Goal: Task Accomplishment & Management: Use online tool/utility

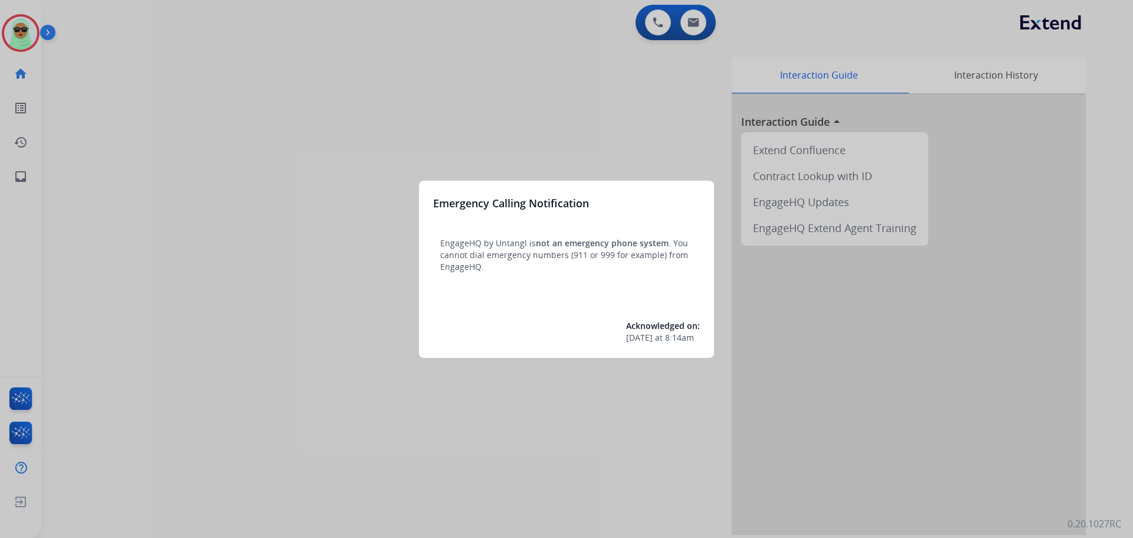
click at [1001, 21] on div at bounding box center [566, 269] width 1133 height 538
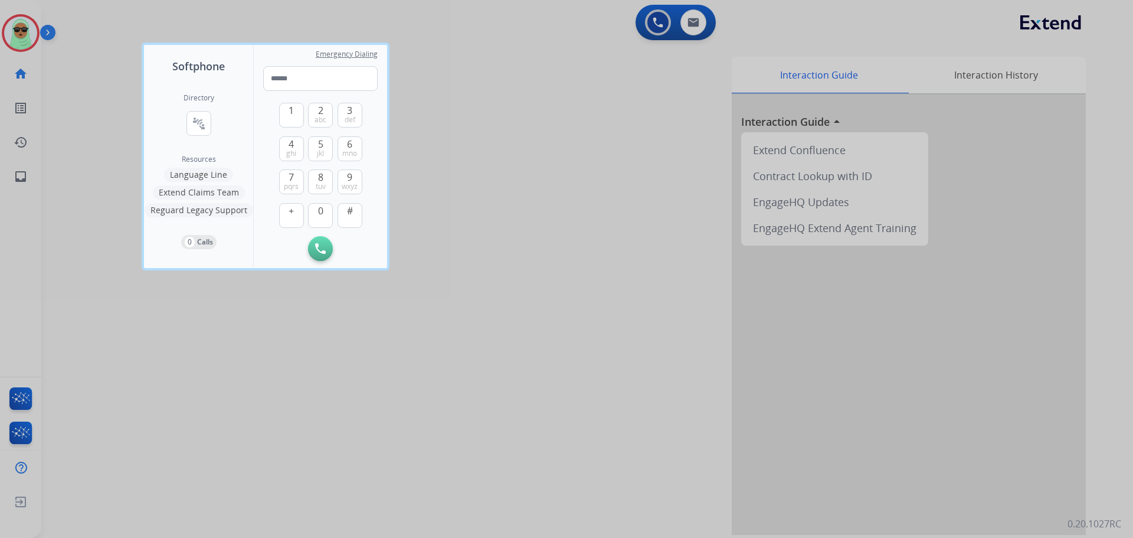
click at [55, 34] on div at bounding box center [566, 269] width 1133 height 538
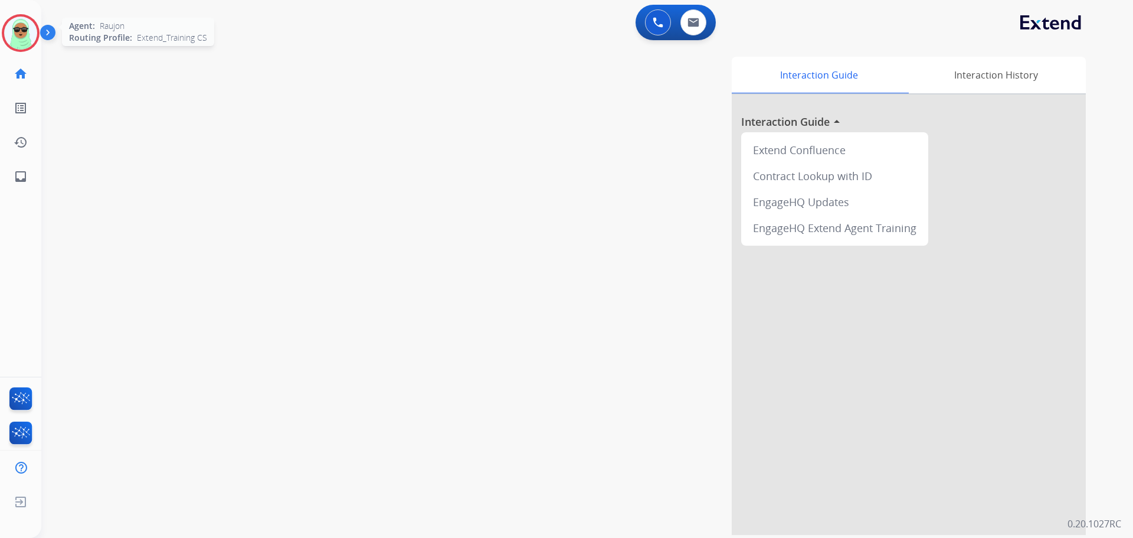
click at [29, 28] on img at bounding box center [20, 33] width 33 height 33
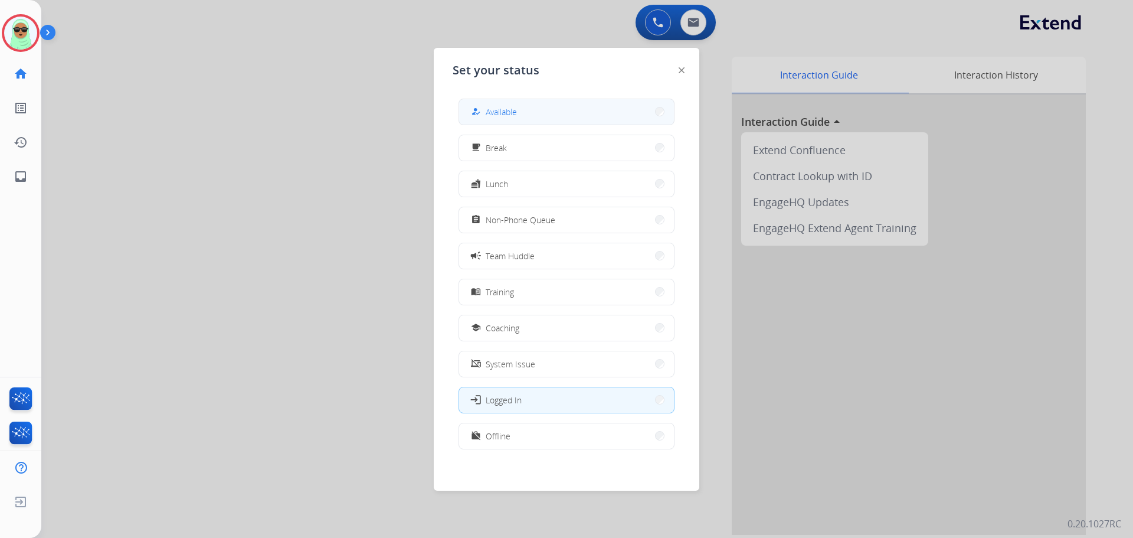
click at [622, 108] on button "how_to_reg Available" at bounding box center [566, 111] width 215 height 25
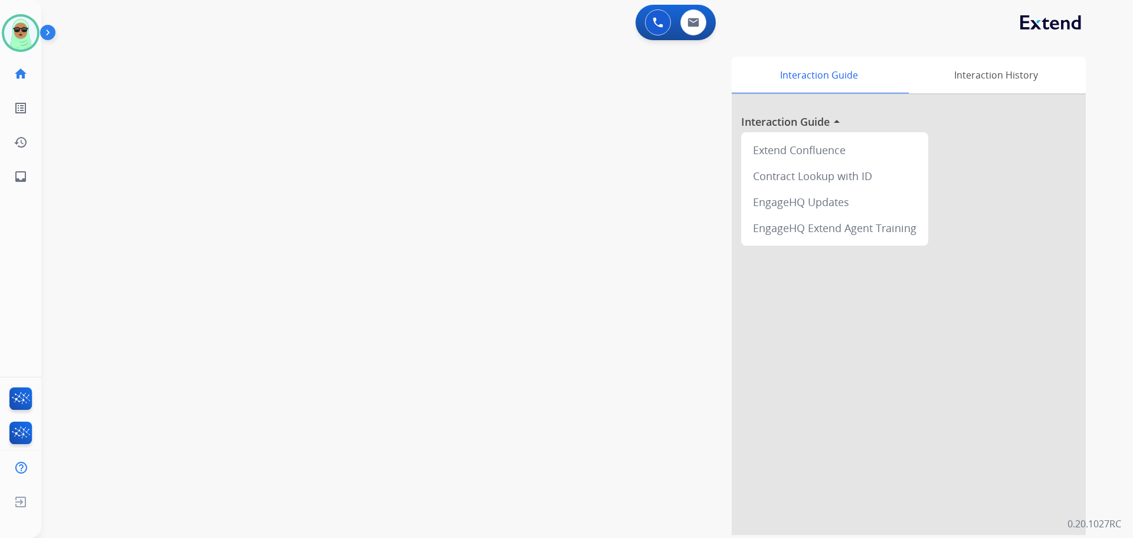
drag, startPoint x: 66, startPoint y: 198, endPoint x: 79, endPoint y: 132, distance: 67.9
click at [73, 161] on div "swap_horiz Break voice bridge close_fullscreen Connect 3-Way Call merge_type Se…" at bounding box center [573, 288] width 1064 height 492
click at [19, 45] on img at bounding box center [20, 33] width 33 height 33
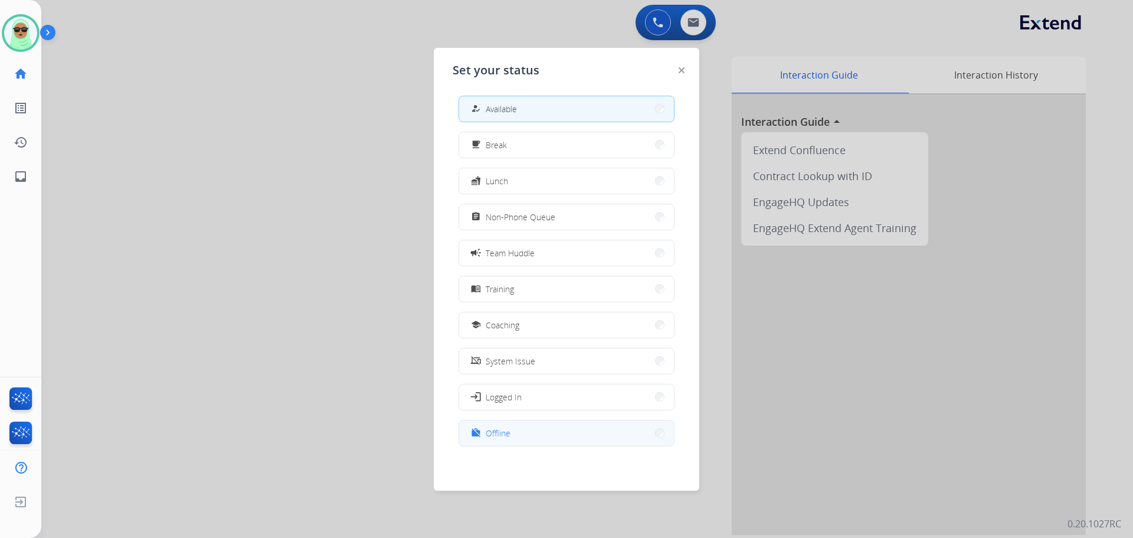
scroll to position [4, 0]
click at [542, 429] on button "work_off Offline" at bounding box center [566, 432] width 215 height 25
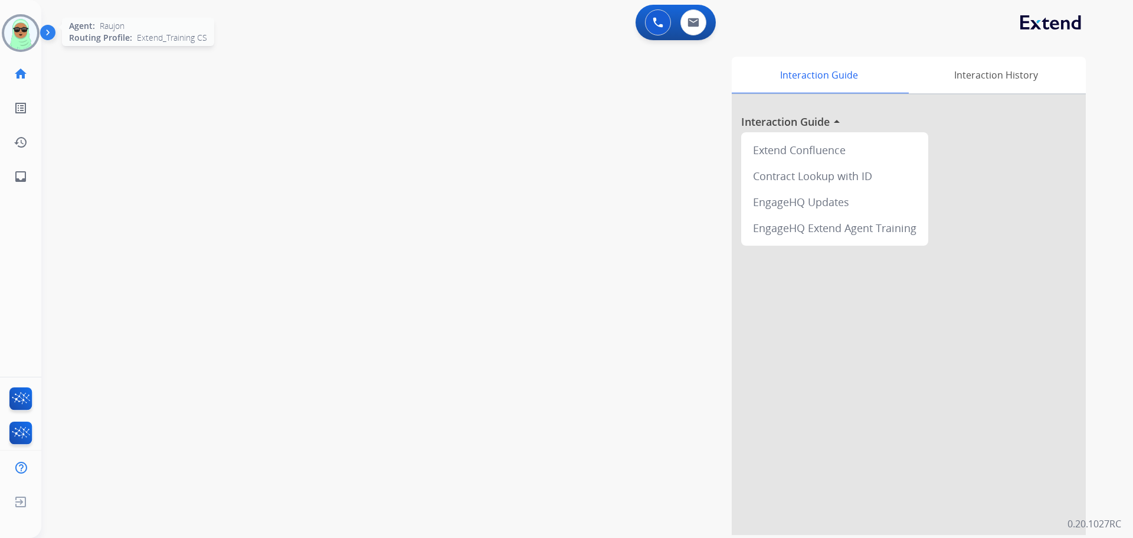
click at [19, 37] on img at bounding box center [20, 33] width 33 height 33
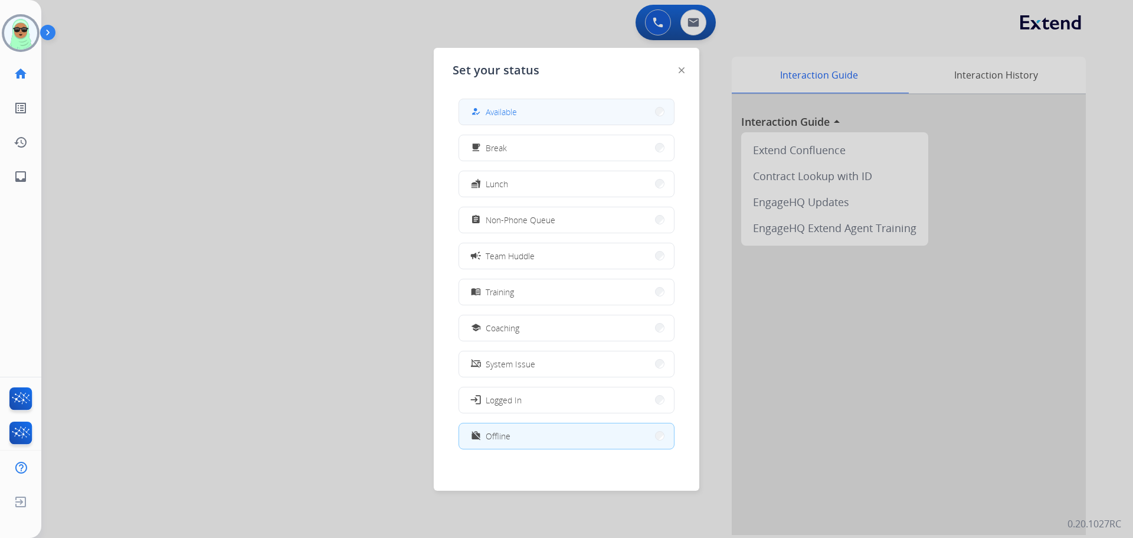
click at [481, 104] on button "how_to_reg Available" at bounding box center [566, 111] width 215 height 25
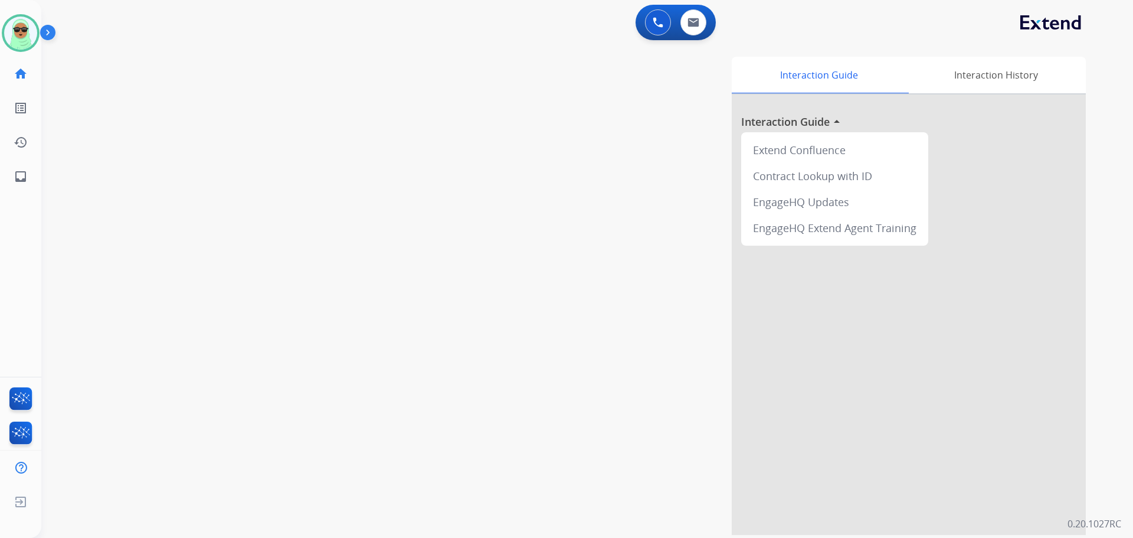
click at [112, 112] on div "swap_horiz Break voice bridge close_fullscreen Connect 3-Way Call merge_type Se…" at bounding box center [573, 288] width 1064 height 492
click at [699, 25] on img at bounding box center [694, 22] width 12 height 9
select select "**********"
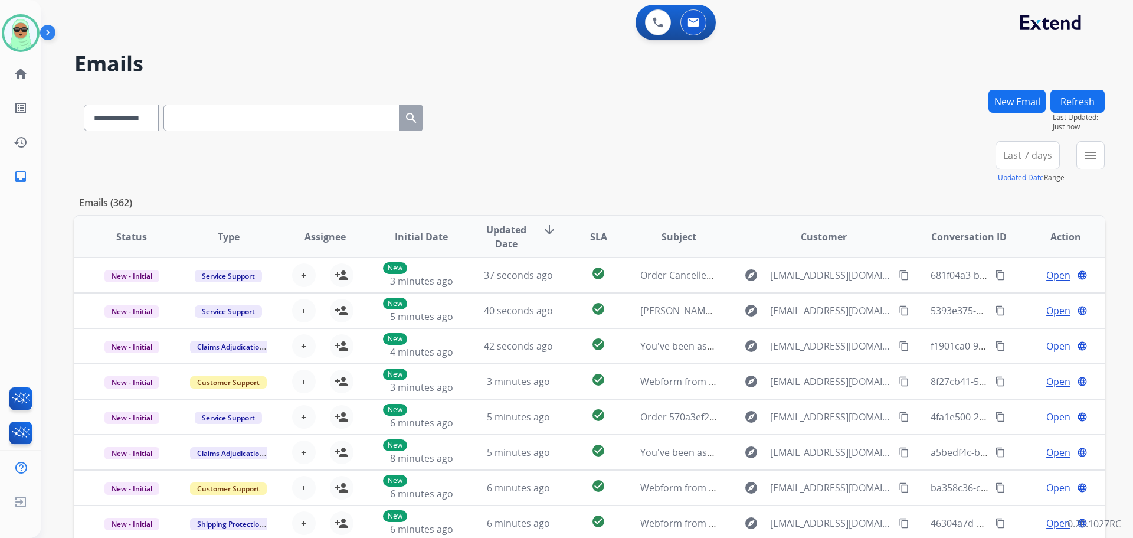
click at [1098, 174] on div "menu Type Claims Adjudication Customer Support Escalation Service Support Shipp…" at bounding box center [1091, 162] width 28 height 42
click at [1098, 166] on button "menu Filters" at bounding box center [1091, 155] width 28 height 28
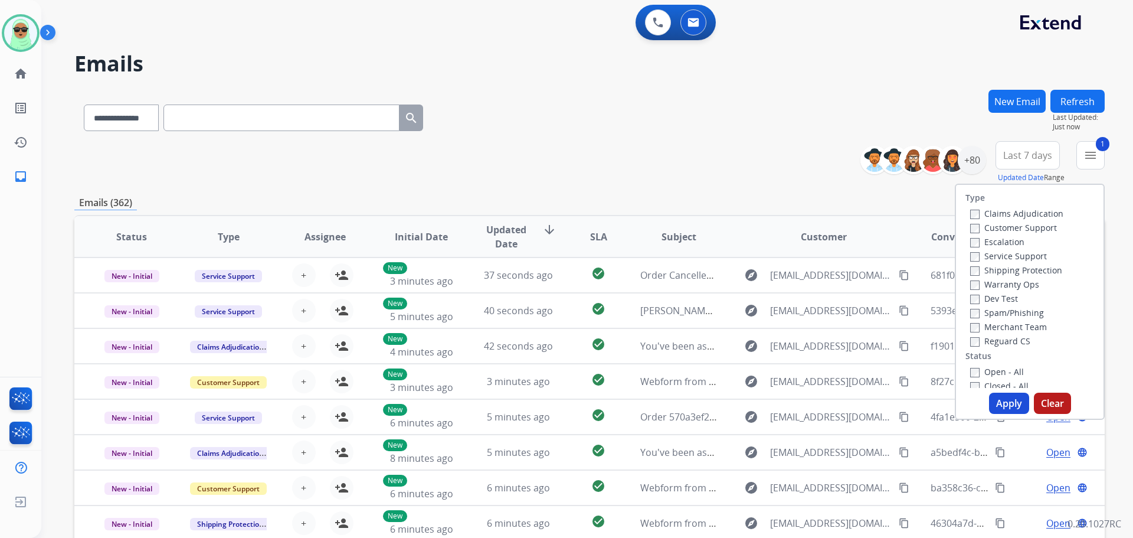
click at [981, 270] on label "Shipping Protection" at bounding box center [1016, 269] width 92 height 11
click at [982, 338] on label "Reguard CS" at bounding box center [1000, 340] width 60 height 11
click at [982, 367] on label "Open - All" at bounding box center [997, 371] width 54 height 11
click at [1004, 398] on button "Apply" at bounding box center [1009, 403] width 40 height 21
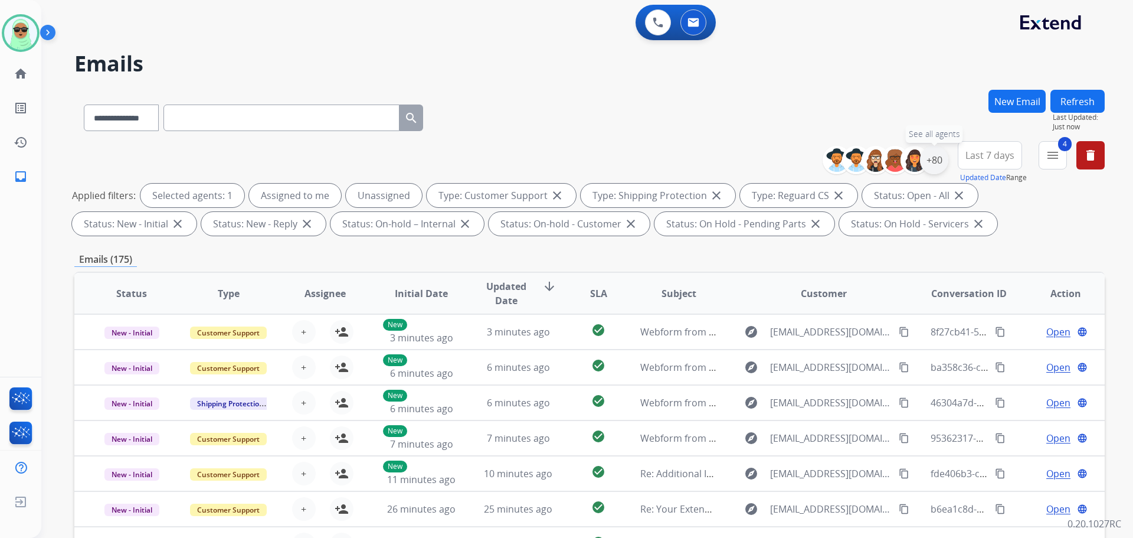
click at [942, 160] on div "+80" at bounding box center [934, 160] width 28 height 28
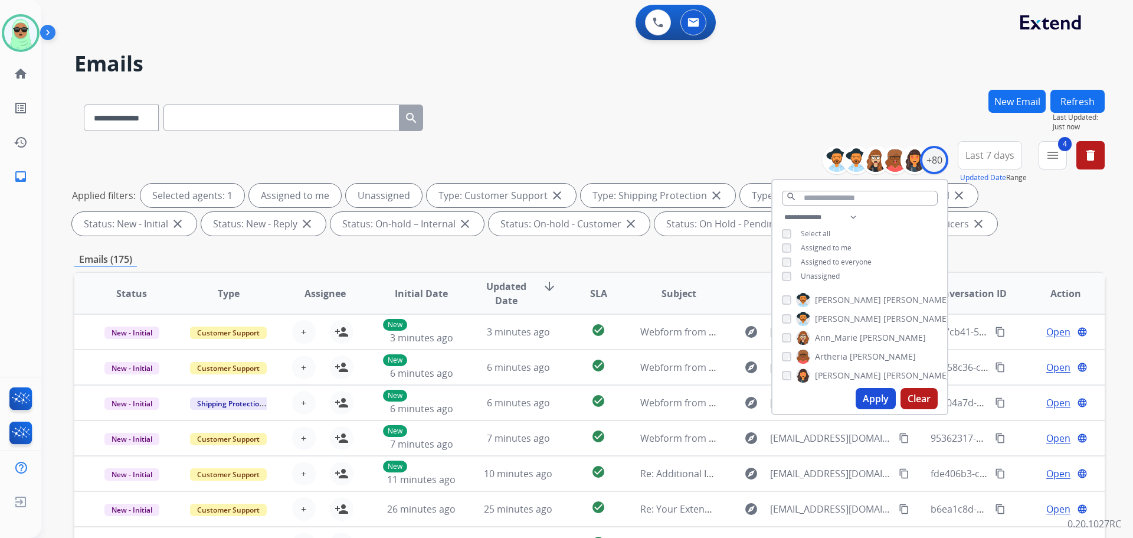
click at [838, 273] on span "Unassigned" at bounding box center [820, 276] width 39 height 10
click at [881, 398] on button "Apply" at bounding box center [876, 398] width 40 height 21
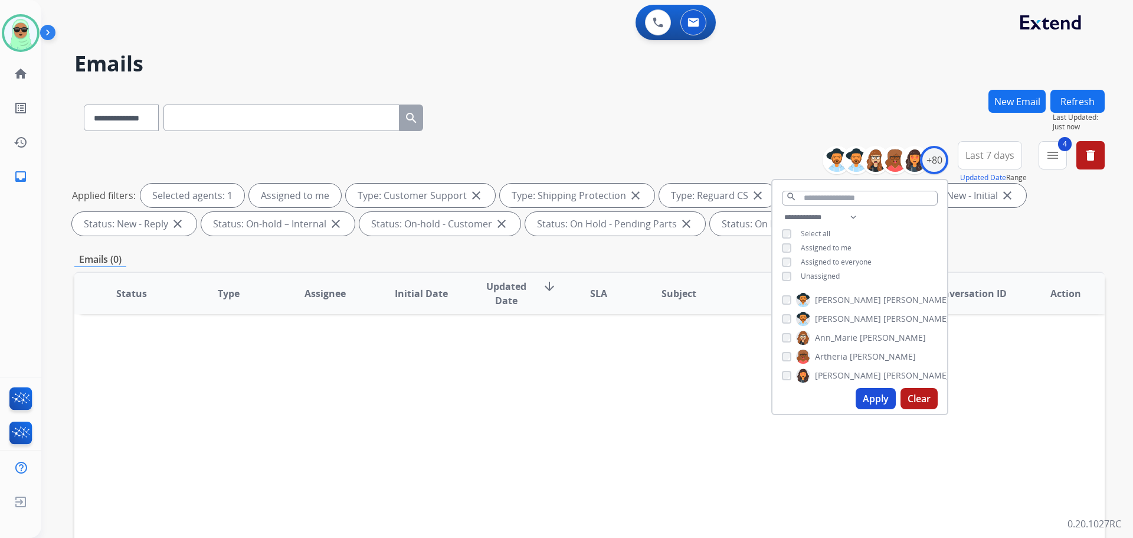
click at [151, 409] on div "Status Type Assignee Initial Date Updated Date arrow_downward SLA Subject Custo…" at bounding box center [589, 469] width 1031 height 395
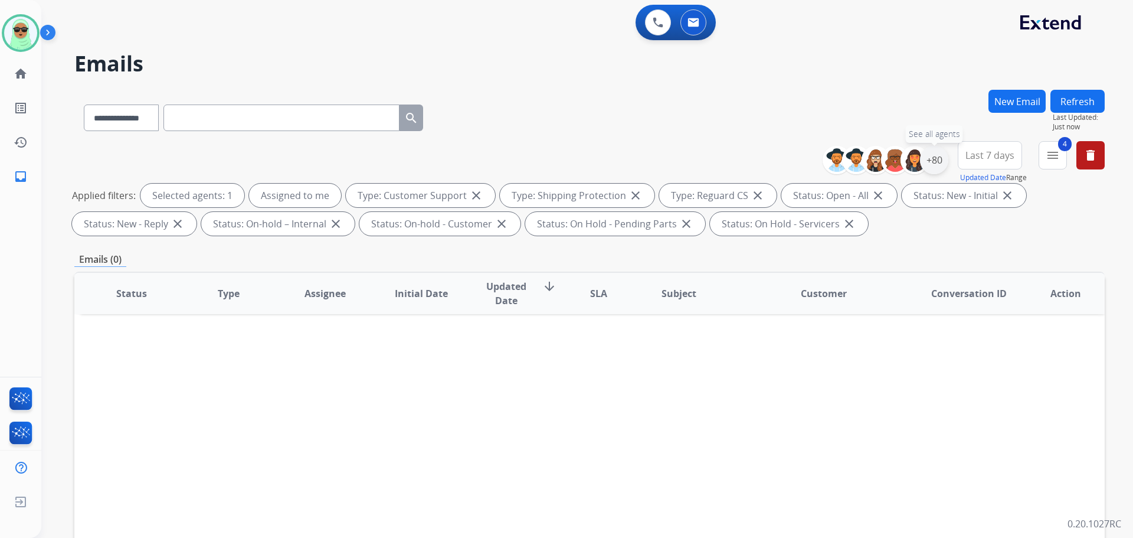
click at [931, 162] on div "+80" at bounding box center [934, 160] width 28 height 28
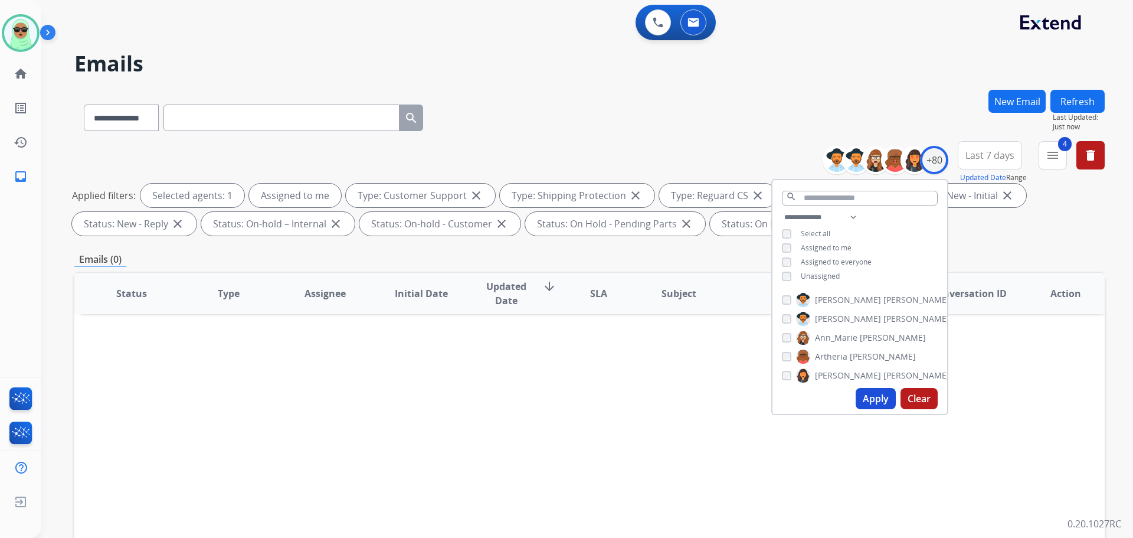
drag, startPoint x: 818, startPoint y: 268, endPoint x: 802, endPoint y: 276, distance: 18.5
click at [816, 269] on div "**********" at bounding box center [860, 248] width 175 height 76
click at [802, 276] on span "Unassigned" at bounding box center [820, 276] width 39 height 10
click at [819, 250] on span "Assigned to me" at bounding box center [826, 248] width 51 height 10
click at [859, 394] on button "Apply" at bounding box center [876, 398] width 40 height 21
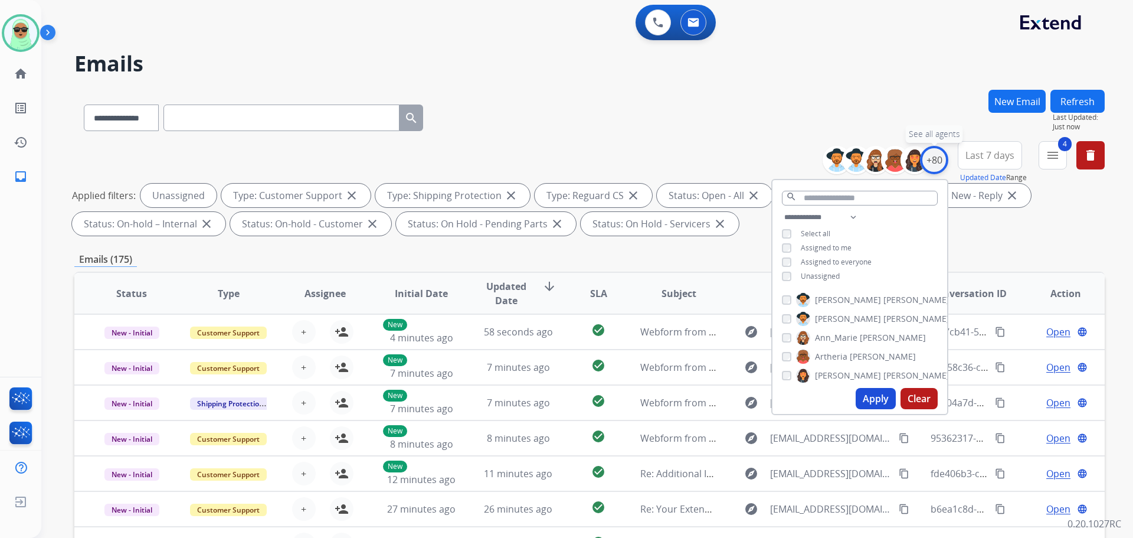
click at [927, 165] on div "+80" at bounding box center [934, 160] width 28 height 28
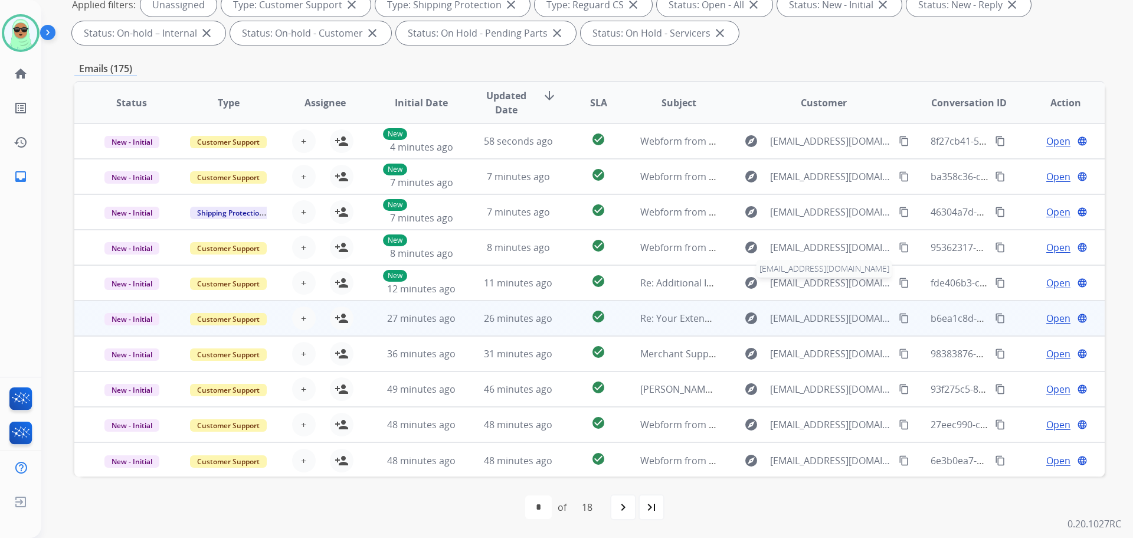
scroll to position [1, 0]
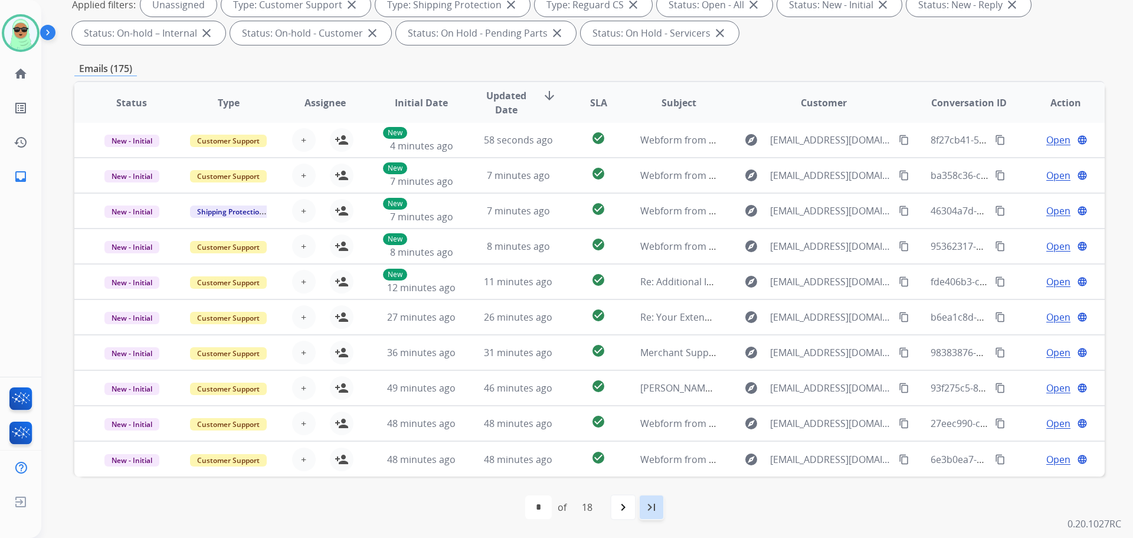
click at [650, 515] on div "last_page" at bounding box center [652, 507] width 26 height 26
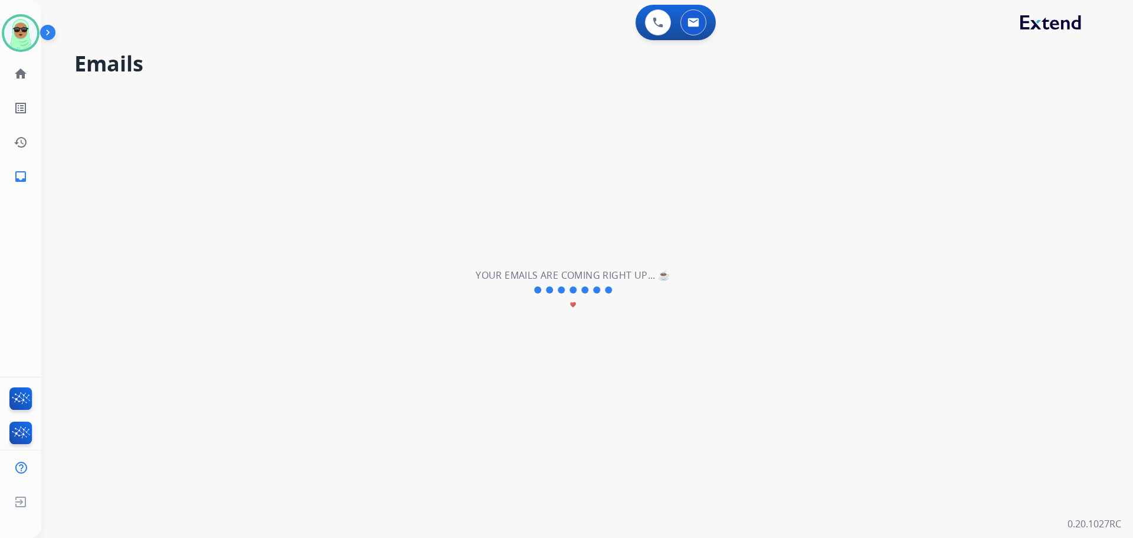
scroll to position [0, 0]
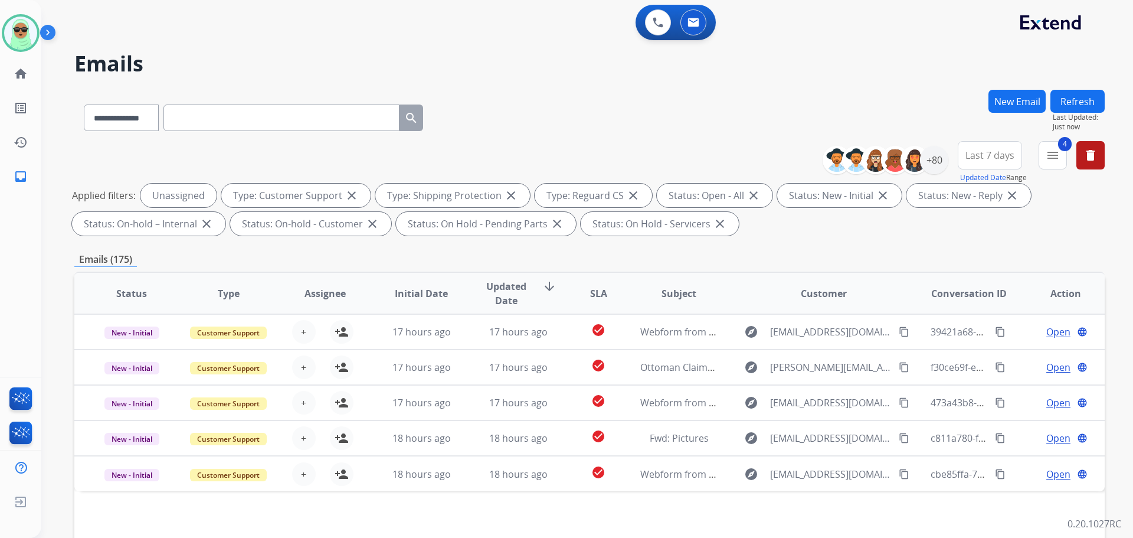
drag, startPoint x: 169, startPoint y: 57, endPoint x: 186, endPoint y: 63, distance: 17.4
click at [169, 56] on h2 "Emails" at bounding box center [589, 64] width 1031 height 24
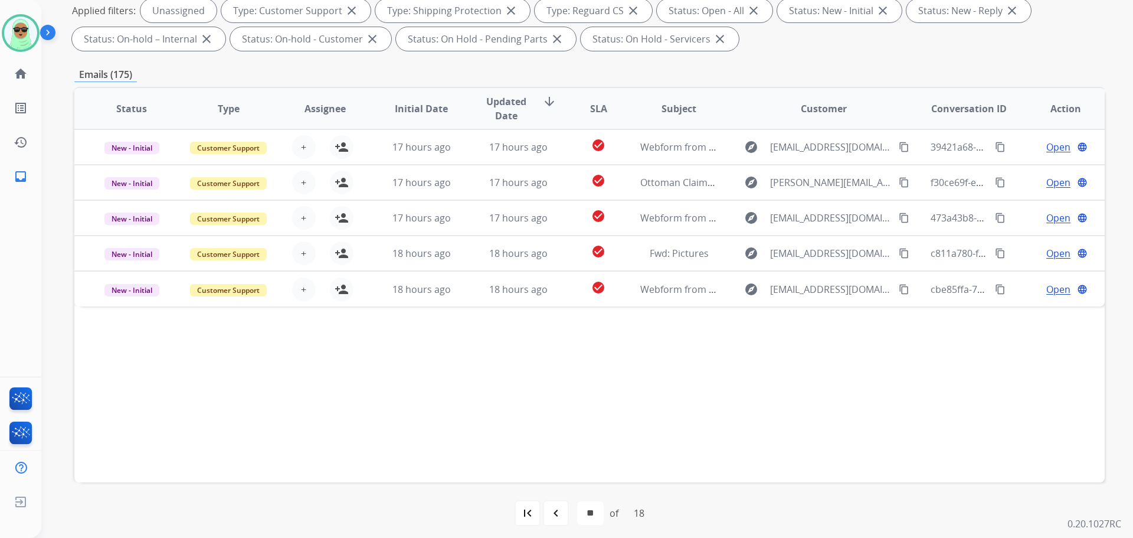
scroll to position [191, 0]
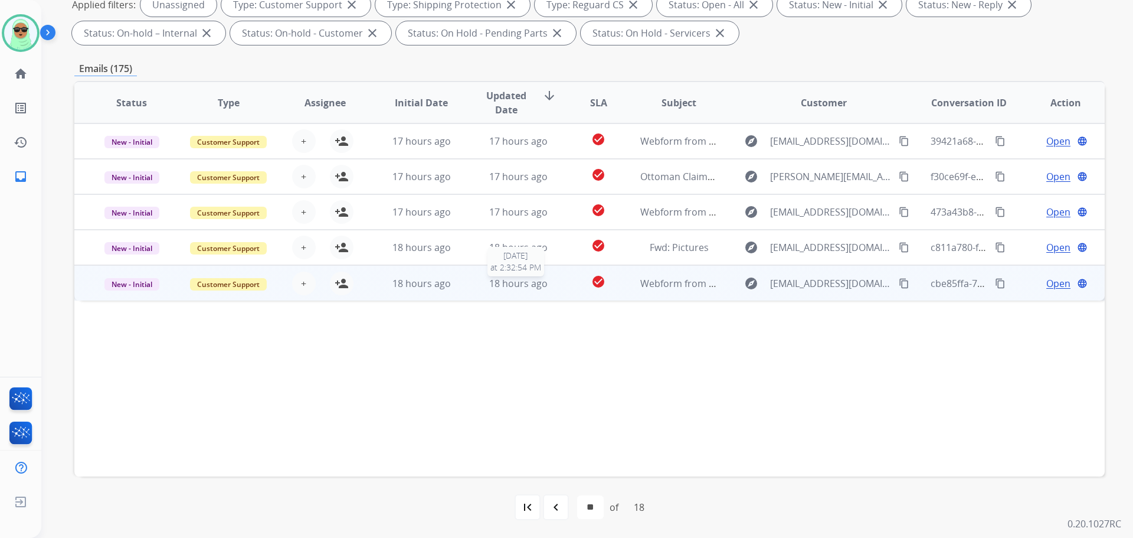
click at [522, 286] on span "18 hours ago" at bounding box center [518, 283] width 58 height 13
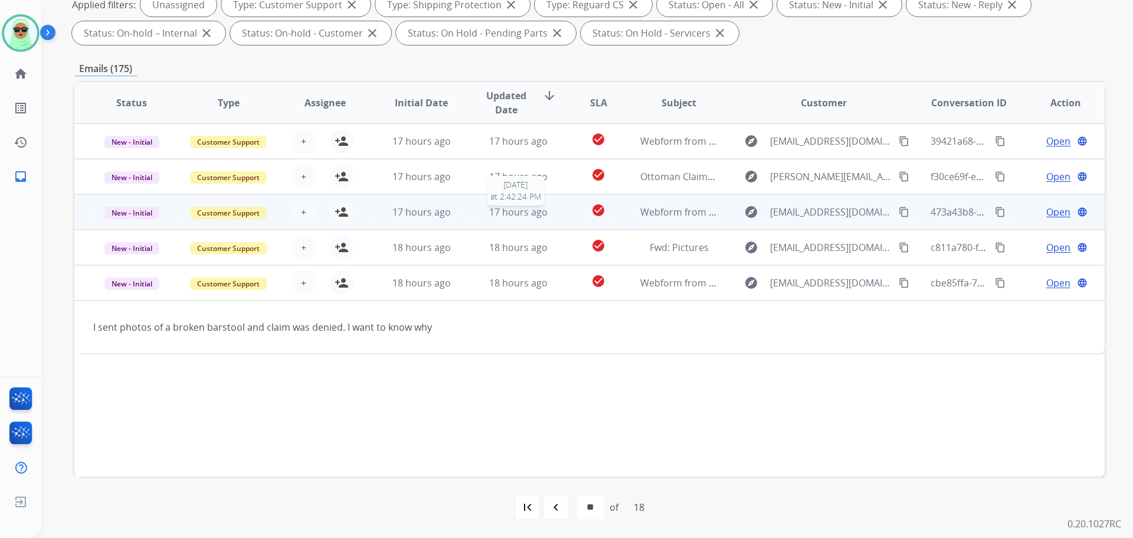
click at [512, 217] on span "17 hours ago" at bounding box center [518, 211] width 58 height 13
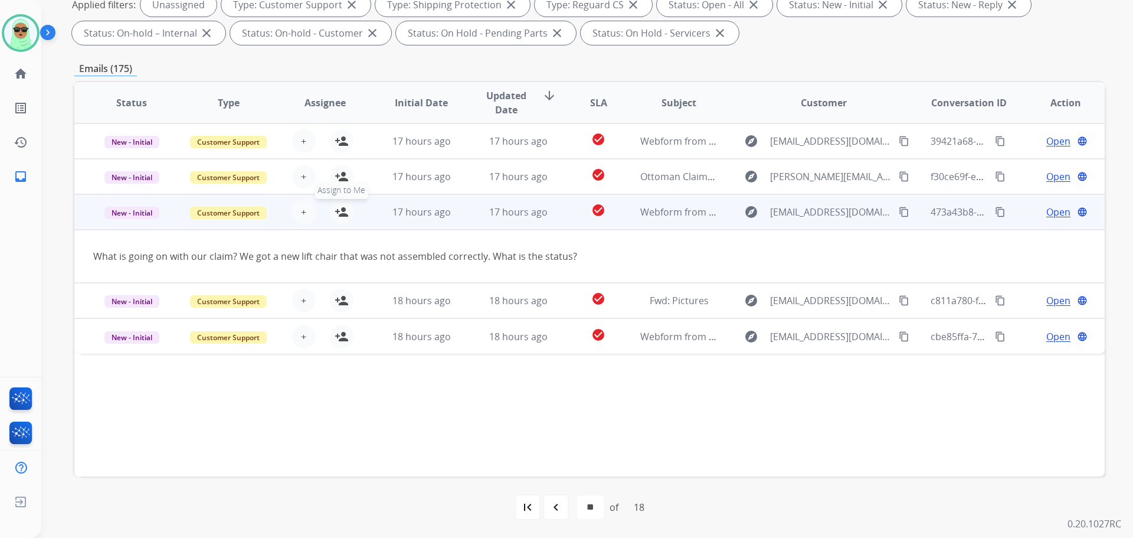
click at [336, 209] on mat-icon "person_add" at bounding box center [342, 212] width 14 height 14
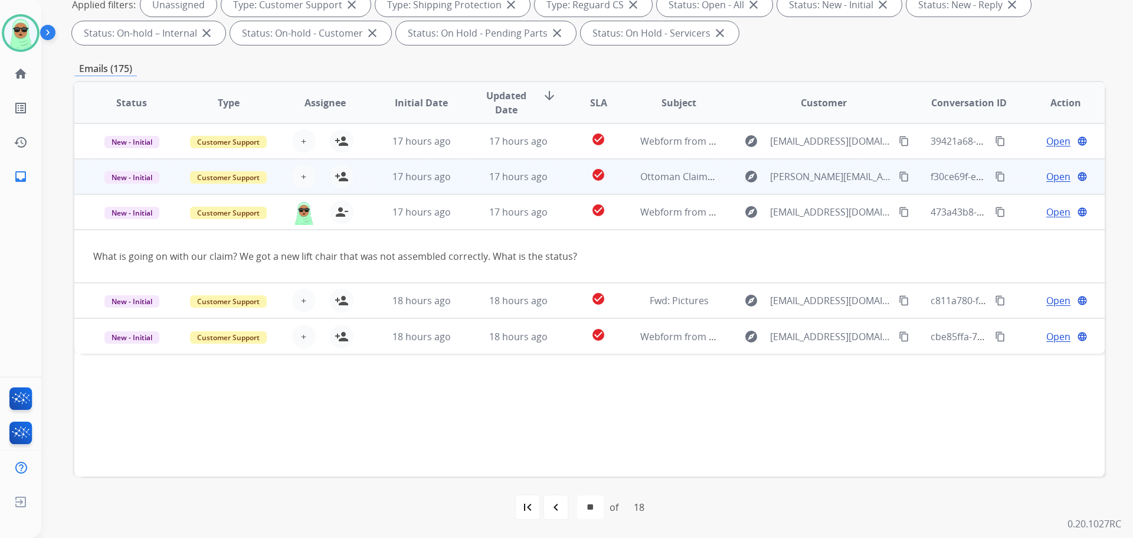
click at [436, 168] on td "17 hours ago" at bounding box center [412, 176] width 97 height 35
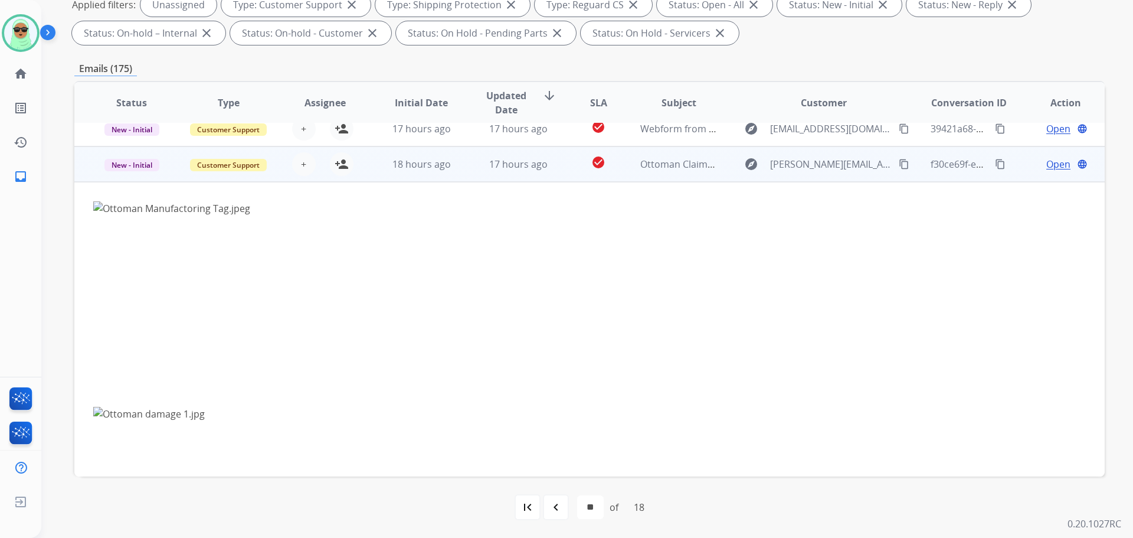
scroll to position [0, 0]
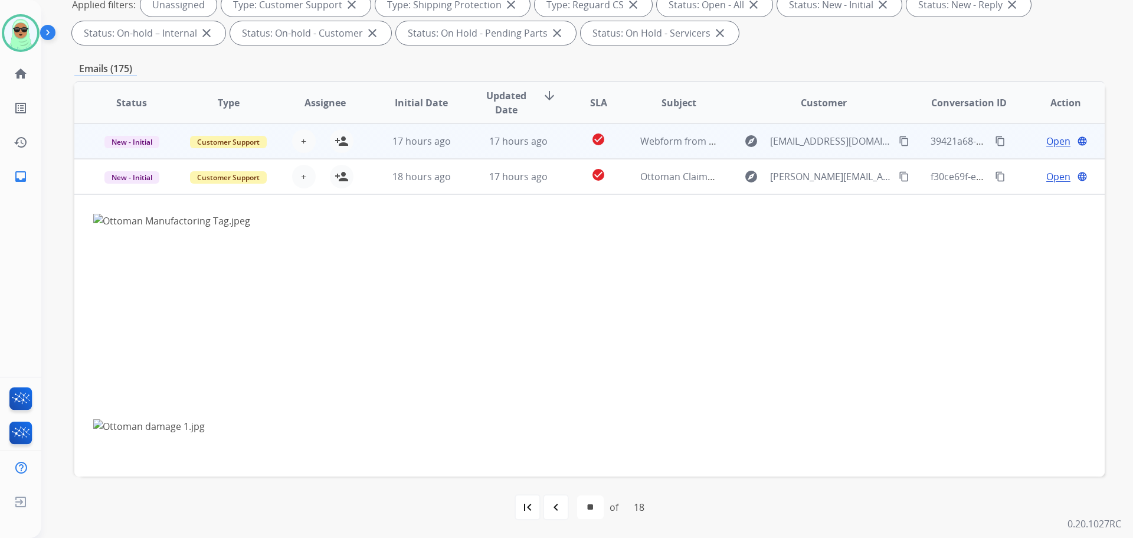
click at [446, 133] on td "17 hours ago" at bounding box center [412, 140] width 97 height 35
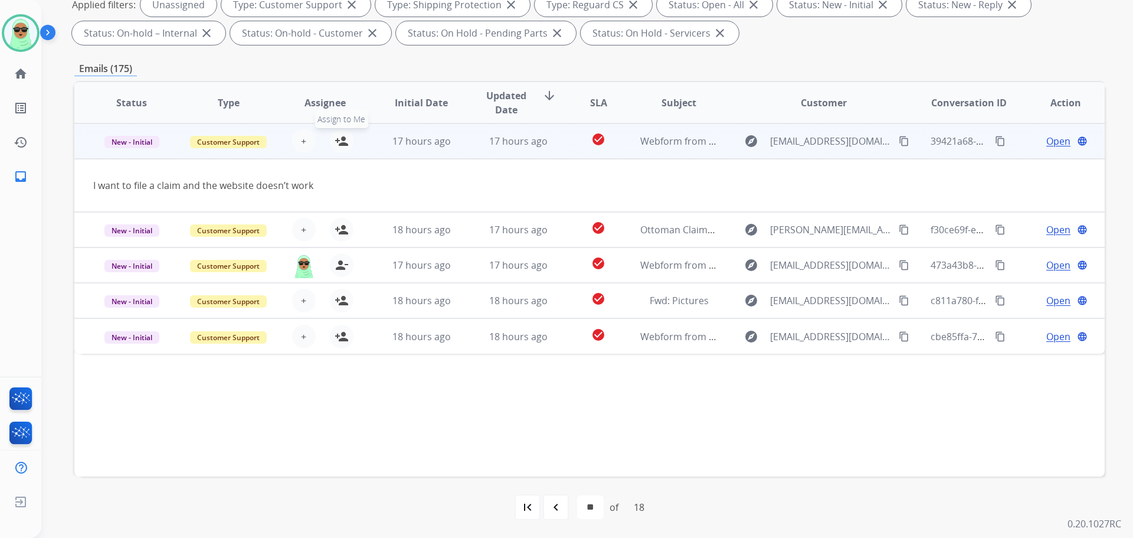
drag, startPoint x: 351, startPoint y: 135, endPoint x: 339, endPoint y: 142, distance: 13.3
click at [349, 135] on div "+ Select agent person_add Assign to Me" at bounding box center [316, 141] width 76 height 24
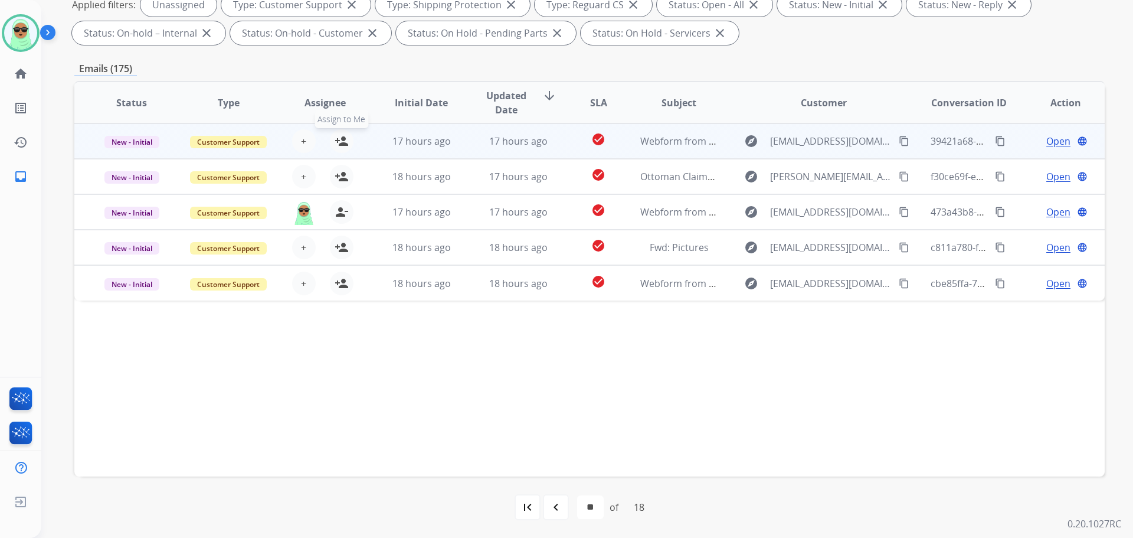
click at [340, 142] on mat-icon "person_add" at bounding box center [342, 141] width 14 height 14
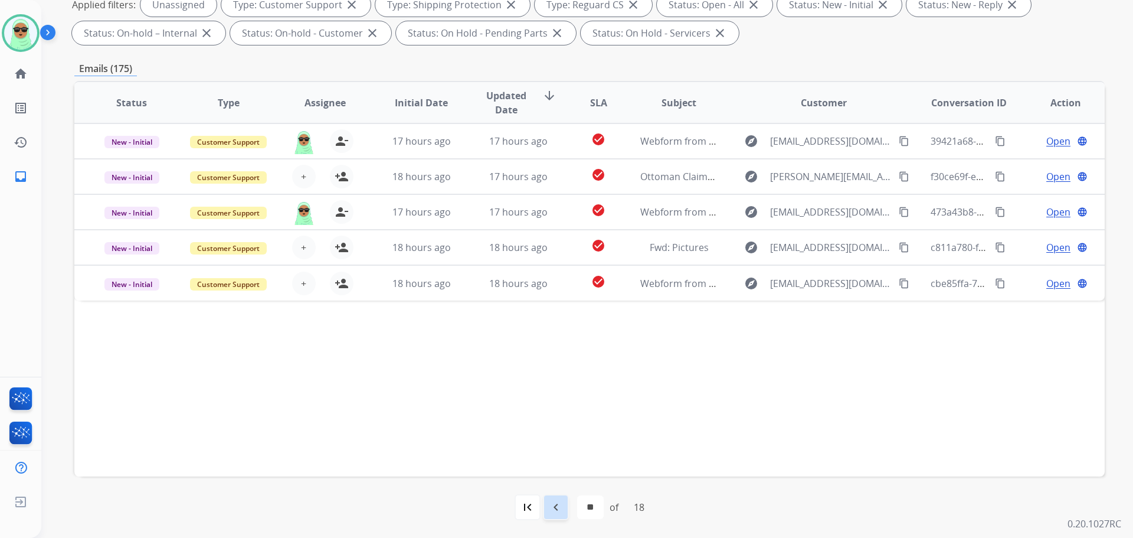
click at [545, 511] on div "navigate_before" at bounding box center [556, 507] width 26 height 26
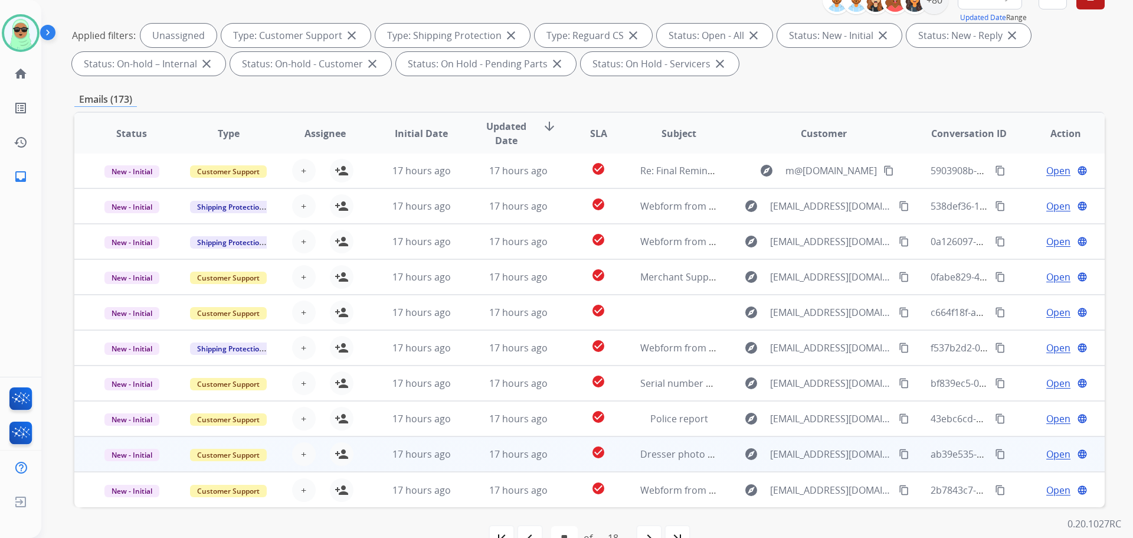
scroll to position [191, 0]
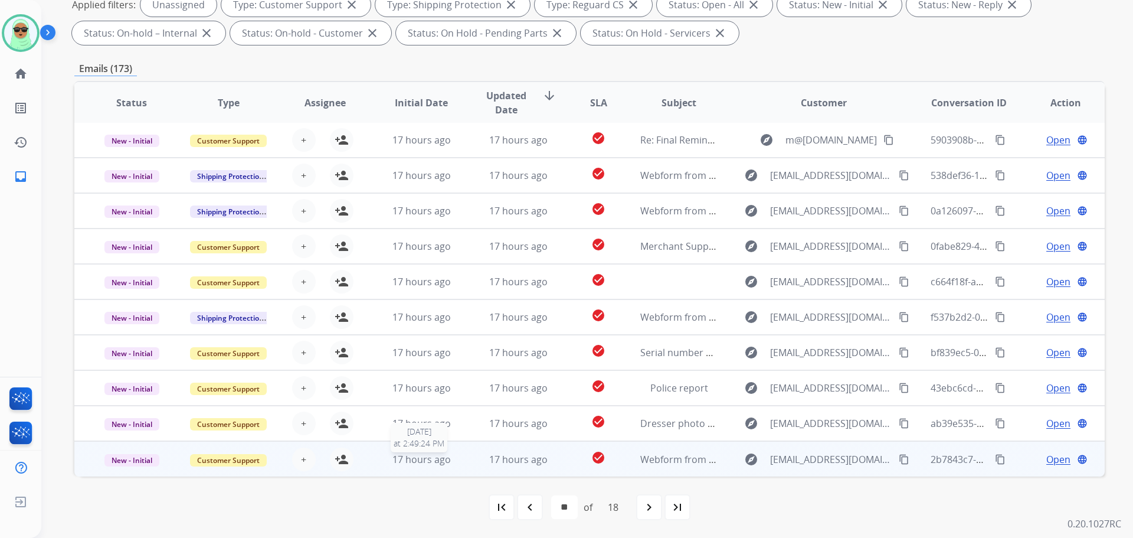
click at [420, 462] on span "17 hours ago" at bounding box center [422, 459] width 58 height 13
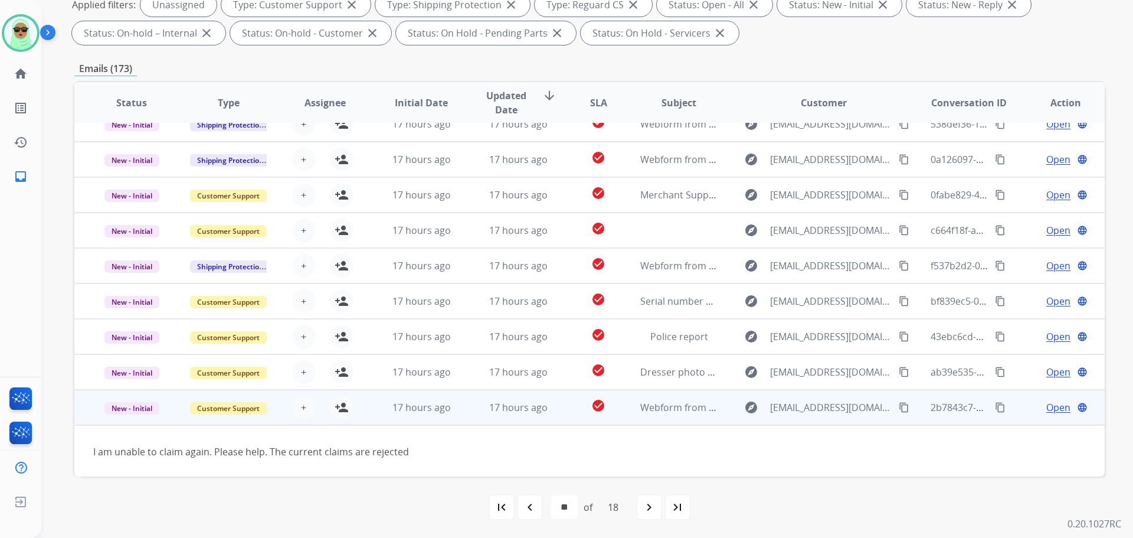
scroll to position [54, 0]
click at [339, 408] on mat-icon "person_add" at bounding box center [342, 406] width 14 height 14
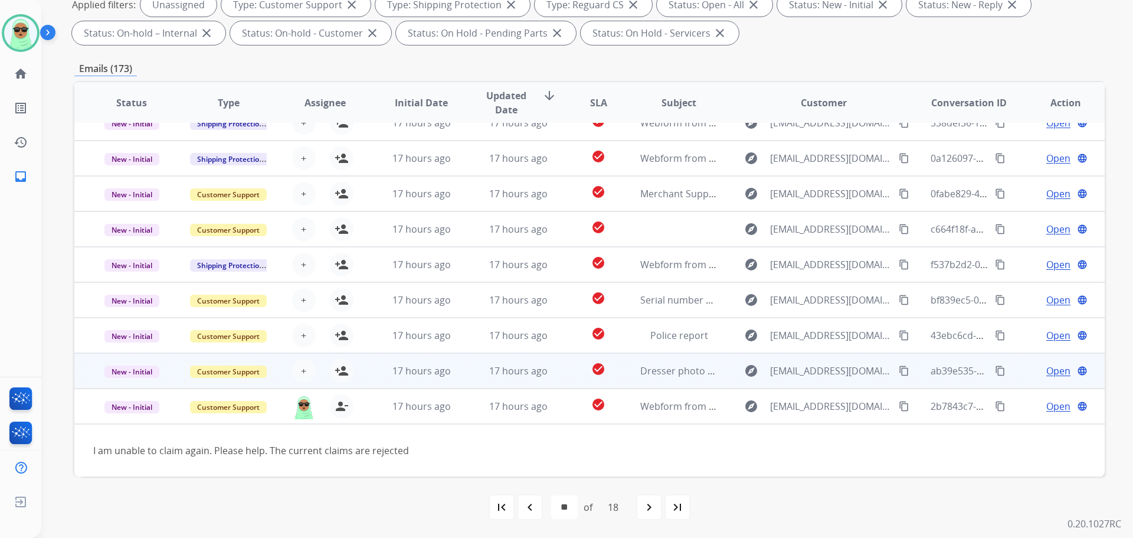
click at [357, 363] on div "+ Select agent person_add Assign to Me" at bounding box center [315, 370] width 96 height 33
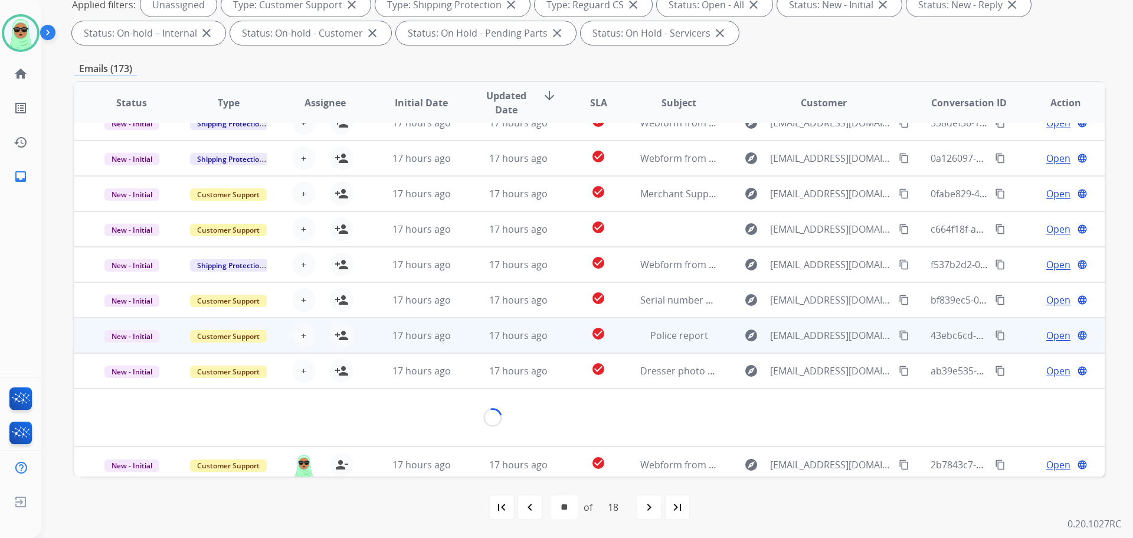
scroll to position [54, 0]
click at [420, 327] on td "17 hours ago" at bounding box center [412, 334] width 97 height 35
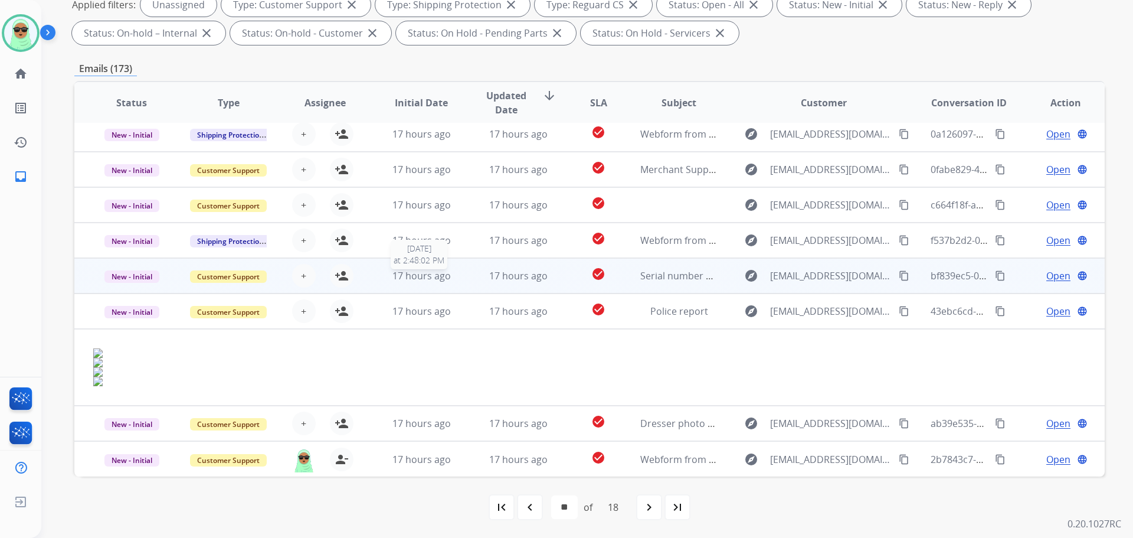
click at [433, 282] on span "17 hours ago" at bounding box center [422, 275] width 58 height 13
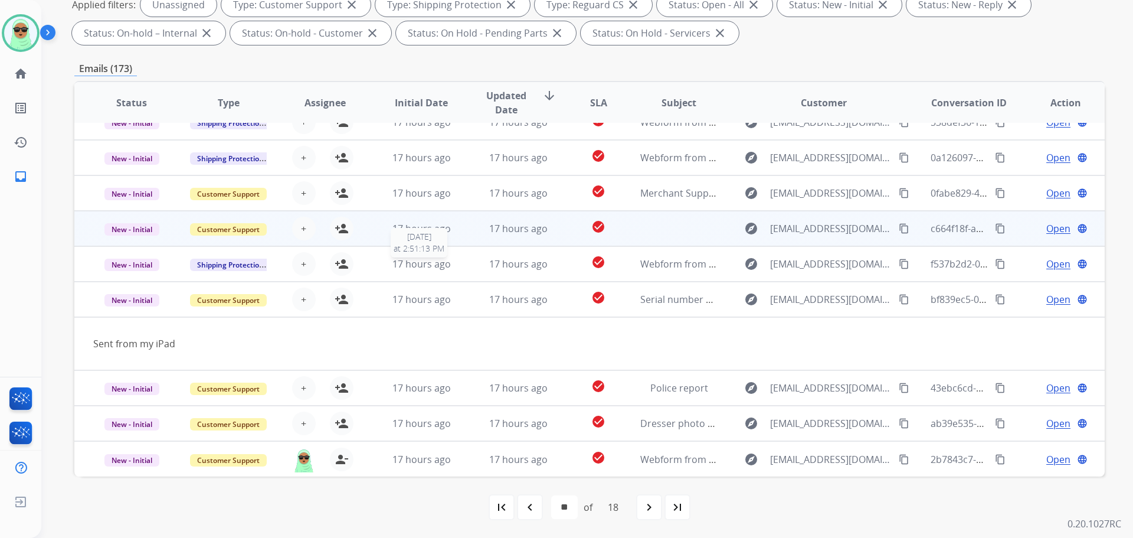
click at [436, 236] on td "17 hours ago" at bounding box center [412, 228] width 97 height 35
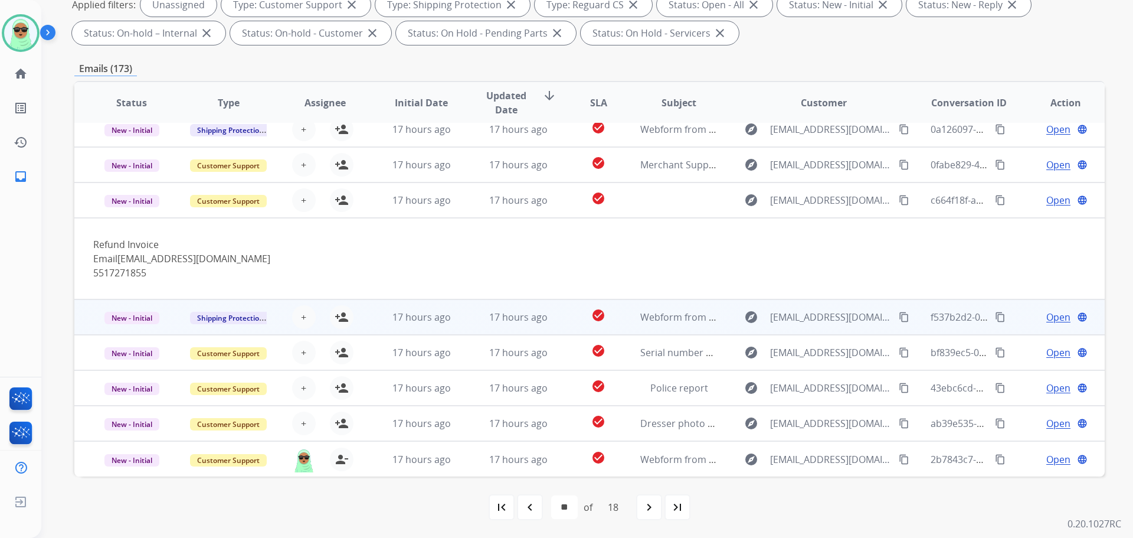
click at [411, 306] on td "17 hours ago" at bounding box center [412, 316] width 97 height 35
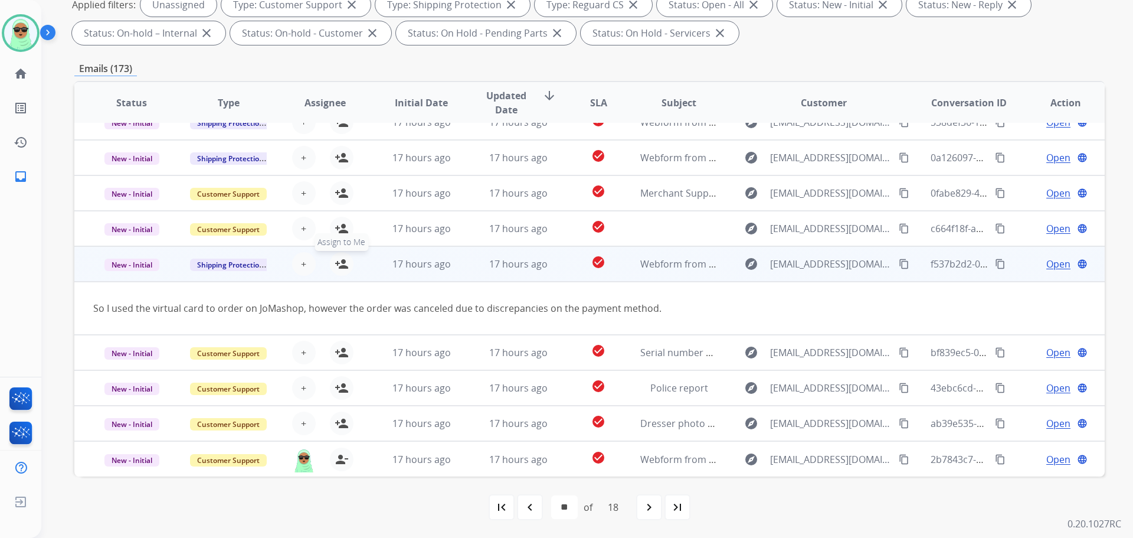
click at [341, 262] on mat-icon "person_add" at bounding box center [342, 264] width 14 height 14
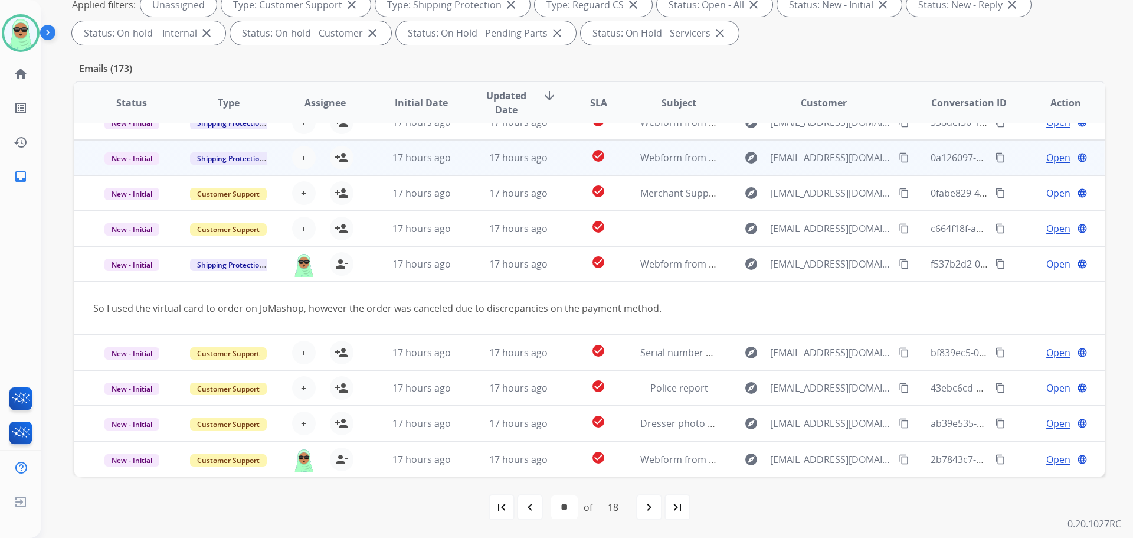
click at [449, 165] on td "17 hours ago" at bounding box center [412, 157] width 97 height 35
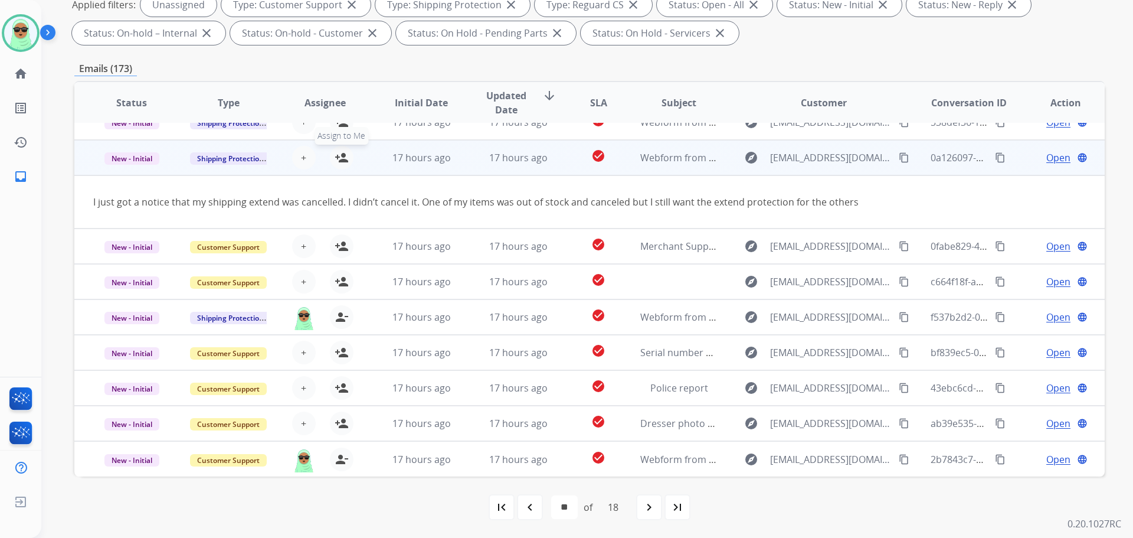
click at [339, 159] on mat-icon "person_add" at bounding box center [342, 158] width 14 height 14
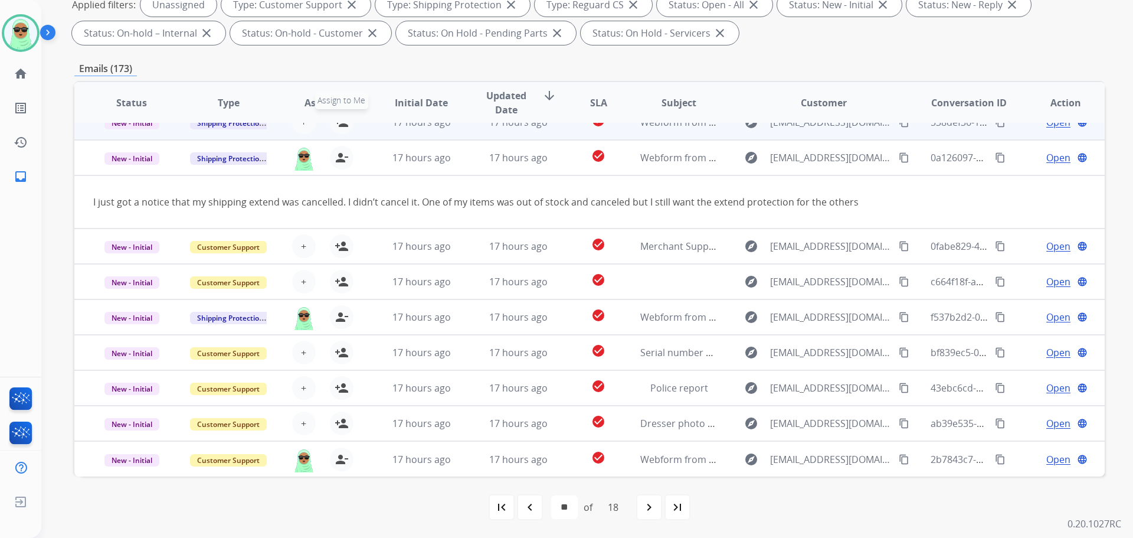
click at [341, 125] on mat-icon "person_add" at bounding box center [342, 122] width 14 height 14
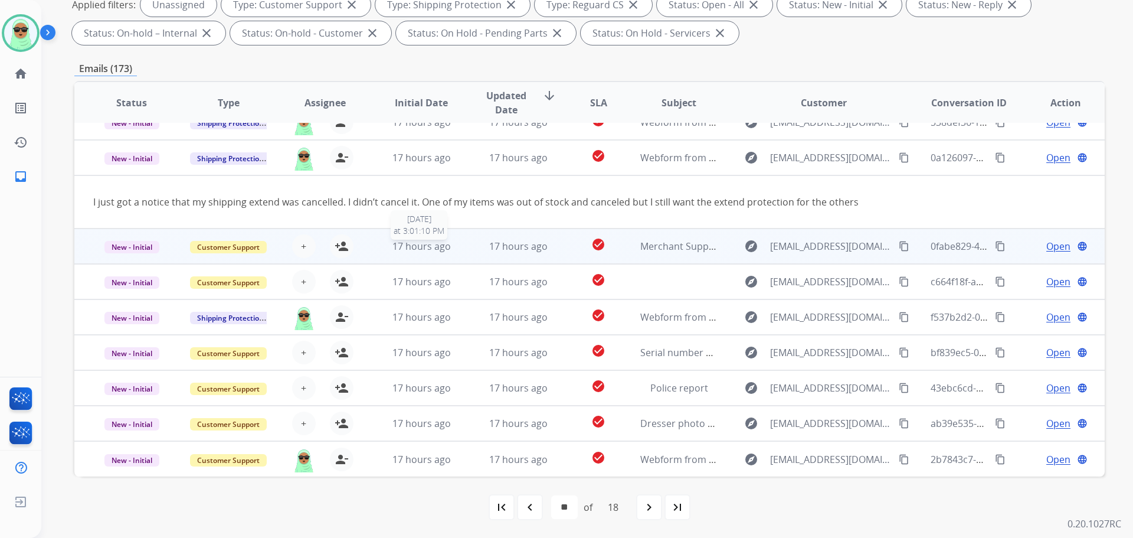
click at [440, 247] on span "17 hours ago" at bounding box center [422, 246] width 58 height 13
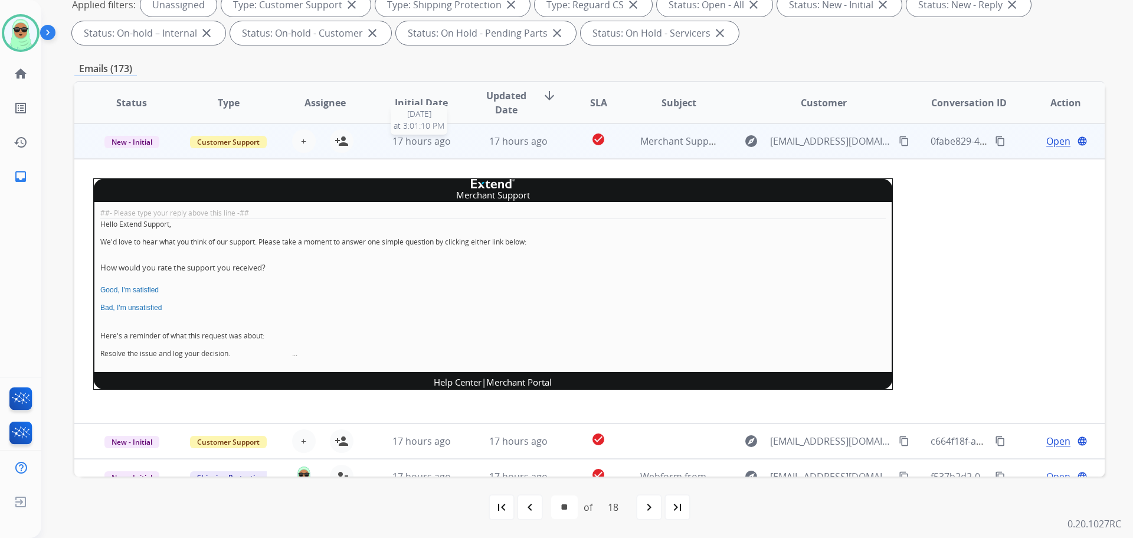
click at [439, 140] on span "17 hours ago" at bounding box center [422, 141] width 58 height 13
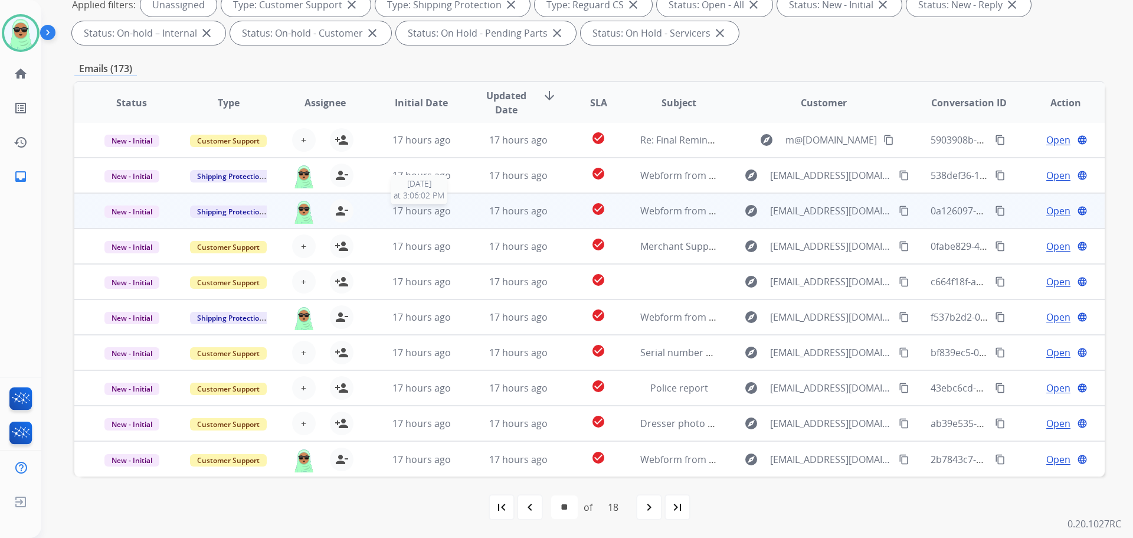
click at [446, 215] on span "17 hours ago" at bounding box center [422, 210] width 58 height 13
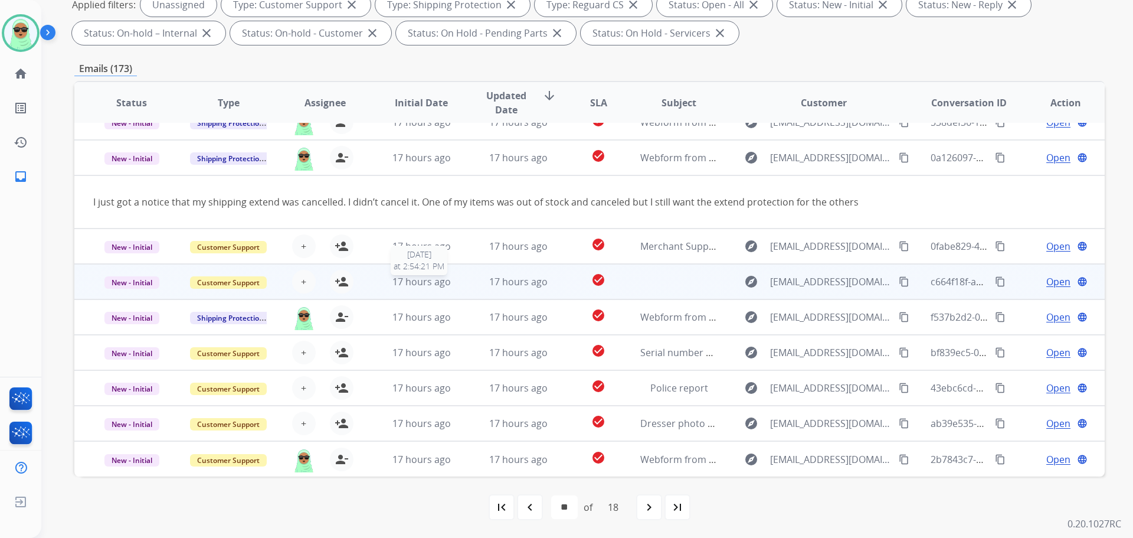
click at [449, 275] on div "17 hours ago" at bounding box center [421, 281] width 77 height 14
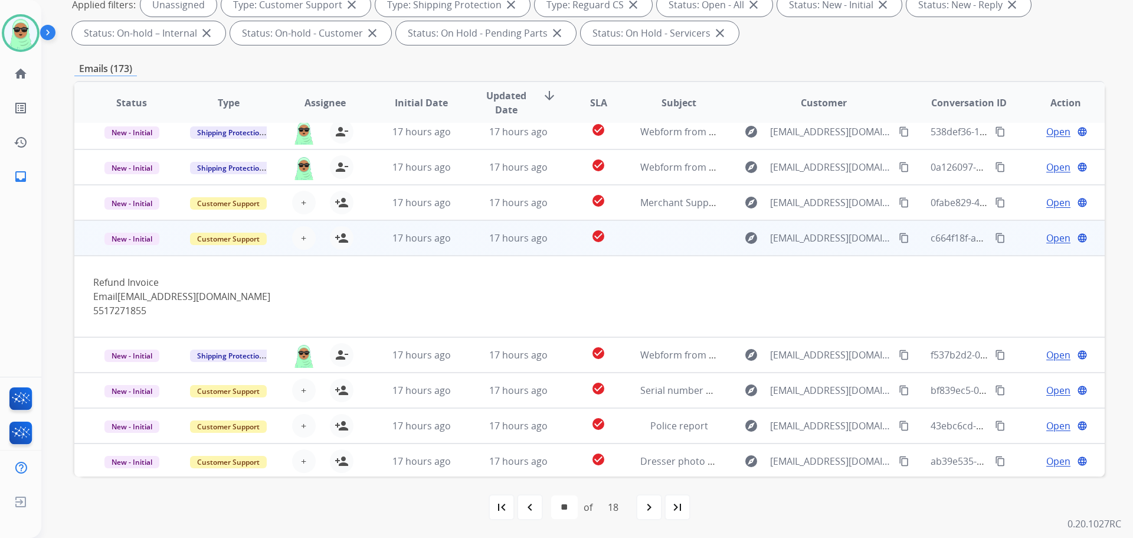
scroll to position [0, 0]
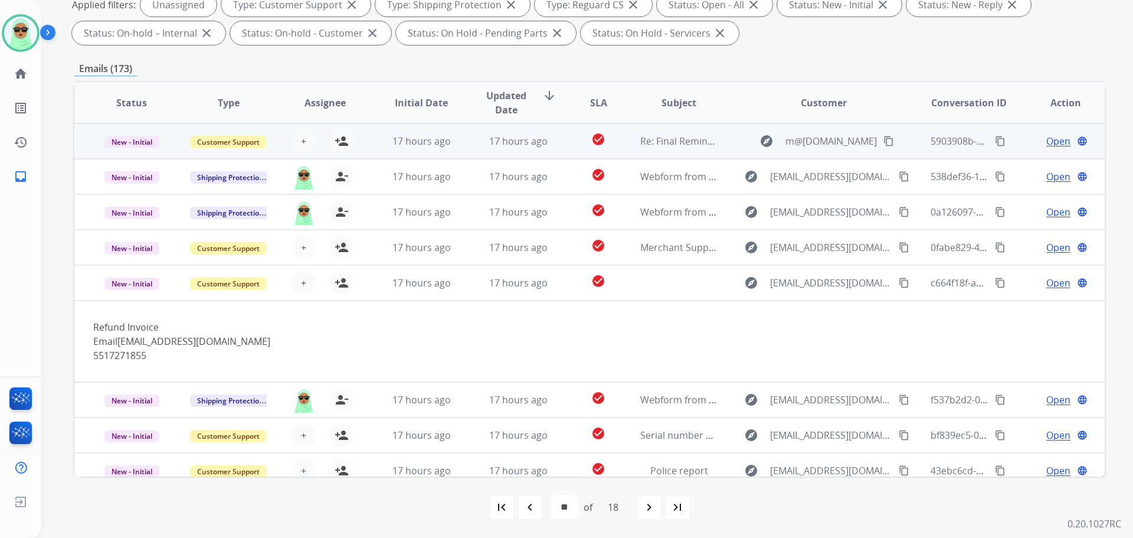
click at [464, 138] on td "17 hours ago" at bounding box center [509, 140] width 97 height 35
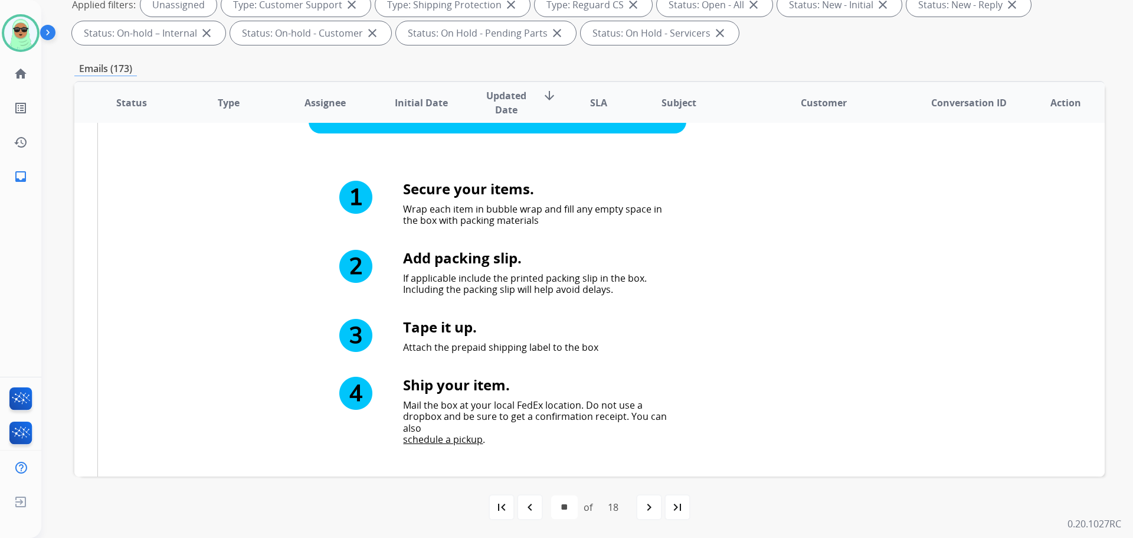
scroll to position [708, 0]
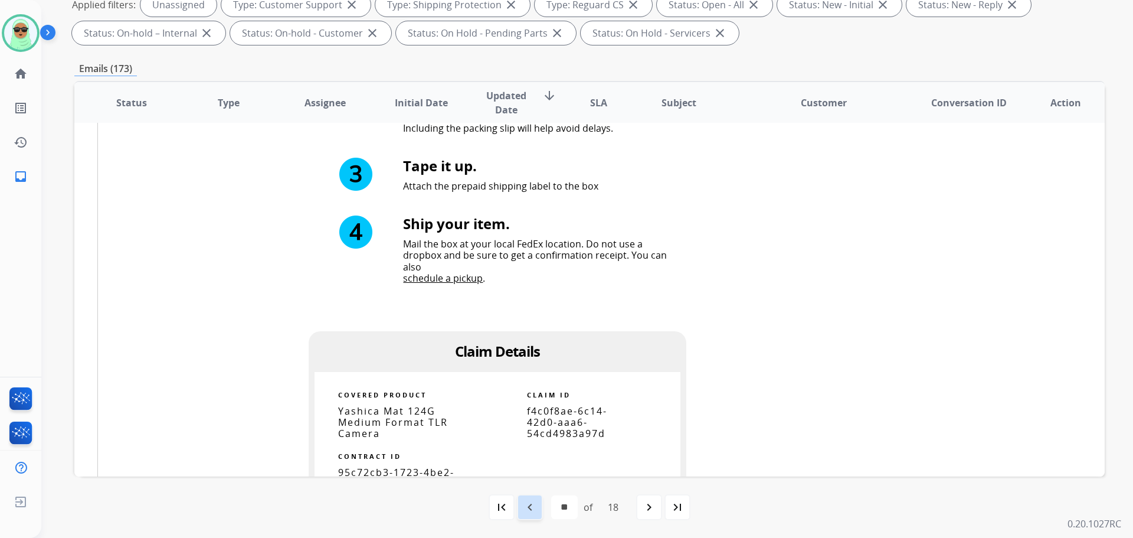
click at [534, 503] on mat-icon "navigate_before" at bounding box center [530, 507] width 14 height 14
select select "**"
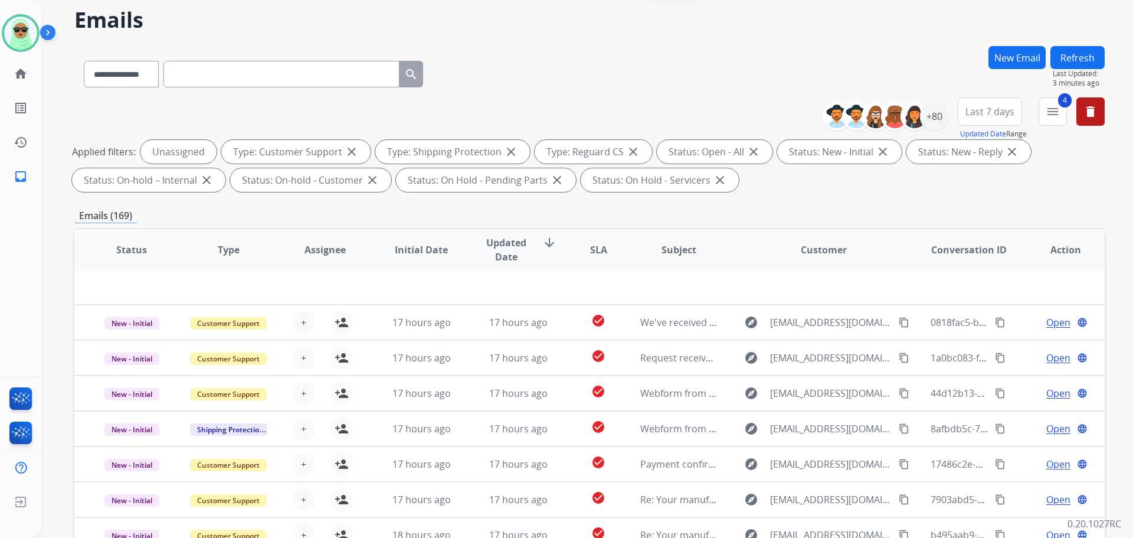
scroll to position [118, 0]
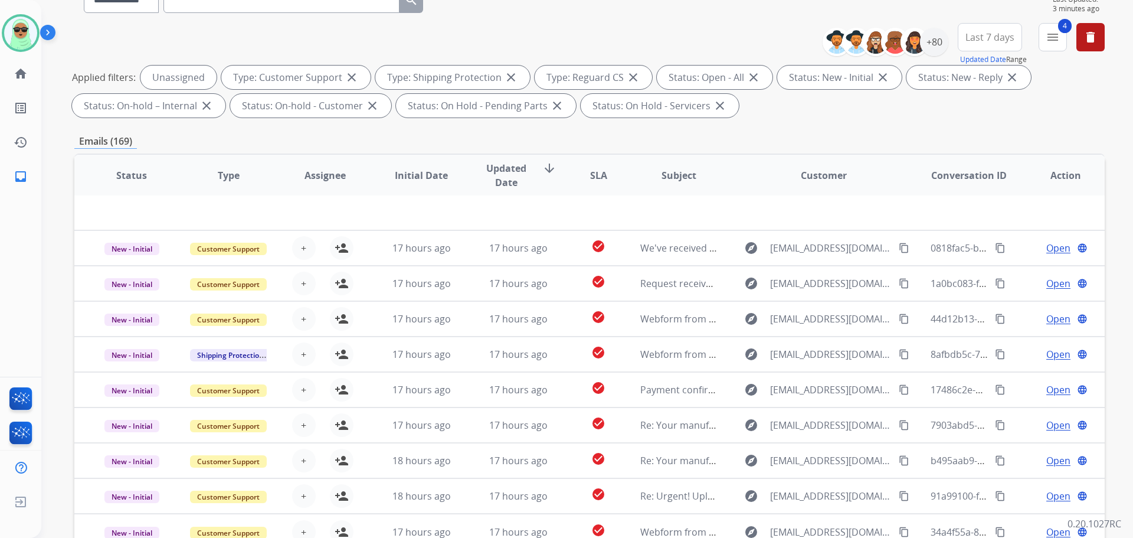
click at [129, 44] on div "**********" at bounding box center [589, 72] width 1031 height 99
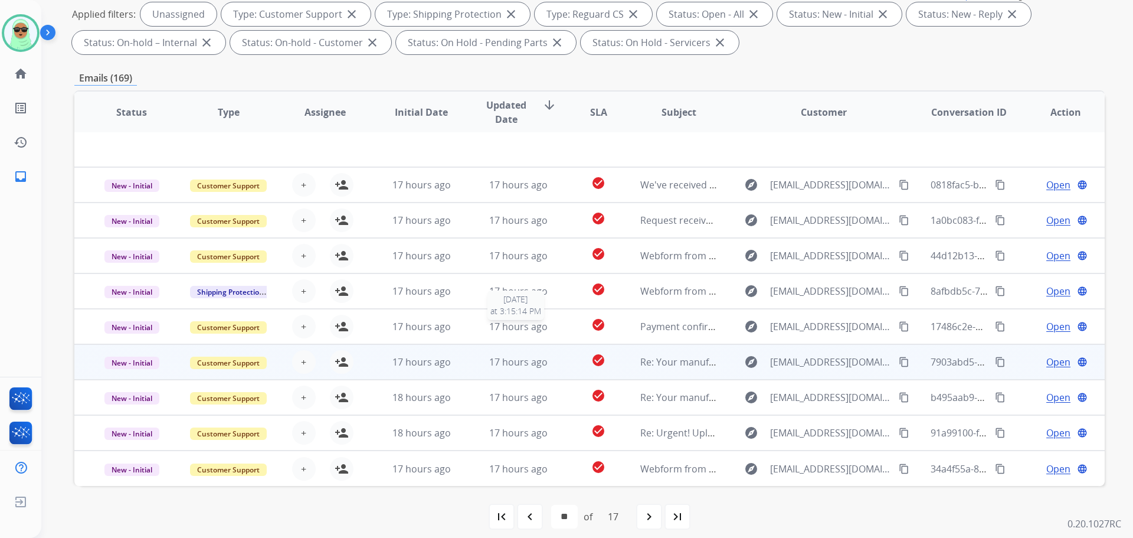
scroll to position [191, 0]
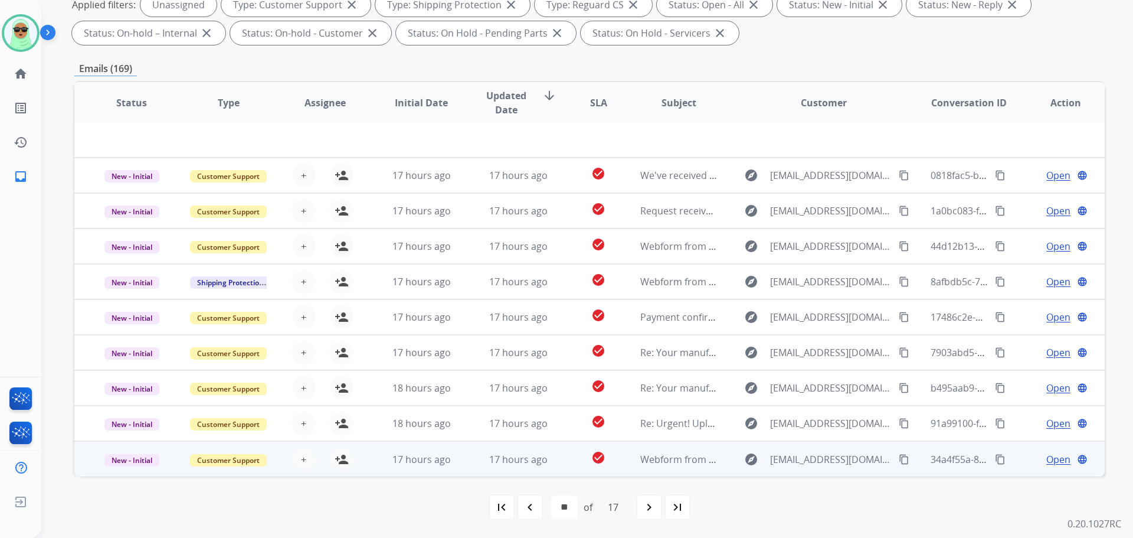
click at [475, 459] on td "17 hours ago" at bounding box center [509, 458] width 97 height 35
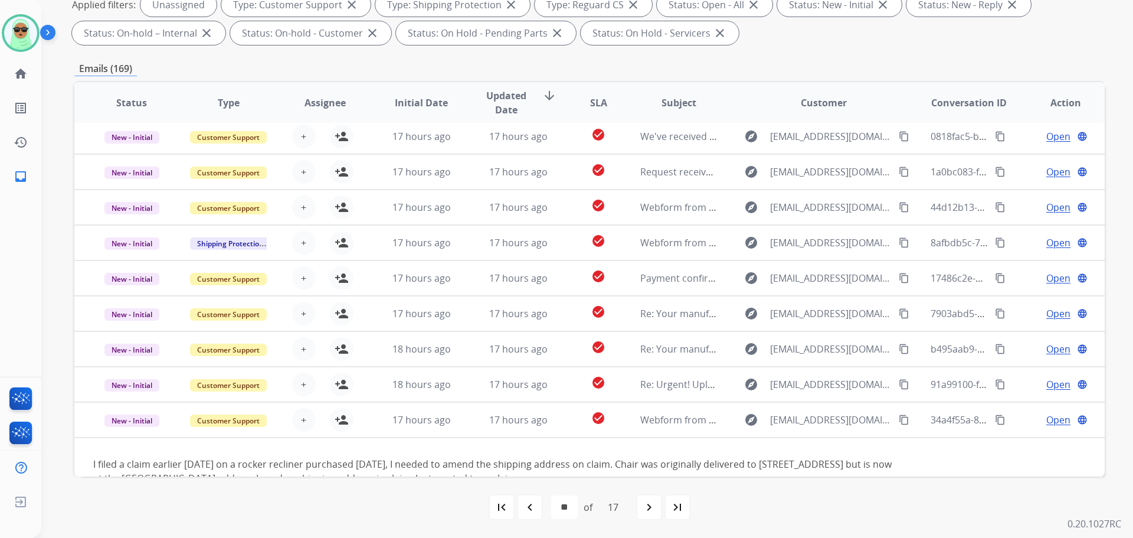
scroll to position [68, 0]
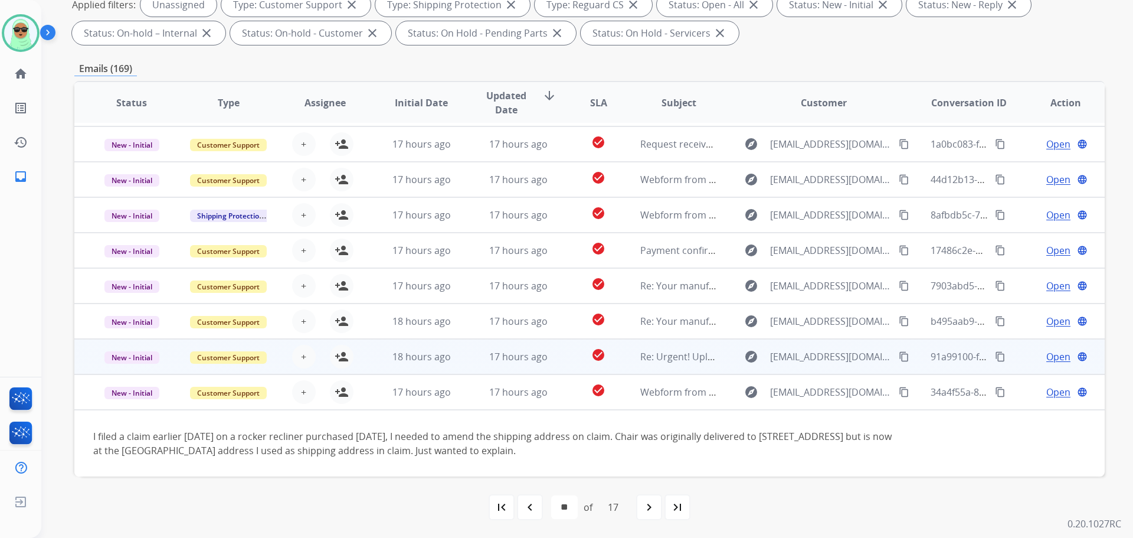
click at [451, 368] on td "18 hours ago" at bounding box center [412, 356] width 97 height 35
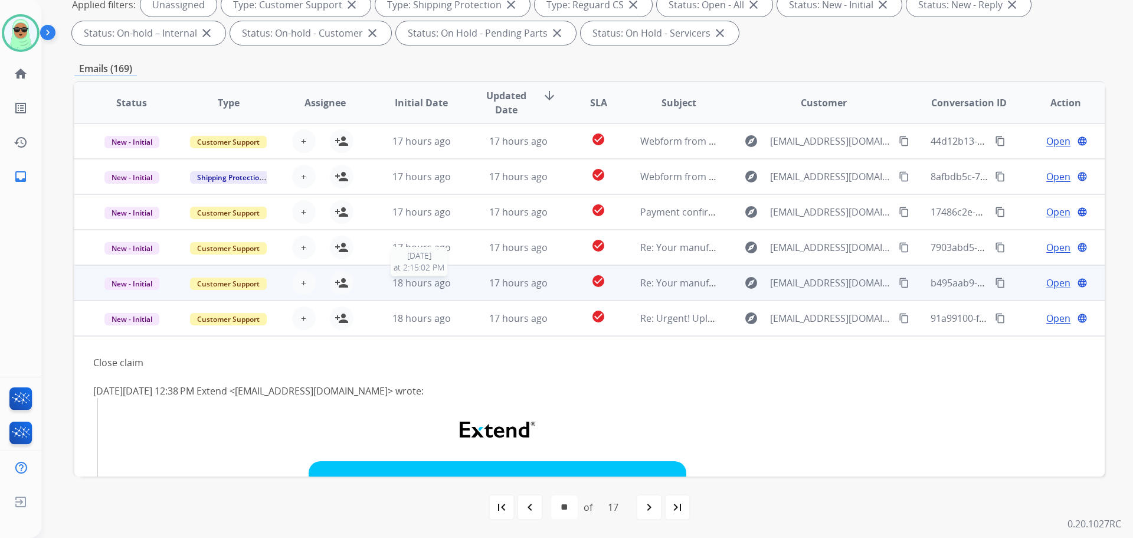
click at [439, 277] on span "18 hours ago" at bounding box center [422, 282] width 58 height 13
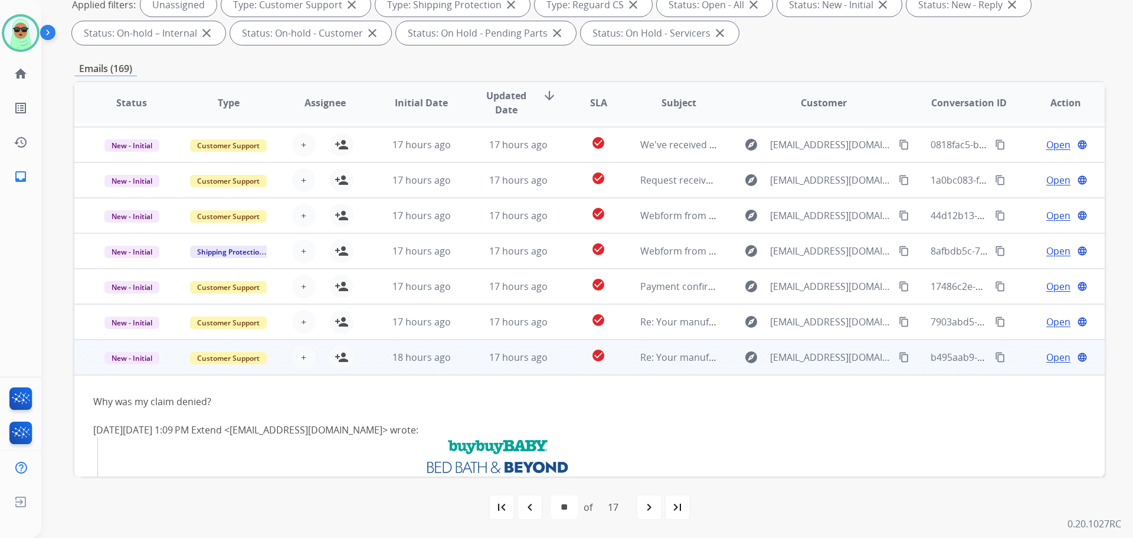
scroll to position [12, 0]
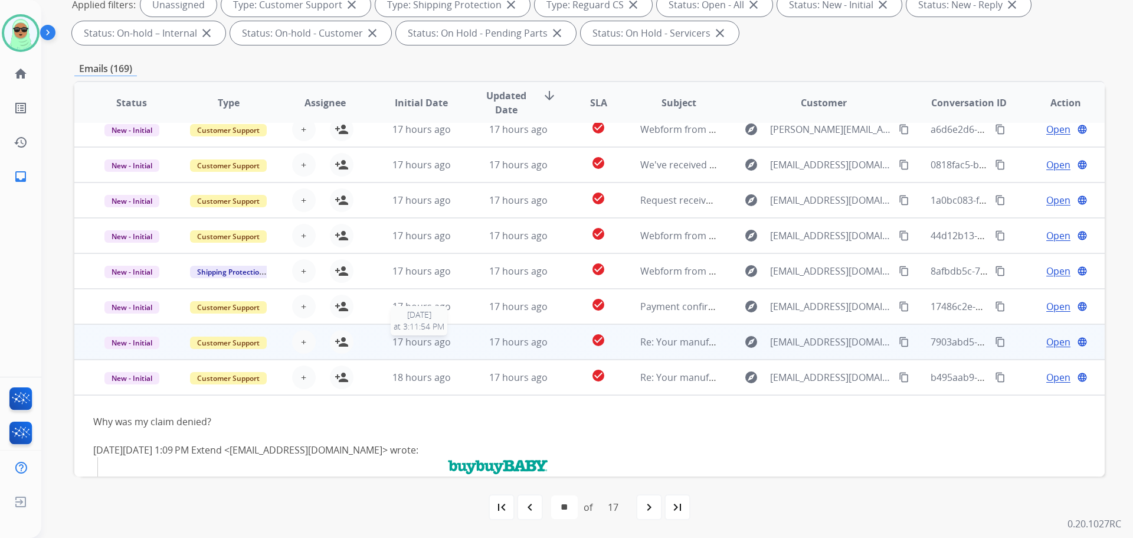
click at [420, 341] on span "17 hours ago" at bounding box center [422, 341] width 58 height 13
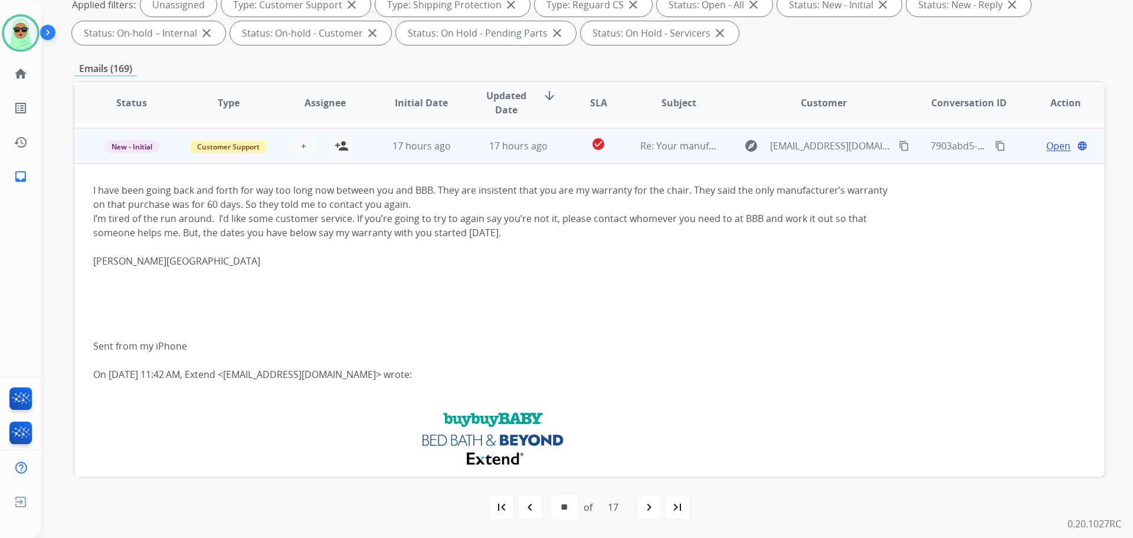
scroll to position [212, 0]
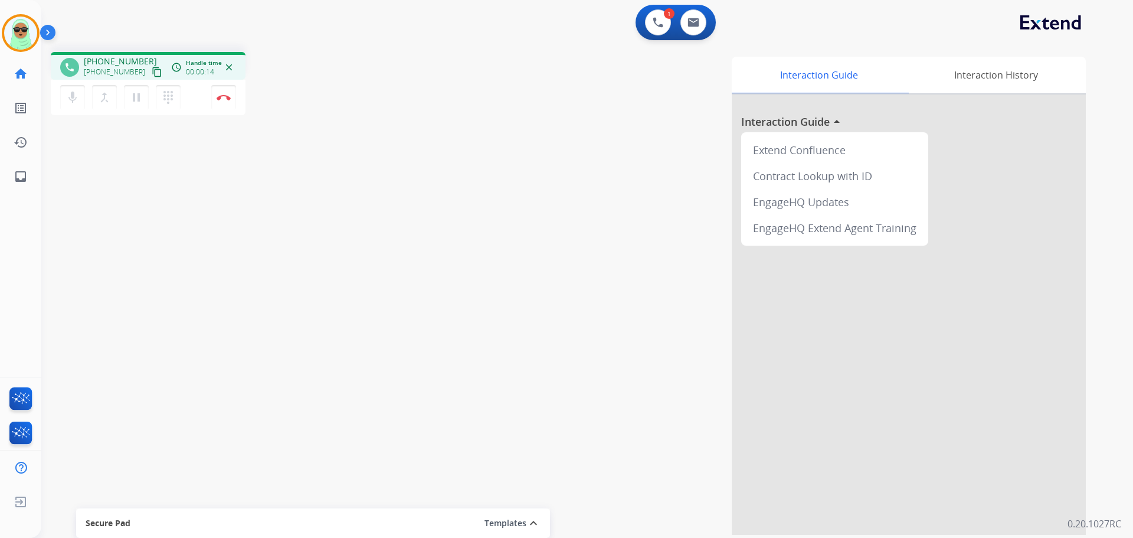
click at [153, 79] on div "phone +15015198652 +15015198652 content_copy access_time Call metrics Queue 00:…" at bounding box center [148, 66] width 195 height 28
drag, startPoint x: 151, startPoint y: 75, endPoint x: 143, endPoint y: 74, distance: 8.3
click at [150, 74] on button "content_copy" at bounding box center [157, 72] width 14 height 14
click at [152, 73] on mat-icon "content_copy" at bounding box center [157, 72] width 11 height 11
click at [152, 74] on mat-icon "content_copy" at bounding box center [157, 72] width 11 height 11
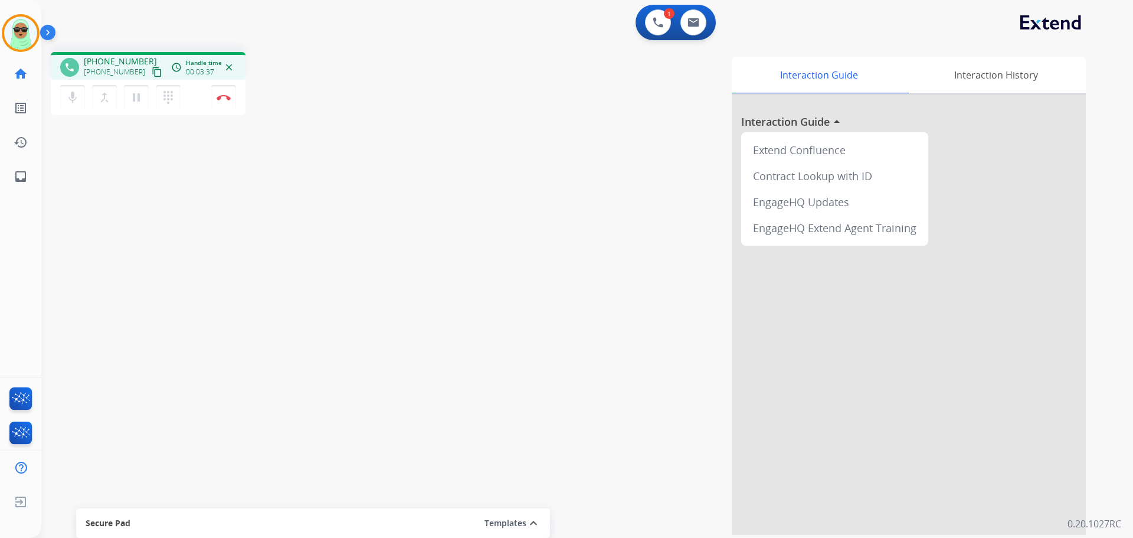
click at [152, 75] on mat-icon "content_copy" at bounding box center [157, 72] width 11 height 11
click at [643, 24] on div "1 Voice Interactions" at bounding box center [657, 22] width 35 height 26
click at [647, 22] on button at bounding box center [658, 22] width 26 height 26
click at [653, 19] on img at bounding box center [658, 22] width 11 height 11
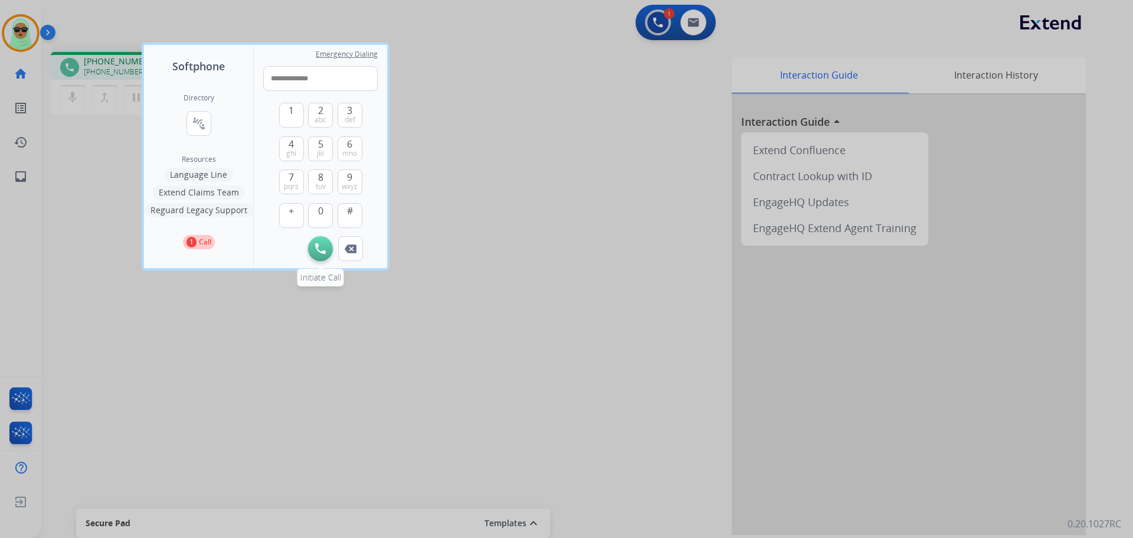
type input "**********"
click at [309, 244] on button "Initiate Call" at bounding box center [320, 248] width 25 height 25
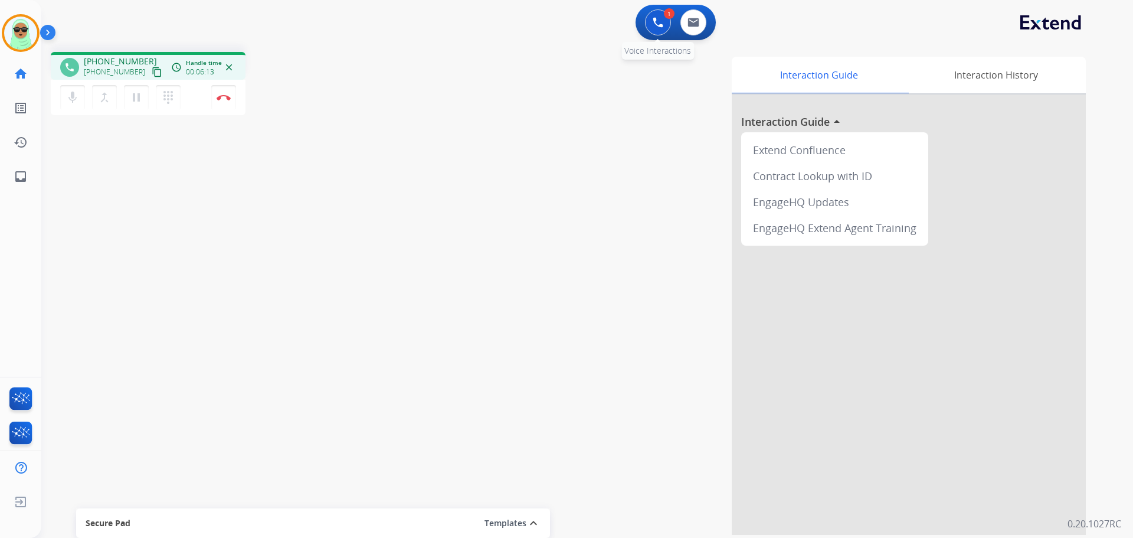
click at [647, 21] on button at bounding box center [658, 22] width 26 height 26
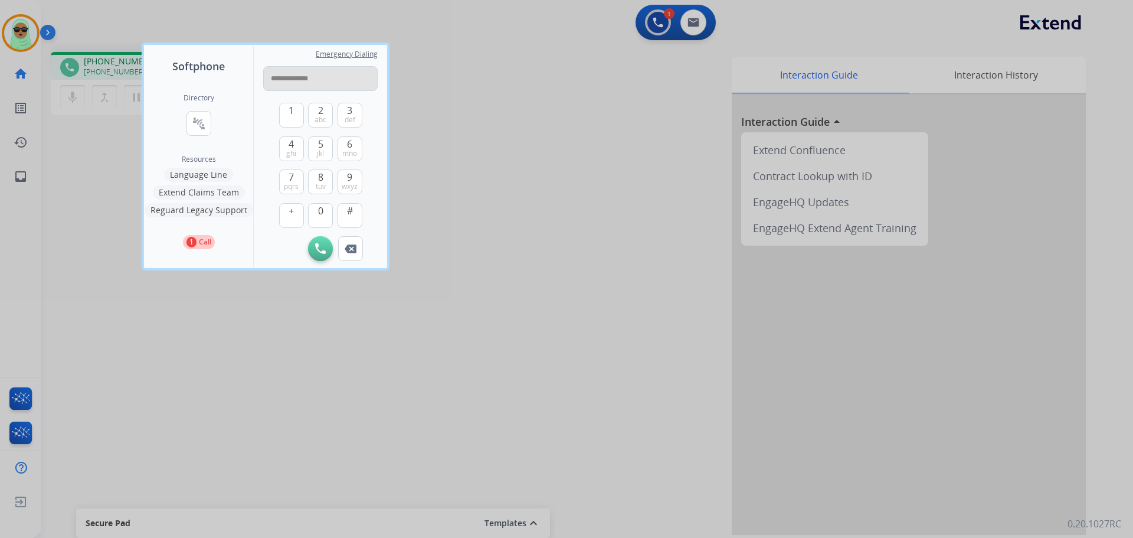
click at [299, 80] on input "**********" at bounding box center [320, 78] width 115 height 25
type input "**********"
click at [332, 248] on button "Initiate Call" at bounding box center [320, 248] width 25 height 25
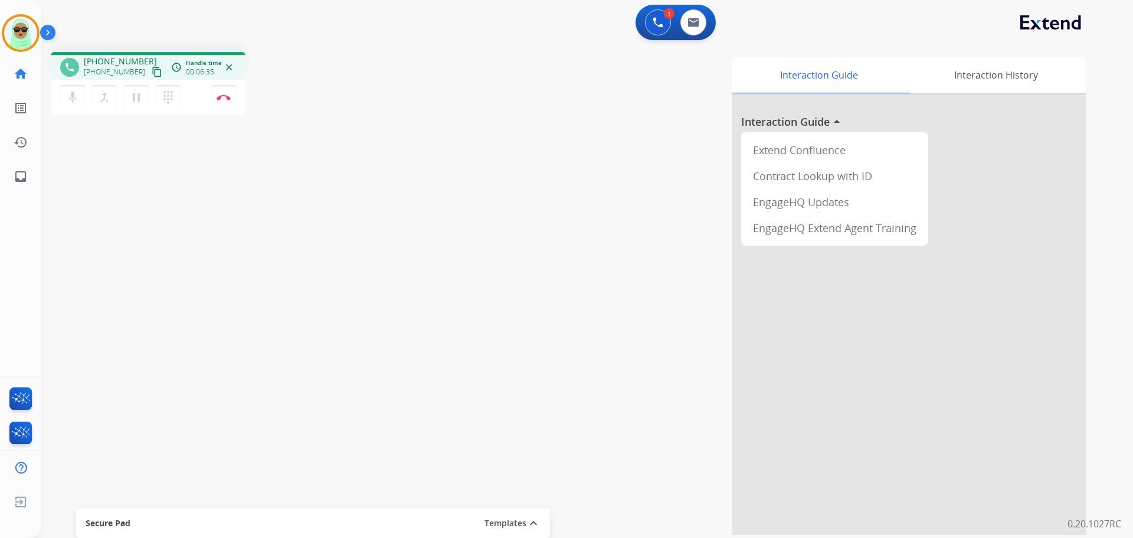
drag, startPoint x: 637, startPoint y: 22, endPoint x: 650, endPoint y: 17, distance: 13.8
click at [637, 22] on div "1 Voice Interactions 0 Email Interactions" at bounding box center [676, 22] width 80 height 35
click at [656, 14] on button at bounding box center [658, 22] width 26 height 26
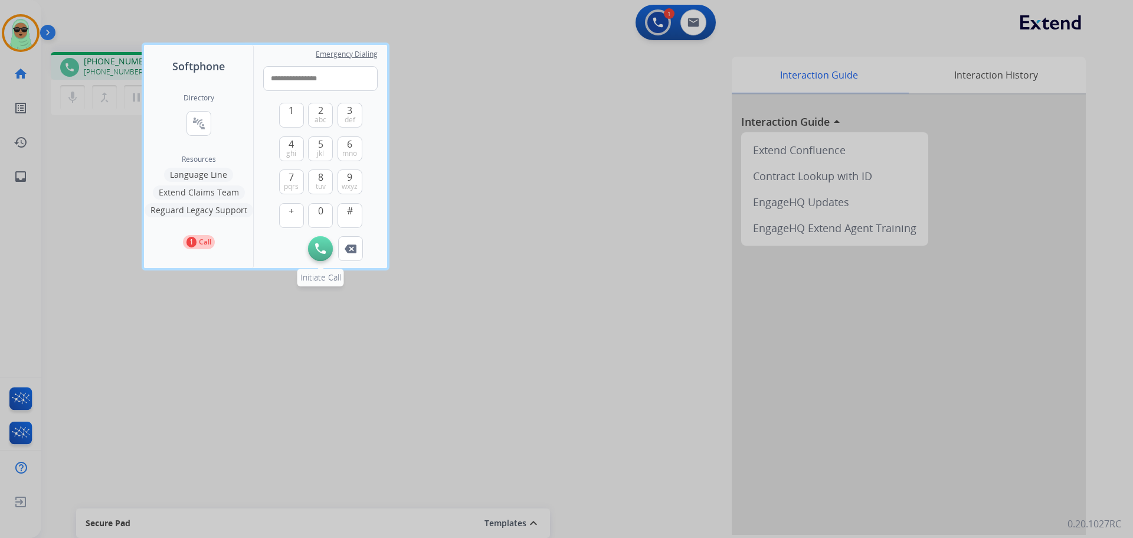
type input "**********"
click at [326, 253] on button "Initiate Call" at bounding box center [320, 248] width 25 height 25
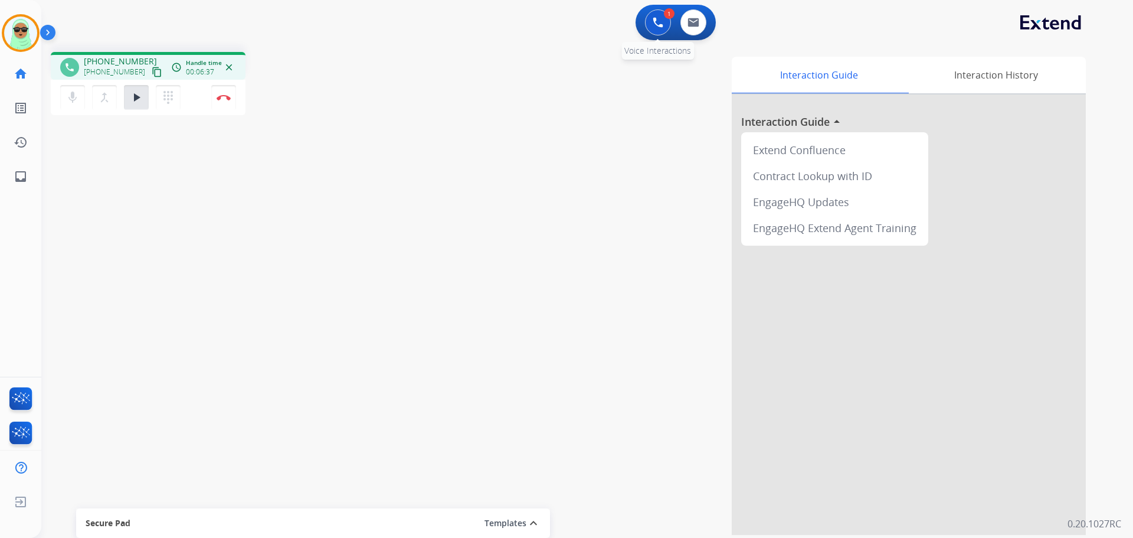
click at [647, 23] on button at bounding box center [658, 22] width 26 height 26
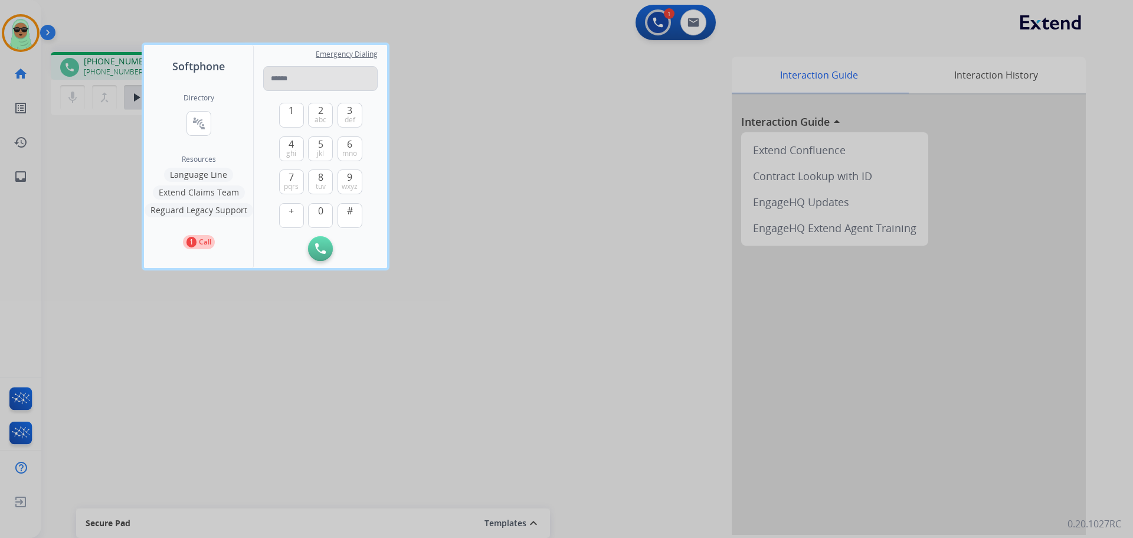
click at [317, 81] on input "tel" at bounding box center [320, 78] width 115 height 25
click at [277, 80] on input "**********" at bounding box center [320, 78] width 115 height 25
click at [303, 83] on input "**********" at bounding box center [320, 78] width 115 height 25
click at [280, 79] on input "**********" at bounding box center [320, 78] width 115 height 25
type input "**********"
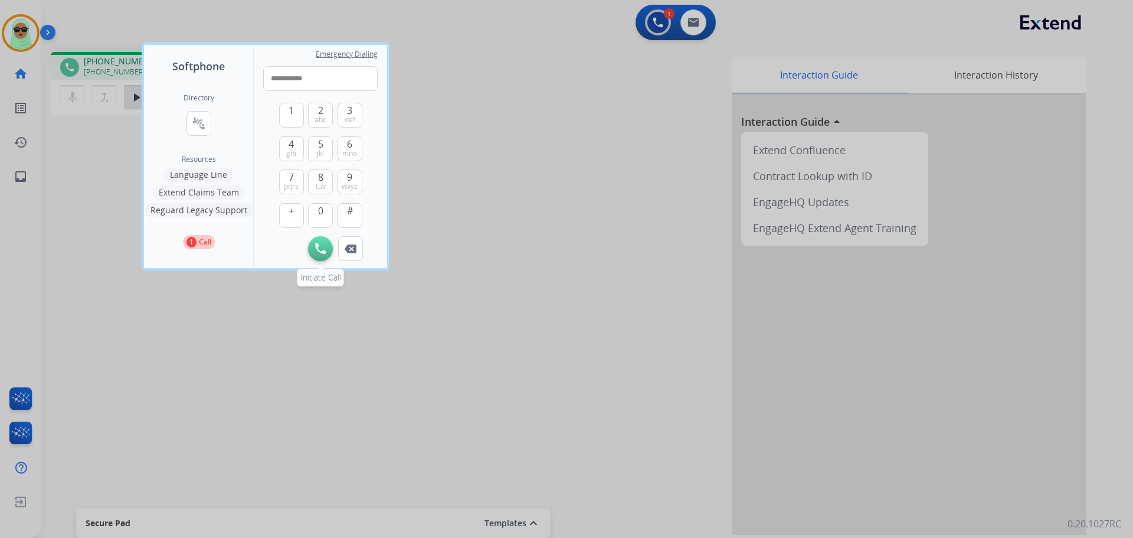
click at [318, 243] on img at bounding box center [320, 248] width 11 height 11
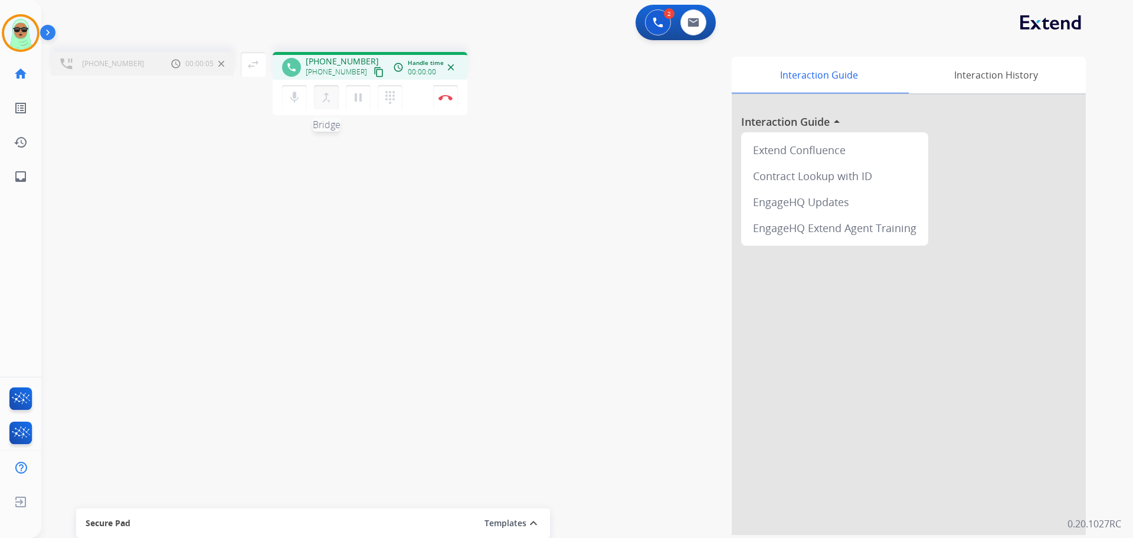
click at [320, 91] on mat-icon "merge_type" at bounding box center [326, 97] width 14 height 14
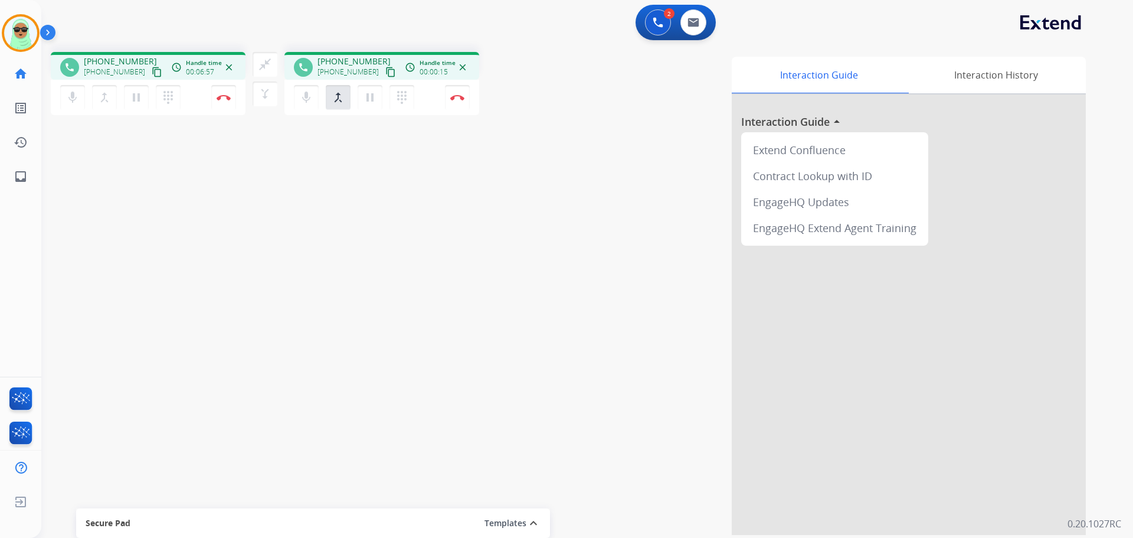
drag, startPoint x: 163, startPoint y: 269, endPoint x: 201, endPoint y: 192, distance: 85.8
click at [166, 260] on div "phone +15015198652 +15015198652 content_copy access_time Call metrics Queue 00:…" at bounding box center [573, 288] width 1064 height 492
click at [397, 93] on mat-icon "dialpad" at bounding box center [402, 97] width 14 height 14
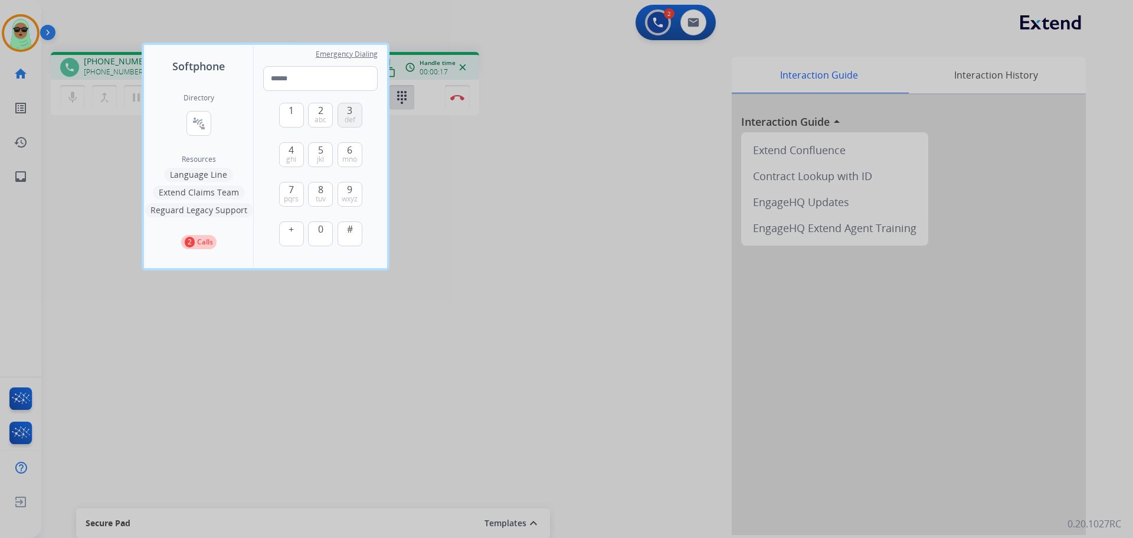
click at [353, 123] on span "def" at bounding box center [350, 119] width 11 height 9
click at [288, 123] on button "1" at bounding box center [291, 115] width 25 height 25
click at [299, 119] on button "1" at bounding box center [291, 115] width 25 height 25
type input "***"
drag, startPoint x: 414, startPoint y: 254, endPoint x: 424, endPoint y: 247, distance: 12.3
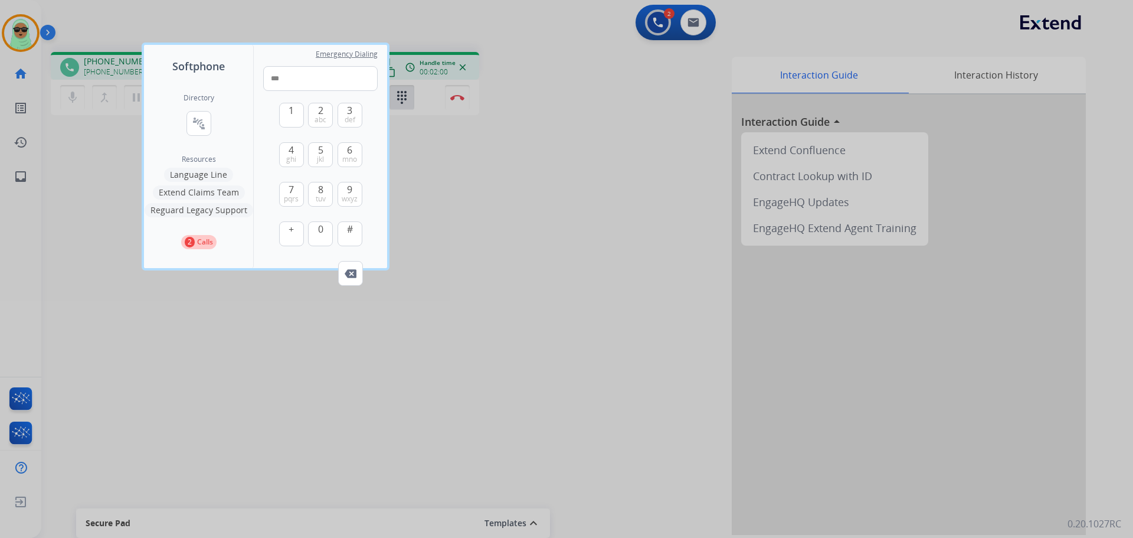
click at [414, 254] on div at bounding box center [566, 269] width 1133 height 538
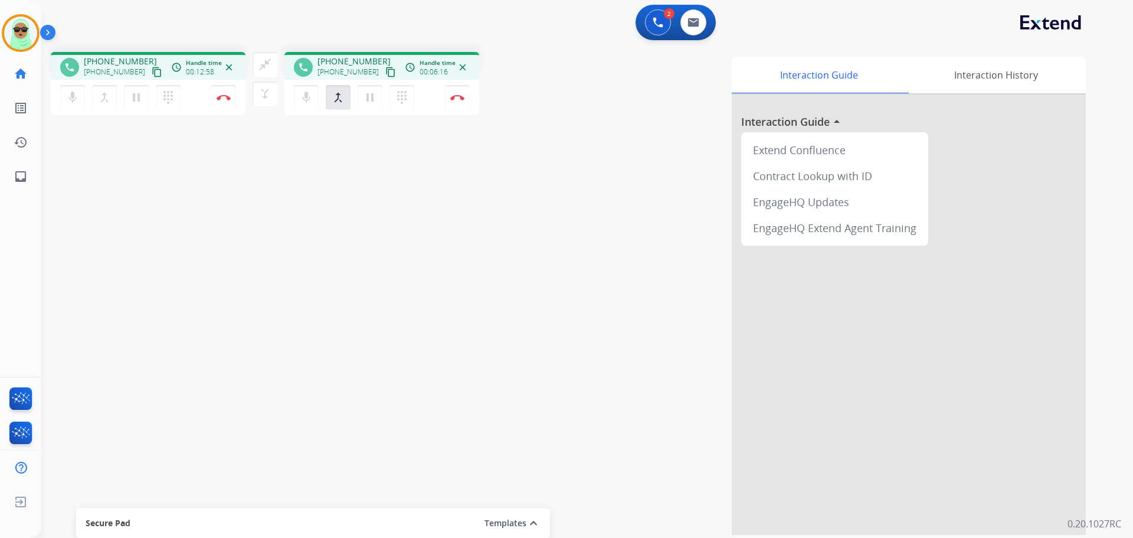
click at [277, 68] on div "close_fullscreen Connect 3-Way Call merge_type Separate 3-Way Call" at bounding box center [265, 79] width 39 height 54
click at [274, 68] on button "close_fullscreen Connect 3-Way Call" at bounding box center [265, 64] width 25 height 25
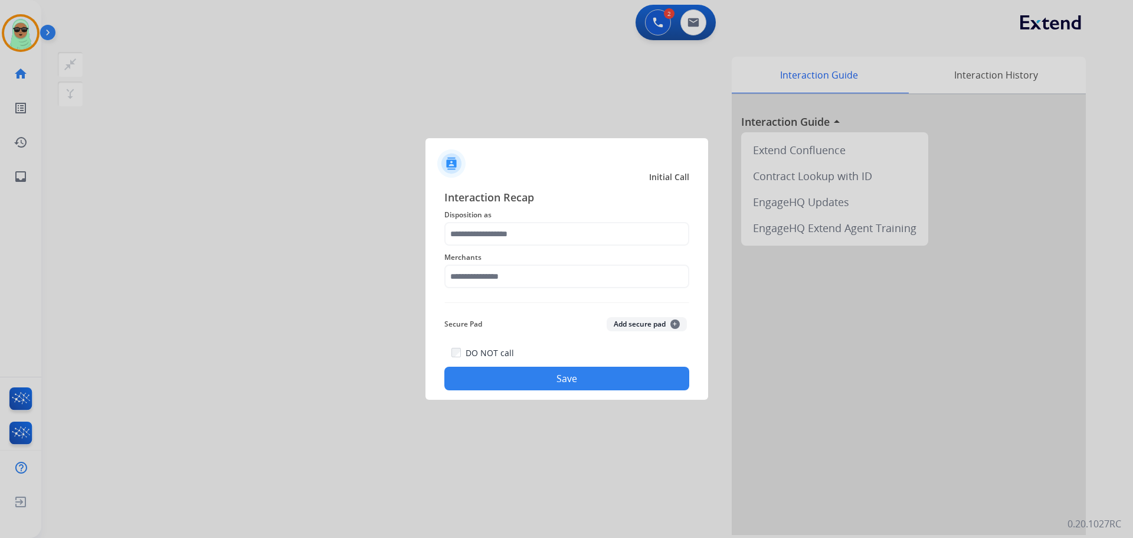
click at [542, 247] on div "Merchants" at bounding box center [566, 269] width 245 height 47
click at [542, 238] on input "text" at bounding box center [566, 234] width 245 height 24
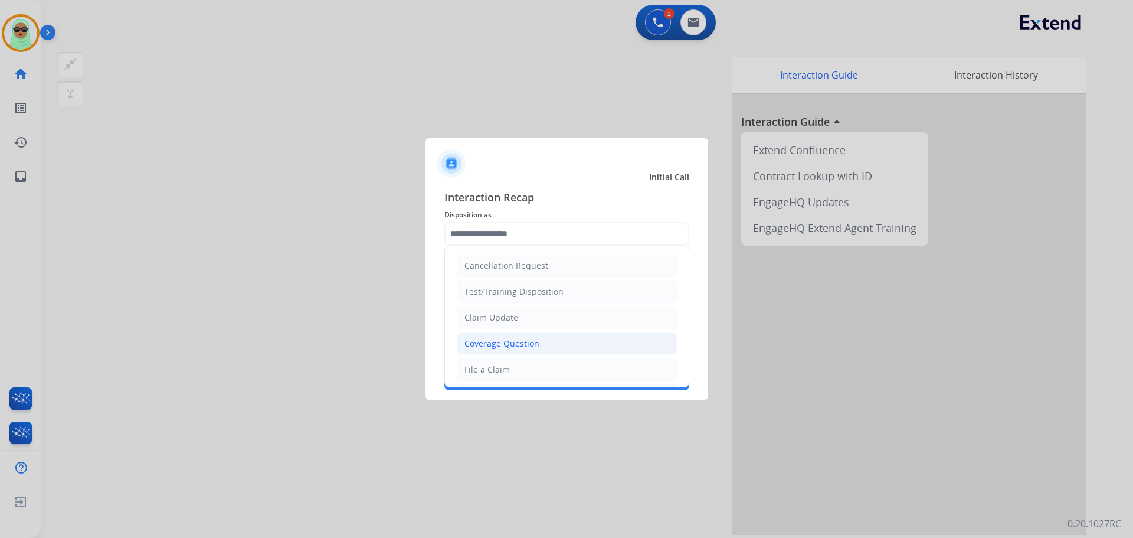
click at [516, 346] on div "Coverage Question" at bounding box center [502, 344] width 75 height 12
type input "**********"
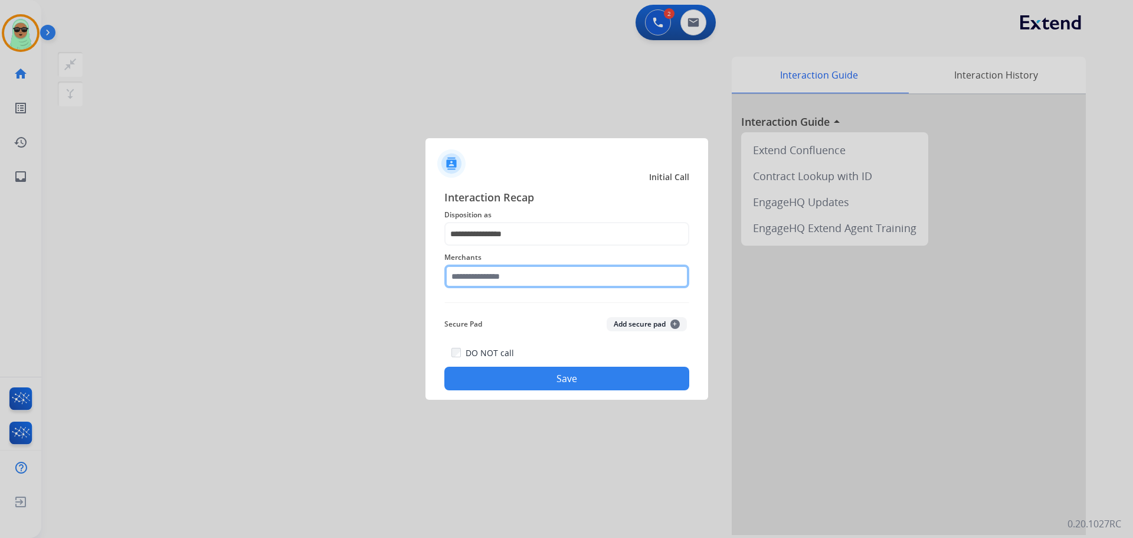
click at [495, 274] on input "text" at bounding box center [566, 276] width 245 height 24
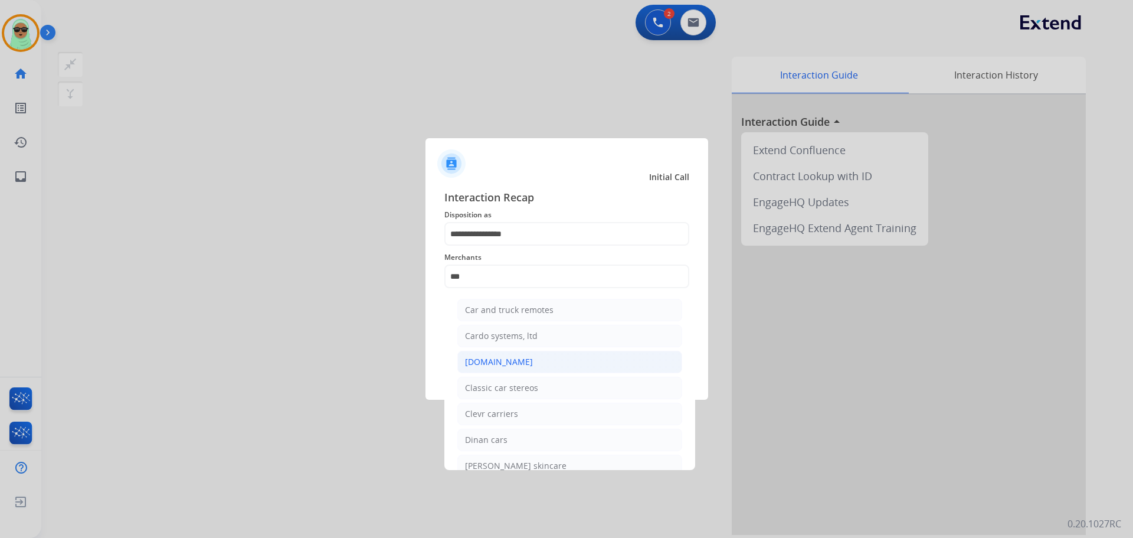
click at [493, 371] on li "[DOMAIN_NAME]" at bounding box center [569, 362] width 225 height 22
type input "**********"
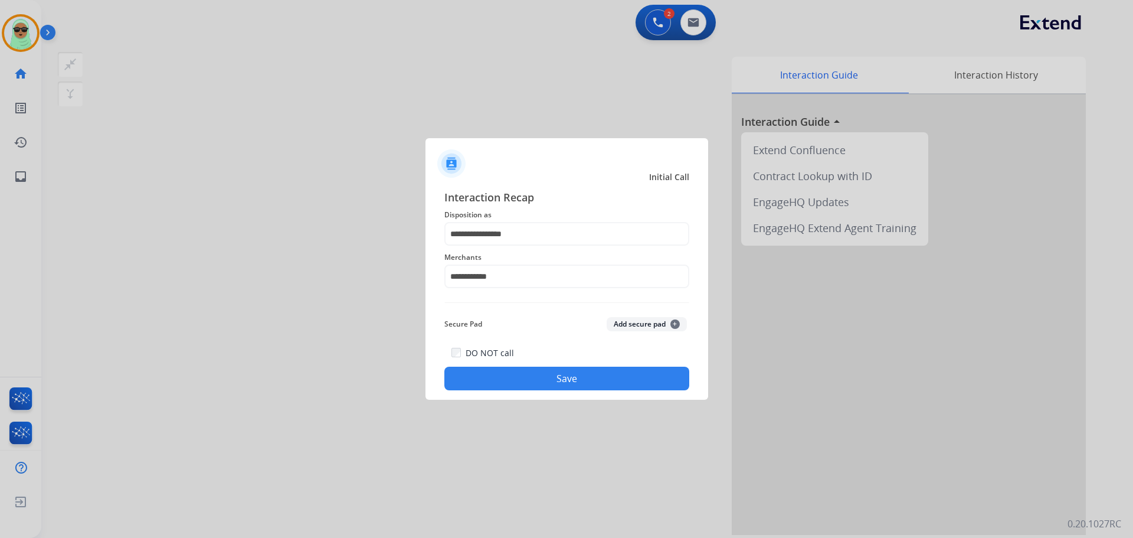
click at [516, 377] on button "Save" at bounding box center [566, 379] width 245 height 24
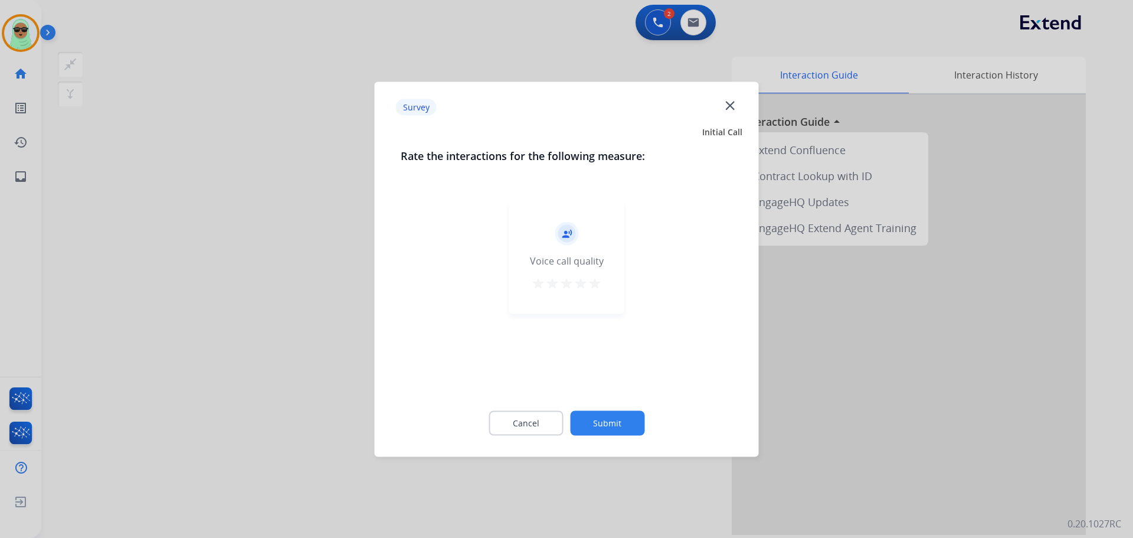
click at [603, 409] on div "Cancel Submit" at bounding box center [567, 422] width 332 height 53
click at [608, 418] on button "Submit" at bounding box center [607, 422] width 74 height 25
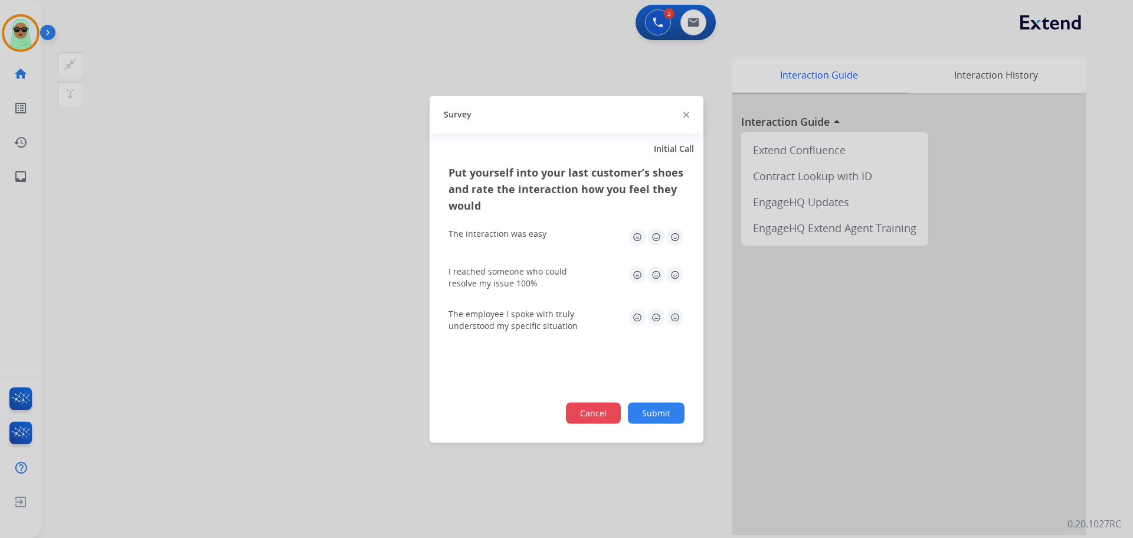
click at [620, 417] on button "Cancel" at bounding box center [593, 412] width 55 height 21
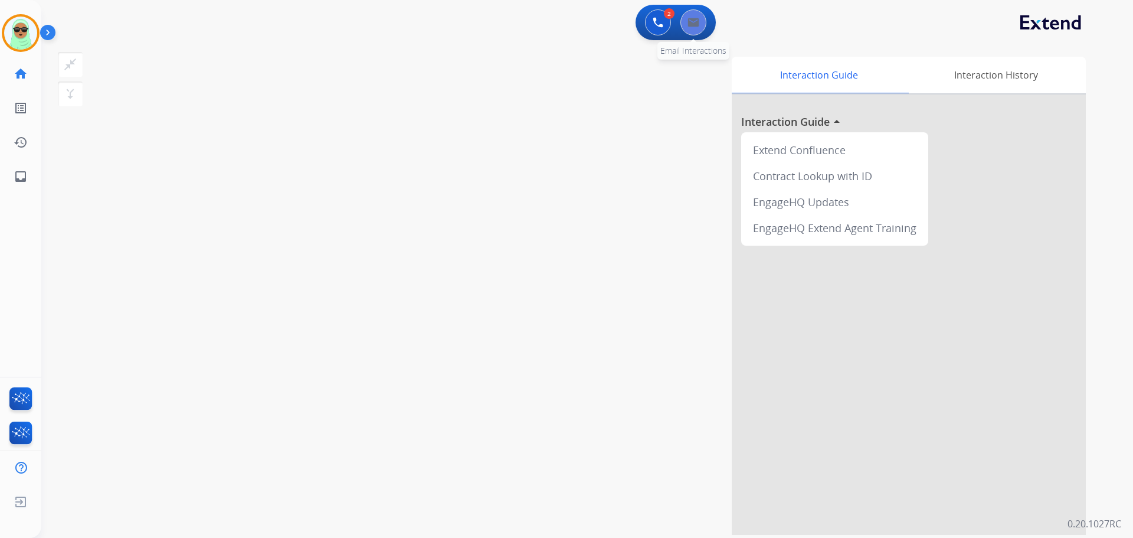
click at [686, 23] on button at bounding box center [694, 22] width 26 height 26
select select "**********"
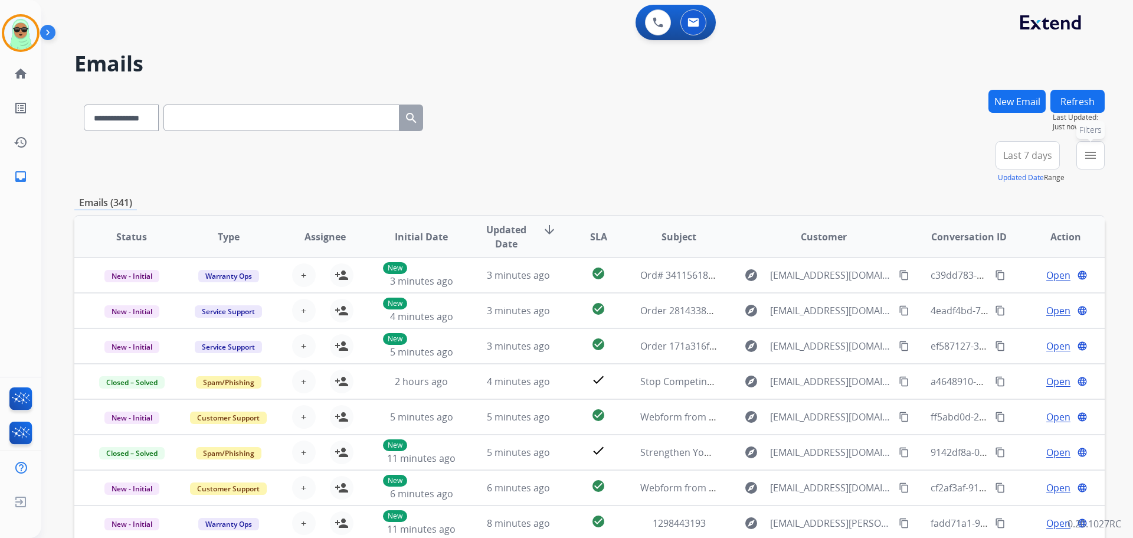
click at [1091, 158] on mat-icon "menu" at bounding box center [1091, 155] width 14 height 14
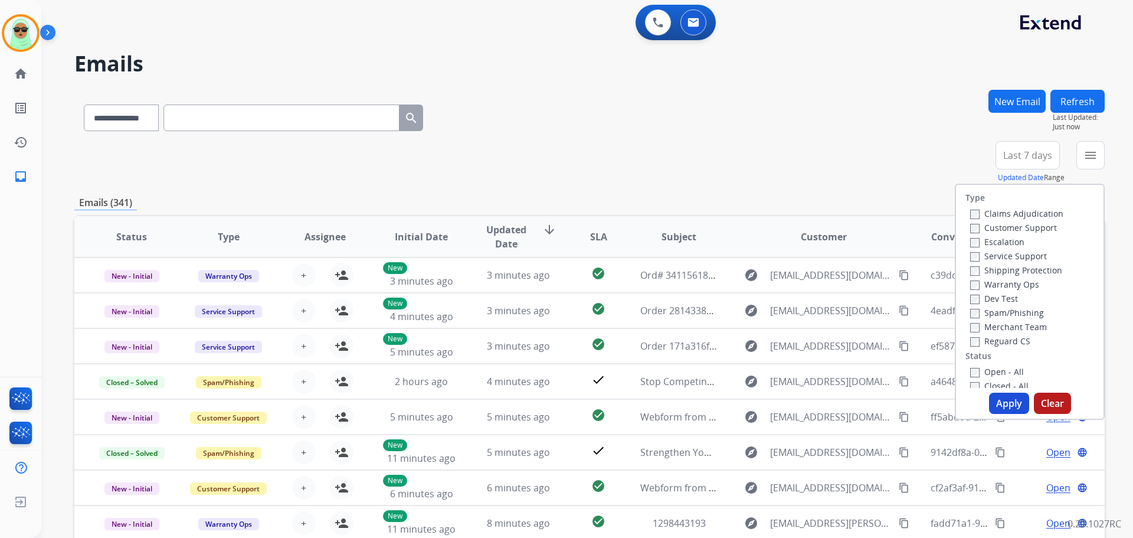
click at [1000, 224] on label "Customer Support" at bounding box center [1013, 227] width 87 height 11
click at [989, 269] on label "Shipping Protection" at bounding box center [1016, 269] width 92 height 11
click at [996, 338] on label "Reguard CS" at bounding box center [1000, 340] width 60 height 11
click at [1007, 372] on label "Open - All" at bounding box center [997, 371] width 54 height 11
click at [1007, 393] on button "Apply" at bounding box center [1009, 403] width 40 height 21
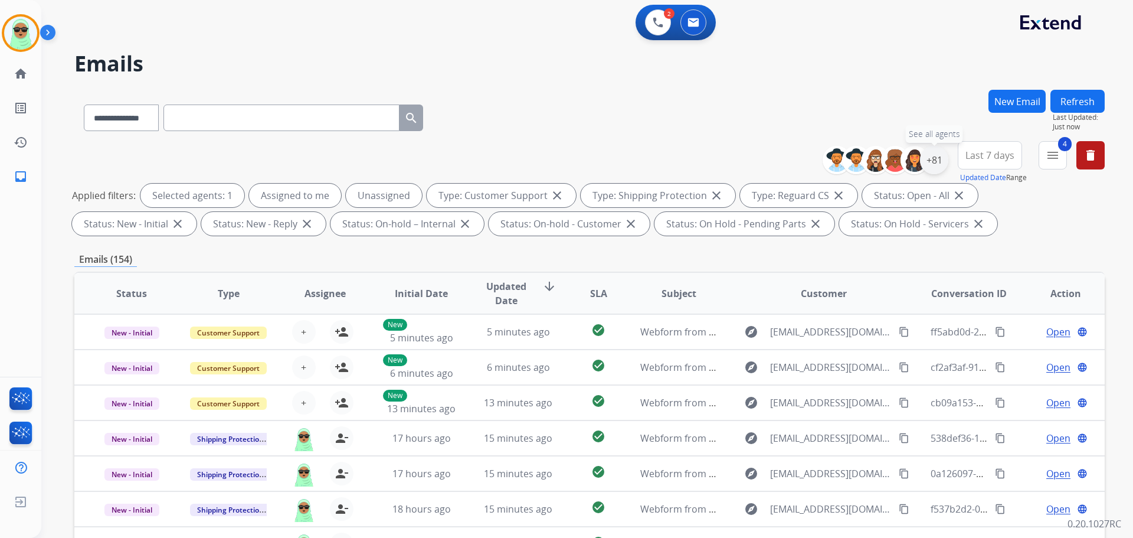
click at [936, 159] on div "+81" at bounding box center [934, 160] width 28 height 28
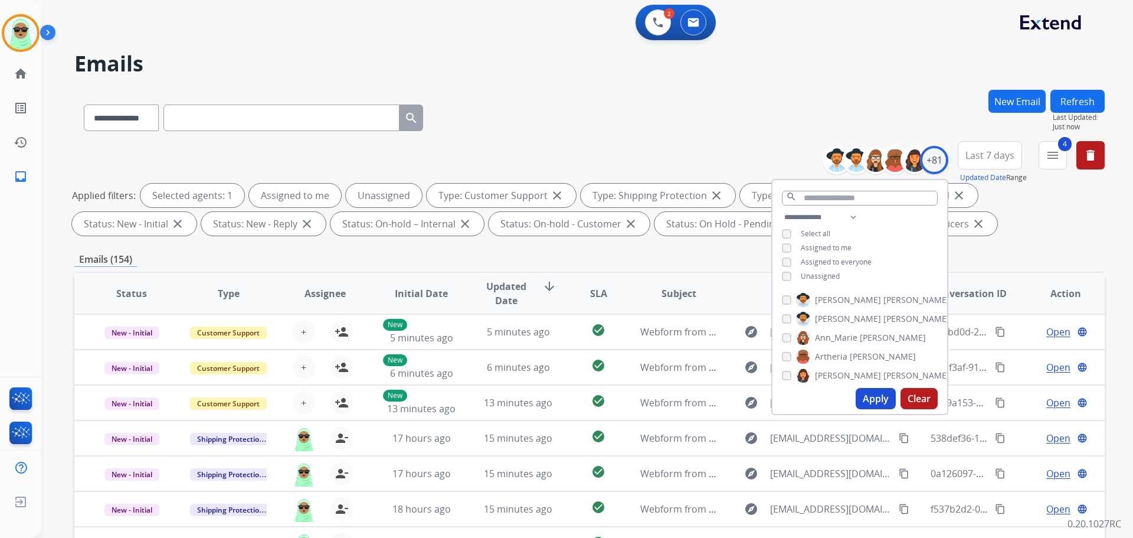
click at [821, 273] on span "Unassigned" at bounding box center [820, 276] width 39 height 10
click at [859, 392] on button "Apply" at bounding box center [876, 398] width 40 height 21
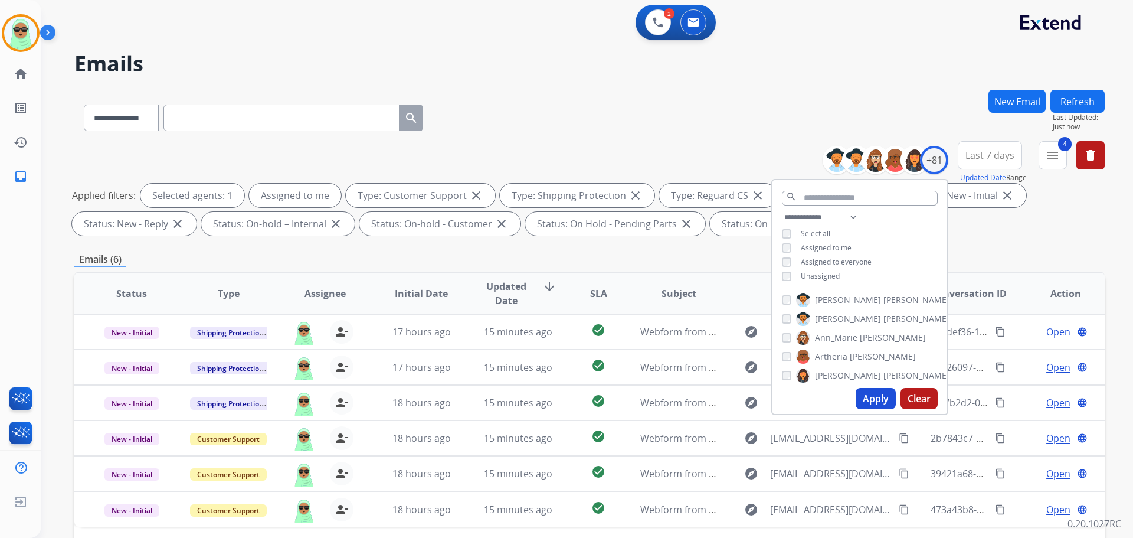
click at [709, 123] on div "**********" at bounding box center [589, 115] width 1031 height 51
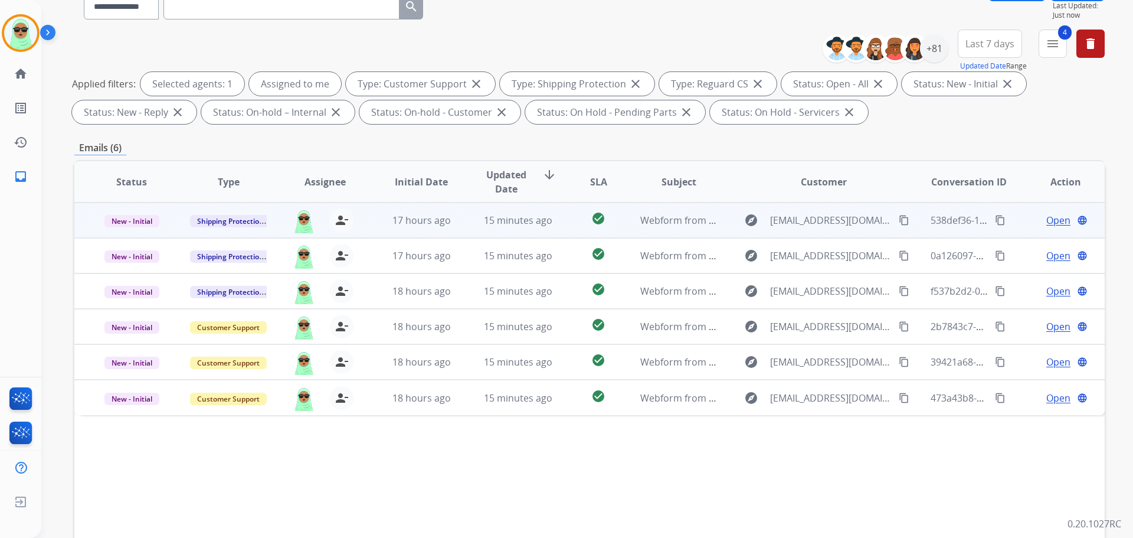
scroll to position [191, 0]
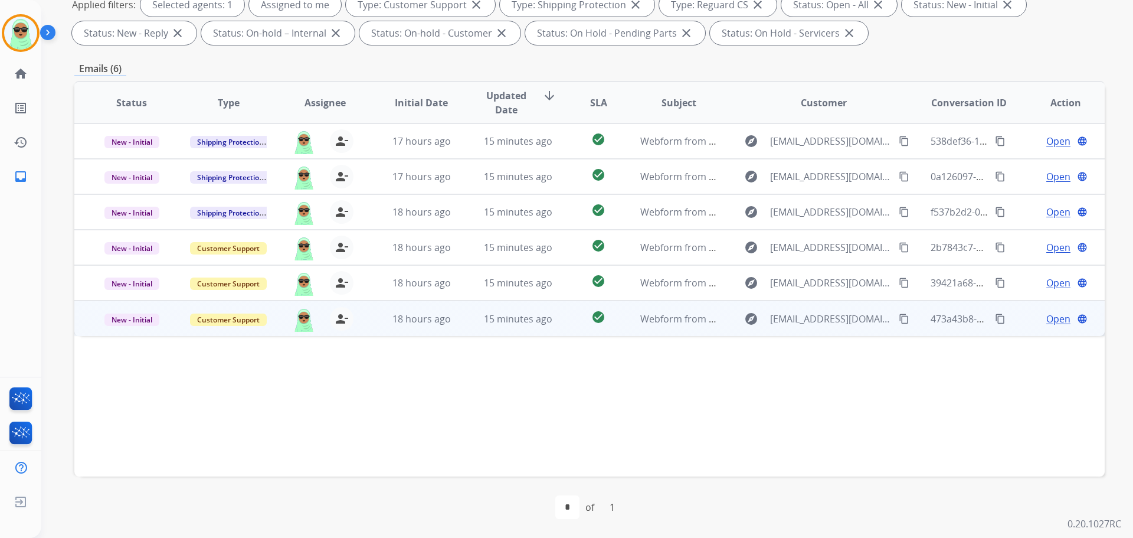
click at [1051, 318] on span "Open" at bounding box center [1058, 319] width 24 height 14
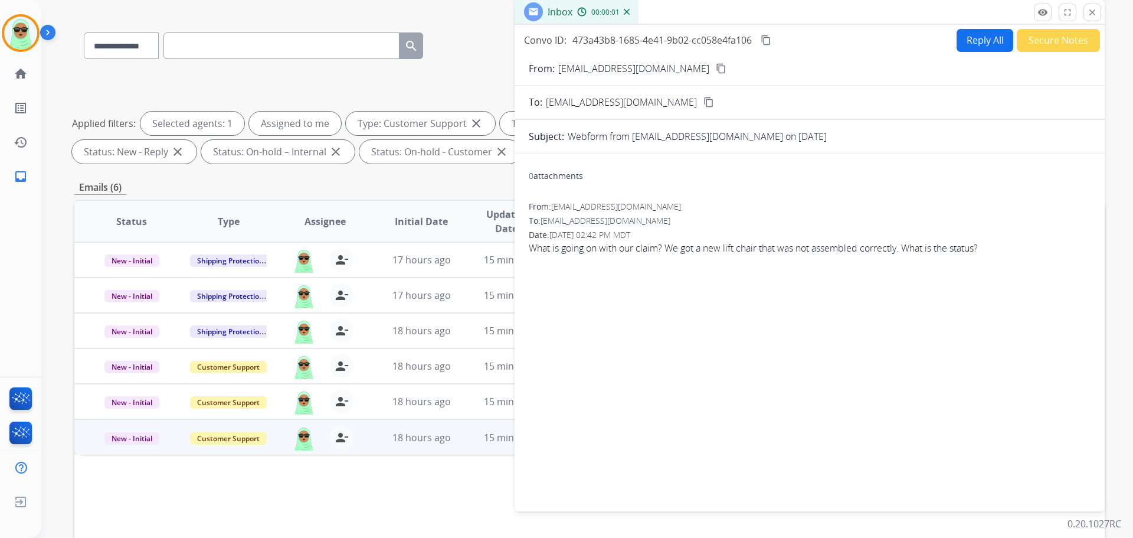
scroll to position [14, 0]
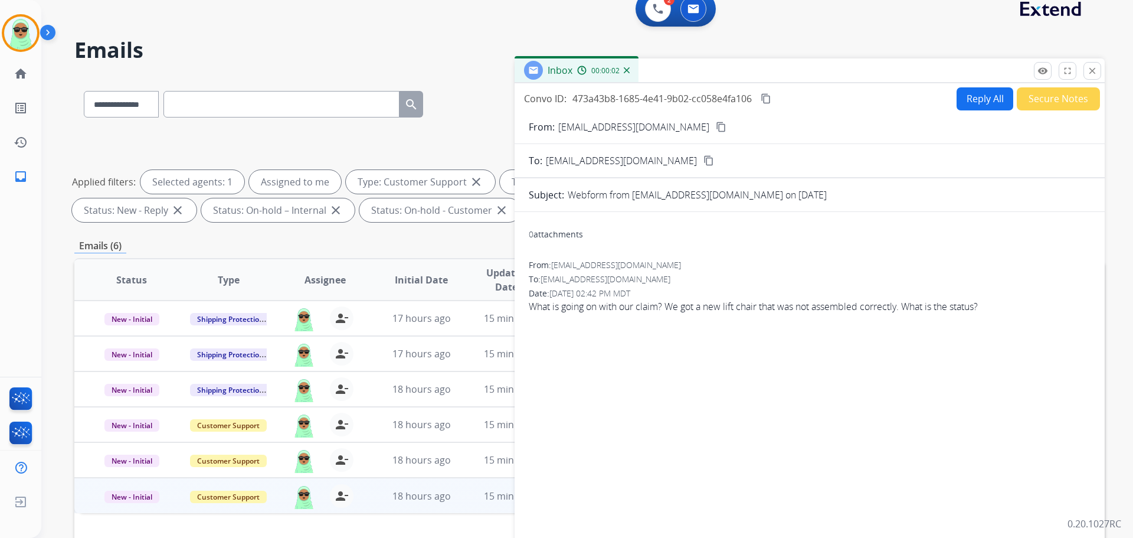
drag, startPoint x: 669, startPoint y: 118, endPoint x: 669, endPoint y: 127, distance: 9.4
click at [669, 123] on form "From: Pthahney@gmail.com content_copy To: support@extend.com content_copy Subje…" at bounding box center [810, 337] width 590 height 454
drag, startPoint x: 669, startPoint y: 127, endPoint x: 662, endPoint y: 130, distance: 8.2
click at [665, 130] on div "From: Pthahney@gmail.com content_copy" at bounding box center [810, 127] width 590 height 14
click at [716, 130] on mat-icon "content_copy" at bounding box center [721, 127] width 11 height 11
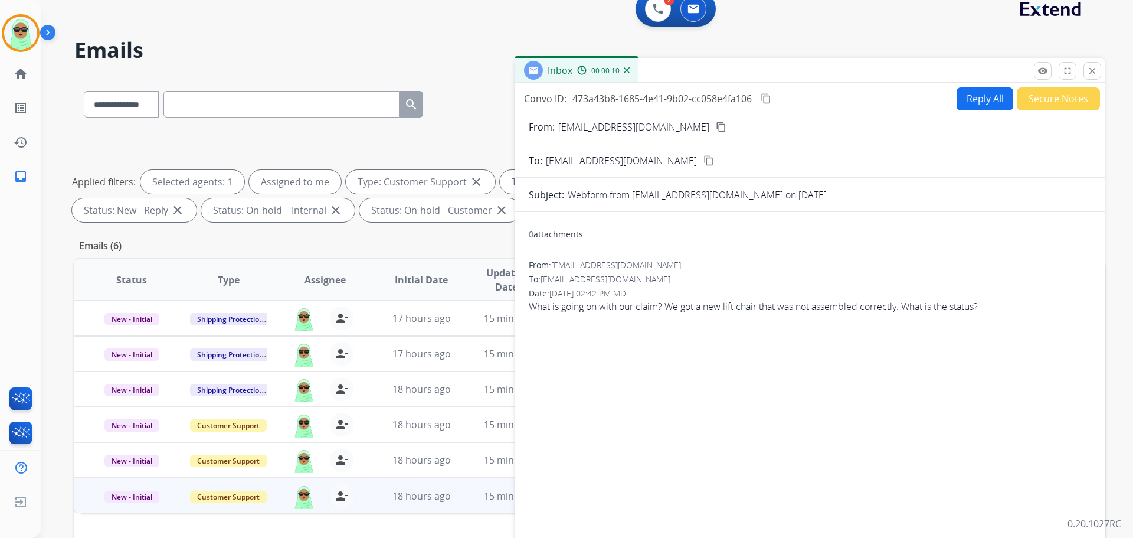
drag, startPoint x: 653, startPoint y: 125, endPoint x: 665, endPoint y: 135, distance: 15.1
click at [653, 125] on div "From: Pthahney@gmail.com content_copy" at bounding box center [810, 127] width 590 height 14
click at [716, 128] on mat-icon "content_copy" at bounding box center [721, 127] width 11 height 11
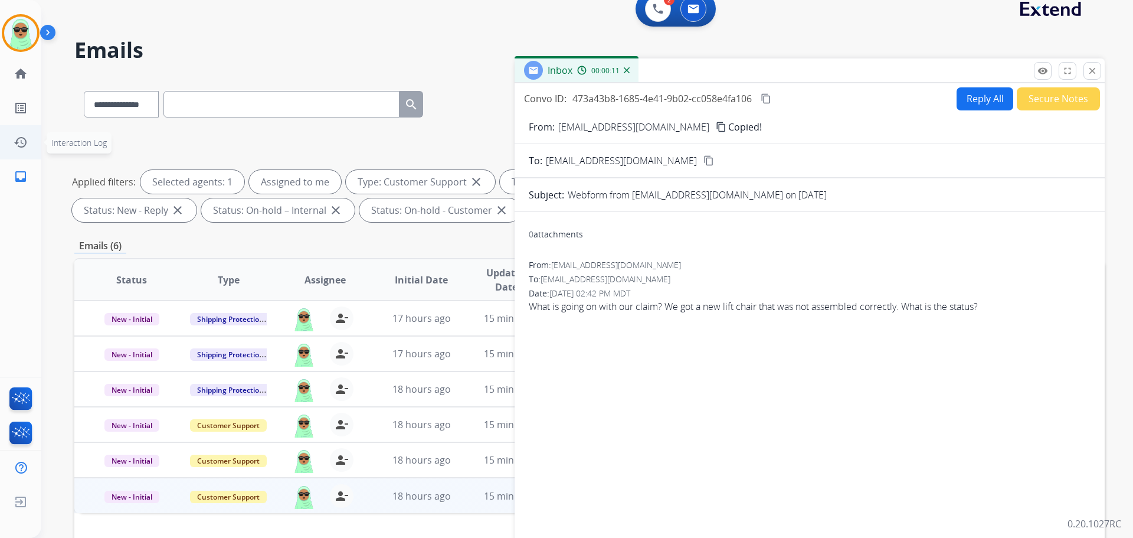
drag, startPoint x: 660, startPoint y: 128, endPoint x: 38, endPoint y: 128, distance: 622.1
click at [637, 128] on div "From: Pthahney@gmail.com content_copy Copied!" at bounding box center [810, 127] width 590 height 14
click at [25, 21] on img at bounding box center [20, 33] width 33 height 33
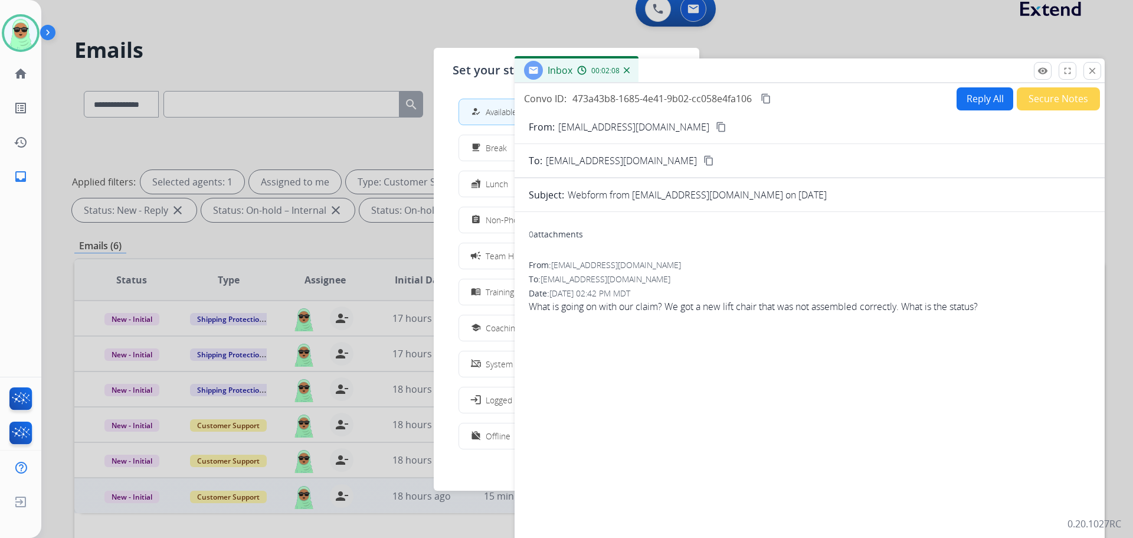
click at [457, 327] on div "how_to_reg Available free_breakfast Break fastfood Lunch assignment Non-Phone Q…" at bounding box center [567, 275] width 228 height 372
drag, startPoint x: 462, startPoint y: 325, endPoint x: 469, endPoint y: 323, distance: 6.7
click at [463, 324] on div "school Coaching" at bounding box center [567, 328] width 216 height 27
click at [462, 106] on div "how_to_reg Available" at bounding box center [567, 112] width 216 height 27
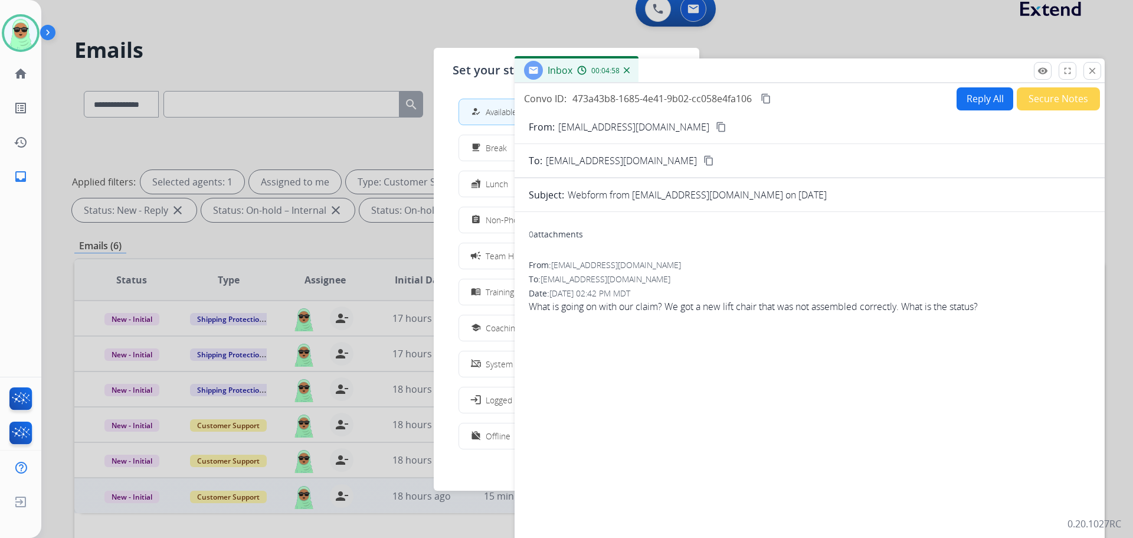
click at [484, 105] on div "how_to_reg" at bounding box center [477, 111] width 17 height 14
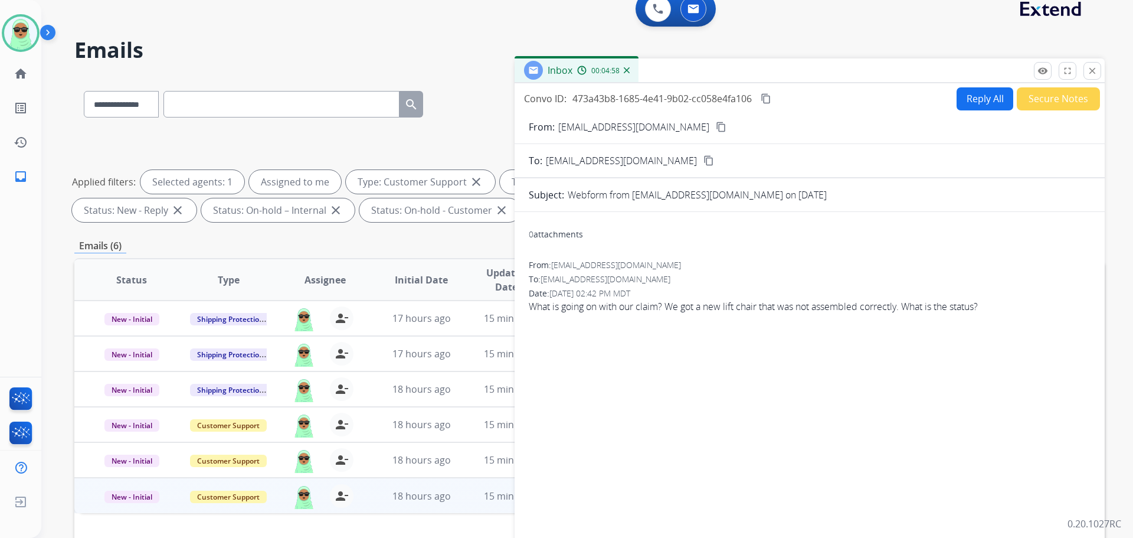
drag, startPoint x: 484, startPoint y: 105, endPoint x: 492, endPoint y: 104, distance: 7.7
click at [488, 104] on div "**********" at bounding box center [589, 101] width 1031 height 51
click at [974, 93] on button "Reply All" at bounding box center [985, 98] width 57 height 23
select select "**********"
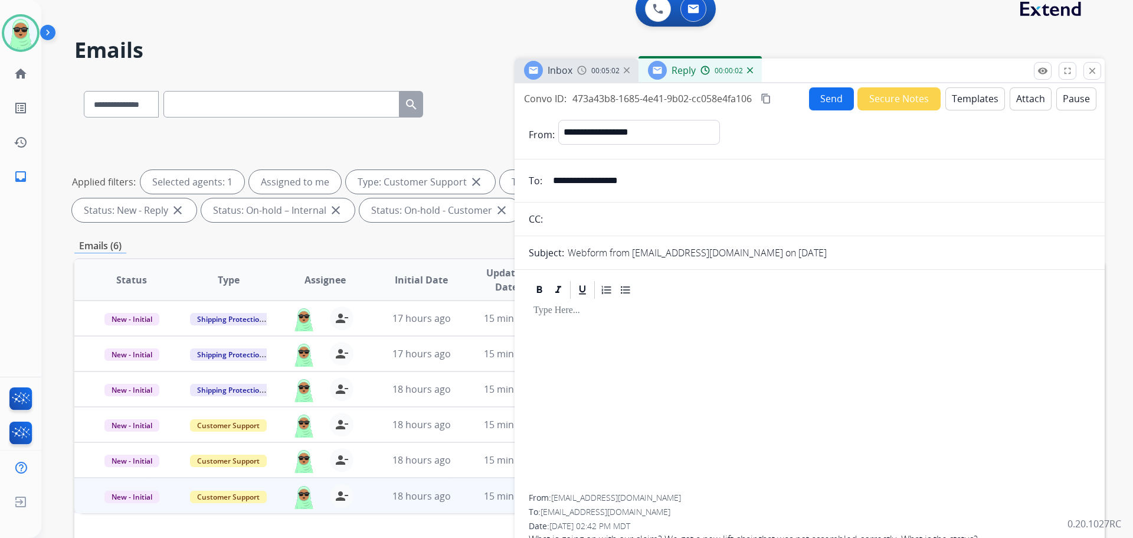
click at [970, 100] on button "Templates" at bounding box center [976, 98] width 60 height 23
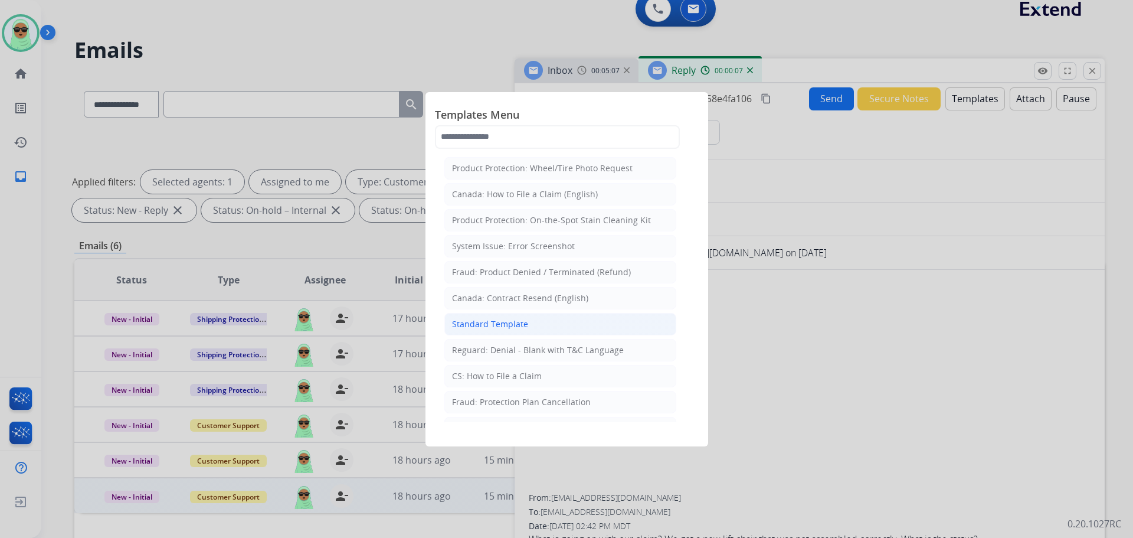
click at [555, 323] on li "Standard Template" at bounding box center [560, 324] width 232 height 22
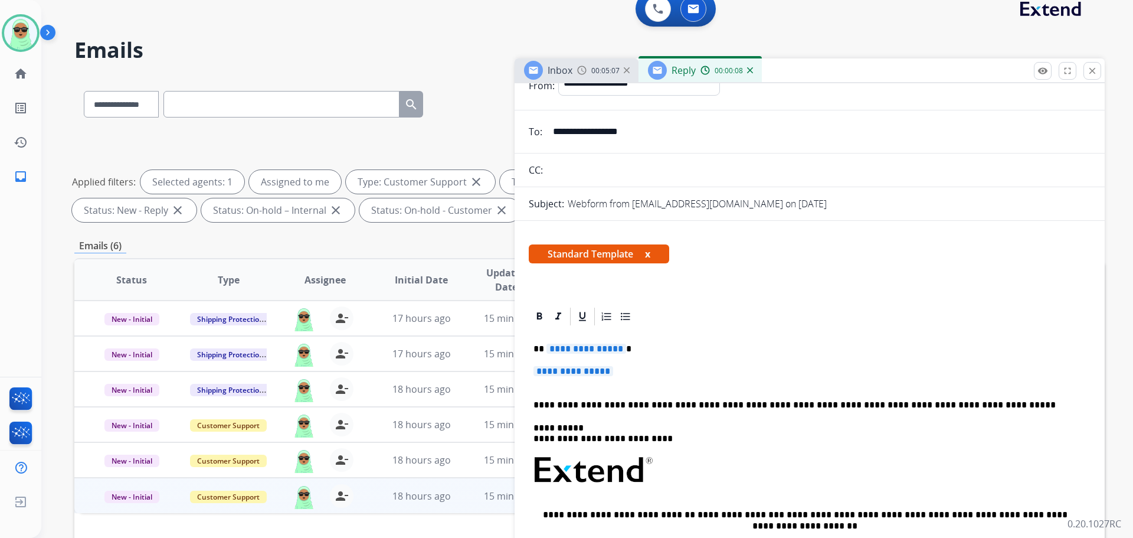
scroll to position [59, 0]
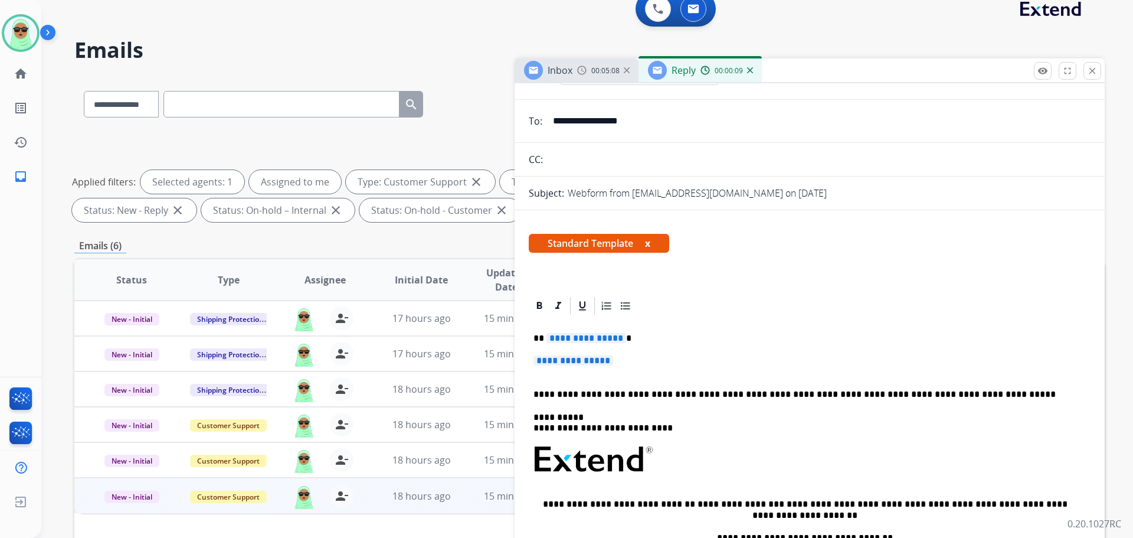
drag, startPoint x: 640, startPoint y: 366, endPoint x: 574, endPoint y: 376, distance: 66.9
click at [562, 345] on div "**********" at bounding box center [810, 487] width 562 height 342
drag, startPoint x: 612, startPoint y: 349, endPoint x: 593, endPoint y: 342, distance: 20.4
click at [593, 342] on div "**********" at bounding box center [810, 487] width 562 height 342
click at [613, 364] on span "**********" at bounding box center [574, 360] width 80 height 10
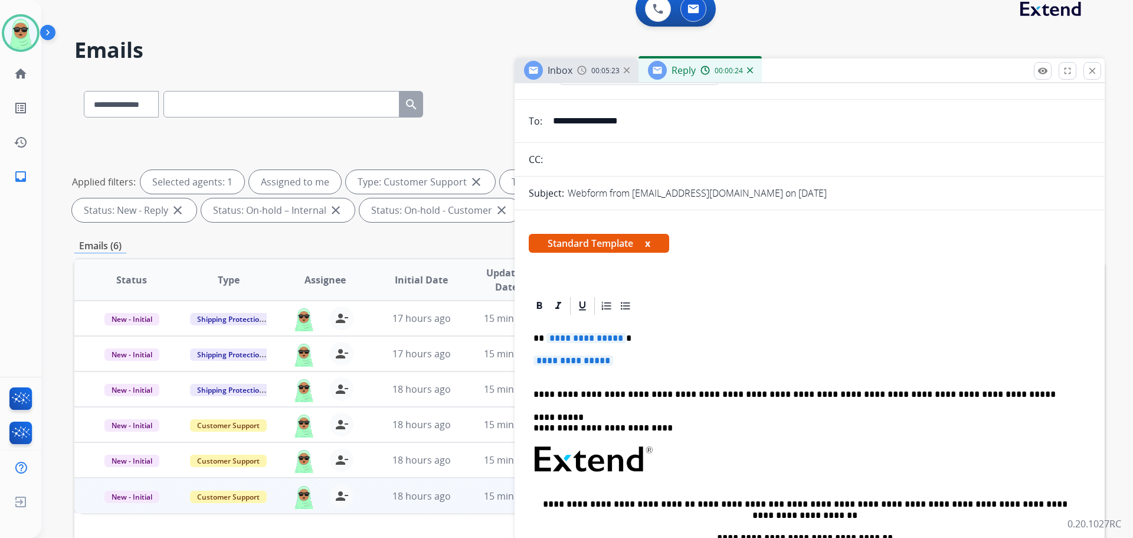
drag, startPoint x: 626, startPoint y: 359, endPoint x: 545, endPoint y: 335, distance: 83.8
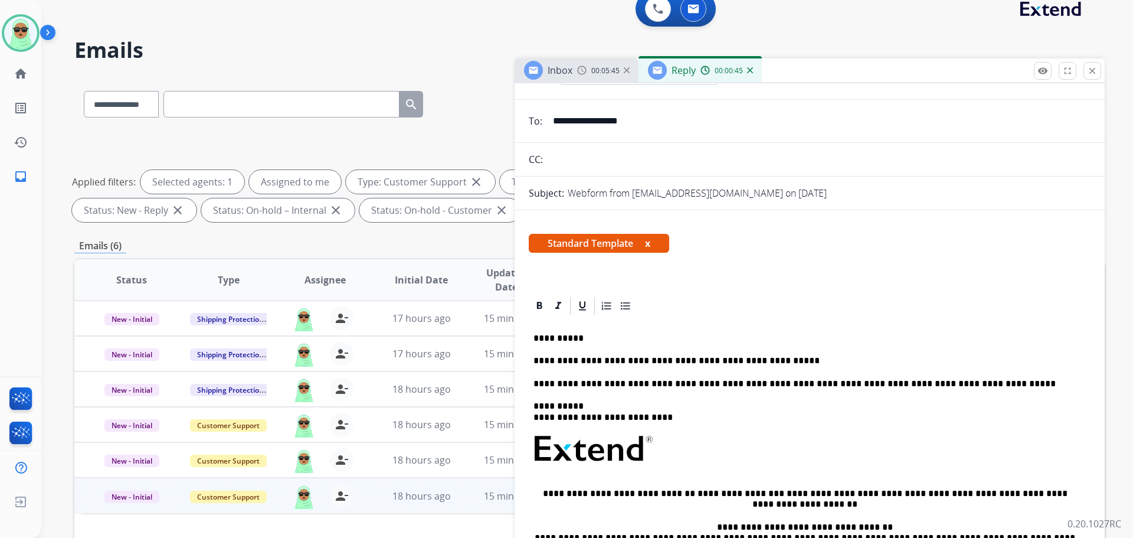
click at [731, 357] on p "**********" at bounding box center [805, 360] width 543 height 11
copy p "**********"
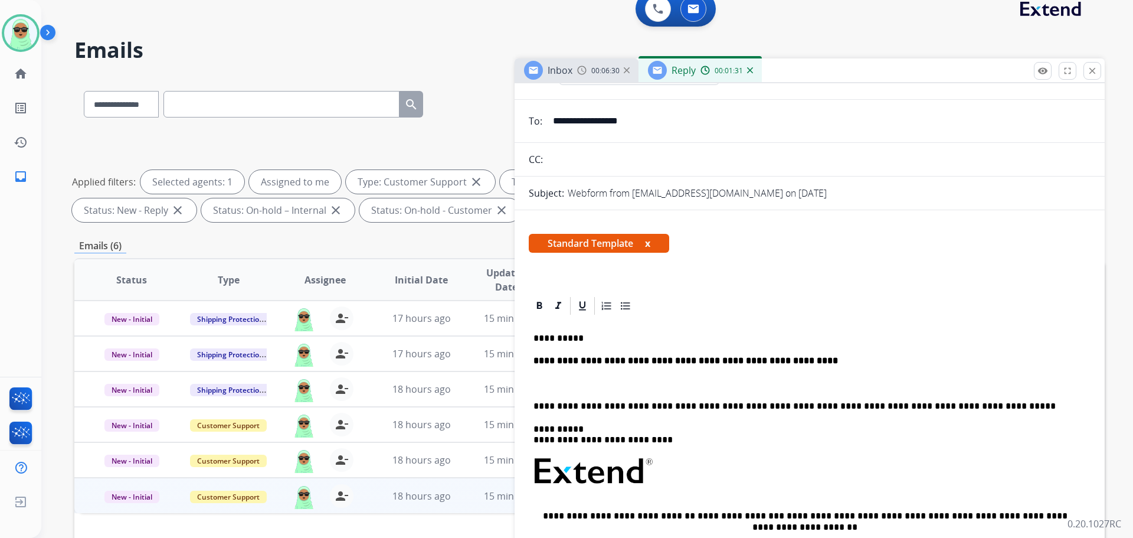
click at [658, 360] on strong "**********" at bounding box center [686, 360] width 305 height 9
click at [533, 305] on div at bounding box center [540, 306] width 18 height 18
click at [540, 310] on icon at bounding box center [540, 306] width 12 height 12
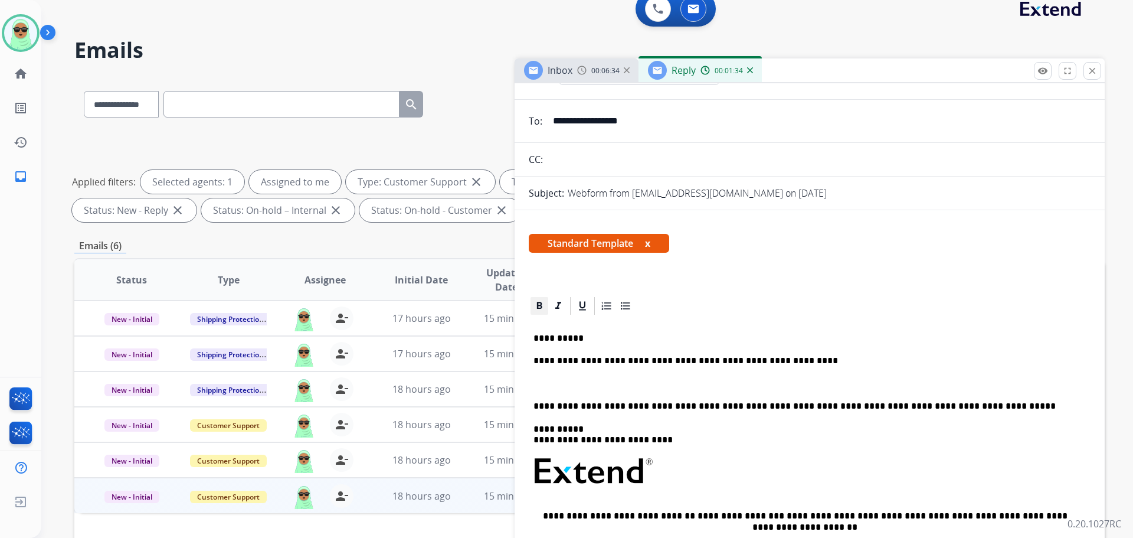
click at [540, 310] on icon at bounding box center [540, 306] width 12 height 12
drag, startPoint x: 790, startPoint y: 313, endPoint x: 791, endPoint y: 303, distance: 9.5
click at [791, 309] on div at bounding box center [810, 305] width 562 height 21
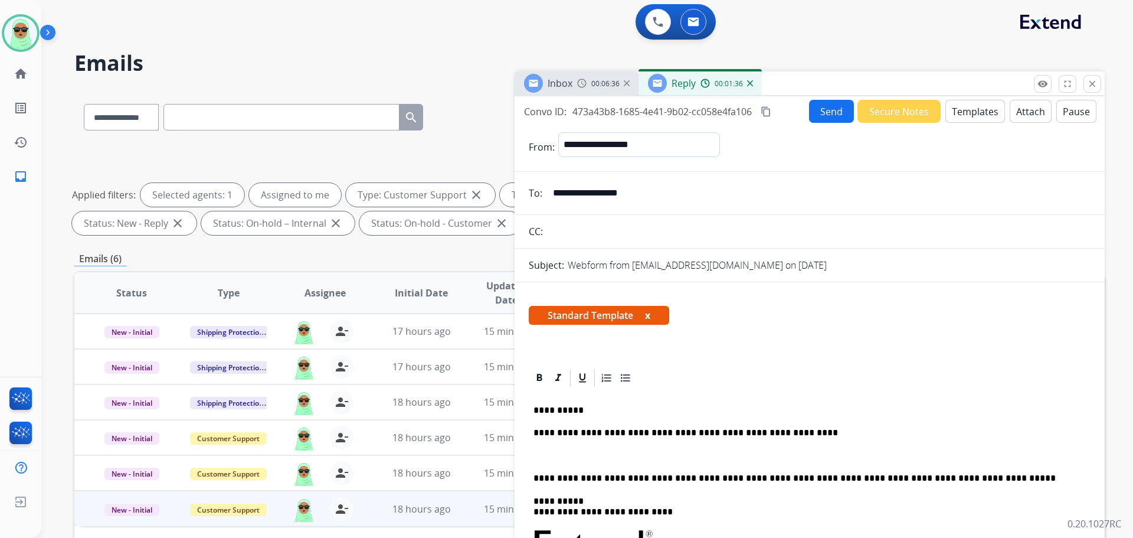
scroll to position [0, 0]
click at [816, 115] on button "Send" at bounding box center [831, 111] width 45 height 23
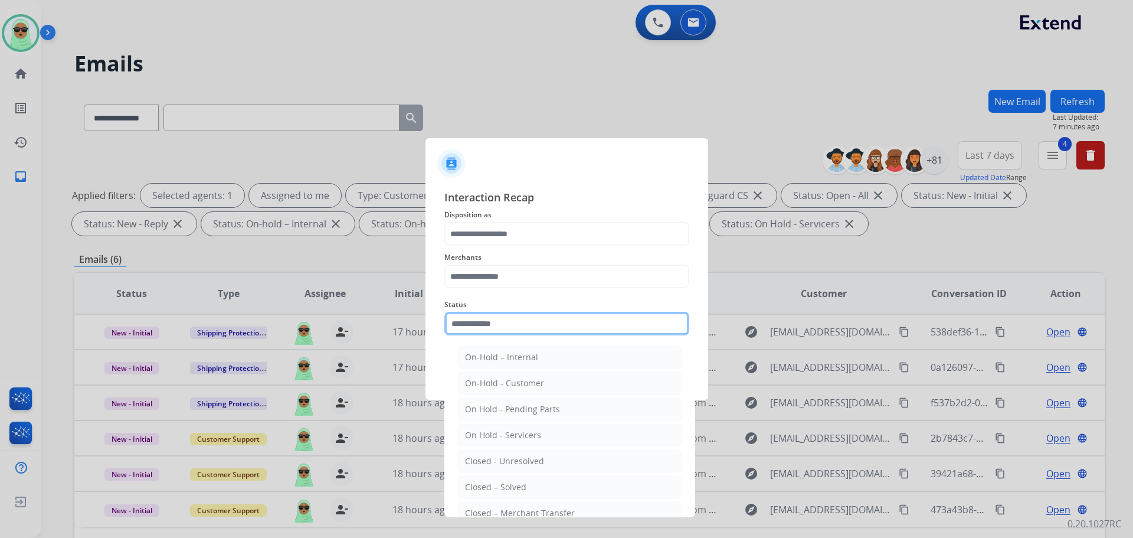
click at [550, 322] on input "text" at bounding box center [566, 324] width 245 height 24
click at [520, 478] on li "Closed – Solved" at bounding box center [569, 487] width 225 height 22
type input "**********"
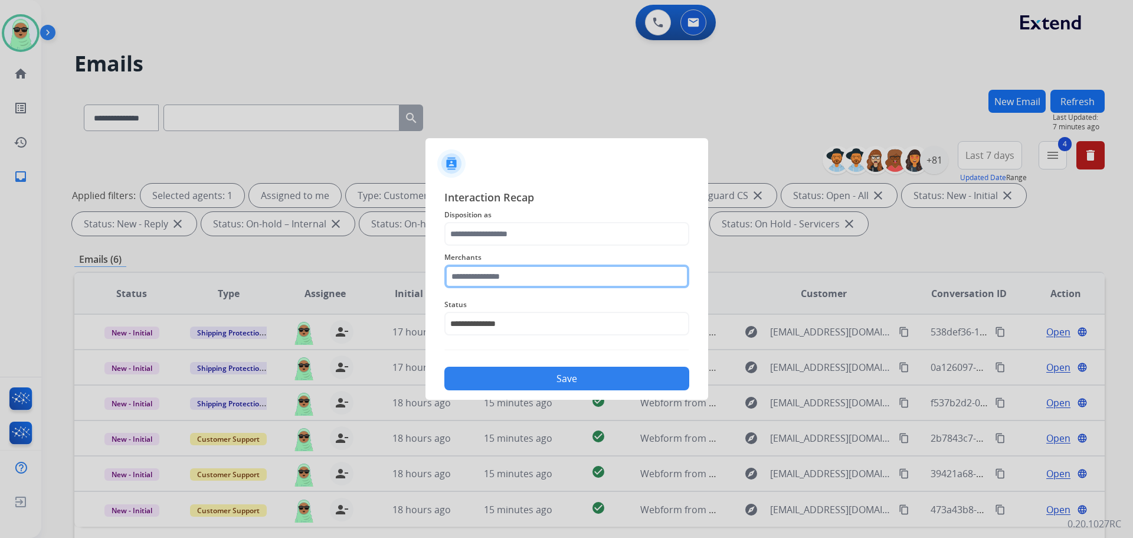
click at [504, 280] on input "text" at bounding box center [566, 276] width 245 height 24
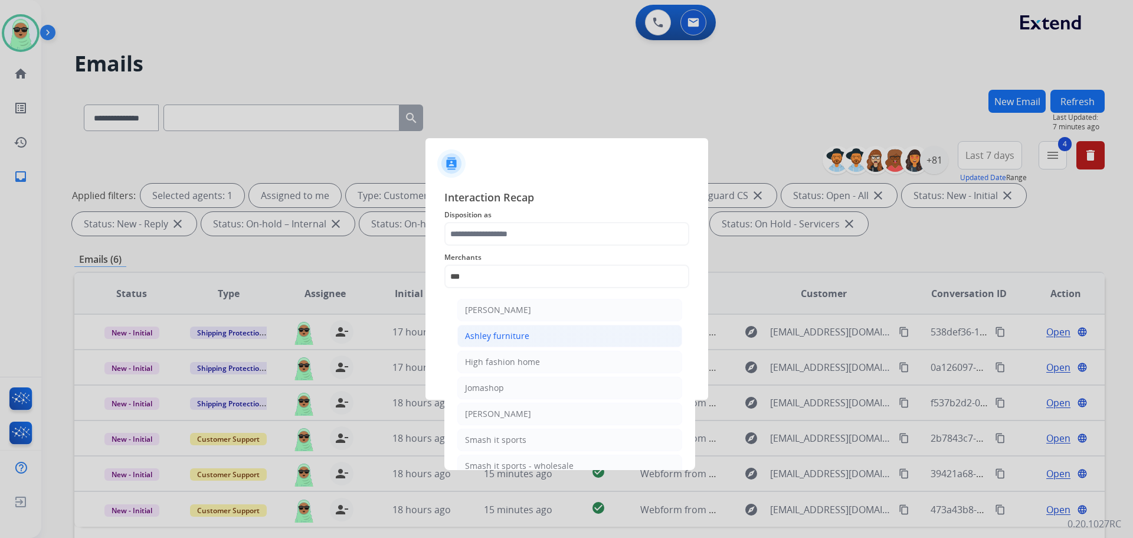
click at [490, 327] on li "Ashley furniture" at bounding box center [569, 336] width 225 height 22
type input "**********"
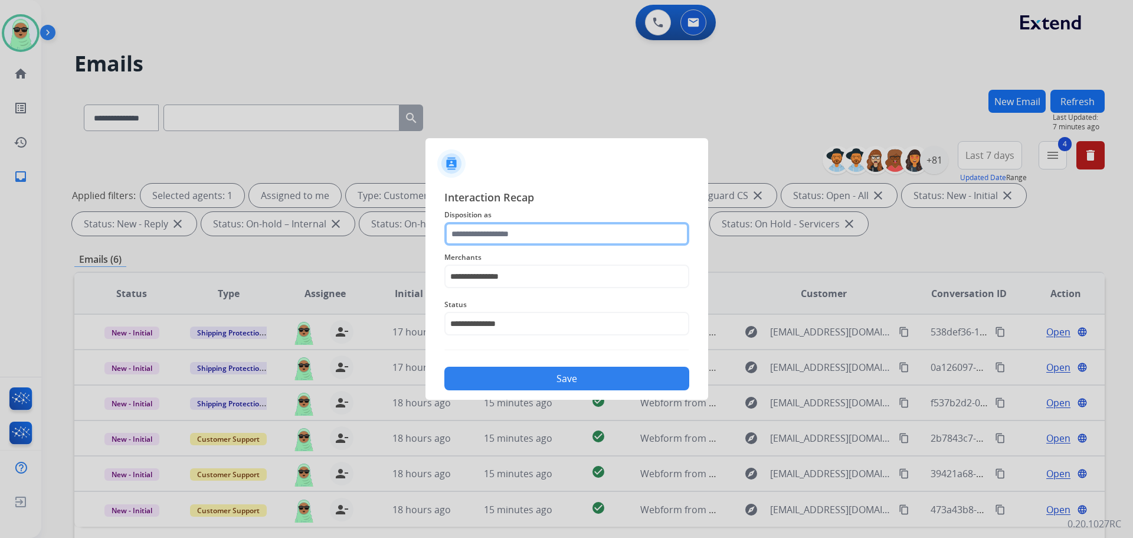
click at [502, 231] on input "text" at bounding box center [566, 234] width 245 height 24
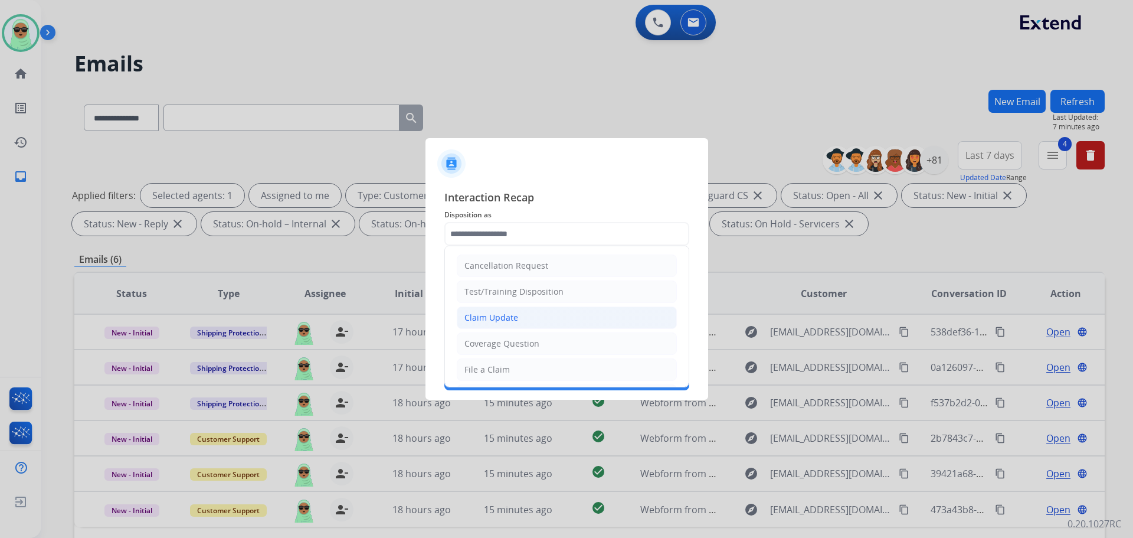
click at [489, 325] on li "Claim Update" at bounding box center [567, 317] width 220 height 22
type input "**********"
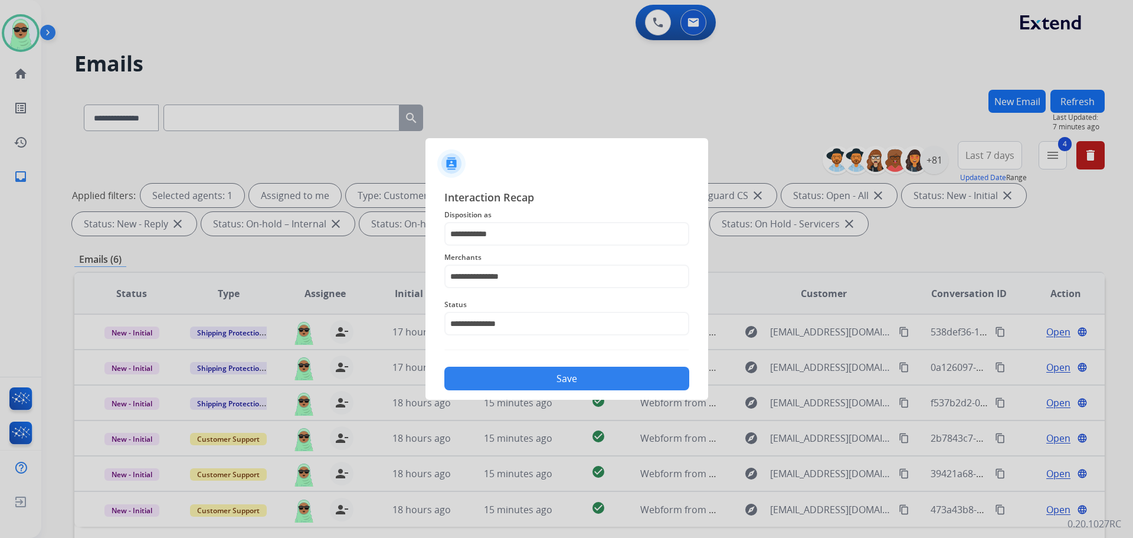
click at [525, 374] on button "Save" at bounding box center [566, 379] width 245 height 24
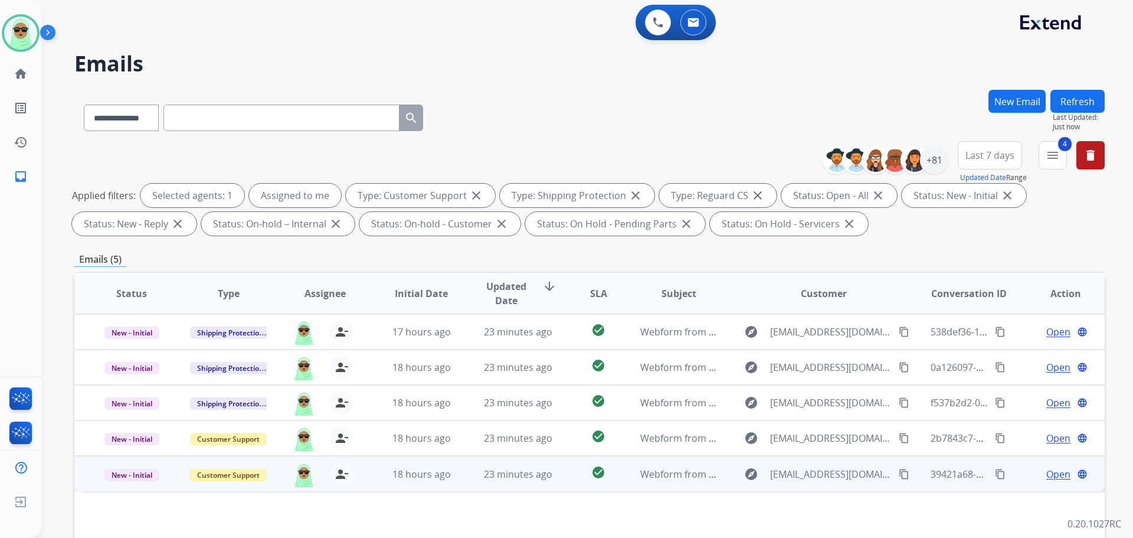
click at [899, 477] on mat-icon "content_copy" at bounding box center [904, 474] width 11 height 11
click at [1048, 473] on span "Open" at bounding box center [1058, 474] width 24 height 14
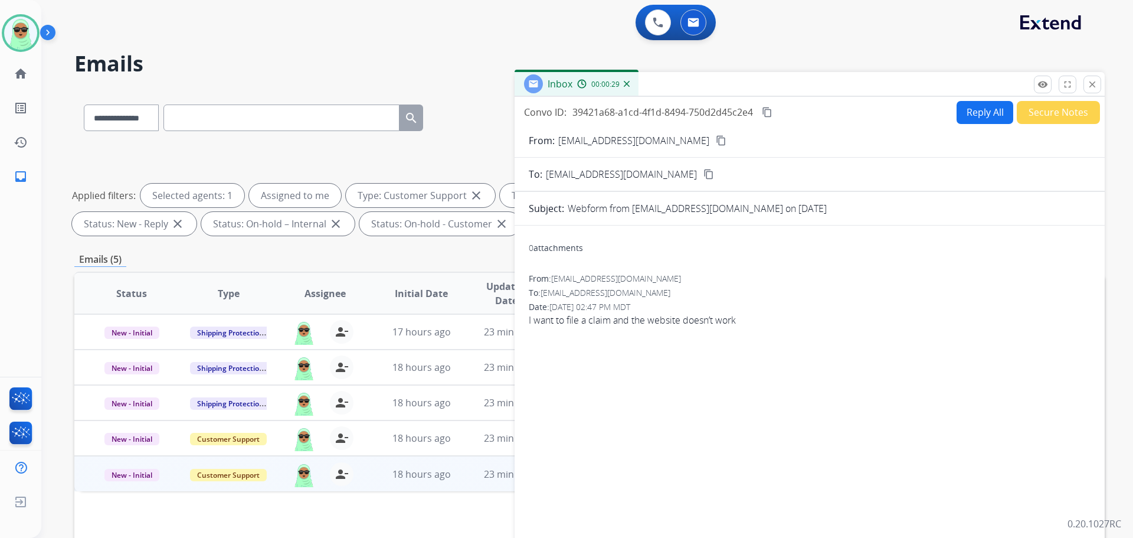
click at [975, 115] on button "Reply All" at bounding box center [985, 112] width 57 height 23
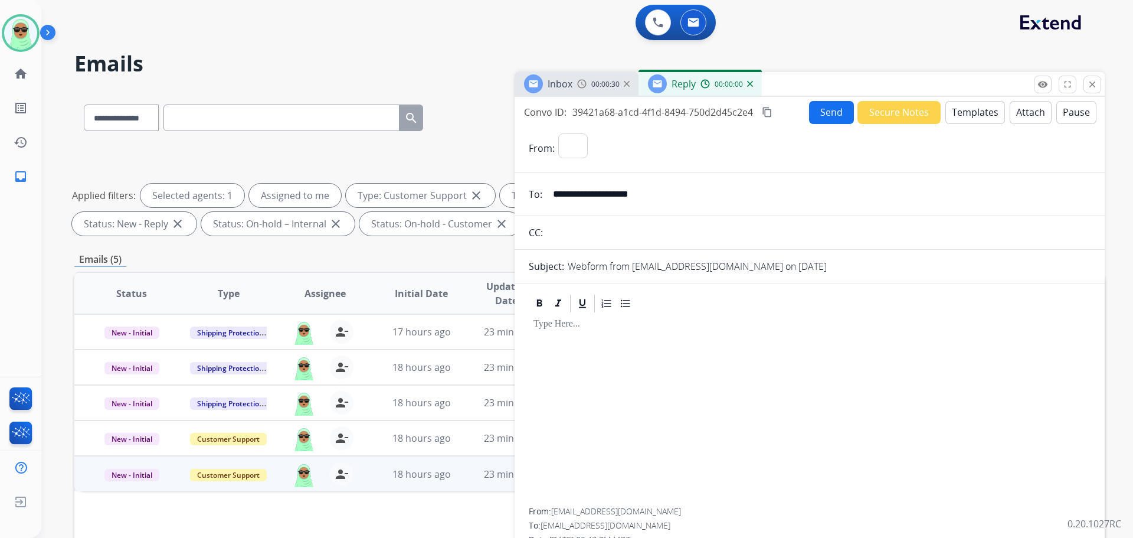
select select "**********"
click at [976, 113] on button "Templates" at bounding box center [976, 112] width 60 height 23
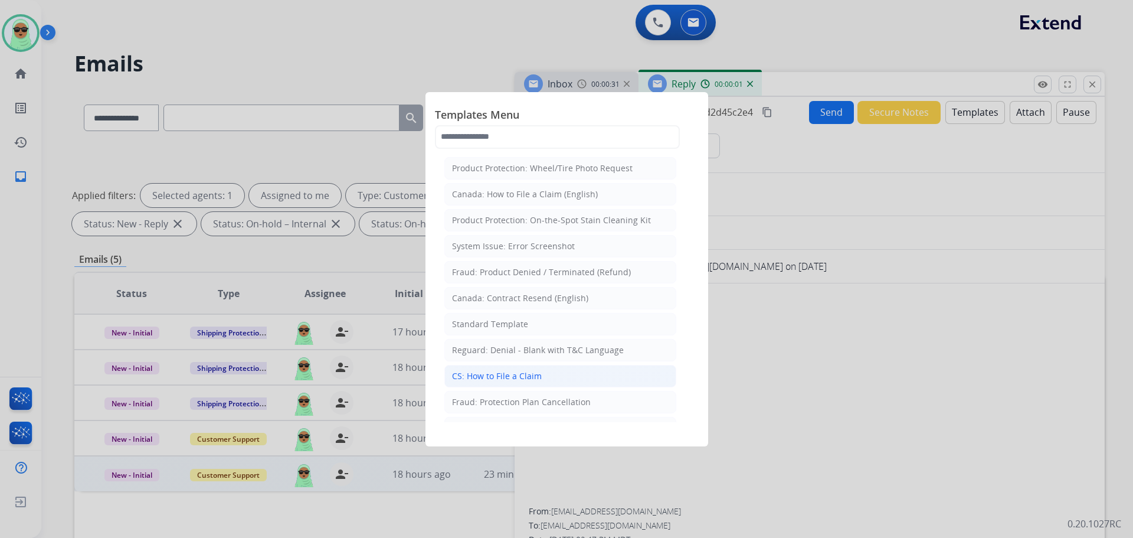
click at [545, 374] on li "CS: How to File a Claim" at bounding box center [560, 376] width 232 height 22
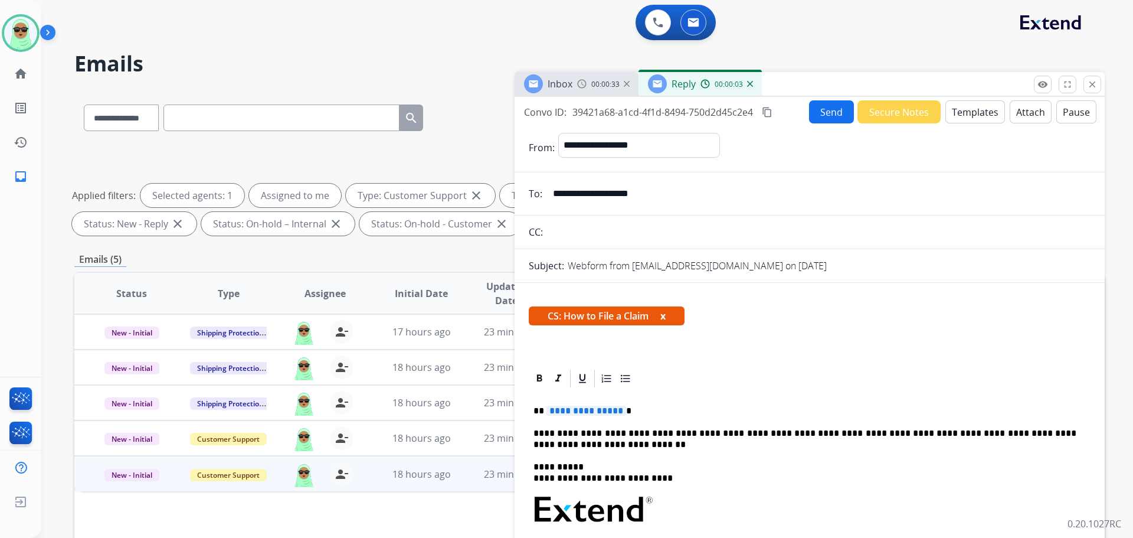
click at [968, 114] on button "Templates" at bounding box center [976, 111] width 60 height 23
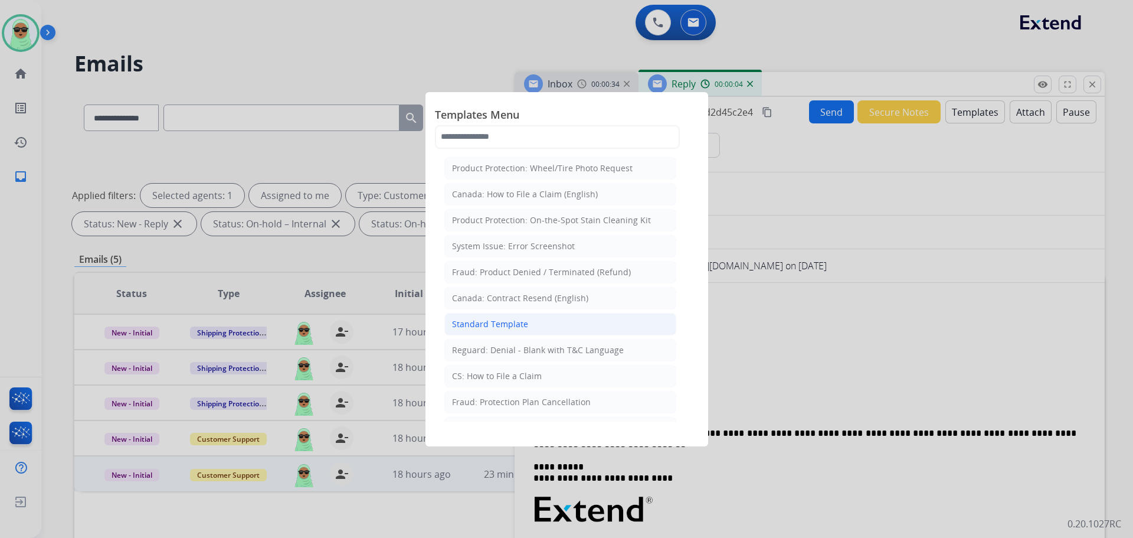
click at [562, 331] on li "Standard Template" at bounding box center [560, 324] width 232 height 22
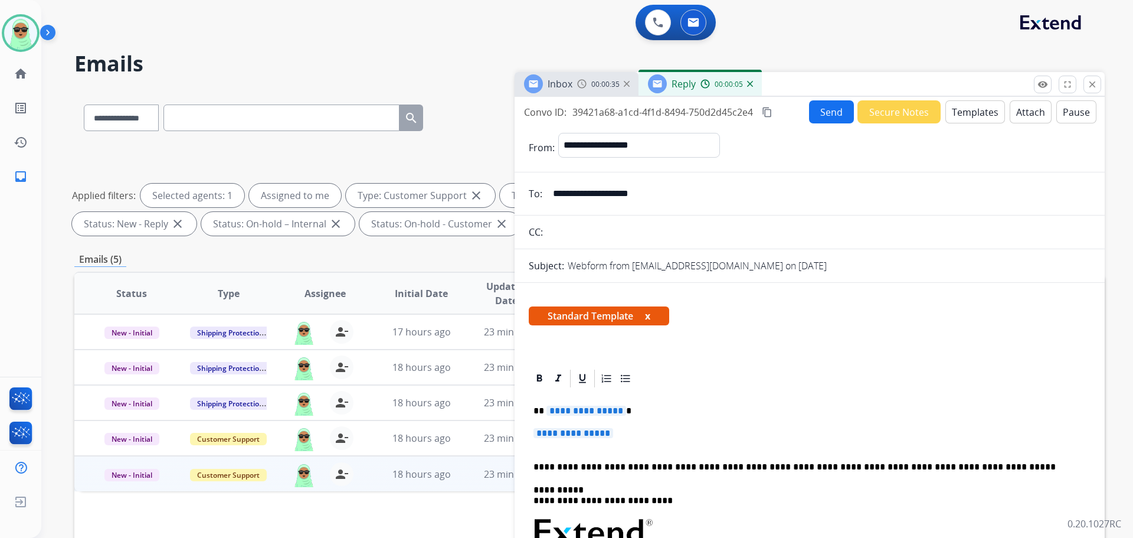
scroll to position [218, 0]
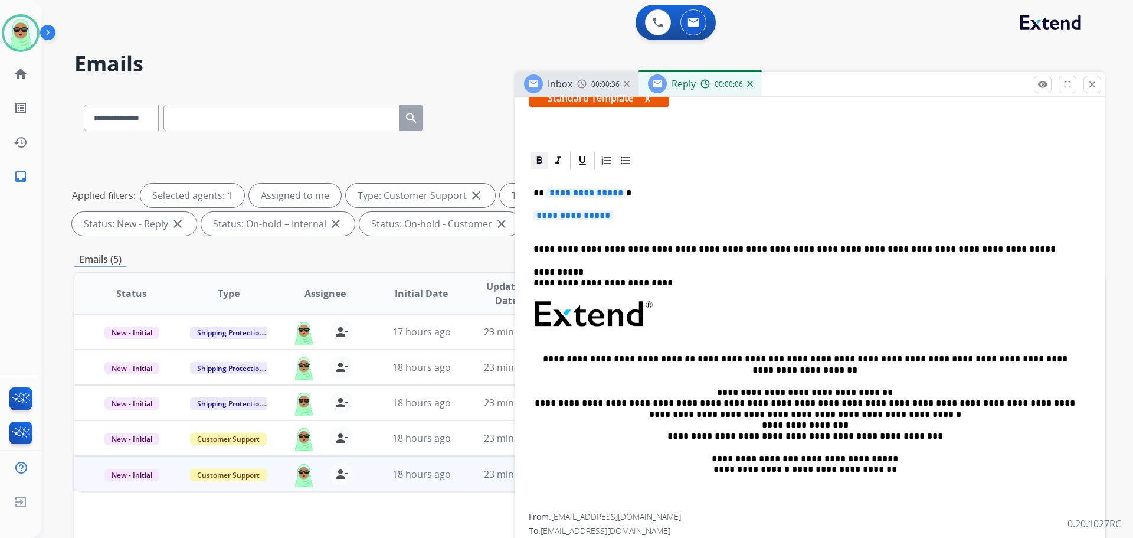
drag, startPoint x: 640, startPoint y: 208, endPoint x: 538, endPoint y: 194, distance: 103.1
click at [537, 194] on app-office-email-editor "**********" at bounding box center [810, 321] width 562 height 342
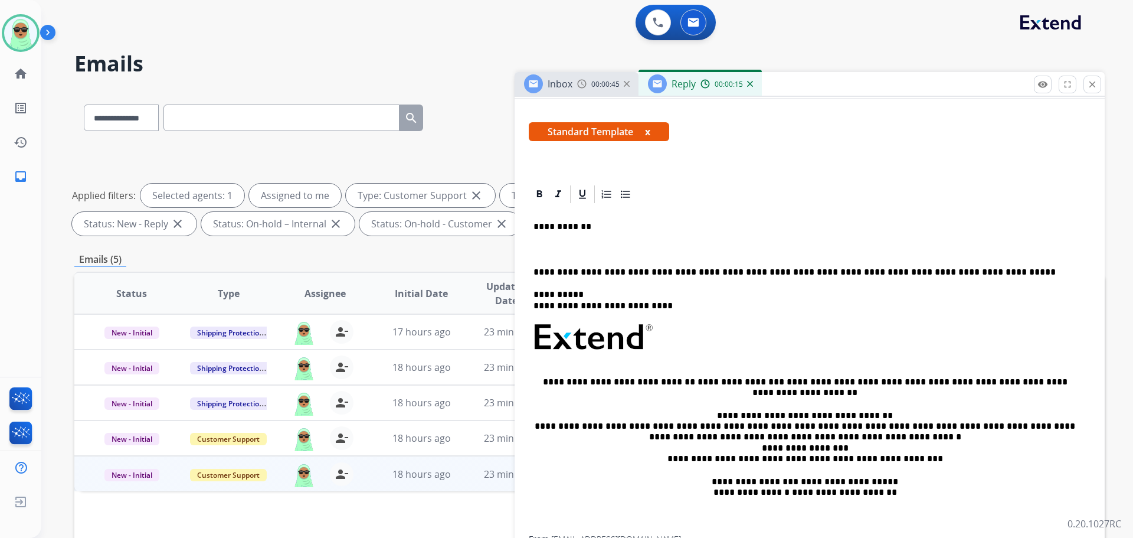
scroll to position [207, 0]
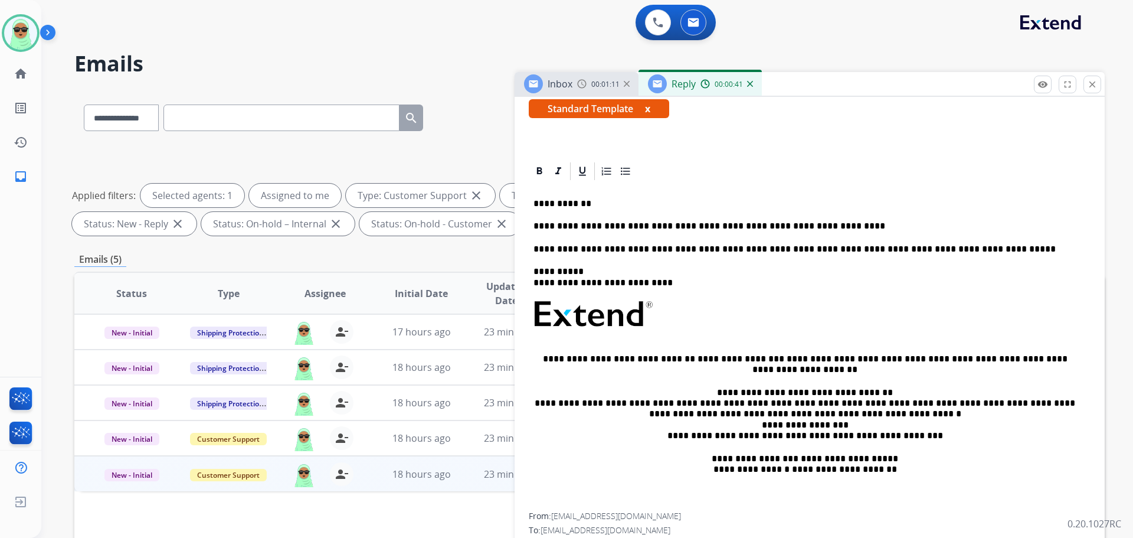
click at [683, 225] on p "**********" at bounding box center [805, 226] width 543 height 11
copy p "**********"
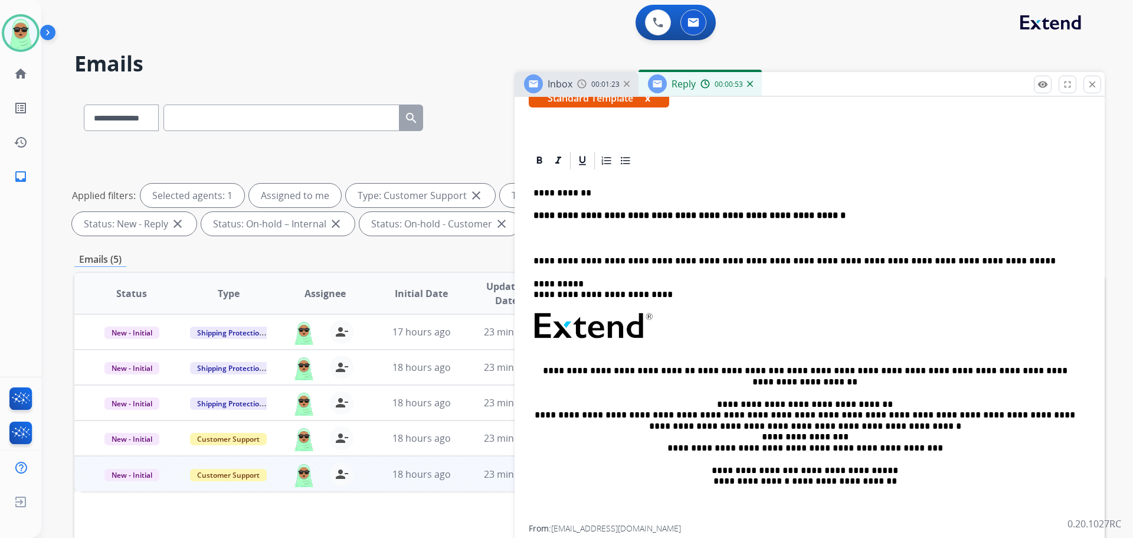
click at [619, 212] on strong "**********" at bounding box center [690, 215] width 312 height 9
click at [537, 161] on icon at bounding box center [539, 159] width 5 height 7
click at [573, 240] on p at bounding box center [805, 238] width 543 height 11
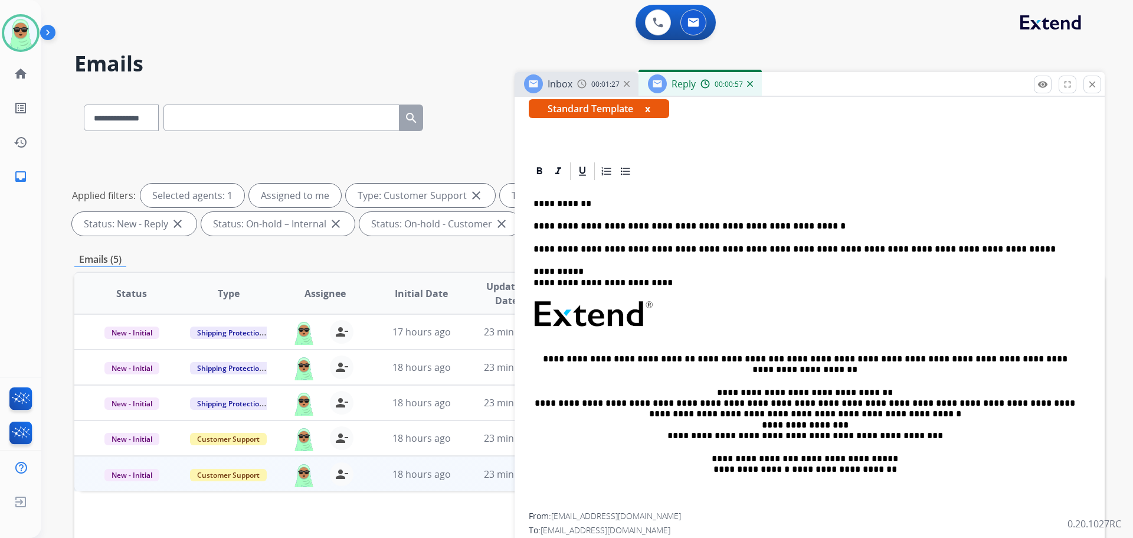
scroll to position [0, 0]
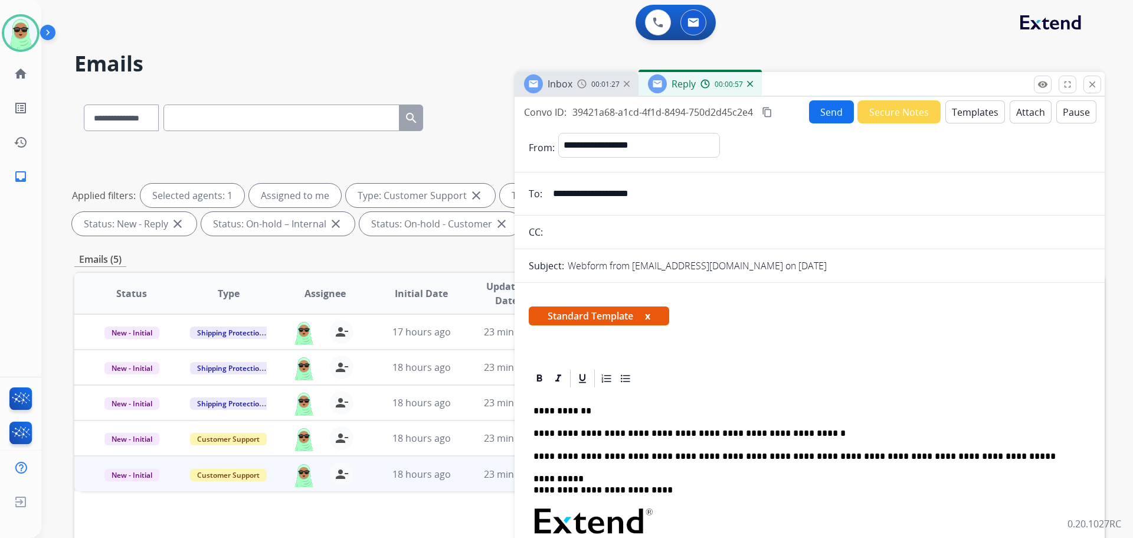
click at [815, 104] on button "Send" at bounding box center [831, 111] width 45 height 23
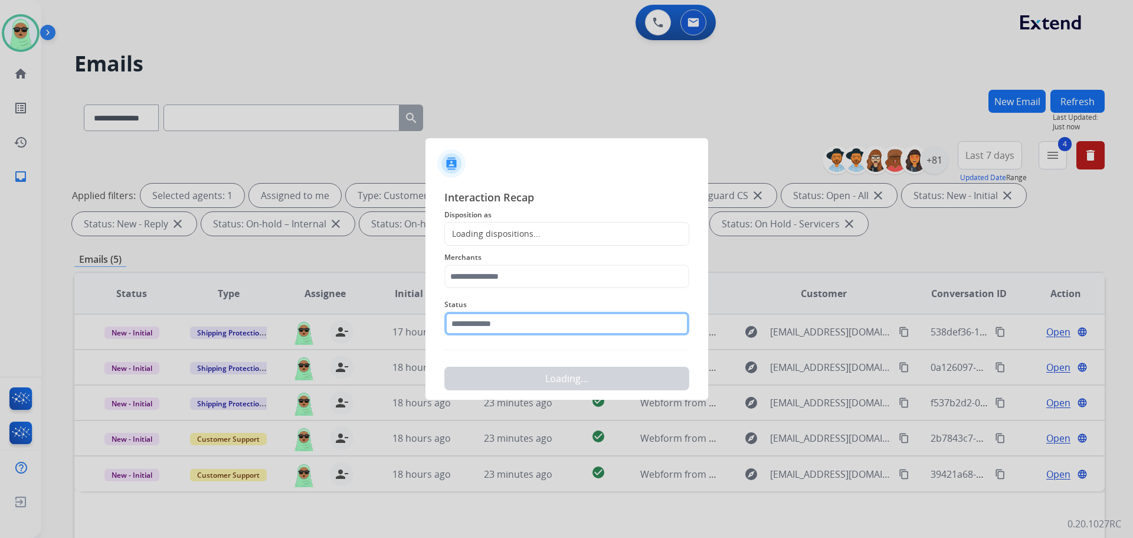
click at [514, 323] on input "text" at bounding box center [566, 324] width 245 height 24
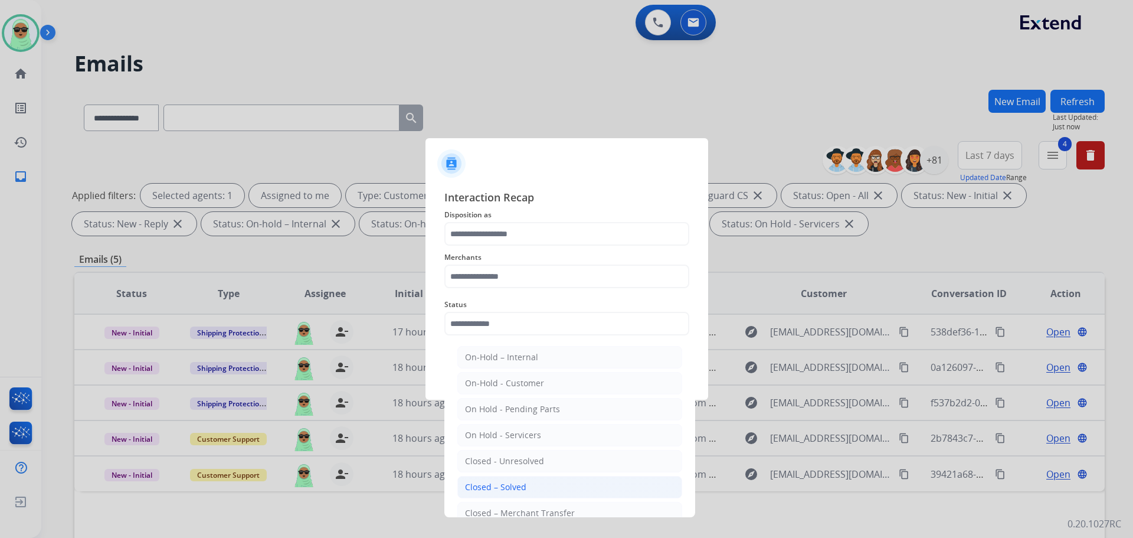
click at [524, 484] on div "Closed – Solved" at bounding box center [495, 487] width 61 height 12
type input "**********"
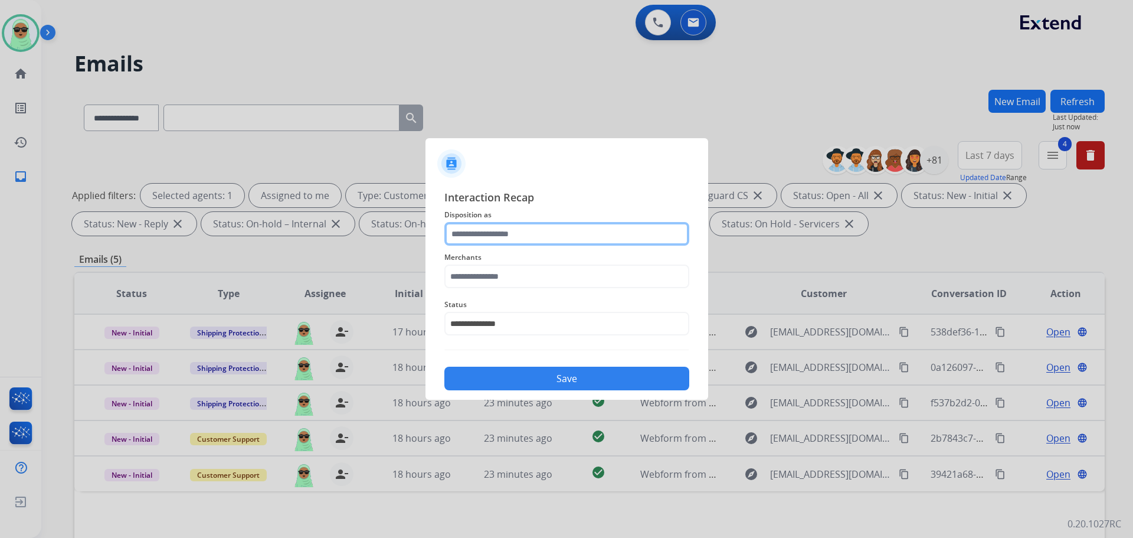
click at [508, 230] on input "text" at bounding box center [566, 234] width 245 height 24
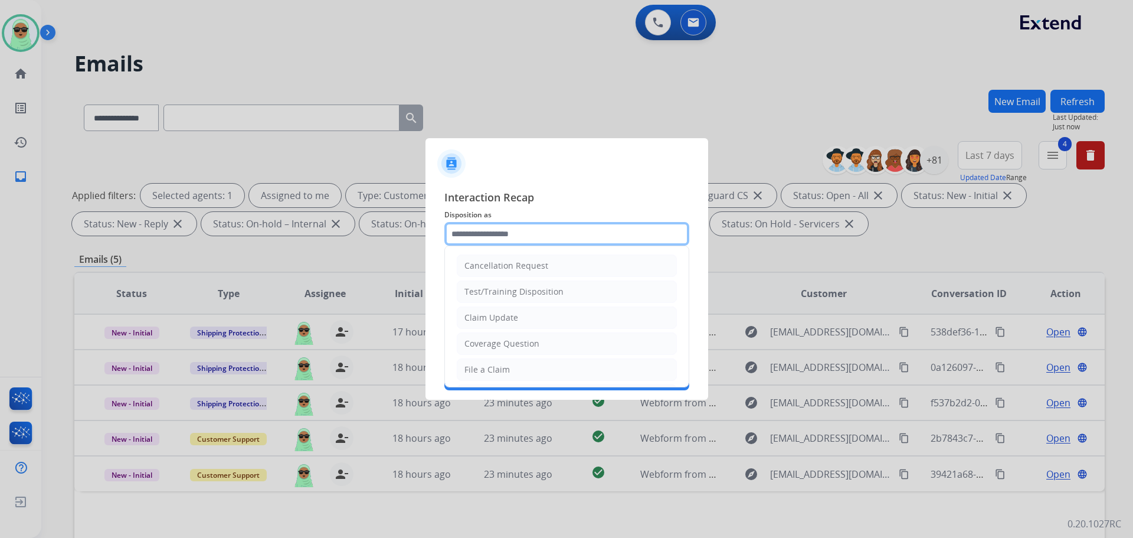
type input "*"
click at [527, 322] on li "Claim Update" at bounding box center [567, 317] width 220 height 22
type input "**********"
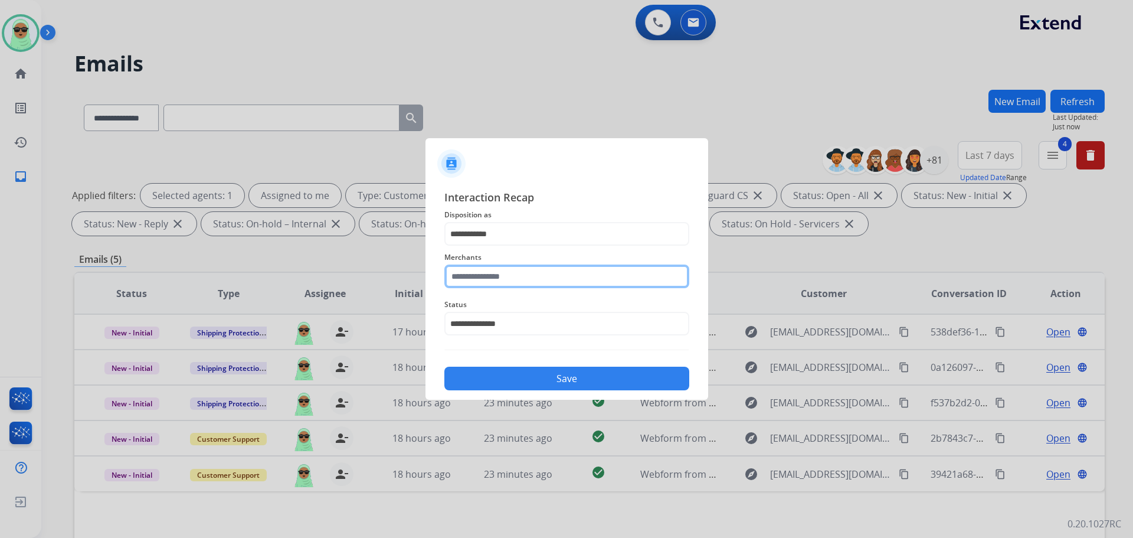
click at [519, 277] on input "text" at bounding box center [566, 276] width 245 height 24
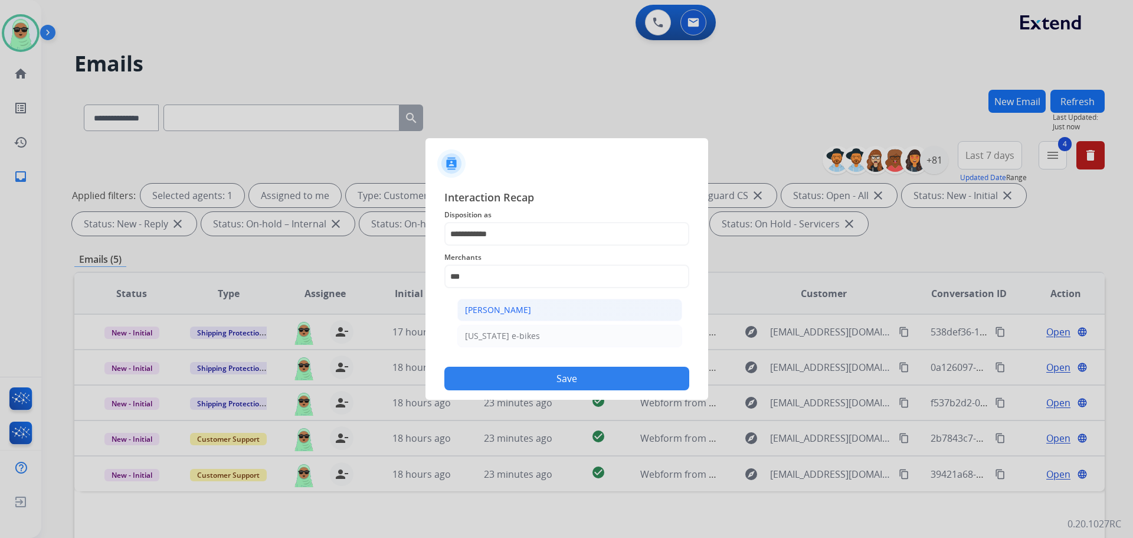
click at [509, 309] on div "[PERSON_NAME]" at bounding box center [498, 310] width 66 height 12
type input "**********"
click at [538, 362] on div "Save" at bounding box center [566, 374] width 245 height 31
click at [550, 387] on button "Save" at bounding box center [566, 379] width 245 height 24
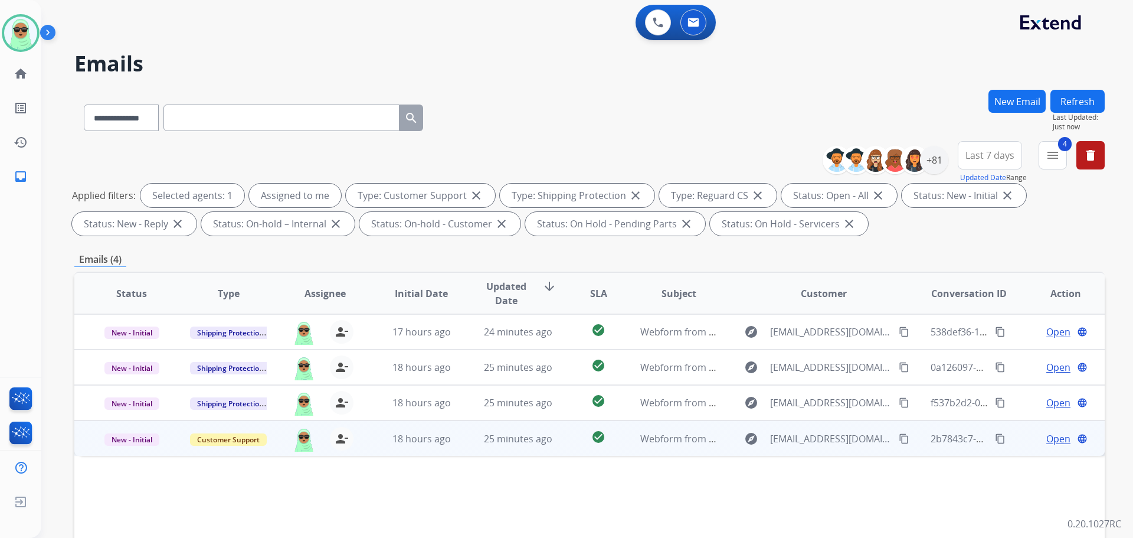
click at [897, 445] on button "content_copy" at bounding box center [904, 438] width 14 height 14
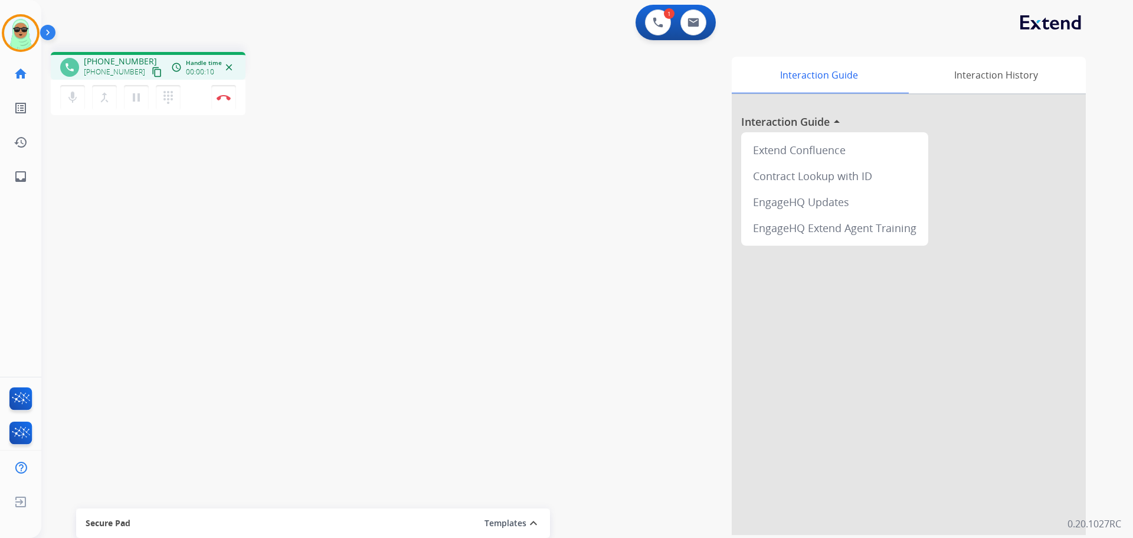
click at [152, 67] on mat-icon "content_copy" at bounding box center [157, 72] width 11 height 11
click at [647, 21] on button at bounding box center [658, 22] width 26 height 26
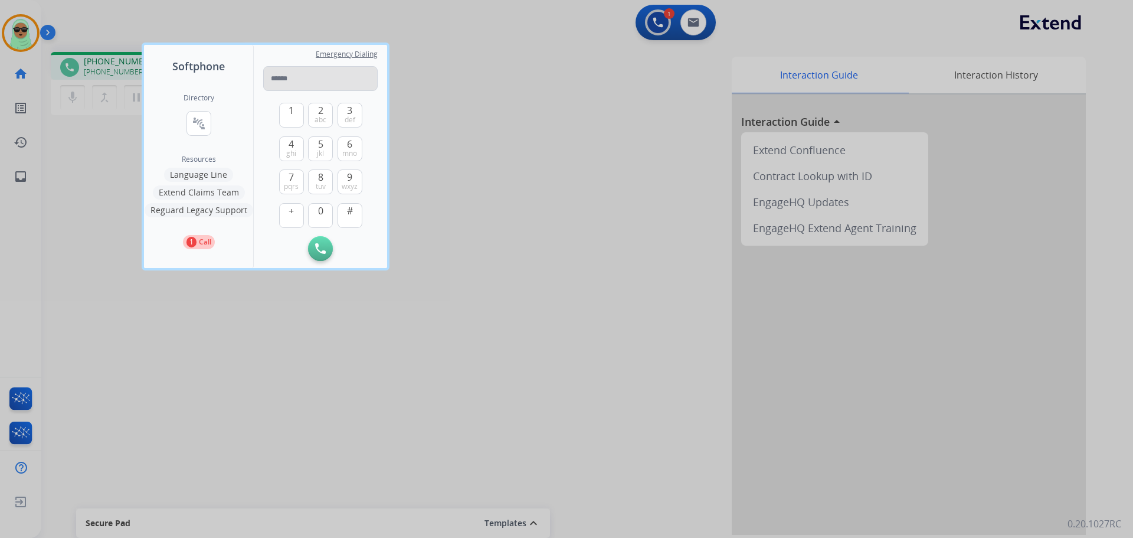
click at [298, 80] on input "tel" at bounding box center [320, 78] width 115 height 25
type input "**********"
click at [322, 247] on img at bounding box center [320, 248] width 11 height 11
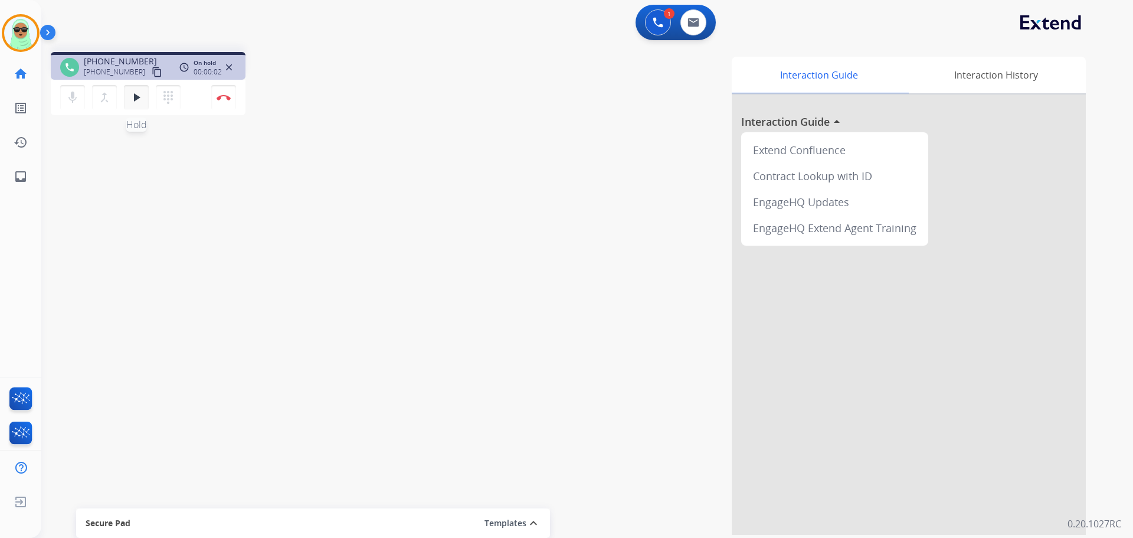
click at [130, 96] on button "play_arrow Hold" at bounding box center [136, 97] width 25 height 25
click at [656, 21] on img at bounding box center [658, 22] width 11 height 11
click at [662, 17] on img at bounding box center [658, 22] width 11 height 11
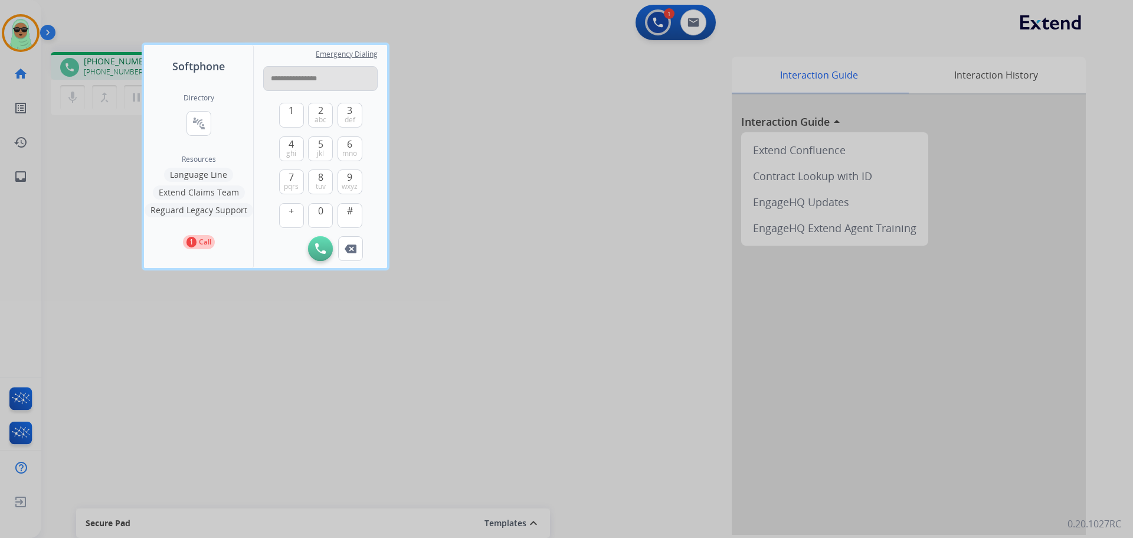
click at [299, 77] on input "**********" at bounding box center [320, 78] width 115 height 25
type input "**********"
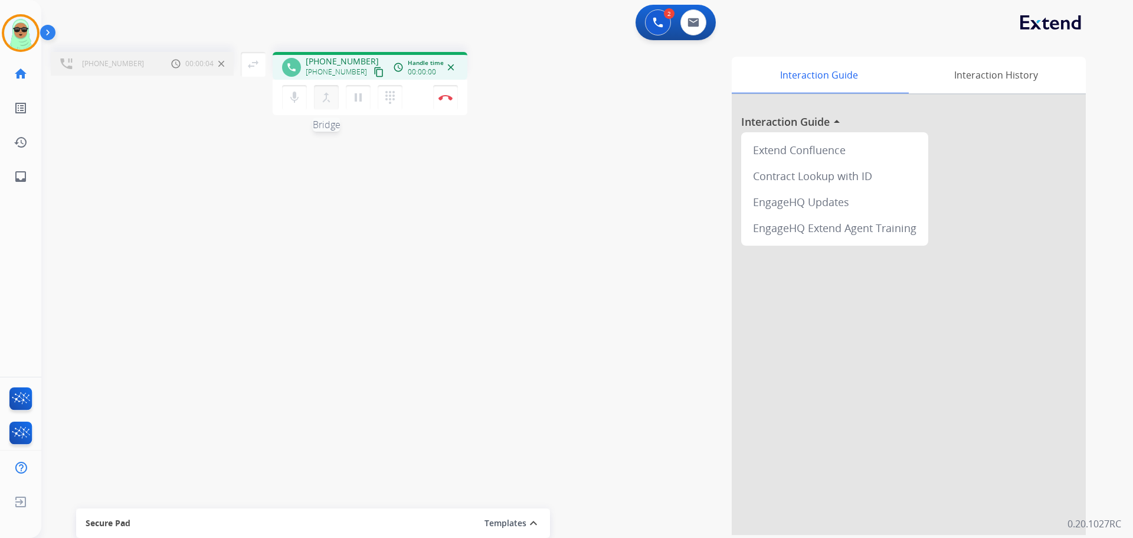
click at [328, 97] on mat-icon "merge_type" at bounding box center [326, 97] width 14 height 14
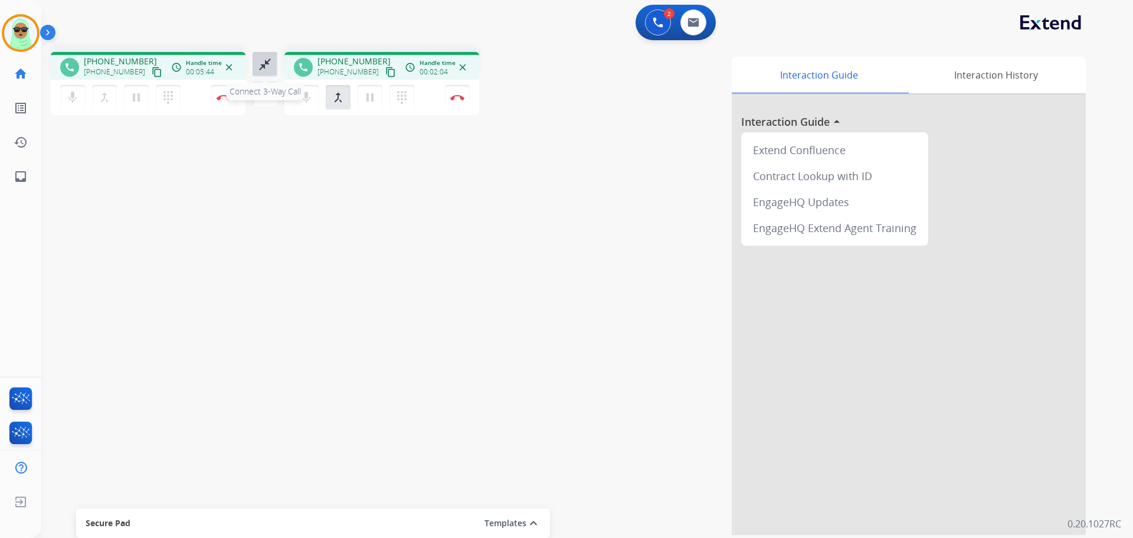
click at [260, 62] on mat-icon "close_fullscreen" at bounding box center [265, 64] width 14 height 14
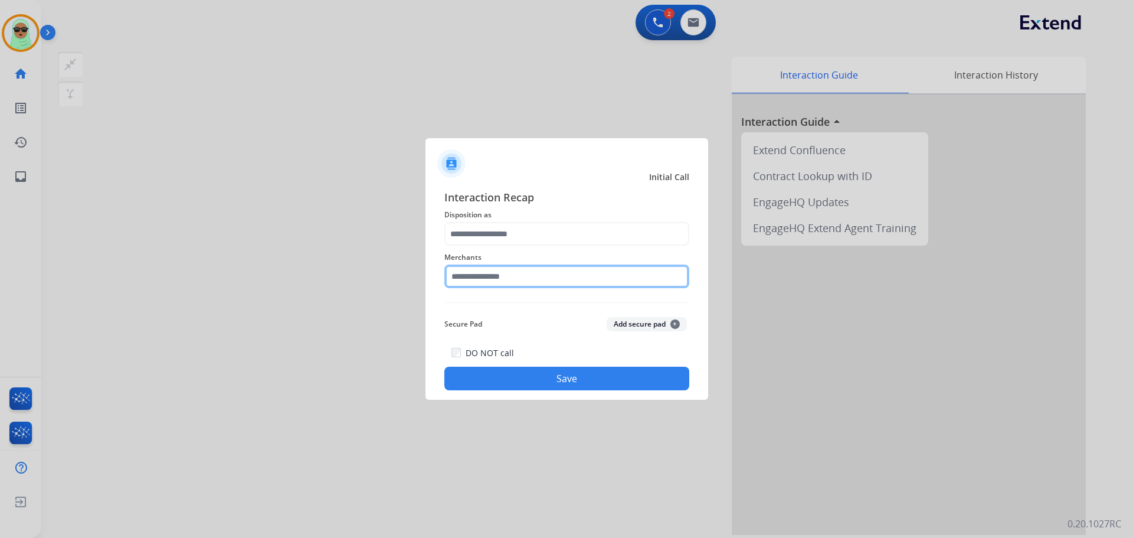
click at [516, 270] on input "text" at bounding box center [566, 276] width 245 height 24
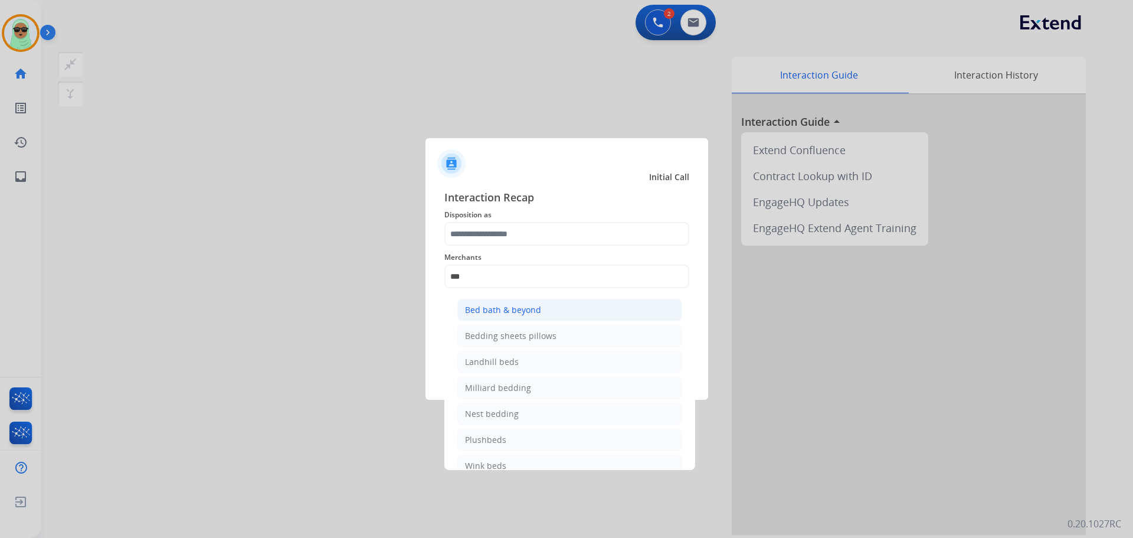
click at [524, 308] on div "Bed bath & beyond" at bounding box center [503, 310] width 76 height 12
type input "**********"
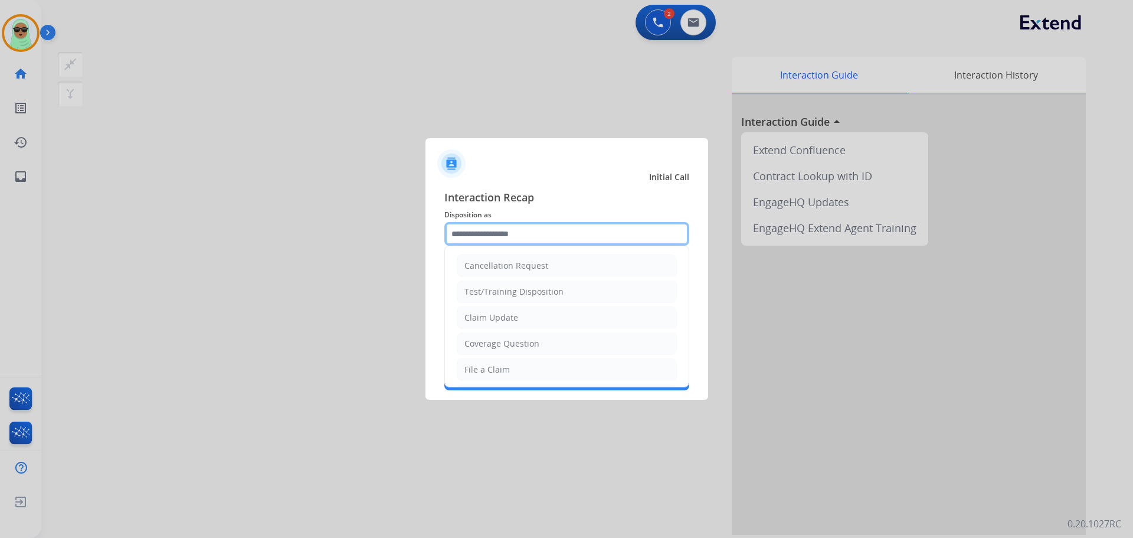
click at [531, 237] on input "text" at bounding box center [566, 234] width 245 height 24
click at [526, 316] on li "Claim Update" at bounding box center [567, 317] width 220 height 22
type input "**********"
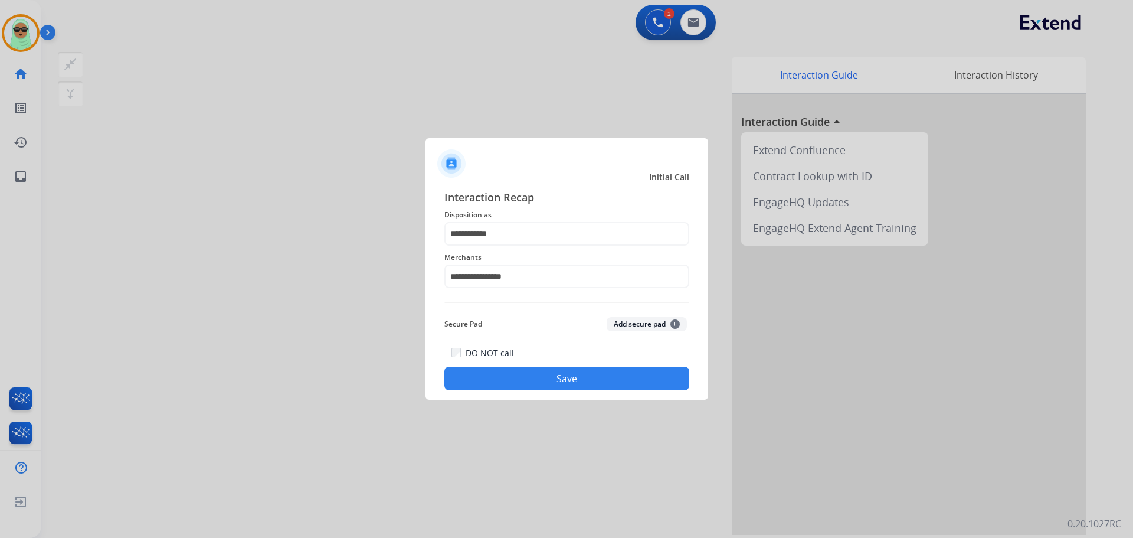
click at [544, 371] on button "Save" at bounding box center [566, 379] width 245 height 24
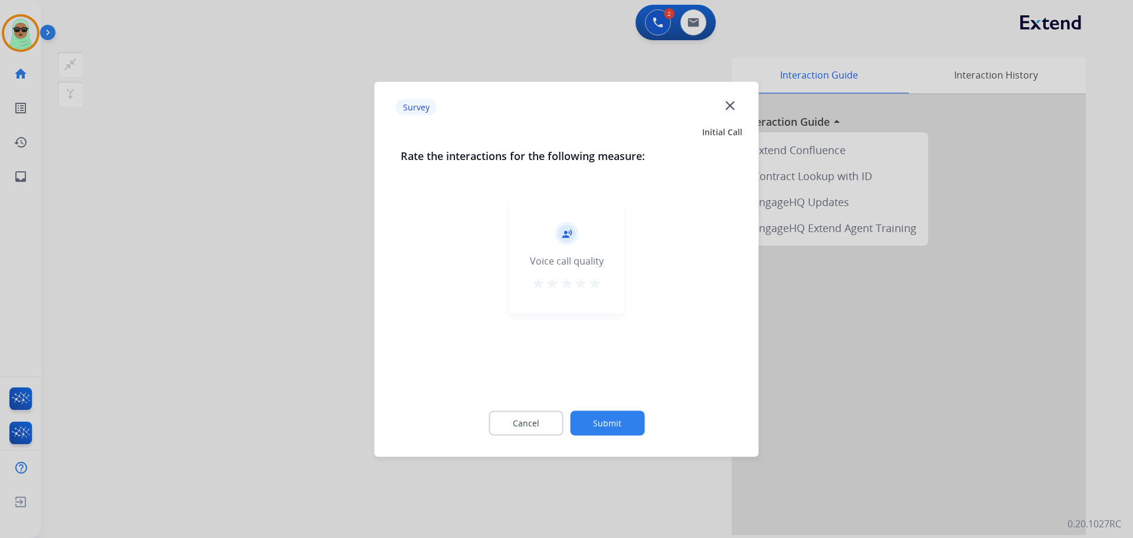
click at [615, 424] on button "Submit" at bounding box center [607, 422] width 74 height 25
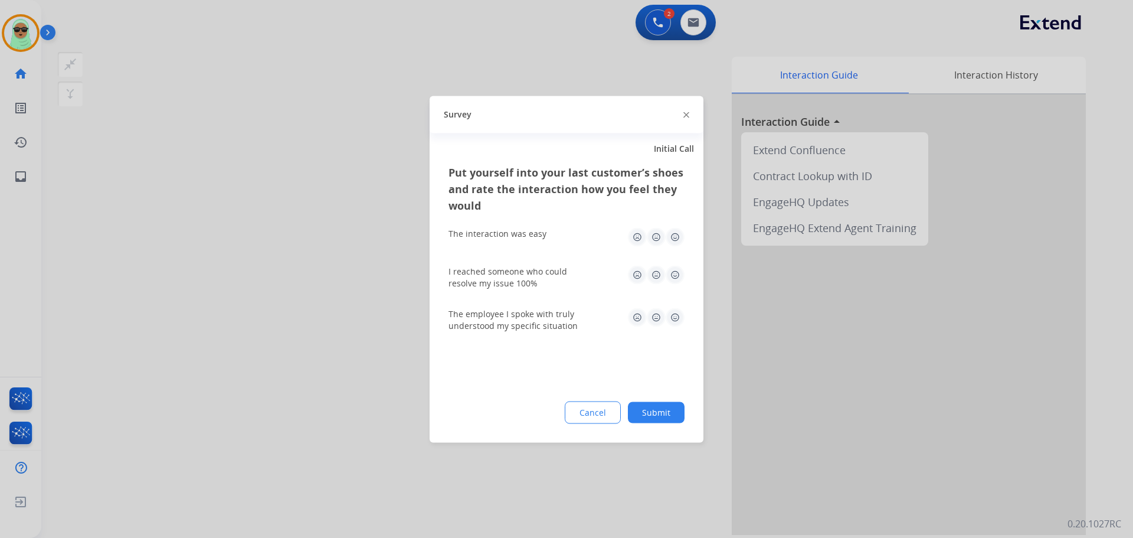
click at [662, 405] on button "Submit" at bounding box center [656, 411] width 57 height 21
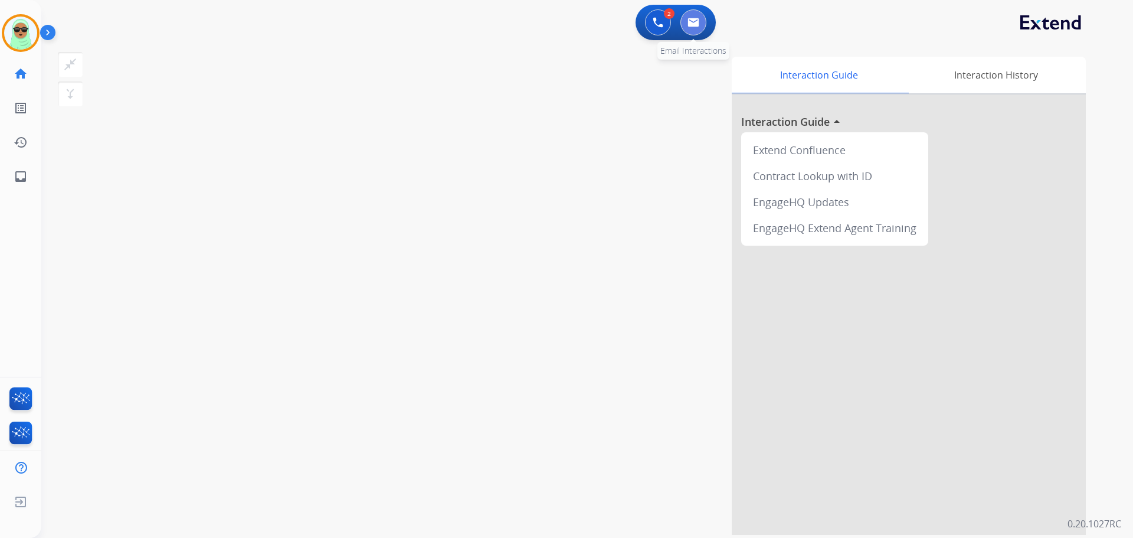
click at [690, 24] on img at bounding box center [694, 22] width 12 height 9
select select "**********"
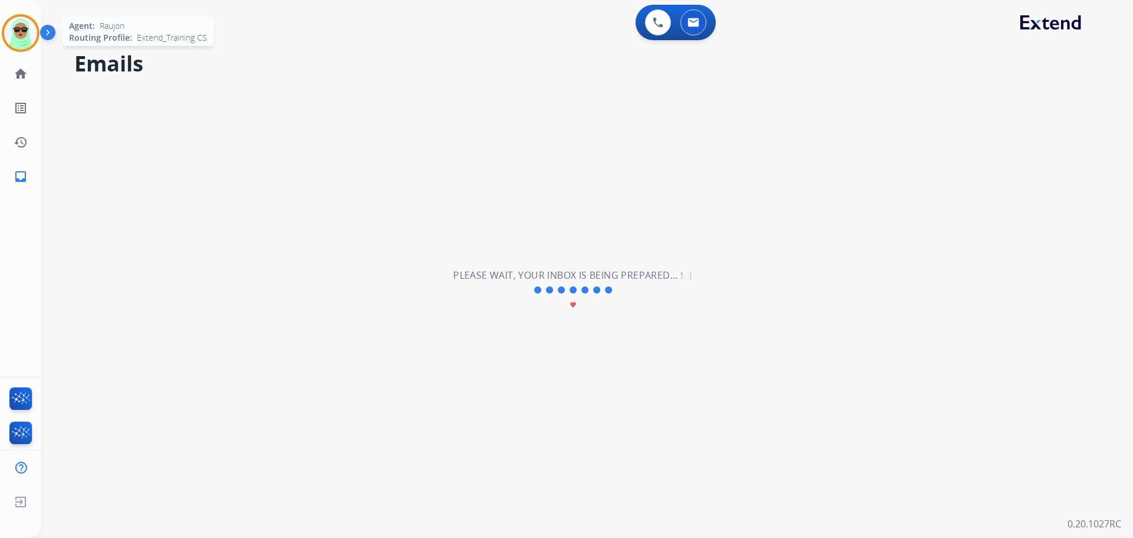
click at [17, 34] on img at bounding box center [20, 33] width 33 height 33
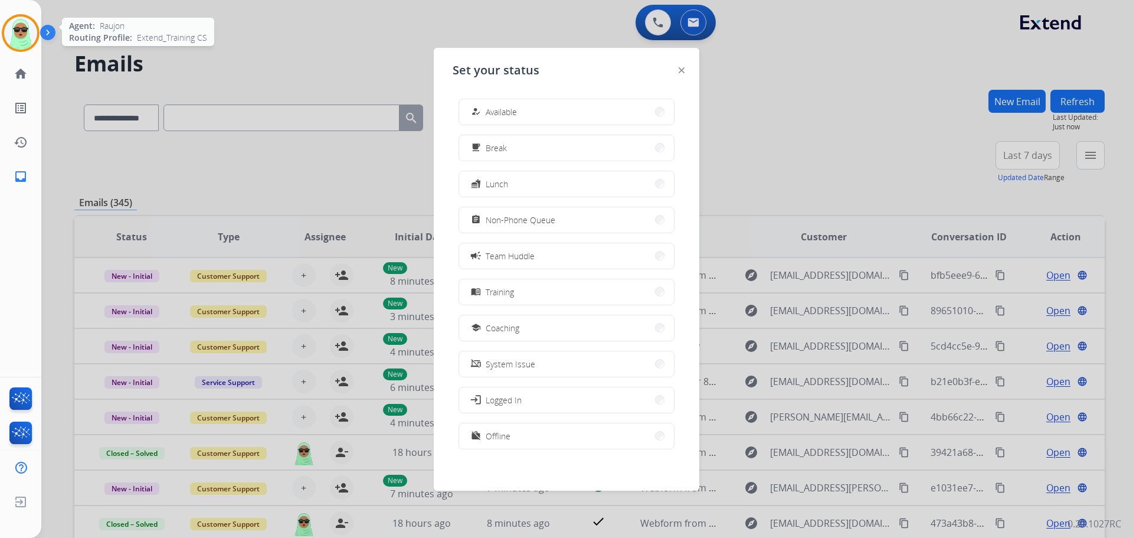
drag, startPoint x: 35, startPoint y: 35, endPoint x: 473, endPoint y: 113, distance: 445.4
click at [36, 35] on img at bounding box center [20, 33] width 33 height 33
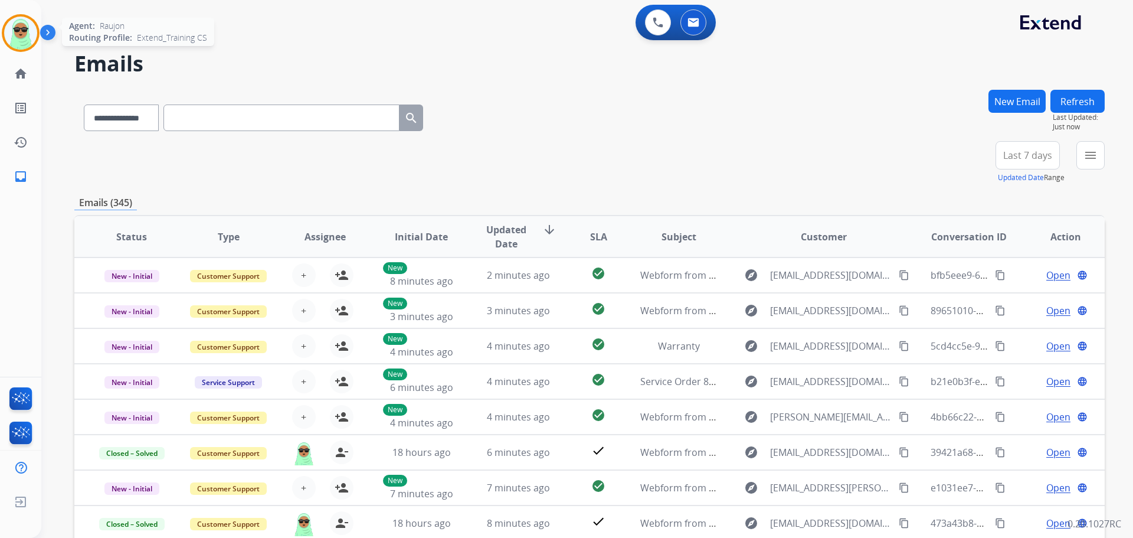
click at [28, 37] on img at bounding box center [20, 33] width 33 height 33
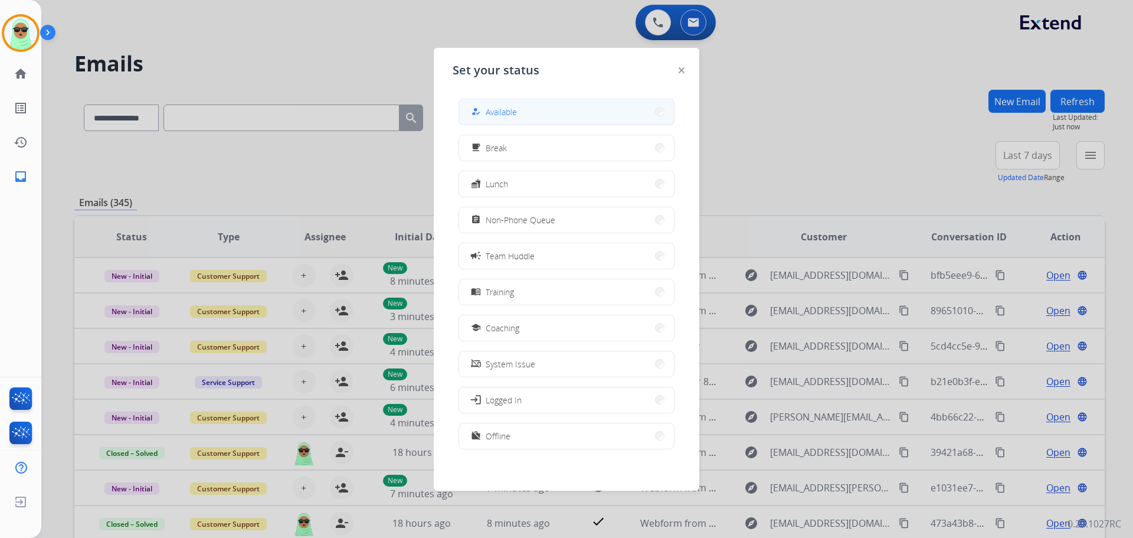
click at [609, 102] on button "how_to_reg Available" at bounding box center [566, 111] width 215 height 25
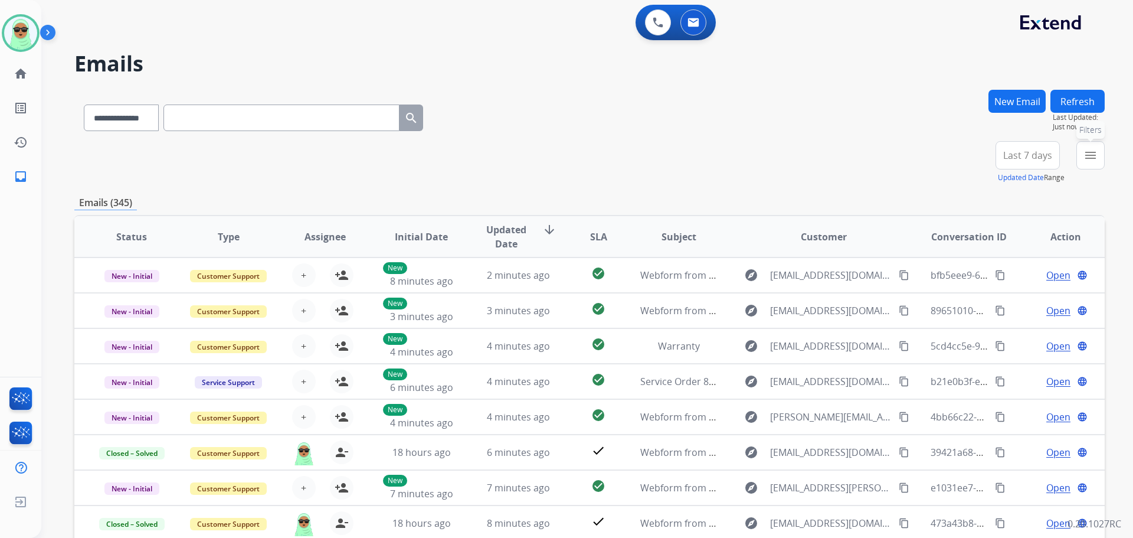
click at [1093, 159] on mat-icon "menu" at bounding box center [1091, 155] width 14 height 14
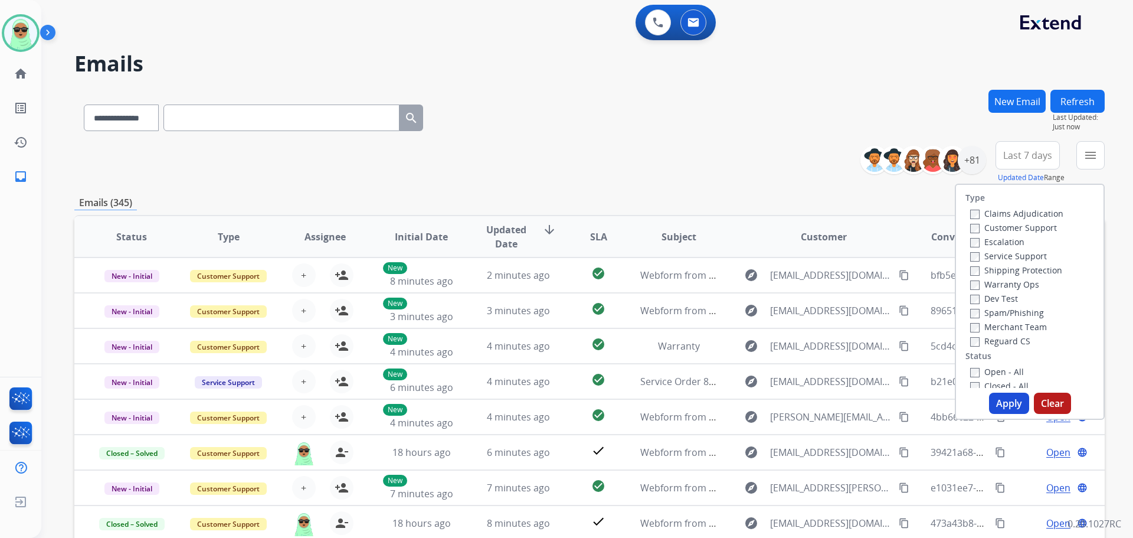
click at [1029, 220] on div "Claims Adjudication" at bounding box center [1016, 213] width 93 height 14
click at [1030, 224] on label "Customer Support" at bounding box center [1013, 227] width 87 height 11
click at [1016, 274] on label "Shipping Protection" at bounding box center [1016, 269] width 92 height 11
drag, startPoint x: 1006, startPoint y: 340, endPoint x: 999, endPoint y: 375, distance: 36.2
click at [1006, 341] on label "Reguard CS" at bounding box center [1000, 340] width 60 height 11
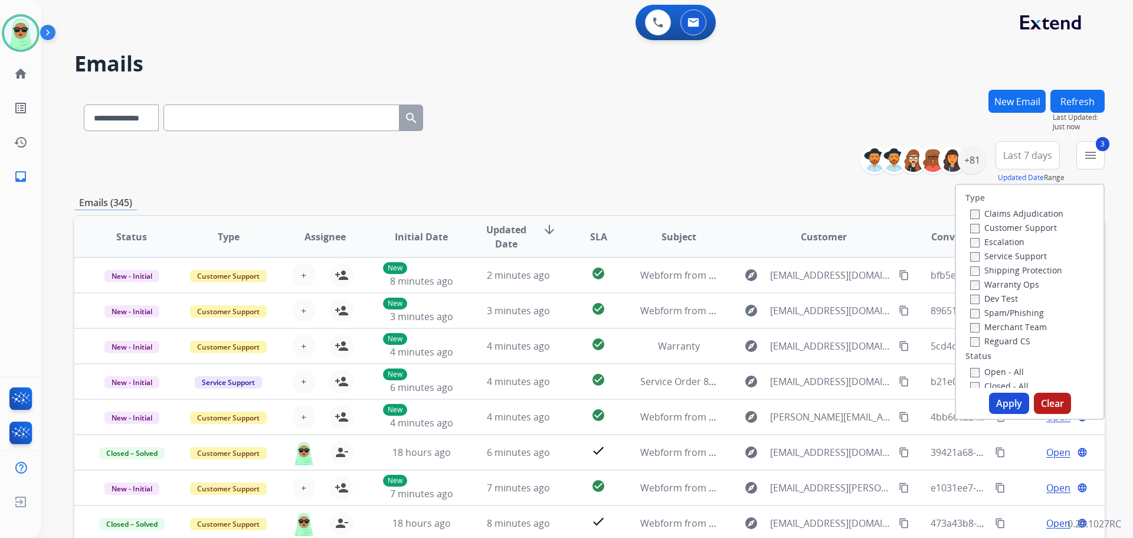
click at [999, 376] on label "Open - All" at bounding box center [997, 371] width 54 height 11
click at [1005, 395] on button "Apply" at bounding box center [1009, 403] width 40 height 21
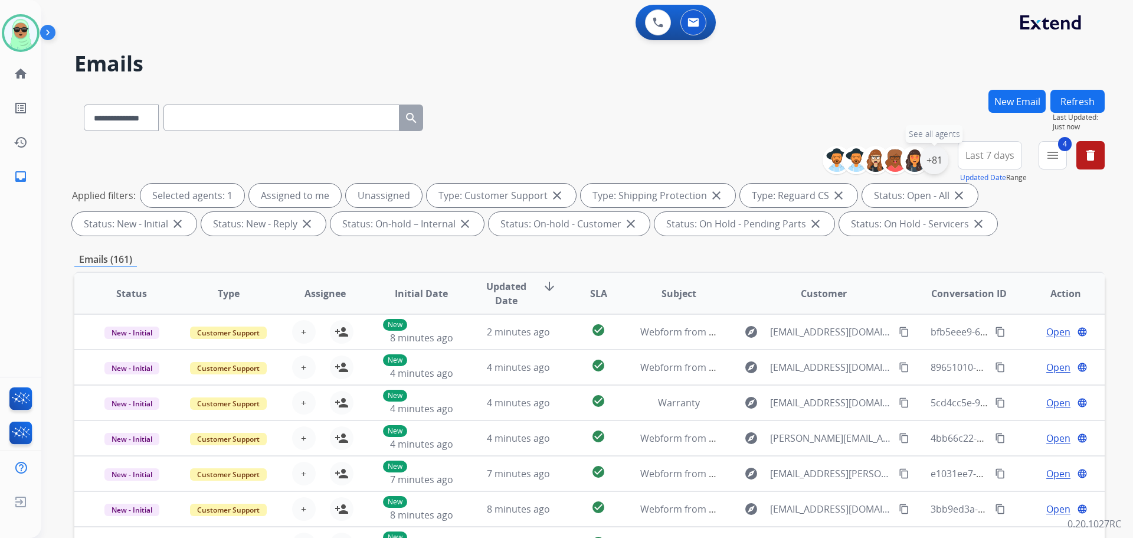
click at [921, 152] on div "+81" at bounding box center [934, 160] width 28 height 28
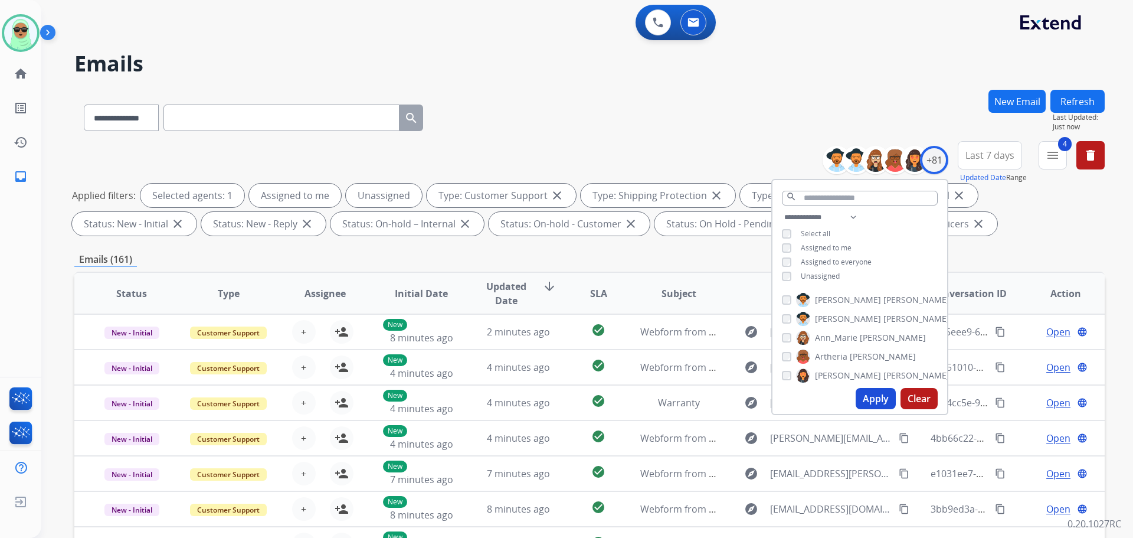
click at [806, 273] on span "Unassigned" at bounding box center [820, 276] width 39 height 10
click at [881, 399] on button "Apply" at bounding box center [876, 398] width 40 height 21
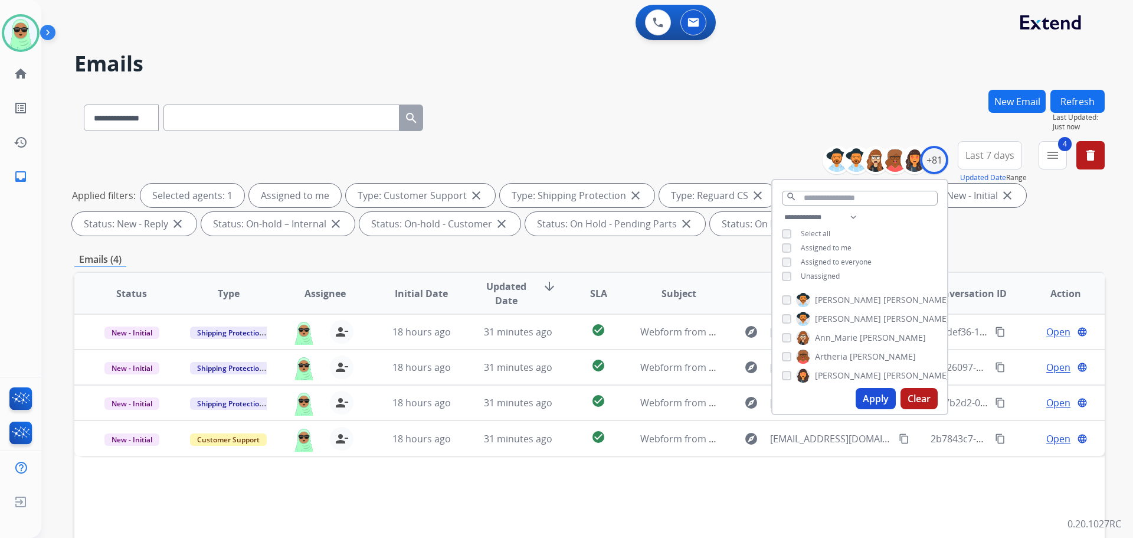
drag, startPoint x: 894, startPoint y: 479, endPoint x: 901, endPoint y: 480, distance: 6.6
click at [894, 479] on div "Status Type Assignee Initial Date Updated Date arrow_downward SLA Subject Custo…" at bounding box center [589, 469] width 1031 height 395
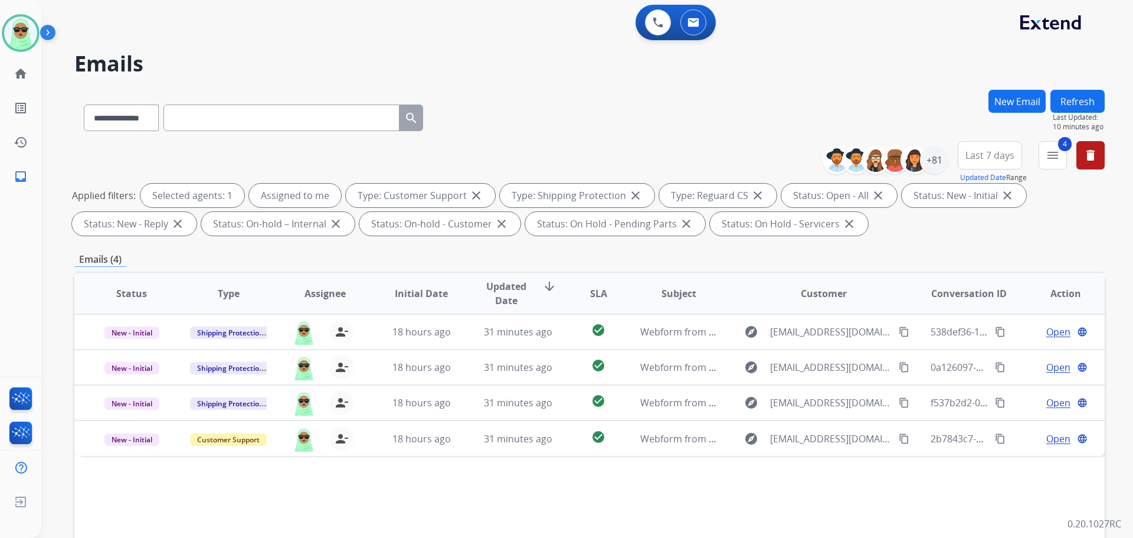
click at [933, 73] on h2 "Emails" at bounding box center [589, 64] width 1031 height 24
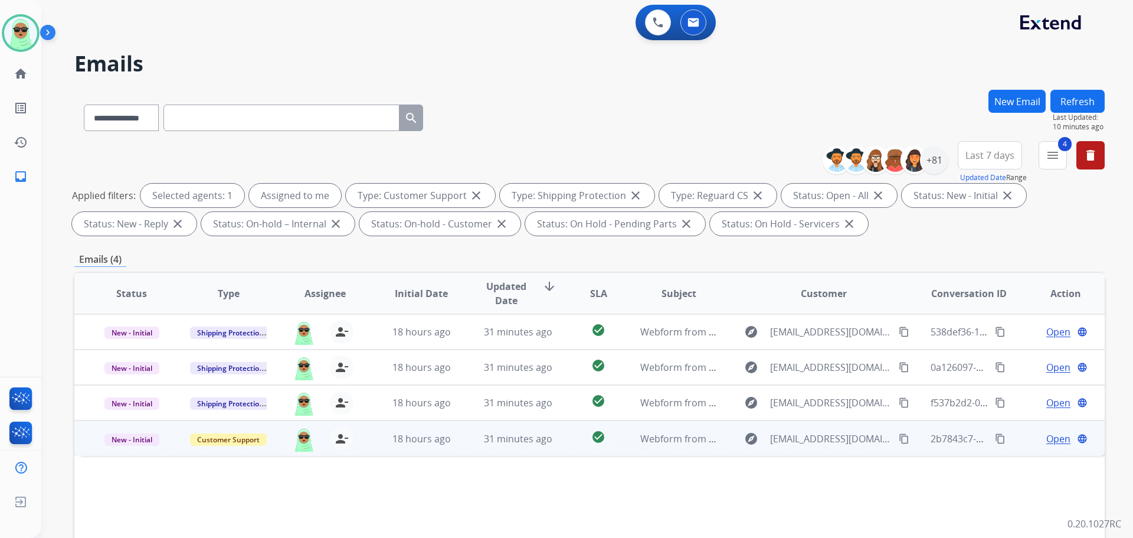
click at [1046, 439] on span "Open" at bounding box center [1058, 438] width 24 height 14
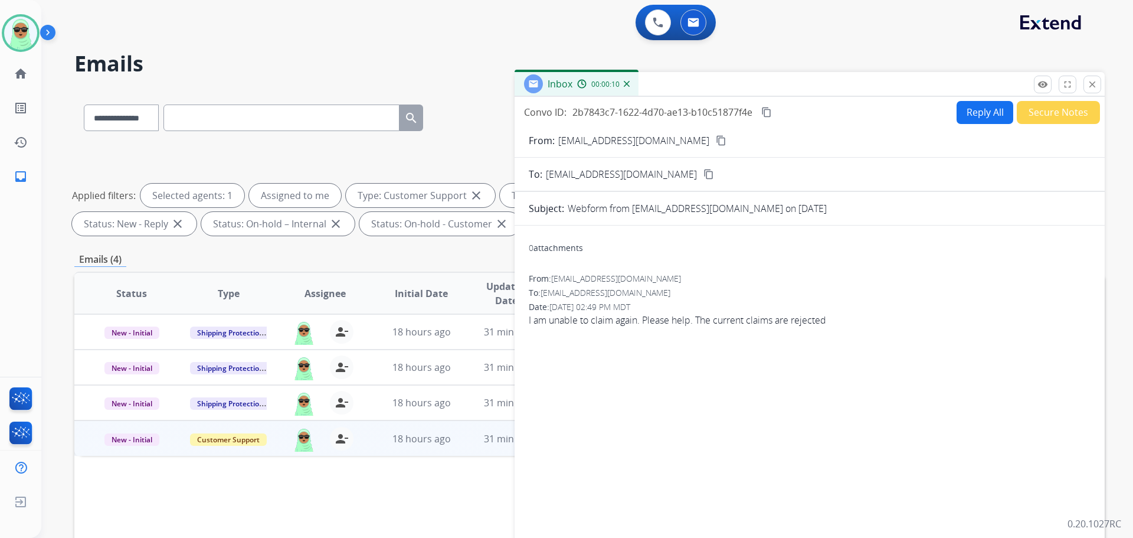
click at [957, 119] on button "Reply All" at bounding box center [985, 112] width 57 height 23
select select "**********"
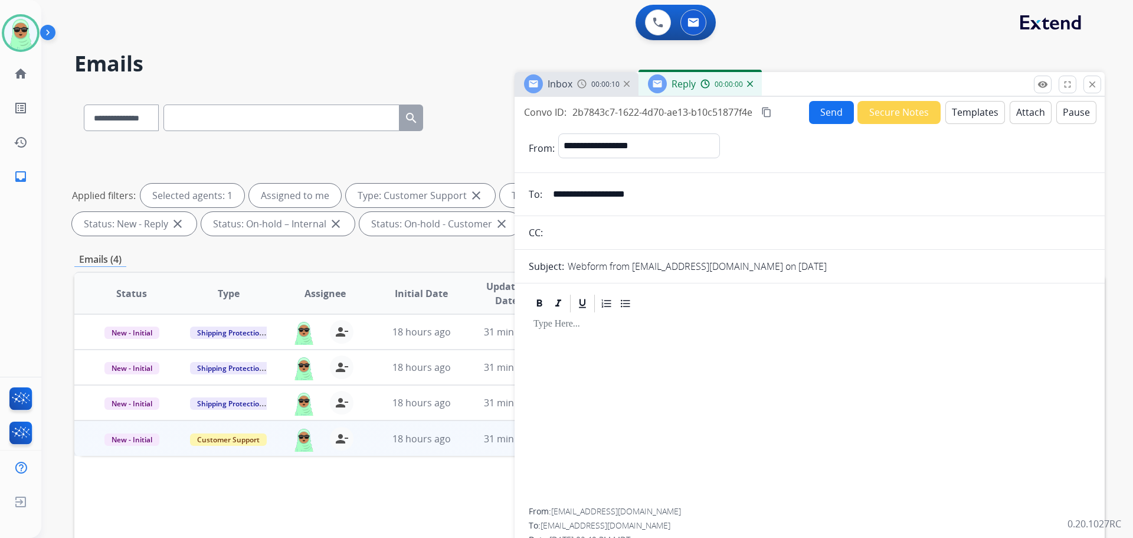
click at [968, 116] on button "Templates" at bounding box center [976, 112] width 60 height 23
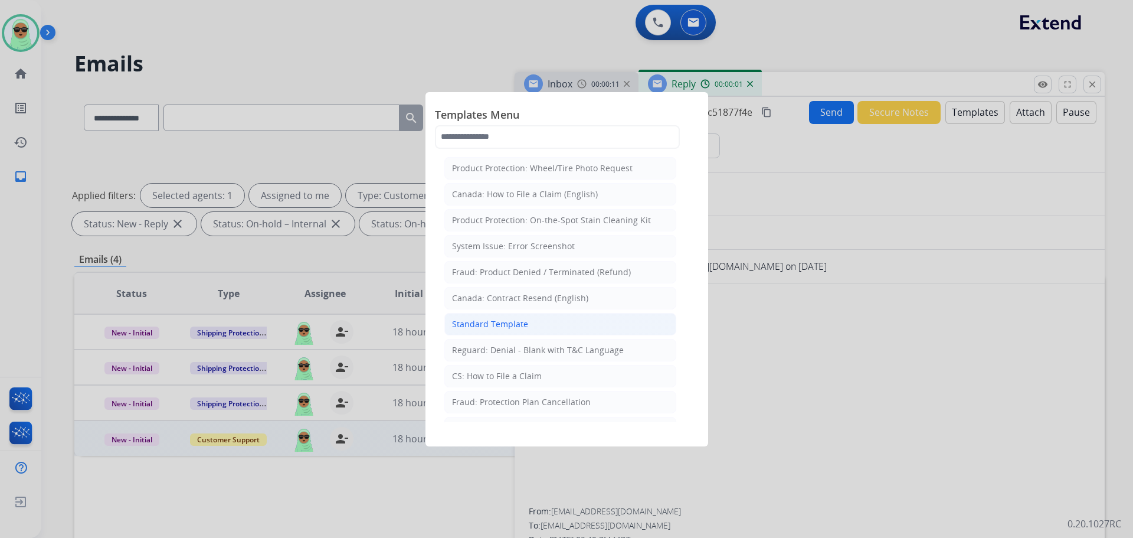
click at [564, 332] on li "Standard Template" at bounding box center [560, 324] width 232 height 22
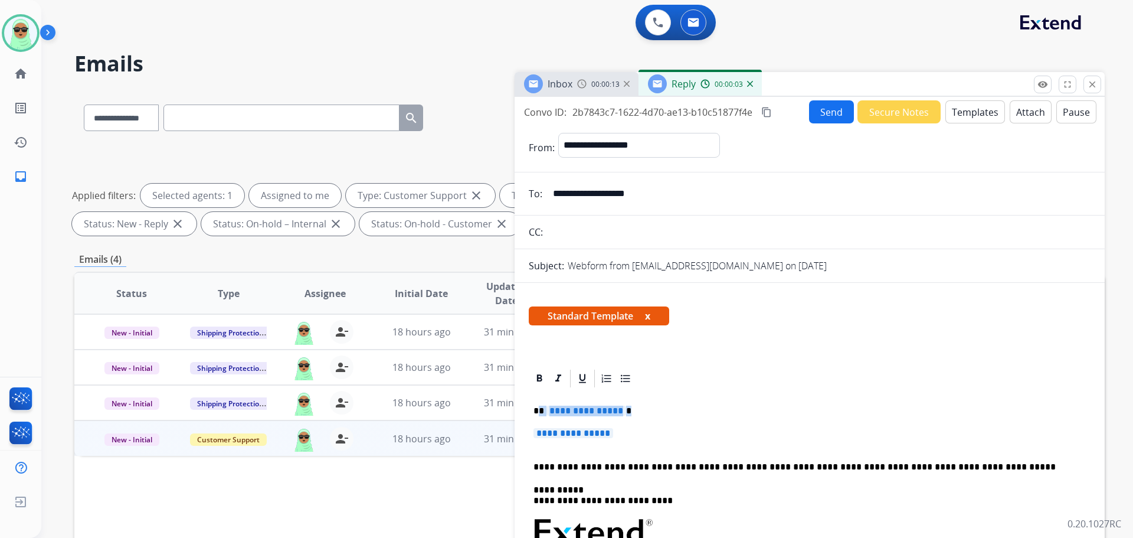
drag, startPoint x: 571, startPoint y: 416, endPoint x: 540, endPoint y: 405, distance: 32.3
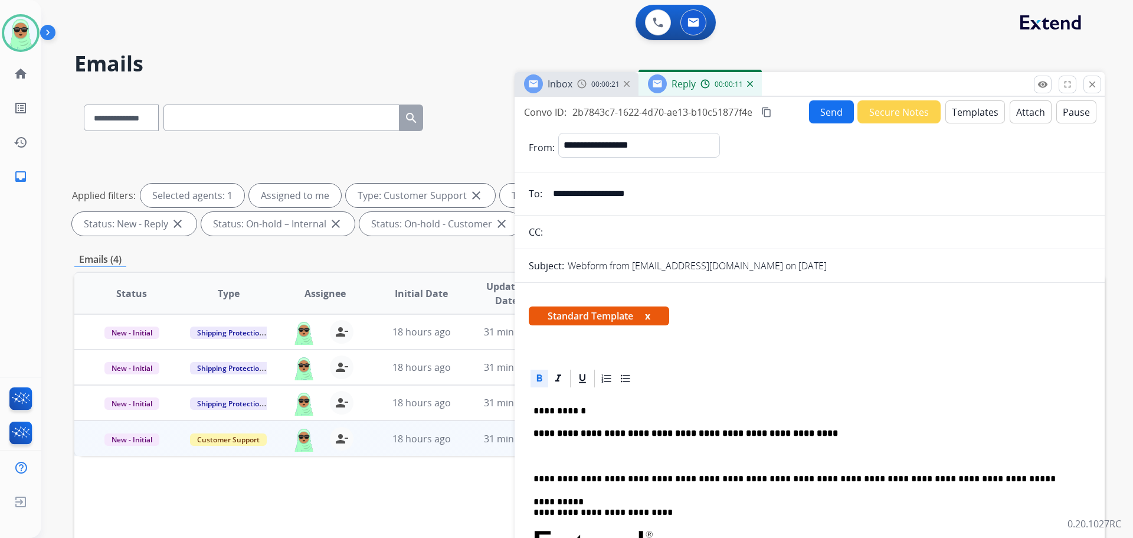
click at [542, 375] on icon at bounding box center [540, 378] width 12 height 12
click at [809, 100] on button "Send" at bounding box center [831, 111] width 45 height 23
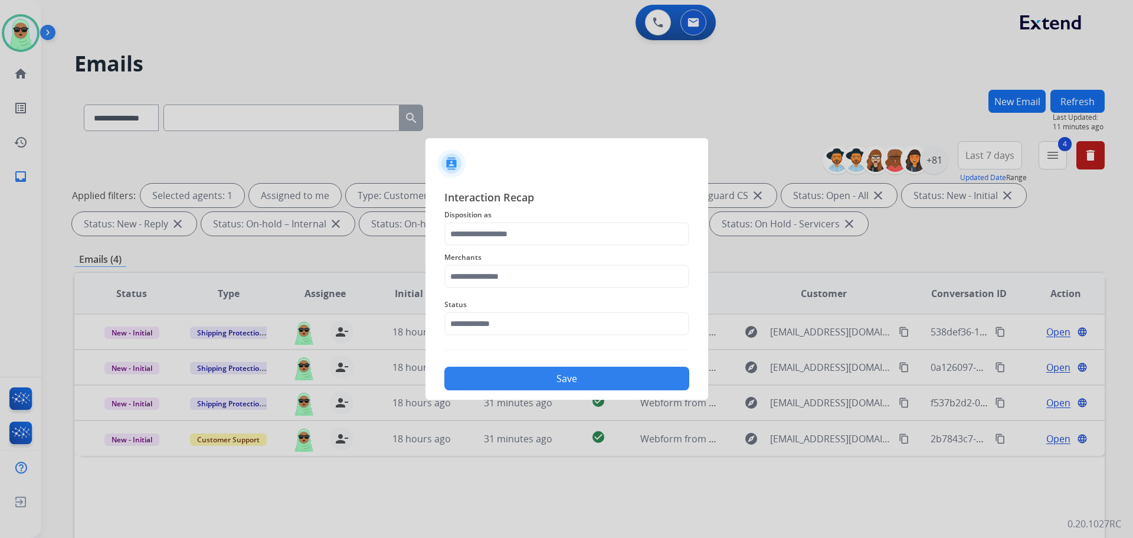
click at [123, 161] on div at bounding box center [566, 269] width 1133 height 538
click at [526, 331] on input "text" at bounding box center [566, 324] width 245 height 24
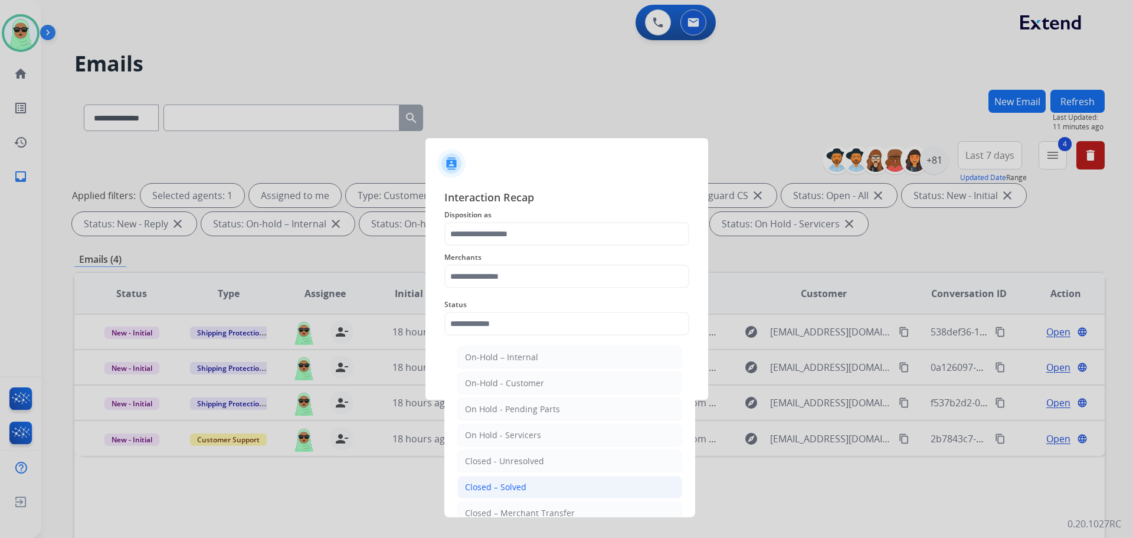
click at [508, 492] on div "Closed – Solved" at bounding box center [495, 487] width 61 height 12
type input "**********"
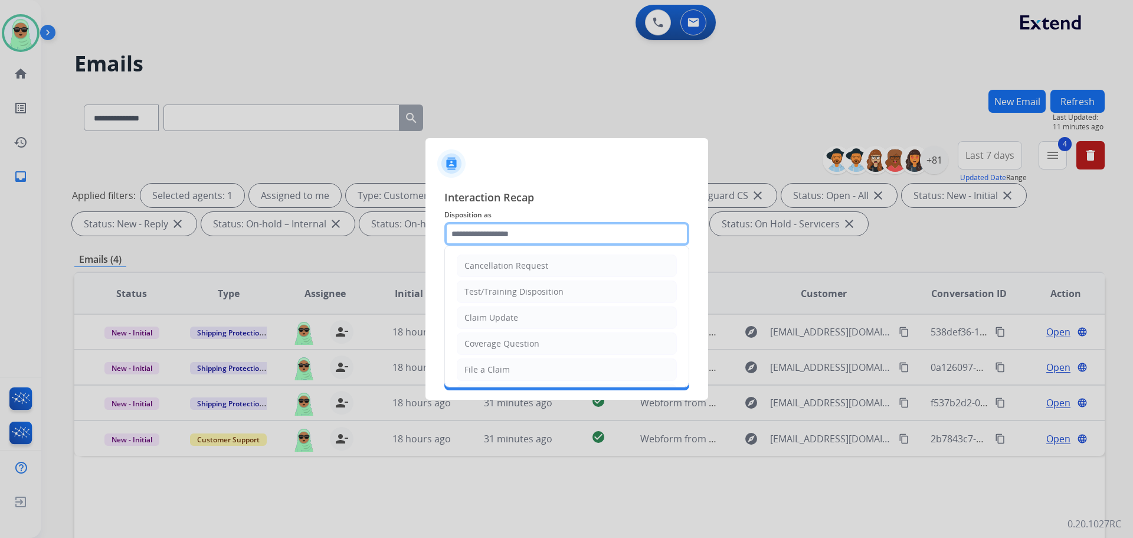
click at [529, 233] on input "text" at bounding box center [566, 234] width 245 height 24
click at [502, 318] on div "Claim Update" at bounding box center [492, 318] width 54 height 12
type input "**********"
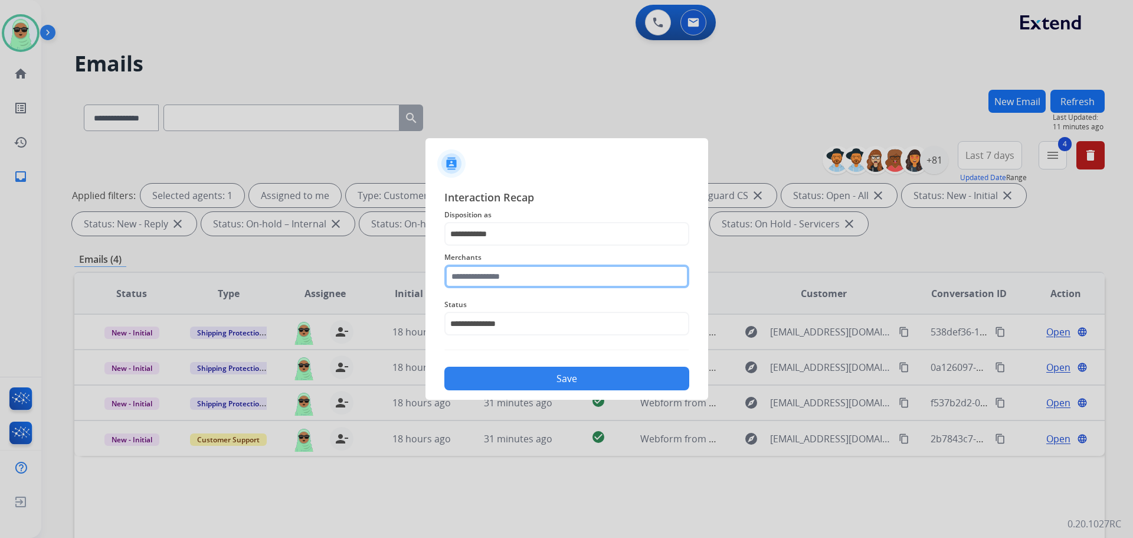
click at [500, 284] on input "text" at bounding box center [566, 276] width 245 height 24
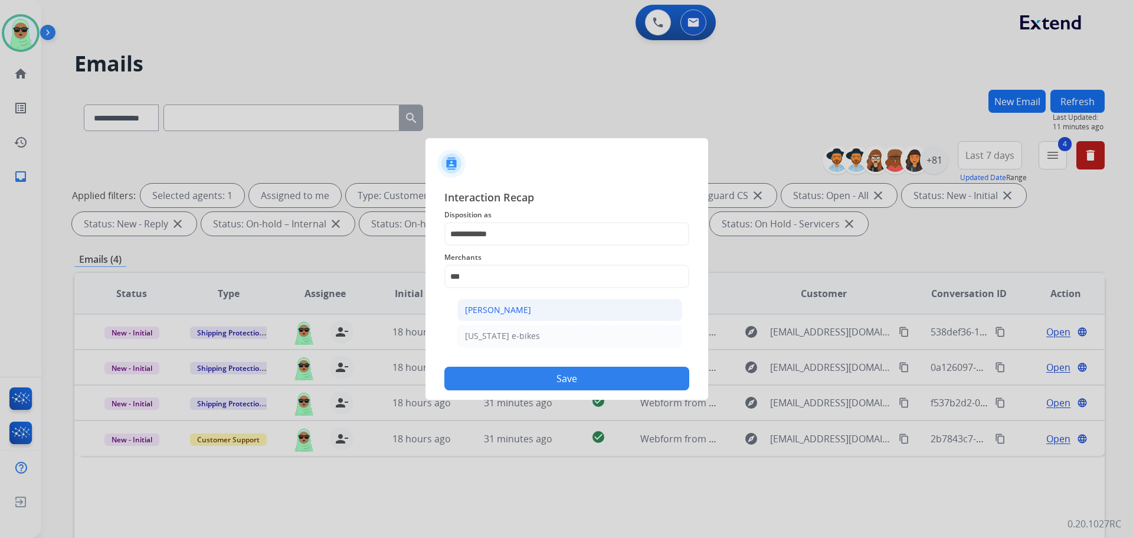
click at [497, 317] on li "[PERSON_NAME]" at bounding box center [569, 310] width 225 height 22
type input "**********"
click at [580, 368] on button "Save" at bounding box center [566, 379] width 245 height 24
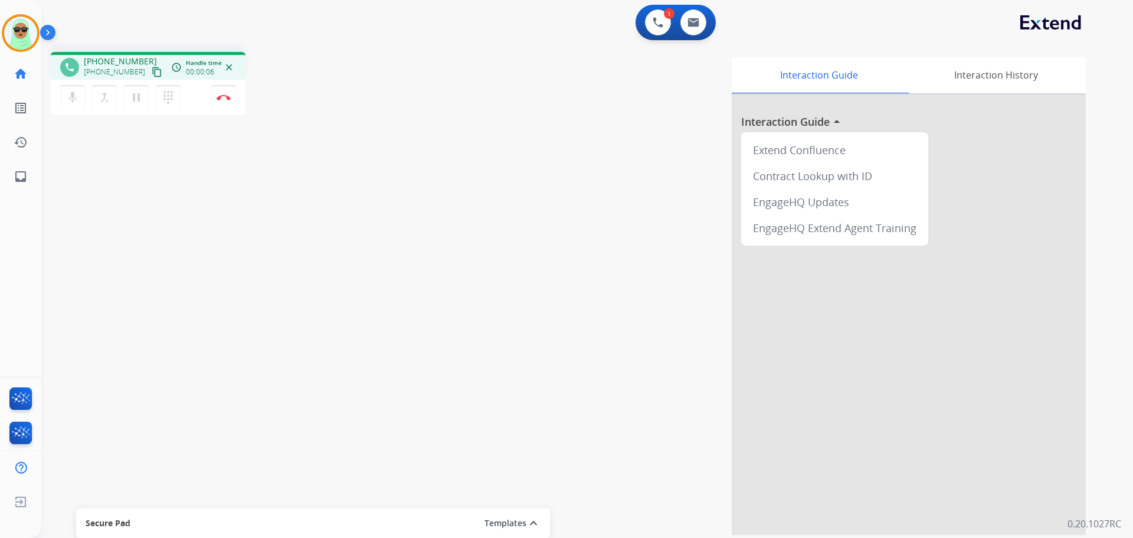
click at [151, 68] on button "content_copy" at bounding box center [157, 72] width 14 height 14
click at [656, 22] on img at bounding box center [658, 22] width 11 height 11
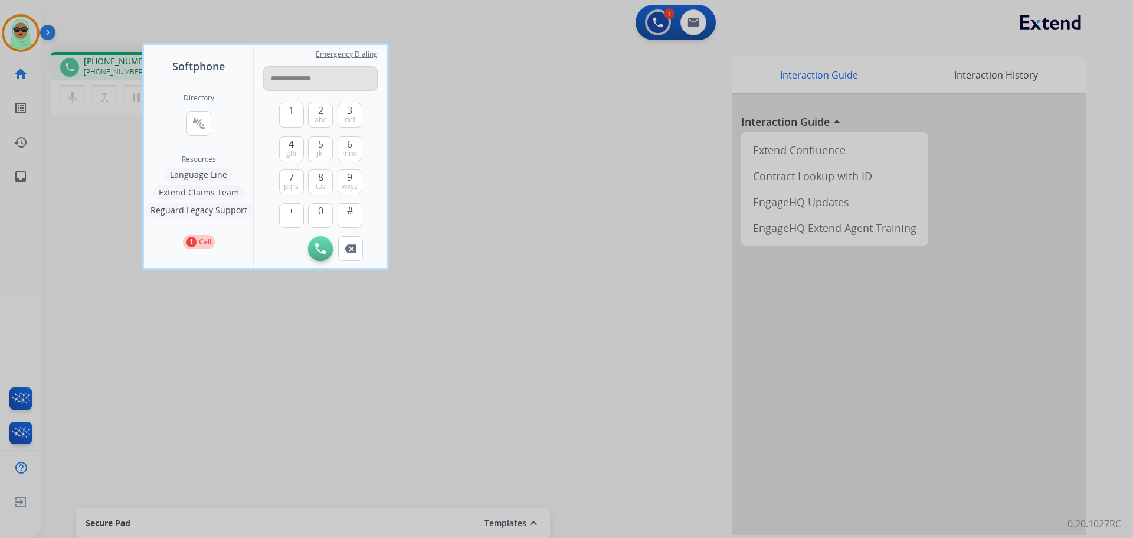
click at [307, 77] on input "**********" at bounding box center [320, 78] width 115 height 25
type input "**********"
click at [322, 251] on img at bounding box center [320, 248] width 11 height 11
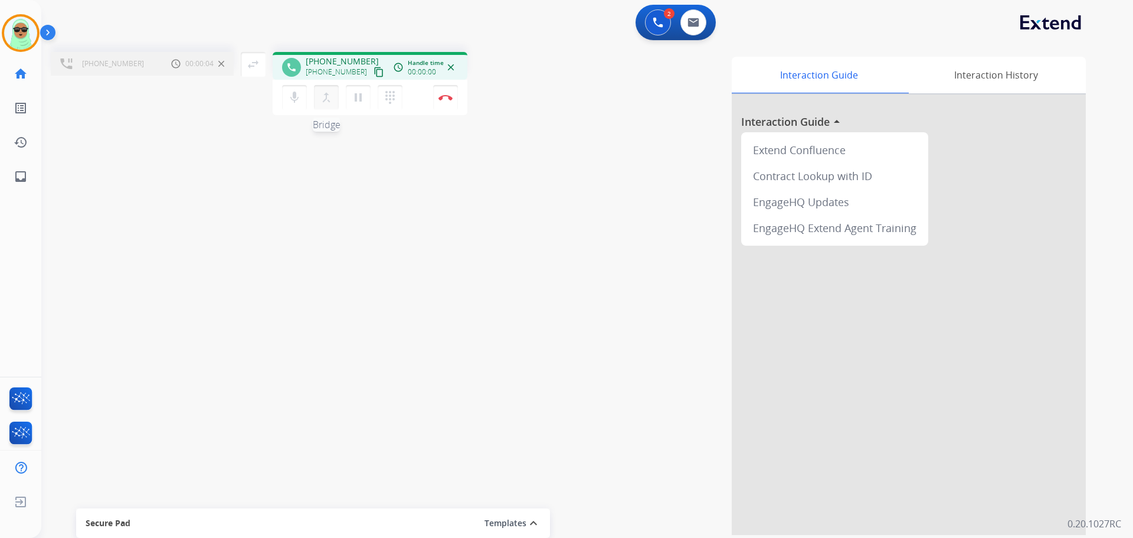
click at [320, 95] on mat-icon "merge_type" at bounding box center [326, 97] width 14 height 14
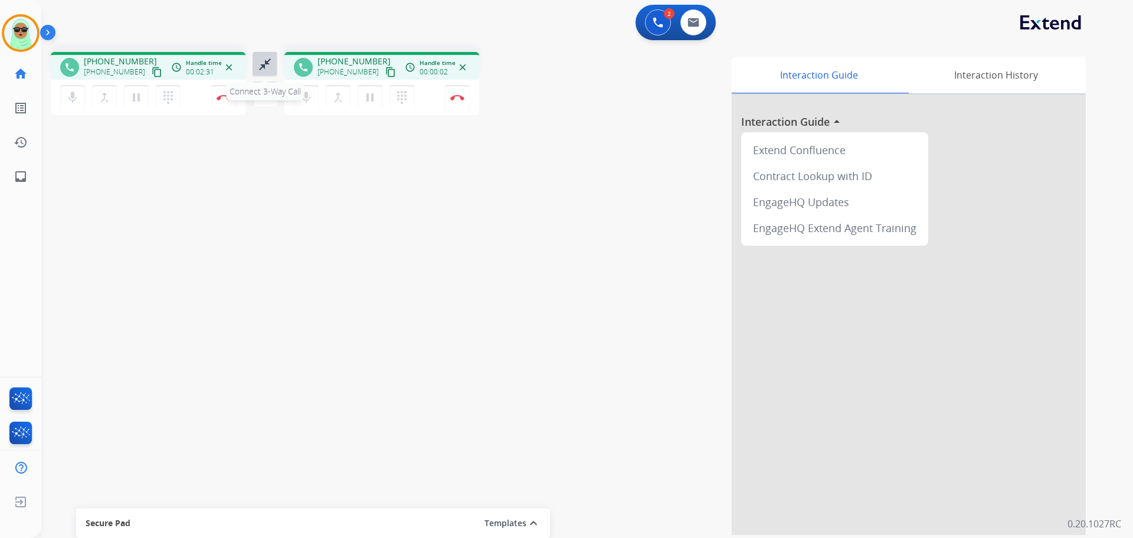
click at [266, 68] on mat-icon "close_fullscreen" at bounding box center [265, 64] width 14 height 14
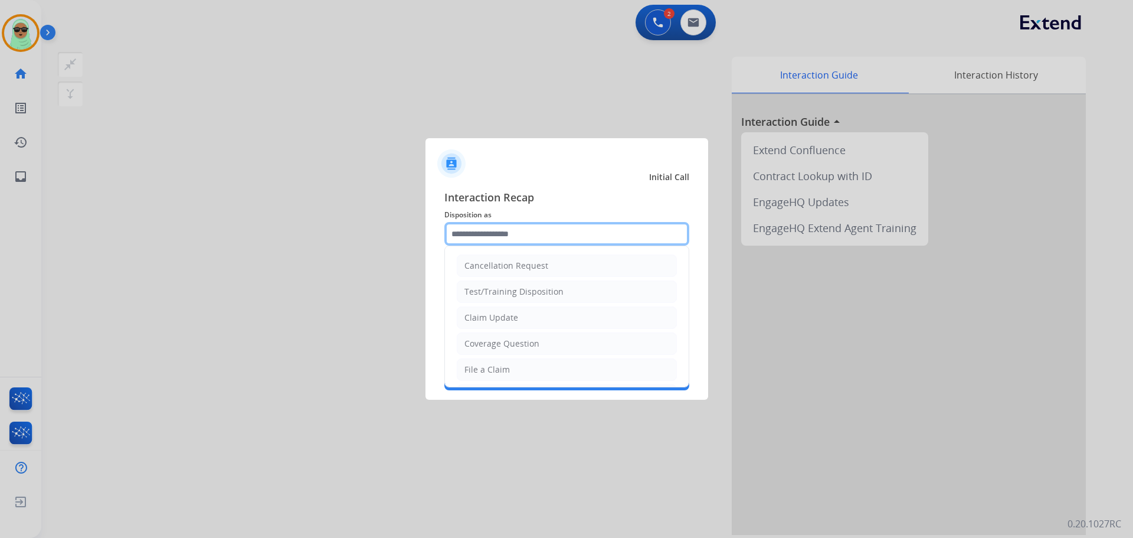
click at [529, 223] on input "text" at bounding box center [566, 234] width 245 height 24
click at [525, 313] on li "Claim Update" at bounding box center [567, 317] width 220 height 22
type input "**********"
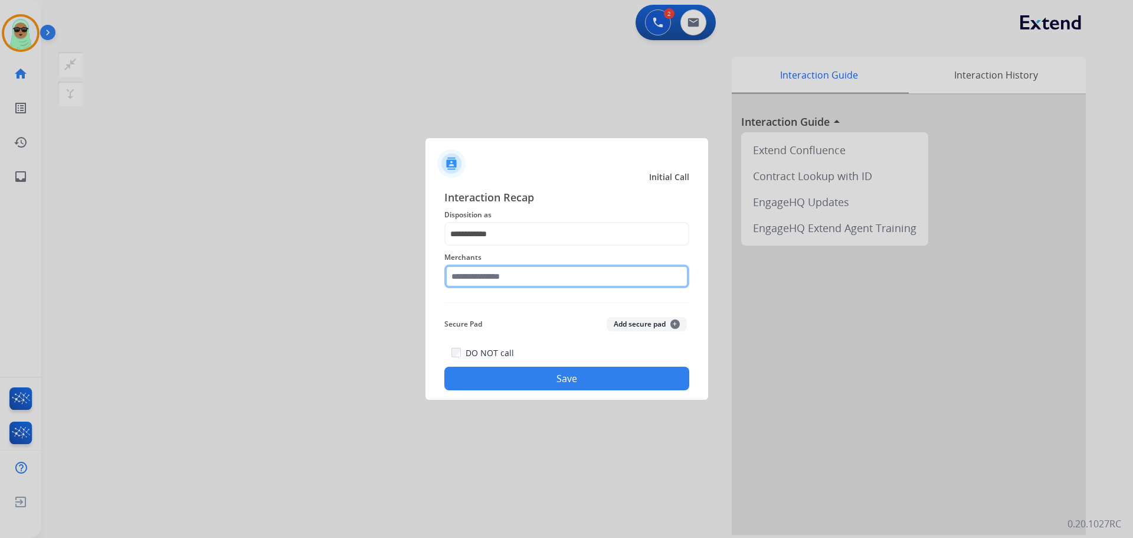
click at [532, 267] on input "text" at bounding box center [566, 276] width 245 height 24
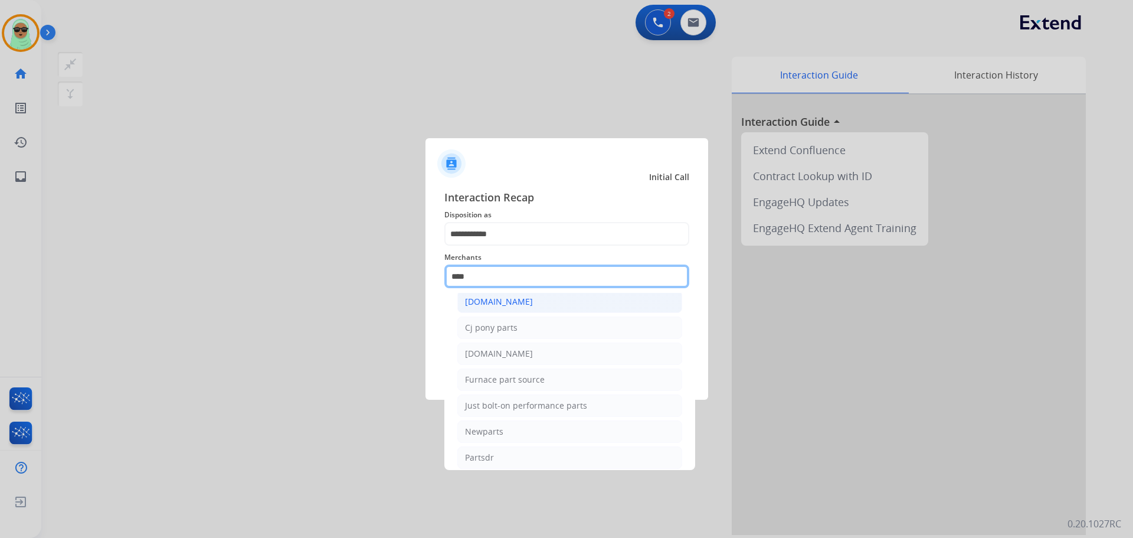
scroll to position [97, 0]
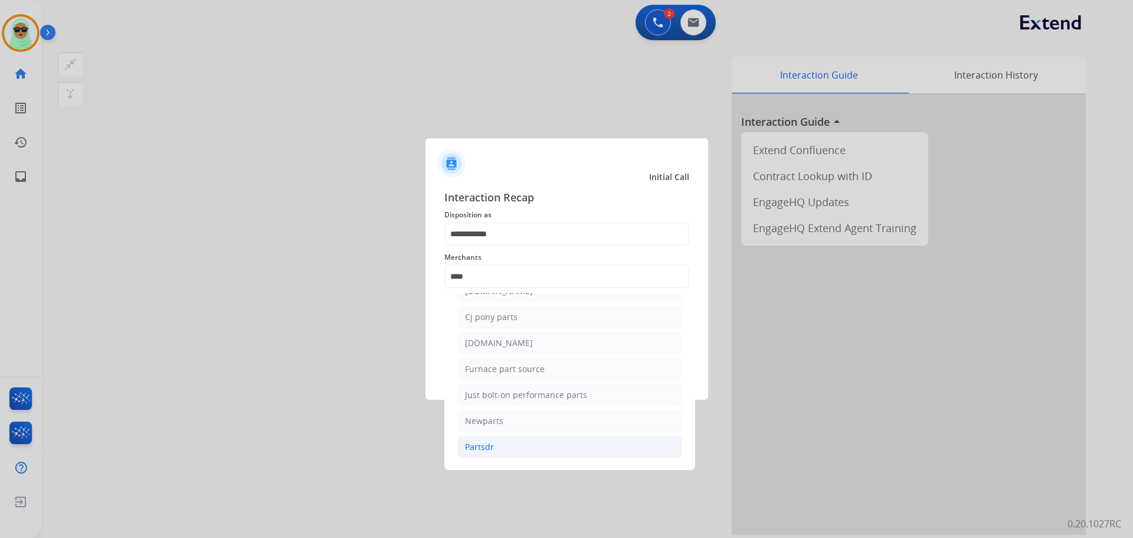
click at [511, 451] on li "Partsdr" at bounding box center [569, 447] width 225 height 22
type input "*******"
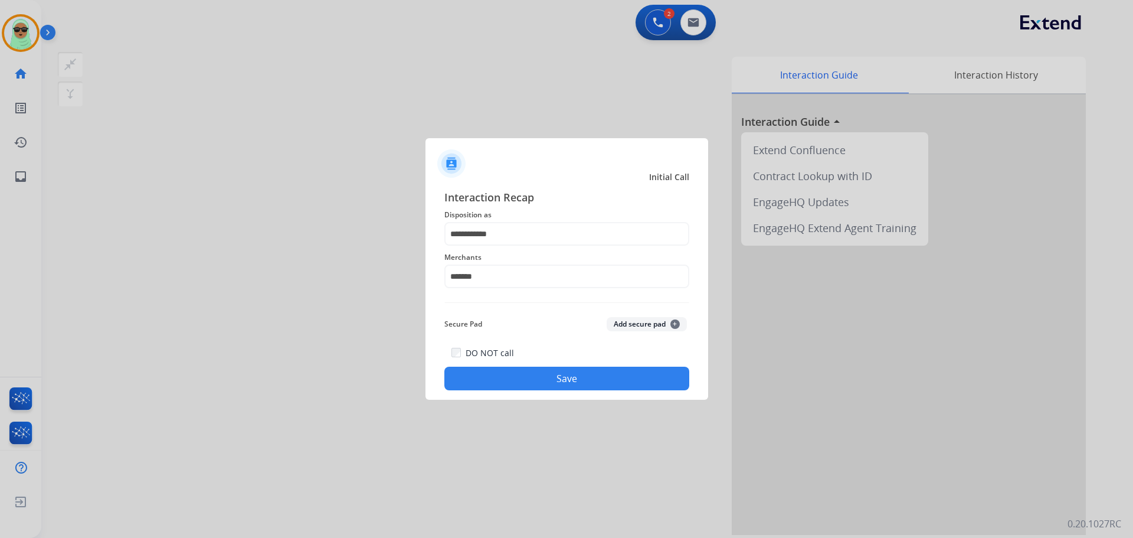
click at [532, 359] on div "DO NOT call Save" at bounding box center [566, 367] width 245 height 45
click at [539, 387] on button "Save" at bounding box center [566, 379] width 245 height 24
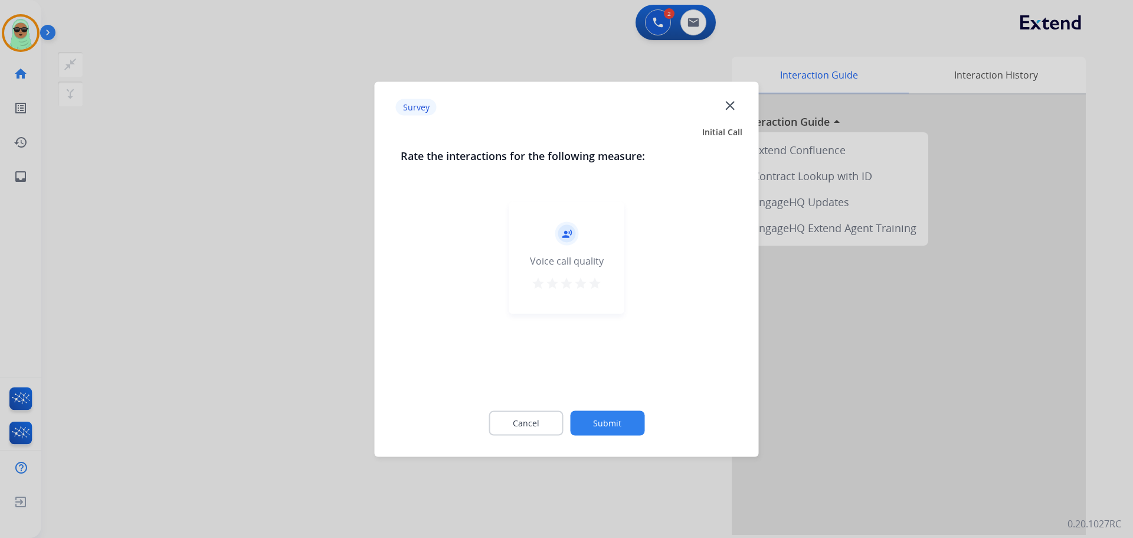
click at [598, 422] on button "Submit" at bounding box center [607, 422] width 74 height 25
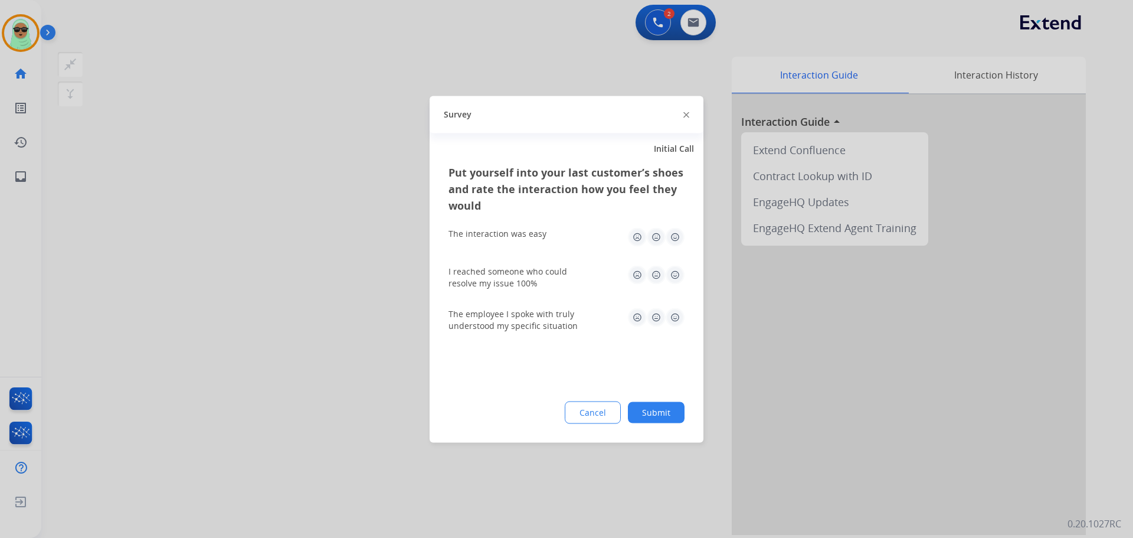
click at [647, 405] on button "Submit" at bounding box center [656, 411] width 57 height 21
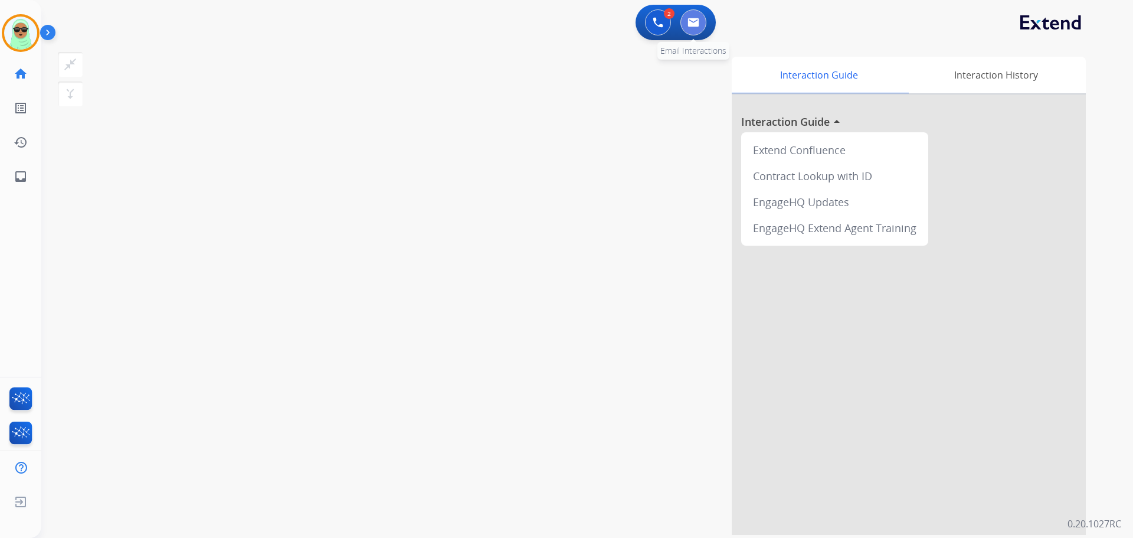
click at [689, 28] on button at bounding box center [694, 22] width 26 height 26
select select "**********"
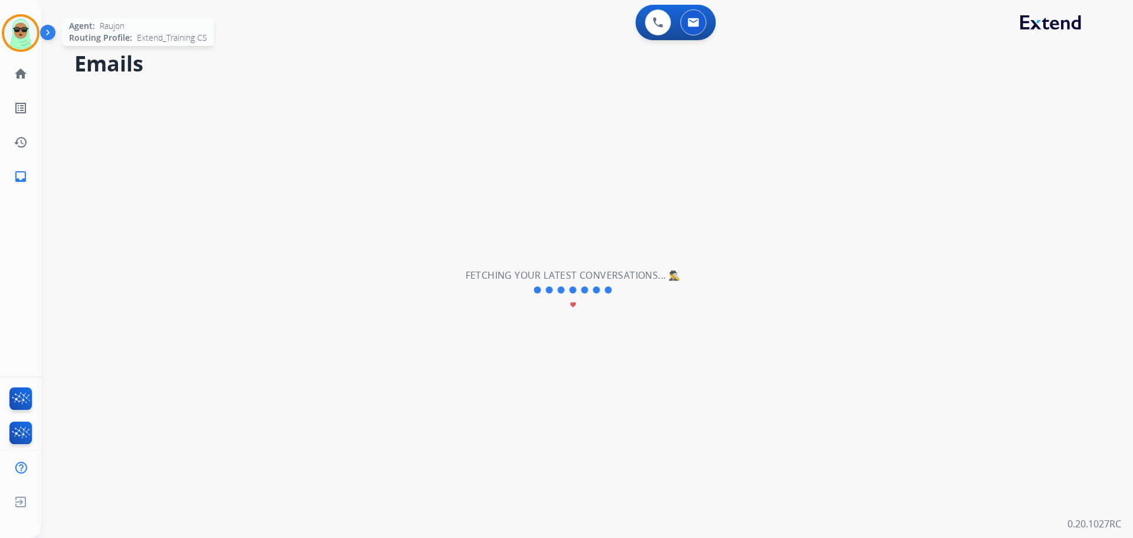
click at [15, 24] on img at bounding box center [20, 33] width 33 height 33
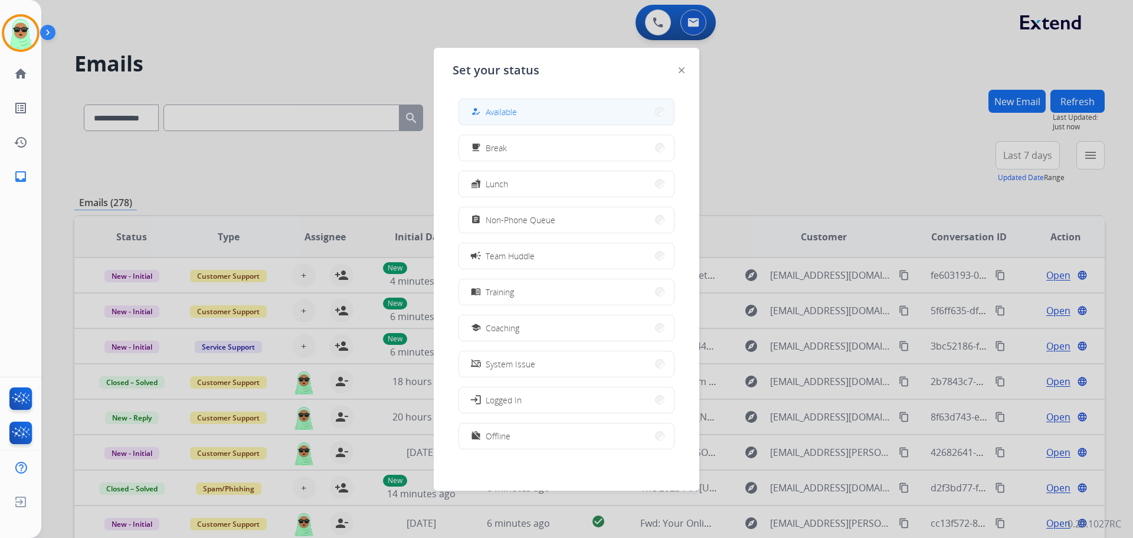
click at [545, 106] on button "how_to_reg Available" at bounding box center [566, 111] width 215 height 25
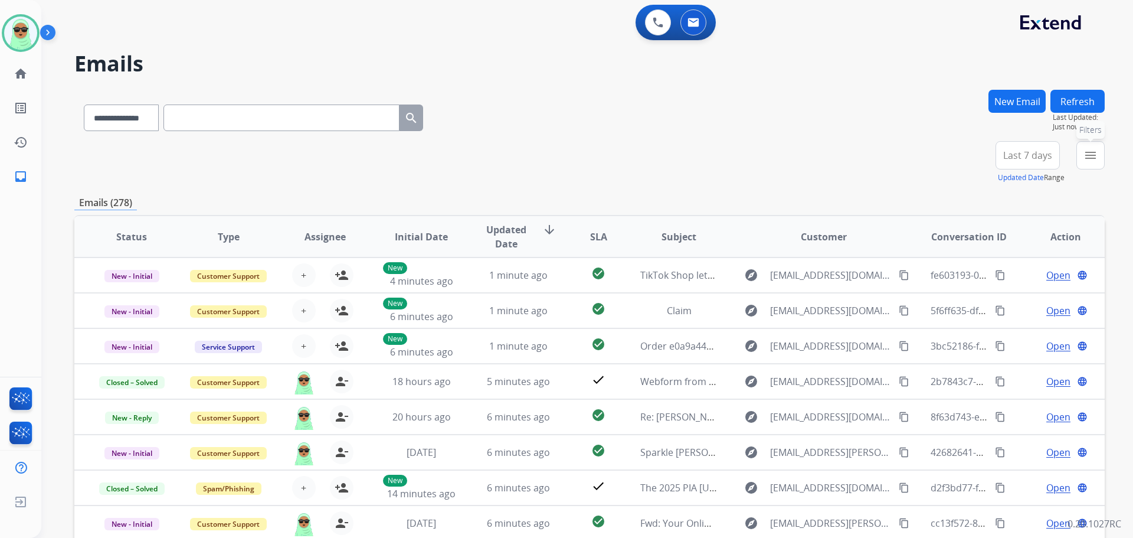
click at [1102, 161] on button "menu Filters" at bounding box center [1091, 155] width 28 height 28
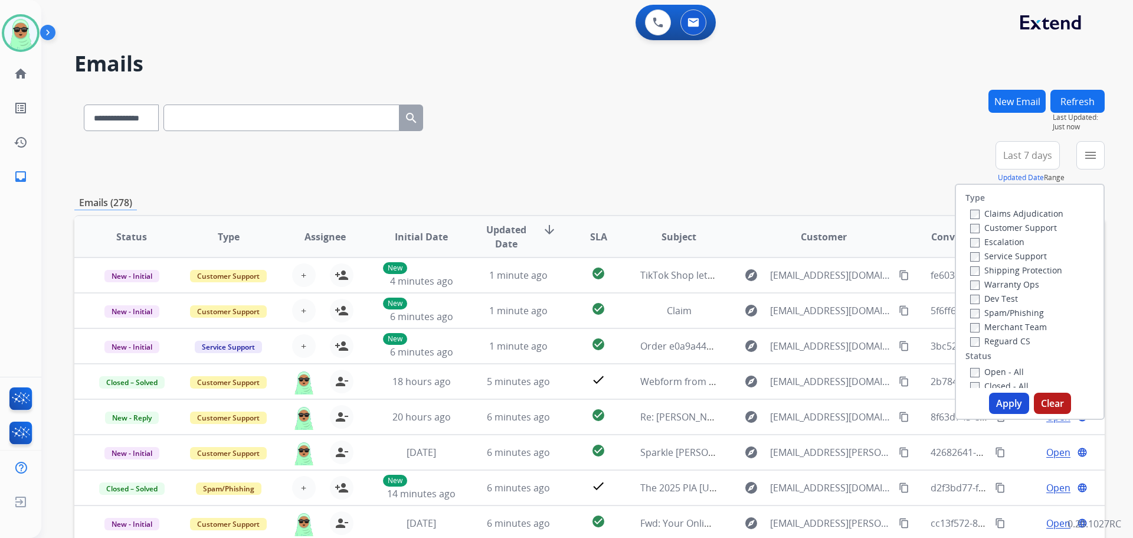
click at [1012, 216] on label "Claims Adjudication" at bounding box center [1016, 213] width 93 height 11
click at [1008, 223] on label "Customer Support" at bounding box center [1013, 227] width 87 height 11
click at [1003, 204] on div "Type Claims Adjudication Customer Support Escalation Service Support Shipping P…" at bounding box center [1030, 286] width 148 height 203
click at [1001, 209] on label "Claims Adjudication" at bounding box center [1016, 213] width 93 height 11
click at [1015, 272] on label "Shipping Protection" at bounding box center [1016, 269] width 92 height 11
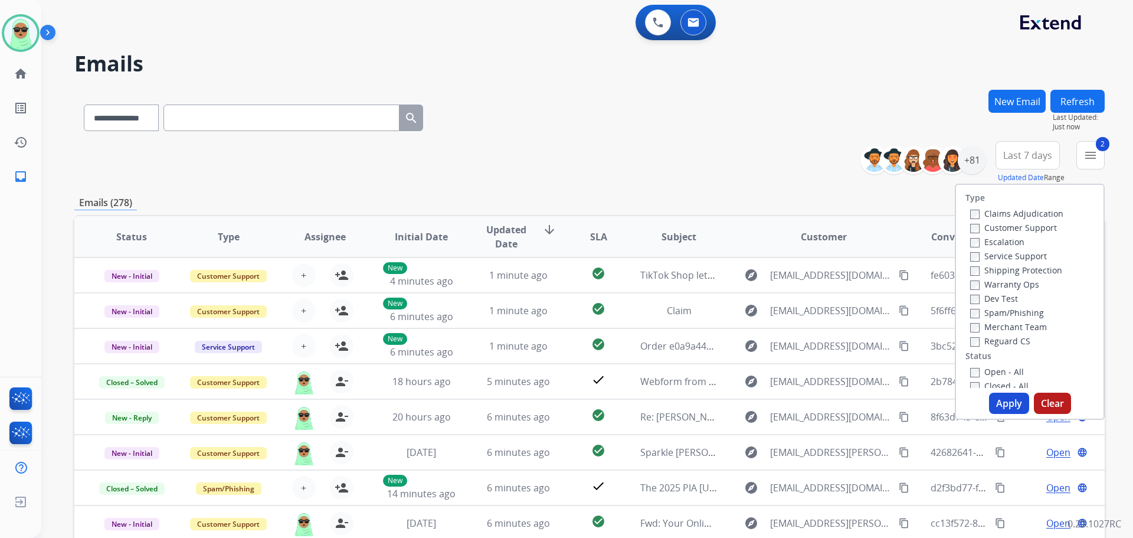
drag, startPoint x: 1009, startPoint y: 337, endPoint x: 999, endPoint y: 373, distance: 37.2
click at [1009, 338] on label "Reguard CS" at bounding box center [1000, 340] width 60 height 11
click at [999, 377] on label "Open - All" at bounding box center [997, 371] width 54 height 11
click at [1005, 391] on div "Type Claims Adjudication Customer Support Escalation Service Support Shipping P…" at bounding box center [1030, 302] width 150 height 236
click at [1006, 393] on button "Apply" at bounding box center [1009, 403] width 40 height 21
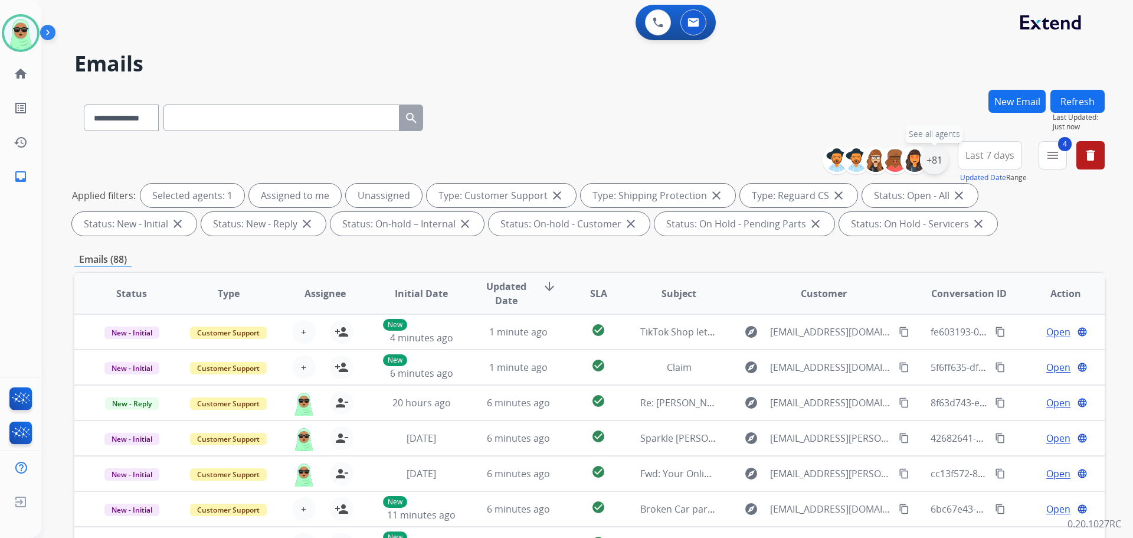
click at [937, 162] on div "+81" at bounding box center [934, 160] width 28 height 28
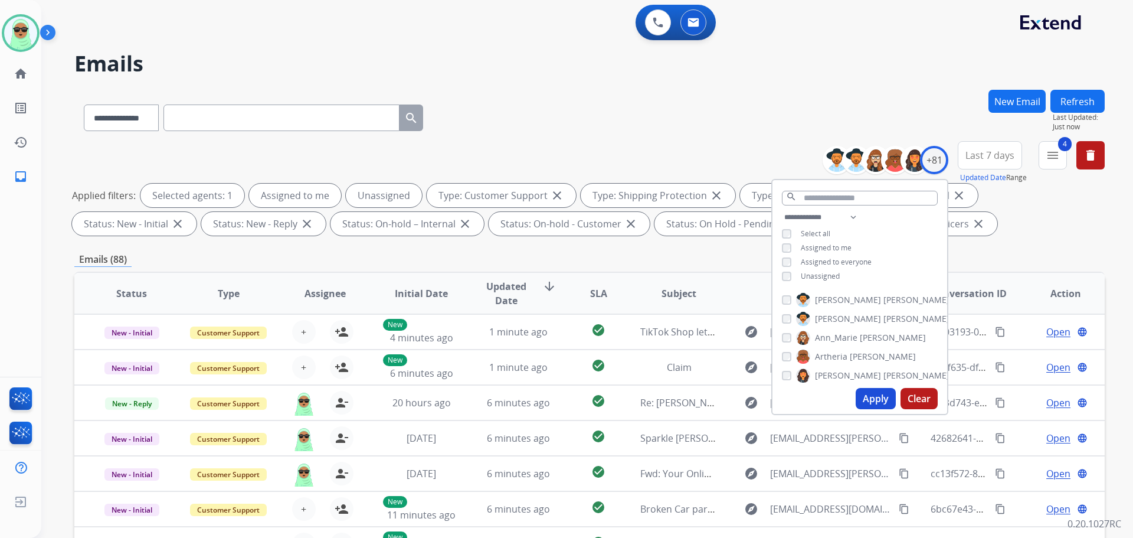
click at [825, 288] on div "Alexis Martinez Amanda Baez Ann_Marie Lopez Artheria Robinson Ashley Jackman Bo…" at bounding box center [860, 335] width 175 height 95
click at [826, 277] on span "Unassigned" at bounding box center [820, 276] width 39 height 10
click at [874, 397] on button "Apply" at bounding box center [876, 398] width 40 height 21
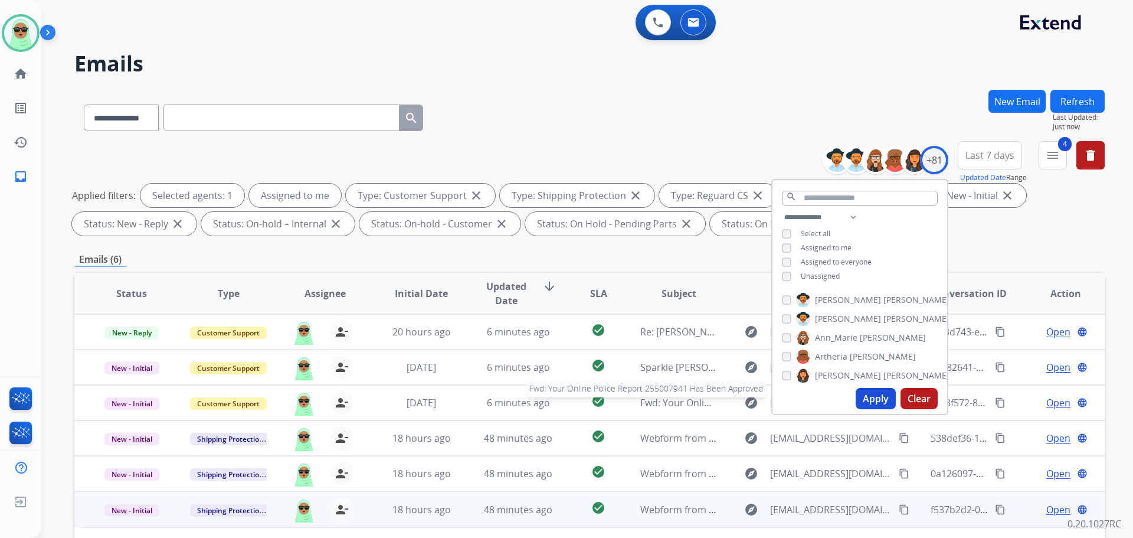
scroll to position [191, 0]
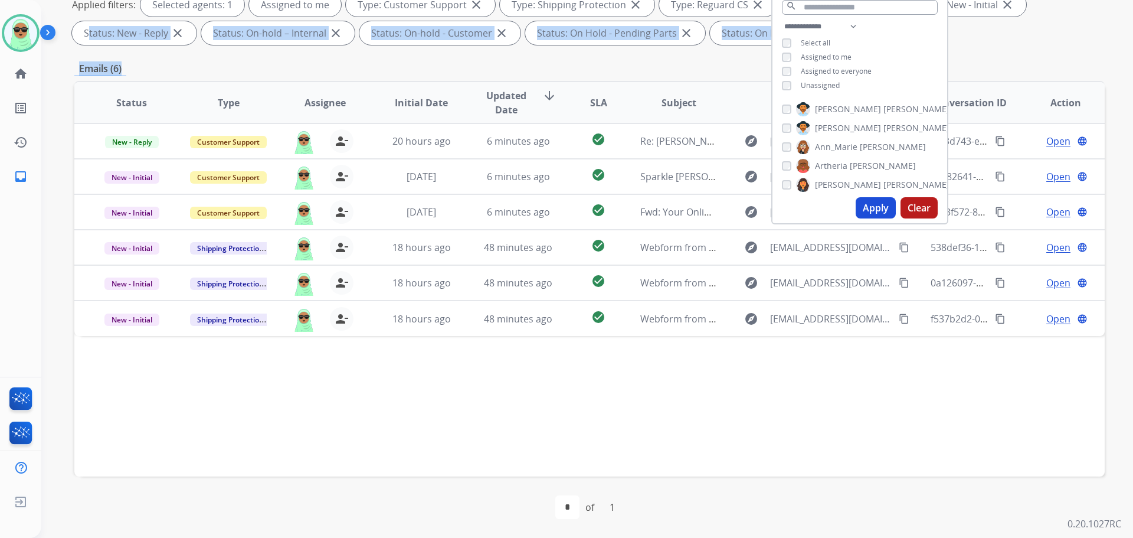
click at [980, 54] on div "**********" at bounding box center [589, 218] width 1031 height 639
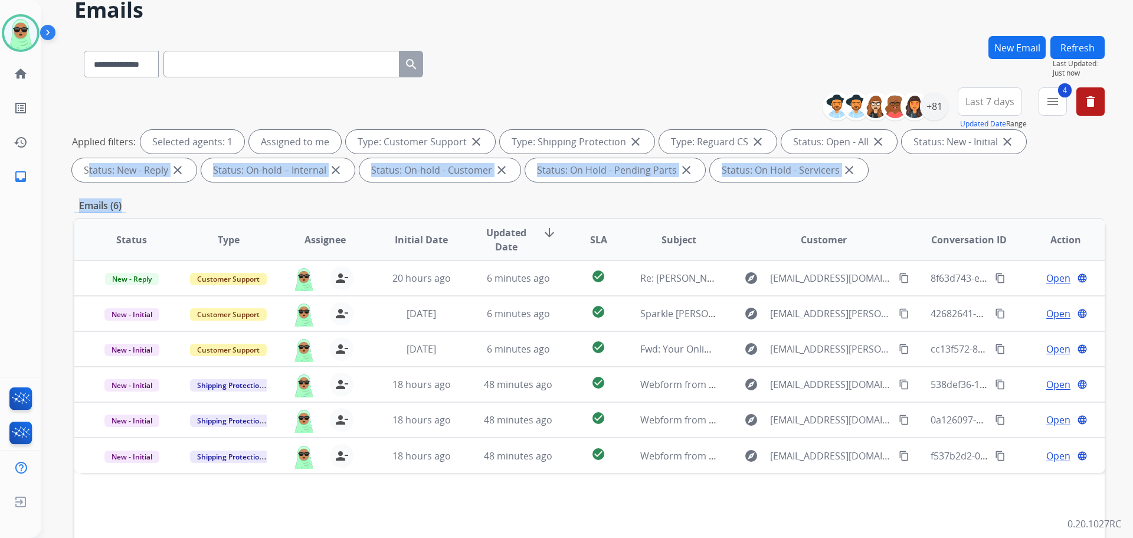
scroll to position [14, 0]
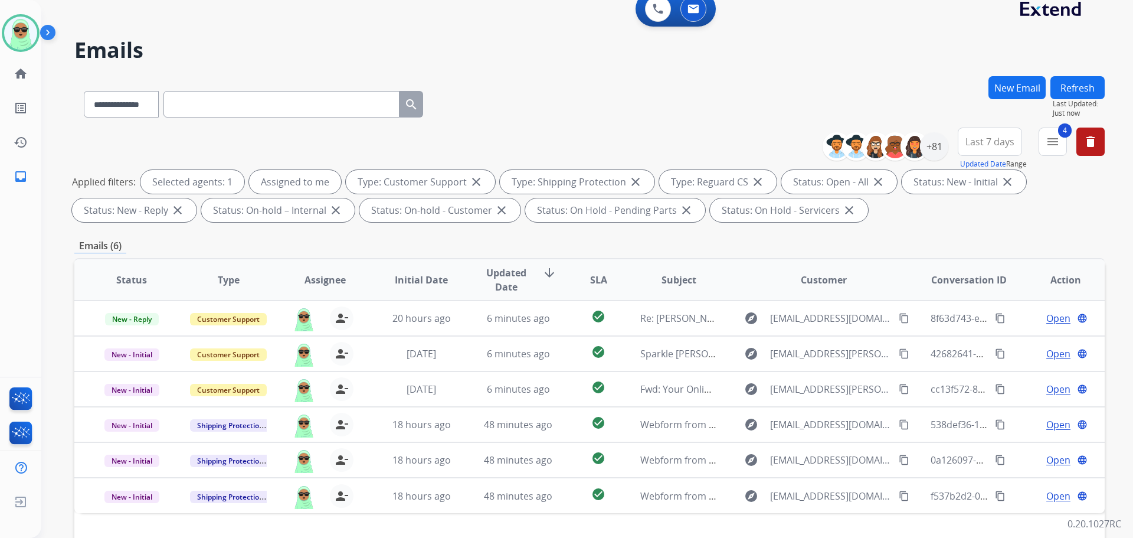
click at [946, 46] on h2 "Emails" at bounding box center [589, 50] width 1031 height 24
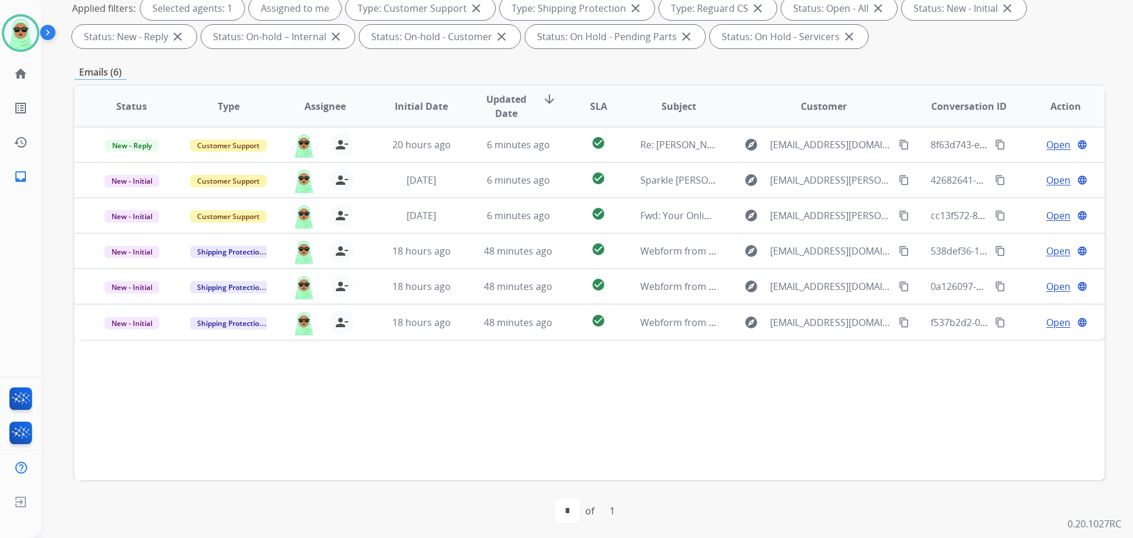
scroll to position [191, 0]
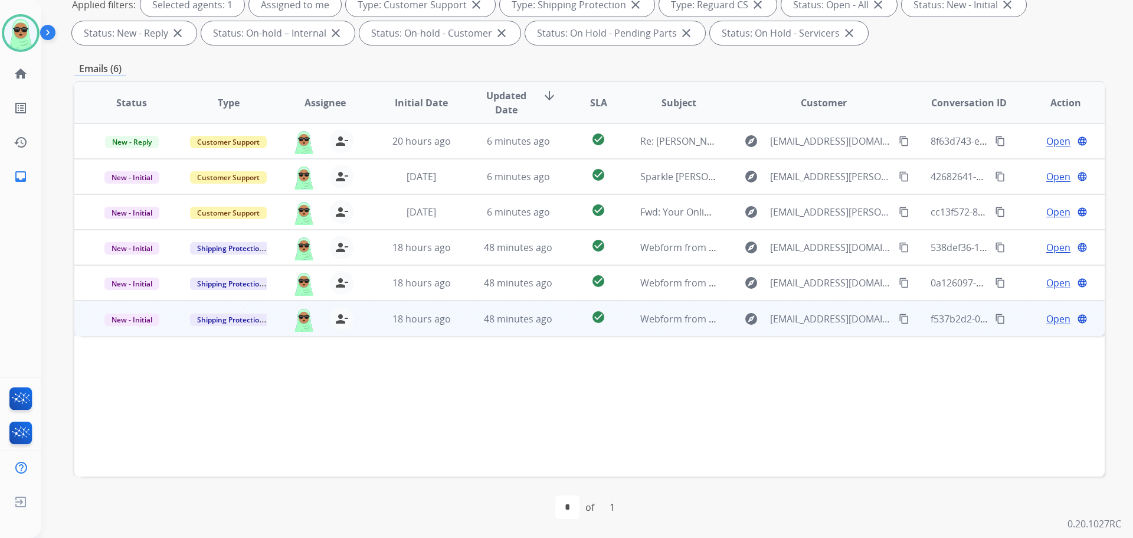
click at [899, 315] on mat-icon "content_copy" at bounding box center [904, 318] width 11 height 11
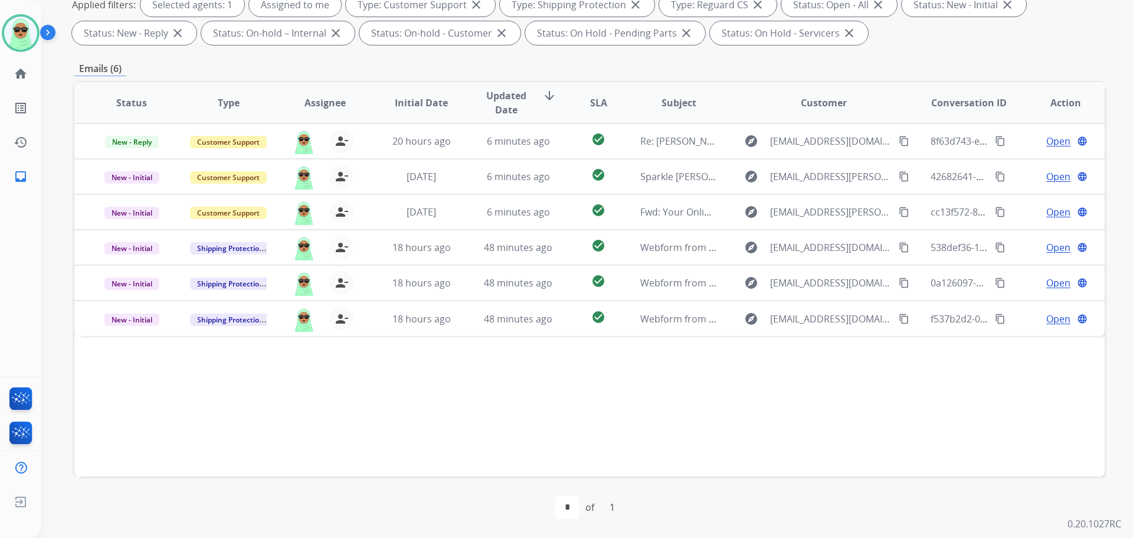
click at [1042, 368] on div "Status Type Assignee Initial Date Updated Date arrow_downward SLA Subject Custo…" at bounding box center [589, 278] width 1031 height 395
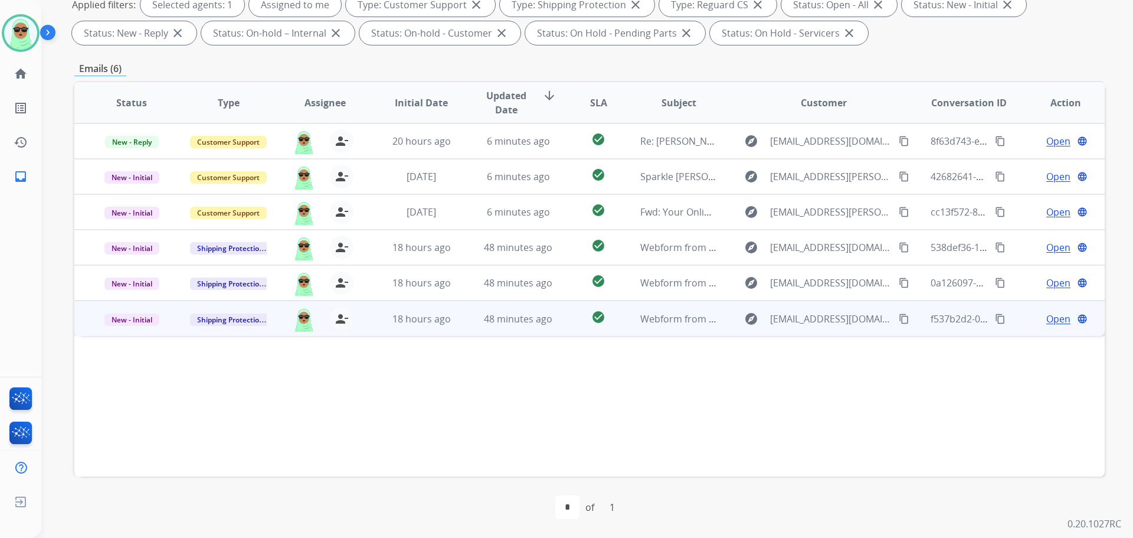
click at [1046, 315] on span "Open" at bounding box center [1058, 319] width 24 height 14
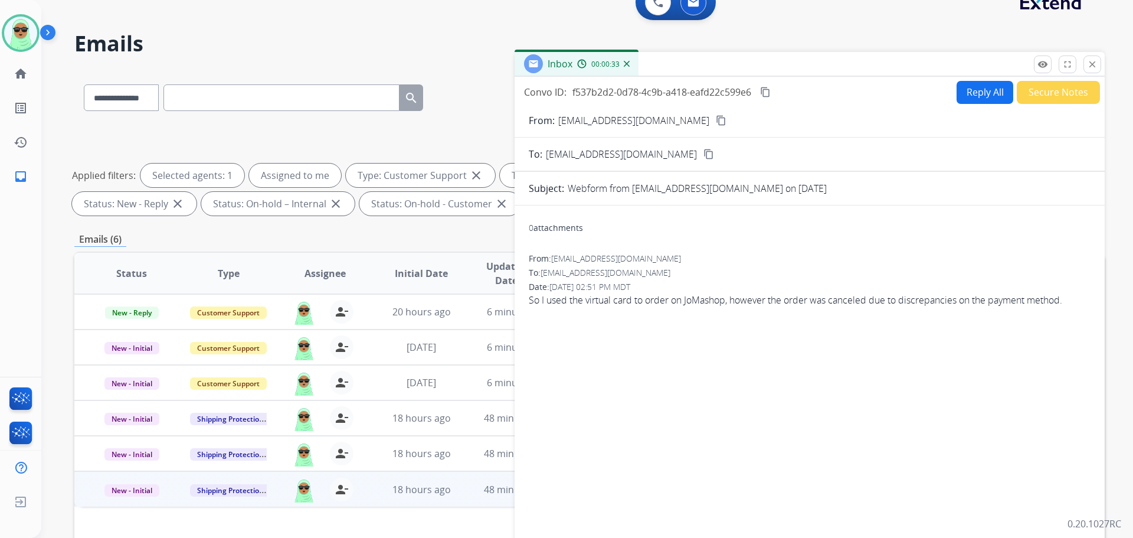
scroll to position [0, 0]
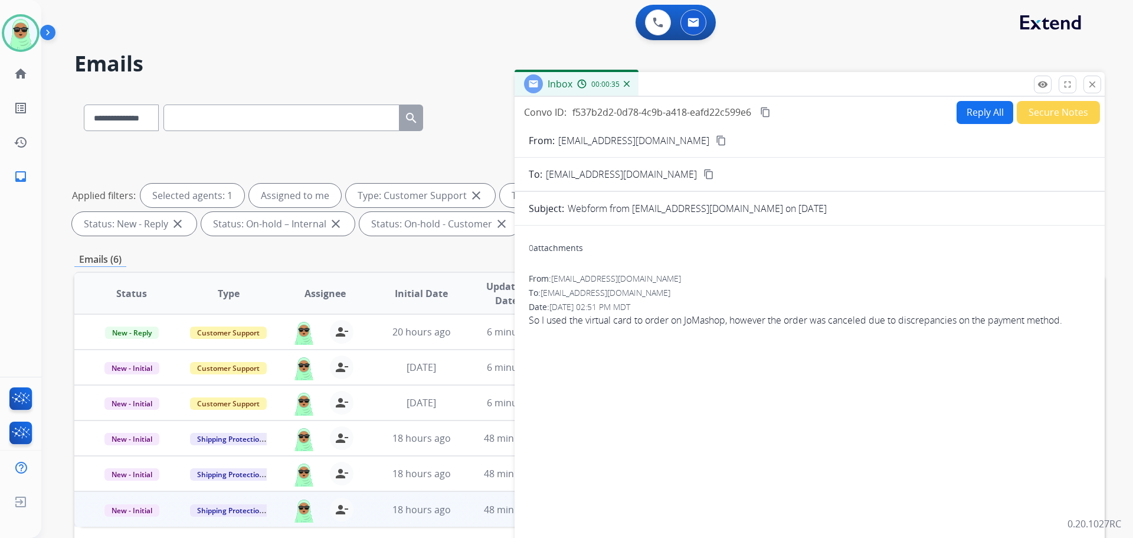
click at [974, 102] on button "Reply All" at bounding box center [985, 112] width 57 height 23
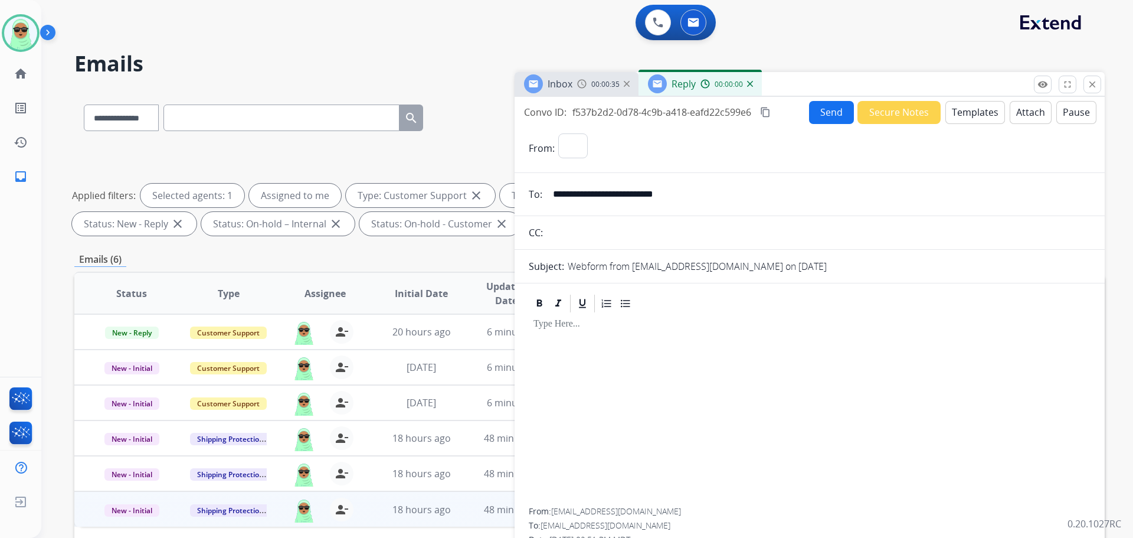
select select "**********"
click at [954, 127] on form "**********" at bounding box center [810, 351] width 590 height 454
click at [954, 119] on button "Templates" at bounding box center [976, 112] width 60 height 23
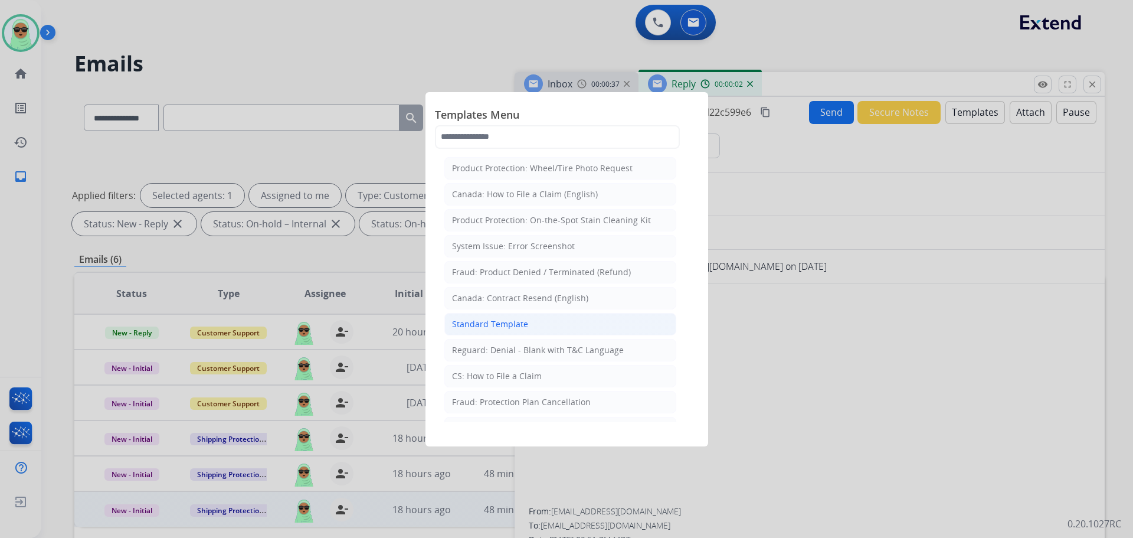
click at [565, 318] on li "Standard Template" at bounding box center [560, 324] width 232 height 22
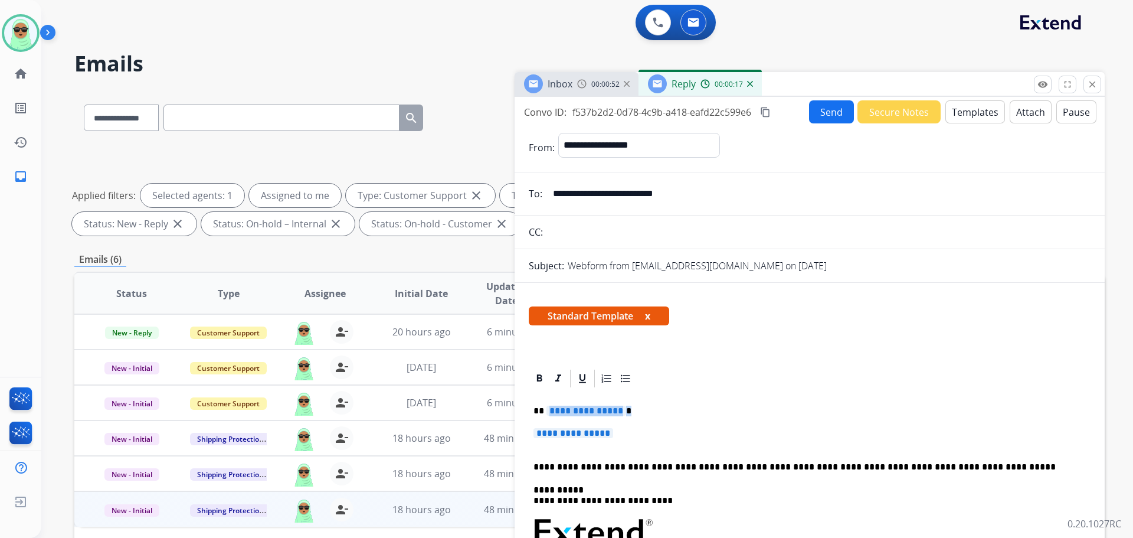
drag, startPoint x: 524, startPoint y: 401, endPoint x: 547, endPoint y: 405, distance: 23.5
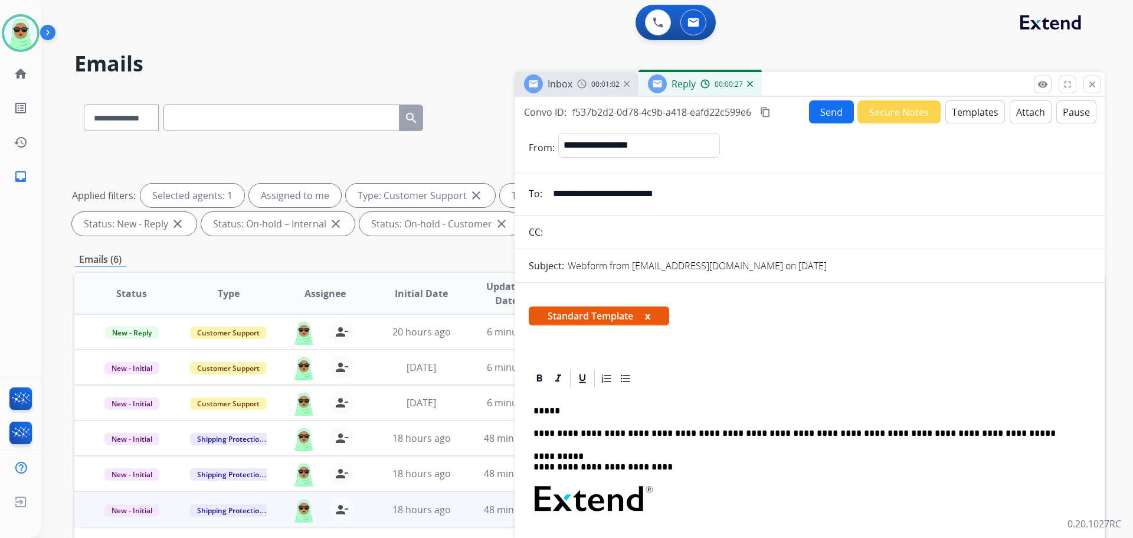
click at [747, 400] on div "**********" at bounding box center [810, 543] width 562 height 308
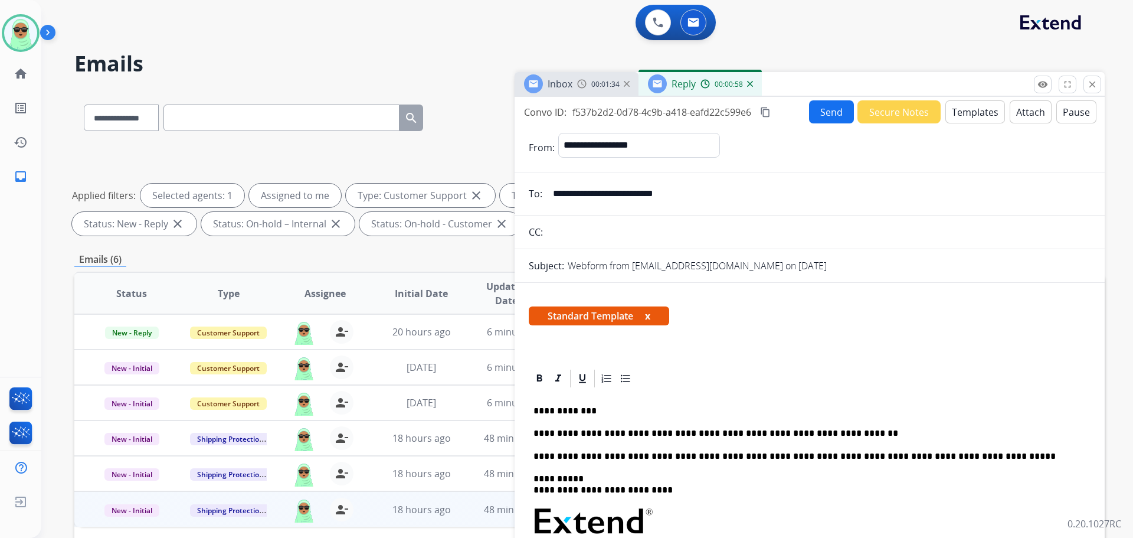
click at [664, 433] on p "**********" at bounding box center [805, 433] width 543 height 11
copy p "**********"
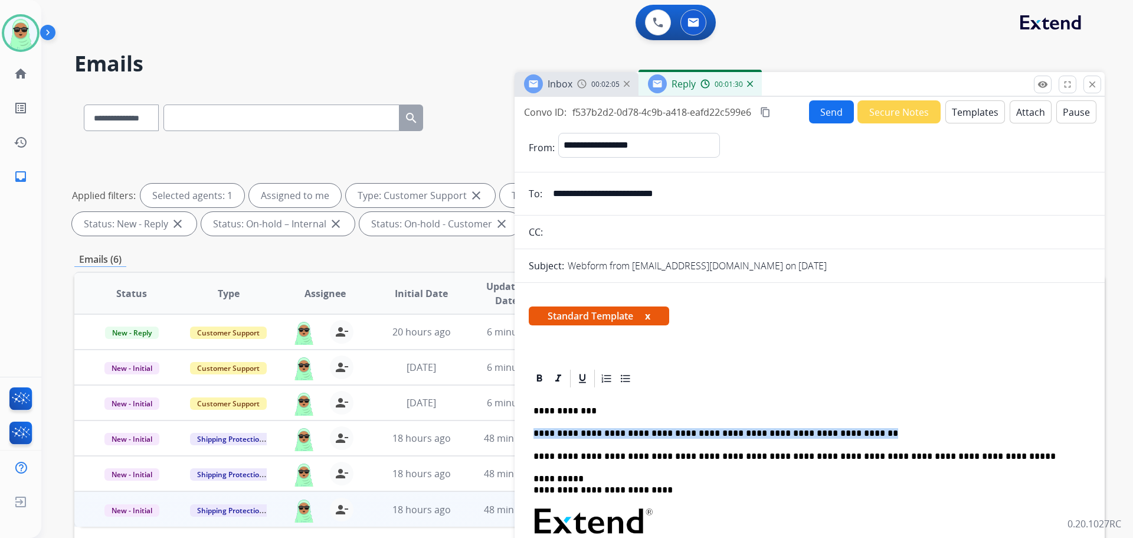
click at [826, 429] on p "**********" at bounding box center [805, 433] width 543 height 11
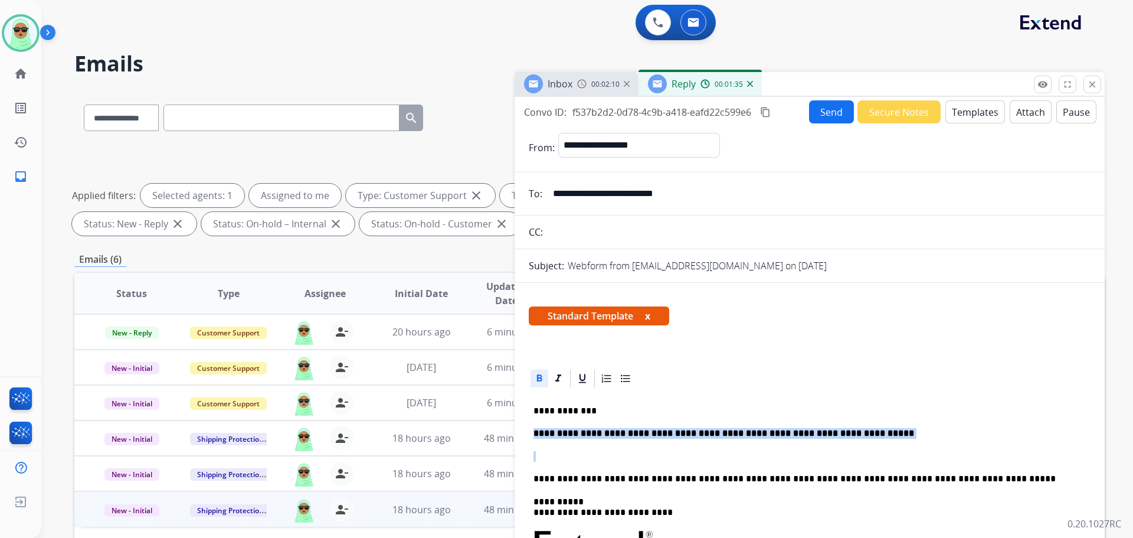
click at [539, 378] on icon at bounding box center [539, 377] width 5 height 7
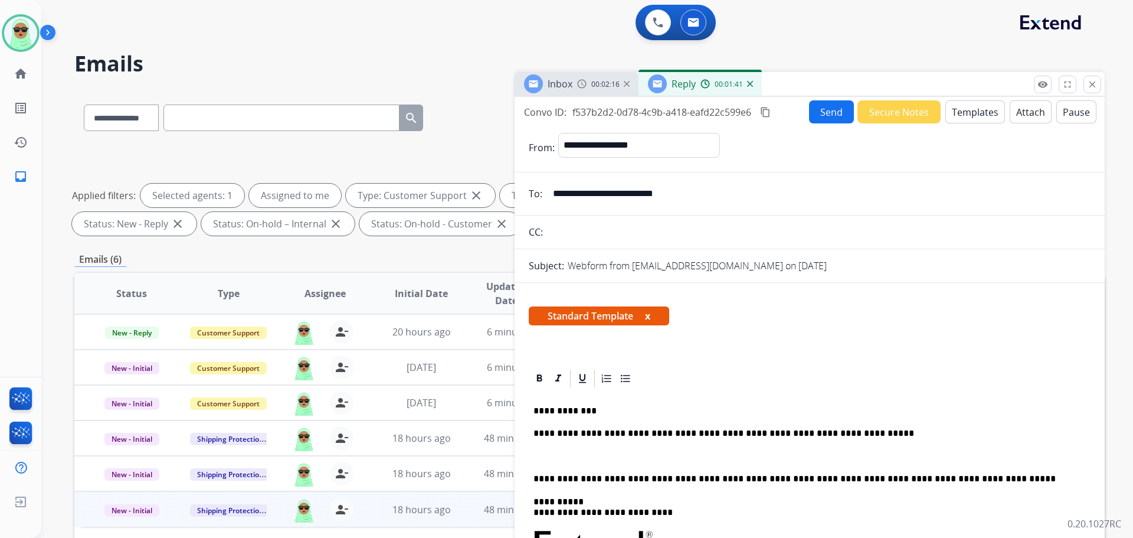
click at [835, 388] on app-office-email-editor "**********" at bounding box center [810, 545] width 562 height 354
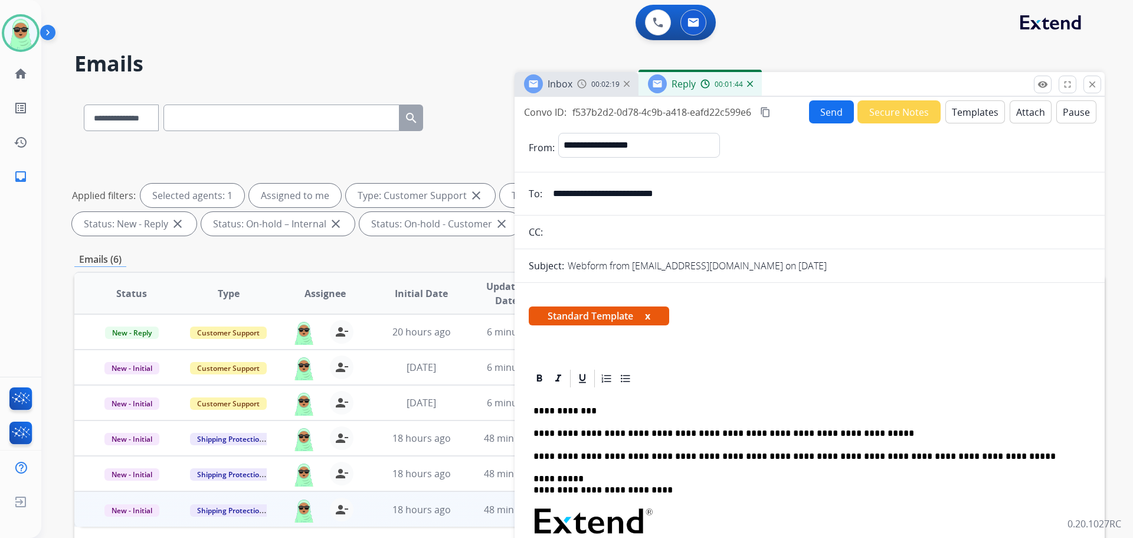
drag, startPoint x: 829, startPoint y: 131, endPoint x: 826, endPoint y: 112, distance: 19.1
click at [829, 130] on form "**********" at bounding box center [810, 456] width 590 height 667
click at [826, 112] on button "Send" at bounding box center [831, 111] width 45 height 23
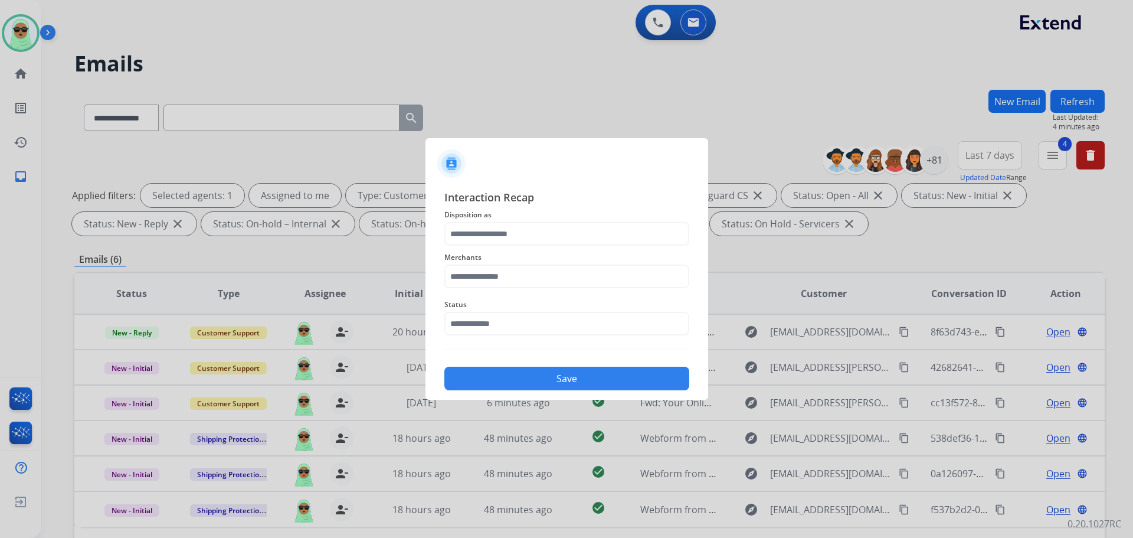
drag, startPoint x: 972, startPoint y: 74, endPoint x: 948, endPoint y: 79, distance: 24.8
click at [972, 73] on div at bounding box center [566, 269] width 1133 height 538
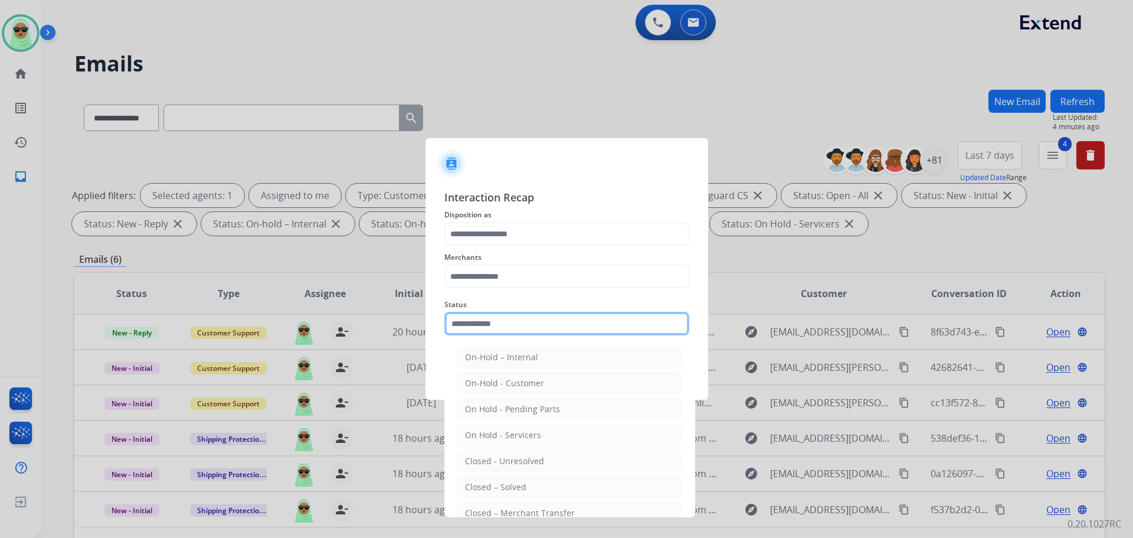
click at [550, 325] on input "text" at bounding box center [566, 324] width 245 height 24
click at [515, 478] on li "Closed – Solved" at bounding box center [569, 487] width 225 height 22
type input "**********"
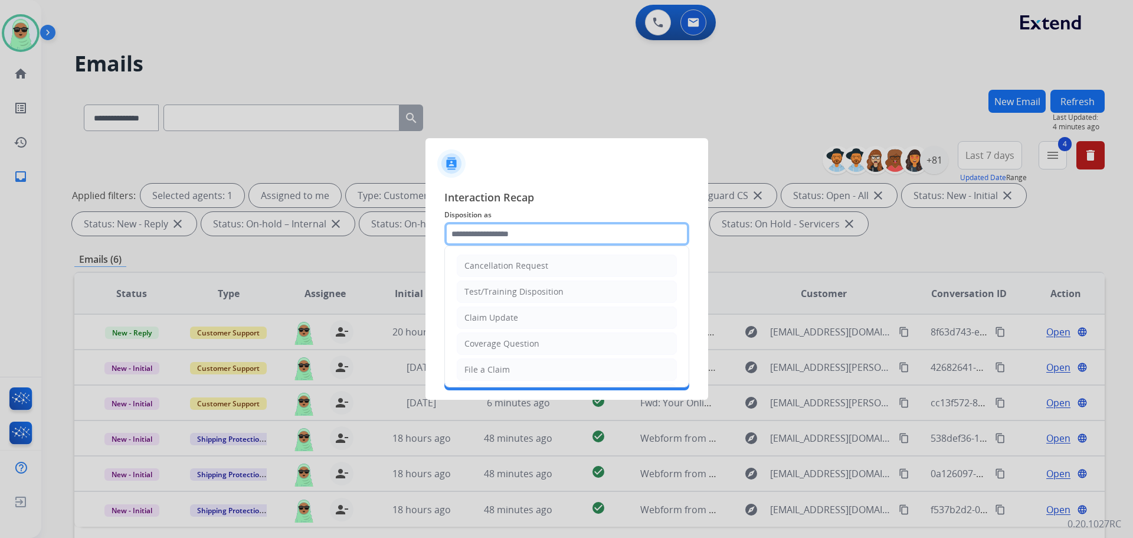
click at [543, 239] on input "text" at bounding box center [566, 234] width 245 height 24
click at [540, 318] on li "Claim Update" at bounding box center [567, 317] width 220 height 22
type input "**********"
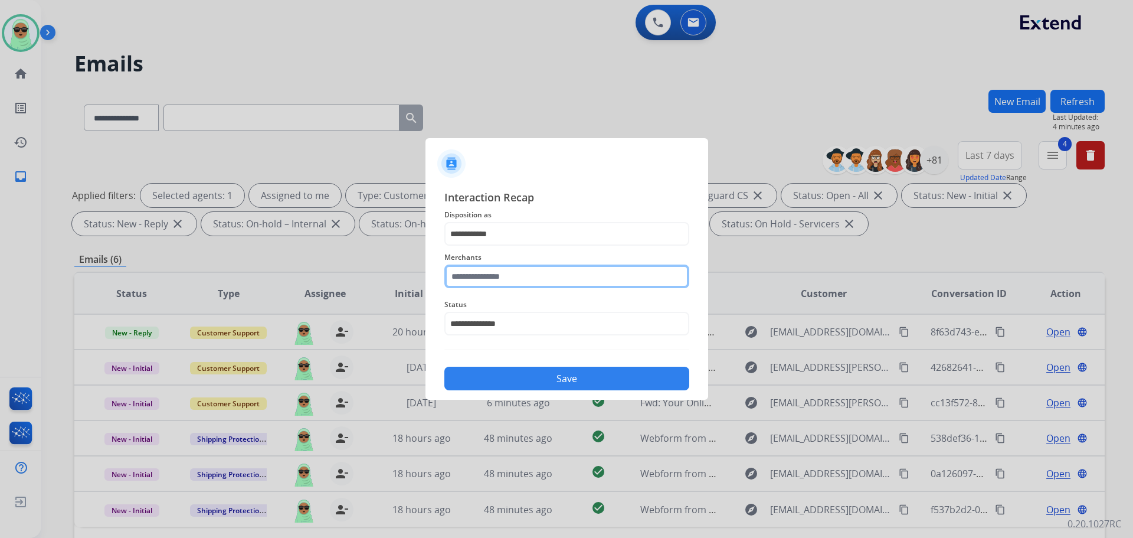
click at [536, 277] on input "text" at bounding box center [566, 276] width 245 height 24
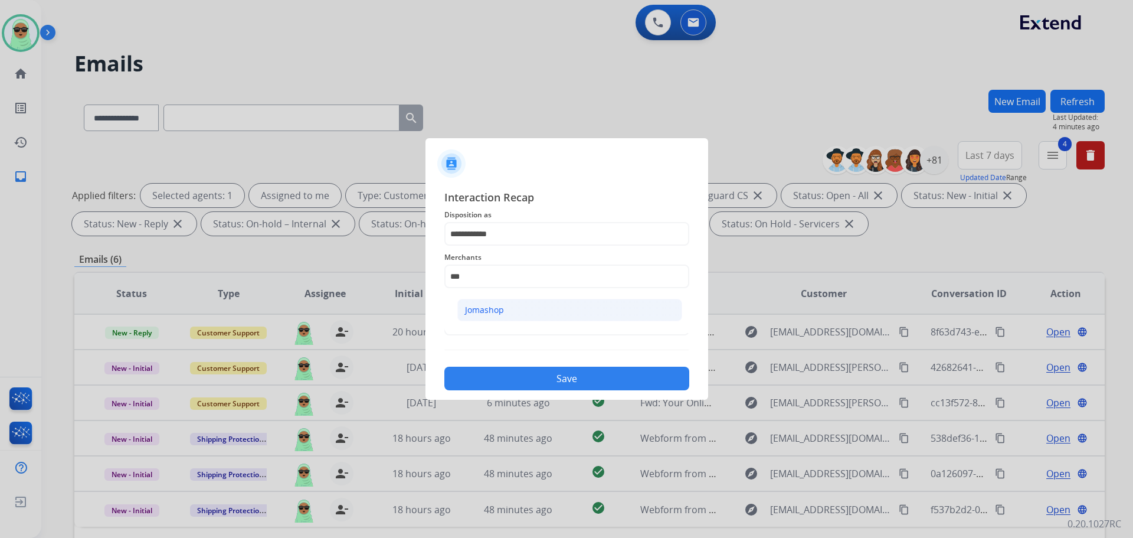
click at [515, 306] on li "Jomashop" at bounding box center [569, 310] width 225 height 22
type input "********"
click at [552, 361] on div "Save" at bounding box center [566, 374] width 245 height 31
click at [565, 383] on button "Save" at bounding box center [566, 379] width 245 height 24
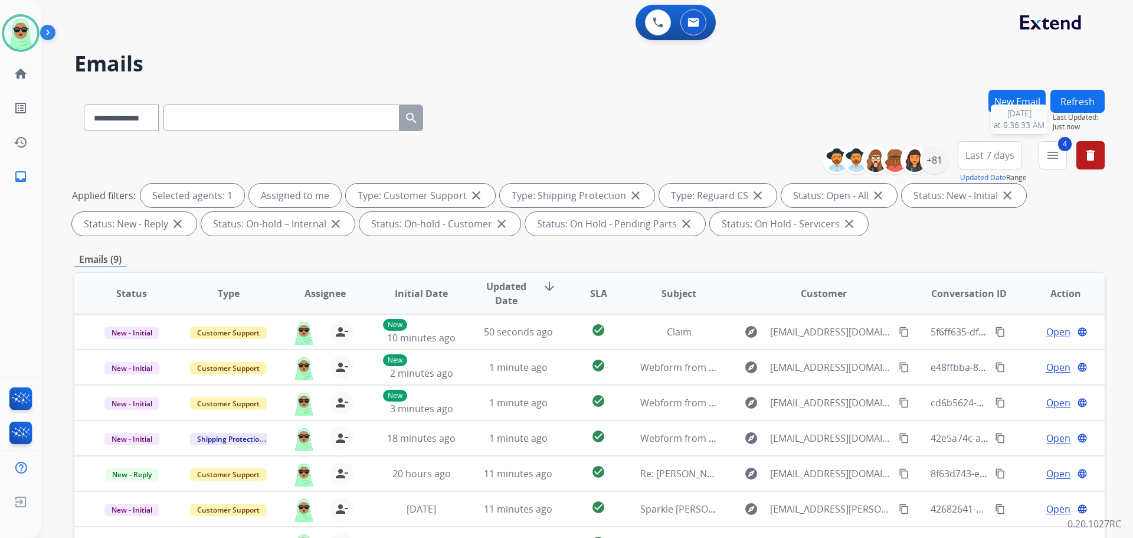
drag, startPoint x: 1094, startPoint y: 117, endPoint x: 1093, endPoint y: 107, distance: 10.7
click at [1094, 116] on span "Last Updated:" at bounding box center [1079, 117] width 52 height 9
click at [1093, 107] on button "Refresh" at bounding box center [1078, 101] width 54 height 23
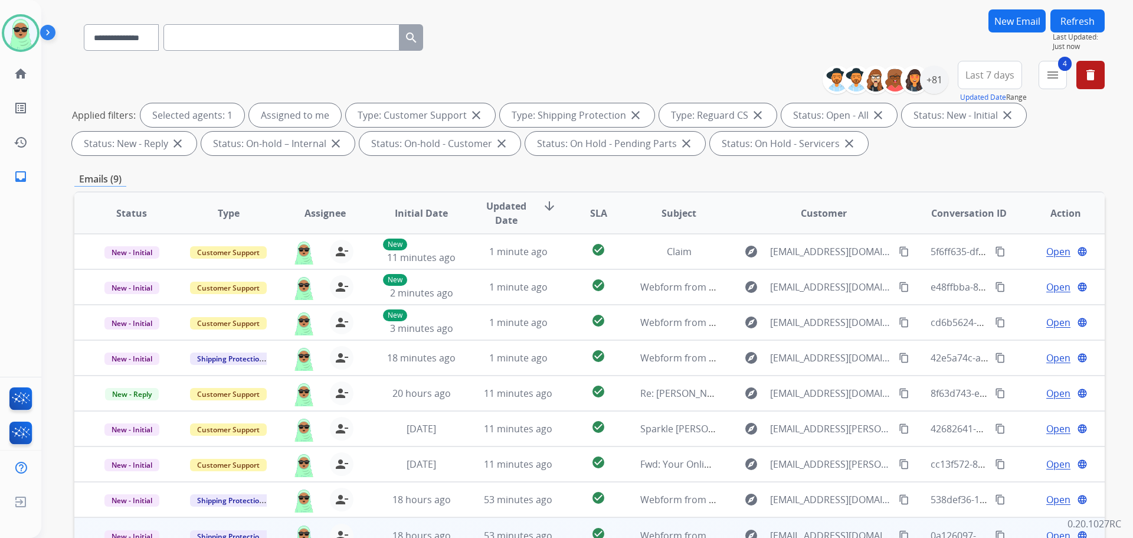
scroll to position [191, 0]
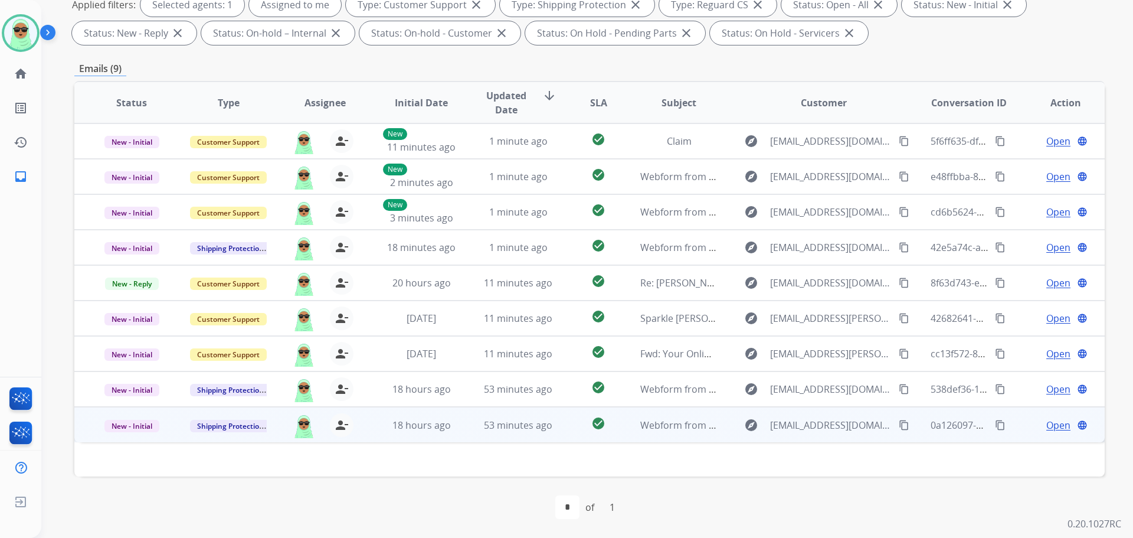
click at [899, 424] on mat-icon "content_copy" at bounding box center [904, 425] width 11 height 11
click at [1037, 410] on td "Open language" at bounding box center [1056, 424] width 97 height 35
click at [1046, 420] on span "Open" at bounding box center [1058, 424] width 24 height 14
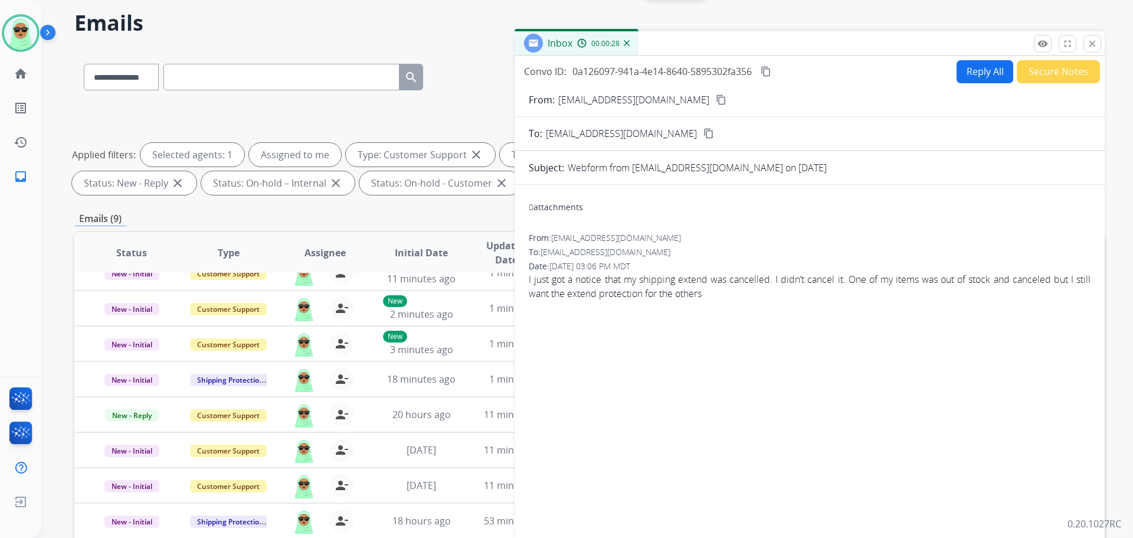
scroll to position [0, 0]
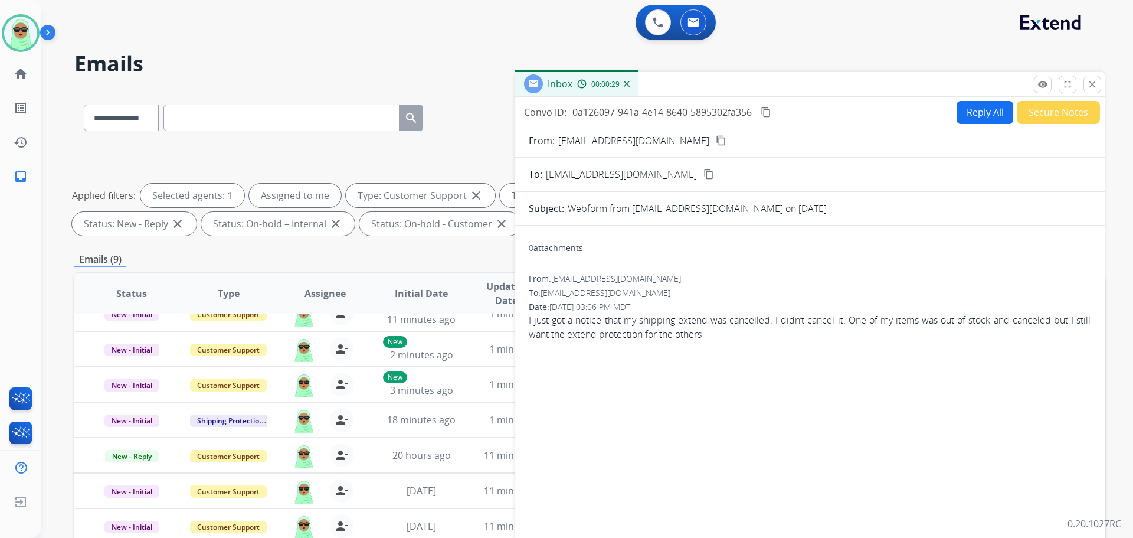
click at [972, 113] on button "Reply All" at bounding box center [985, 112] width 57 height 23
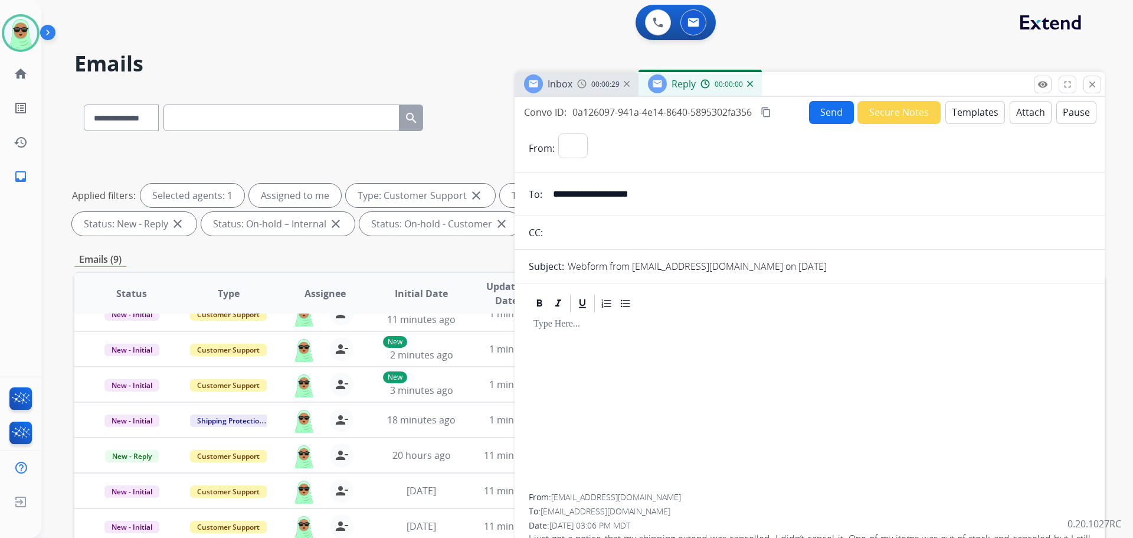
select select "**********"
click at [967, 119] on button "Templates" at bounding box center [976, 112] width 60 height 23
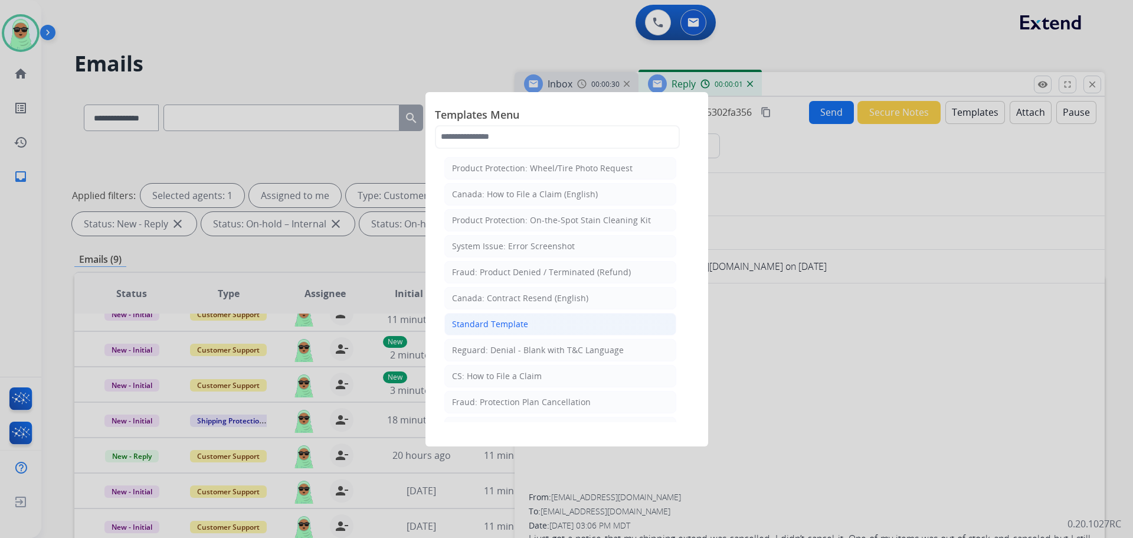
click at [502, 327] on div "Standard Template" at bounding box center [490, 324] width 76 height 12
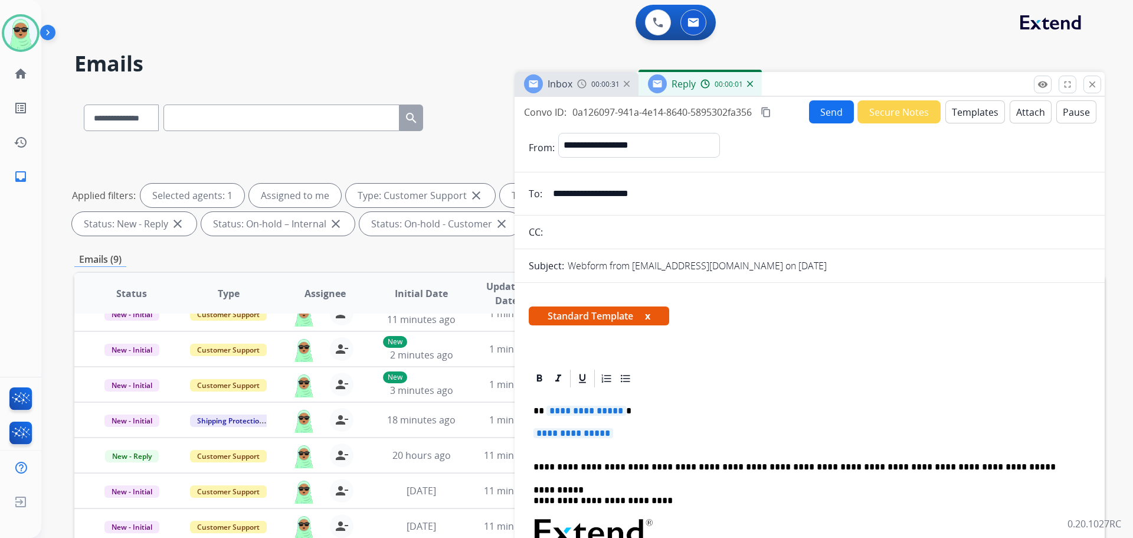
scroll to position [191, 0]
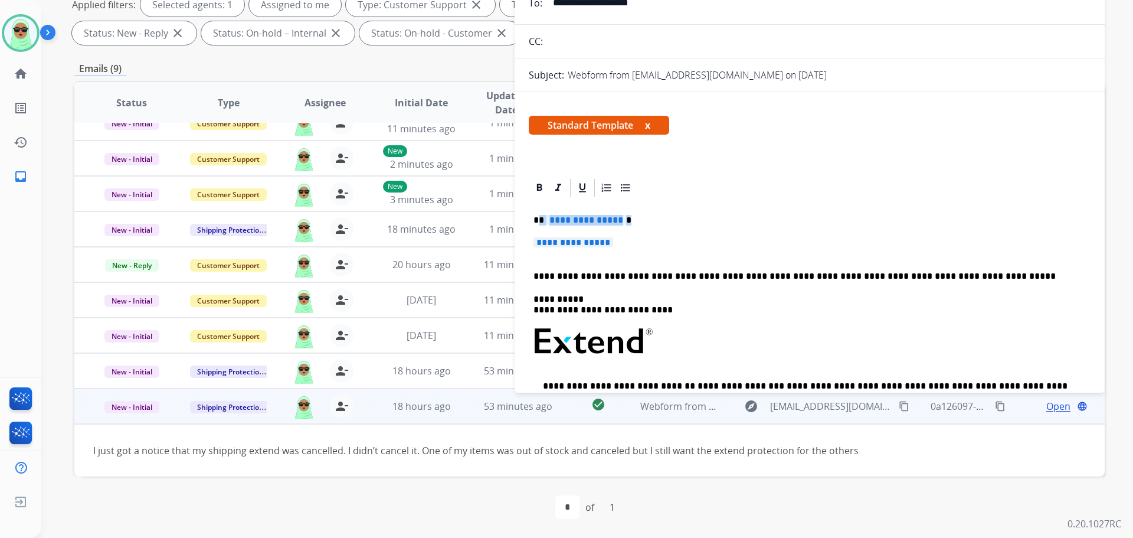
drag, startPoint x: 622, startPoint y: 236, endPoint x: 541, endPoint y: 218, distance: 82.8
click at [541, 218] on div "**********" at bounding box center [810, 369] width 562 height 342
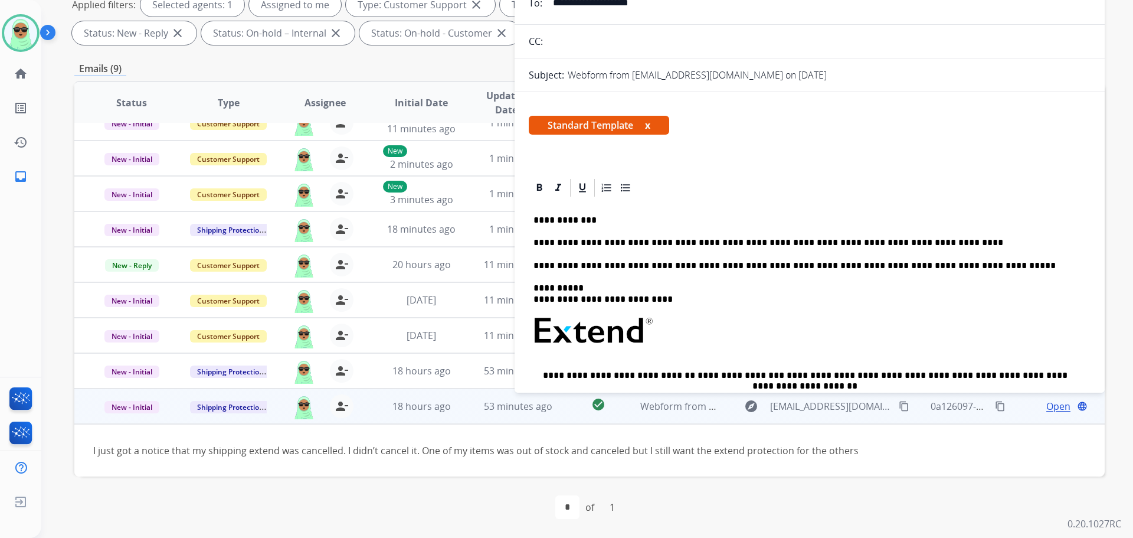
click at [587, 246] on p "**********" at bounding box center [805, 242] width 543 height 11
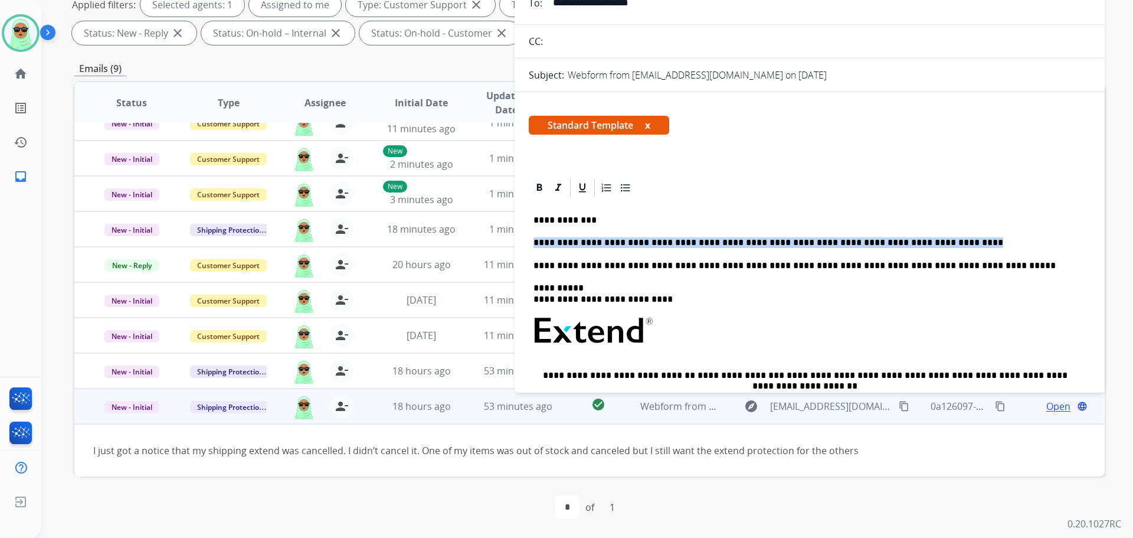
click at [587, 246] on p "**********" at bounding box center [805, 242] width 543 height 11
copy p "**********"
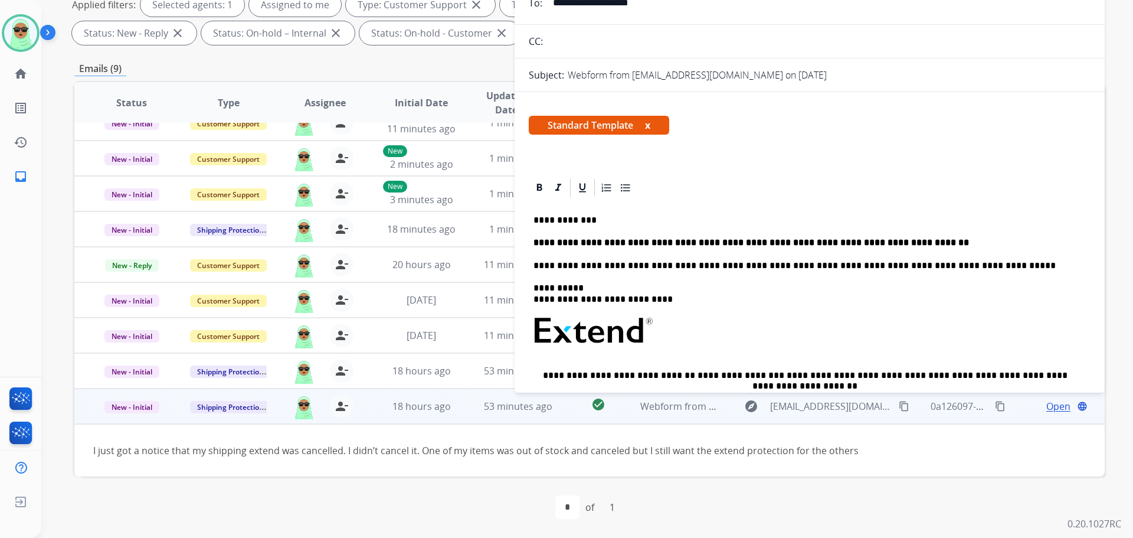
click at [694, 246] on strong "**********" at bounding box center [752, 242] width 436 height 9
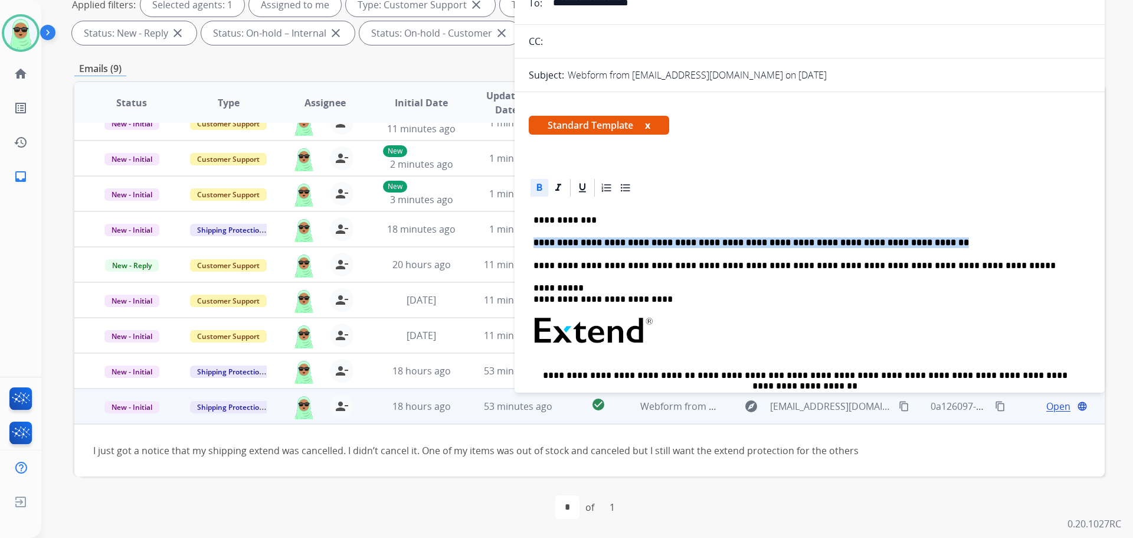
click at [694, 246] on strong "**********" at bounding box center [752, 242] width 436 height 9
drag, startPoint x: 694, startPoint y: 246, endPoint x: 684, endPoint y: 246, distance: 9.5
click at [694, 246] on strong "**********" at bounding box center [752, 242] width 436 height 9
click at [531, 182] on div at bounding box center [540, 188] width 18 height 18
click at [538, 184] on icon at bounding box center [539, 187] width 5 height 7
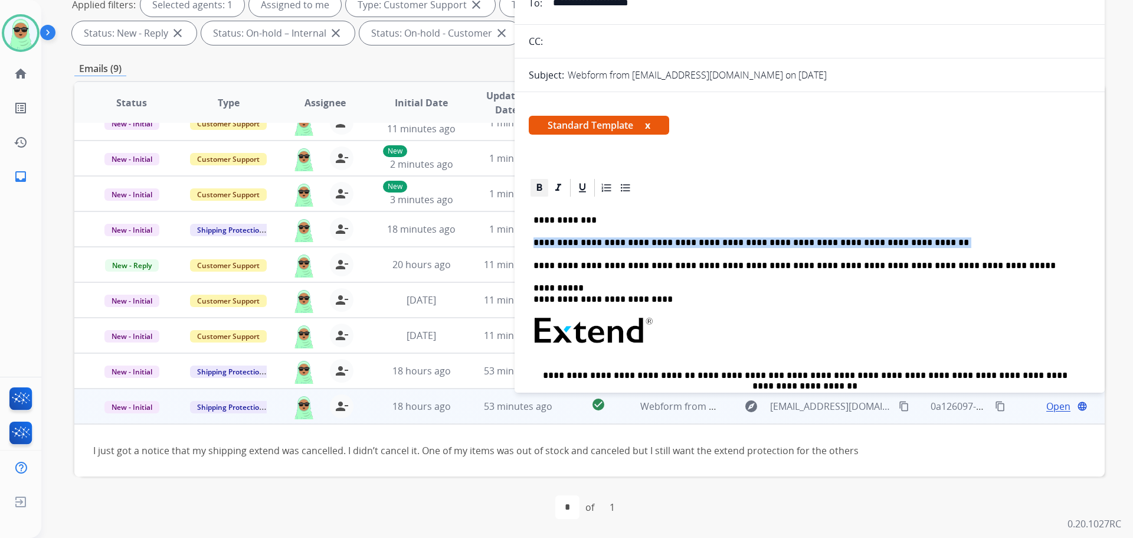
click at [538, 184] on icon at bounding box center [539, 187] width 5 height 7
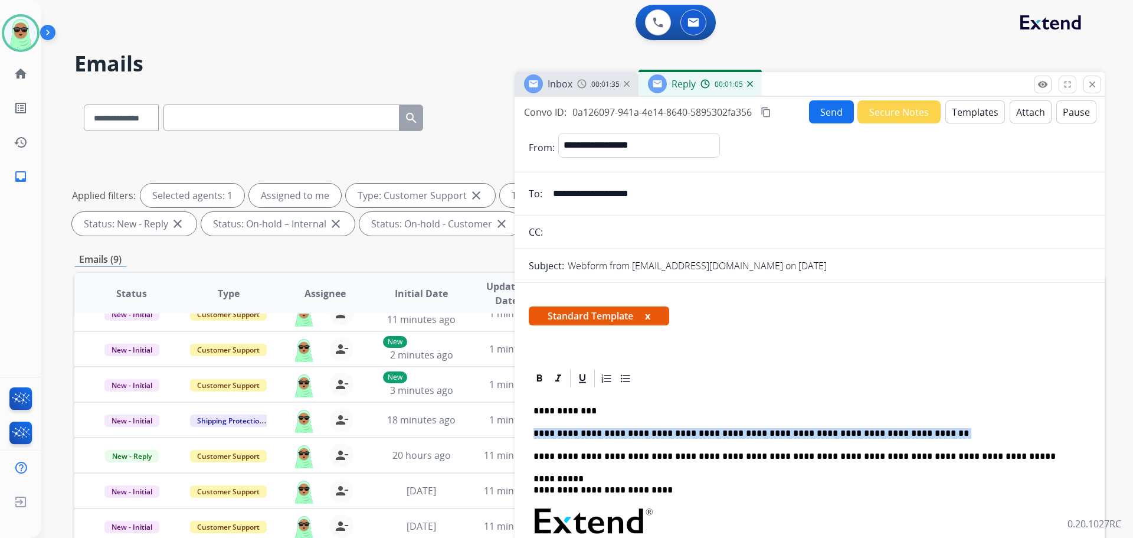
click at [820, 114] on button "Send" at bounding box center [831, 111] width 45 height 23
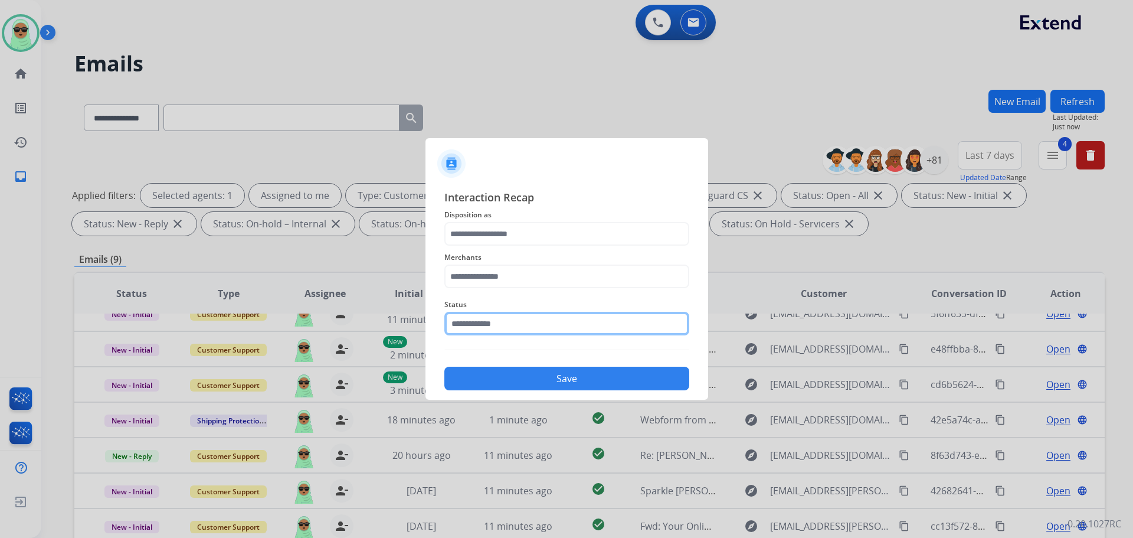
click at [608, 326] on input "text" at bounding box center [566, 324] width 245 height 24
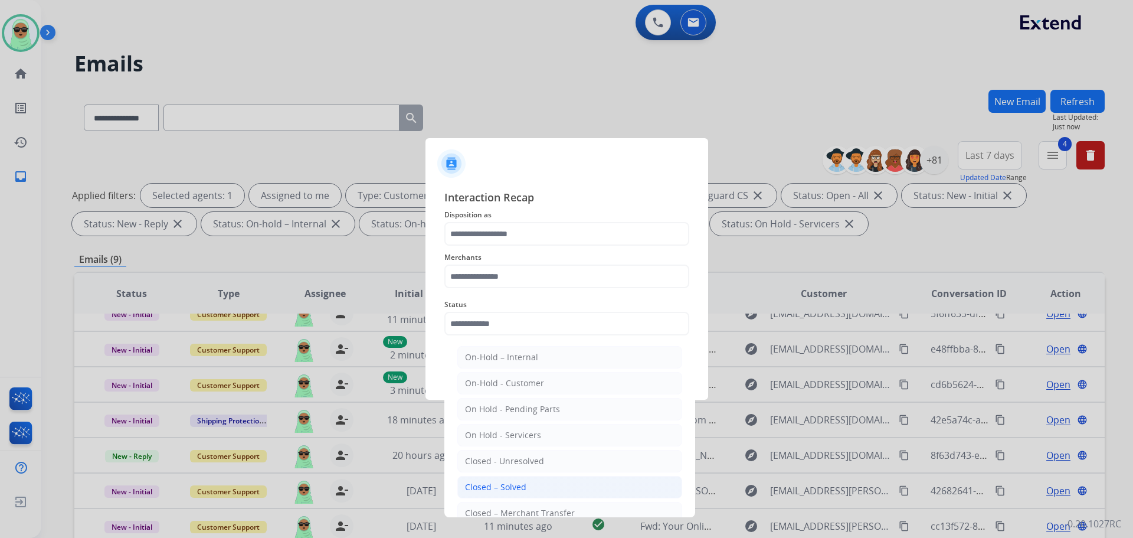
click at [528, 488] on li "Closed – Solved" at bounding box center [569, 487] width 225 height 22
type input "**********"
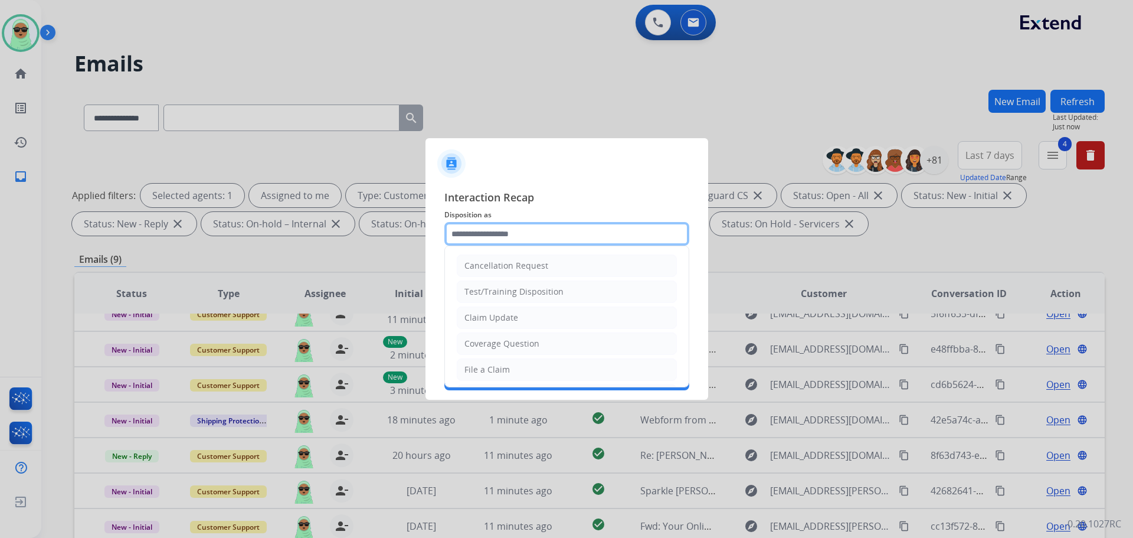
click at [498, 236] on input "text" at bounding box center [566, 234] width 245 height 24
click at [472, 306] on ul "Cancellation Request Test/Training Disposition Claim Update Coverage Question F…" at bounding box center [567, 408] width 244 height 325
click at [469, 310] on li "Claim Update" at bounding box center [567, 317] width 220 height 22
type input "**********"
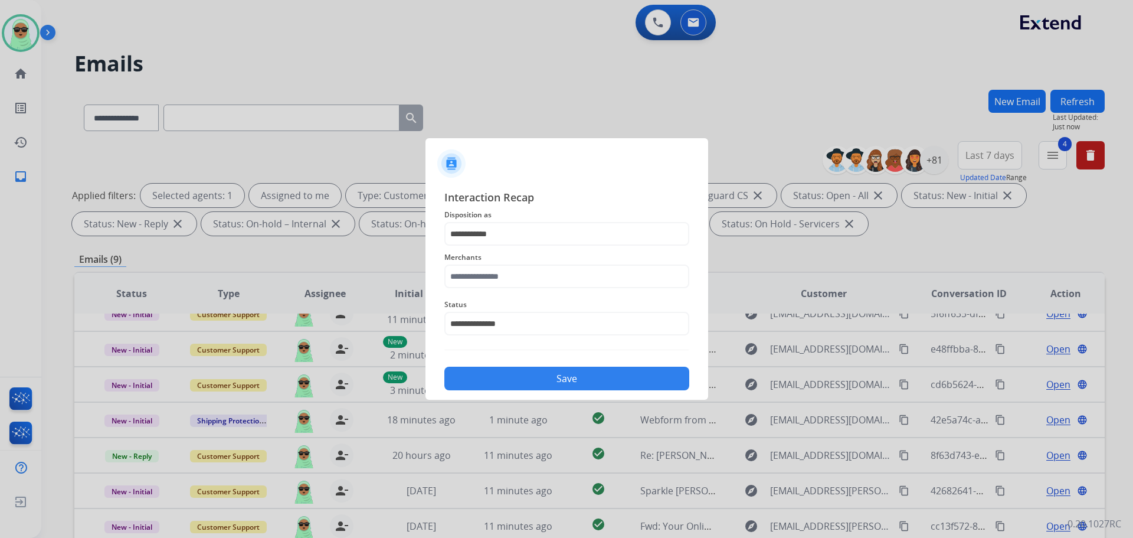
click at [527, 293] on div "**********" at bounding box center [566, 316] width 245 height 47
click at [524, 274] on input "text" at bounding box center [566, 276] width 245 height 24
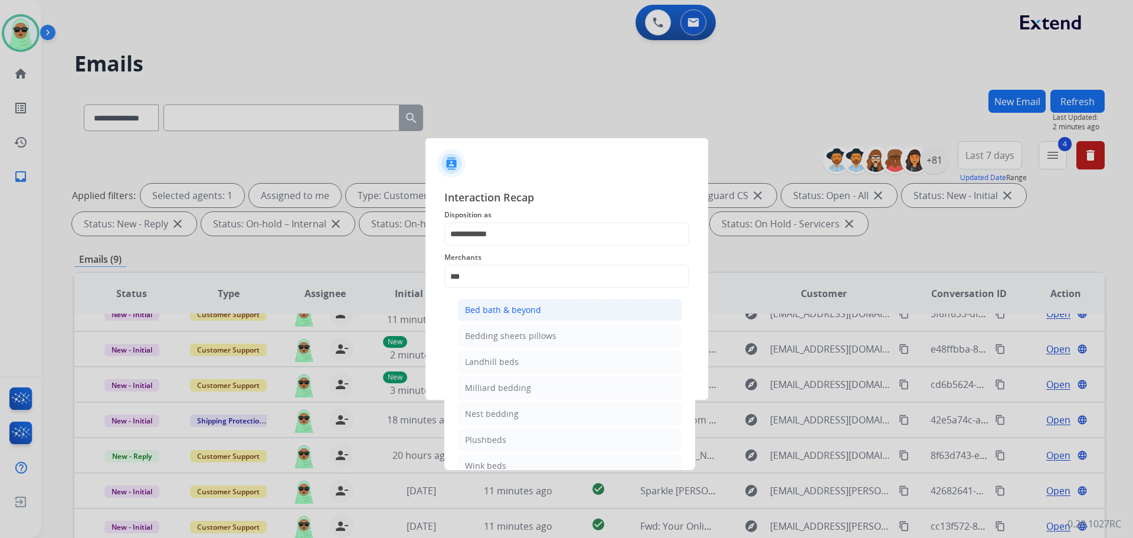
click at [521, 315] on div "Bed bath & beyond" at bounding box center [503, 310] width 76 height 12
type input "**********"
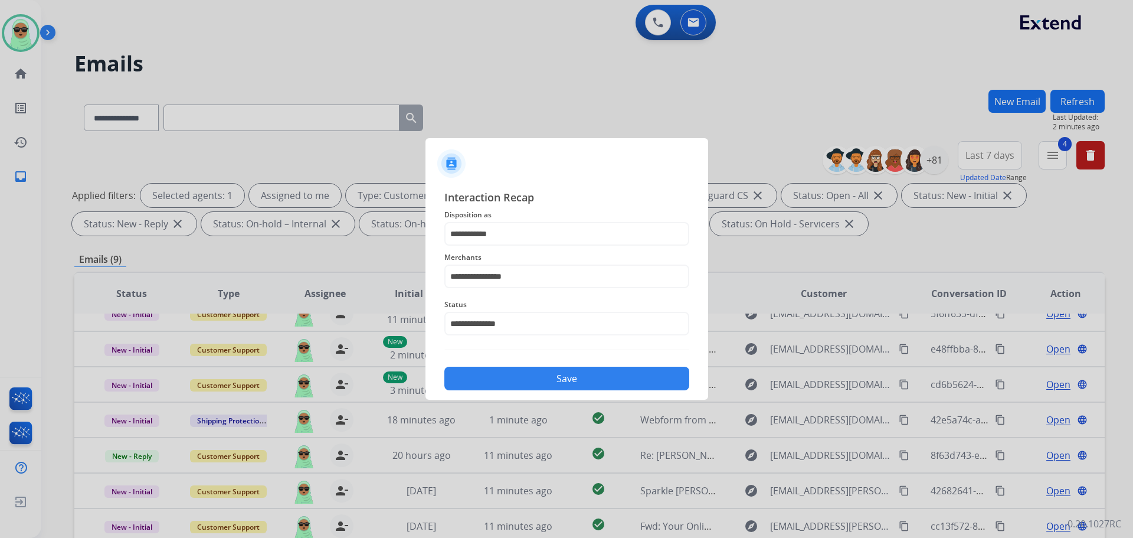
click at [610, 381] on button "Save" at bounding box center [566, 379] width 245 height 24
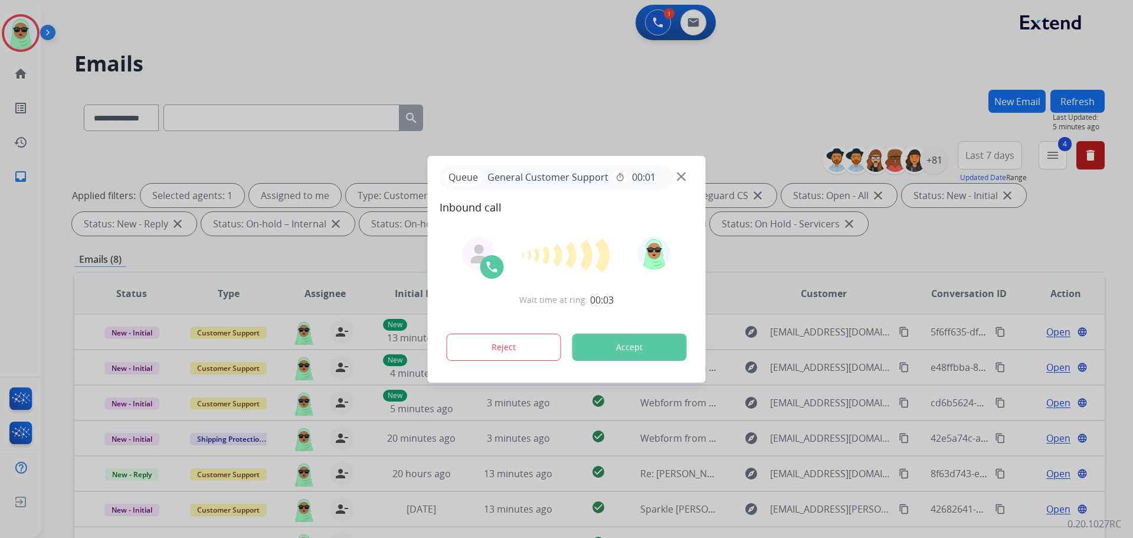
click at [897, 56] on div at bounding box center [566, 269] width 1133 height 538
click at [681, 182] on div "Queue General Customer Support timer 00:01 Inbound call Wait time at ring: 00:0…" at bounding box center [567, 269] width 278 height 227
click at [681, 182] on div "Queue General Customer Support timer 00:01" at bounding box center [567, 177] width 254 height 24
click at [685, 178] on img at bounding box center [681, 176] width 9 height 9
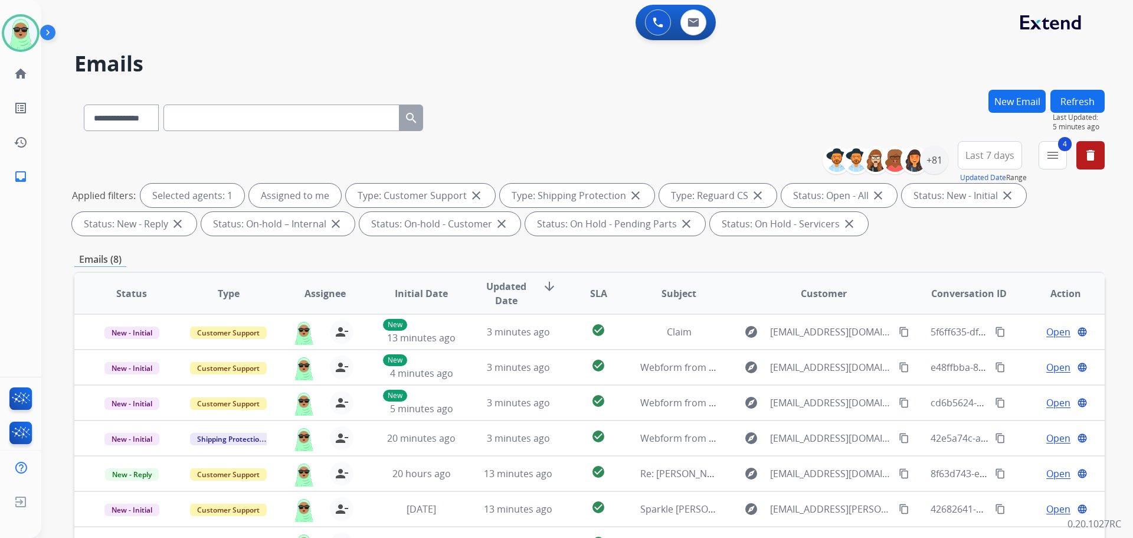
click at [718, 161] on div "**********" at bounding box center [589, 190] width 1031 height 99
click at [1055, 102] on button "Refresh" at bounding box center [1078, 101] width 54 height 23
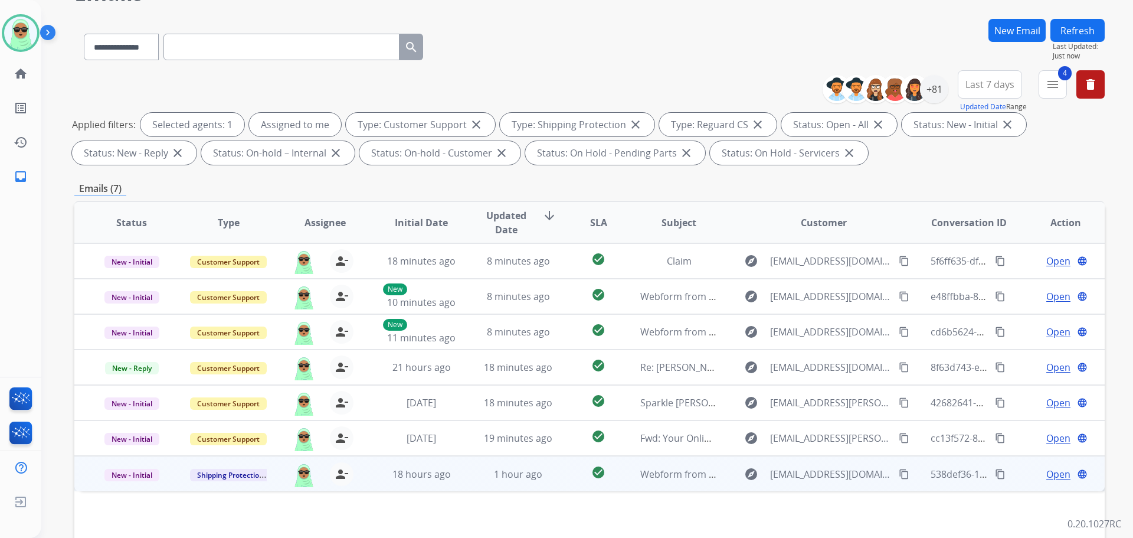
scroll to position [177, 0]
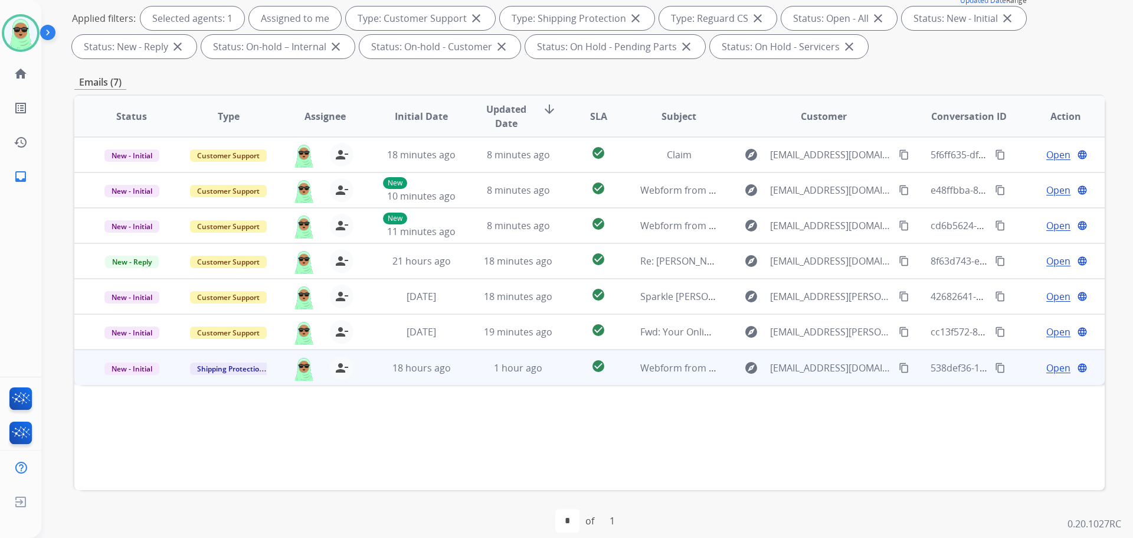
click at [899, 366] on mat-icon "content_copy" at bounding box center [904, 367] width 11 height 11
click at [1046, 368] on span "Open" at bounding box center [1058, 368] width 24 height 14
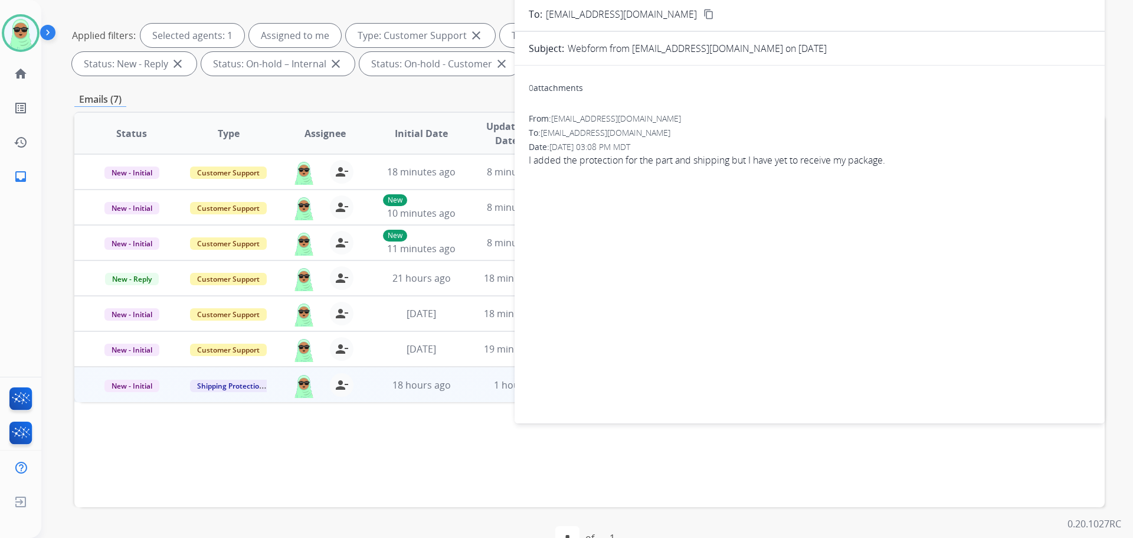
scroll to position [0, 0]
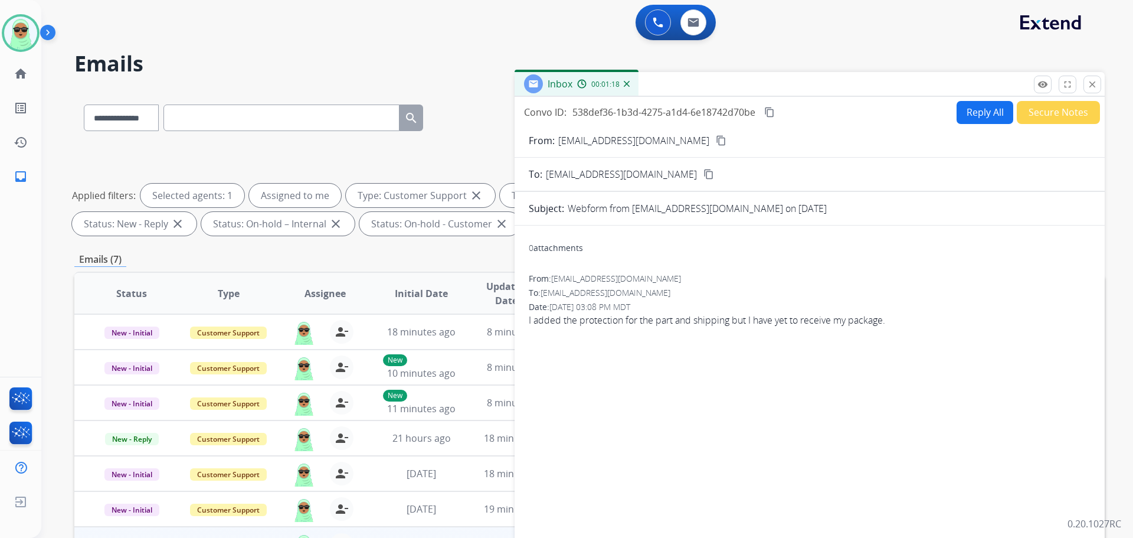
click at [983, 115] on button "Reply All" at bounding box center [985, 112] width 57 height 23
select select "**********"
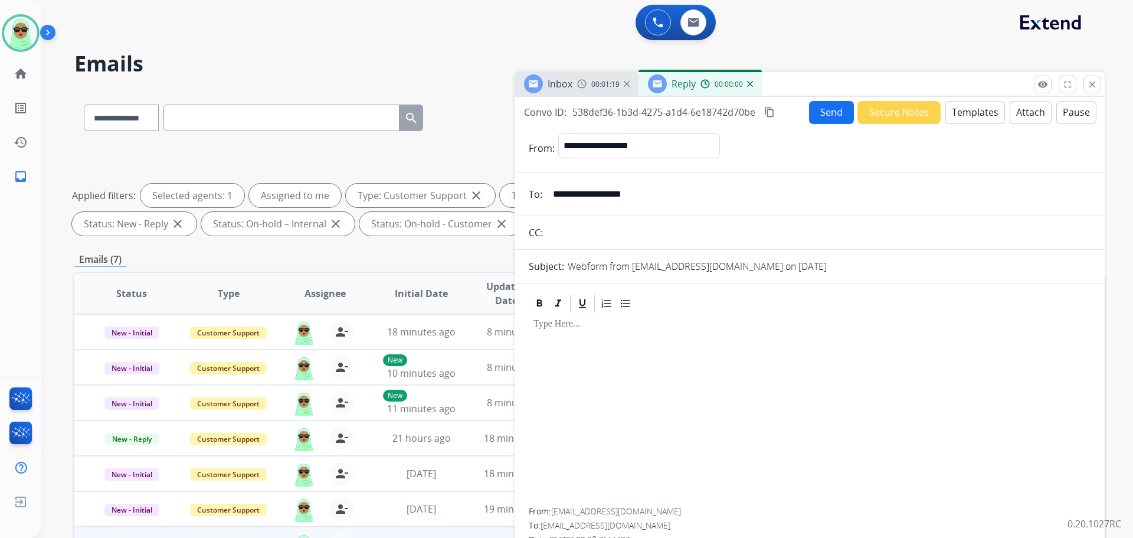
click at [976, 117] on button "Templates" at bounding box center [976, 112] width 60 height 23
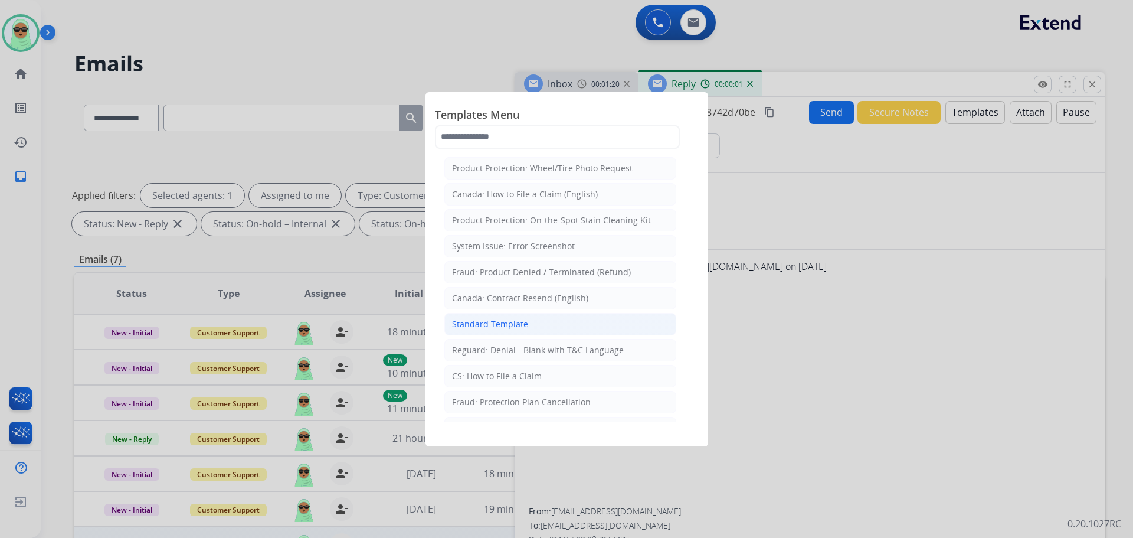
click at [511, 326] on div "Standard Template" at bounding box center [490, 324] width 76 height 12
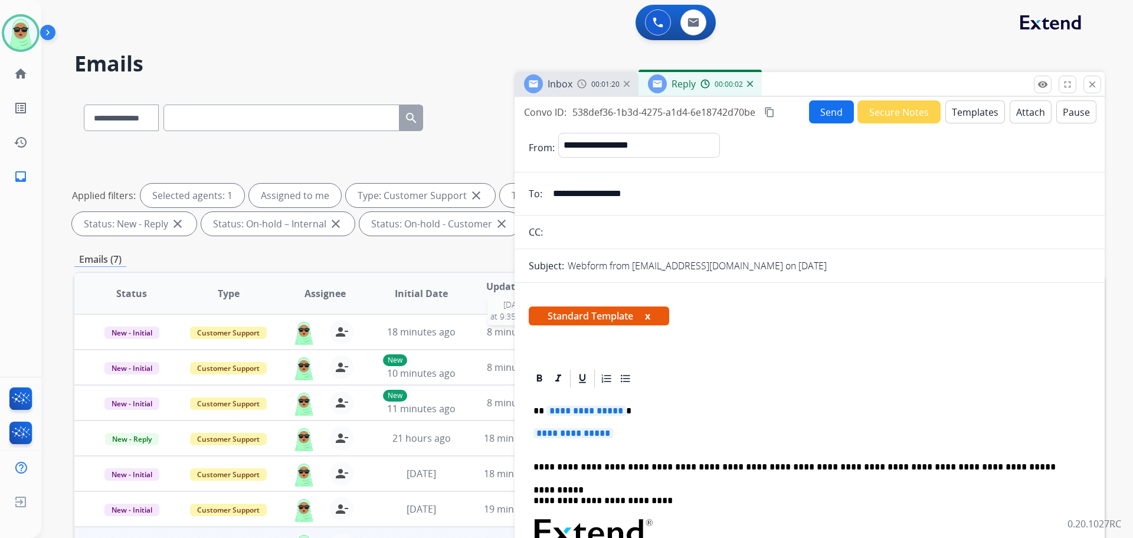
scroll to position [218, 0]
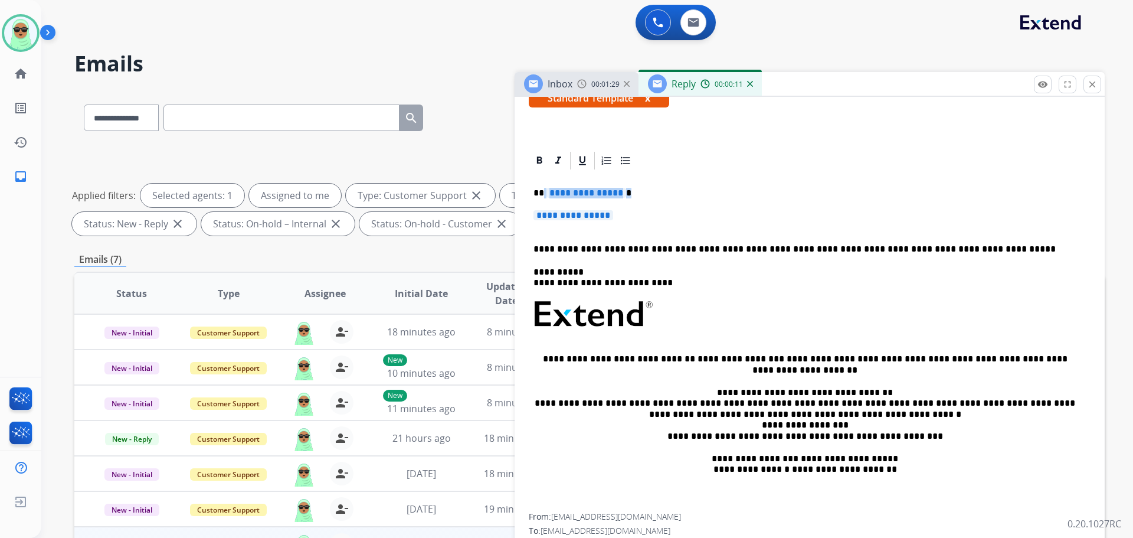
drag, startPoint x: 749, startPoint y: 213, endPoint x: 543, endPoint y: 189, distance: 207.4
click at [543, 189] on div "**********" at bounding box center [810, 342] width 562 height 342
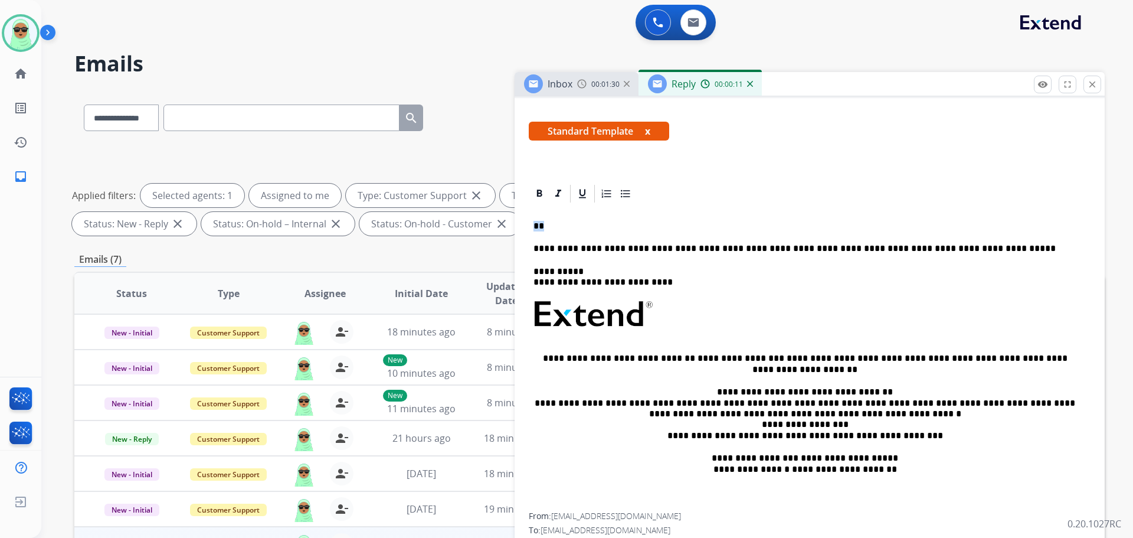
scroll to position [184, 0]
click at [624, 233] on div "**********" at bounding box center [810, 359] width 562 height 308
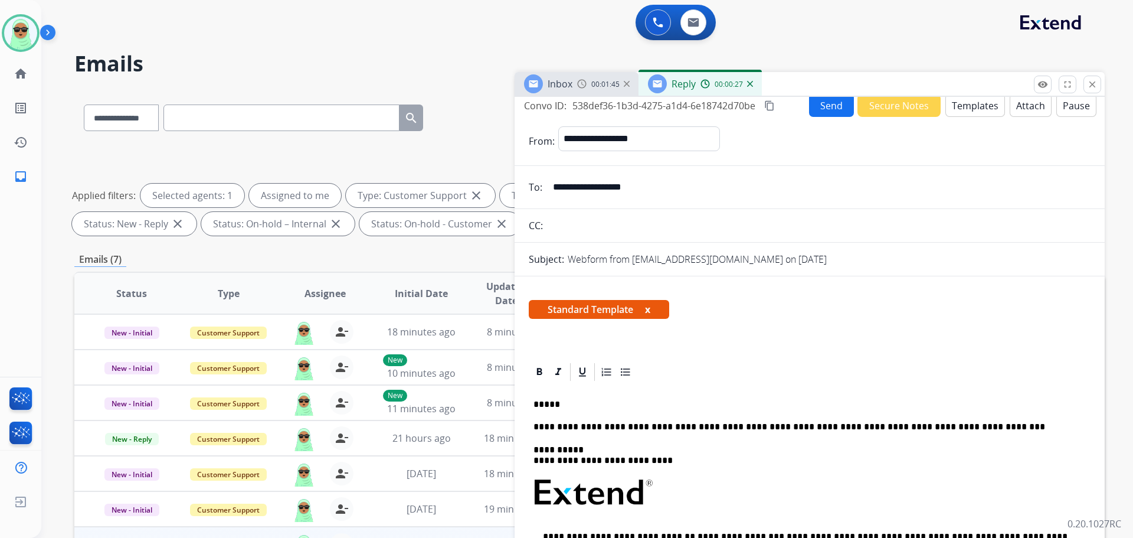
scroll to position [0, 0]
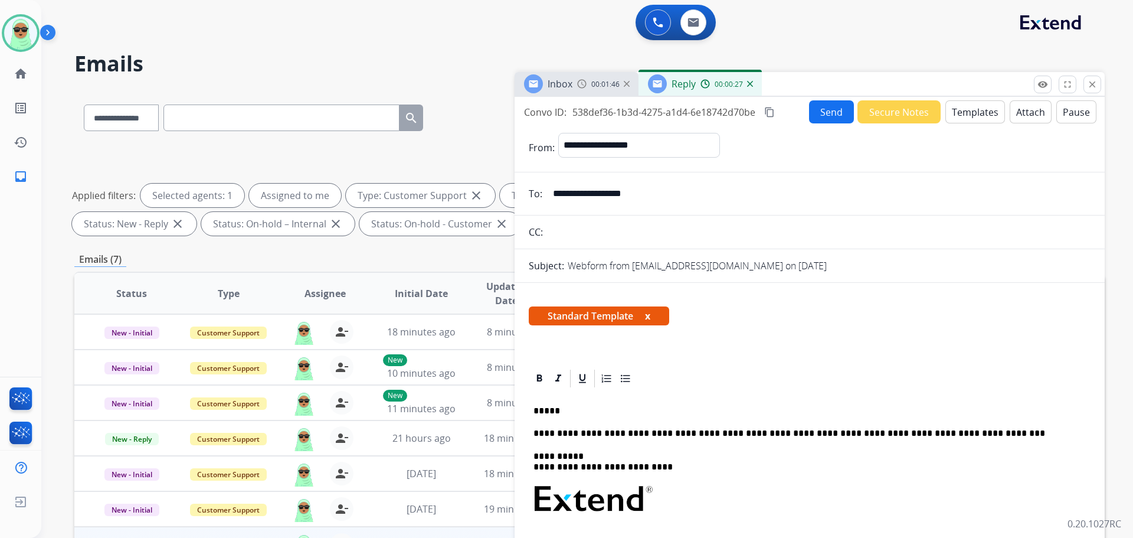
click at [952, 119] on button "Templates" at bounding box center [976, 111] width 60 height 23
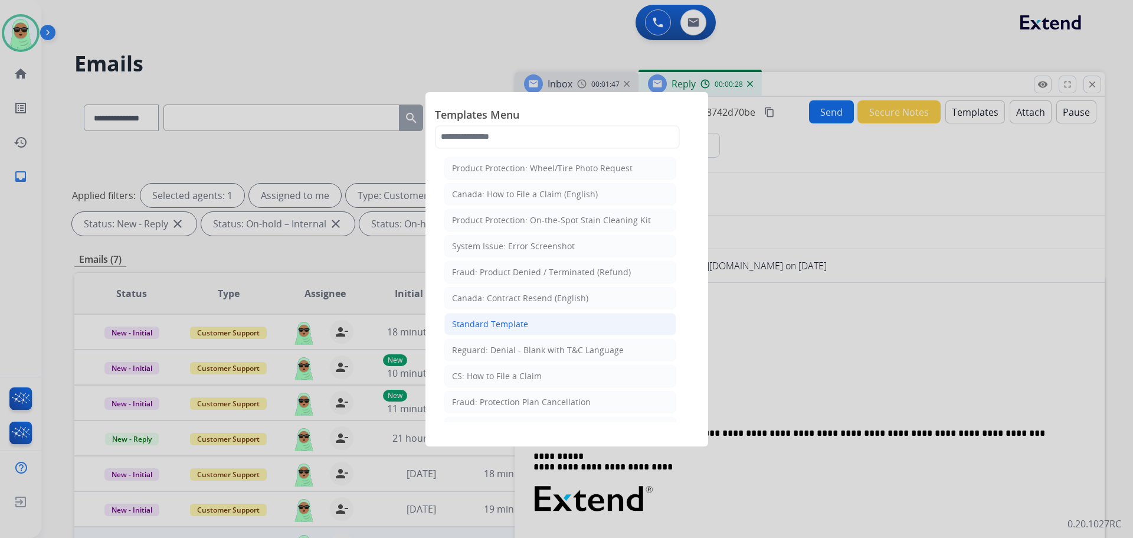
click at [581, 325] on li "Standard Template" at bounding box center [560, 324] width 232 height 22
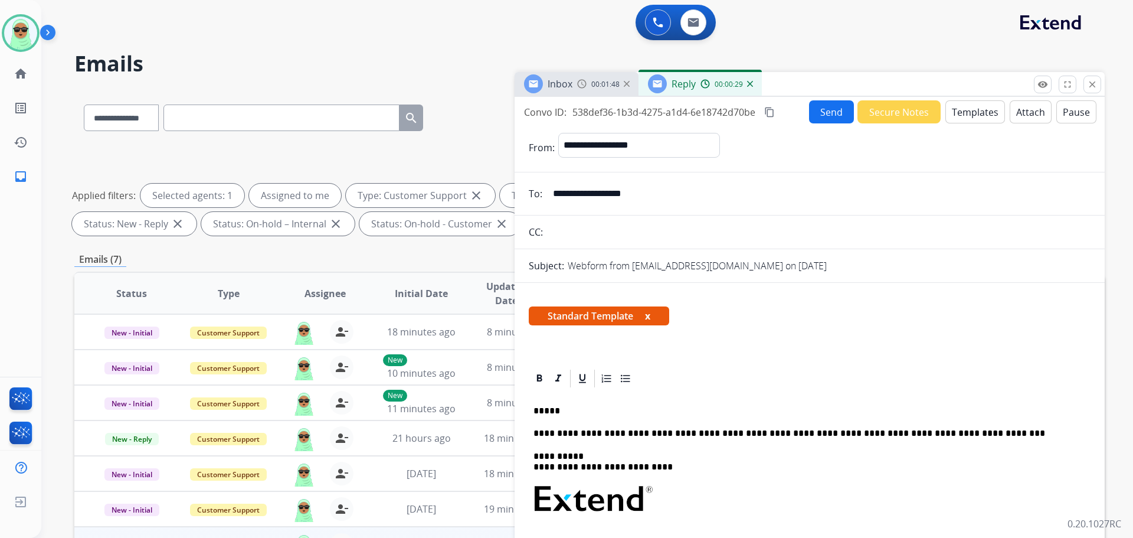
click at [739, 84] on span "00:00:29" at bounding box center [729, 84] width 28 height 9
click at [749, 84] on img at bounding box center [750, 84] width 6 height 6
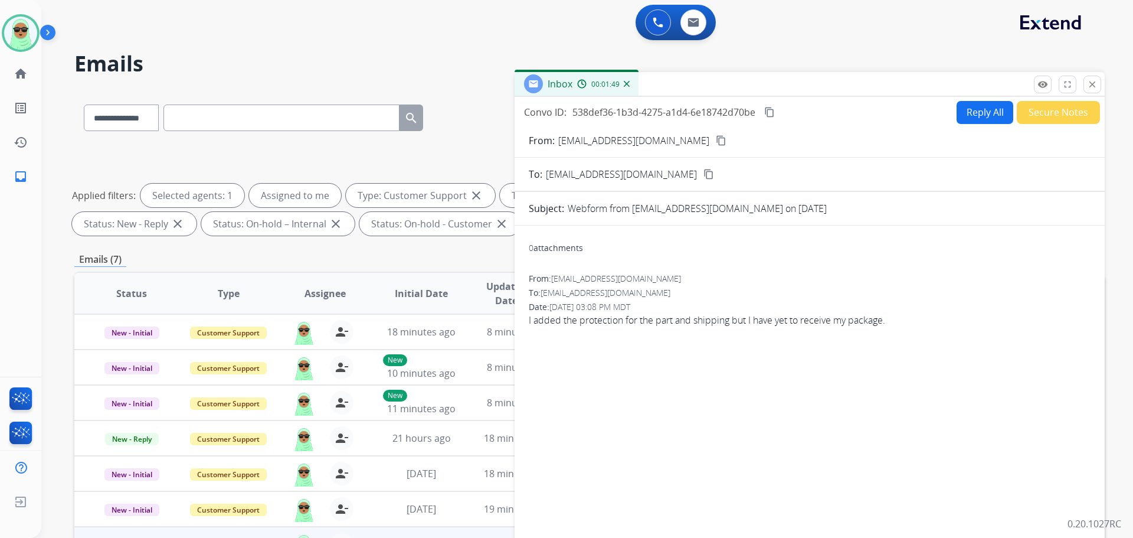
click at [976, 119] on button "Reply All" at bounding box center [985, 112] width 57 height 23
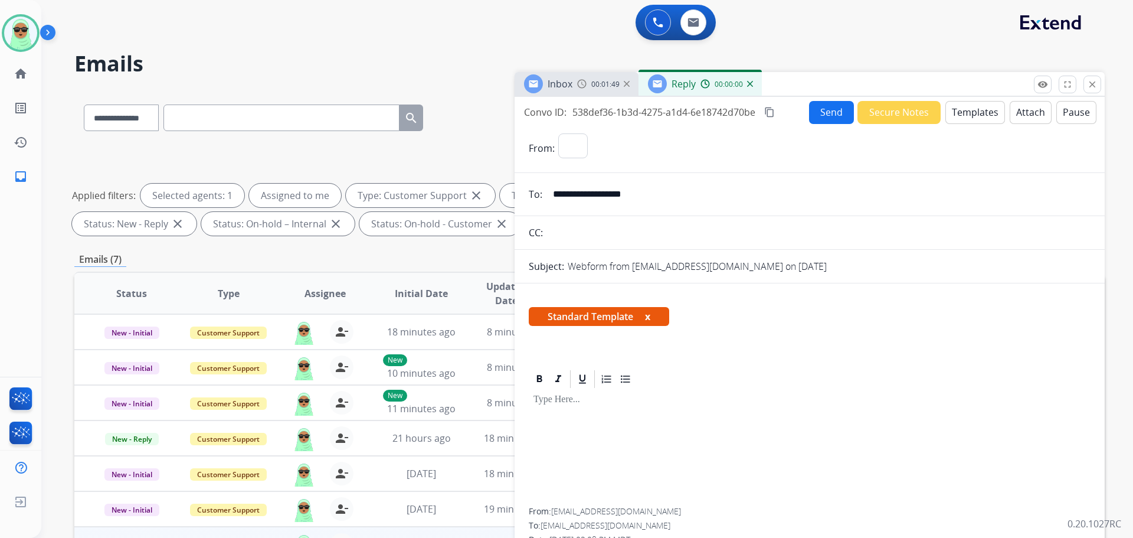
select select "**********"
click at [959, 121] on button "Templates" at bounding box center [976, 112] width 60 height 23
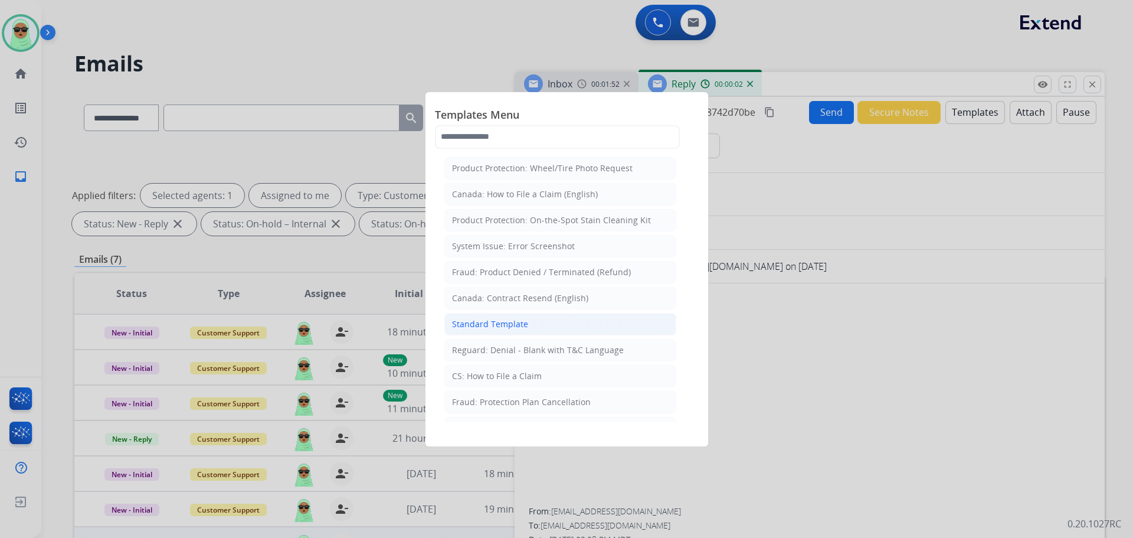
click at [556, 324] on li "Standard Template" at bounding box center [560, 324] width 232 height 22
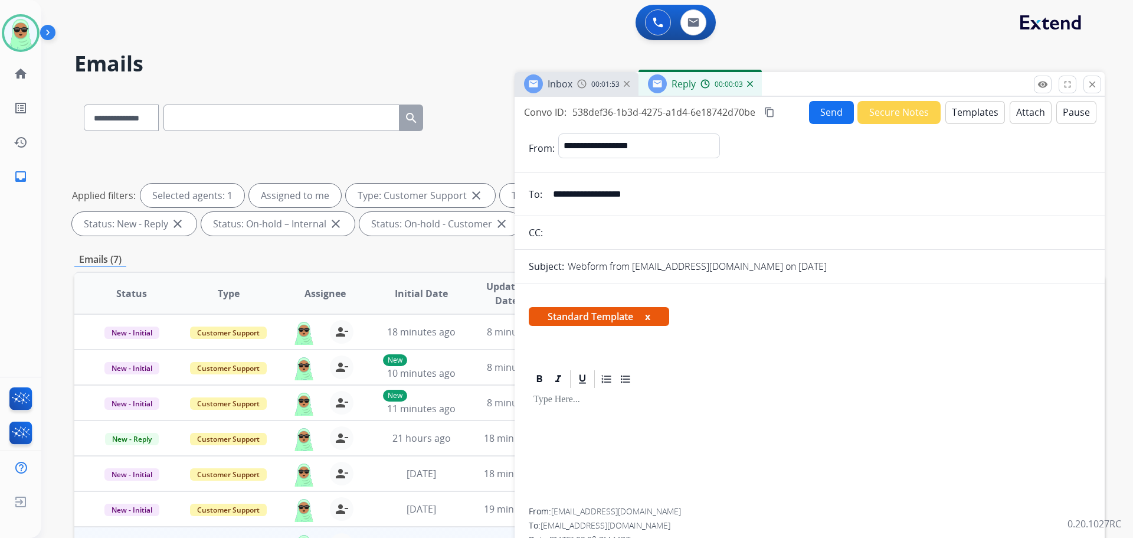
click at [587, 425] on div at bounding box center [810, 449] width 562 height 118
click at [957, 107] on button "Templates" at bounding box center [976, 112] width 60 height 23
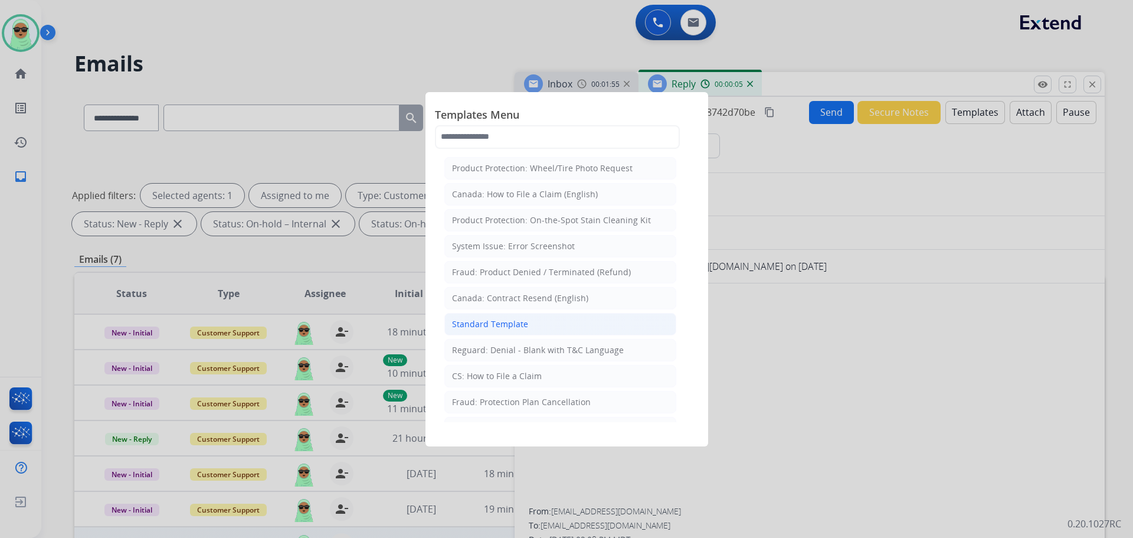
click at [544, 323] on li "Standard Template" at bounding box center [560, 324] width 232 height 22
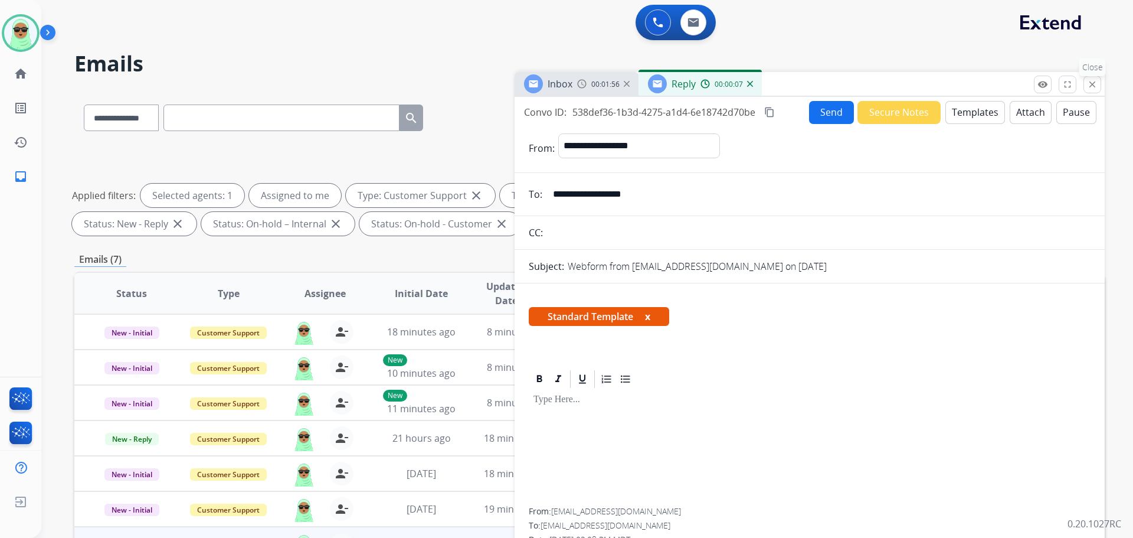
click at [1097, 90] on button "close Close" at bounding box center [1093, 85] width 18 height 18
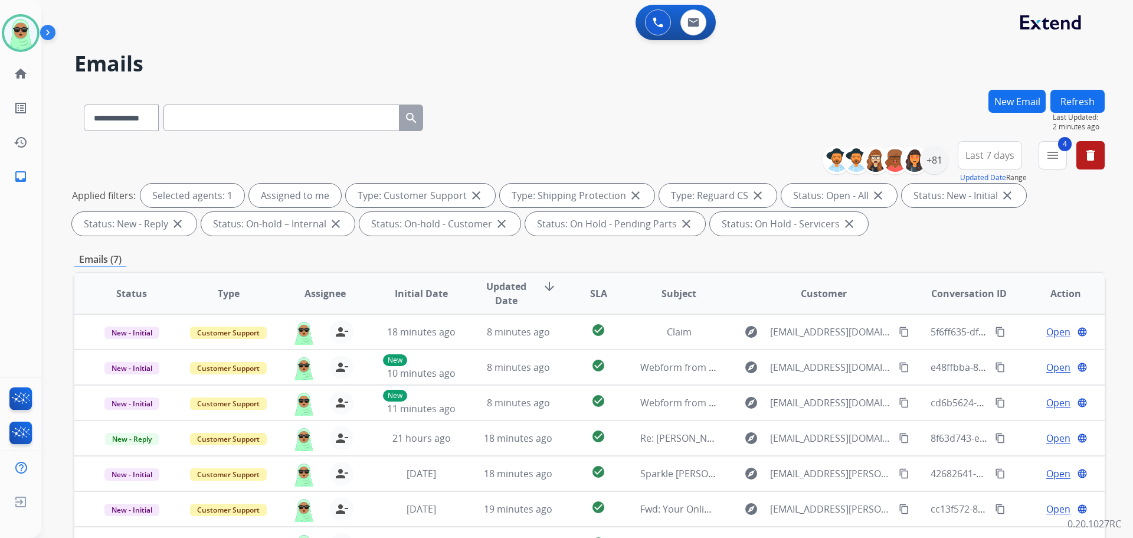
click at [1084, 102] on button "Refresh" at bounding box center [1078, 101] width 54 height 23
click at [940, 162] on div "+81" at bounding box center [934, 160] width 28 height 28
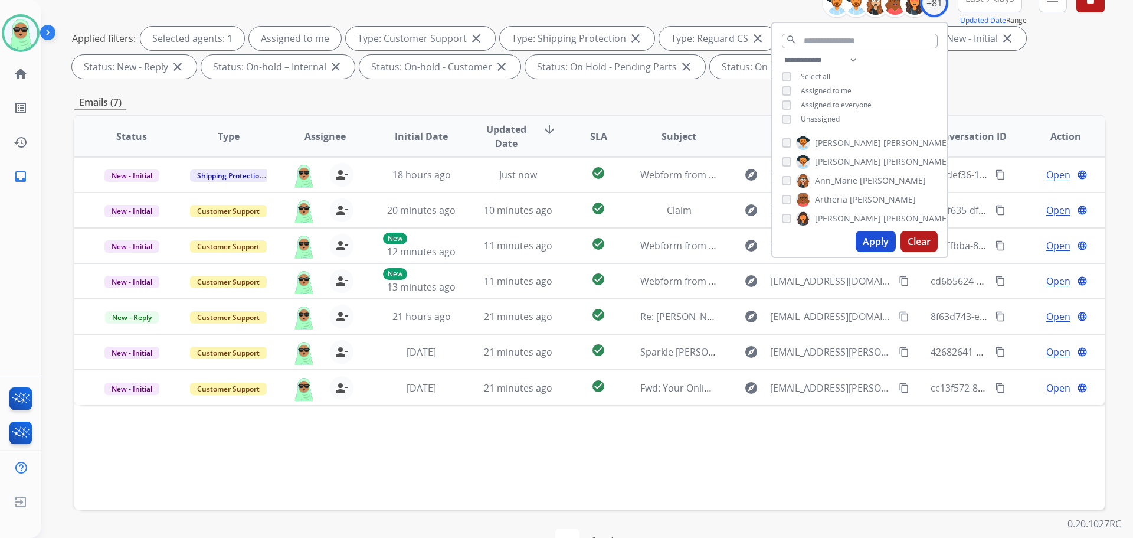
scroll to position [177, 0]
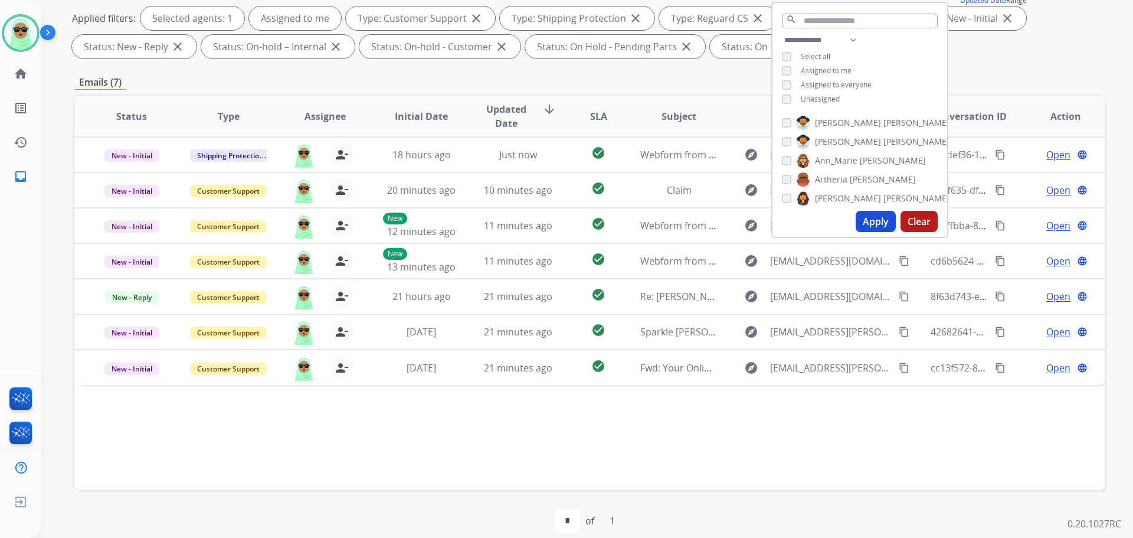
click at [642, 444] on div "Status Type Assignee Initial Date Updated Date arrow_downward SLA Subject Custo…" at bounding box center [589, 291] width 1031 height 395
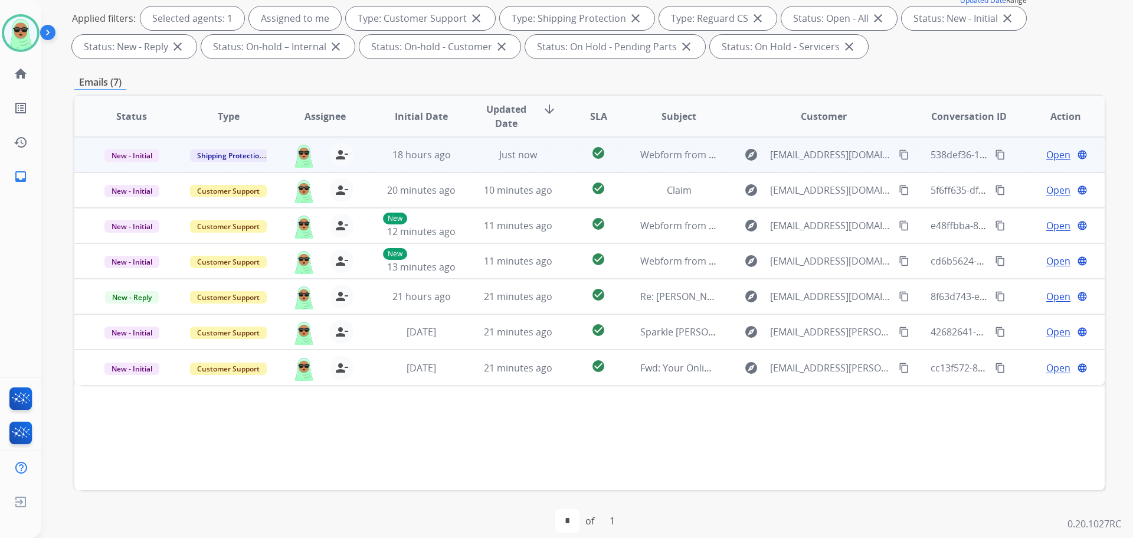
click at [1046, 159] on span "Open" at bounding box center [1058, 155] width 24 height 14
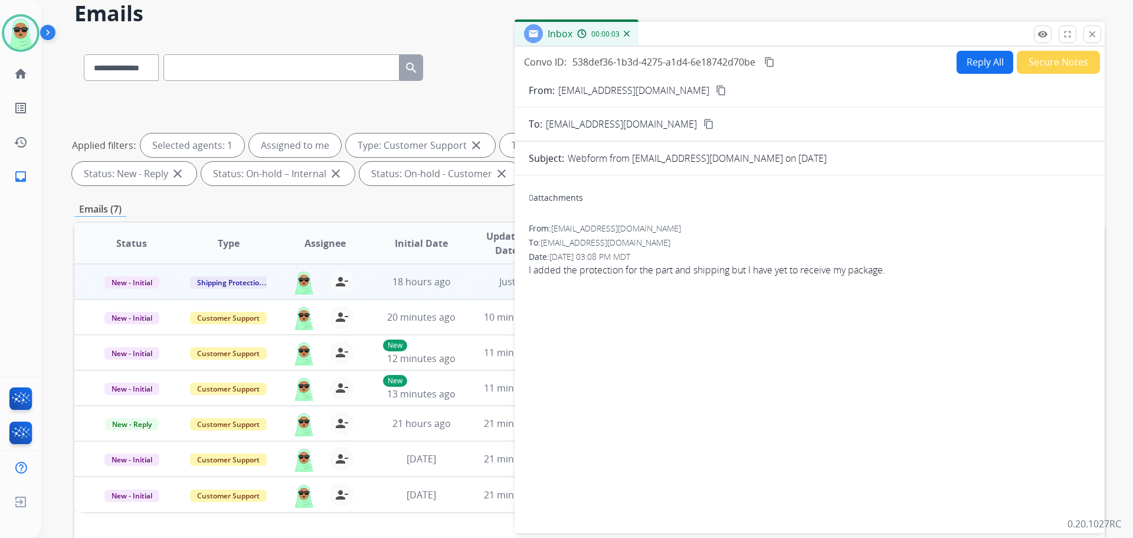
scroll to position [0, 0]
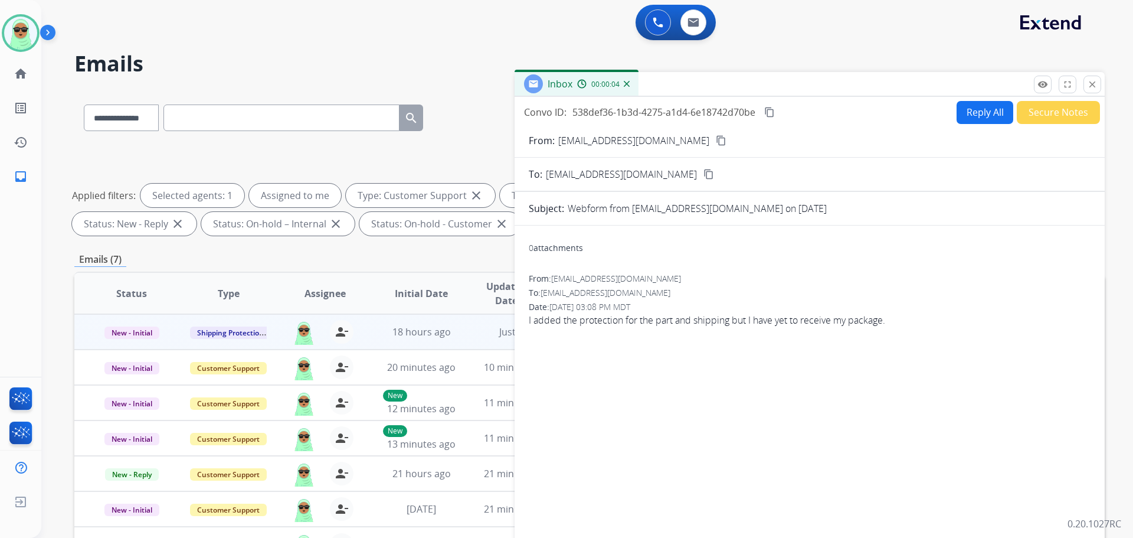
click at [970, 106] on button "Reply All" at bounding box center [985, 112] width 57 height 23
select select "**********"
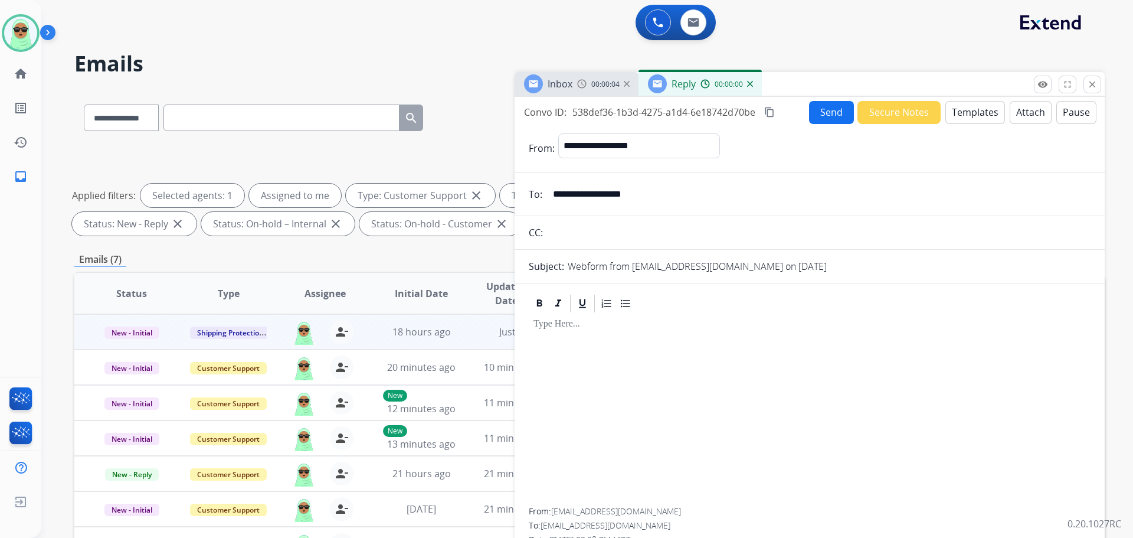
click at [976, 109] on button "Templates" at bounding box center [976, 112] width 60 height 23
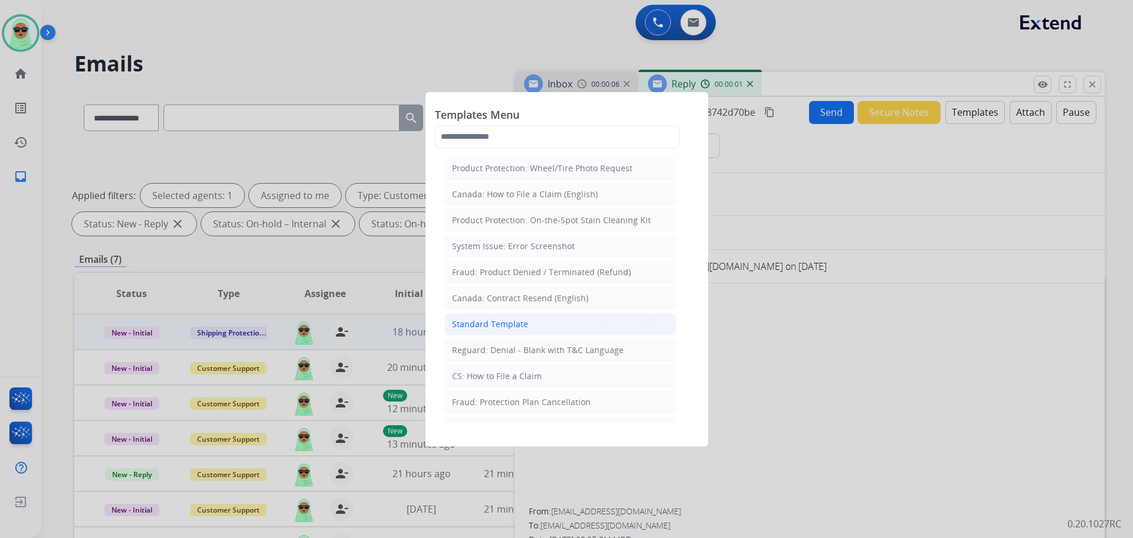
click at [545, 326] on li "Standard Template" at bounding box center [560, 324] width 232 height 22
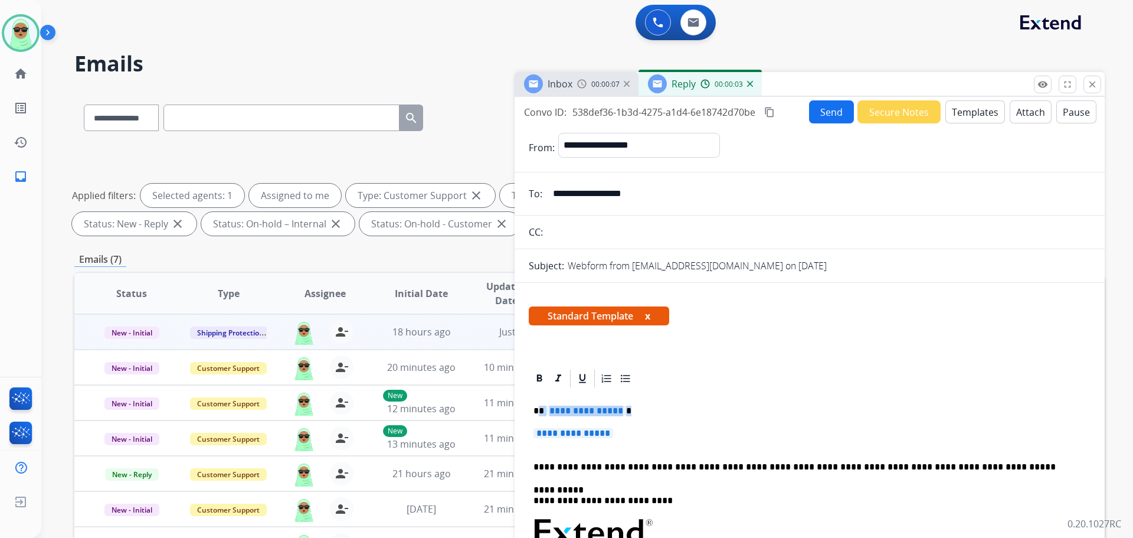
drag, startPoint x: 571, startPoint y: 424, endPoint x: 541, endPoint y: 411, distance: 33.0
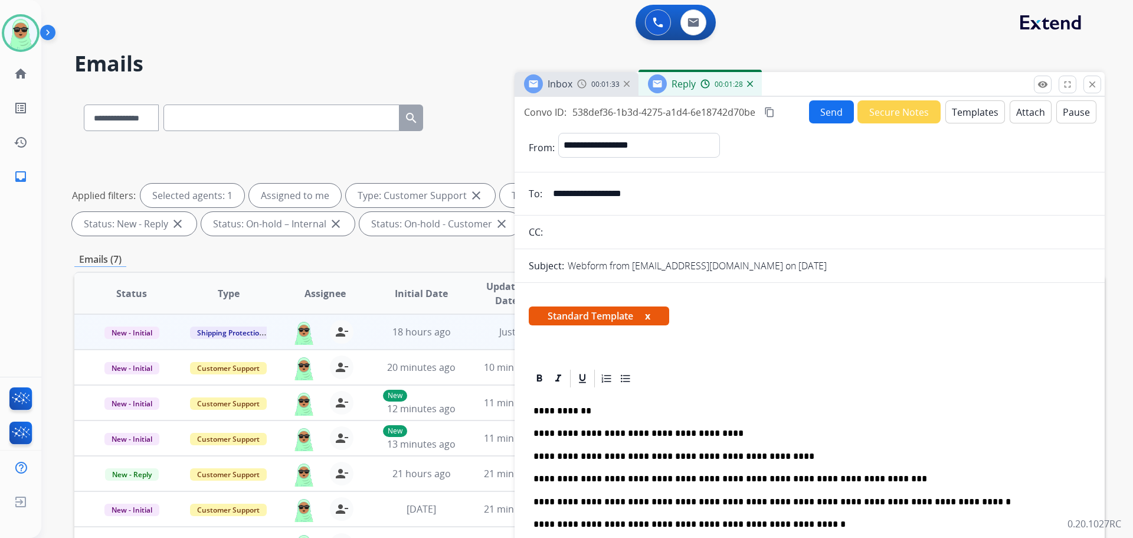
scroll to position [118, 0]
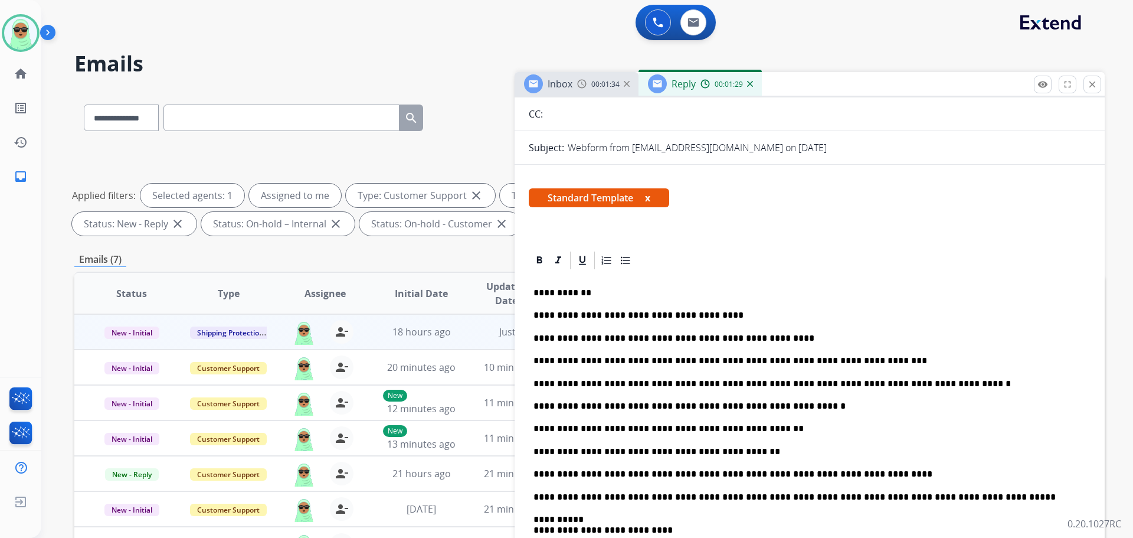
click at [758, 424] on p "**********" at bounding box center [805, 428] width 543 height 11
click at [664, 454] on p "**********" at bounding box center [805, 451] width 543 height 11
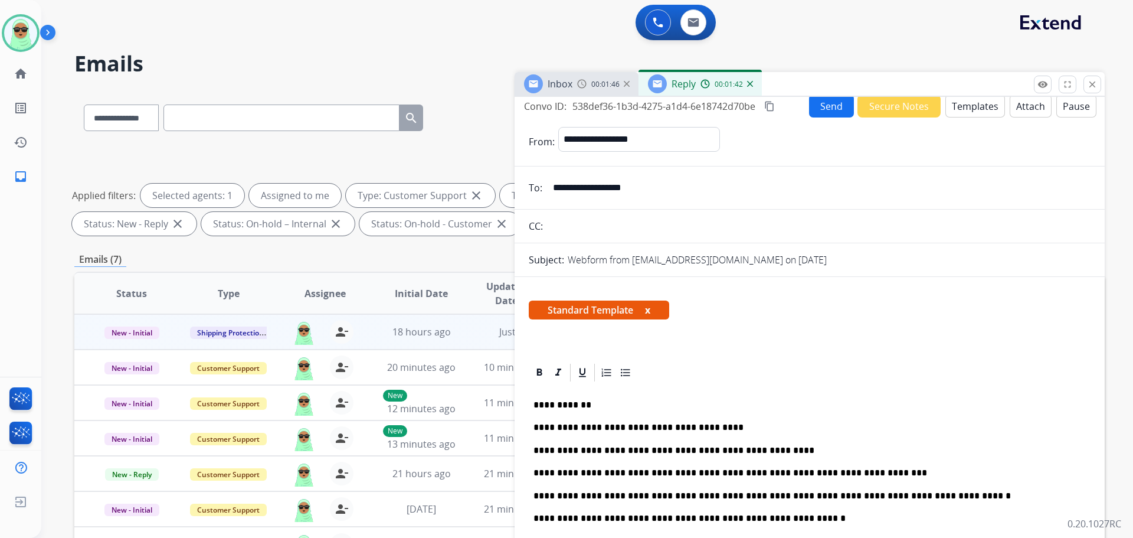
scroll to position [0, 0]
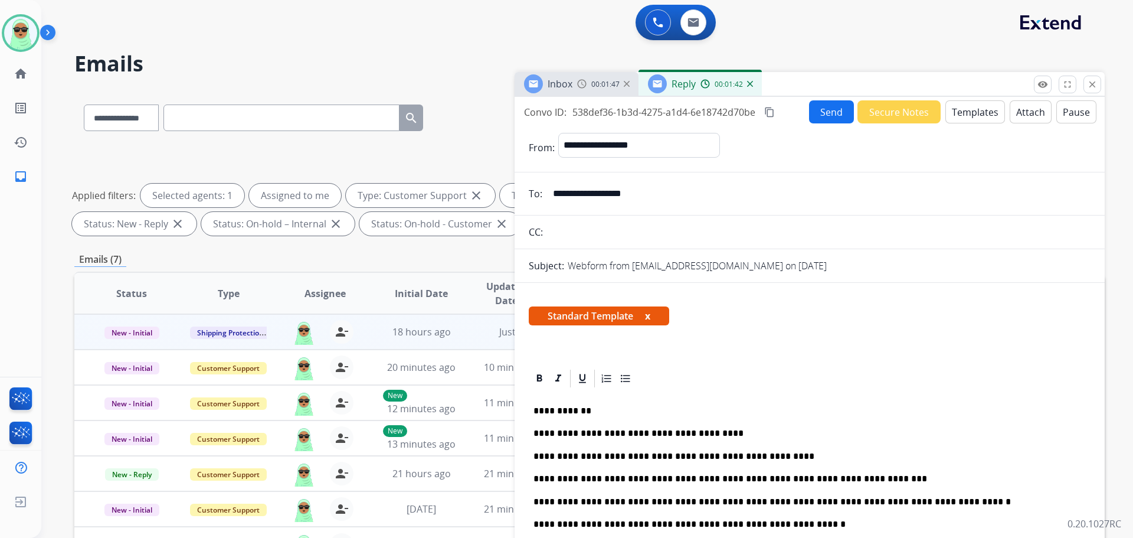
click at [812, 95] on div "Inbox 00:01:47 Reply 00:01:42" at bounding box center [810, 84] width 590 height 25
click at [824, 104] on button "Send" at bounding box center [831, 111] width 45 height 23
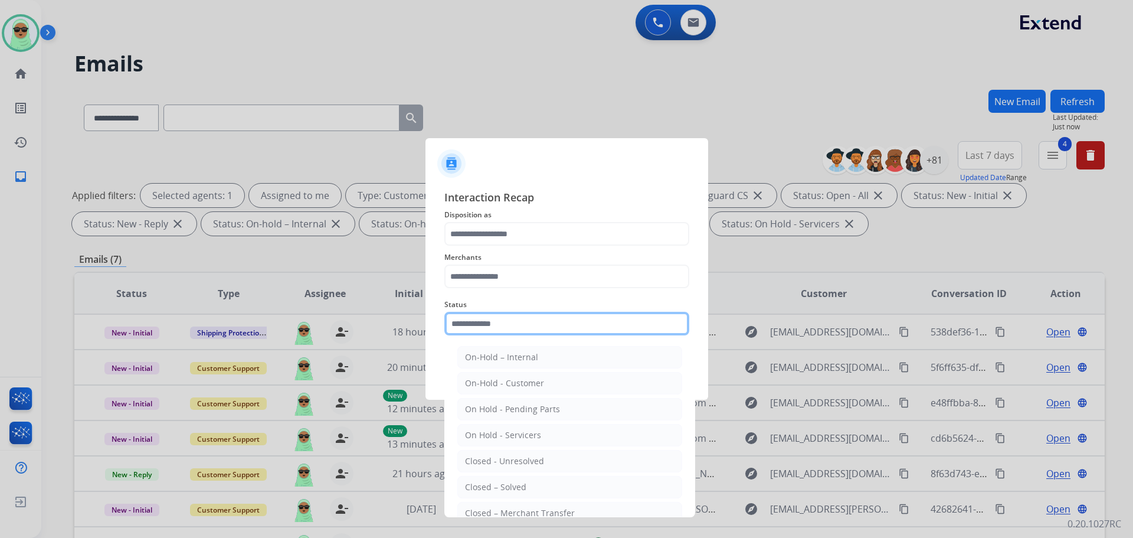
click at [547, 315] on input "text" at bounding box center [566, 324] width 245 height 24
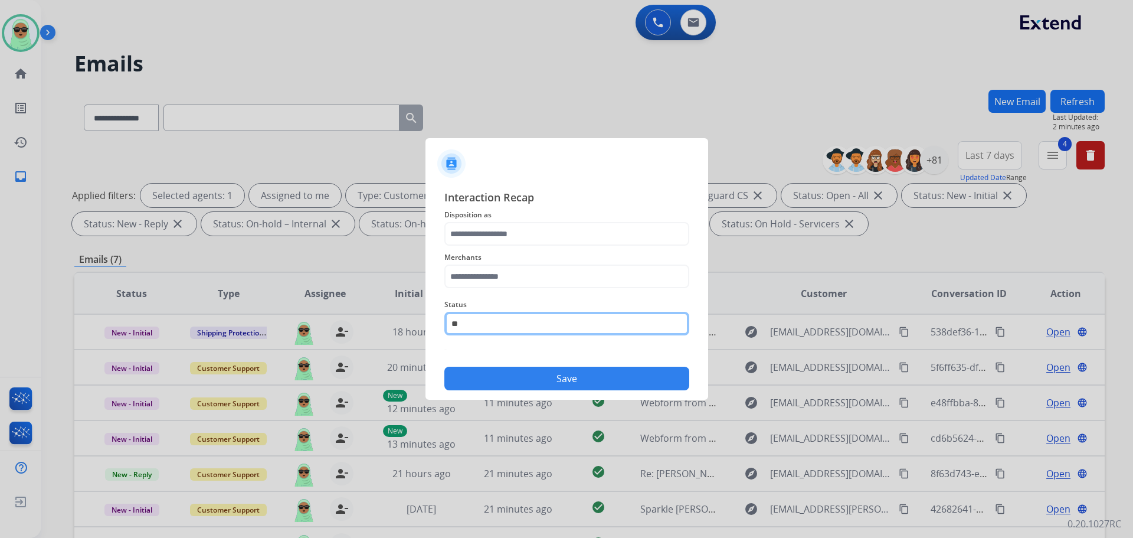
type input "*"
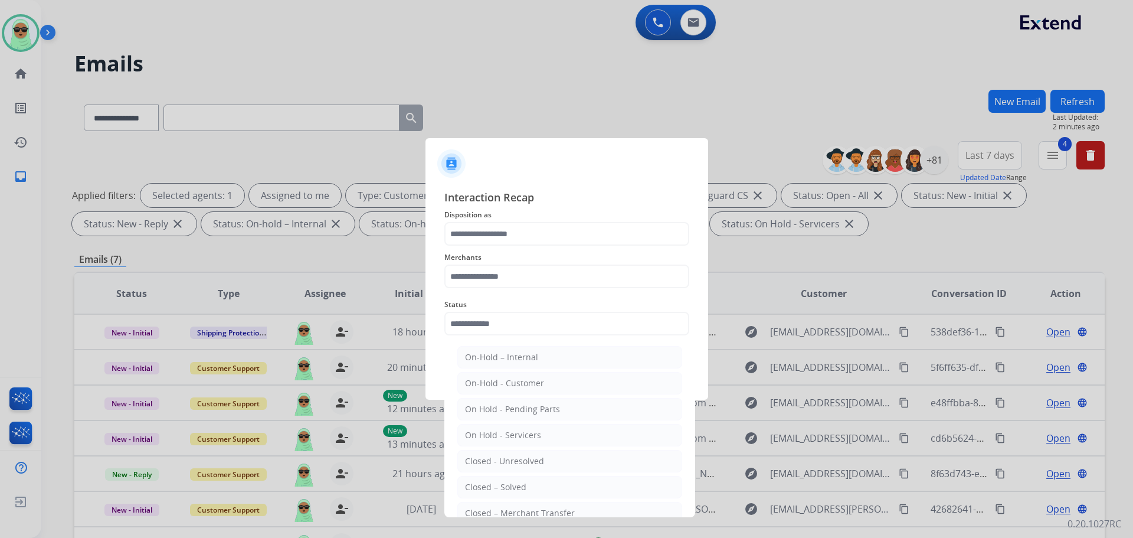
drag, startPoint x: 520, startPoint y: 488, endPoint x: 521, endPoint y: 371, distance: 116.3
click at [520, 487] on div "Closed – Solved" at bounding box center [495, 487] width 61 height 12
type input "**********"
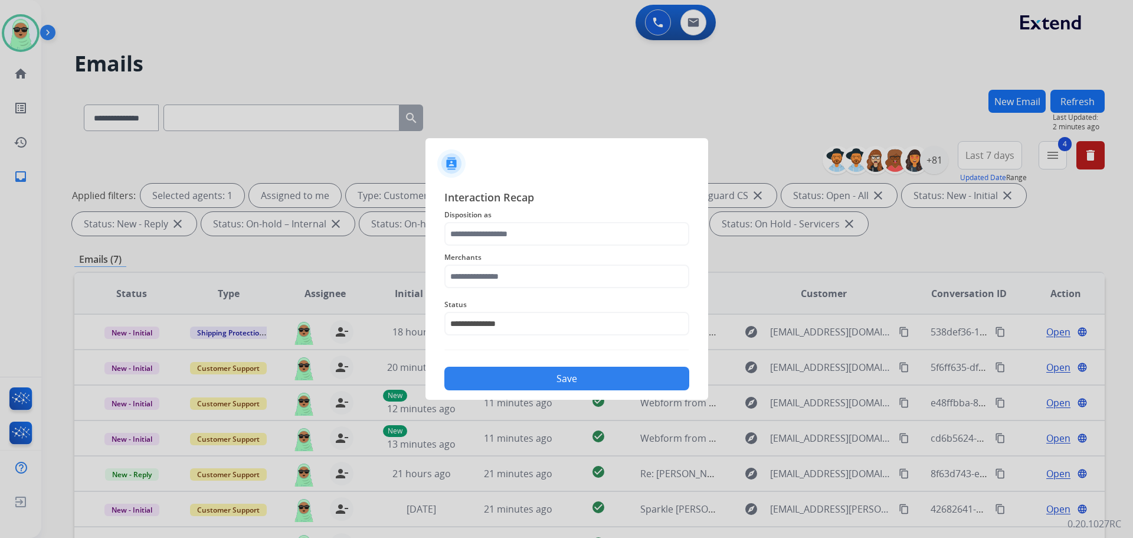
drag, startPoint x: 521, startPoint y: 303, endPoint x: 521, endPoint y: 276, distance: 27.2
click at [521, 292] on div "**********" at bounding box center [566, 289] width 245 height 201
click at [521, 276] on input "text" at bounding box center [566, 276] width 245 height 24
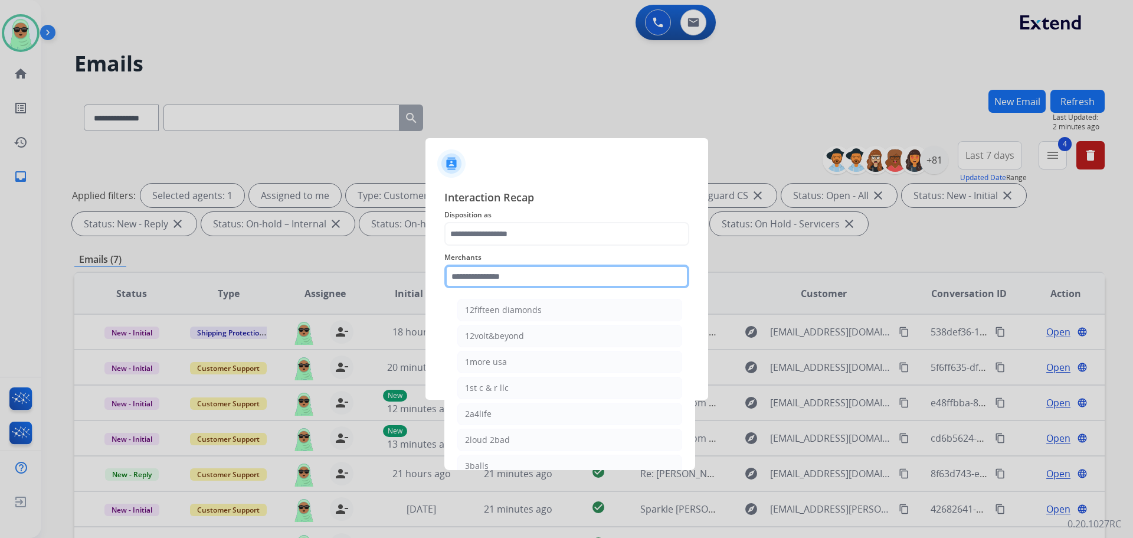
click at [521, 276] on input "text" at bounding box center [566, 276] width 245 height 24
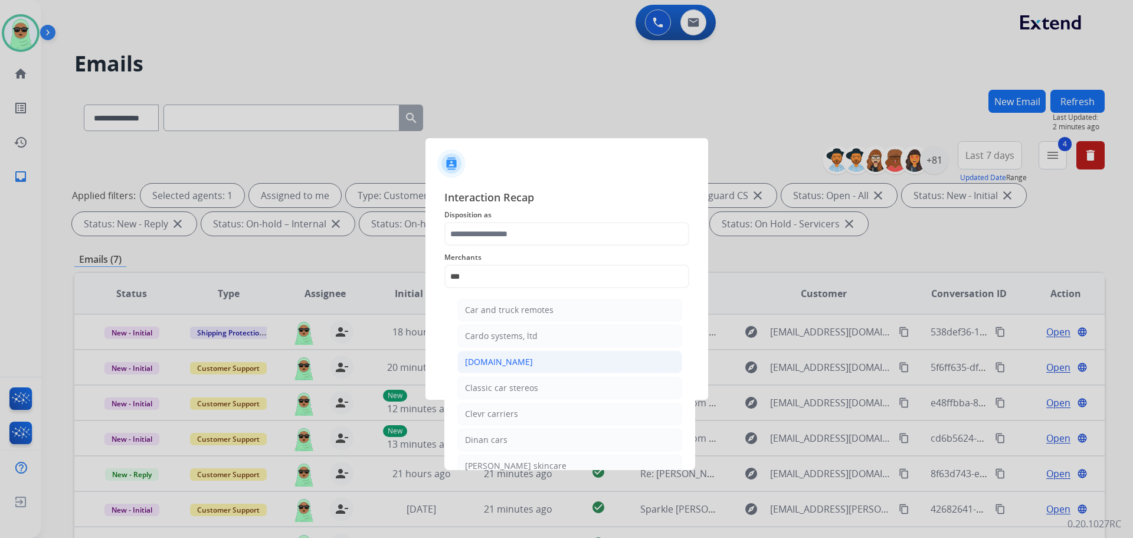
click at [528, 371] on li "[DOMAIN_NAME]" at bounding box center [569, 362] width 225 height 22
type input "**********"
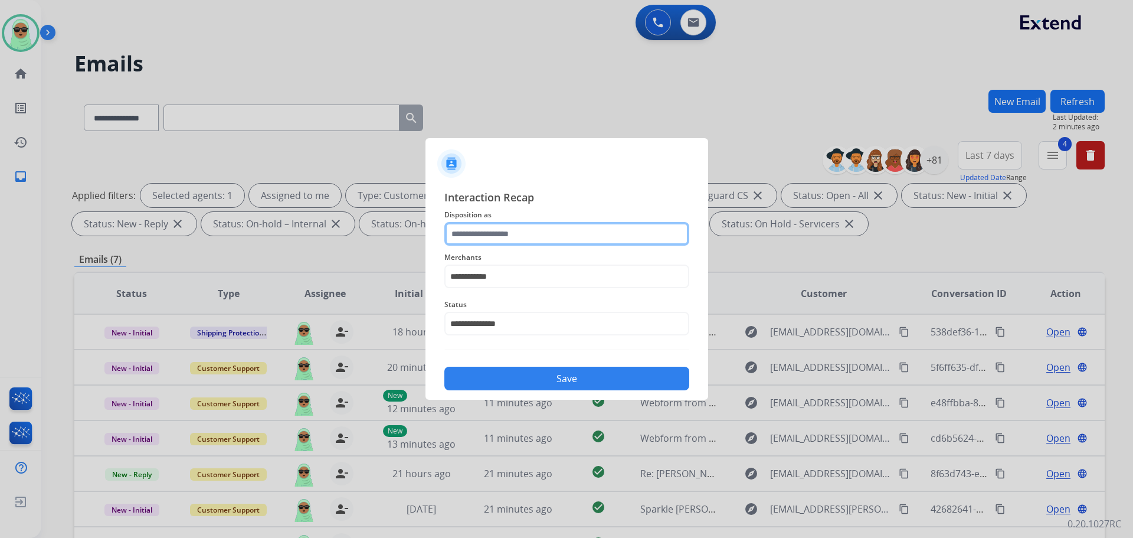
click at [537, 241] on input "text" at bounding box center [566, 234] width 245 height 24
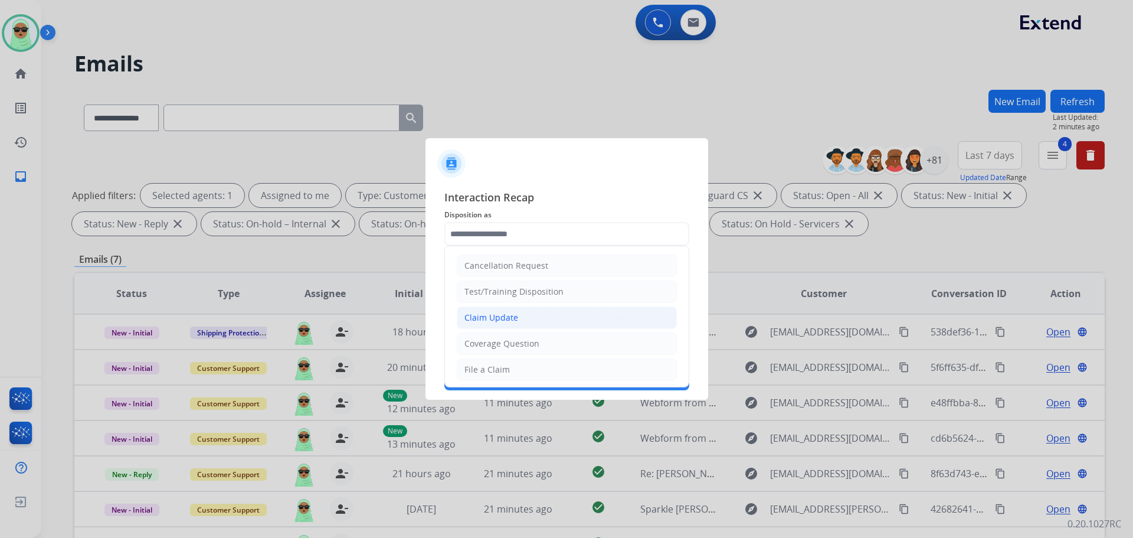
click at [528, 309] on li "Claim Update" at bounding box center [567, 317] width 220 height 22
type input "**********"
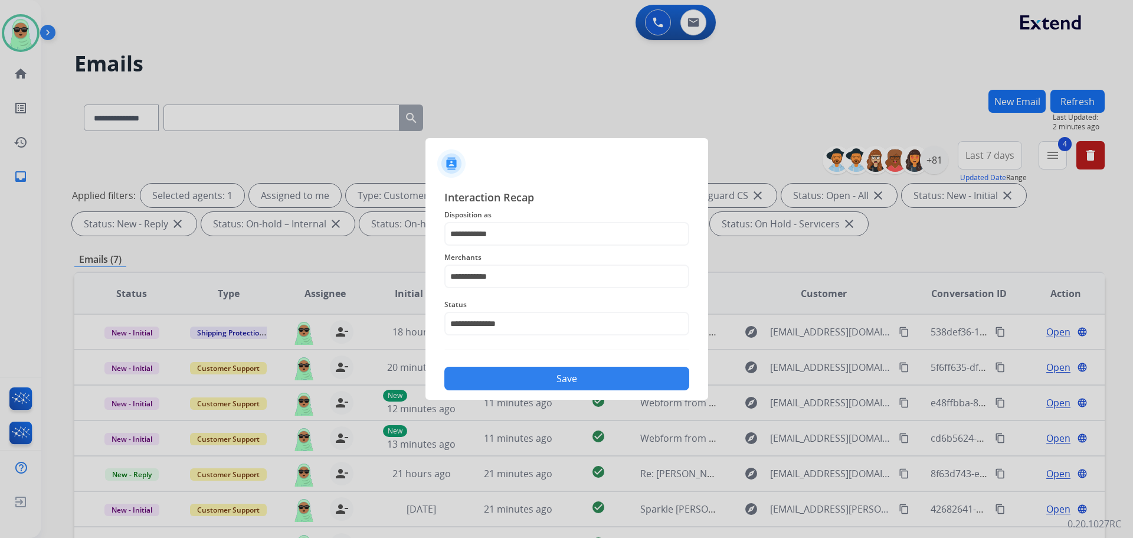
click at [527, 383] on button "Save" at bounding box center [566, 379] width 245 height 24
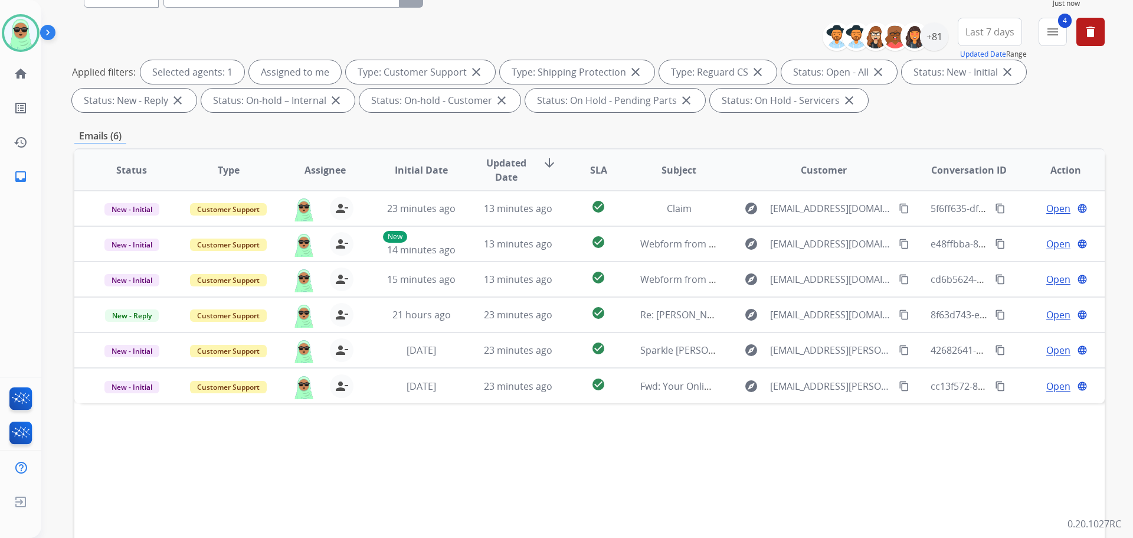
scroll to position [191, 0]
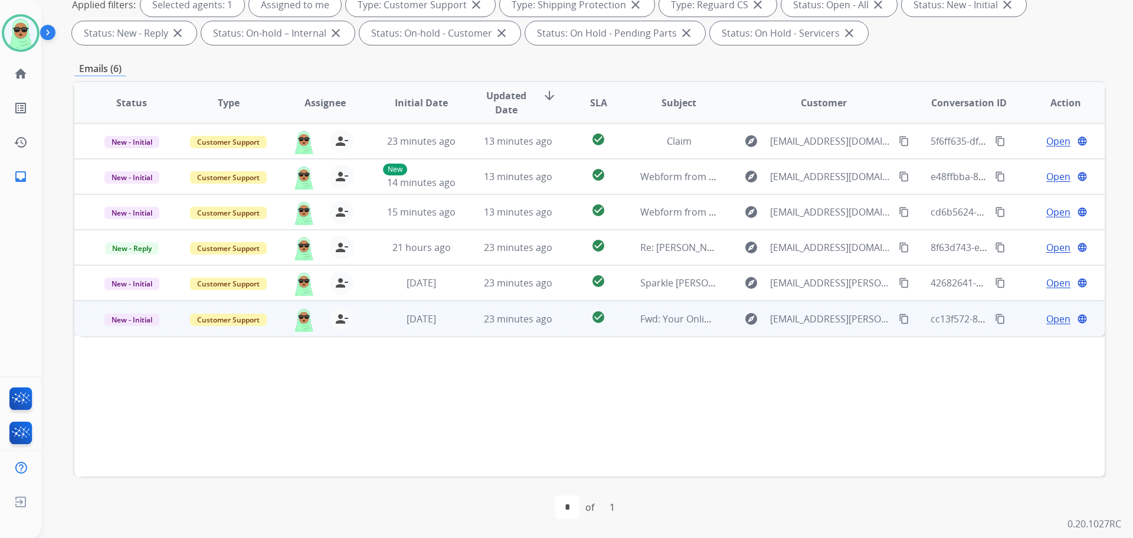
click at [1046, 313] on span "Open" at bounding box center [1058, 319] width 24 height 14
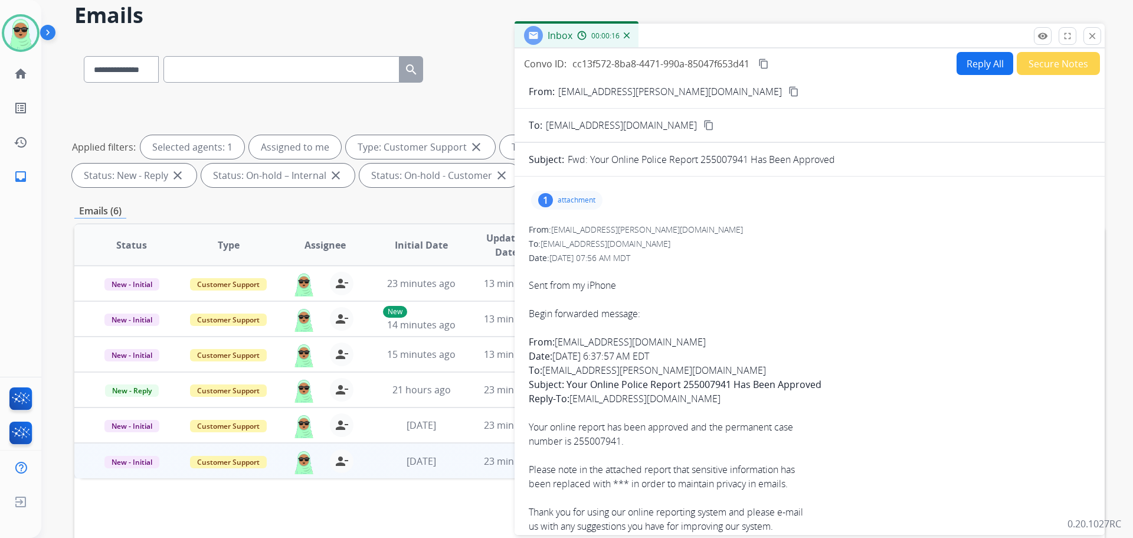
scroll to position [0, 0]
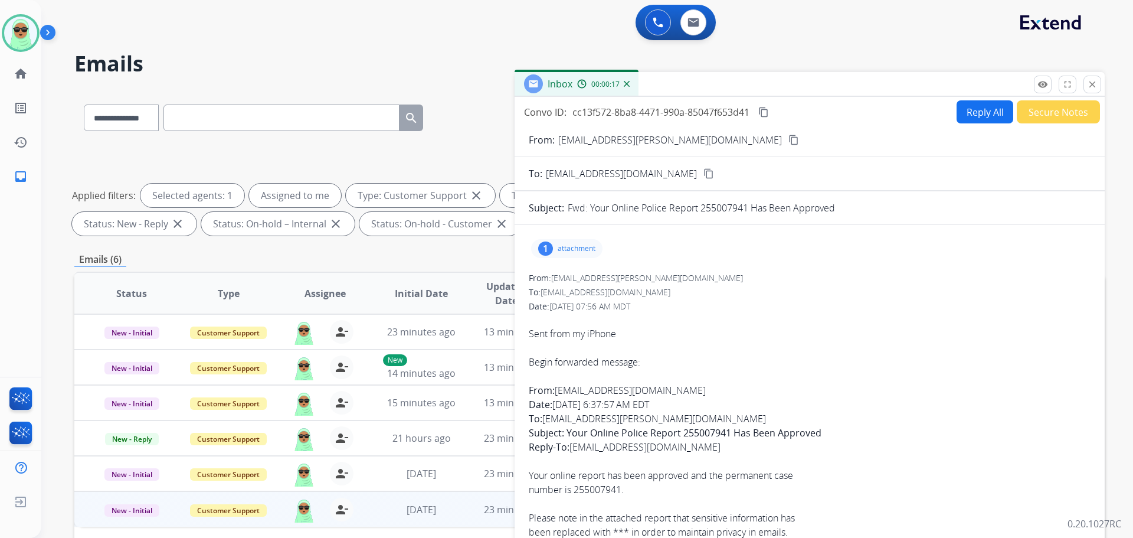
click at [552, 238] on div "1 attachment" at bounding box center [810, 248] width 562 height 28
click at [555, 250] on div "1 attachment" at bounding box center [566, 248] width 71 height 19
click at [659, 277] on mat-icon "download" at bounding box center [662, 278] width 11 height 11
click at [789, 143] on mat-icon "content_copy" at bounding box center [794, 140] width 11 height 11
click at [1040, 76] on p "Logs" at bounding box center [1043, 67] width 23 height 18
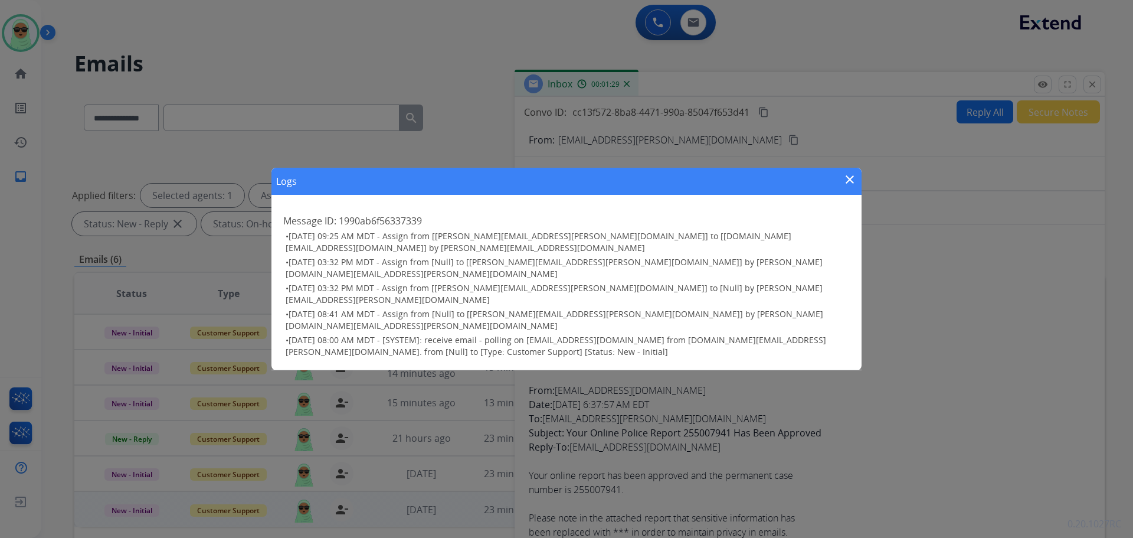
click at [845, 195] on div "Logs close" at bounding box center [567, 181] width 590 height 27
click at [845, 187] on mat-icon "close" at bounding box center [850, 179] width 14 height 14
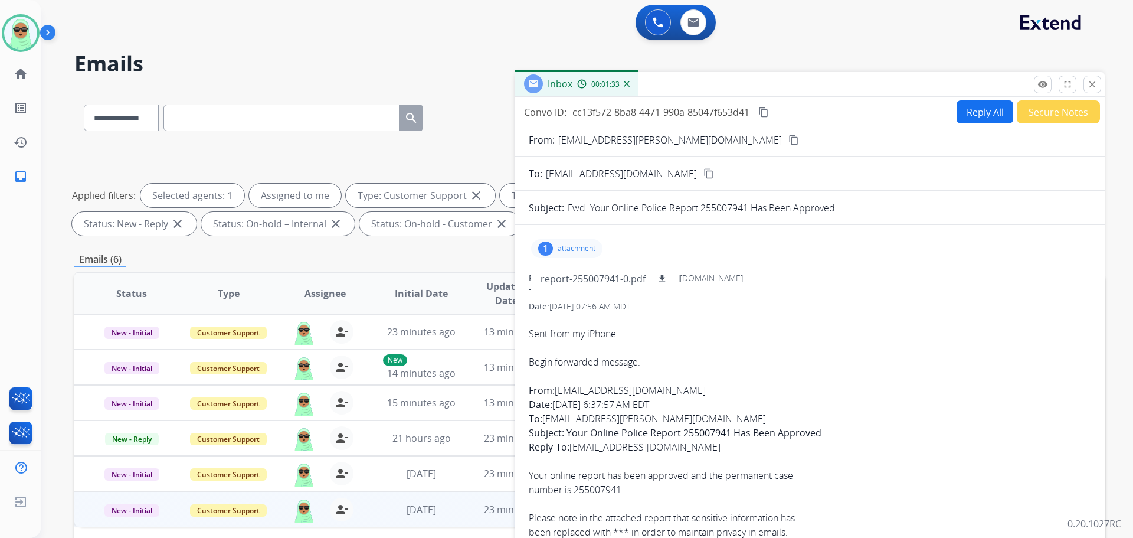
click at [1062, 114] on button "Secure Notes" at bounding box center [1058, 111] width 83 height 23
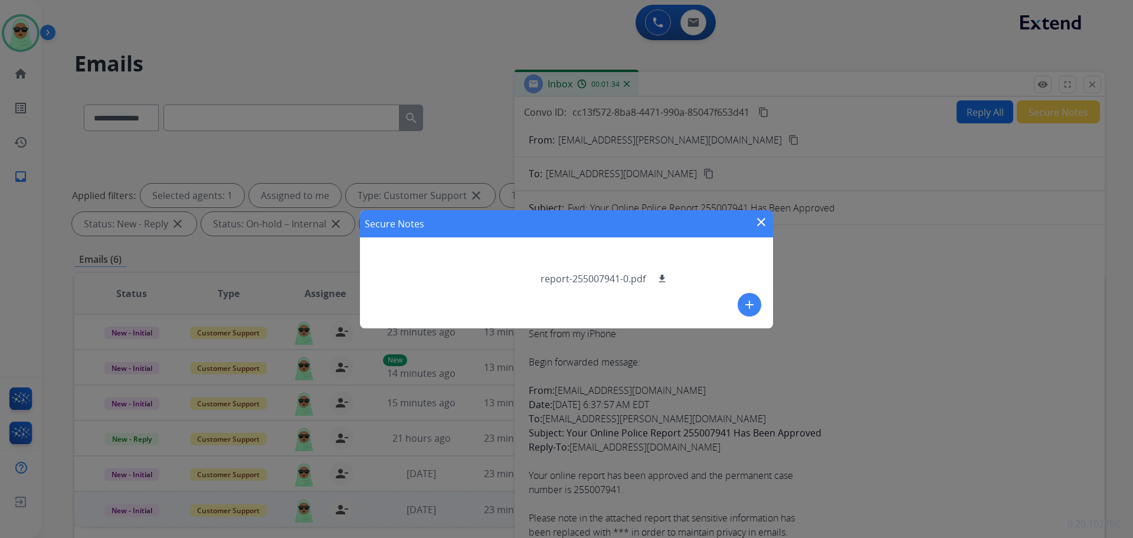
click at [740, 295] on div "add" at bounding box center [750, 305] width 24 height 24
click at [758, 311] on button "add" at bounding box center [750, 305] width 24 height 24
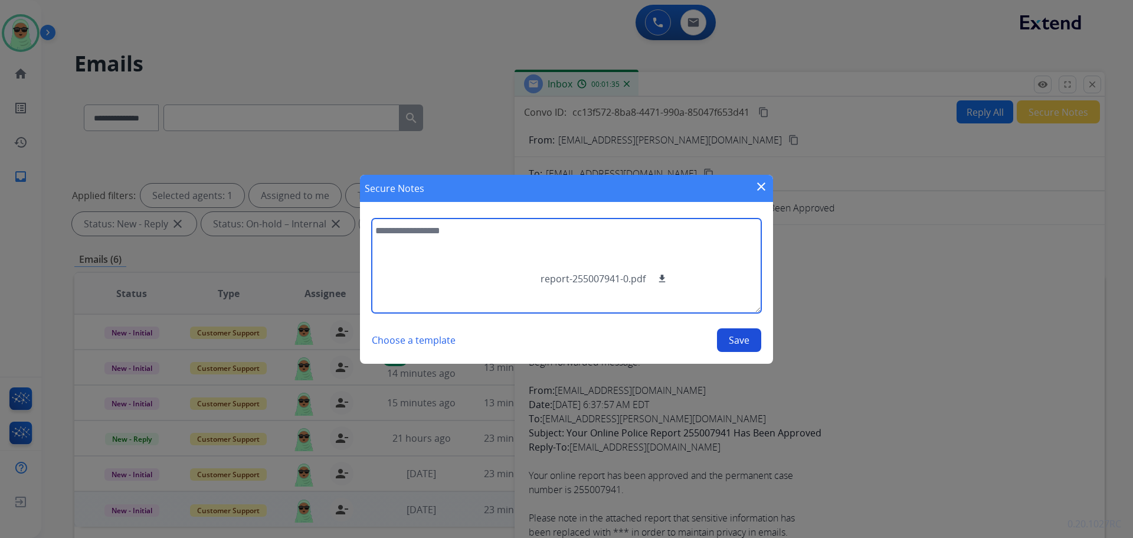
click at [452, 270] on textarea at bounding box center [567, 265] width 390 height 94
type textarea "**********"
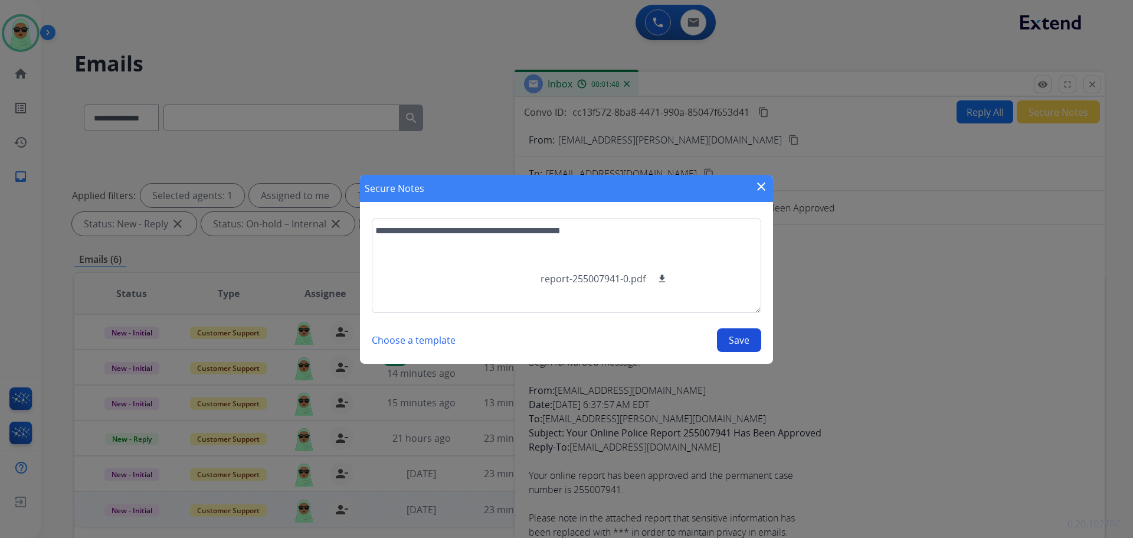
click at [738, 330] on button "Save" at bounding box center [739, 340] width 44 height 24
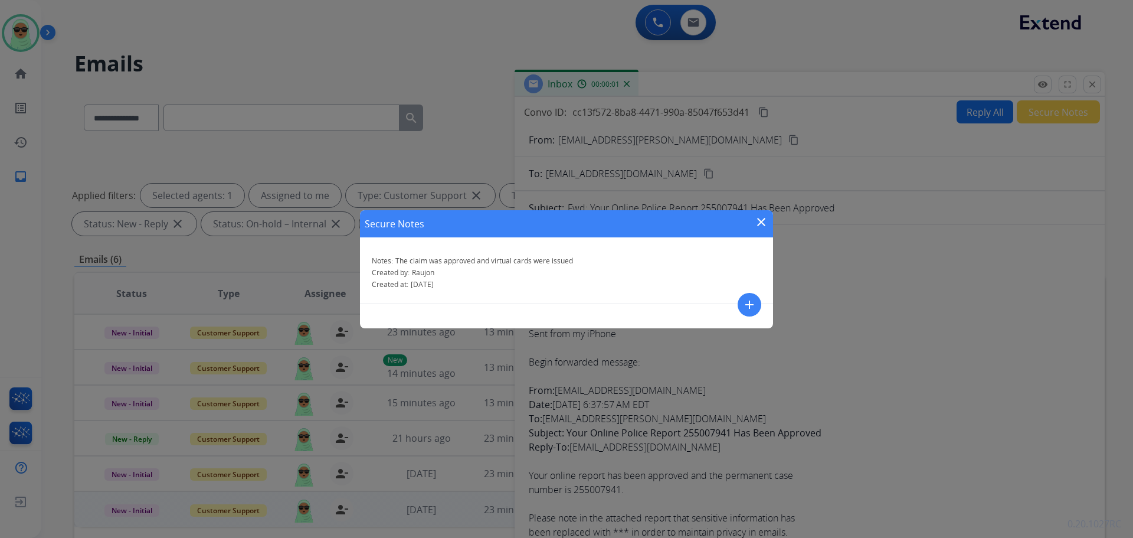
click at [760, 218] on mat-icon "close" at bounding box center [761, 222] width 14 height 14
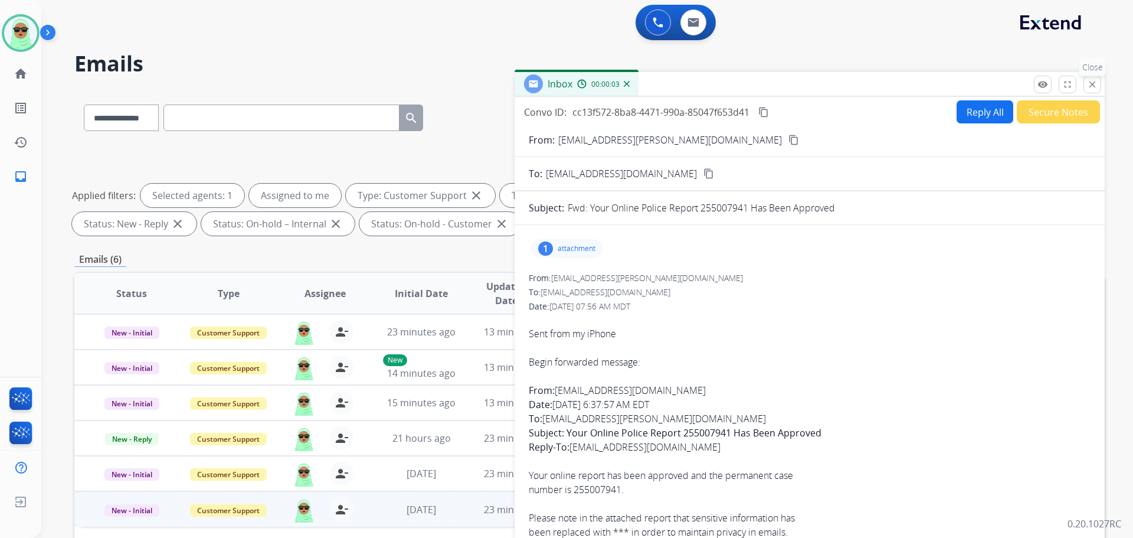
click at [1088, 80] on mat-icon "close" at bounding box center [1092, 84] width 11 height 11
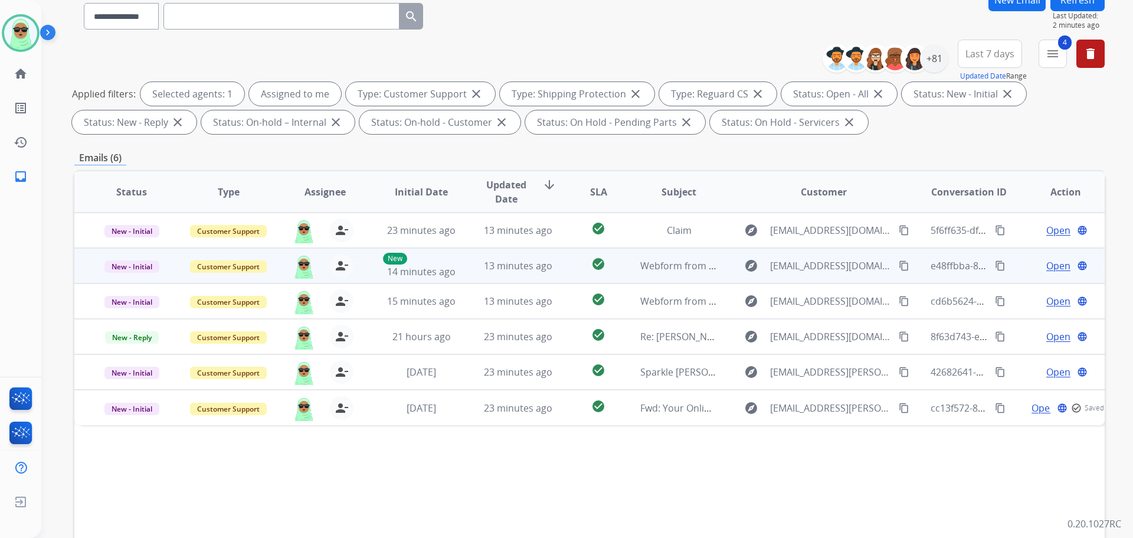
scroll to position [118, 0]
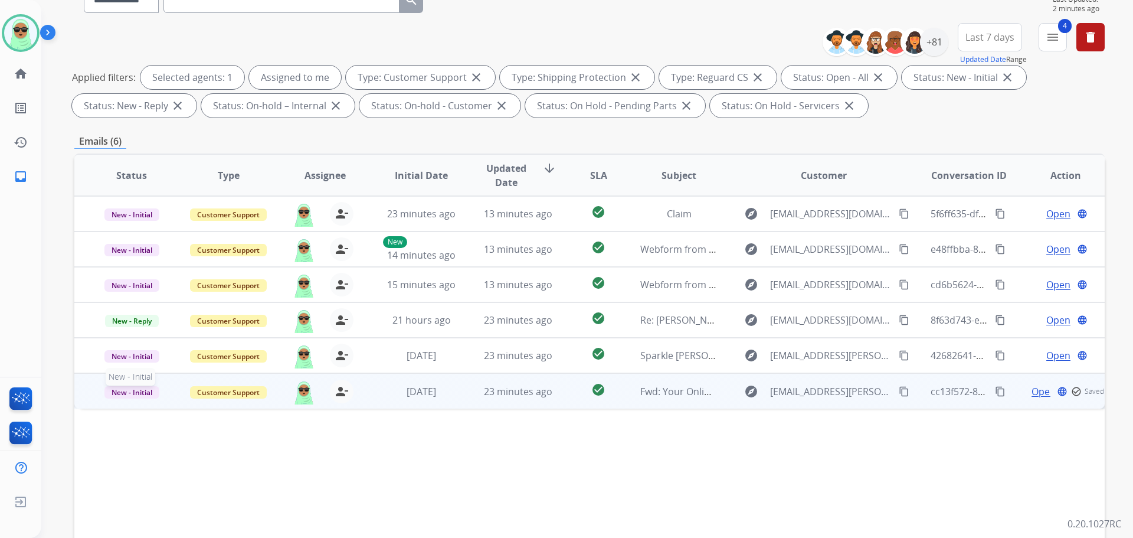
click at [151, 393] on span "New - Initial" at bounding box center [131, 392] width 55 height 12
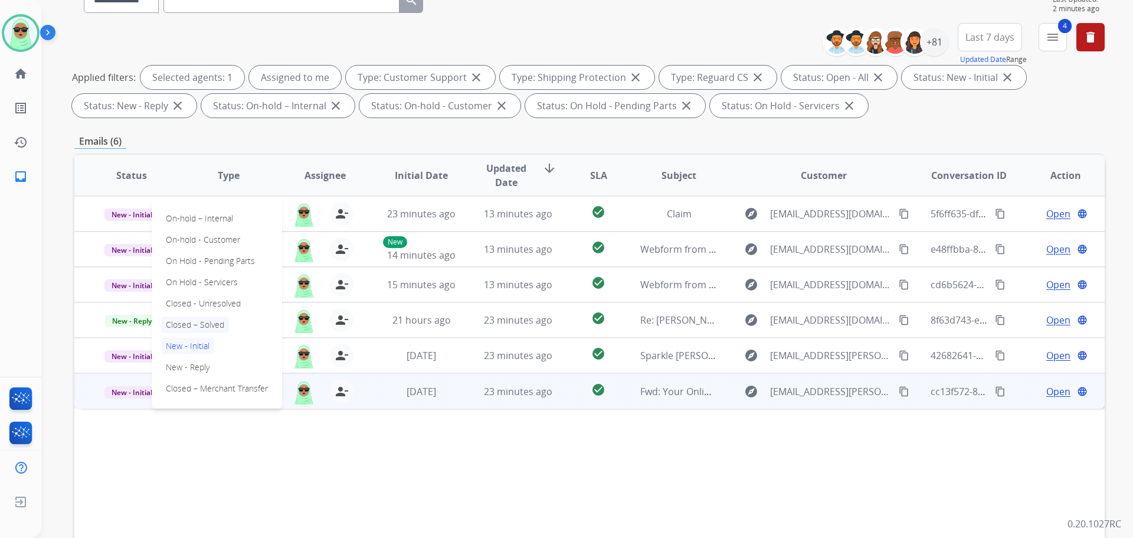
click at [210, 322] on p "Closed – Solved" at bounding box center [195, 324] width 68 height 17
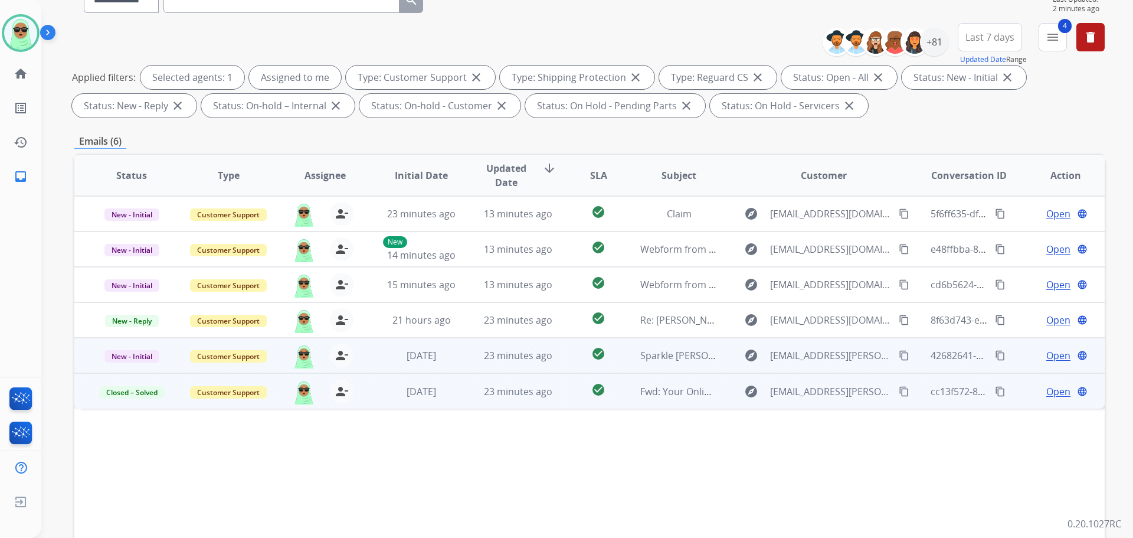
click at [1046, 358] on span "Open" at bounding box center [1058, 355] width 24 height 14
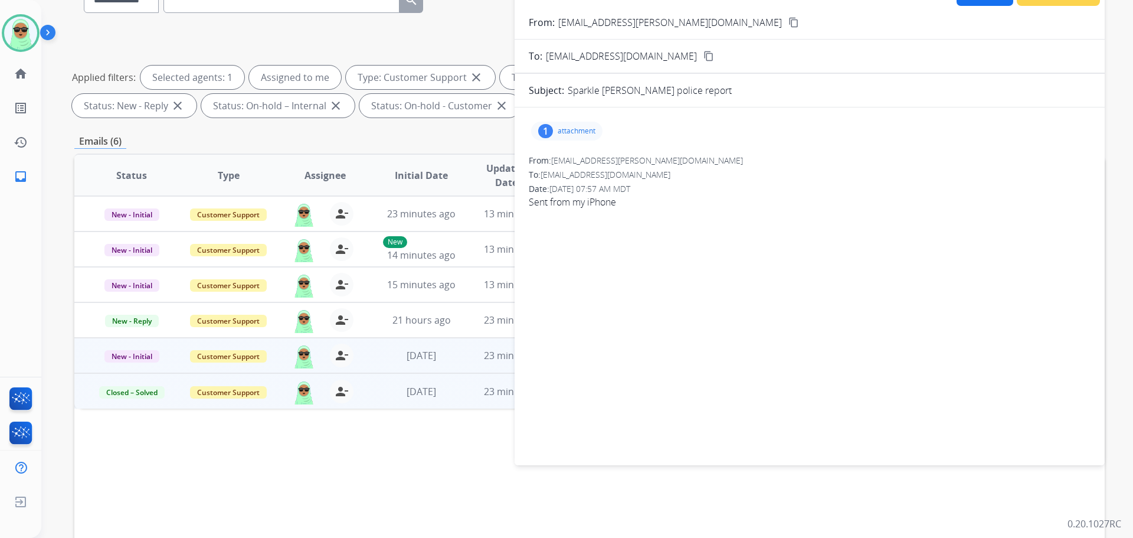
click at [544, 127] on div "1" at bounding box center [545, 131] width 15 height 14
click at [570, 173] on div at bounding box center [570, 160] width 59 height 41
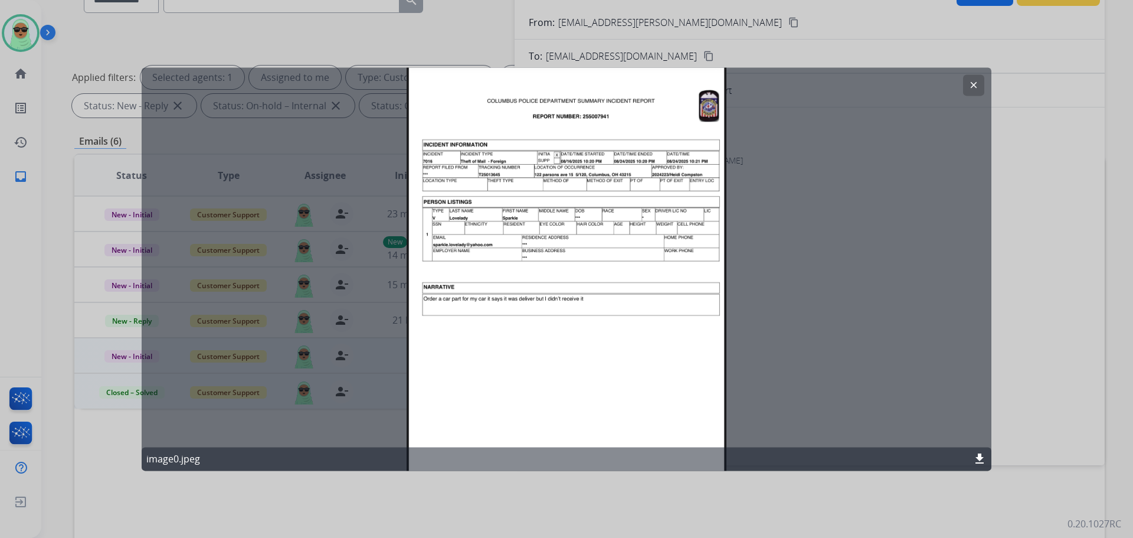
click at [972, 121] on div "clear image0.jpeg download" at bounding box center [567, 268] width 850 height 403
click at [957, 68] on div "clear image0.jpeg download" at bounding box center [567, 268] width 850 height 403
click at [966, 82] on button "clear" at bounding box center [973, 84] width 21 height 21
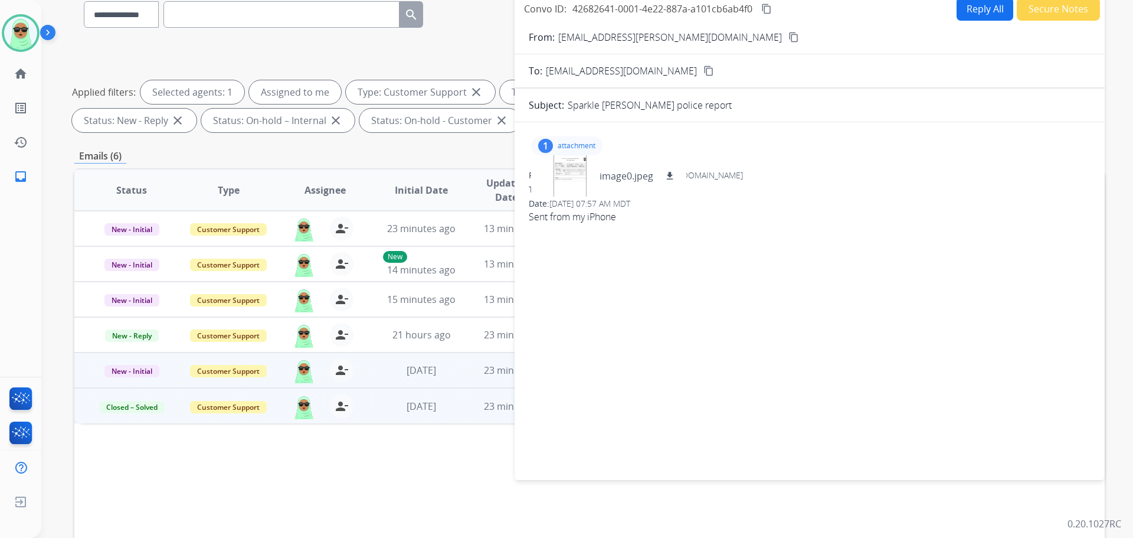
scroll to position [59, 0]
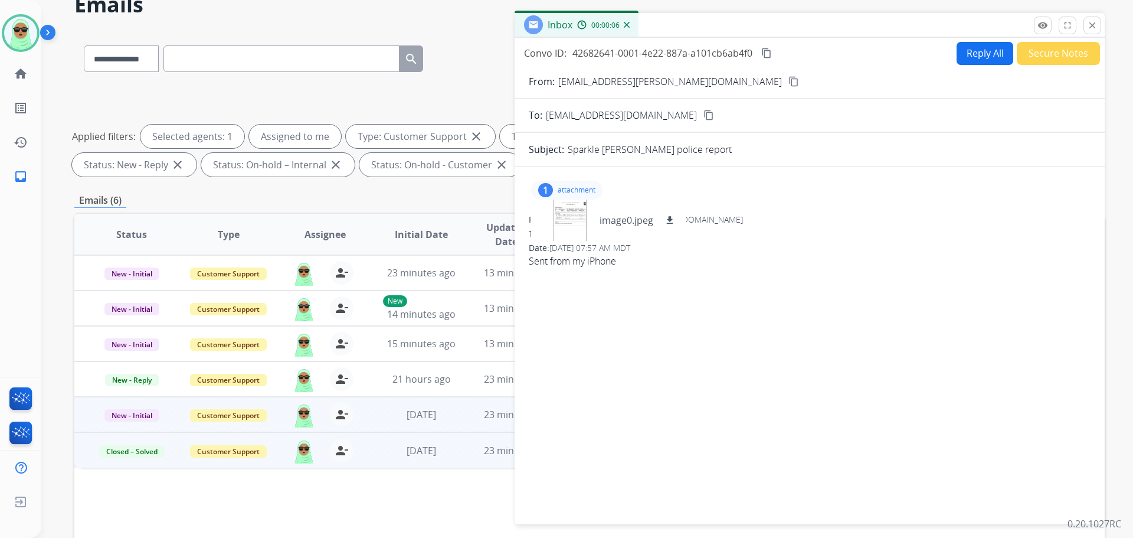
click at [988, 53] on button "Reply All" at bounding box center [985, 53] width 57 height 23
select select "**********"
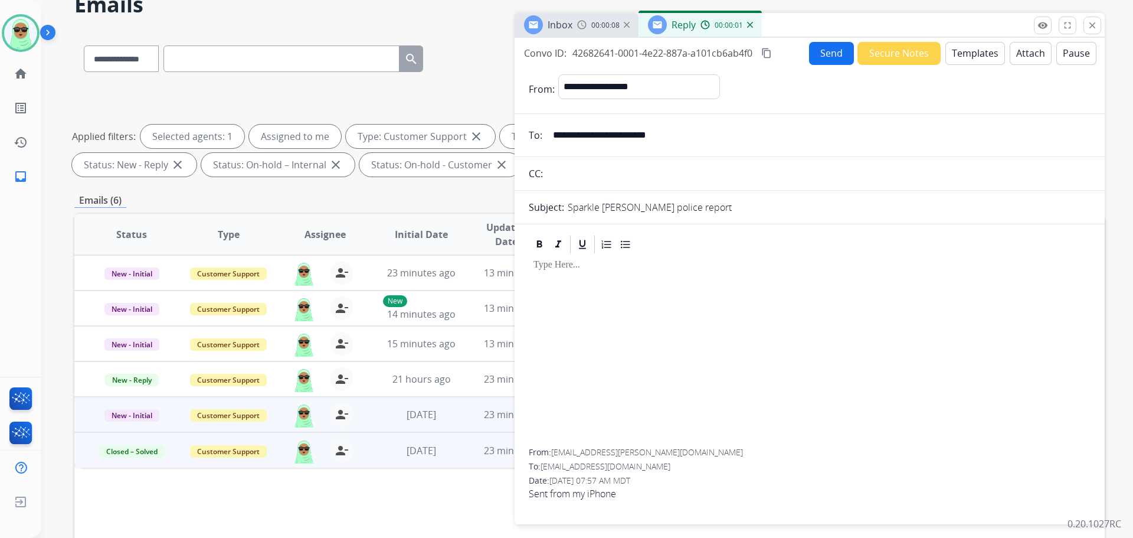
click at [911, 67] on form "**********" at bounding box center [810, 292] width 590 height 454
click at [908, 58] on button "Secure Notes" at bounding box center [899, 53] width 83 height 23
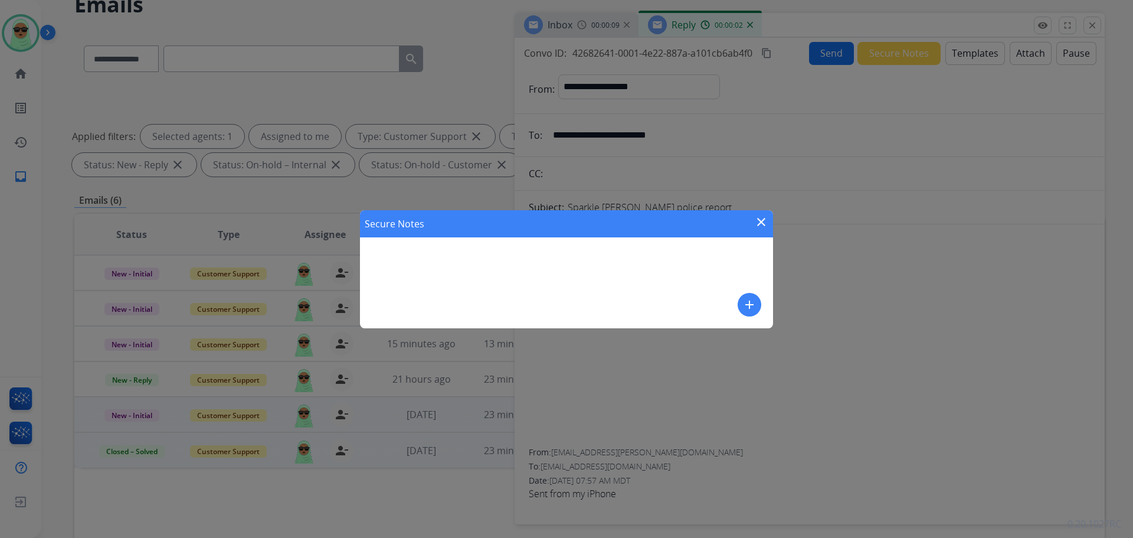
click at [761, 297] on div "add" at bounding box center [750, 305] width 24 height 24
click at [755, 299] on mat-icon "add" at bounding box center [750, 304] width 14 height 14
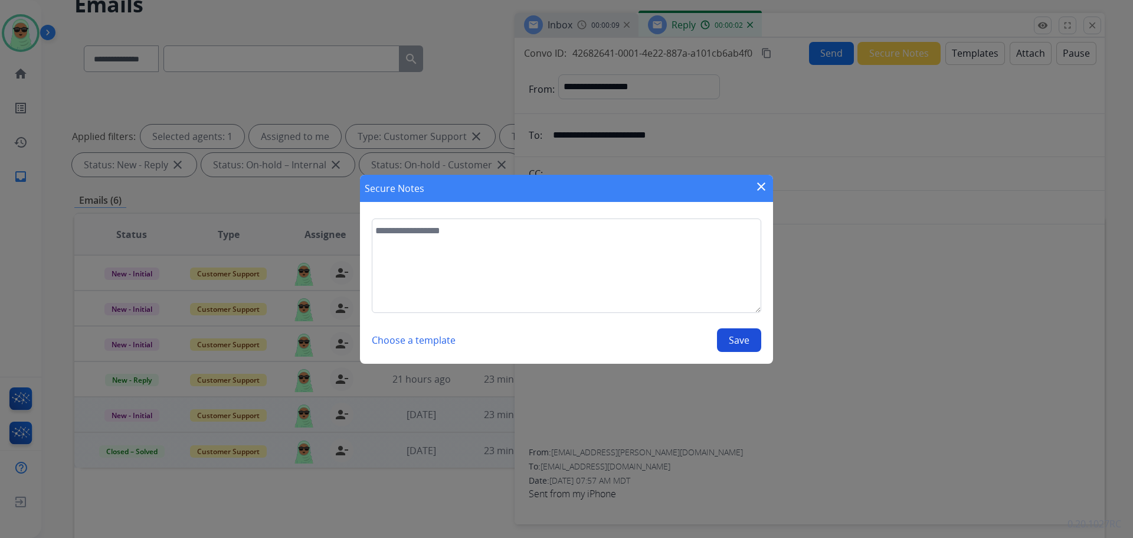
click at [659, 269] on textarea at bounding box center [567, 265] width 390 height 94
click at [608, 235] on textarea "**********" at bounding box center [567, 265] width 390 height 94
click at [607, 235] on textarea "**********" at bounding box center [567, 265] width 390 height 94
click at [614, 223] on textarea "**********" at bounding box center [567, 265] width 390 height 94
click at [606, 237] on textarea "**********" at bounding box center [567, 265] width 390 height 94
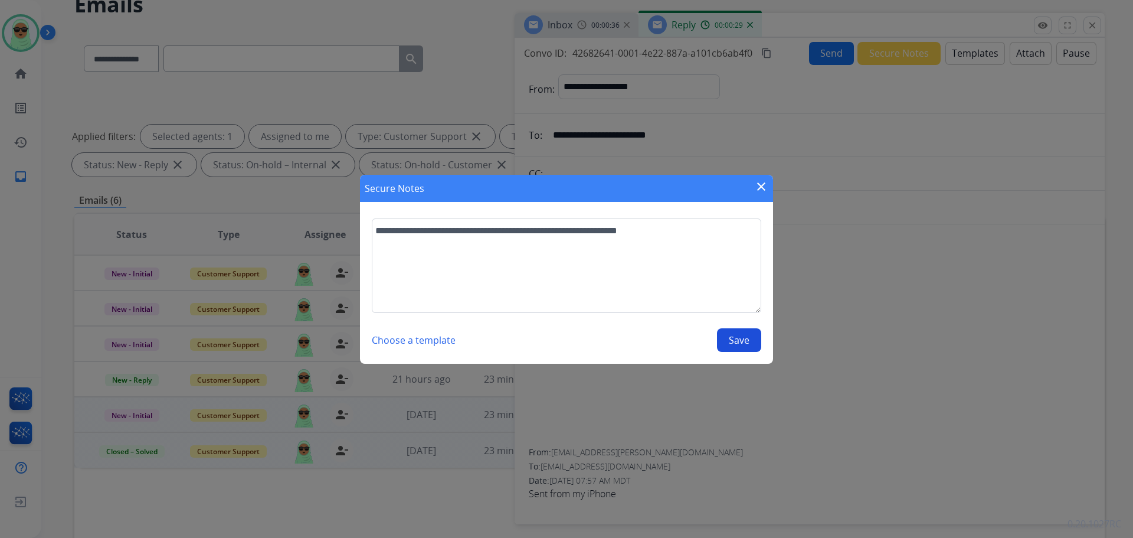
type textarea "**********"
click at [730, 345] on button "Save" at bounding box center [739, 340] width 44 height 24
select select "**********"
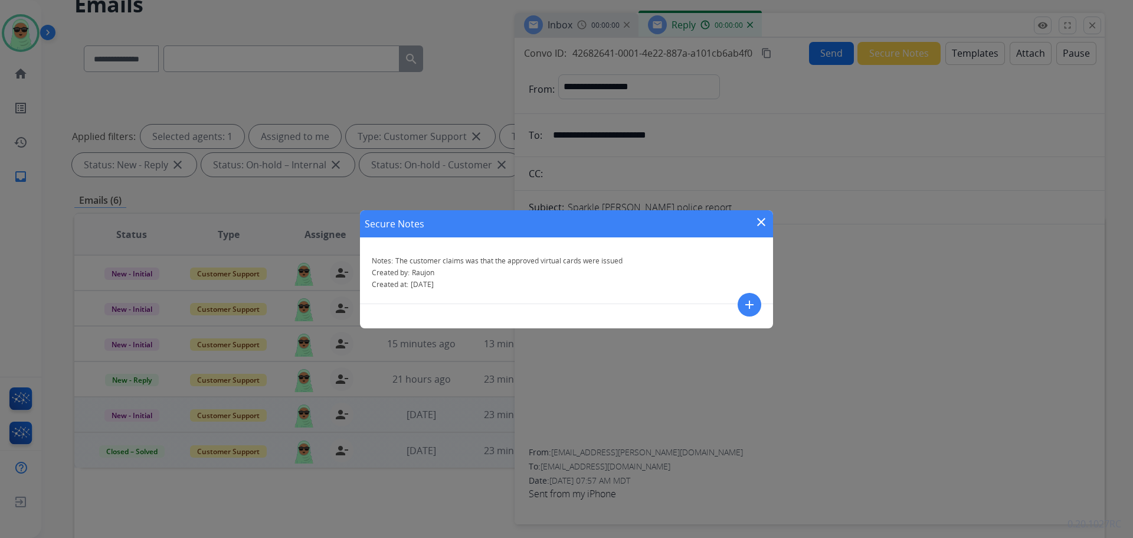
click at [757, 215] on mat-icon "close" at bounding box center [761, 222] width 14 height 14
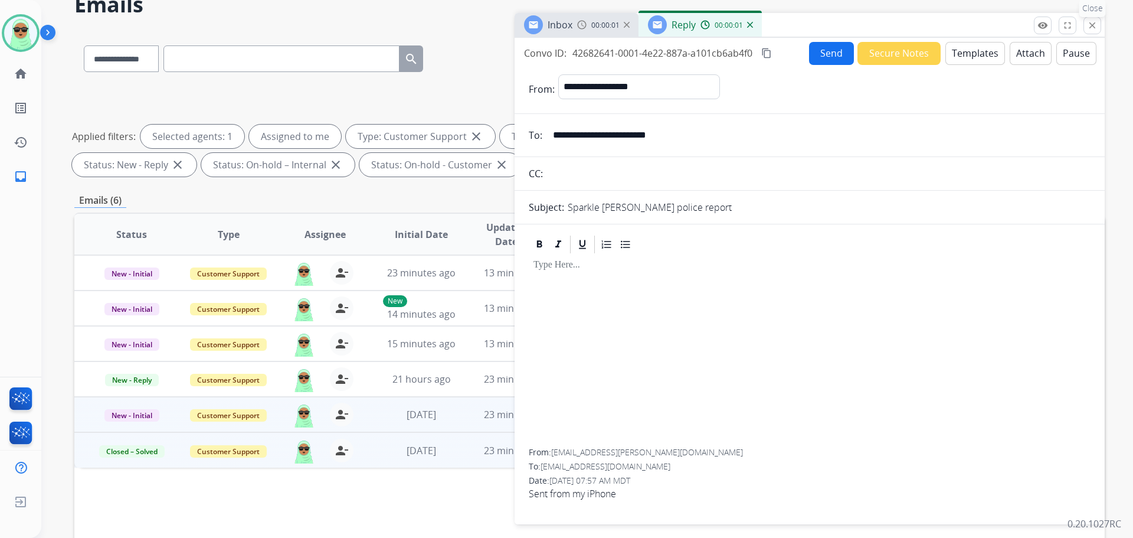
click at [1094, 25] on mat-icon "close" at bounding box center [1092, 25] width 11 height 11
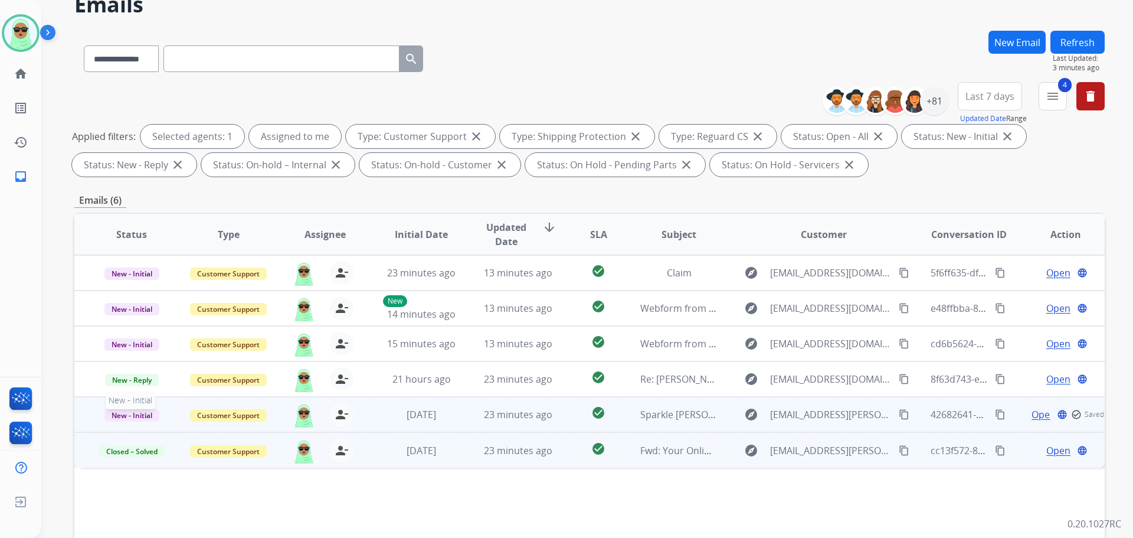
click at [145, 410] on span "New - Initial" at bounding box center [131, 415] width 55 height 12
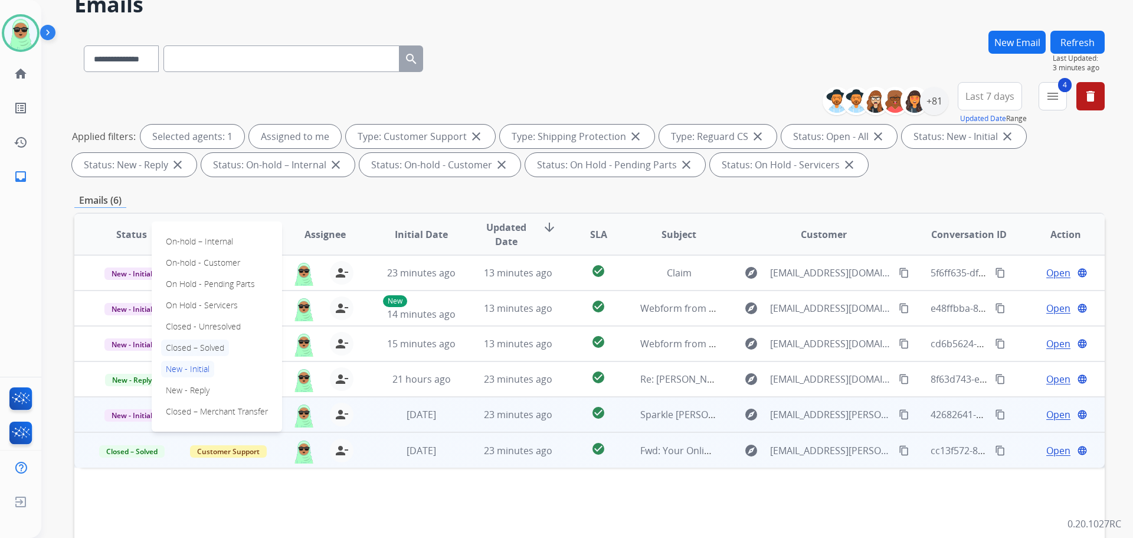
click at [215, 345] on p "Closed – Solved" at bounding box center [195, 347] width 68 height 17
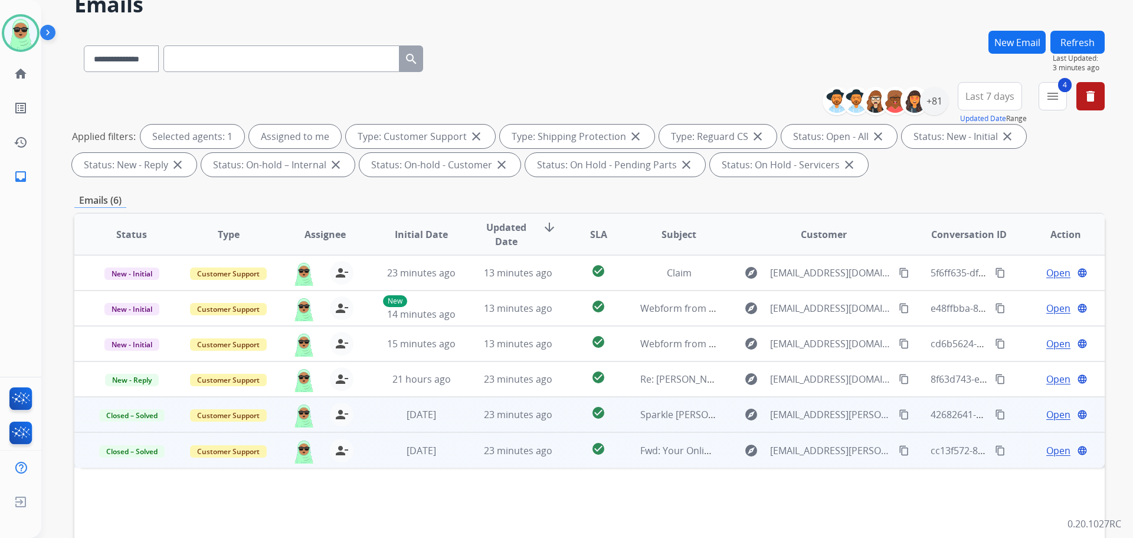
click at [1085, 36] on button "Refresh" at bounding box center [1078, 42] width 54 height 23
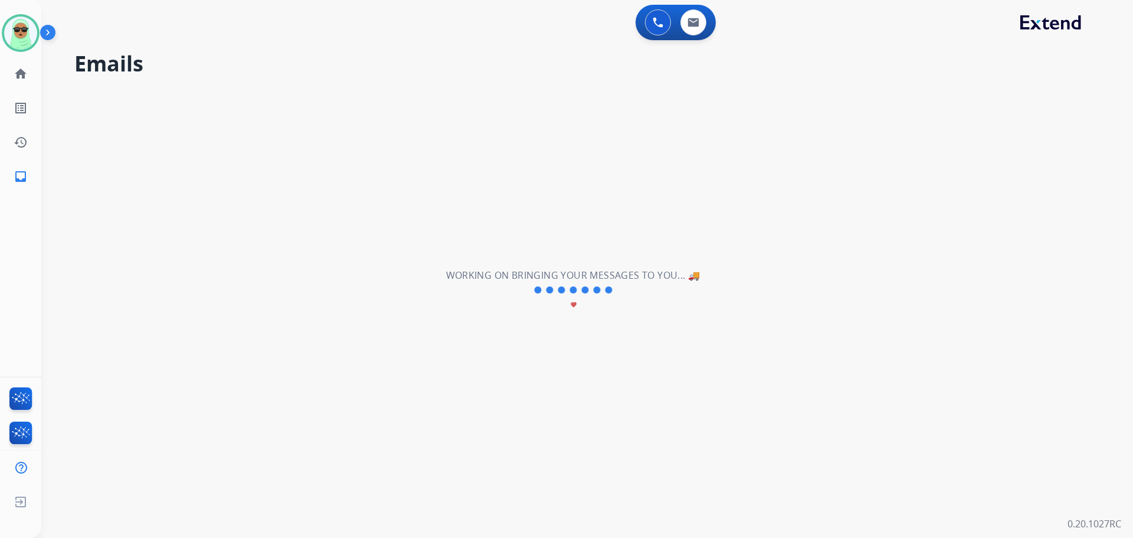
scroll to position [0, 0]
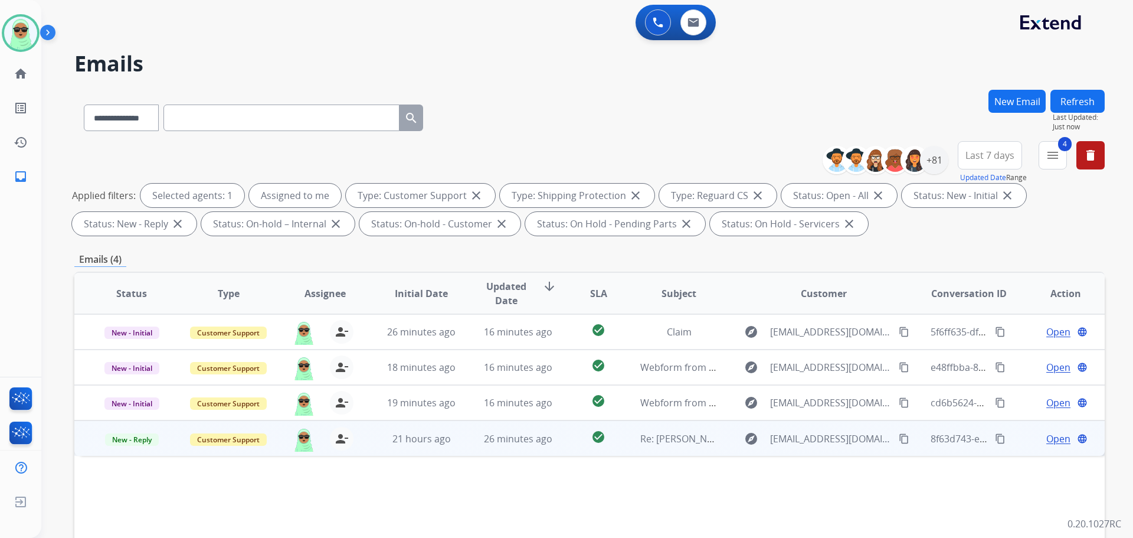
click at [899, 437] on mat-icon "content_copy" at bounding box center [904, 438] width 11 height 11
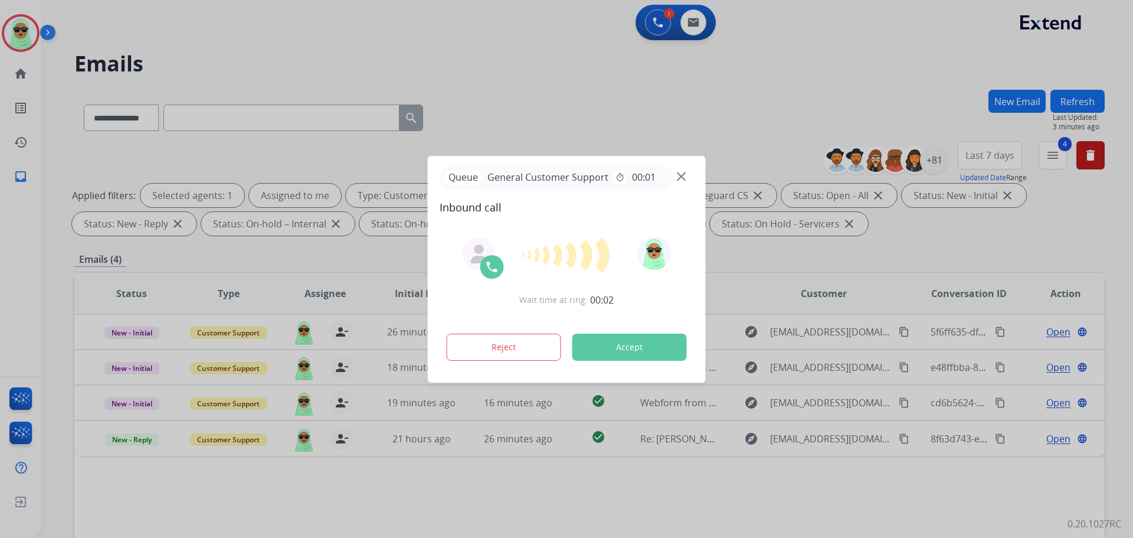
click at [686, 172] on div "Queue General Customer Support timer 00:01" at bounding box center [567, 177] width 254 height 24
click at [683, 175] on img at bounding box center [681, 176] width 9 height 9
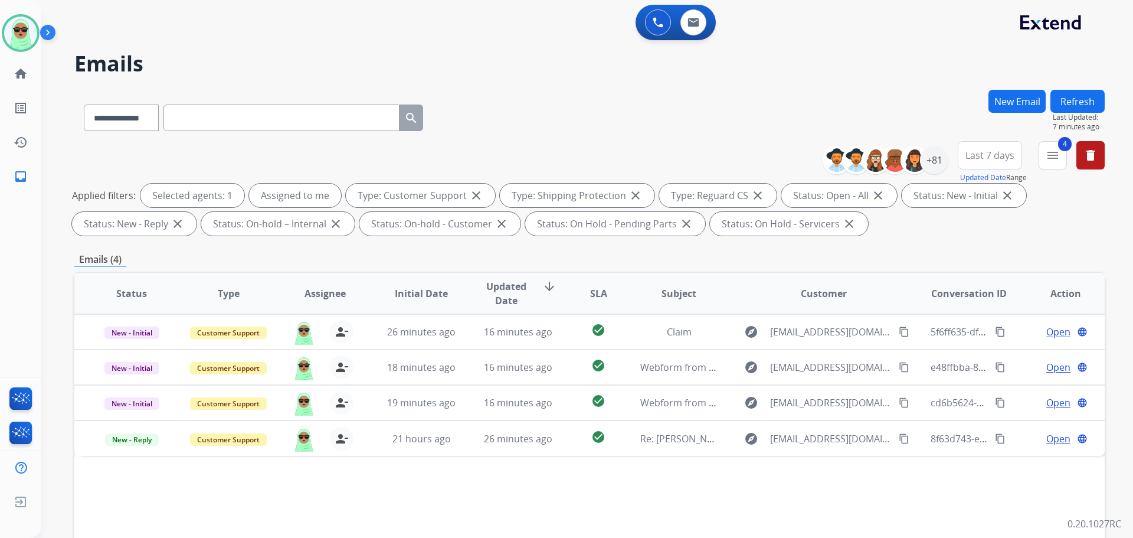
click at [928, 64] on h2 "Emails" at bounding box center [589, 64] width 1031 height 24
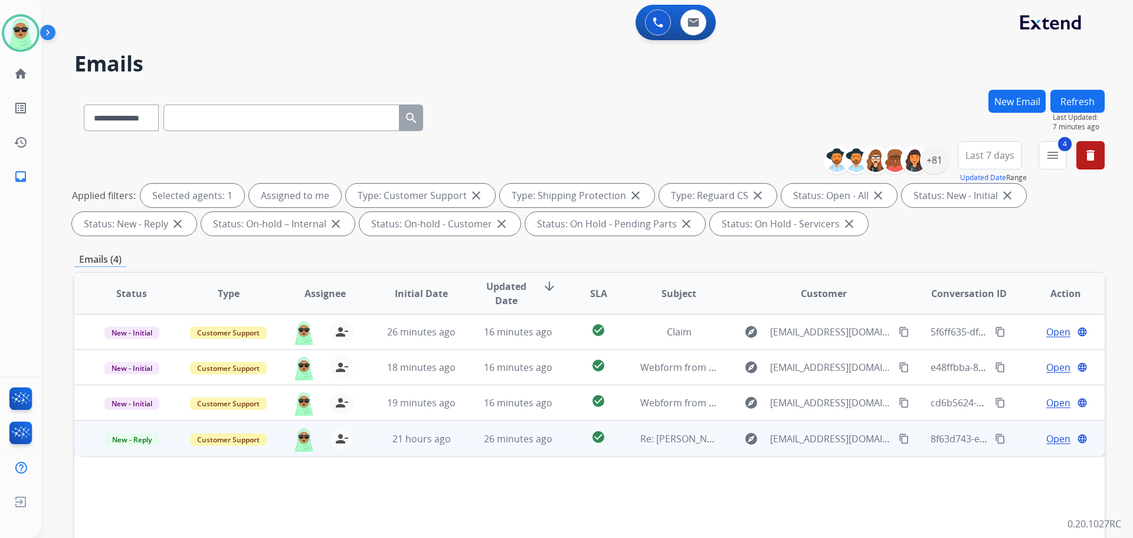
click at [899, 441] on mat-icon "content_copy" at bounding box center [904, 438] width 11 height 11
click at [1046, 443] on span "Open" at bounding box center [1058, 438] width 24 height 14
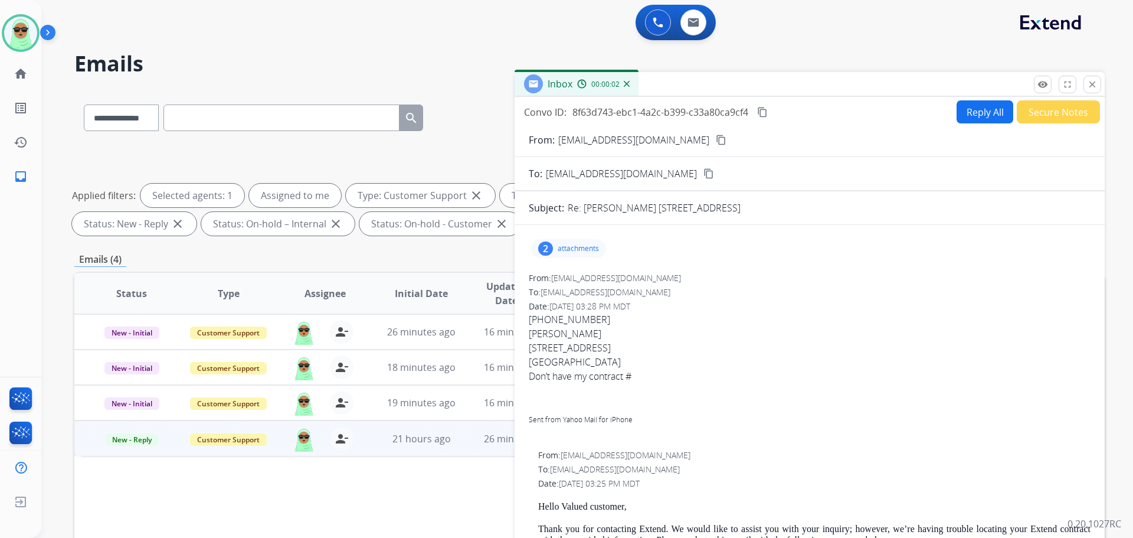
click at [548, 246] on div "2" at bounding box center [545, 248] width 15 height 14
click at [1035, 78] on button "remove_red_eye Logs" at bounding box center [1043, 85] width 18 height 18
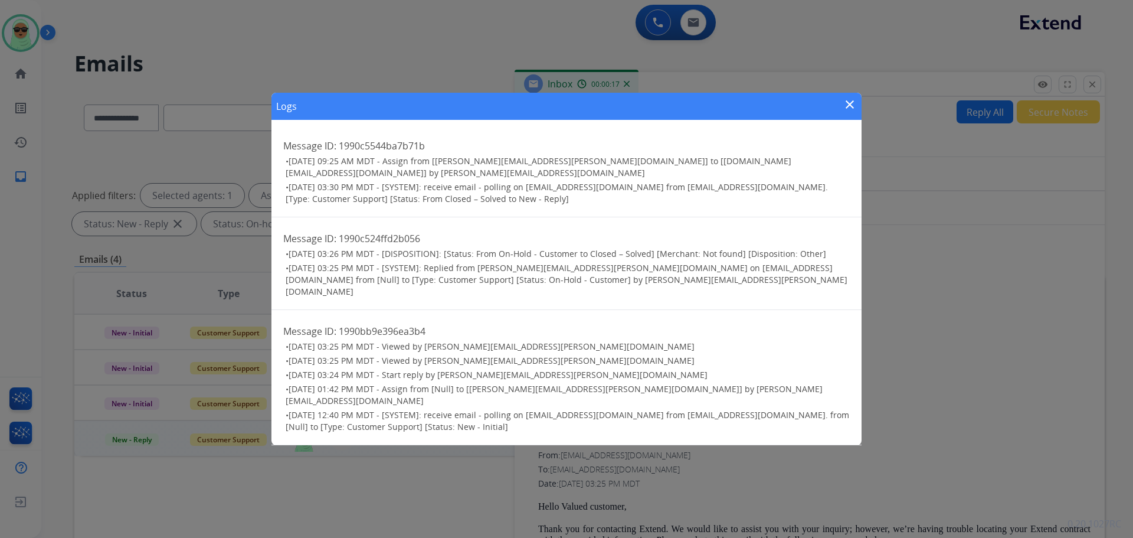
click at [845, 112] on mat-icon "close" at bounding box center [850, 104] width 14 height 14
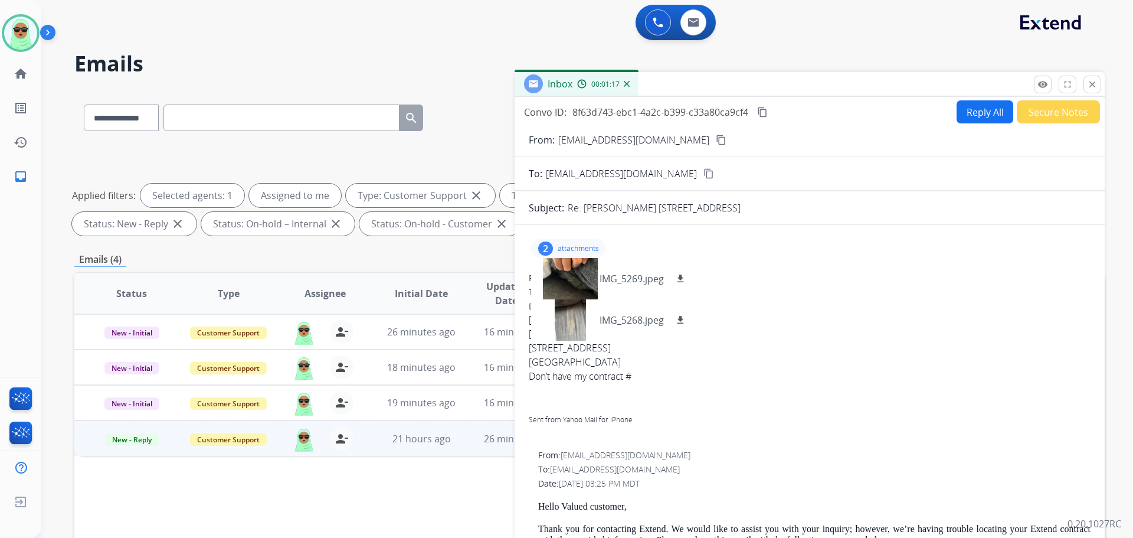
click at [572, 247] on p "attachments" at bounding box center [578, 248] width 41 height 9
click at [957, 109] on button "Reply All" at bounding box center [985, 111] width 57 height 23
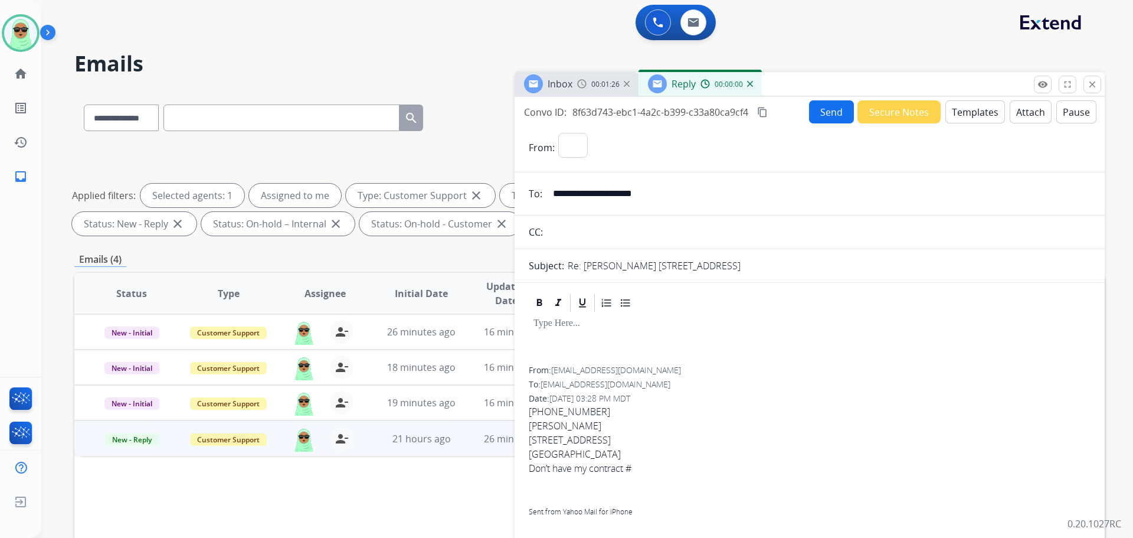
select select "**********"
click at [969, 104] on button "Templates" at bounding box center [976, 111] width 60 height 23
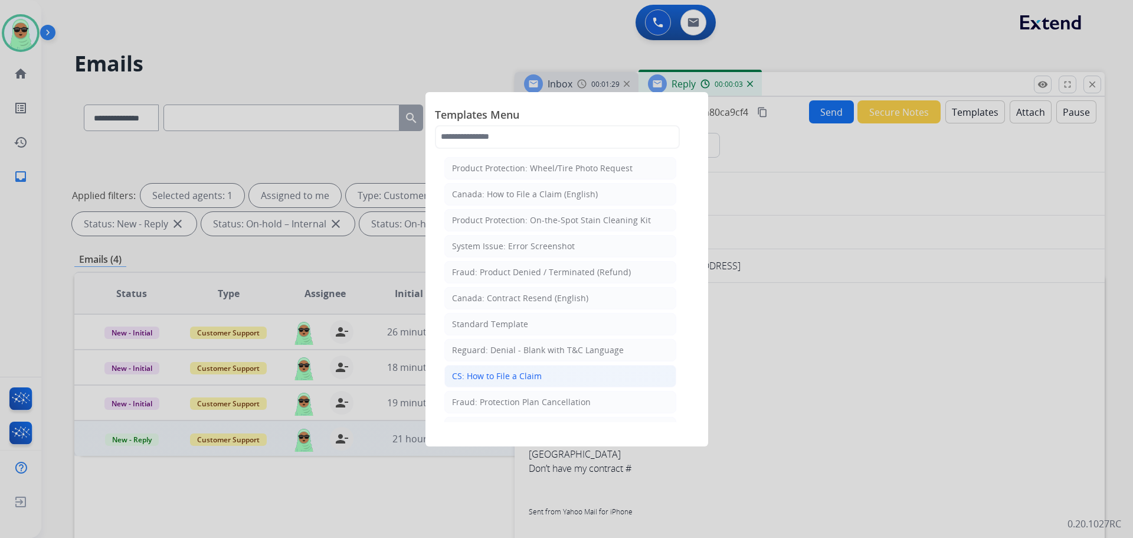
click at [525, 377] on div "CS: How to File a Claim" at bounding box center [497, 376] width 90 height 12
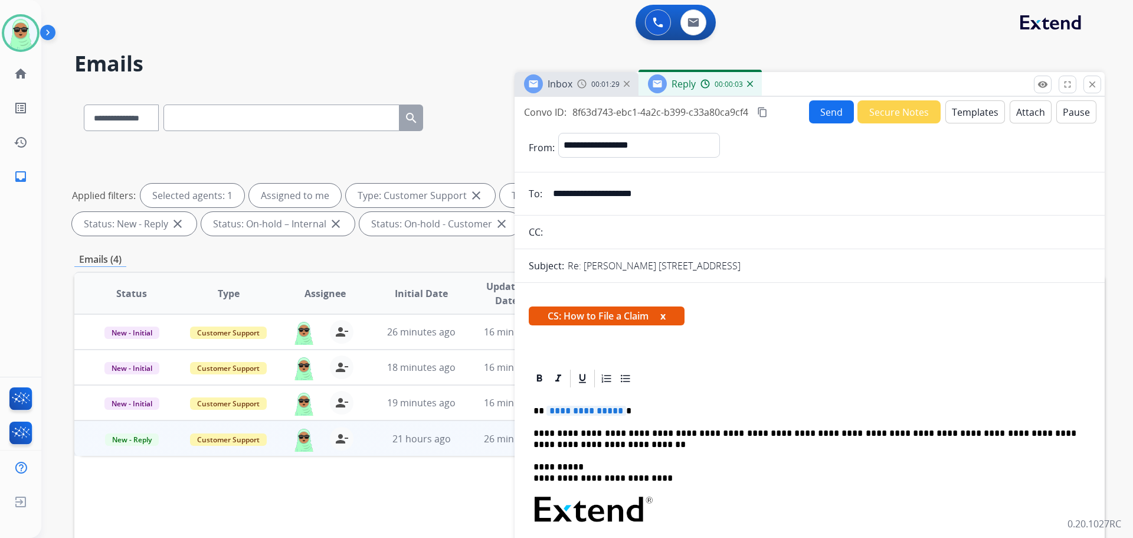
scroll to position [118, 0]
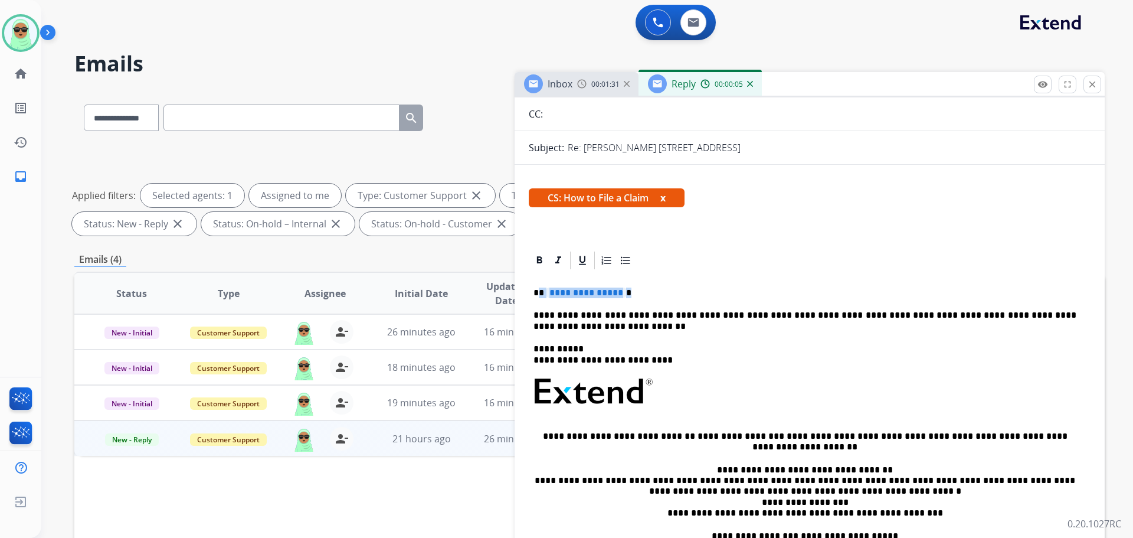
drag, startPoint x: 616, startPoint y: 289, endPoint x: 539, endPoint y: 291, distance: 76.8
click at [539, 291] on p "**********" at bounding box center [805, 292] width 543 height 11
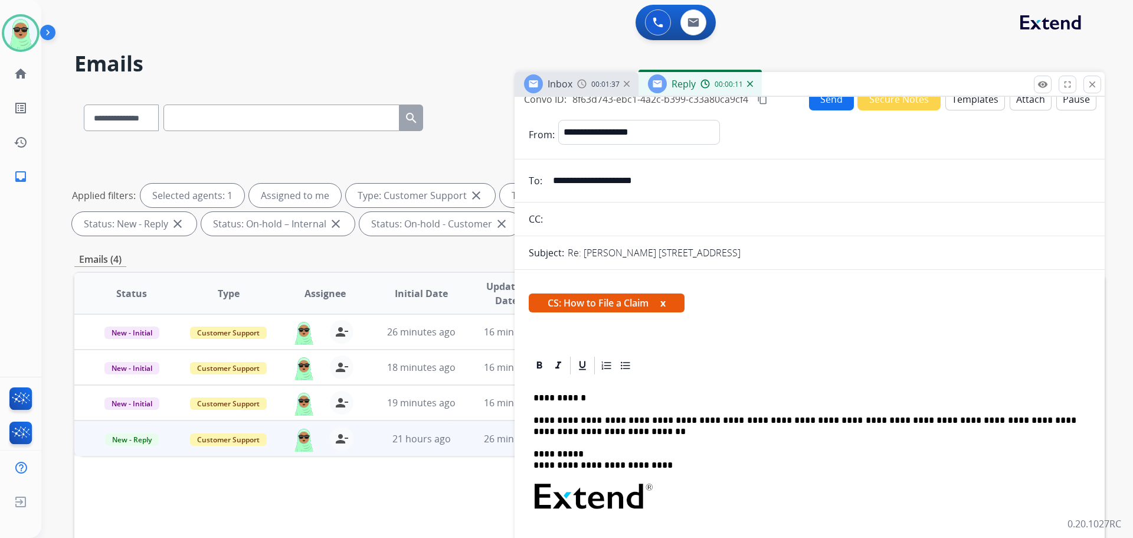
scroll to position [0, 0]
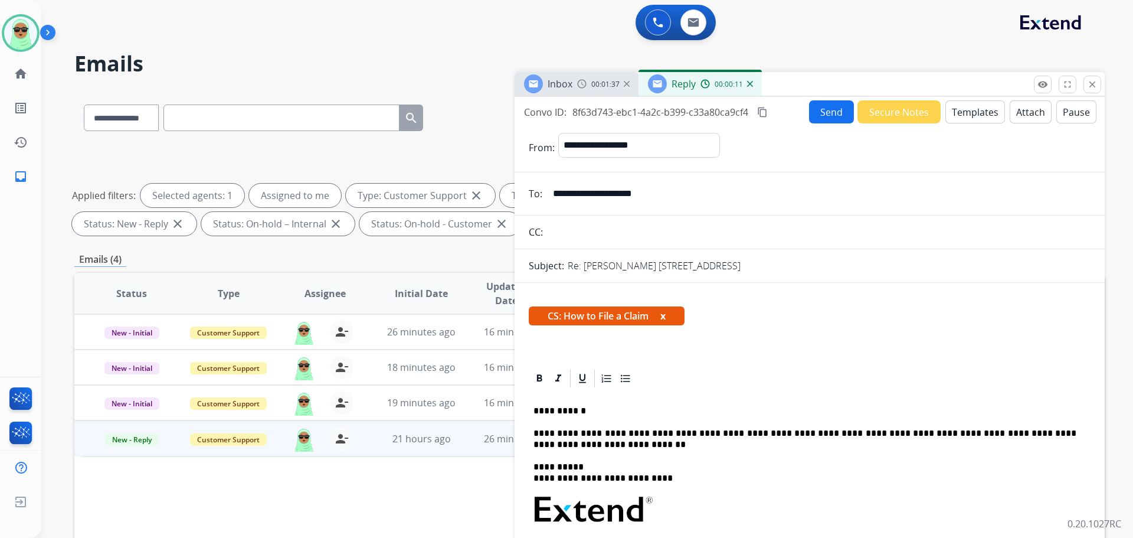
click at [816, 122] on button "Send" at bounding box center [831, 111] width 45 height 23
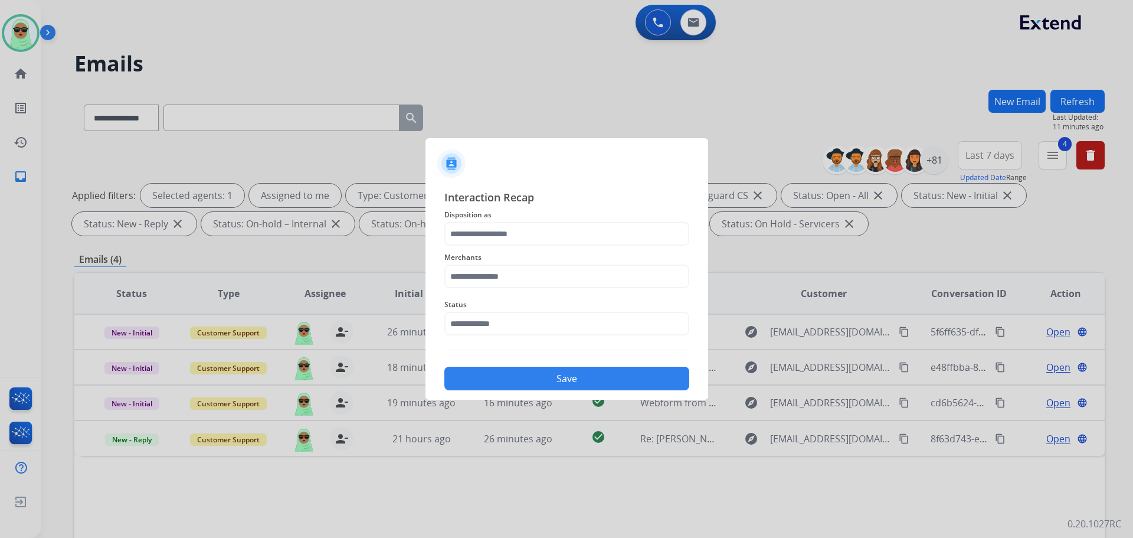
drag, startPoint x: 495, startPoint y: 336, endPoint x: 500, endPoint y: 319, distance: 18.3
click at [495, 336] on div "Status" at bounding box center [566, 316] width 245 height 47
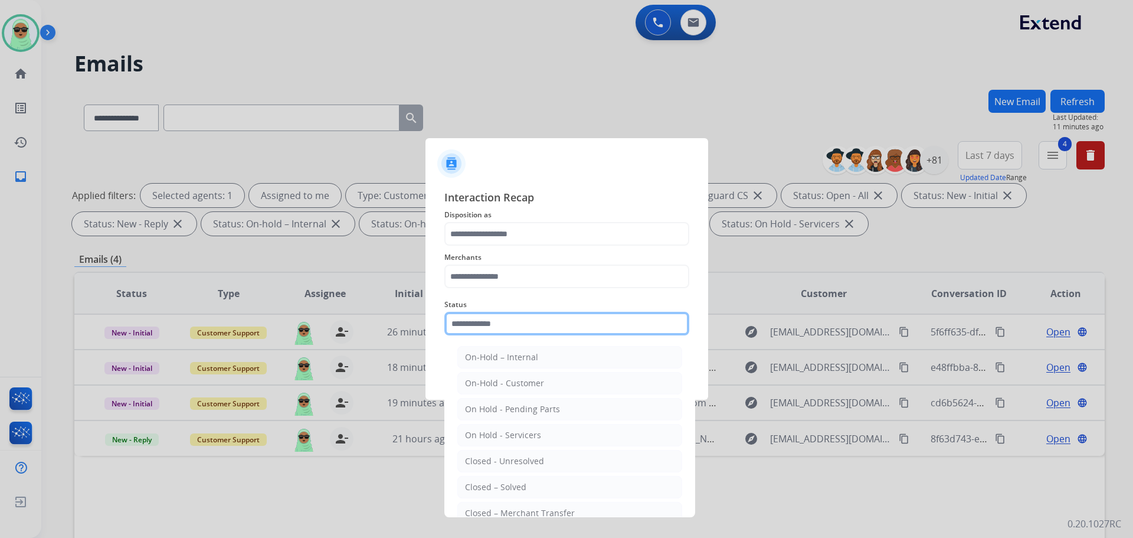
click at [500, 318] on input "text" at bounding box center [566, 324] width 245 height 24
click at [570, 492] on li "Closed – Solved" at bounding box center [569, 487] width 225 height 22
type input "**********"
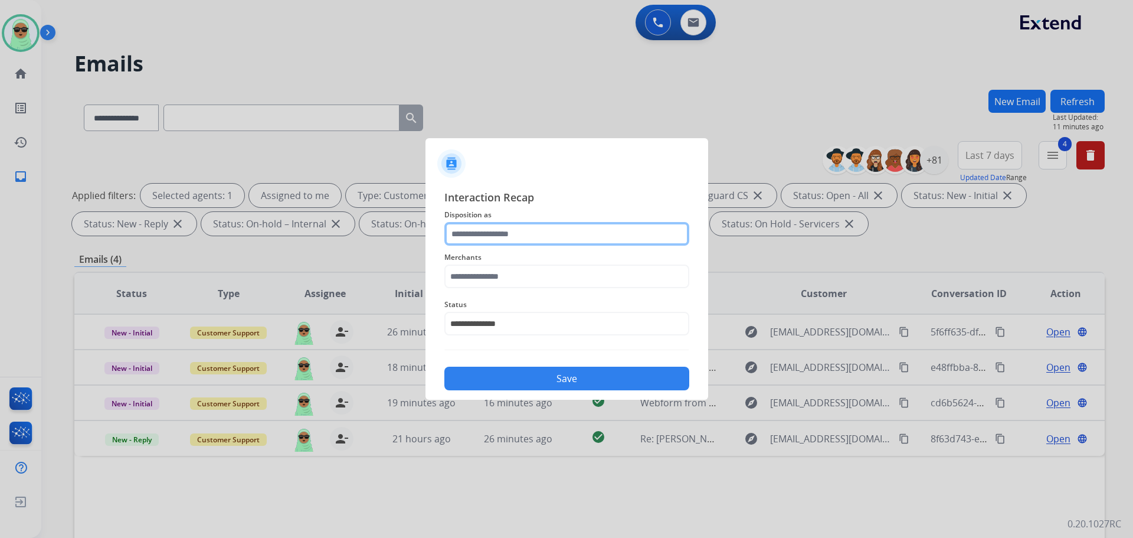
click at [539, 238] on input "text" at bounding box center [566, 234] width 245 height 24
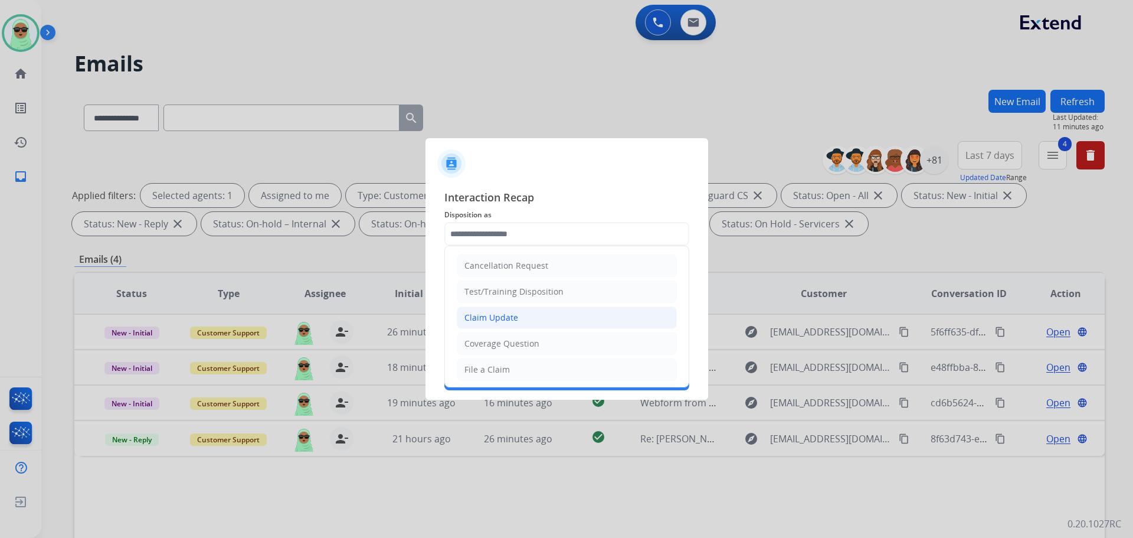
click at [546, 320] on li "Claim Update" at bounding box center [567, 317] width 220 height 22
type input "**********"
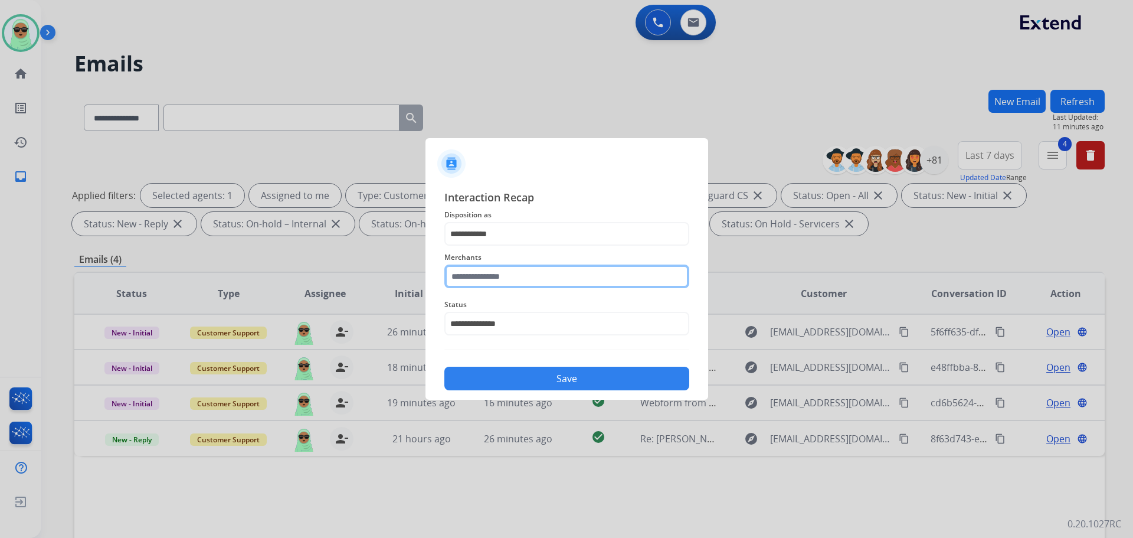
click at [509, 282] on input "text" at bounding box center [566, 276] width 245 height 24
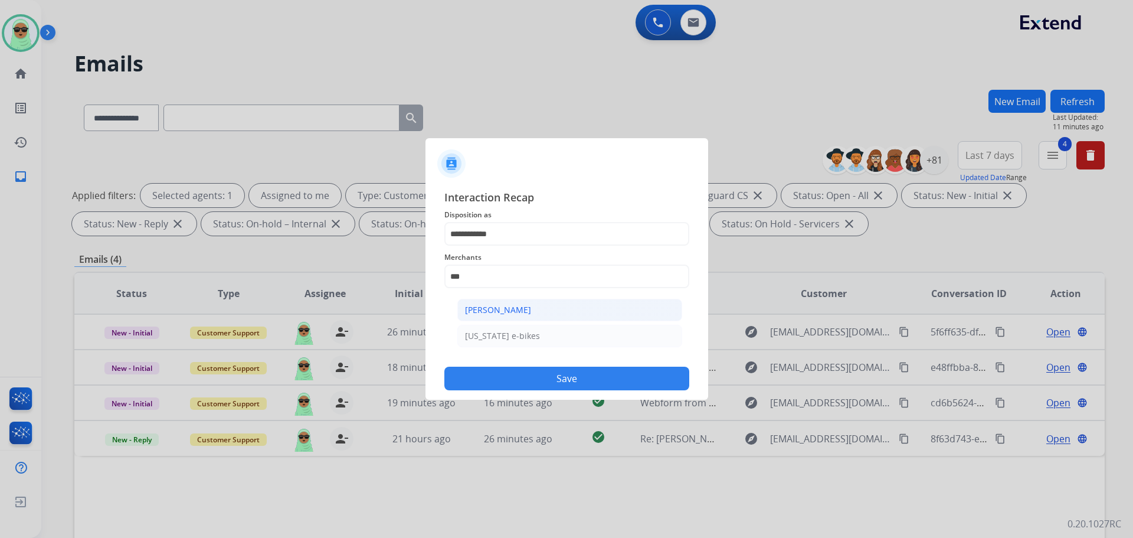
click at [591, 308] on li "[PERSON_NAME]" at bounding box center [569, 310] width 225 height 22
type input "**********"
click at [609, 394] on div "**********" at bounding box center [567, 289] width 283 height 220
click at [607, 379] on button "Save" at bounding box center [566, 379] width 245 height 24
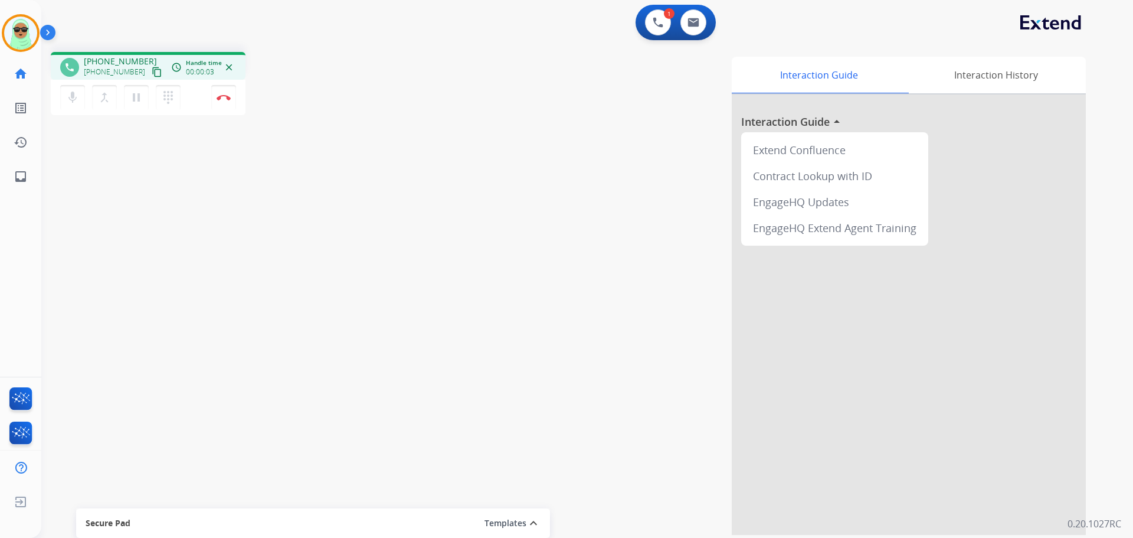
click at [152, 75] on mat-icon "content_copy" at bounding box center [157, 72] width 11 height 11
click at [135, 104] on mat-icon "pause" at bounding box center [136, 97] width 14 height 14
click at [68, 93] on mat-icon "mic" at bounding box center [73, 97] width 14 height 14
click at [75, 98] on mat-icon "mic_off" at bounding box center [73, 97] width 14 height 14
click at [143, 92] on mat-icon "play_arrow" at bounding box center [136, 97] width 14 height 14
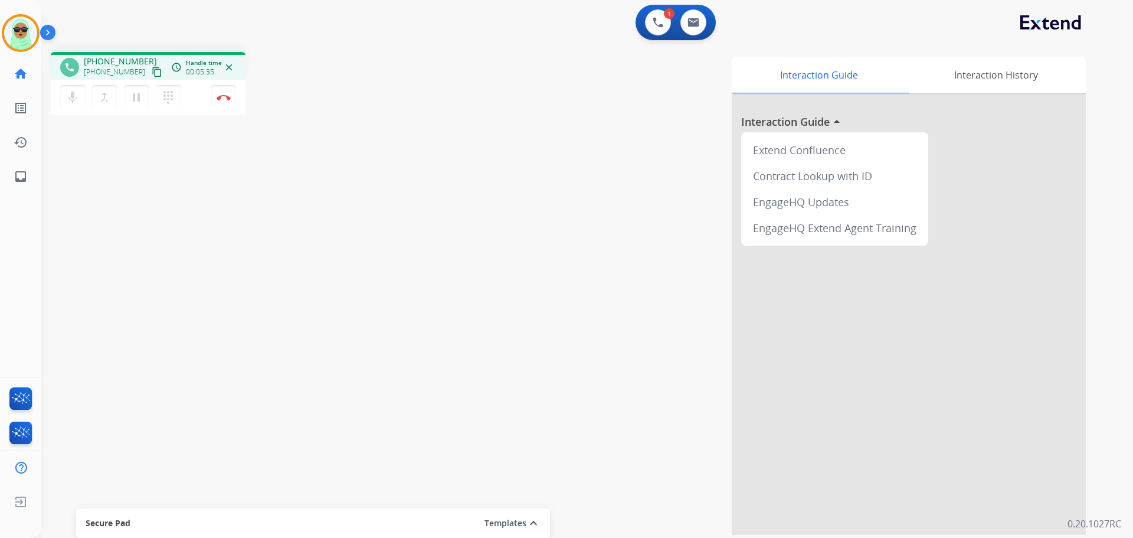
drag, startPoint x: 467, startPoint y: 233, endPoint x: 429, endPoint y: 212, distance: 43.3
click at [460, 228] on div "Interaction Guide Interaction History Interaction Guide arrow_drop_up Extend Co…" at bounding box center [738, 296] width 695 height 478
click at [214, 97] on button "Disconnect" at bounding box center [223, 97] width 25 height 25
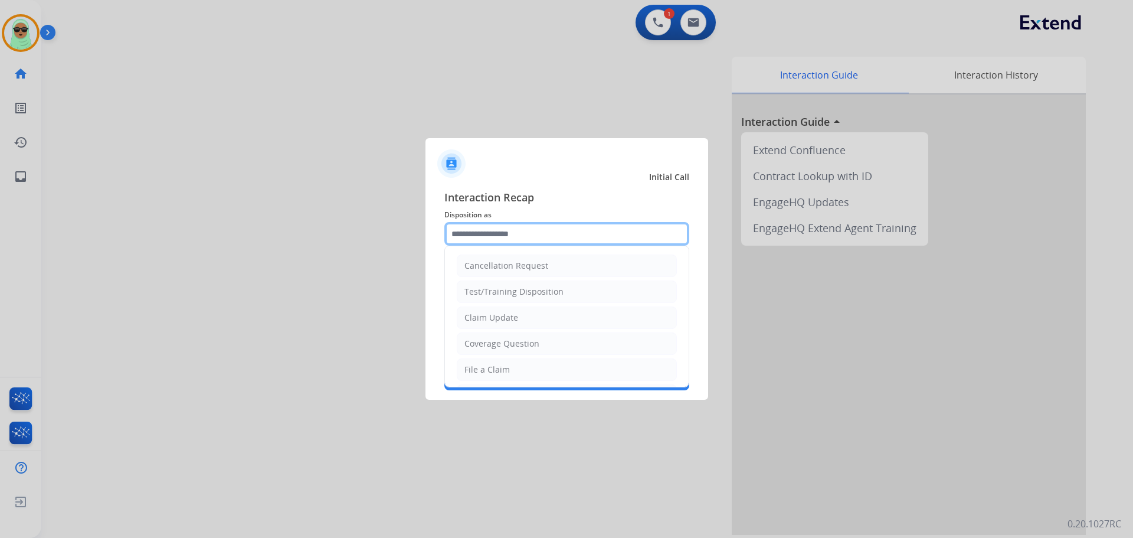
click at [548, 223] on input "text" at bounding box center [566, 234] width 245 height 24
click at [509, 376] on li "File a Claim" at bounding box center [567, 369] width 220 height 22
type input "**********"
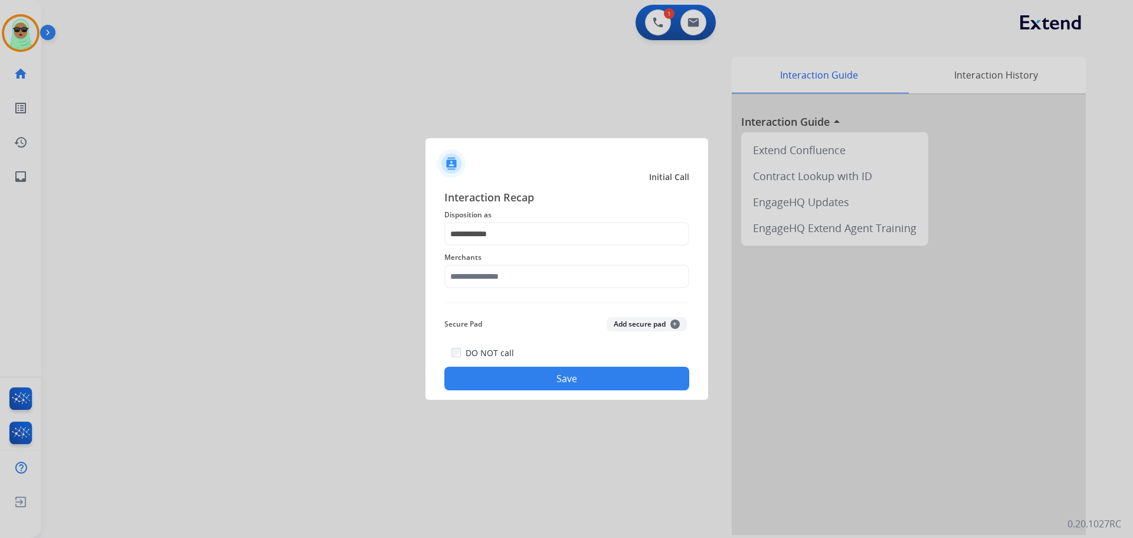
drag, startPoint x: 515, startPoint y: 292, endPoint x: 518, endPoint y: 286, distance: 7.1
click at [517, 289] on div "Merchants" at bounding box center [566, 269] width 245 height 47
click at [521, 273] on input "text" at bounding box center [566, 276] width 245 height 24
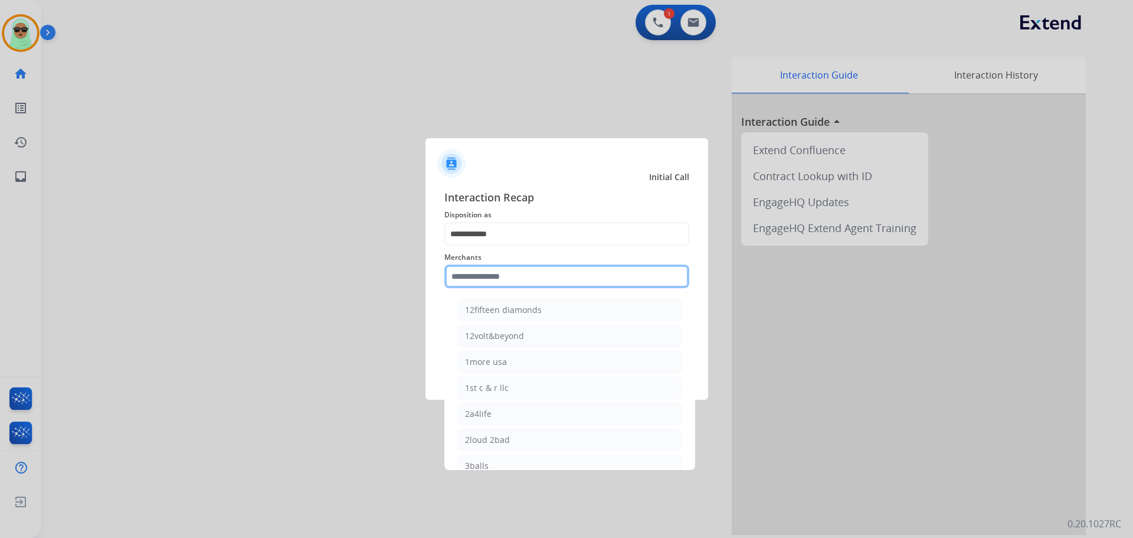
click at [521, 273] on input "text" at bounding box center [566, 276] width 245 height 24
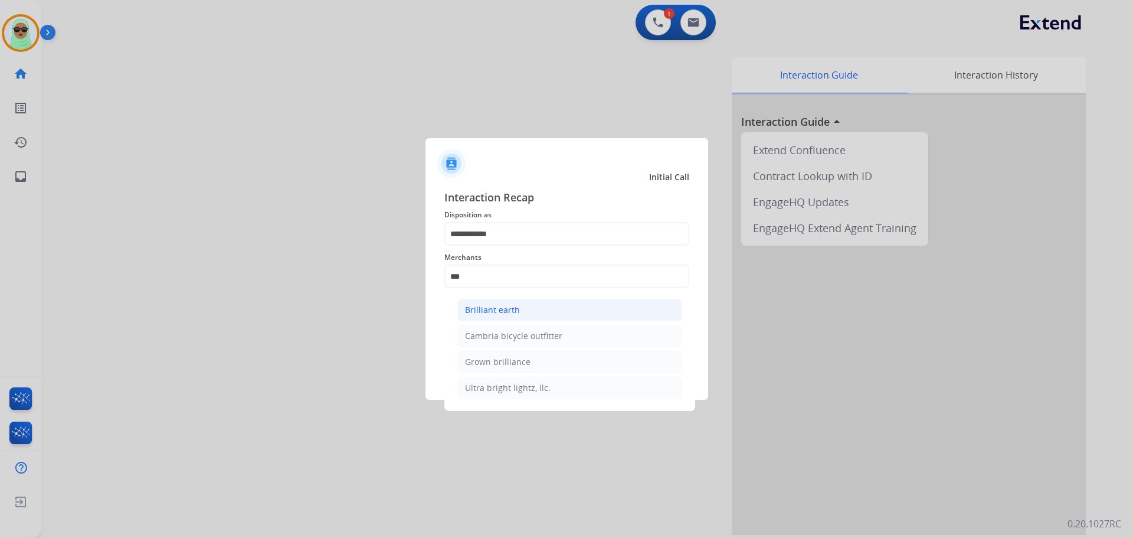
click at [521, 314] on li "Brilliant earth" at bounding box center [569, 310] width 225 height 22
type input "**********"
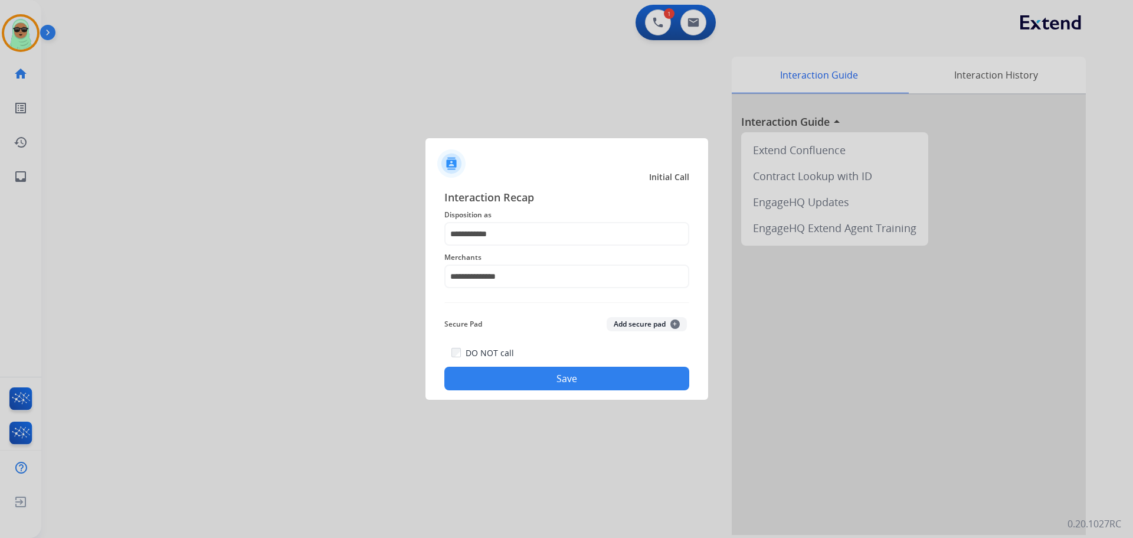
click at [665, 390] on div "DO NOT call Save" at bounding box center [566, 367] width 245 height 45
click at [671, 385] on button "Save" at bounding box center [566, 379] width 245 height 24
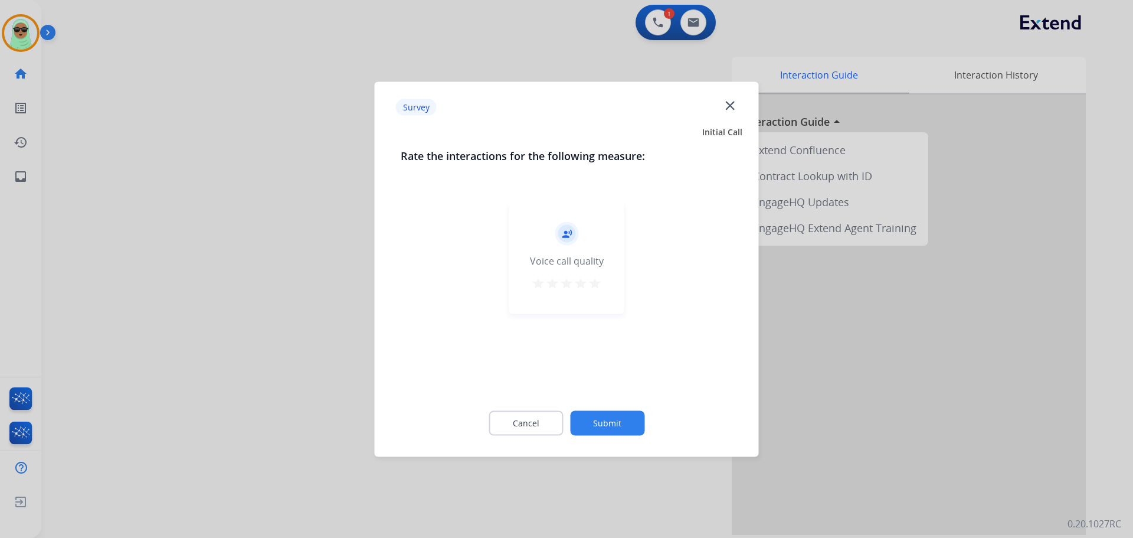
click at [636, 437] on div "Cancel Submit" at bounding box center [567, 422] width 332 height 53
click at [636, 433] on button "Submit" at bounding box center [607, 422] width 74 height 25
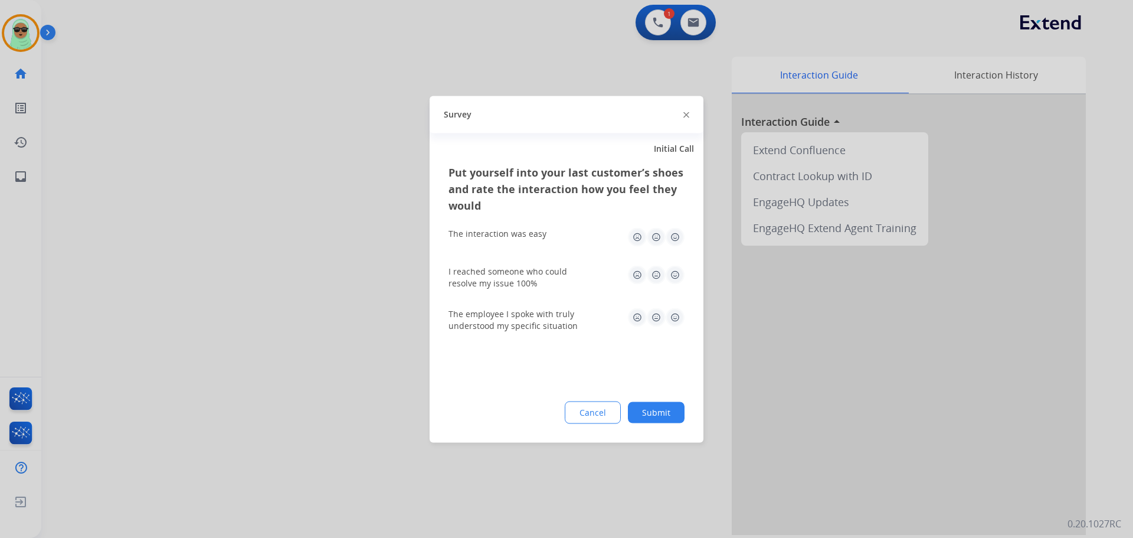
click at [638, 424] on div "Put yourself into your last customer’s shoes and rate the interaction how you f…" at bounding box center [567, 302] width 274 height 279
click at [649, 420] on button "Submit" at bounding box center [656, 411] width 57 height 21
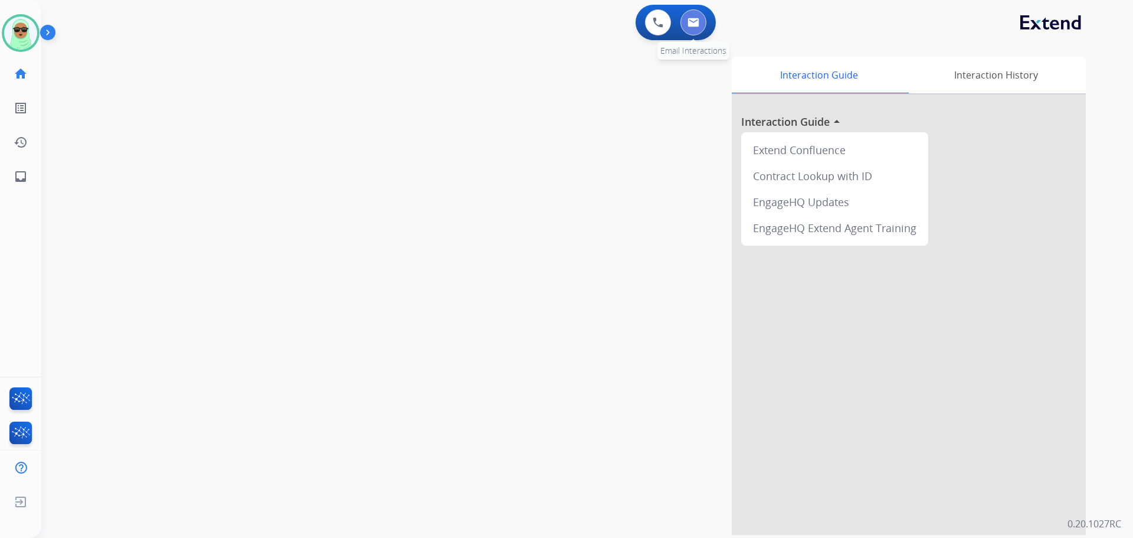
click at [698, 28] on button at bounding box center [694, 22] width 26 height 26
select select "**********"
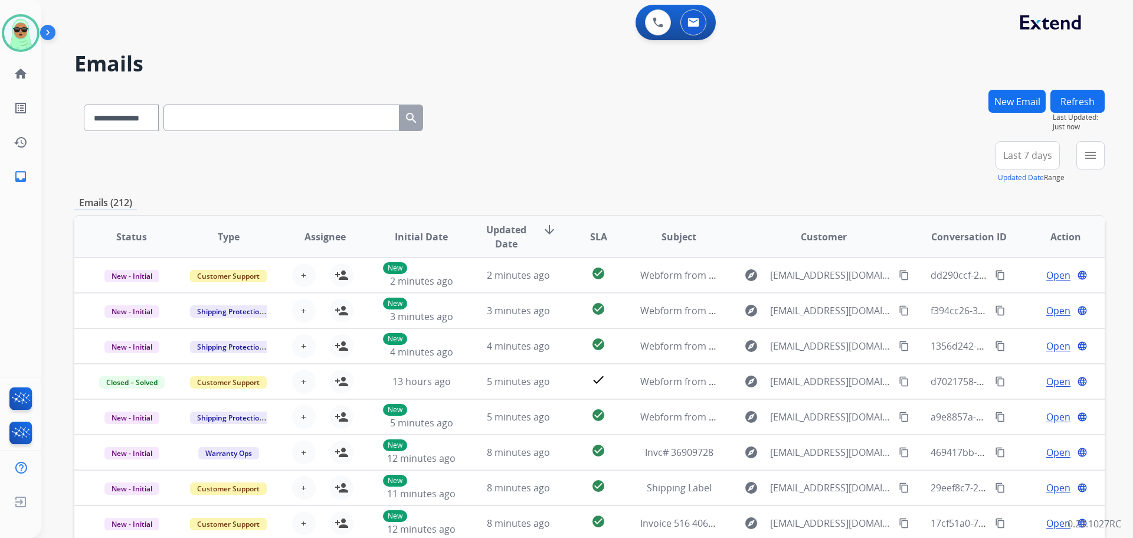
click at [1097, 145] on button "menu" at bounding box center [1091, 155] width 28 height 28
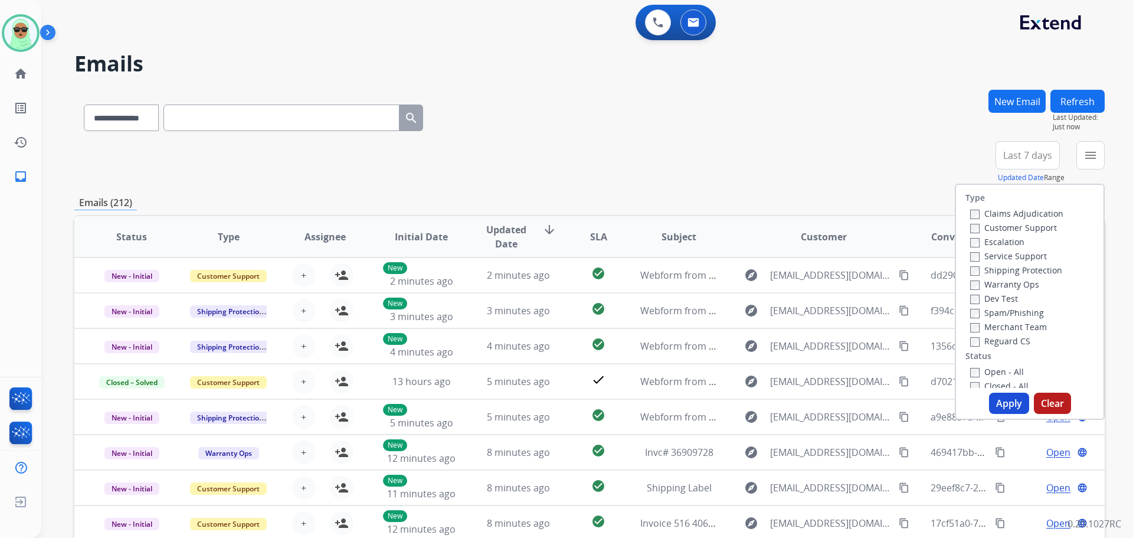
click at [983, 222] on label "Customer Support" at bounding box center [1013, 227] width 87 height 11
click at [989, 269] on label "Shipping Protection" at bounding box center [1016, 269] width 92 height 11
click at [983, 342] on label "Reguard CS" at bounding box center [1000, 340] width 60 height 11
click at [984, 370] on label "Open - All" at bounding box center [997, 371] width 54 height 11
click at [998, 403] on button "Apply" at bounding box center [1009, 403] width 40 height 21
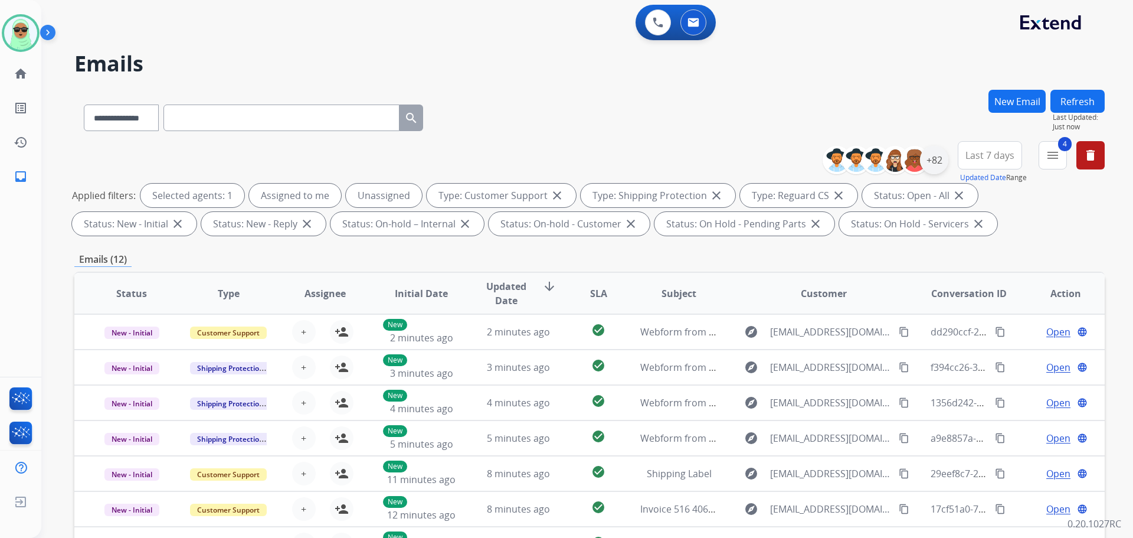
click at [938, 159] on div "+82" at bounding box center [934, 160] width 28 height 28
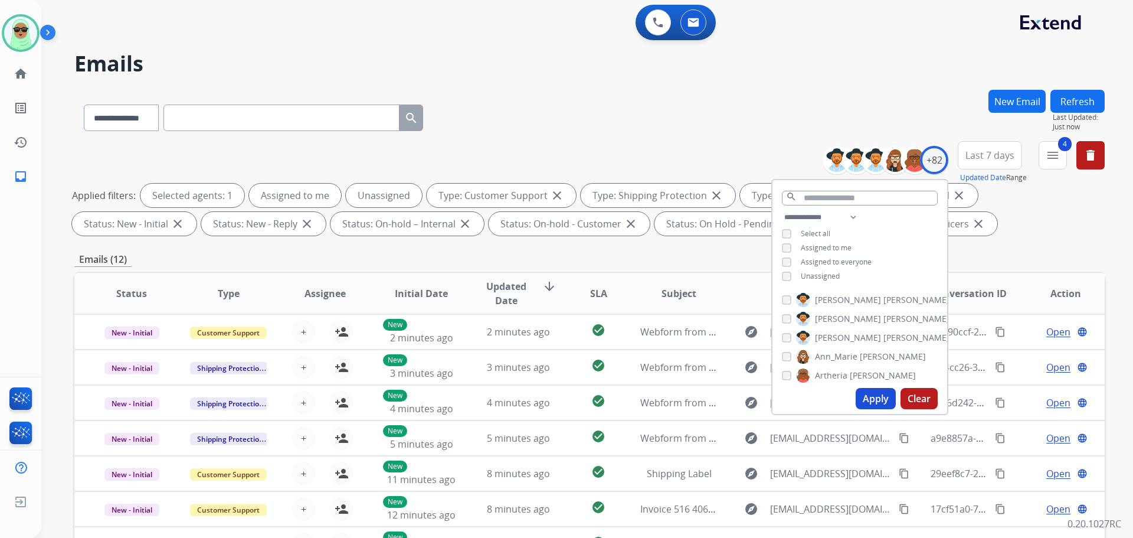
click at [825, 273] on span "Unassigned" at bounding box center [820, 276] width 39 height 10
click at [879, 391] on button "Apply" at bounding box center [876, 398] width 40 height 21
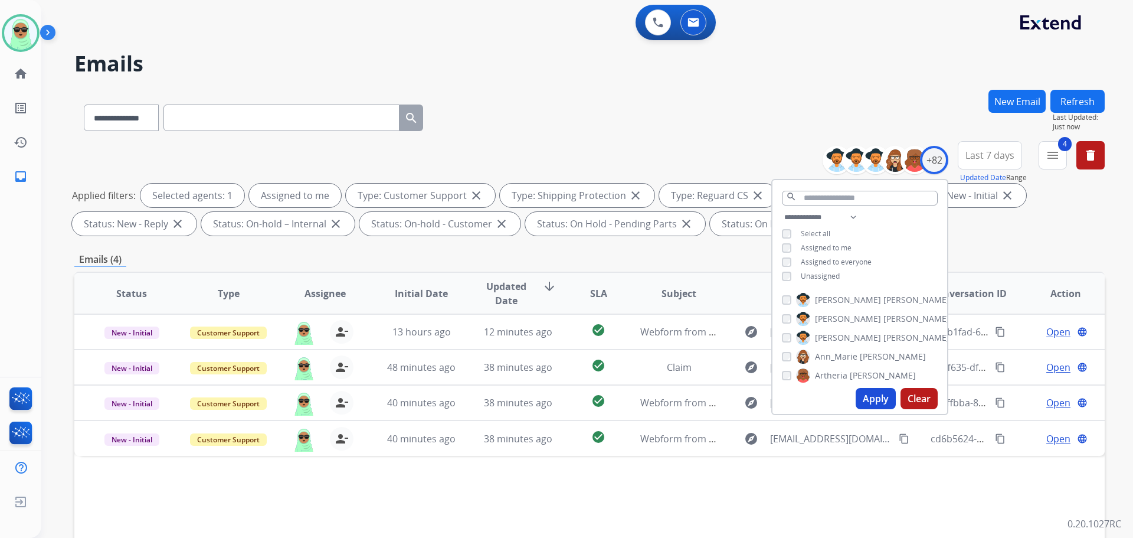
drag, startPoint x: 946, startPoint y: 512, endPoint x: 953, endPoint y: 493, distance: 20.0
click at [946, 513] on div "Status Type Assignee Initial Date Updated Date arrow_downward SLA Subject Custo…" at bounding box center [589, 469] width 1031 height 395
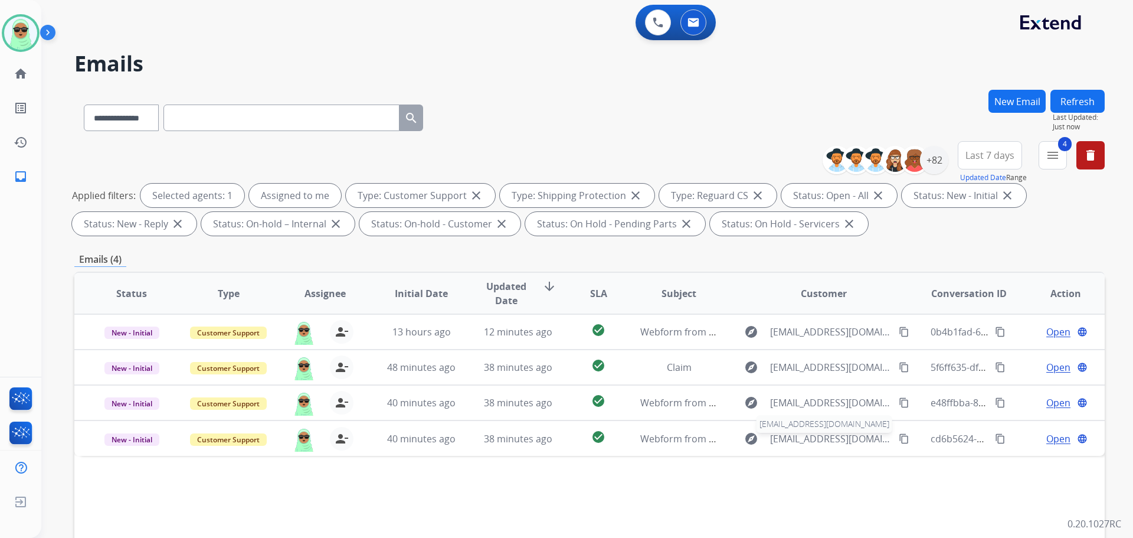
drag, startPoint x: 875, startPoint y: 440, endPoint x: 885, endPoint y: 441, distance: 10.7
click at [875, 440] on span "dacosta1224@gmail.com" at bounding box center [831, 438] width 122 height 14
type input "**********"
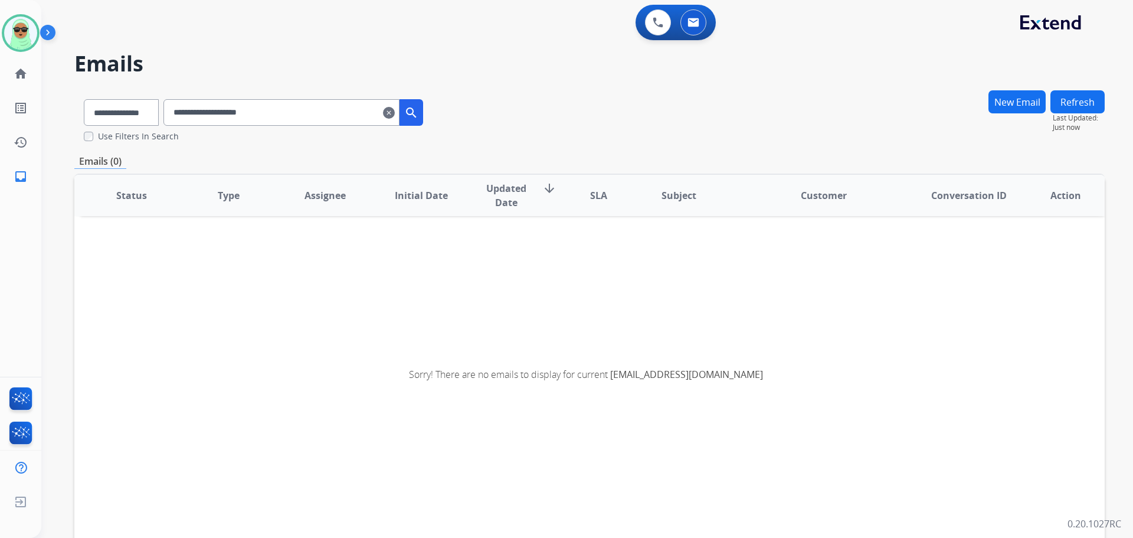
click at [395, 117] on mat-icon "clear" at bounding box center [389, 113] width 12 height 14
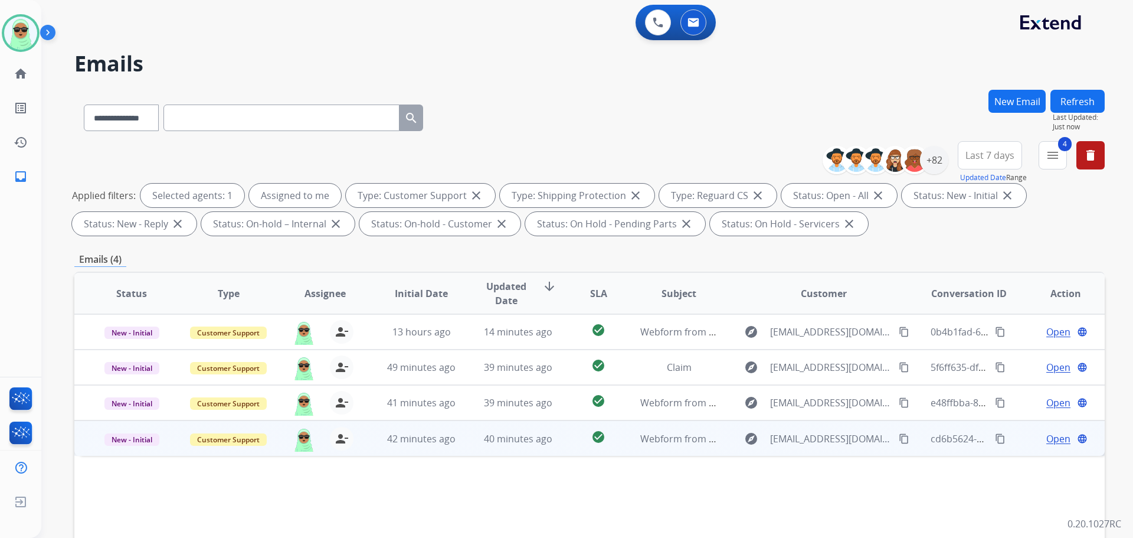
click at [1052, 435] on span "Open" at bounding box center [1058, 438] width 24 height 14
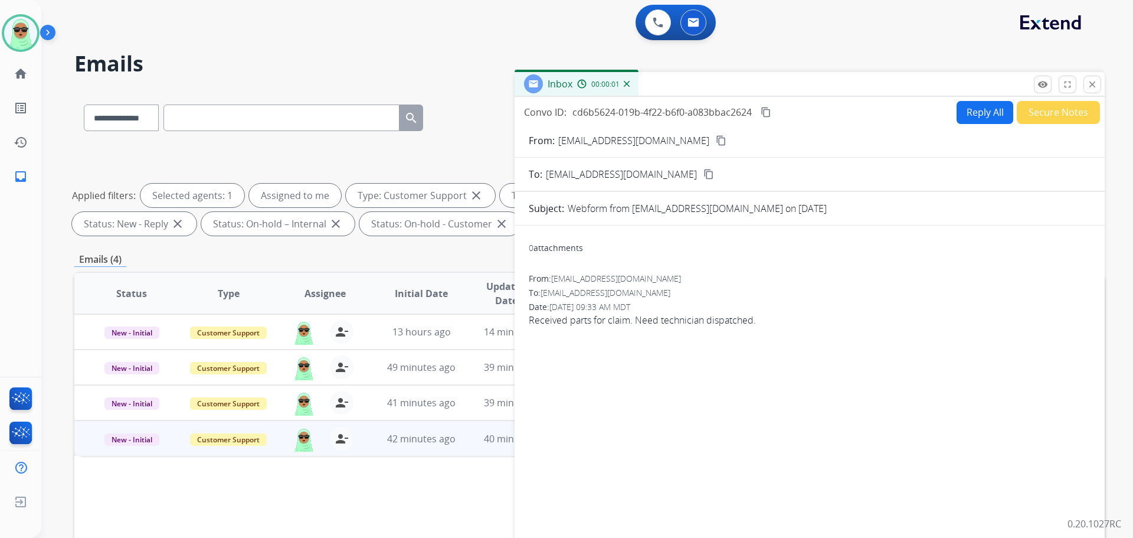
click at [716, 145] on mat-icon "content_copy" at bounding box center [721, 140] width 11 height 11
click at [889, 24] on div "0 Voice Interactions 0 Email Interactions" at bounding box center [579, 24] width 1049 height 38
click at [984, 110] on button "Reply All" at bounding box center [985, 112] width 57 height 23
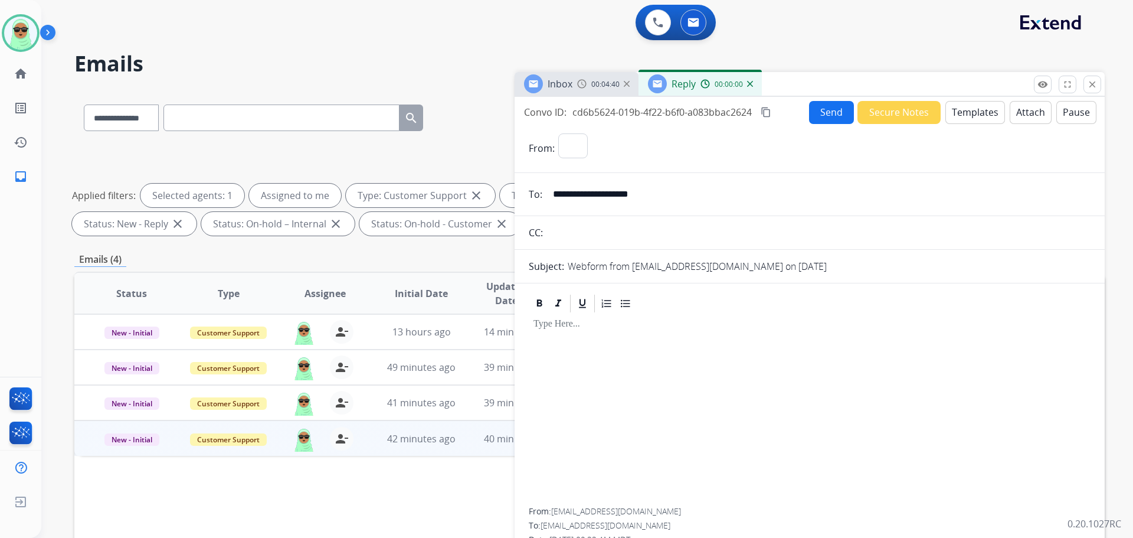
select select "**********"
click at [977, 109] on button "Templates" at bounding box center [976, 112] width 60 height 23
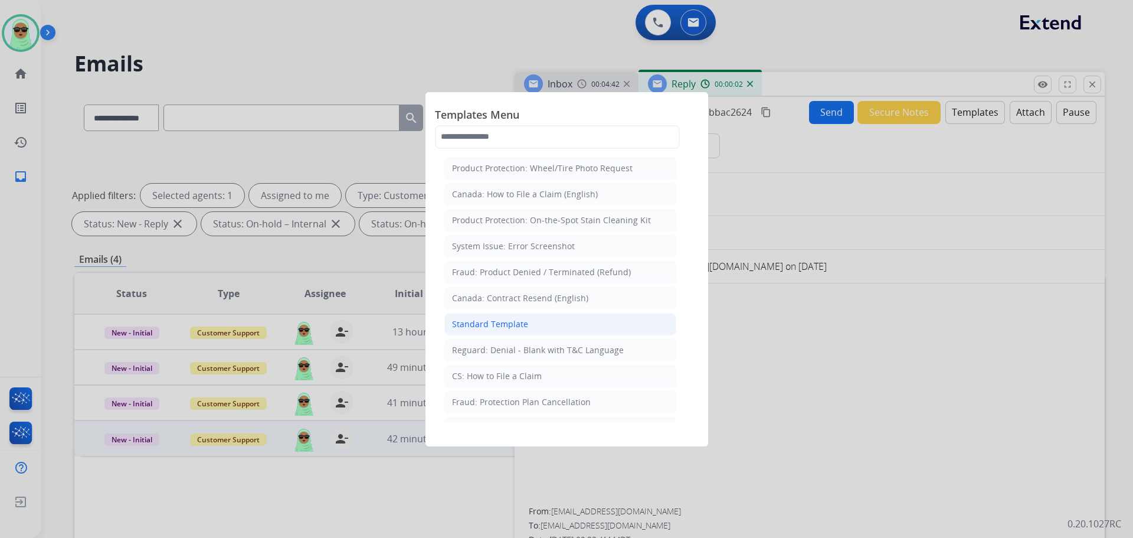
click at [557, 328] on li "Standard Template" at bounding box center [560, 324] width 232 height 22
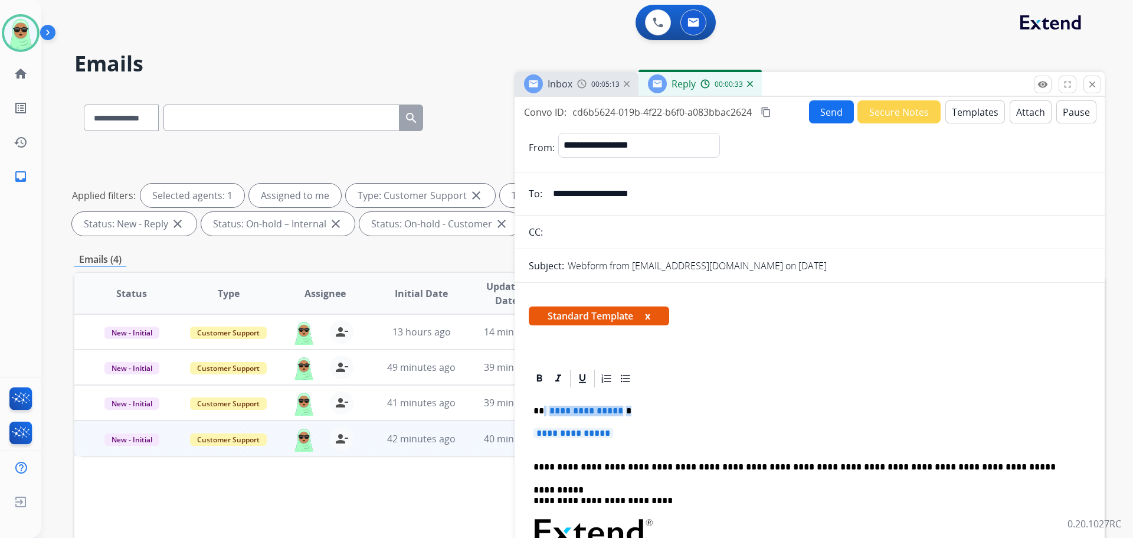
drag, startPoint x: 643, startPoint y: 428, endPoint x: 544, endPoint y: 408, distance: 101.7
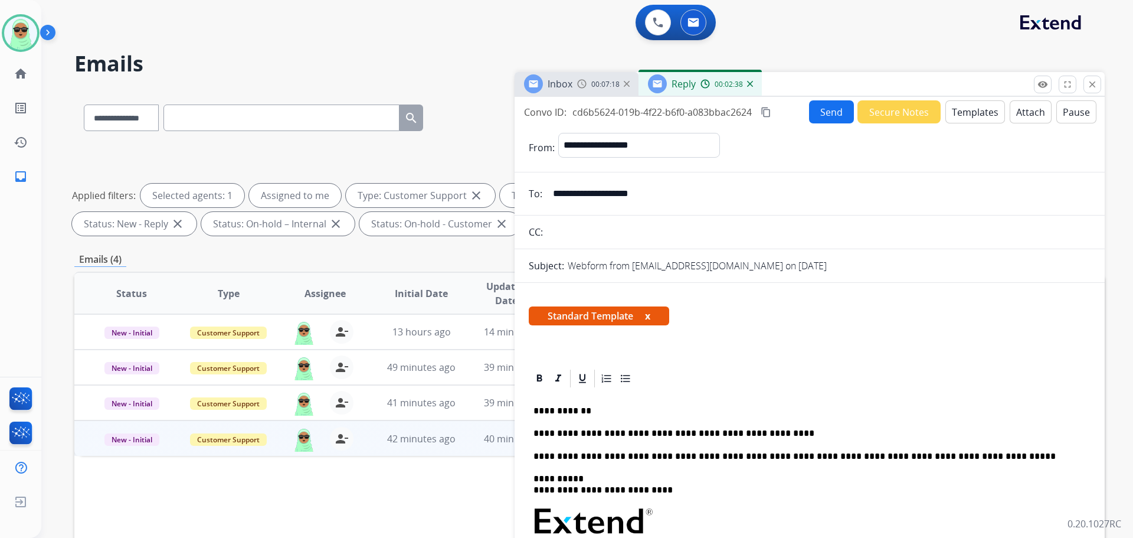
click at [836, 112] on button "Send" at bounding box center [831, 111] width 45 height 23
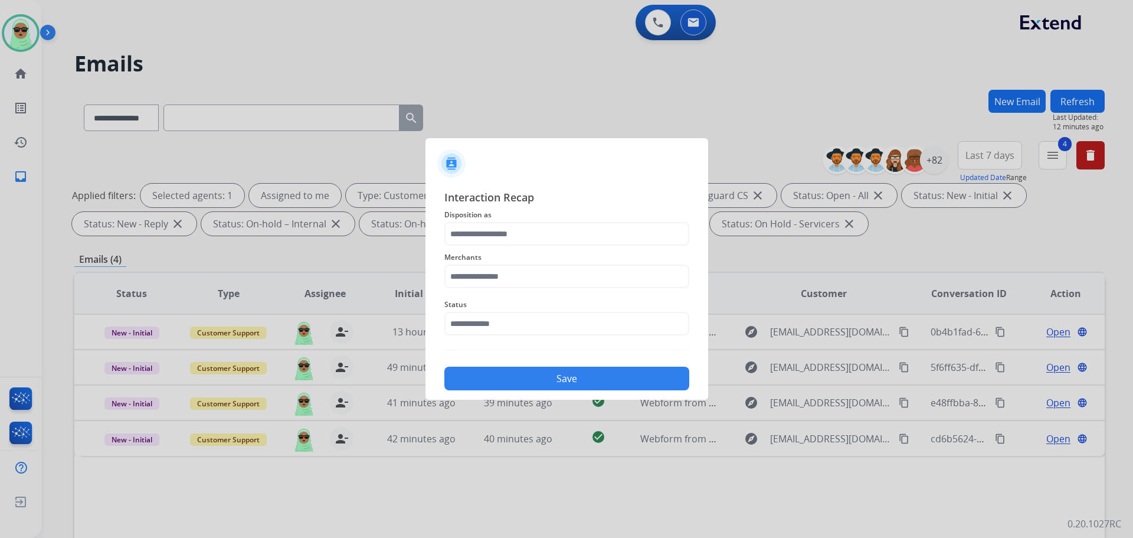
click at [563, 340] on div "Status" at bounding box center [566, 316] width 245 height 47
click at [548, 313] on input "text" at bounding box center [566, 324] width 245 height 24
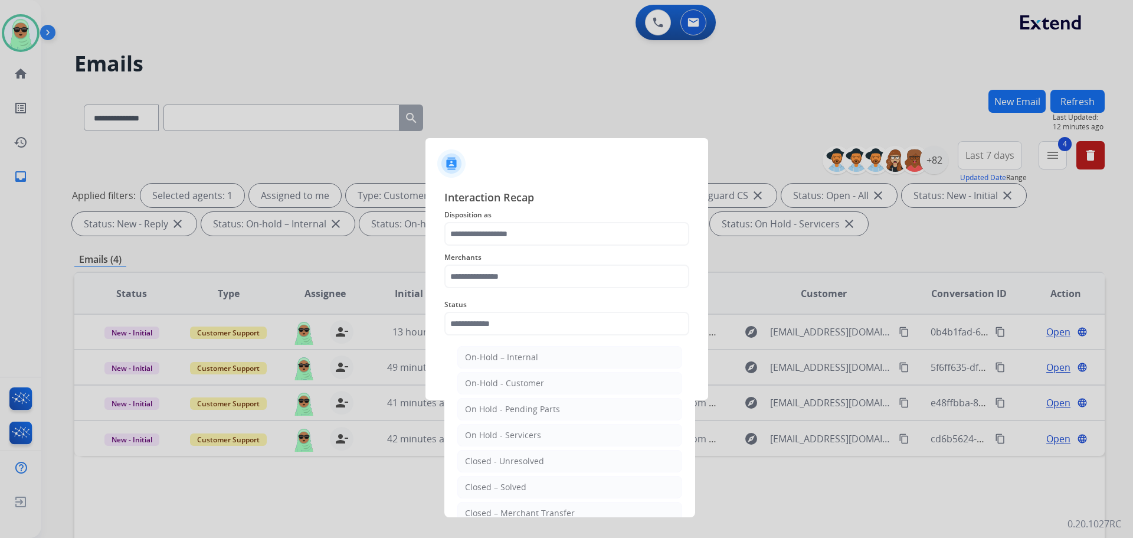
click at [503, 475] on ul "On-Hold – Internal On-Hold - Customer On Hold - Pending Parts On Hold - Service…" at bounding box center [570, 464] width 232 height 248
click at [509, 490] on div "Closed – Solved" at bounding box center [495, 487] width 61 height 12
type input "**********"
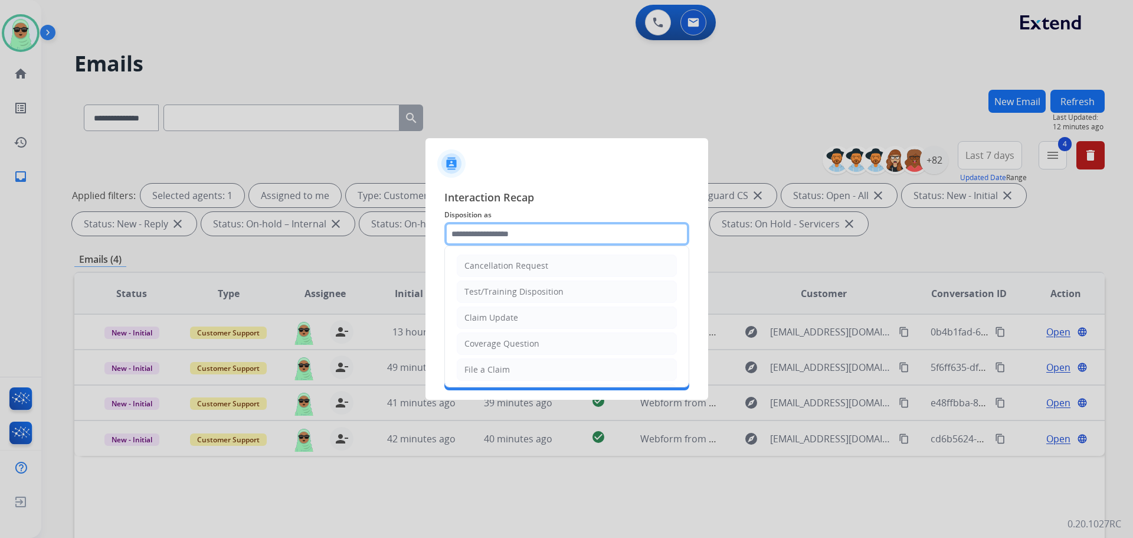
click at [509, 240] on input "text" at bounding box center [566, 234] width 245 height 24
click at [509, 321] on div "Claim Update" at bounding box center [492, 318] width 54 height 12
type input "**********"
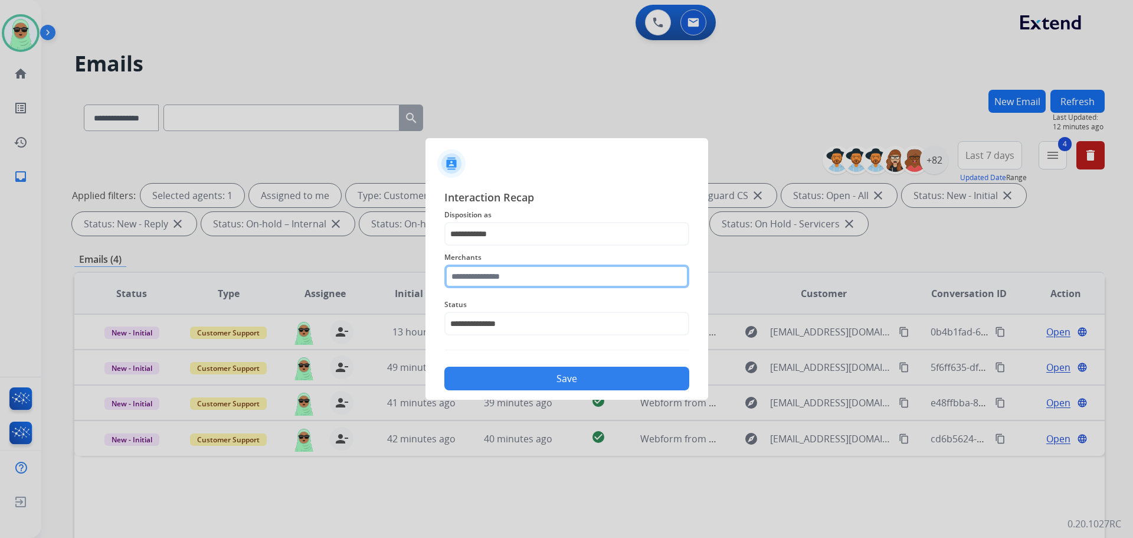
click at [506, 264] on input "text" at bounding box center [566, 276] width 245 height 24
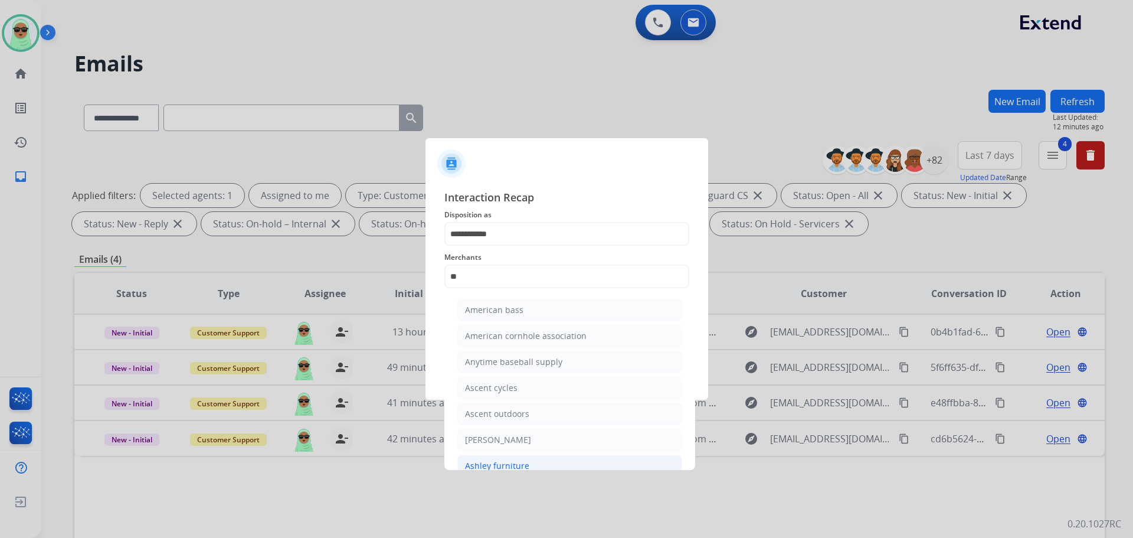
click at [527, 467] on li "Ashley furniture" at bounding box center [569, 465] width 225 height 22
type input "**********"
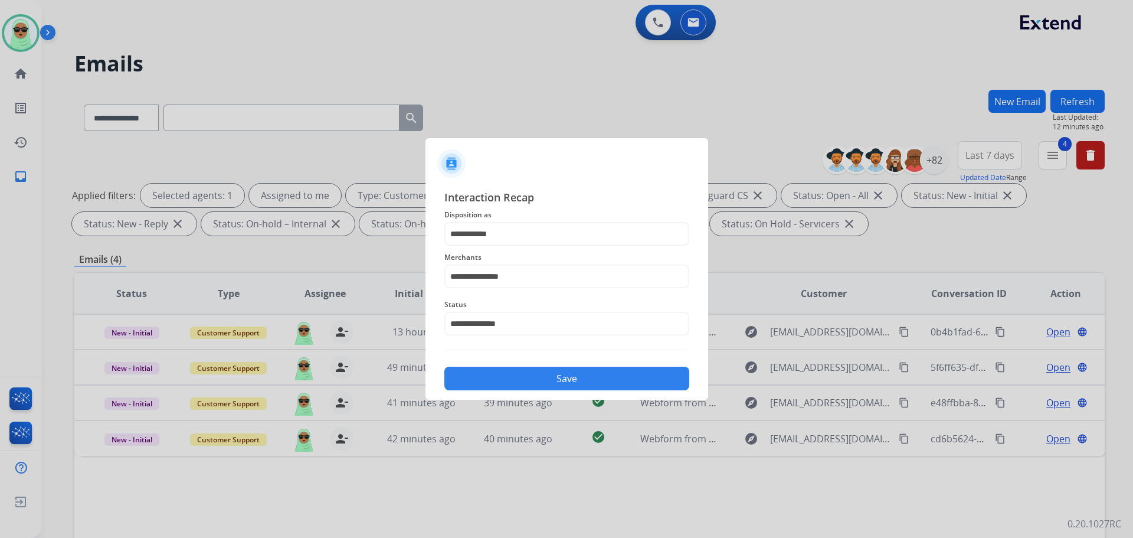
click at [555, 381] on button "Save" at bounding box center [566, 379] width 245 height 24
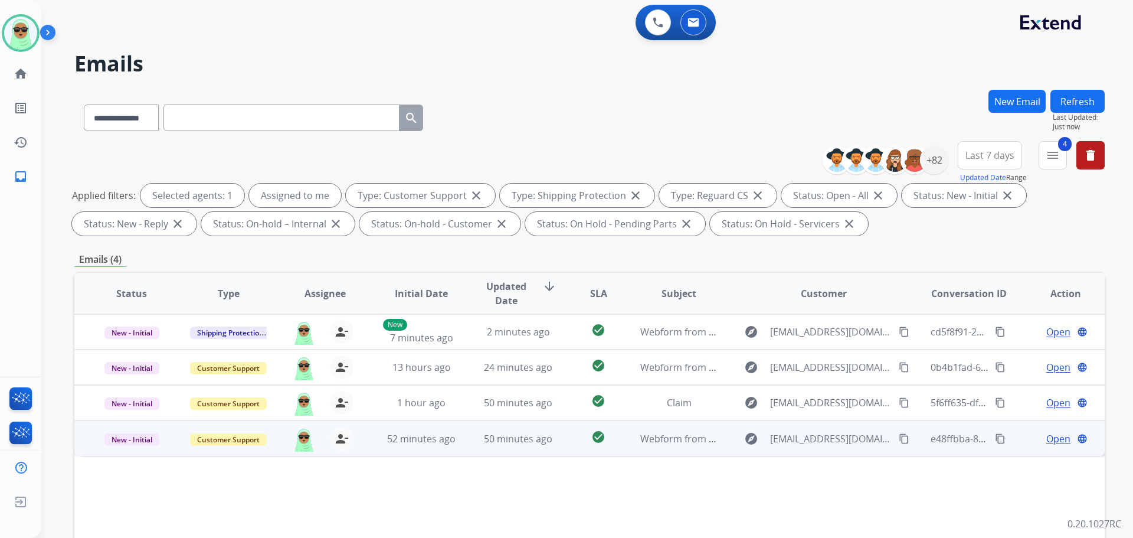
click at [1046, 437] on span "Open" at bounding box center [1058, 438] width 24 height 14
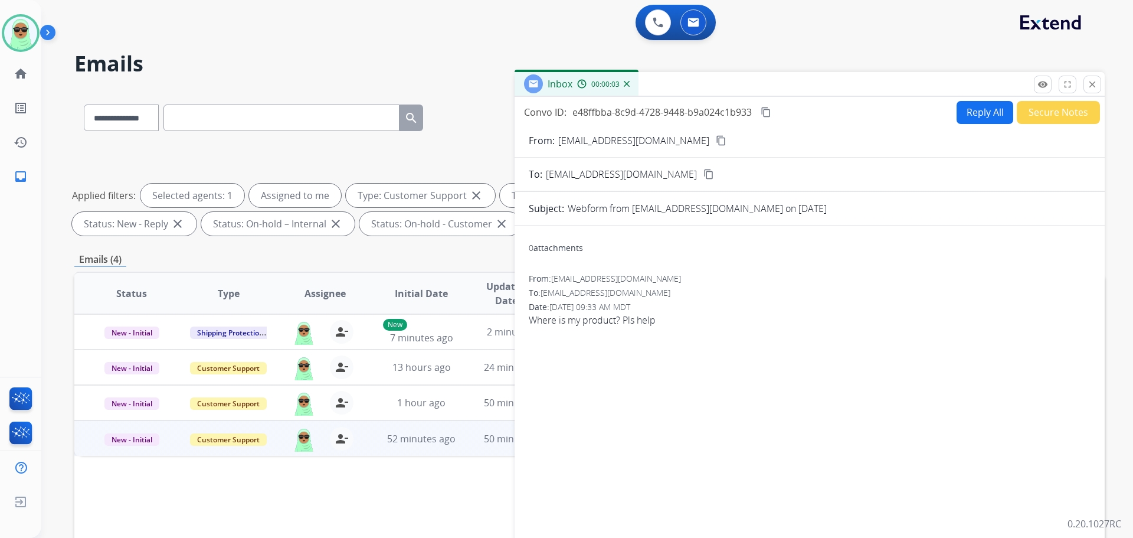
click at [717, 138] on mat-icon "content_copy" at bounding box center [721, 140] width 11 height 11
click at [716, 146] on button "content_copy" at bounding box center [721, 140] width 14 height 14
click at [716, 145] on mat-icon "content_copy" at bounding box center [721, 140] width 11 height 11
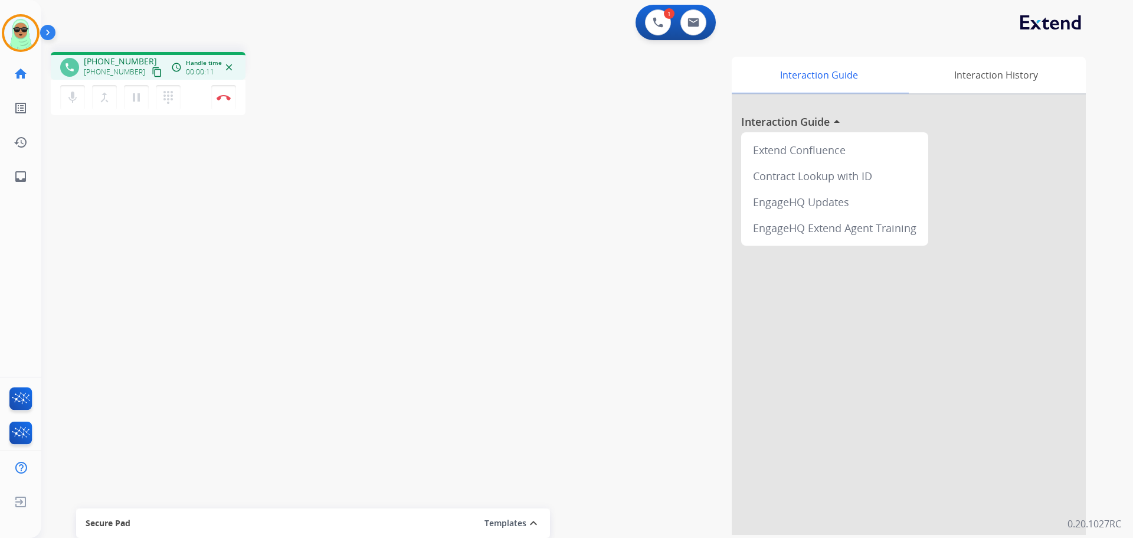
click at [152, 72] on mat-icon "content_copy" at bounding box center [157, 72] width 11 height 11
click at [158, 70] on div "phone +12398519959 +12398519959 content_copy access_time Call metrics Queue 00:…" at bounding box center [148, 67] width 176 height 11
click at [152, 72] on mat-icon "content_copy" at bounding box center [157, 72] width 11 height 11
click at [656, 22] on img at bounding box center [658, 22] width 11 height 11
click at [658, 26] on img at bounding box center [658, 22] width 11 height 11
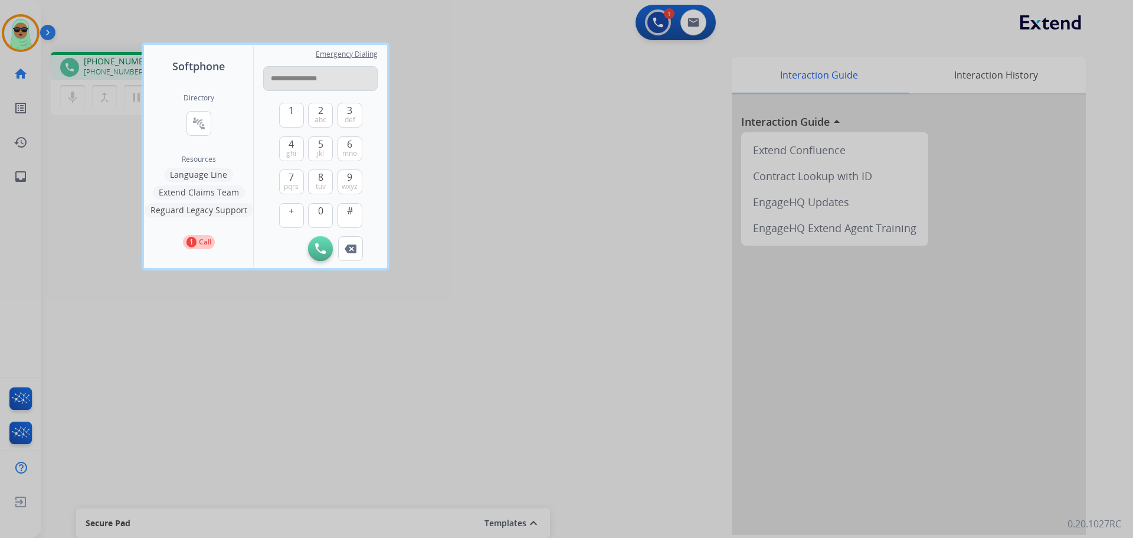
drag, startPoint x: 296, startPoint y: 78, endPoint x: 309, endPoint y: 74, distance: 13.1
click at [296, 77] on input "**********" at bounding box center [320, 78] width 115 height 25
click at [304, 80] on input "**********" at bounding box center [320, 78] width 115 height 25
type input "**********"
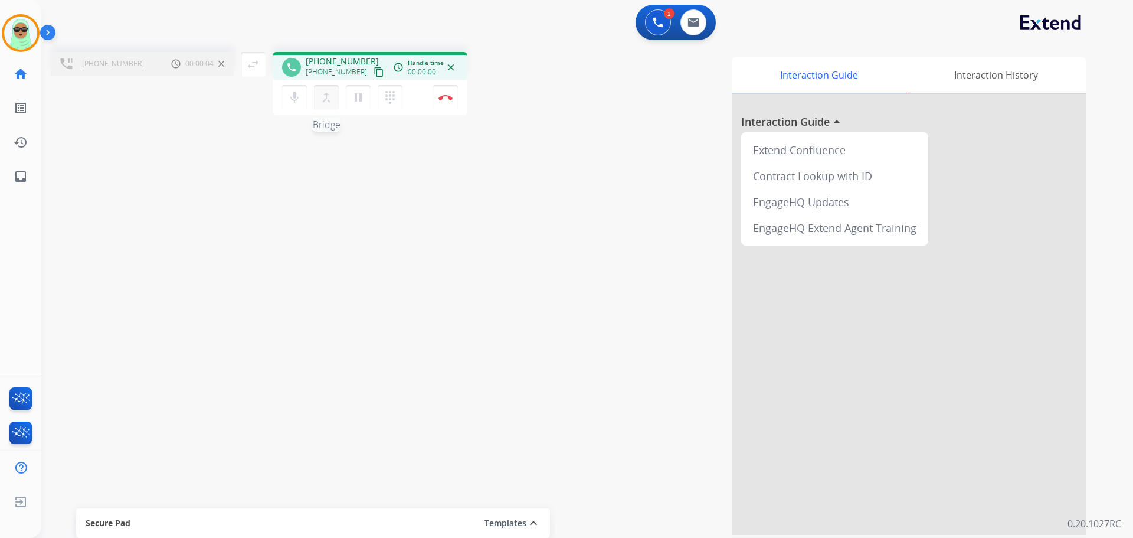
click at [320, 98] on mat-icon "merge_type" at bounding box center [326, 97] width 14 height 14
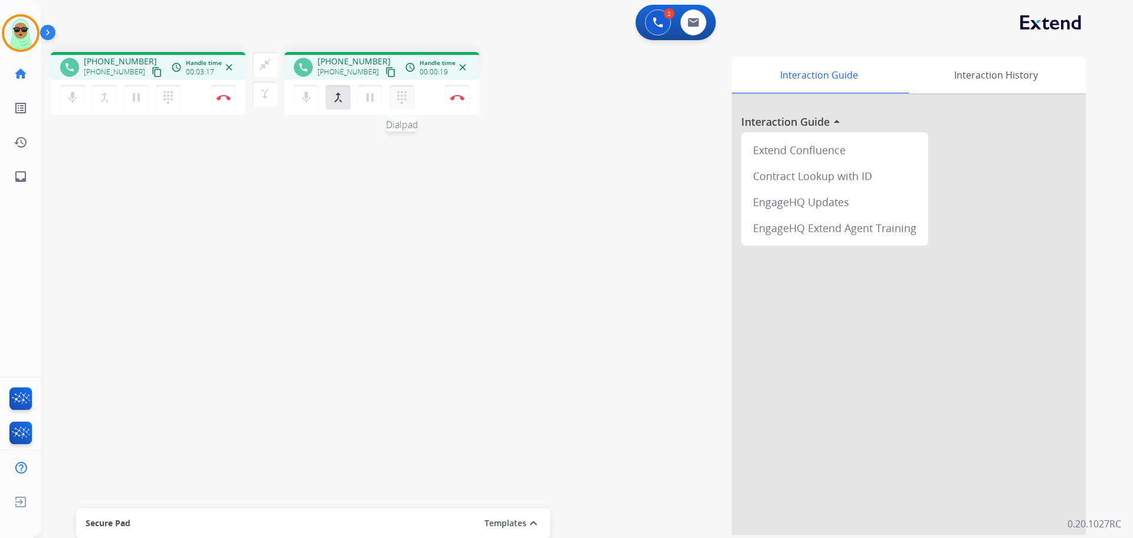
click at [399, 96] on mat-icon "dialpad" at bounding box center [402, 97] width 14 height 14
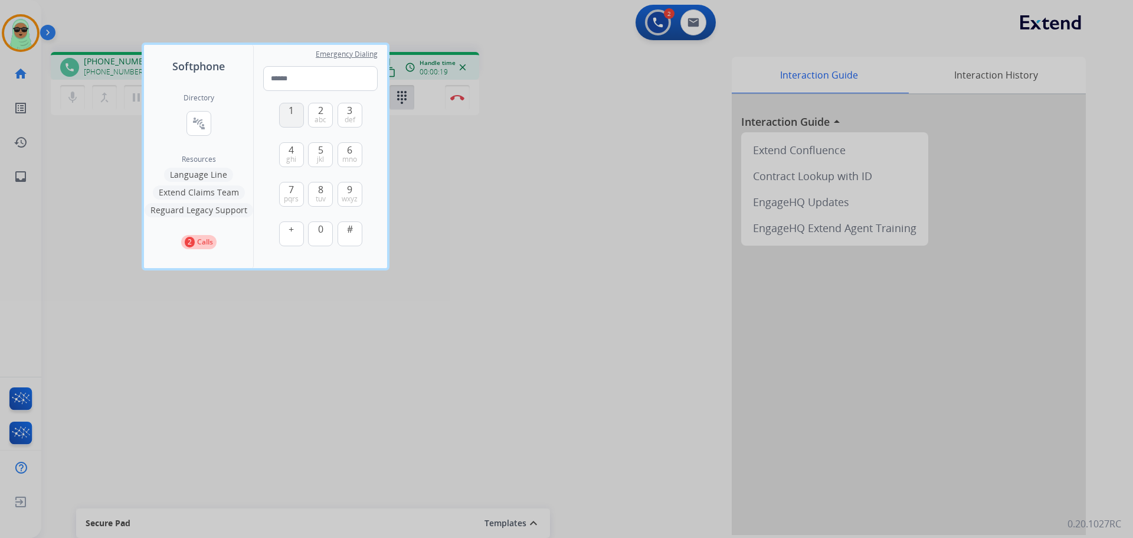
click at [295, 116] on button "1" at bounding box center [291, 115] width 25 height 25
type input "*"
click at [360, 76] on input "*" at bounding box center [320, 78] width 115 height 25
click at [354, 236] on button "#" at bounding box center [350, 233] width 25 height 25
click at [309, 116] on button "2 abc" at bounding box center [320, 115] width 25 height 25
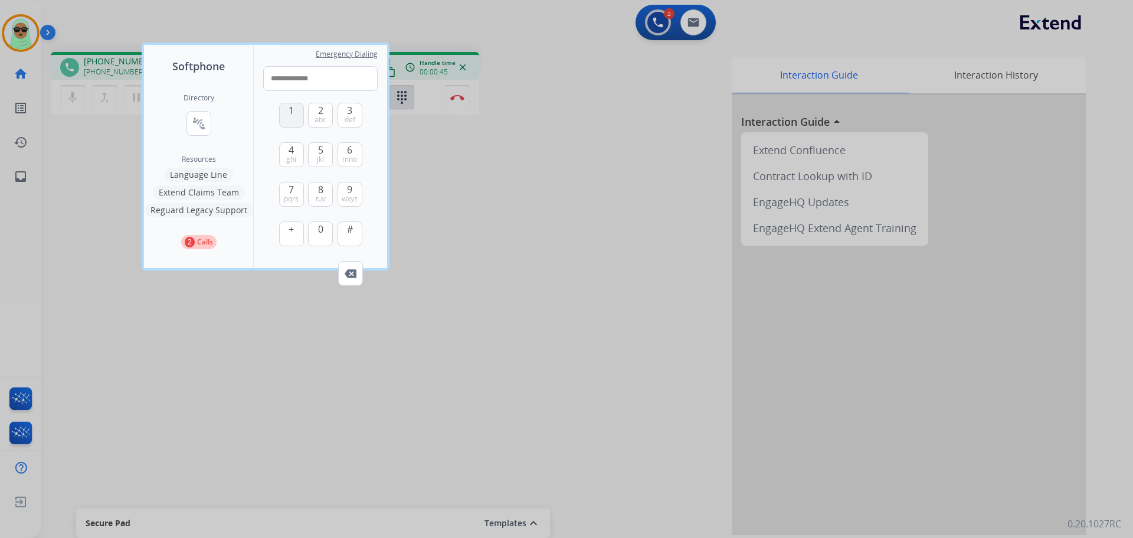
click at [284, 119] on button "1" at bounding box center [291, 115] width 25 height 25
click at [316, 156] on button "5 jkl" at bounding box center [320, 154] width 25 height 25
type input "**********"
drag, startPoint x: 595, startPoint y: 178, endPoint x: 518, endPoint y: 136, distance: 87.9
click at [590, 172] on div at bounding box center [566, 269] width 1133 height 538
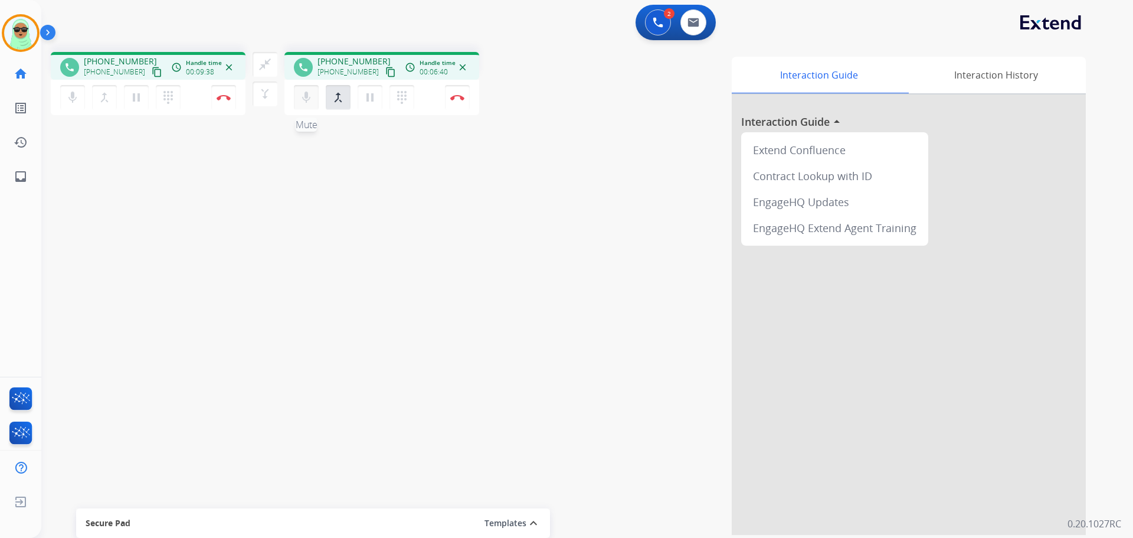
click at [309, 102] on mat-icon "mic" at bounding box center [306, 97] width 14 height 14
click at [265, 67] on mat-icon "close_fullscreen" at bounding box center [265, 64] width 14 height 14
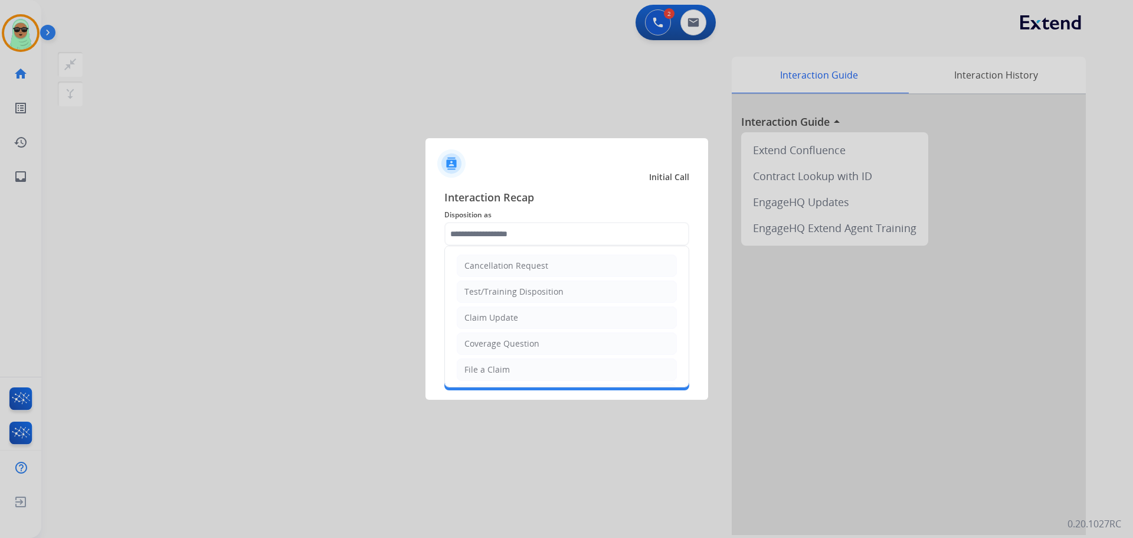
click at [533, 233] on input "text" at bounding box center [566, 234] width 245 height 24
click at [479, 326] on li "Claim Update" at bounding box center [567, 317] width 220 height 22
type input "**********"
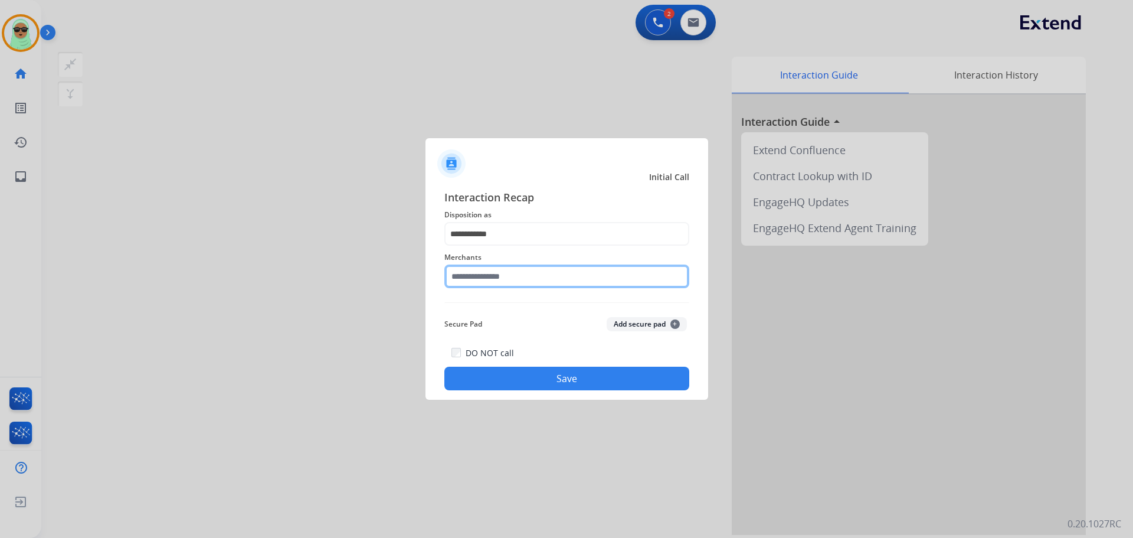
click at [506, 286] on input "text" at bounding box center [566, 276] width 245 height 24
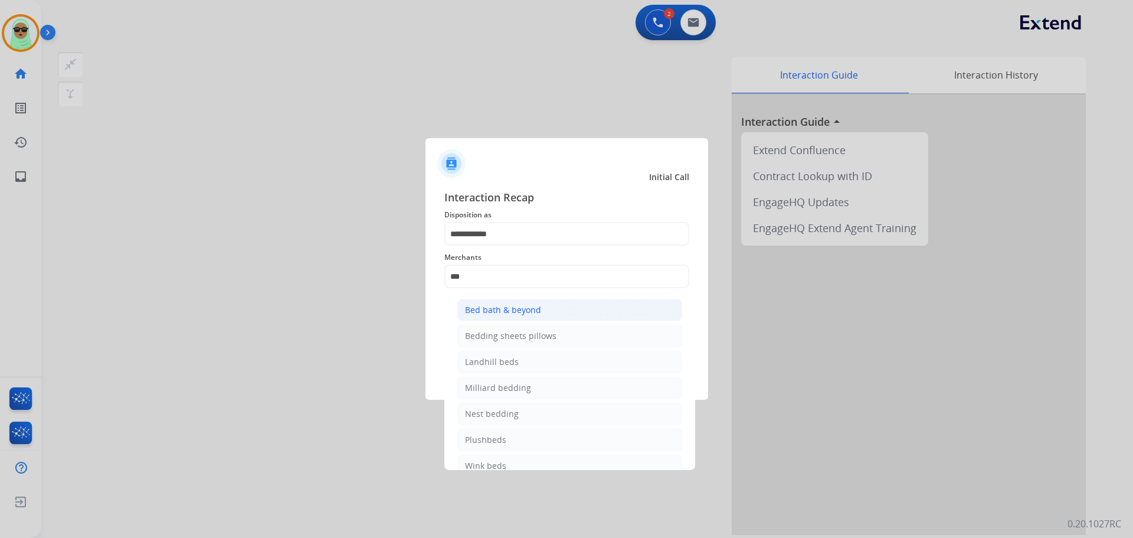
click at [513, 301] on li "Bed bath & beyond" at bounding box center [569, 310] width 225 height 22
type input "**********"
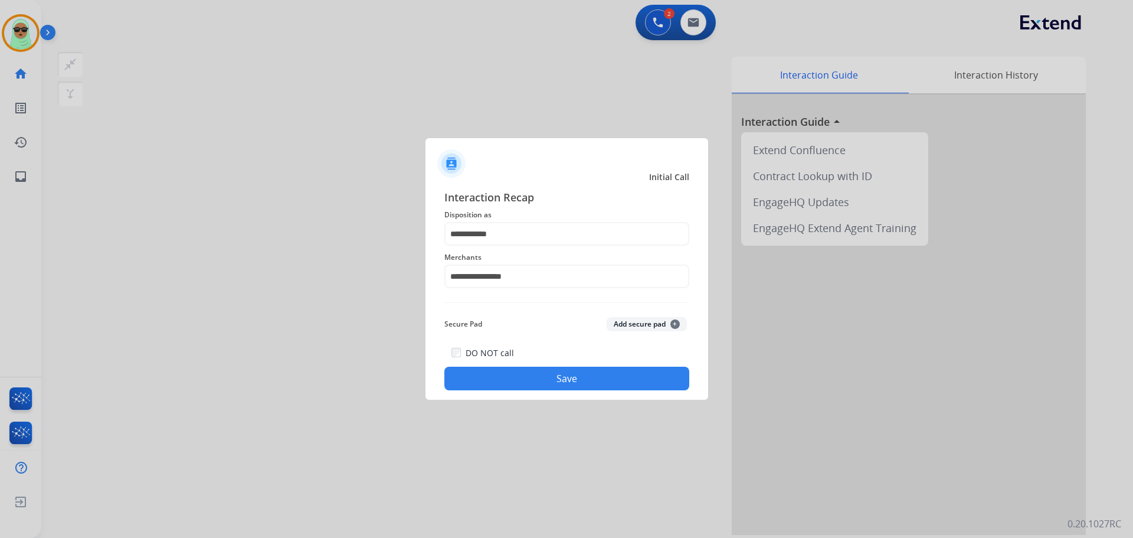
click at [521, 377] on button "Save" at bounding box center [566, 379] width 245 height 24
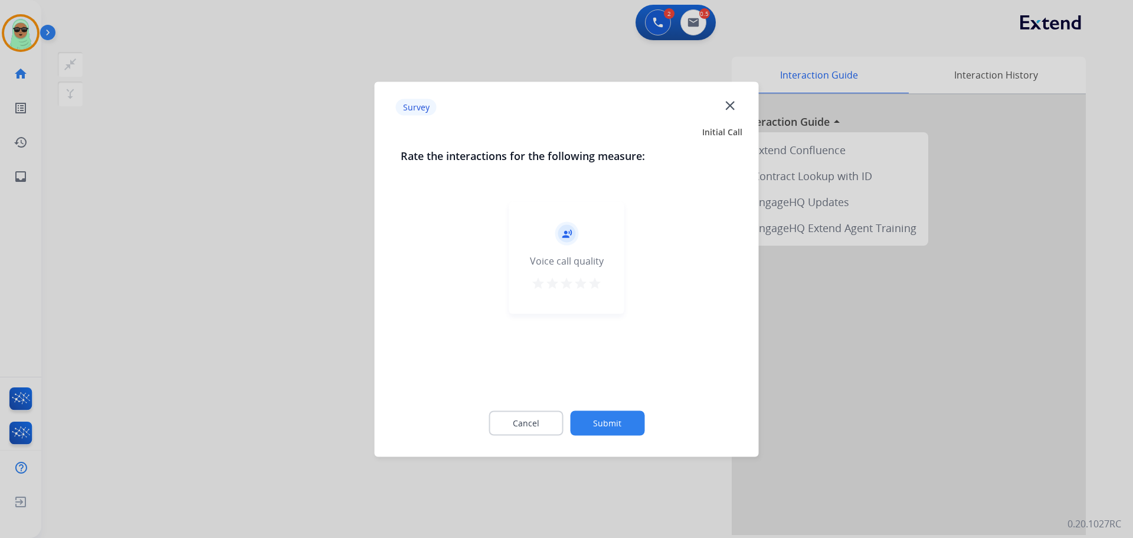
click at [581, 402] on div "Cancel Submit" at bounding box center [567, 422] width 332 height 53
click at [587, 407] on div "Cancel Submit" at bounding box center [567, 422] width 332 height 53
click at [590, 420] on button "Submit" at bounding box center [607, 422] width 74 height 25
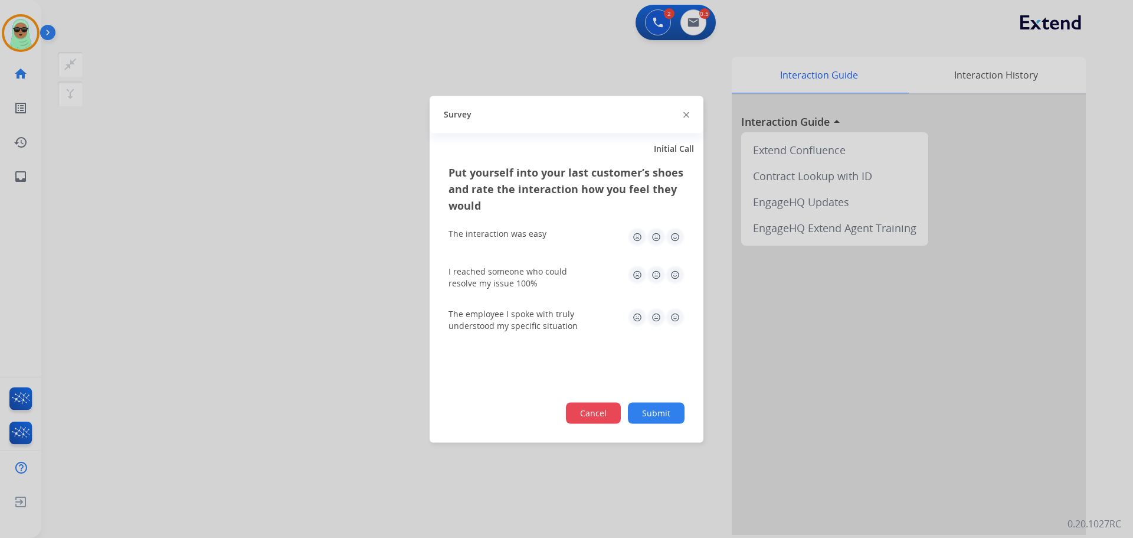
click at [591, 423] on button "Cancel" at bounding box center [593, 412] width 55 height 21
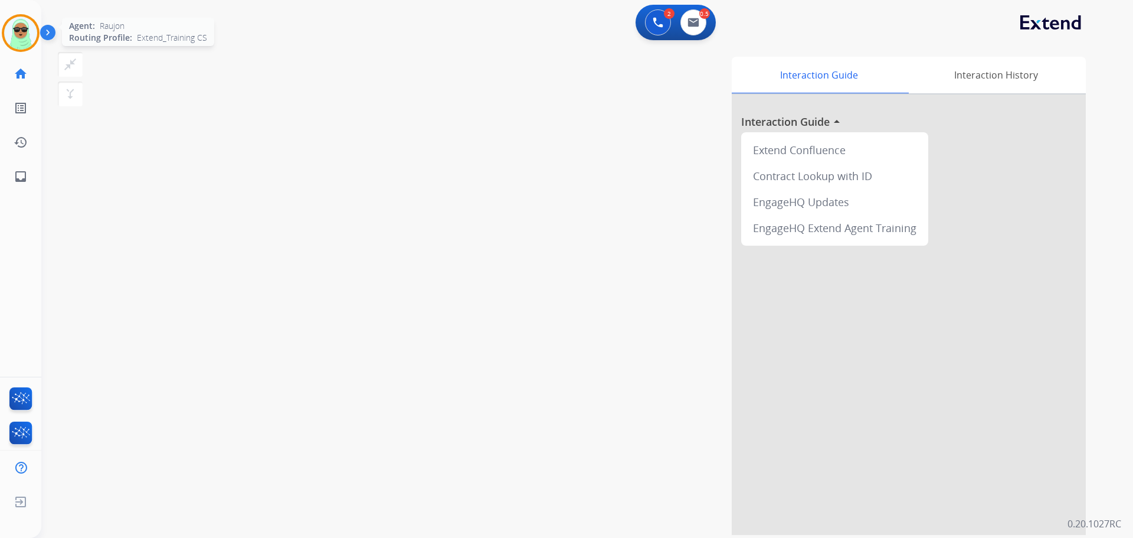
drag, startPoint x: 14, startPoint y: 40, endPoint x: 25, endPoint y: 47, distance: 13.8
click at [14, 40] on img at bounding box center [20, 33] width 33 height 33
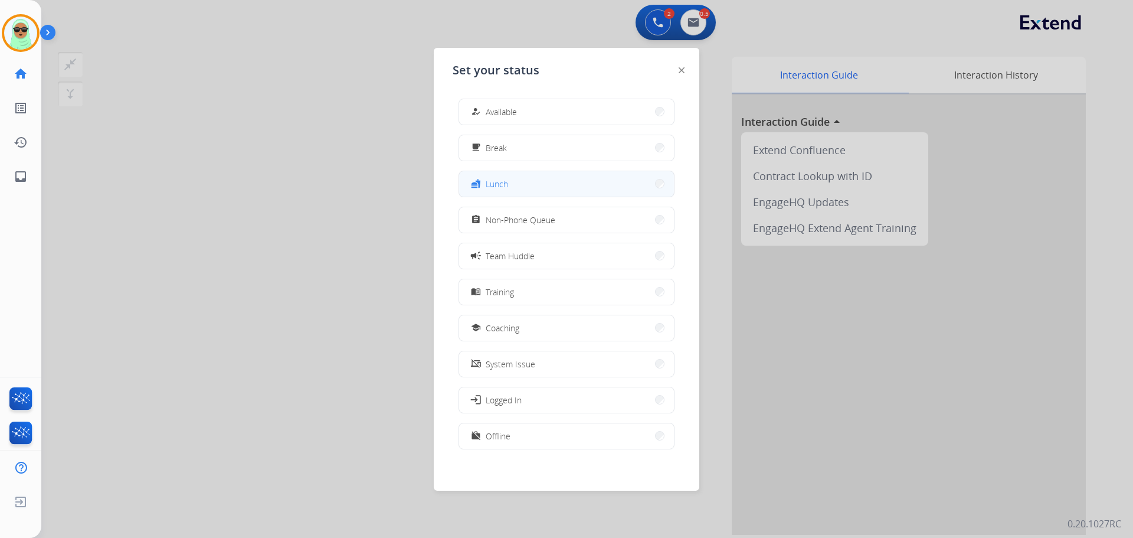
click at [511, 189] on button "fastfood Lunch" at bounding box center [566, 183] width 215 height 25
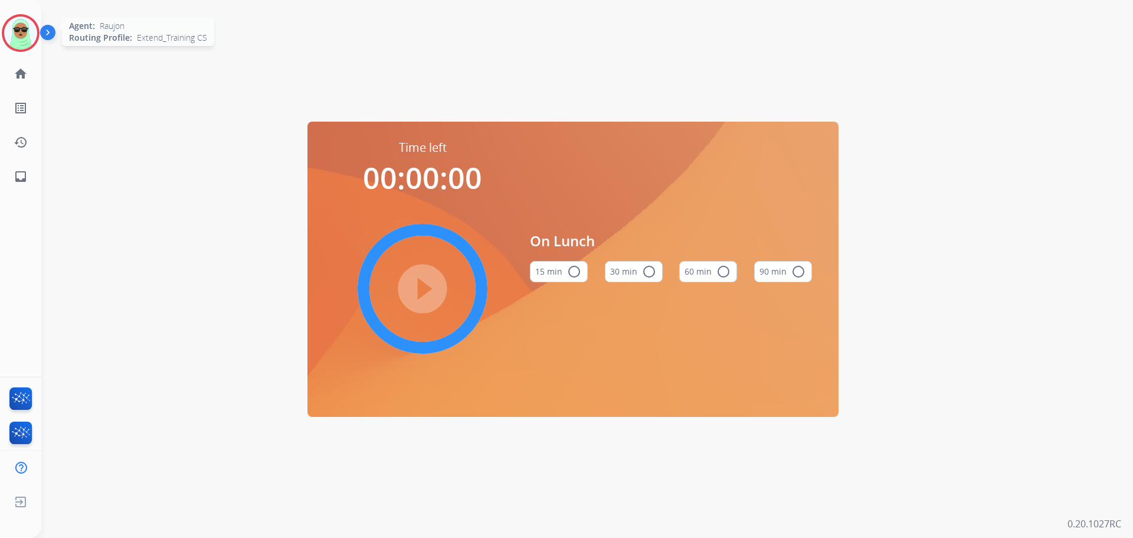
click at [25, 38] on img at bounding box center [20, 33] width 33 height 33
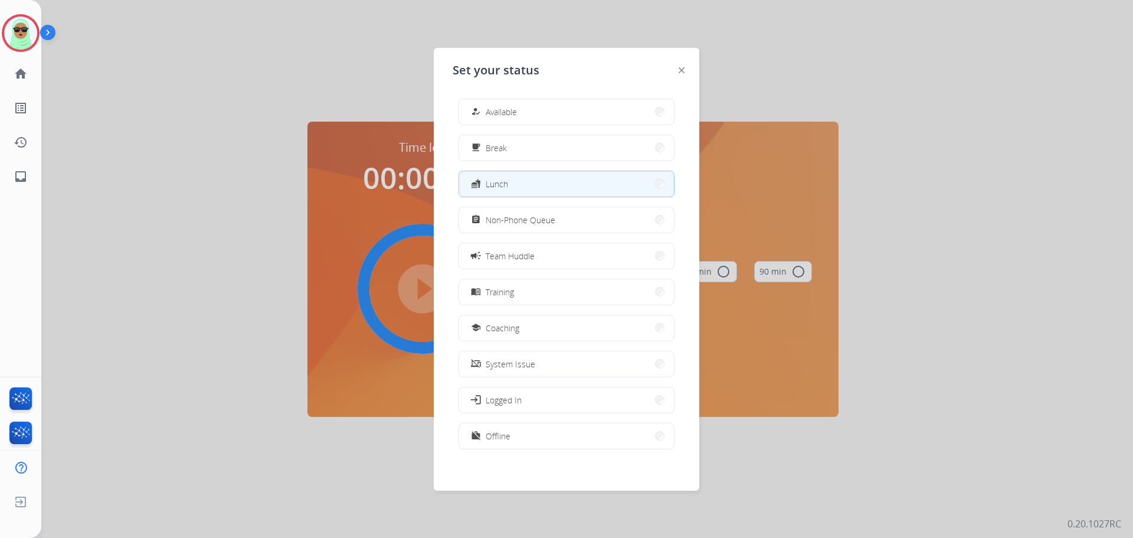
drag, startPoint x: 522, startPoint y: 104, endPoint x: 539, endPoint y: 60, distance: 46.9
click at [538, 67] on div "Set your status how_to_reg Available free_breakfast Break fastfood Lunch assign…" at bounding box center [567, 269] width 266 height 443
click at [507, 130] on div "how_to_reg Available free_breakfast Break fastfood Lunch assignment Non-Phone Q…" at bounding box center [567, 275] width 228 height 372
click at [512, 115] on span "Available" at bounding box center [501, 112] width 31 height 12
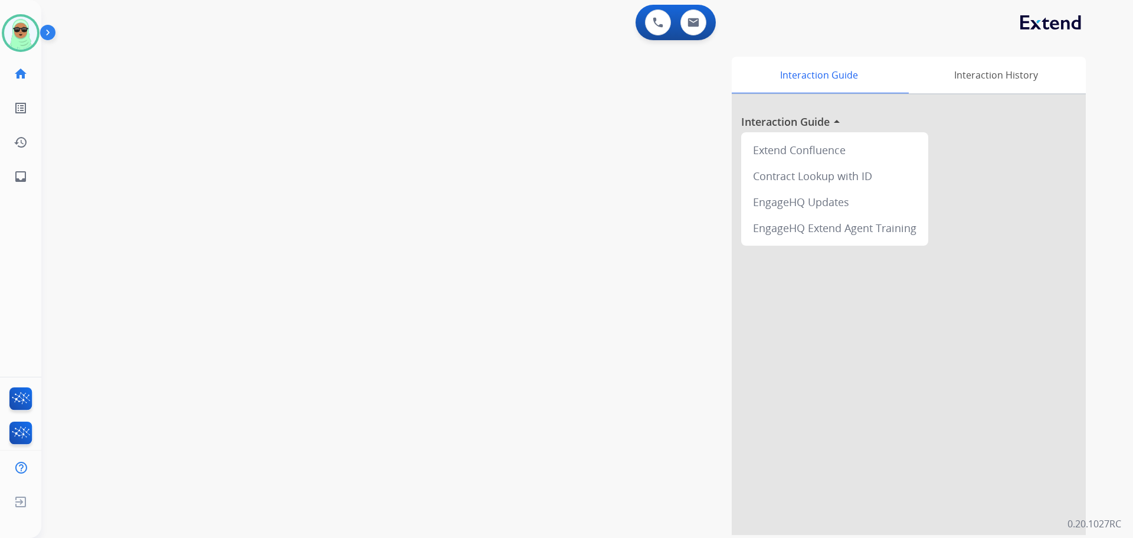
drag, startPoint x: 529, startPoint y: 71, endPoint x: 511, endPoint y: 76, distance: 18.2
click at [528, 71] on div "Interaction Guide Interaction History Interaction Guide arrow_drop_up Extend Co…" at bounding box center [738, 296] width 695 height 478
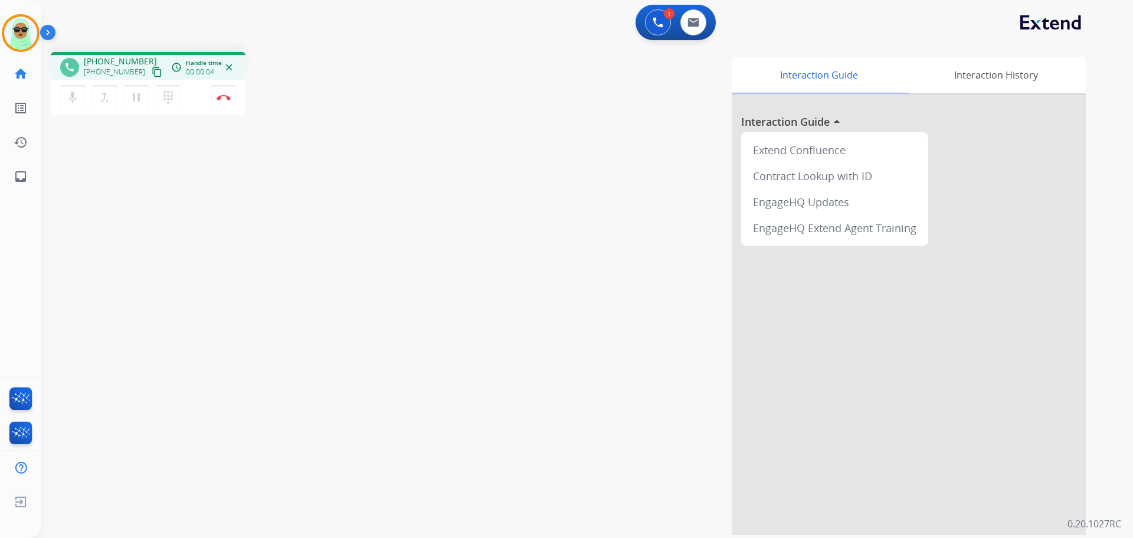
click at [152, 71] on mat-icon "content_copy" at bounding box center [157, 72] width 11 height 11
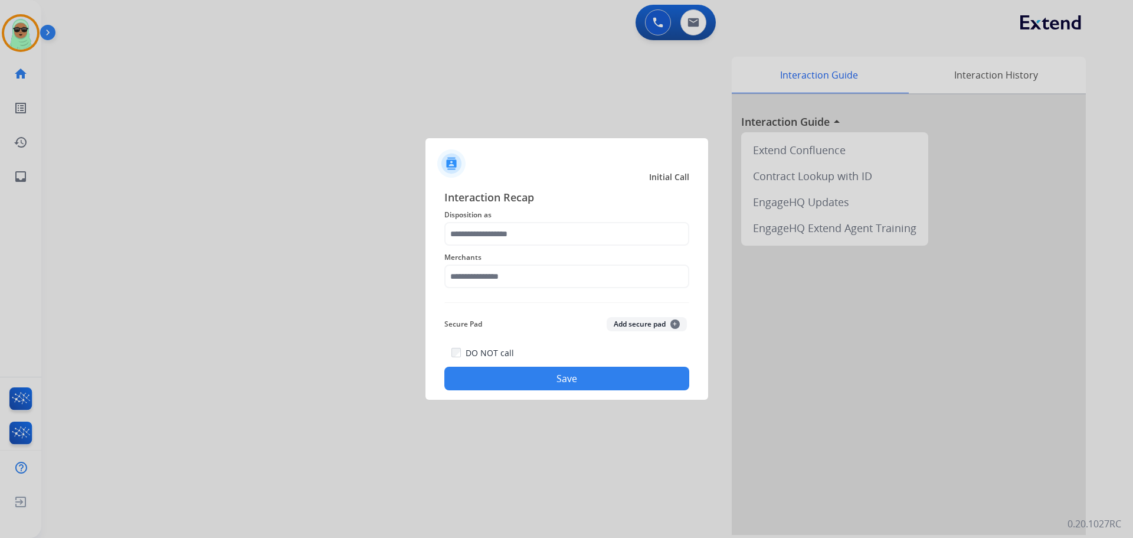
drag, startPoint x: 567, startPoint y: 252, endPoint x: 486, endPoint y: 226, distance: 84.9
click at [567, 252] on div "Merchants" at bounding box center [566, 269] width 245 height 47
drag, startPoint x: 445, startPoint y: 228, endPoint x: 465, endPoint y: 228, distance: 20.1
click at [463, 229] on input "text" at bounding box center [566, 234] width 245 height 24
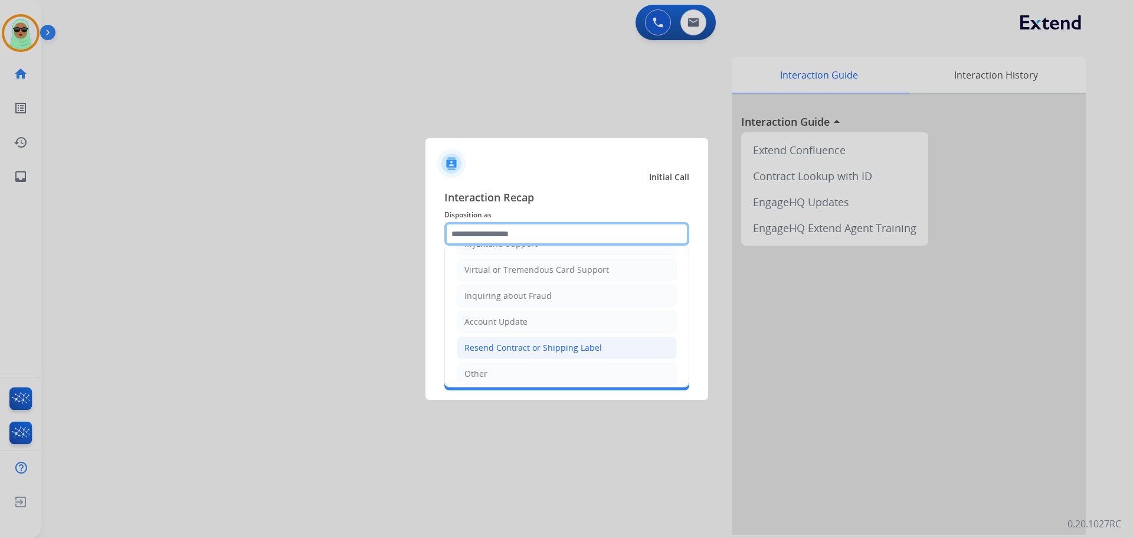
scroll to position [184, 0]
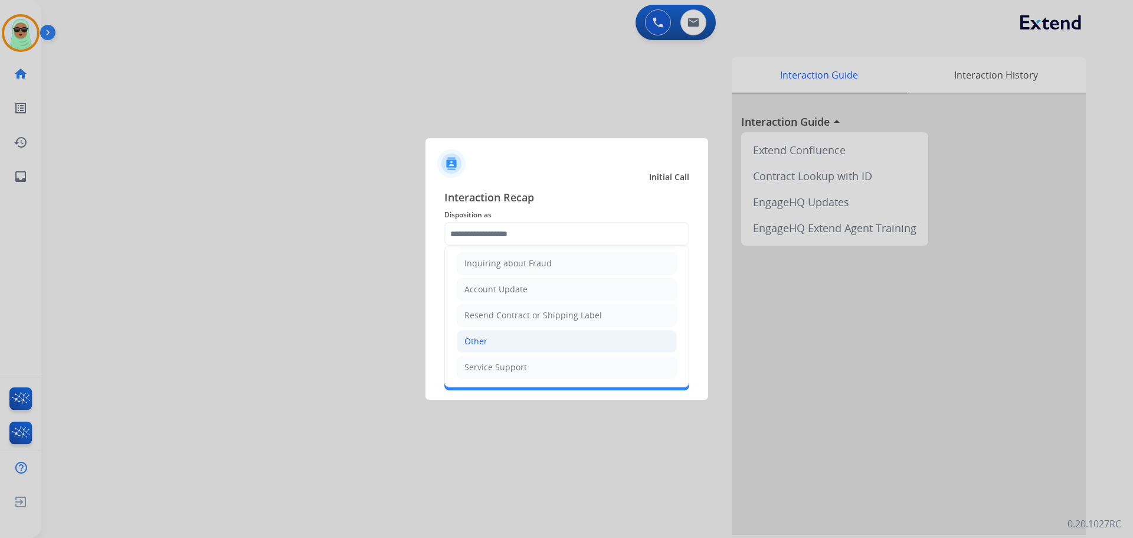
click at [515, 333] on li "Other" at bounding box center [567, 341] width 220 height 22
type input "*****"
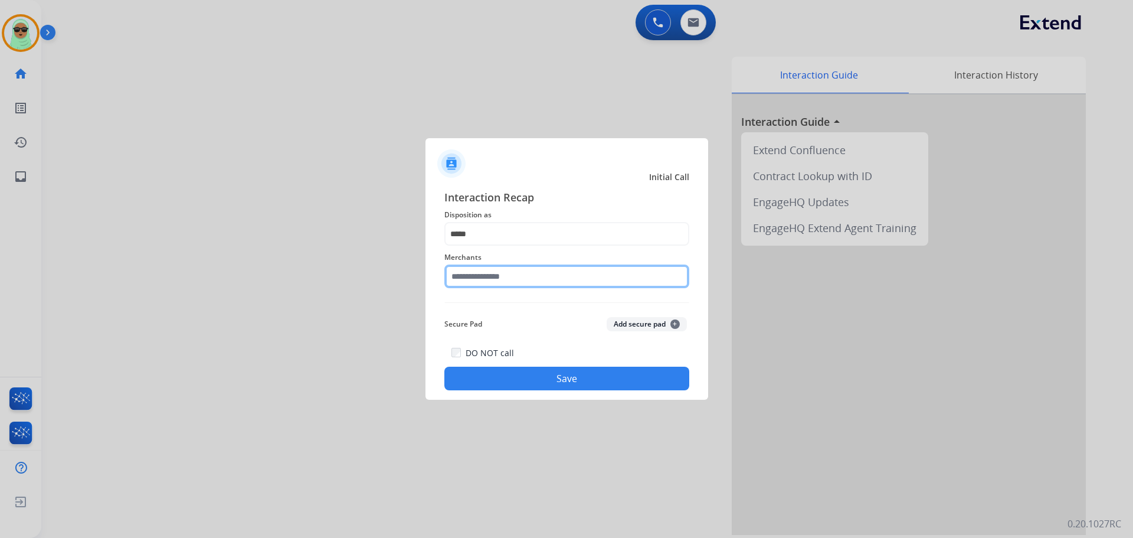
click at [515, 278] on input "text" at bounding box center [566, 276] width 245 height 24
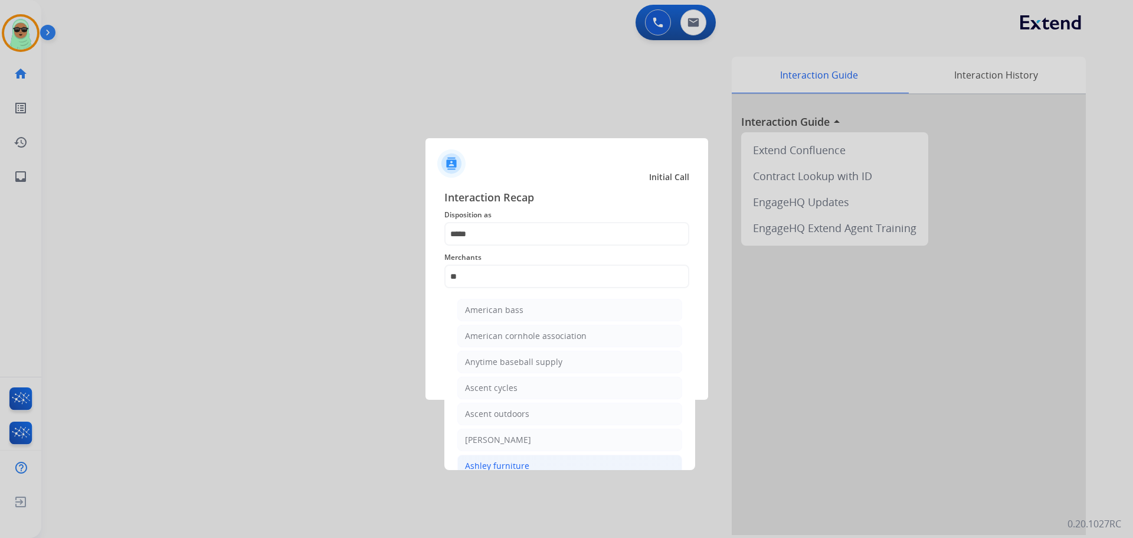
click at [575, 465] on li "Ashley furniture" at bounding box center [569, 465] width 225 height 22
type input "**********"
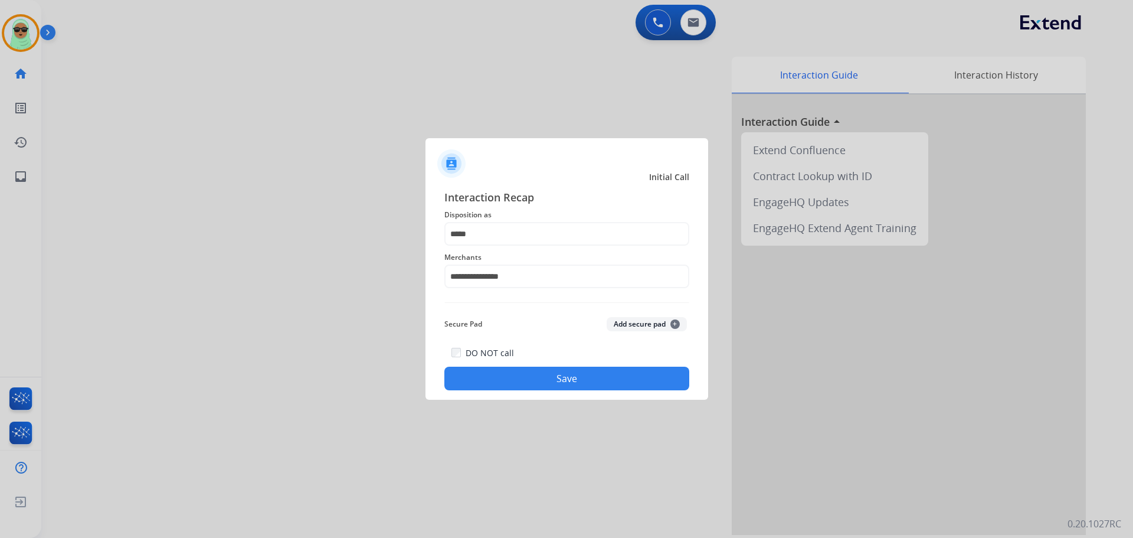
click at [587, 384] on button "Save" at bounding box center [566, 379] width 245 height 24
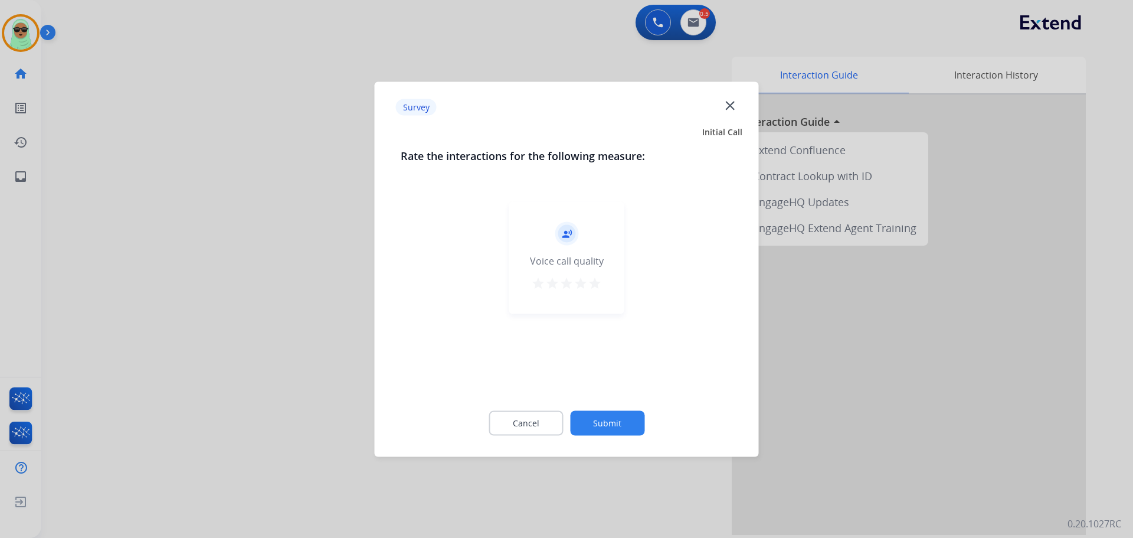
click at [592, 425] on button "Submit" at bounding box center [607, 422] width 74 height 25
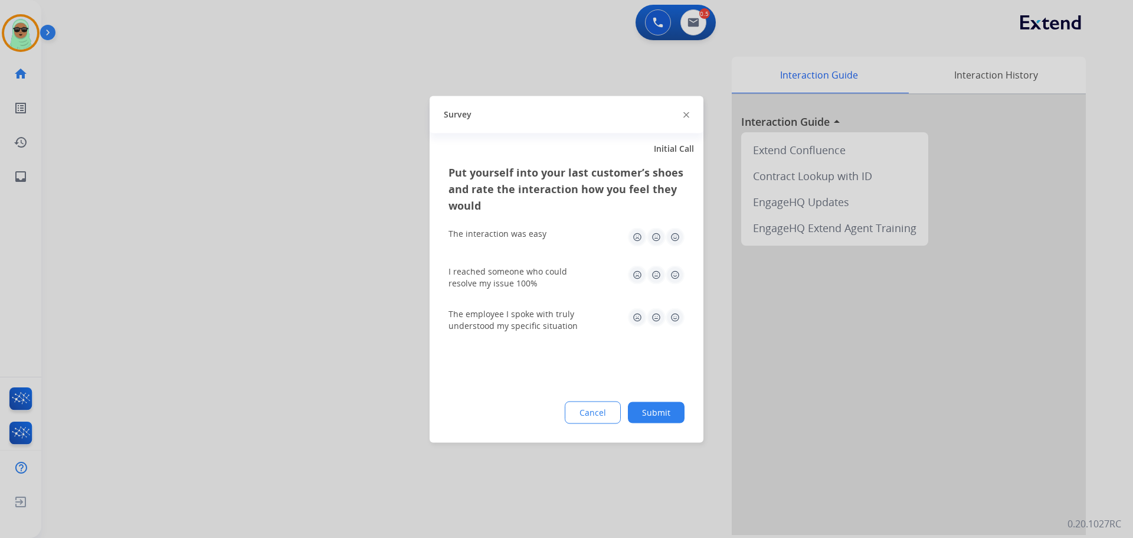
click at [657, 410] on button "Submit" at bounding box center [656, 411] width 57 height 21
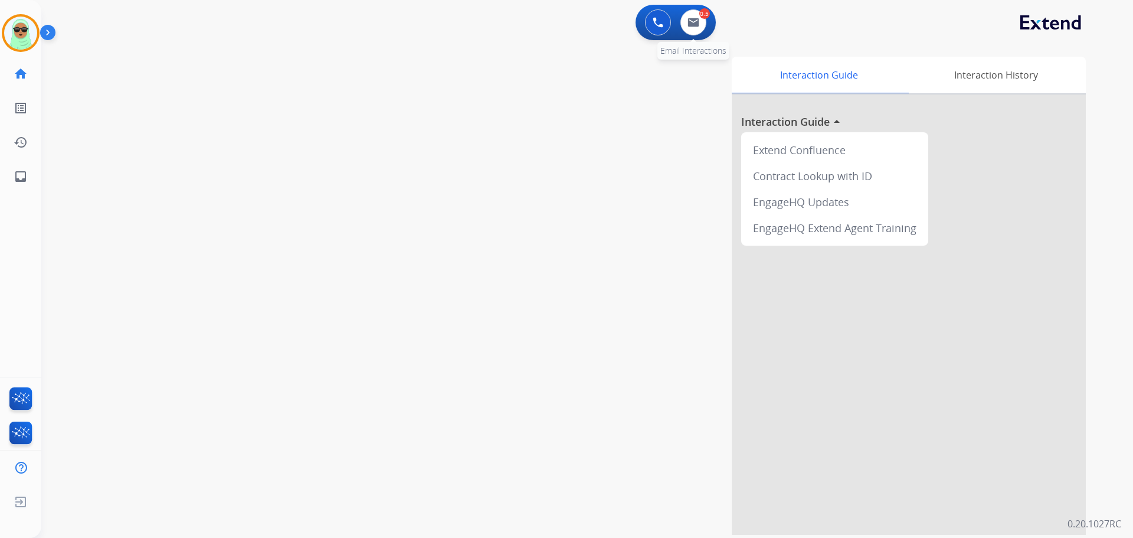
click at [678, 27] on div "0.5 Email Interactions" at bounding box center [693, 22] width 35 height 26
click at [685, 24] on button at bounding box center [694, 22] width 26 height 26
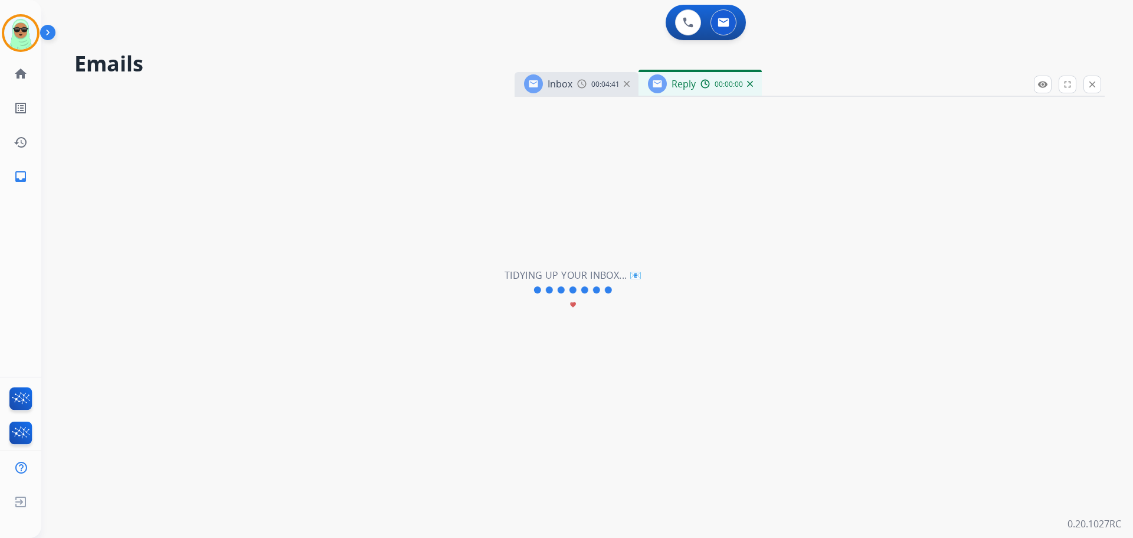
select select "**********"
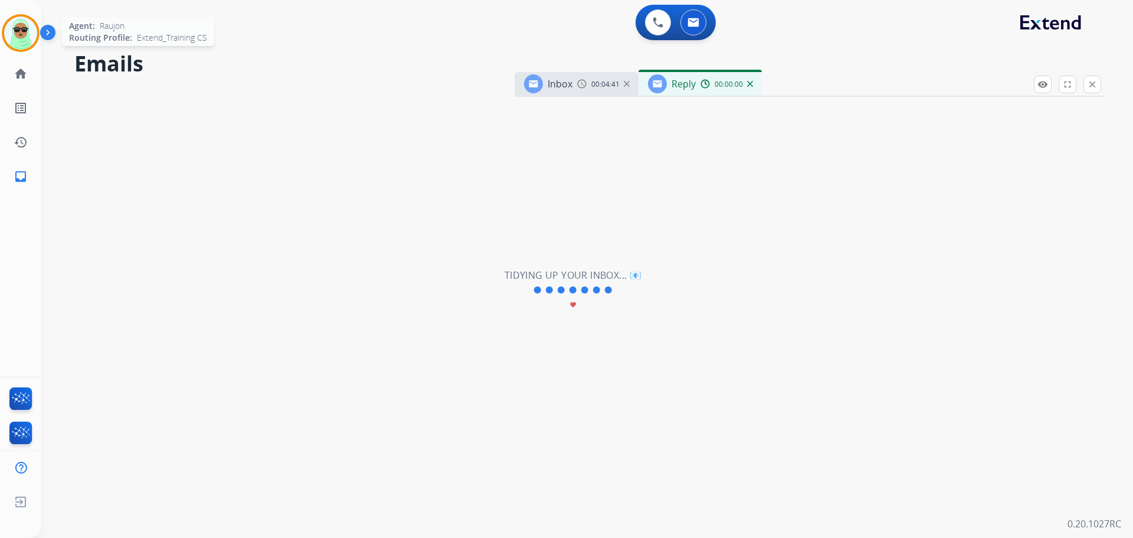
click at [39, 35] on div at bounding box center [21, 33] width 38 height 38
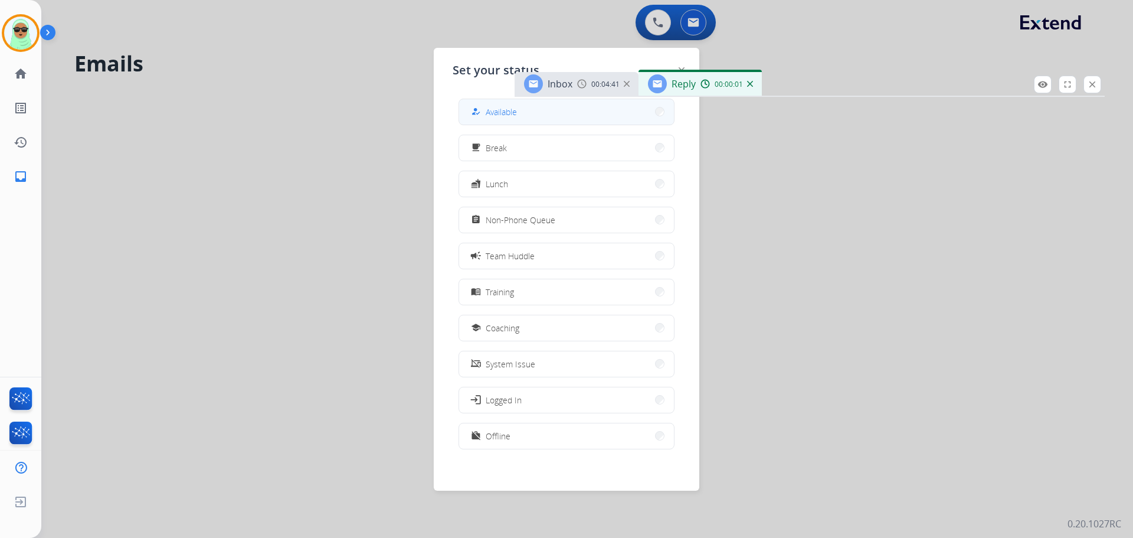
click at [580, 116] on button "how_to_reg Available" at bounding box center [566, 111] width 215 height 25
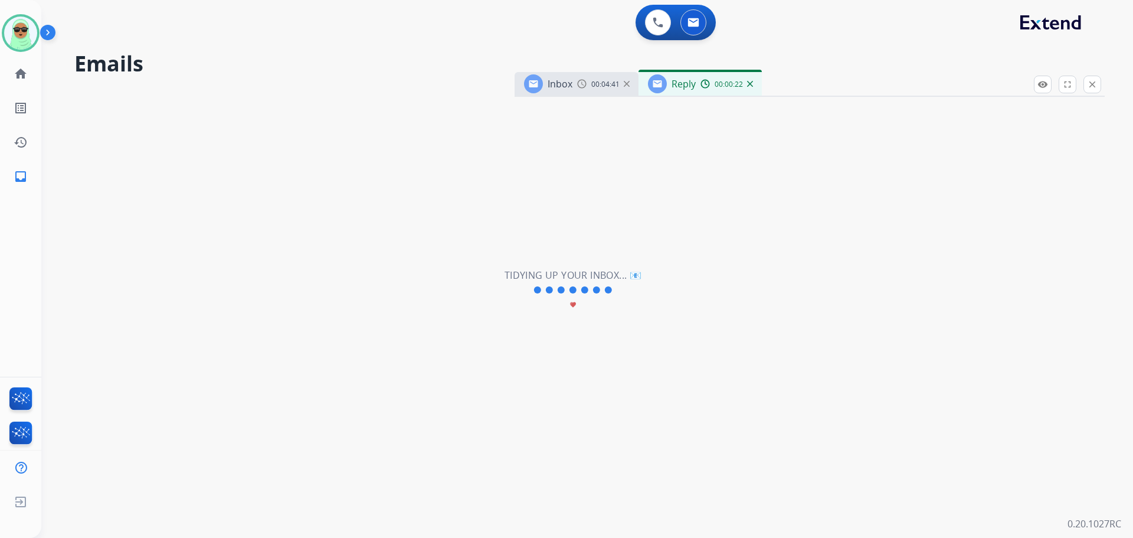
click at [1090, 81] on mat-icon "close" at bounding box center [1092, 84] width 11 height 11
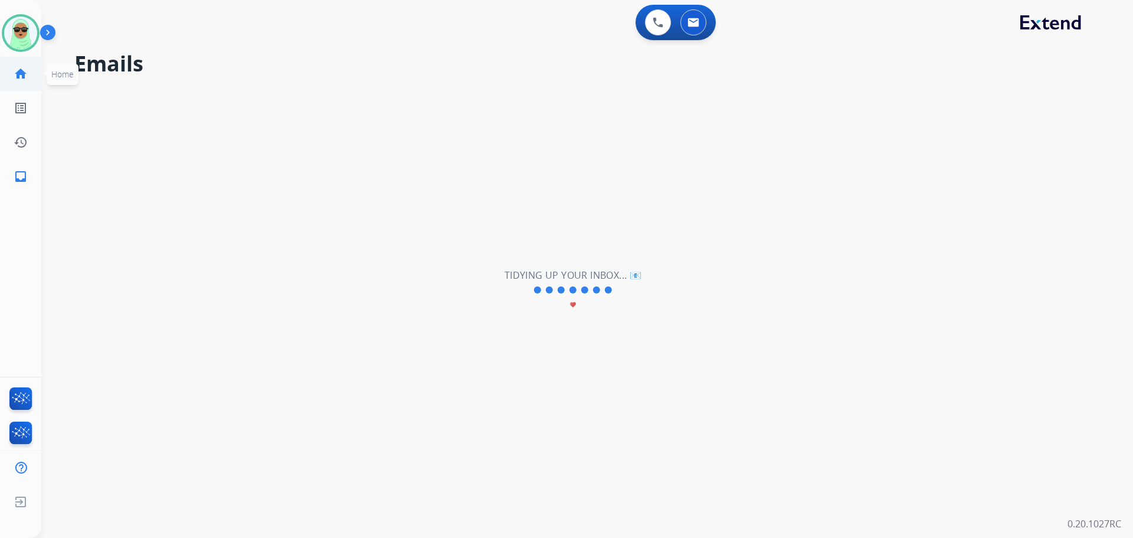
click at [29, 66] on link "home Home" at bounding box center [20, 73] width 33 height 33
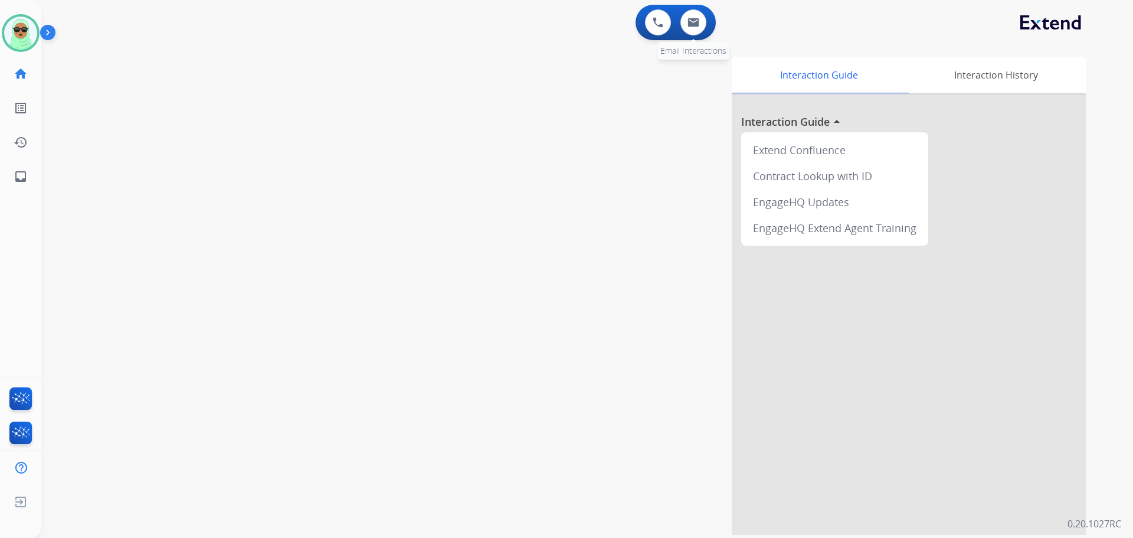
click at [685, 33] on div "0 Email Interactions" at bounding box center [693, 22] width 35 height 26
click at [689, 30] on button at bounding box center [694, 22] width 26 height 26
select select "**********"
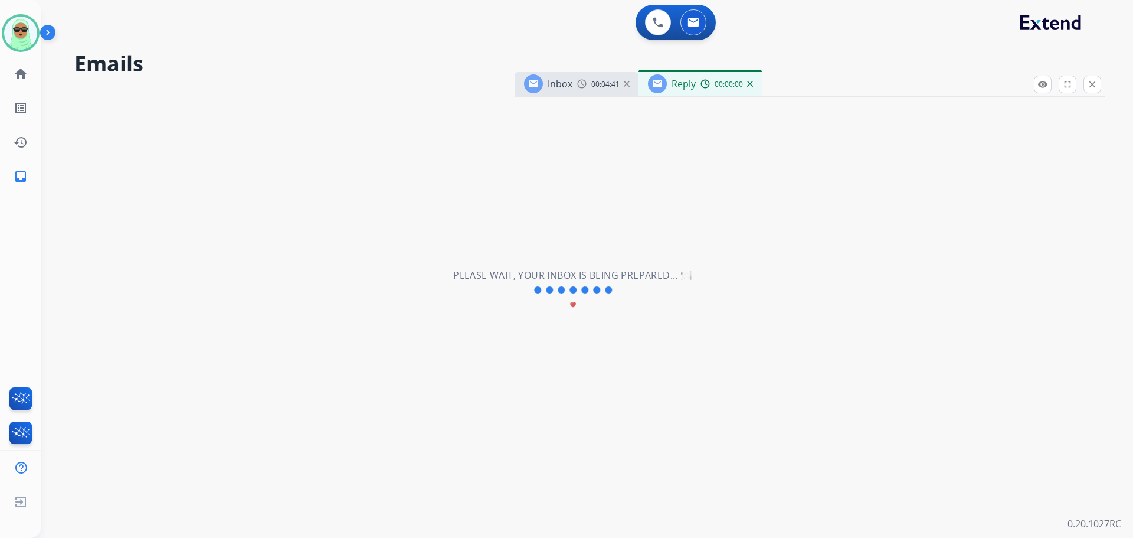
select select "**********"
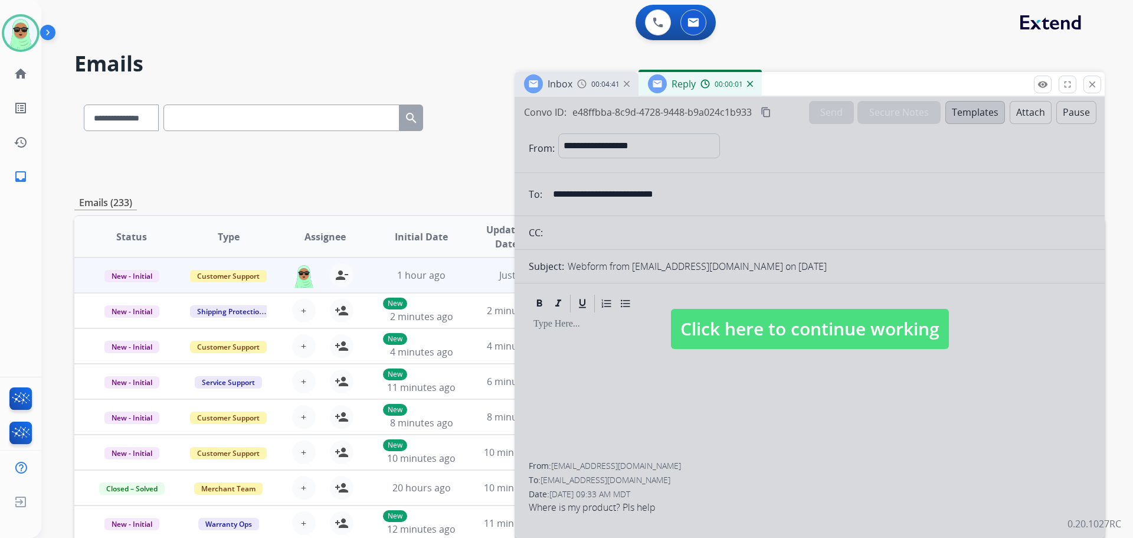
click at [1087, 85] on button "close Close" at bounding box center [1093, 85] width 18 height 18
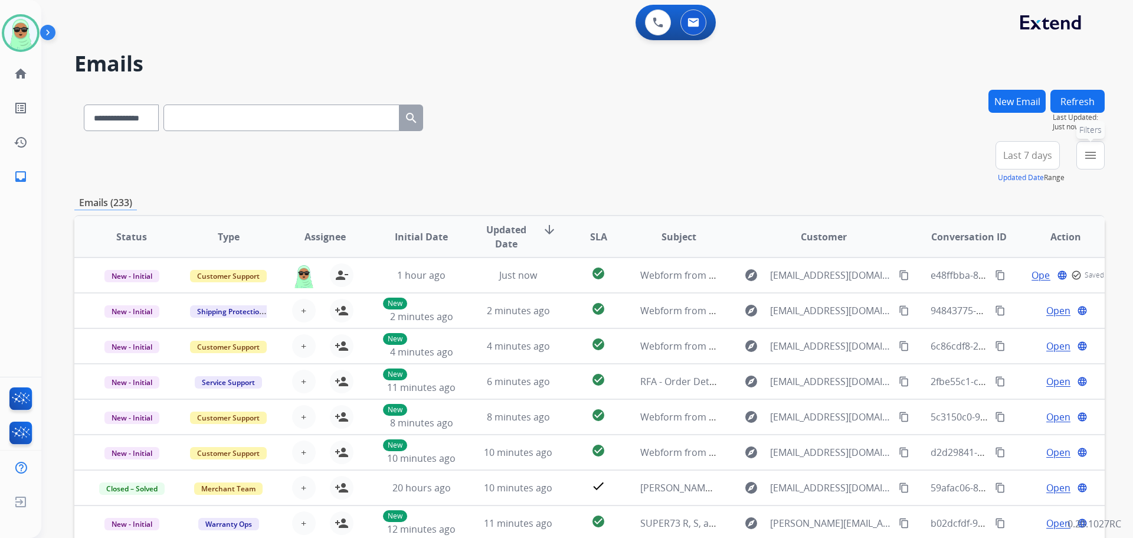
click at [1094, 151] on mat-icon "menu" at bounding box center [1091, 155] width 14 height 14
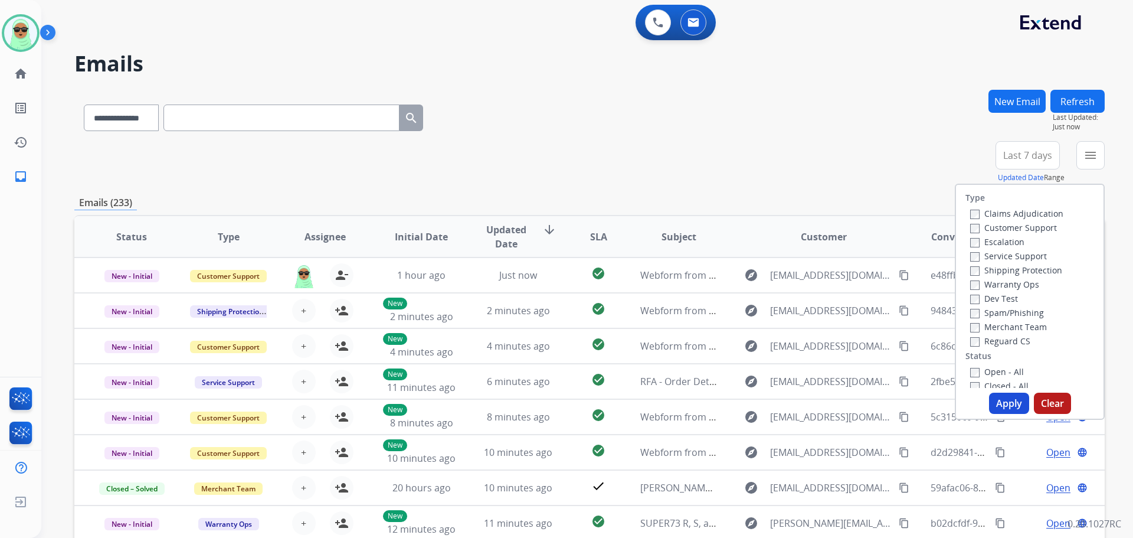
drag, startPoint x: 997, startPoint y: 223, endPoint x: 1012, endPoint y: 234, distance: 18.7
click at [1002, 223] on label "Customer Support" at bounding box center [1013, 227] width 87 height 11
click at [1013, 261] on div "Service Support" at bounding box center [1016, 255] width 93 height 14
click at [1013, 223] on label "Customer Support" at bounding box center [1013, 227] width 87 height 11
click at [1010, 268] on label "Shipping Protection" at bounding box center [1016, 269] width 92 height 11
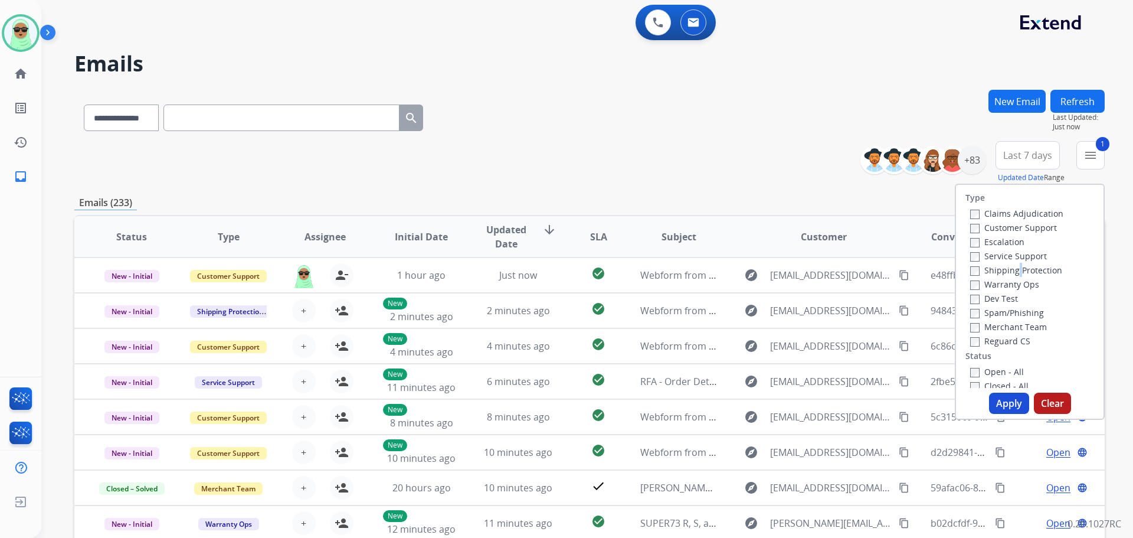
click at [1008, 268] on label "Shipping Protection" at bounding box center [1016, 269] width 92 height 11
click at [1009, 335] on div "Reguard CS" at bounding box center [1016, 340] width 93 height 14
click at [1005, 341] on label "Reguard CS" at bounding box center [1000, 340] width 60 height 11
click at [993, 371] on label "Open - All" at bounding box center [997, 371] width 54 height 11
click at [1003, 401] on button "Apply" at bounding box center [1009, 403] width 40 height 21
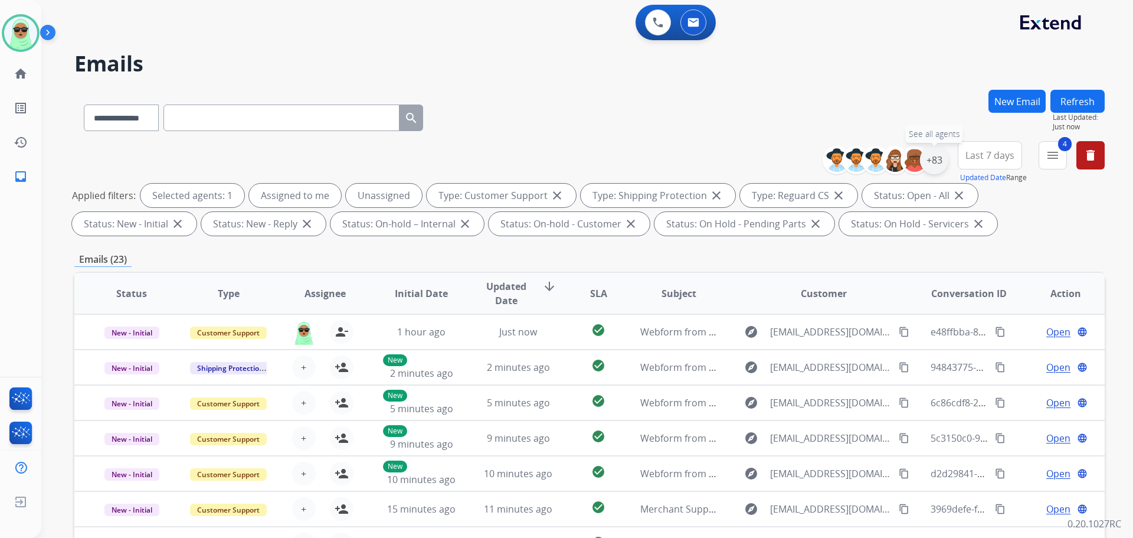
click at [938, 155] on div "+83" at bounding box center [934, 160] width 28 height 28
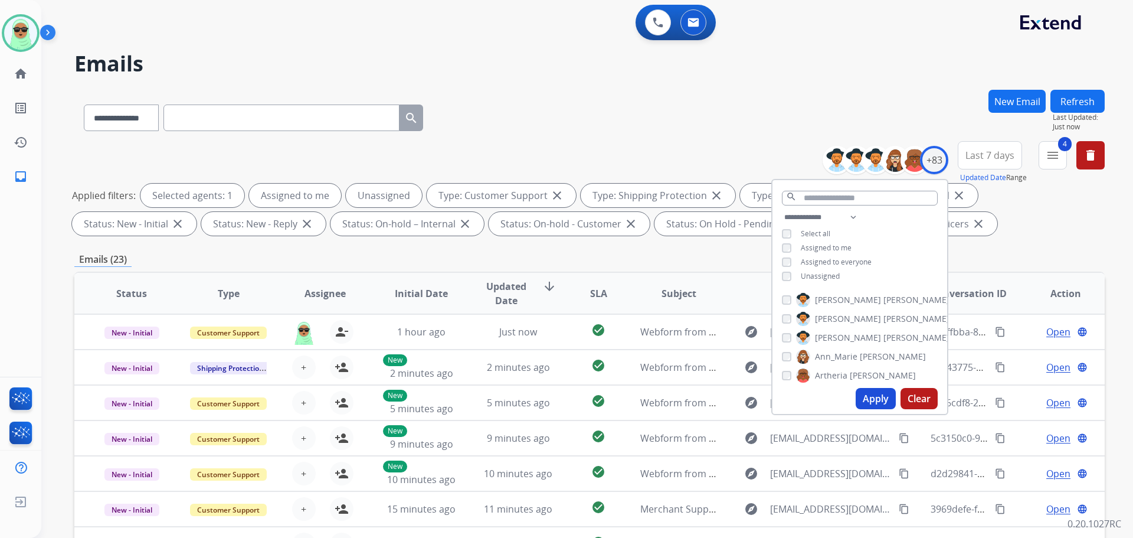
click at [833, 279] on span "Unassigned" at bounding box center [820, 276] width 39 height 10
click at [884, 395] on button "Apply" at bounding box center [876, 398] width 40 height 21
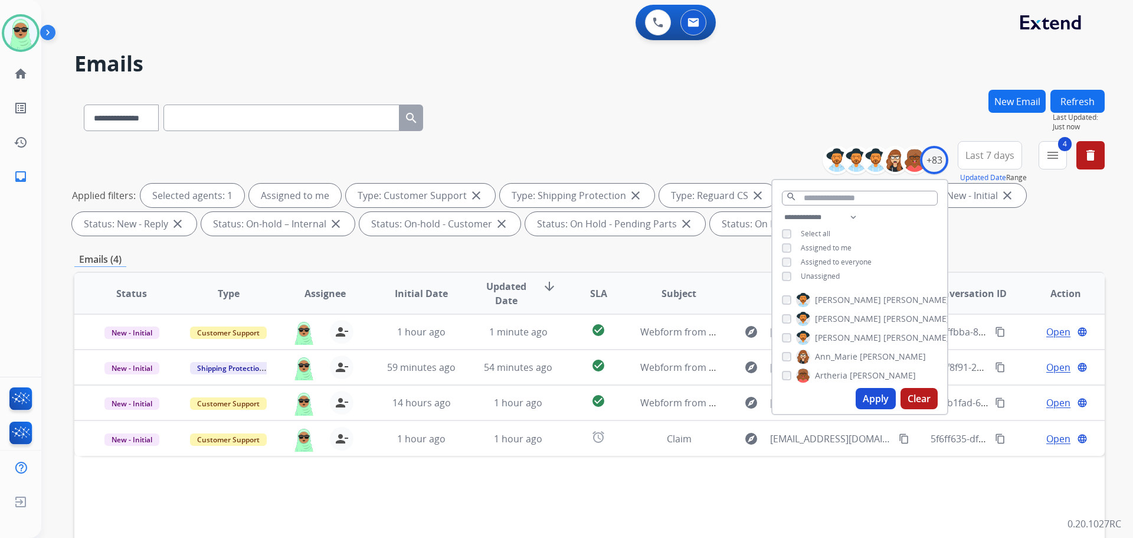
drag, startPoint x: 1022, startPoint y: 236, endPoint x: 1015, endPoint y: 238, distance: 7.3
click at [1020, 237] on div "**********" at bounding box center [589, 190] width 1031 height 99
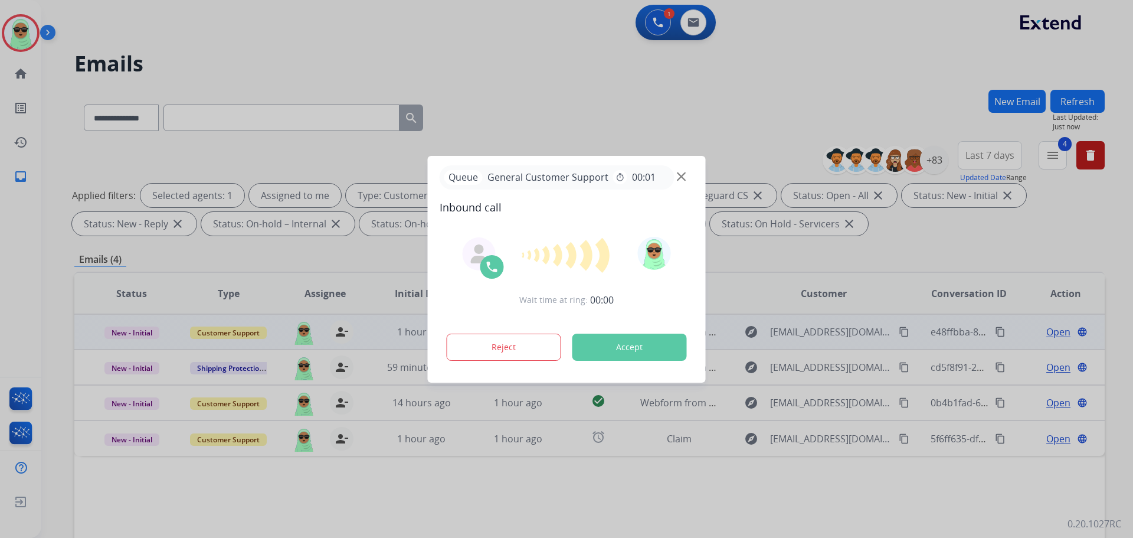
click at [1046, 325] on div at bounding box center [566, 269] width 1133 height 538
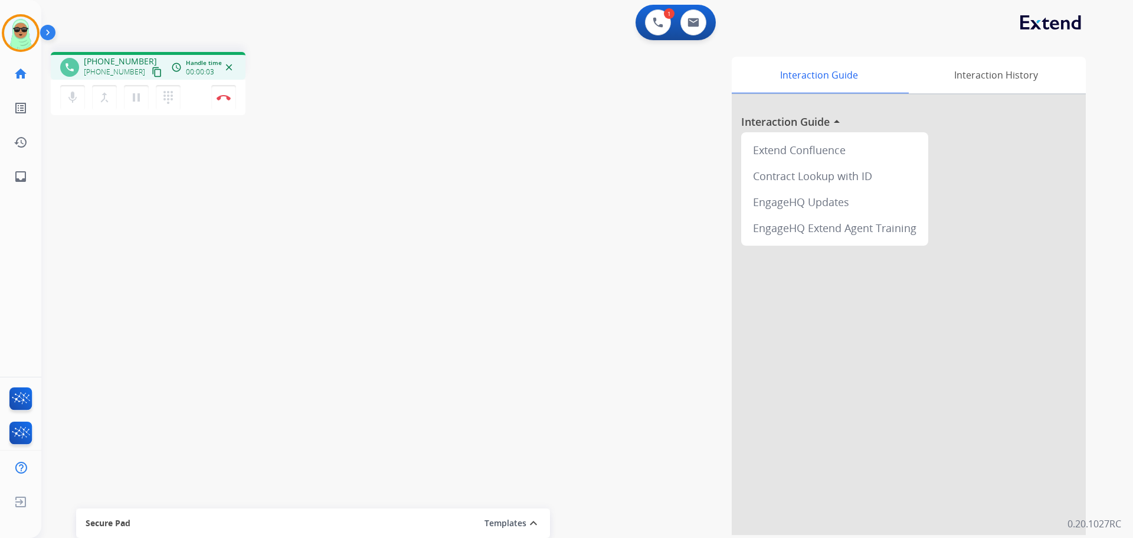
click at [152, 71] on mat-icon "content_copy" at bounding box center [157, 72] width 11 height 11
click at [225, 99] on img at bounding box center [224, 97] width 14 height 6
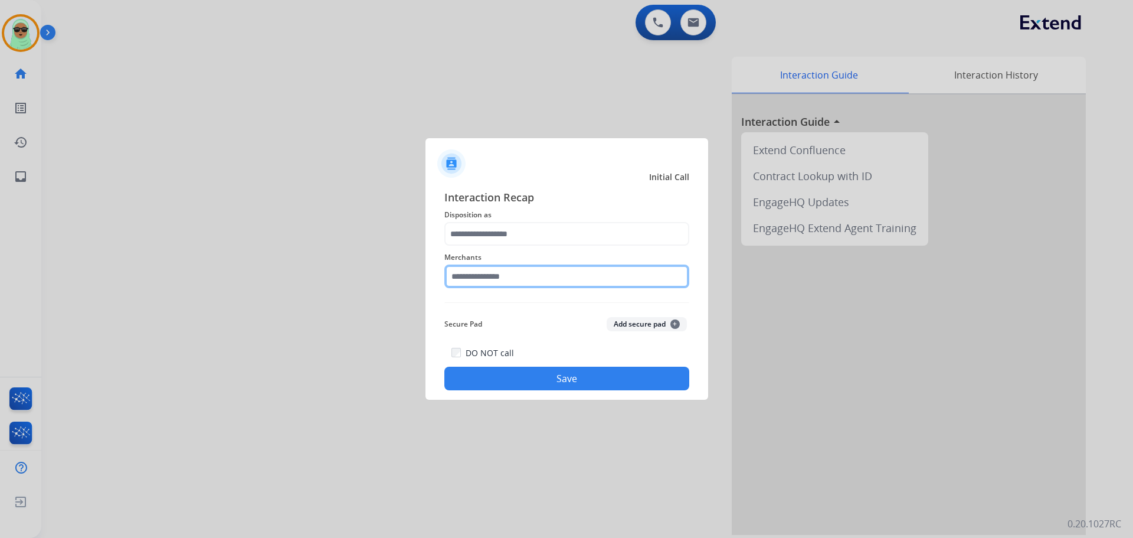
click at [484, 273] on input "text" at bounding box center [566, 276] width 245 height 24
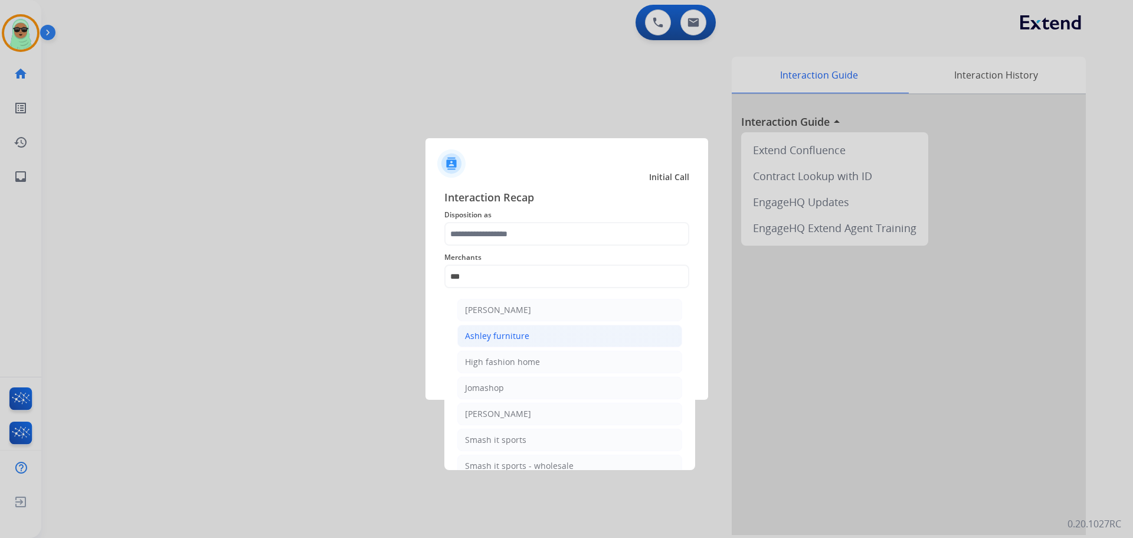
click at [524, 341] on div "Ashley furniture" at bounding box center [497, 336] width 64 height 12
type input "**********"
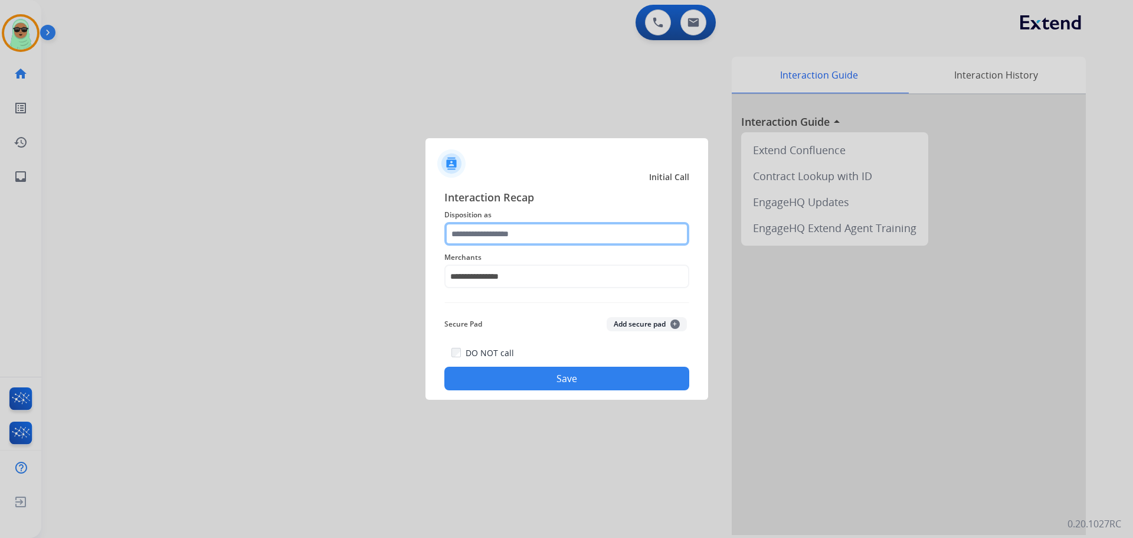
click at [523, 236] on input "text" at bounding box center [566, 234] width 245 height 24
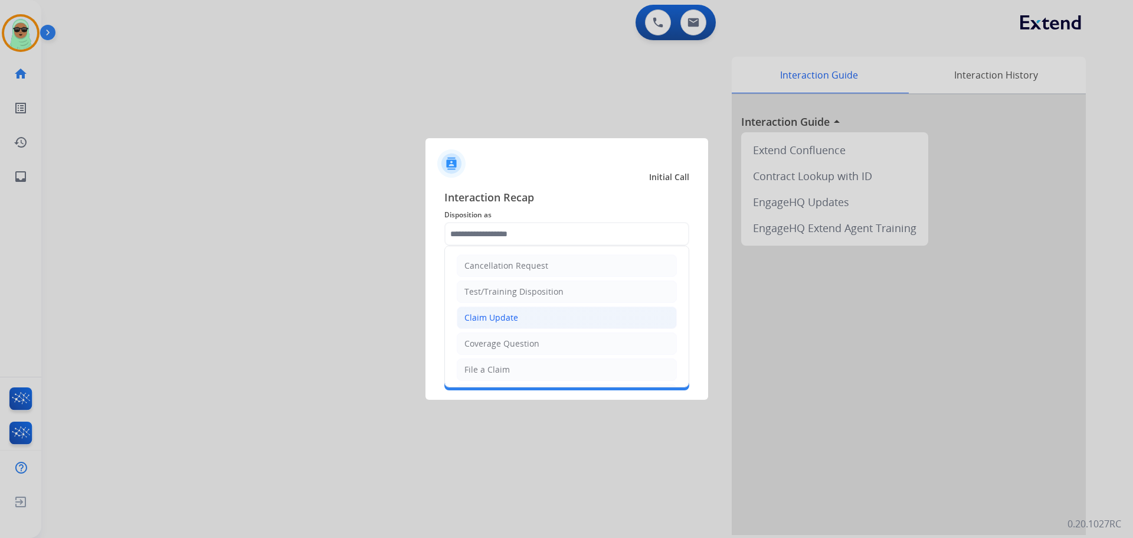
click at [517, 320] on li "Claim Update" at bounding box center [567, 317] width 220 height 22
type input "**********"
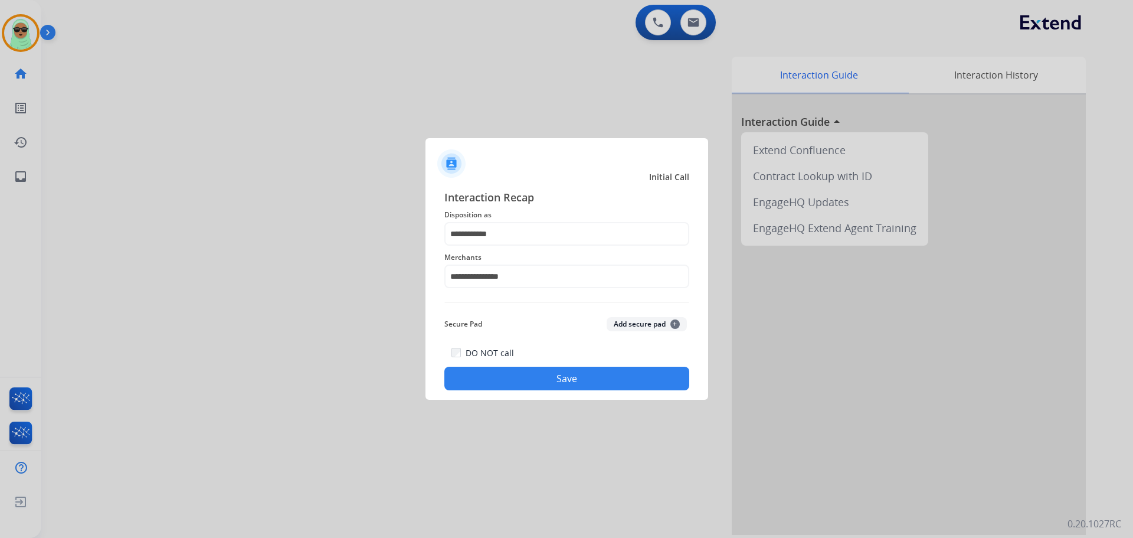
click at [584, 382] on button "Save" at bounding box center [566, 379] width 245 height 24
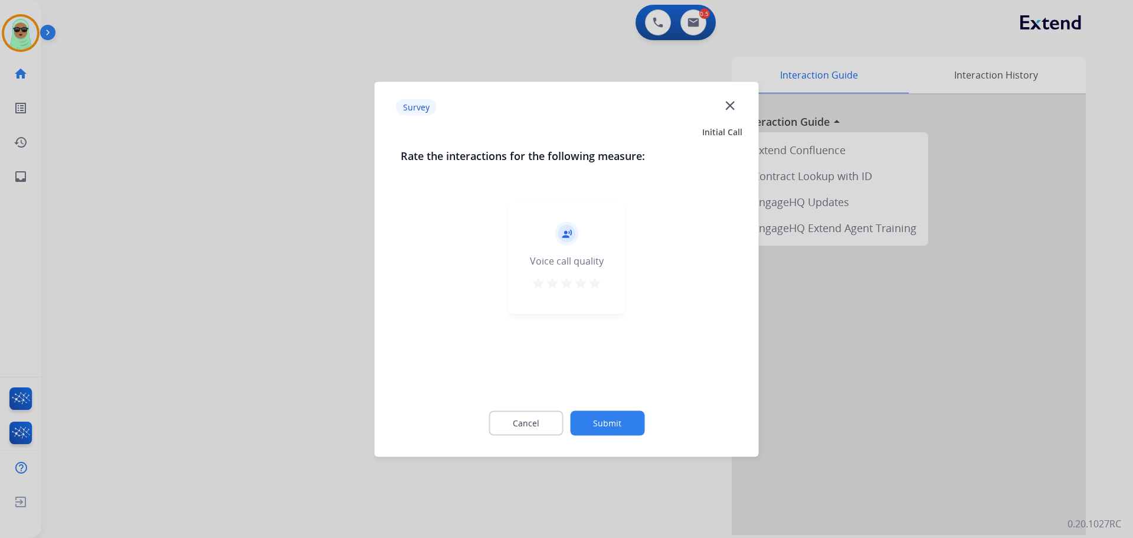
click at [610, 413] on button "Submit" at bounding box center [607, 422] width 74 height 25
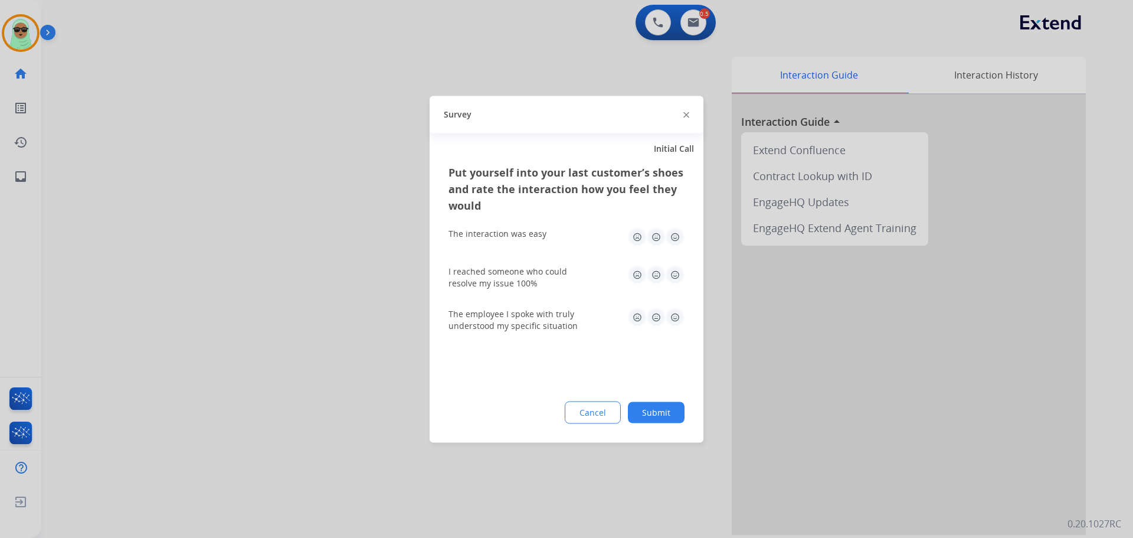
click at [676, 417] on button "Submit" at bounding box center [656, 411] width 57 height 21
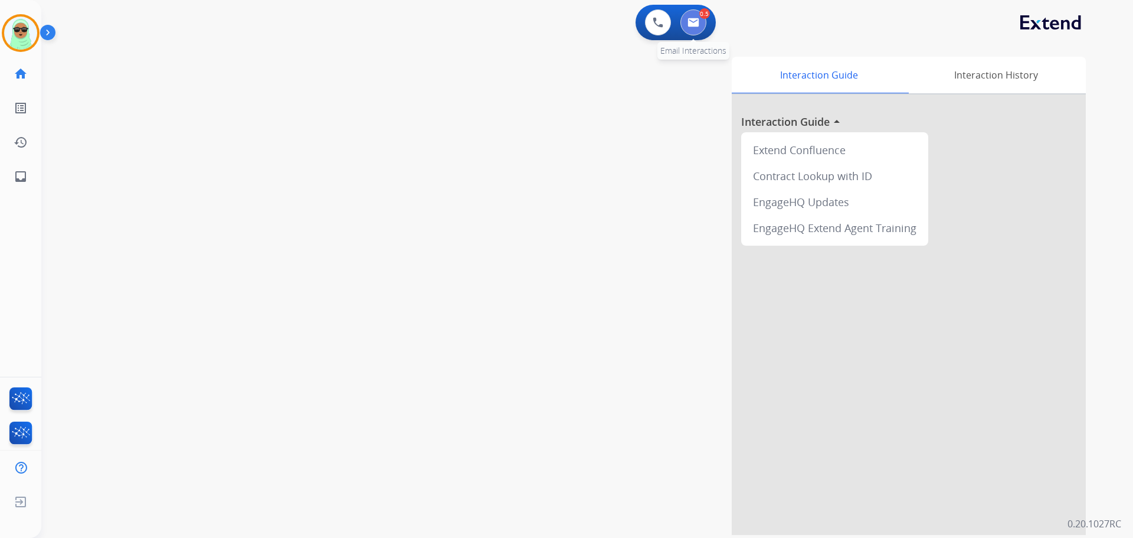
click at [691, 23] on img at bounding box center [694, 22] width 12 height 9
select select "**********"
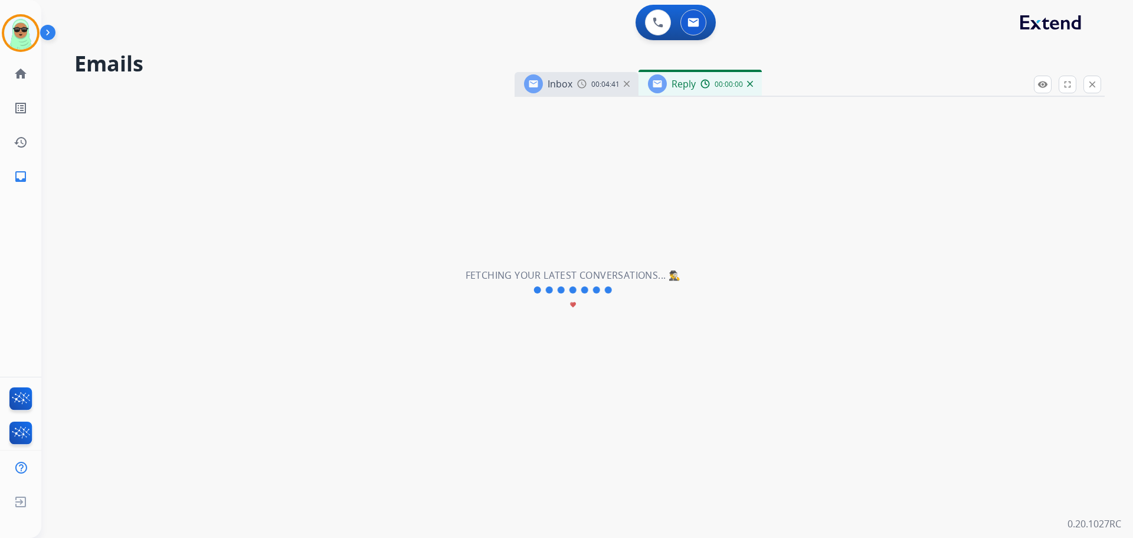
select select "**********"
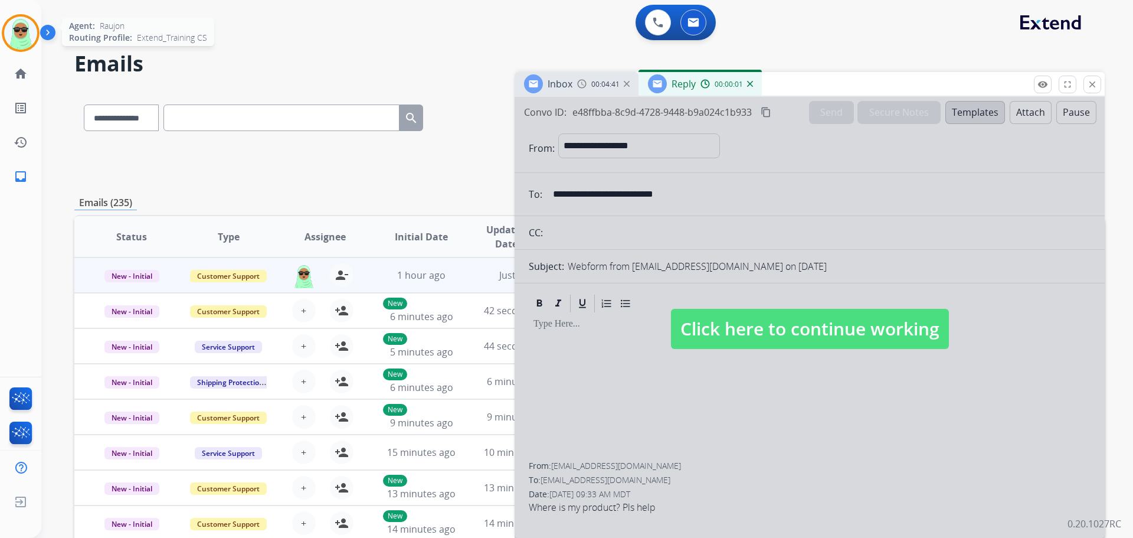
click at [18, 34] on img at bounding box center [20, 33] width 33 height 33
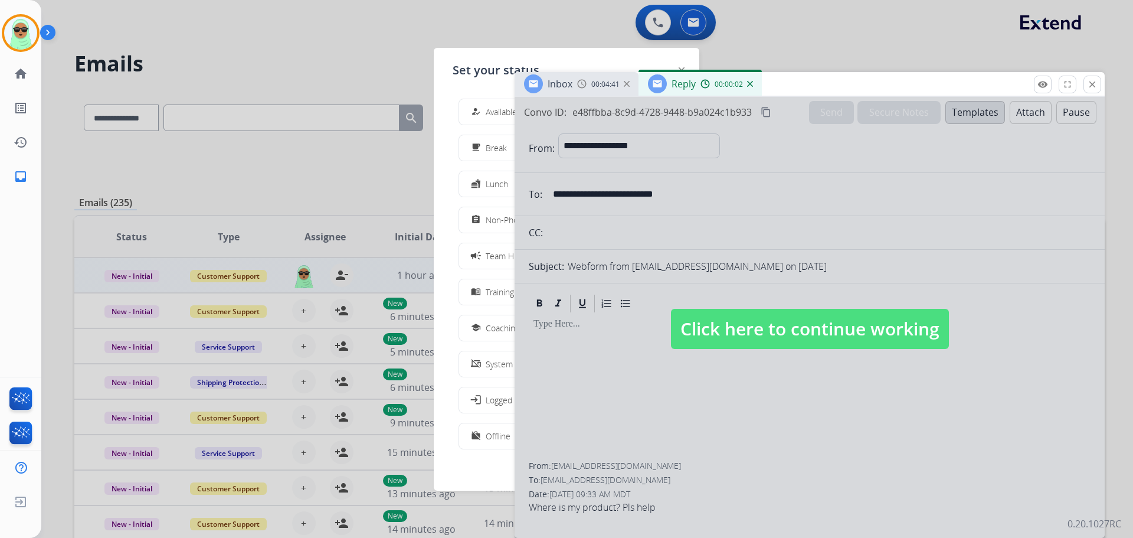
click at [479, 113] on mat-icon "how_to_reg" at bounding box center [476, 112] width 10 height 10
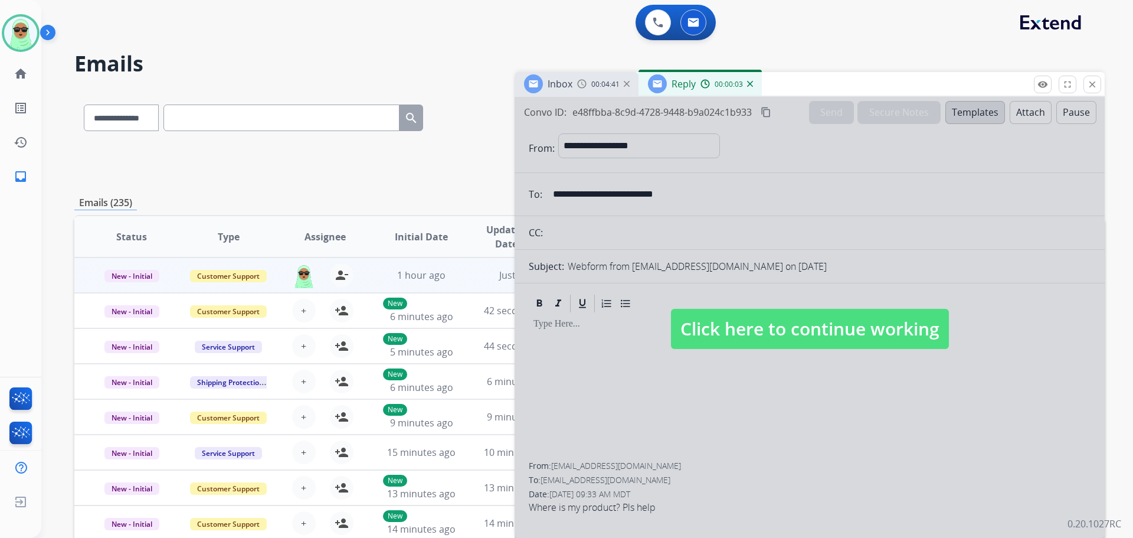
click at [789, 326] on span "Click here to continue working" at bounding box center [810, 329] width 278 height 40
select select
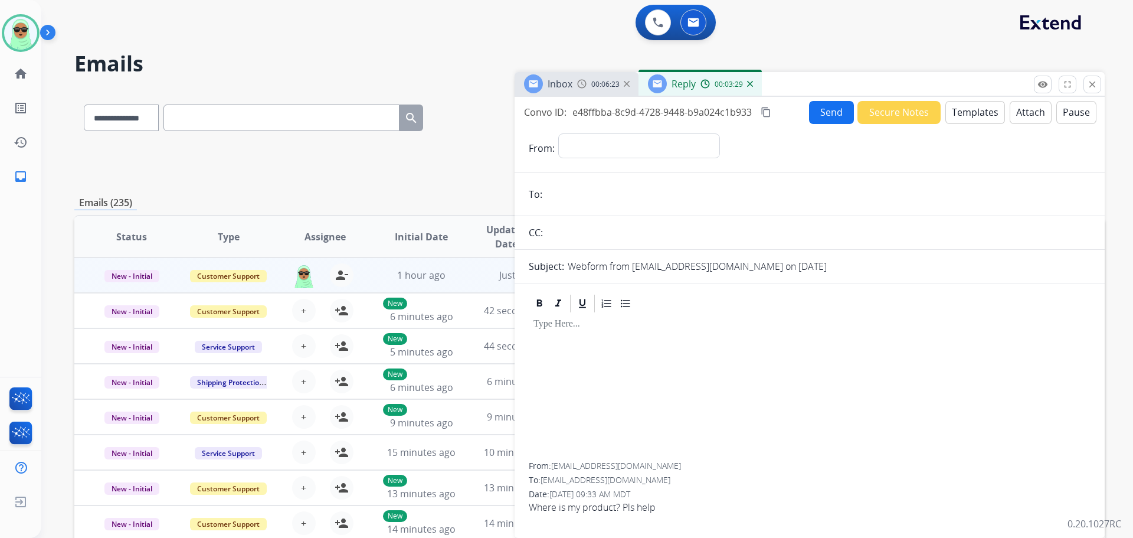
click at [727, 133] on form "**********" at bounding box center [810, 328] width 590 height 409
click at [635, 132] on form "**********" at bounding box center [810, 328] width 590 height 409
drag, startPoint x: 630, startPoint y: 141, endPoint x: 625, endPoint y: 149, distance: 9.0
click at [630, 142] on select "**********" at bounding box center [638, 145] width 161 height 24
select select "**********"
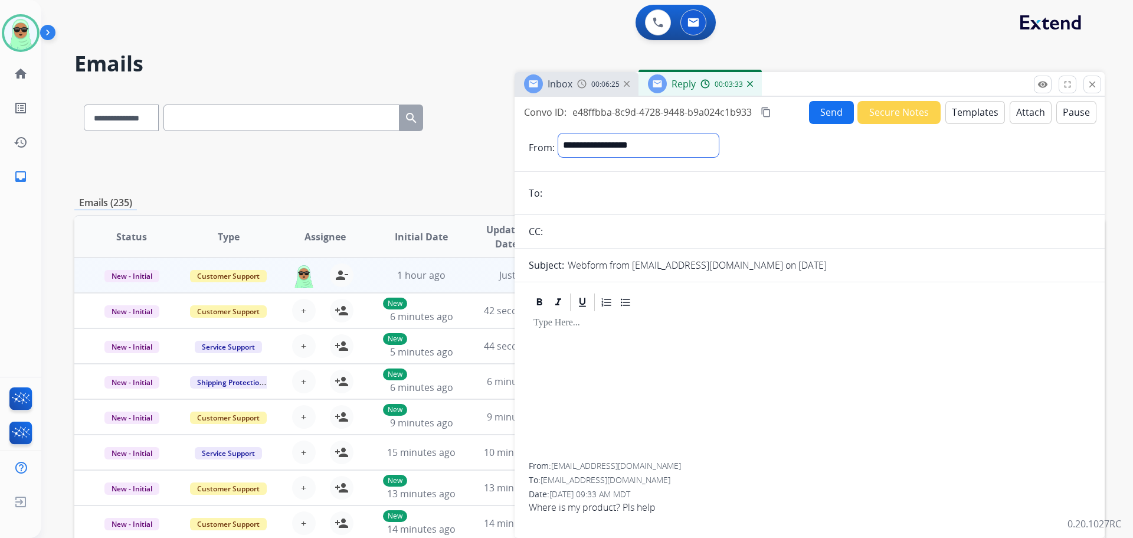
click at [558, 133] on select "**********" at bounding box center [638, 145] width 161 height 24
click at [571, 82] on span "Inbox" at bounding box center [560, 83] width 25 height 13
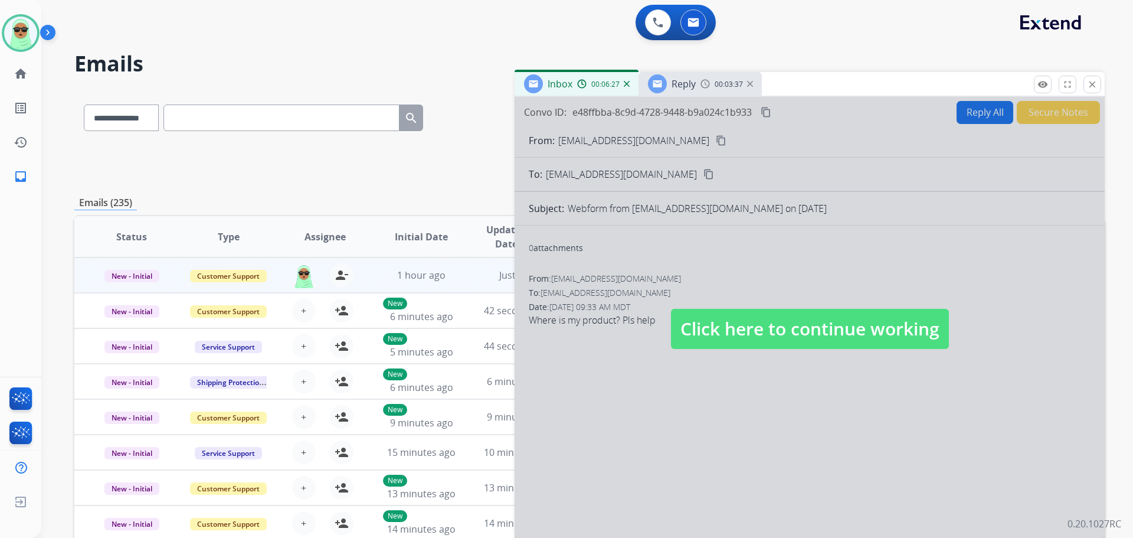
click at [698, 334] on span "Click here to continue working" at bounding box center [810, 329] width 278 height 40
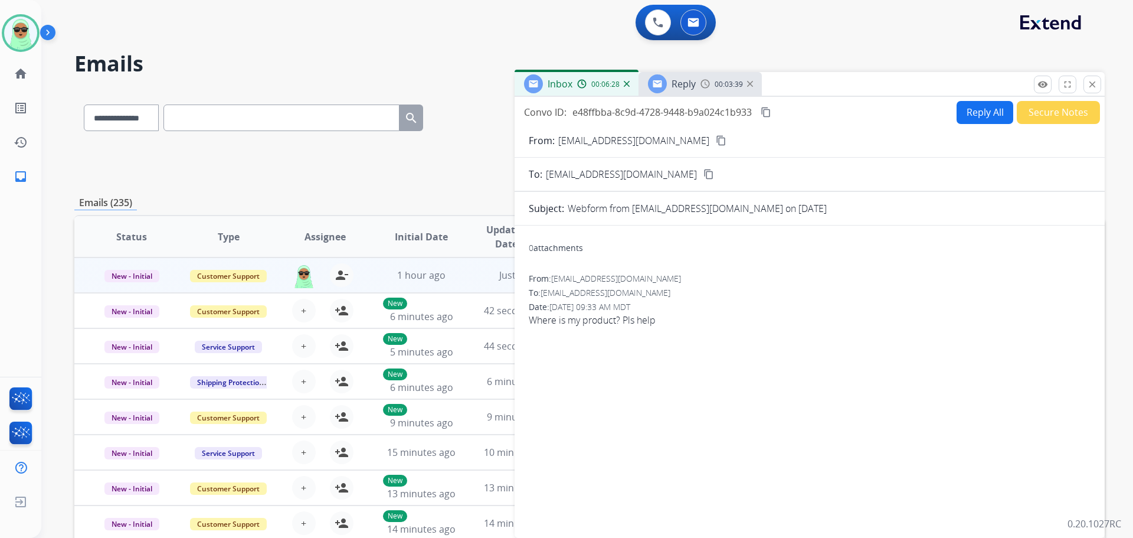
click at [716, 142] on mat-icon "content_copy" at bounding box center [721, 140] width 11 height 11
click at [707, 92] on div "Reply 00:03:41" at bounding box center [700, 84] width 123 height 24
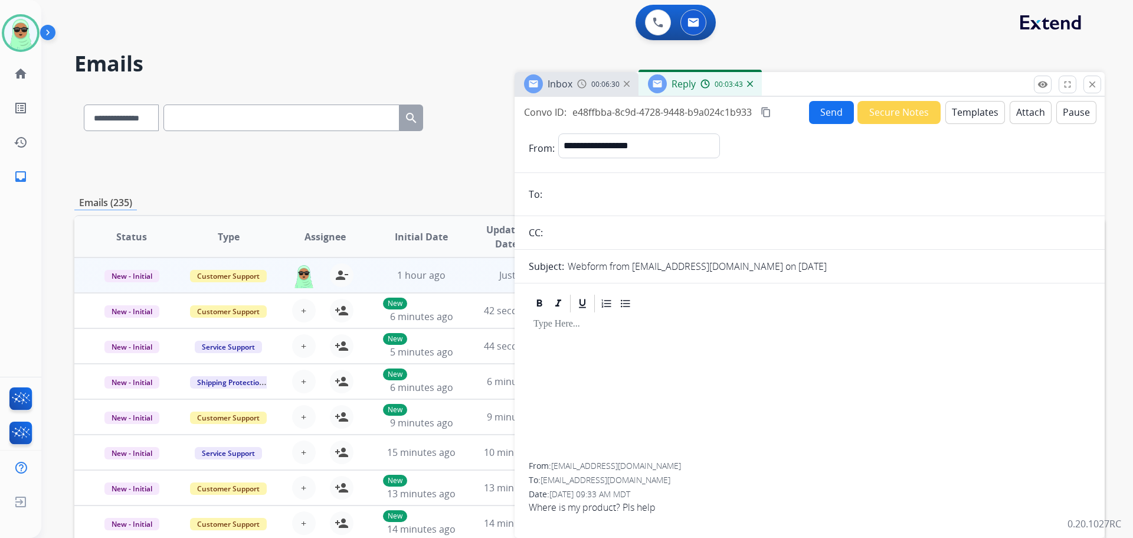
click at [623, 193] on input "email" at bounding box center [818, 194] width 545 height 24
paste input "**********"
type input "**********"
click at [980, 106] on button "Templates" at bounding box center [976, 112] width 60 height 23
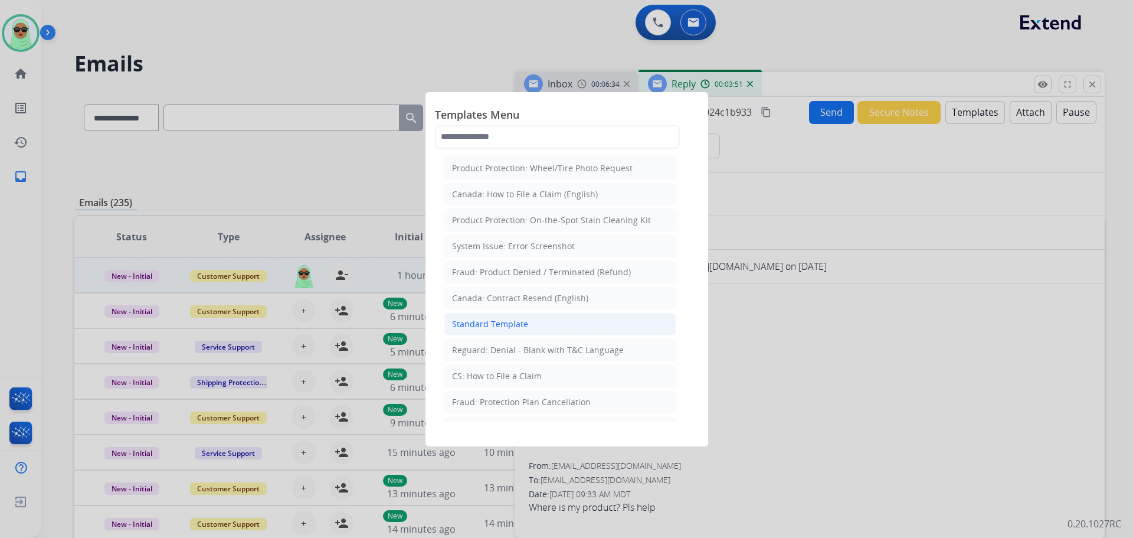
click at [538, 326] on li "Standard Template" at bounding box center [560, 324] width 232 height 22
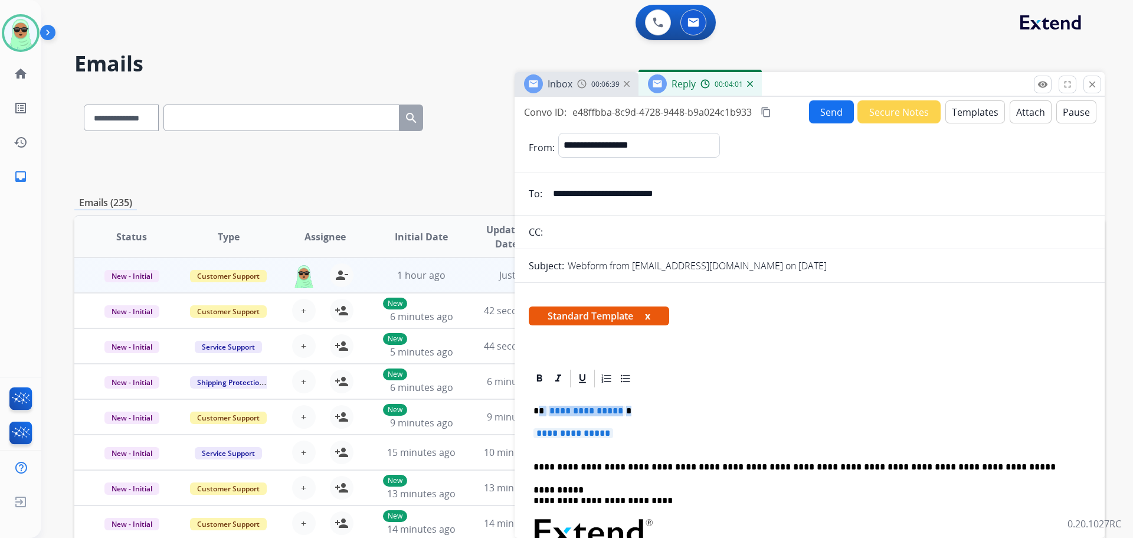
drag, startPoint x: 639, startPoint y: 433, endPoint x: 545, endPoint y: 408, distance: 97.1
click at [636, 438] on p "**********" at bounding box center [810, 439] width 552 height 22
click at [633, 430] on p "**********" at bounding box center [810, 439] width 552 height 22
click at [630, 434] on p "**********" at bounding box center [810, 439] width 552 height 22
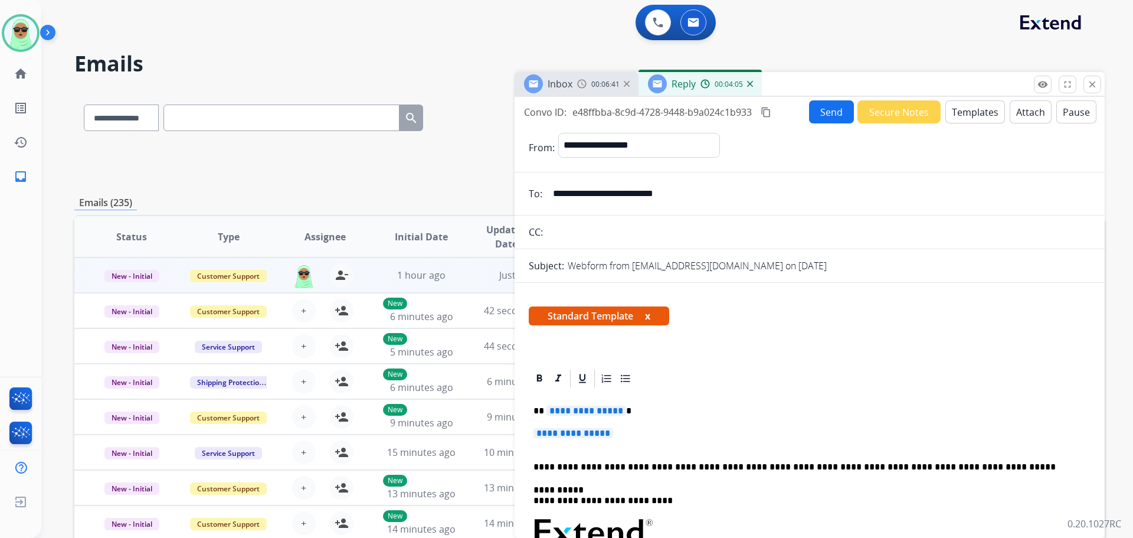
drag, startPoint x: 699, startPoint y: 449, endPoint x: 693, endPoint y: 441, distance: 9.7
click at [699, 449] on p "**********" at bounding box center [810, 439] width 552 height 22
drag, startPoint x: 632, startPoint y: 429, endPoint x: 550, endPoint y: 410, distance: 84.8
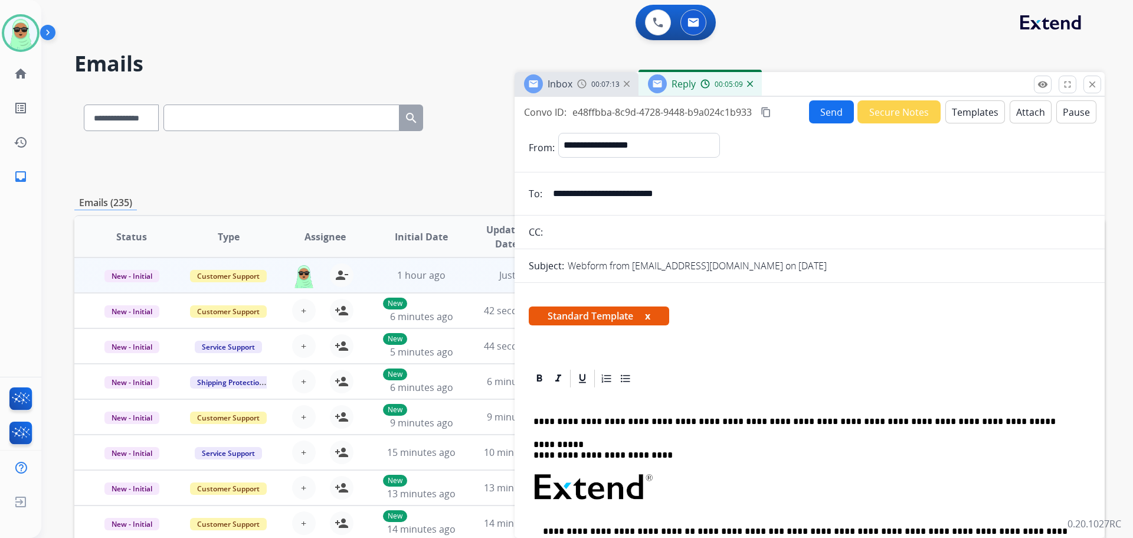
click at [977, 115] on button "Templates" at bounding box center [976, 111] width 60 height 23
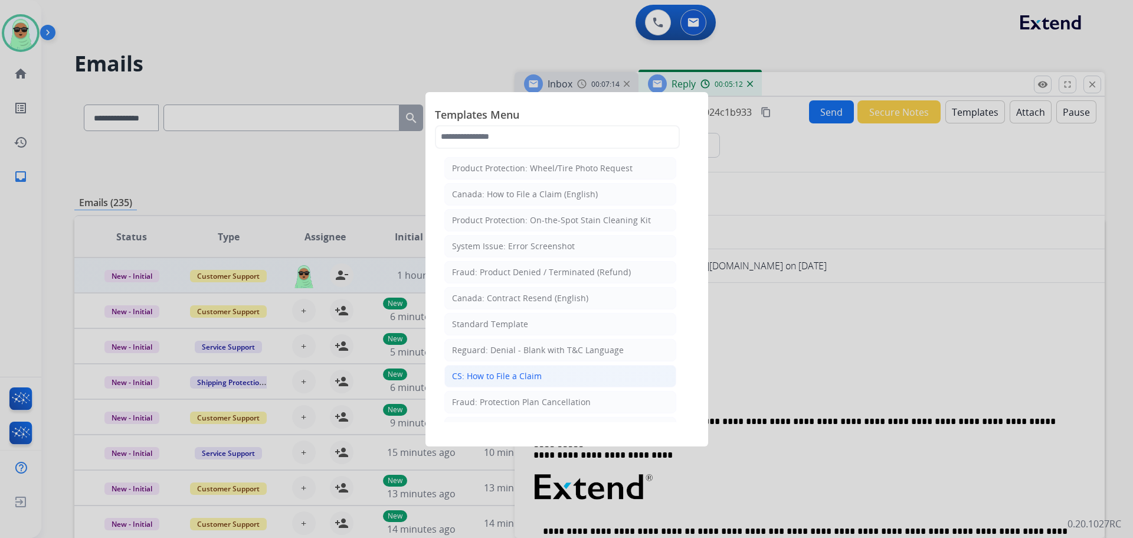
click at [579, 381] on li "CS: How to File a Claim" at bounding box center [560, 376] width 232 height 22
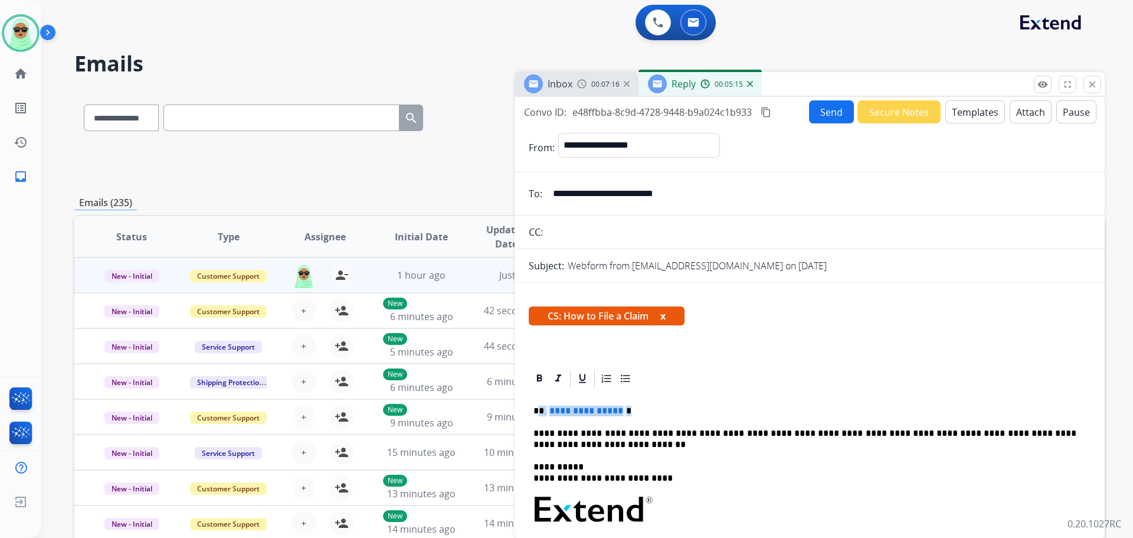
drag, startPoint x: 603, startPoint y: 408, endPoint x: 539, endPoint y: 411, distance: 63.8
click at [539, 411] on p "**********" at bounding box center [805, 410] width 543 height 11
click at [651, 412] on p "*****" at bounding box center [805, 410] width 543 height 11
click at [574, 403] on div "**********" at bounding box center [810, 548] width 562 height 319
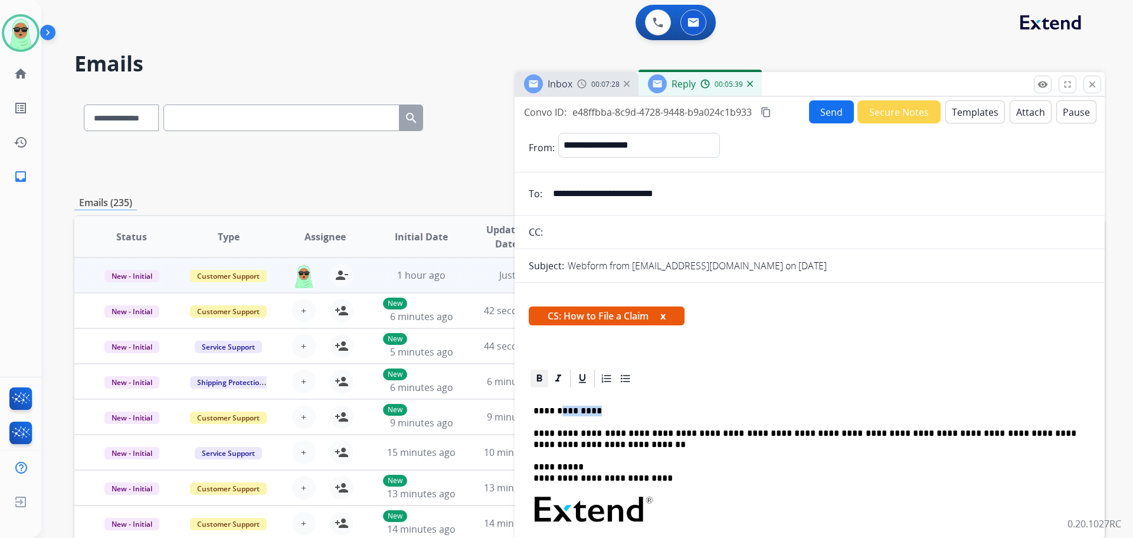
click at [537, 378] on icon at bounding box center [539, 377] width 5 height 7
click at [825, 111] on button "Send" at bounding box center [831, 111] width 45 height 23
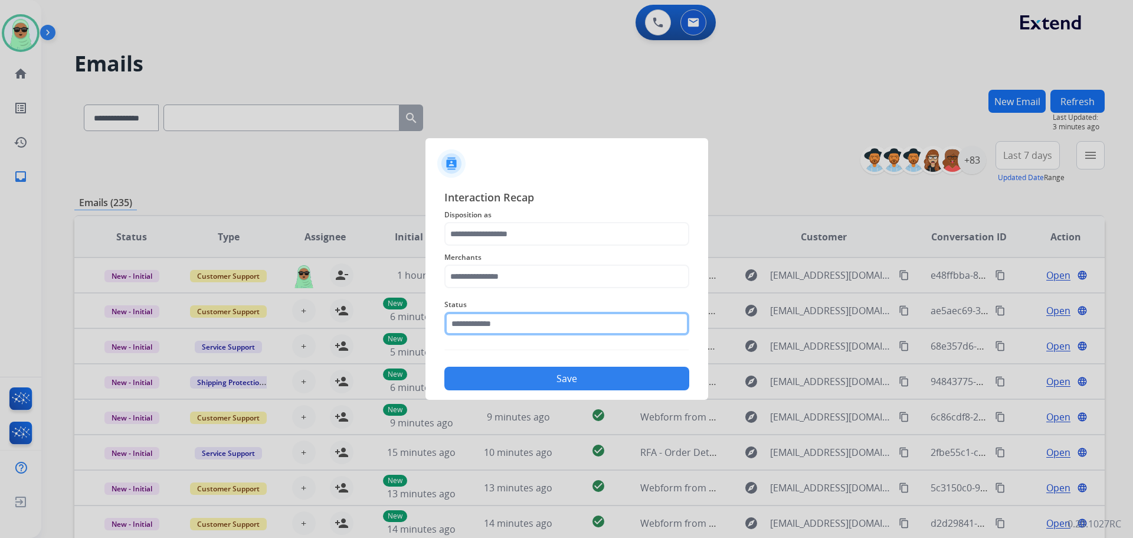
drag, startPoint x: 564, startPoint y: 325, endPoint x: 543, endPoint y: 322, distance: 20.9
click at [563, 326] on input "text" at bounding box center [566, 324] width 245 height 24
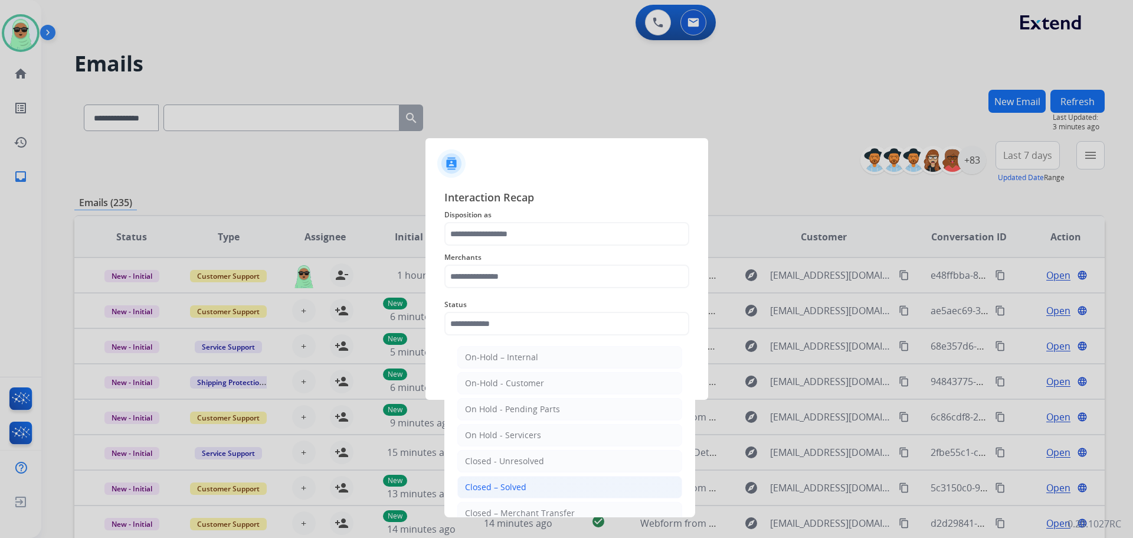
click at [521, 486] on div "Closed – Solved" at bounding box center [495, 487] width 61 height 12
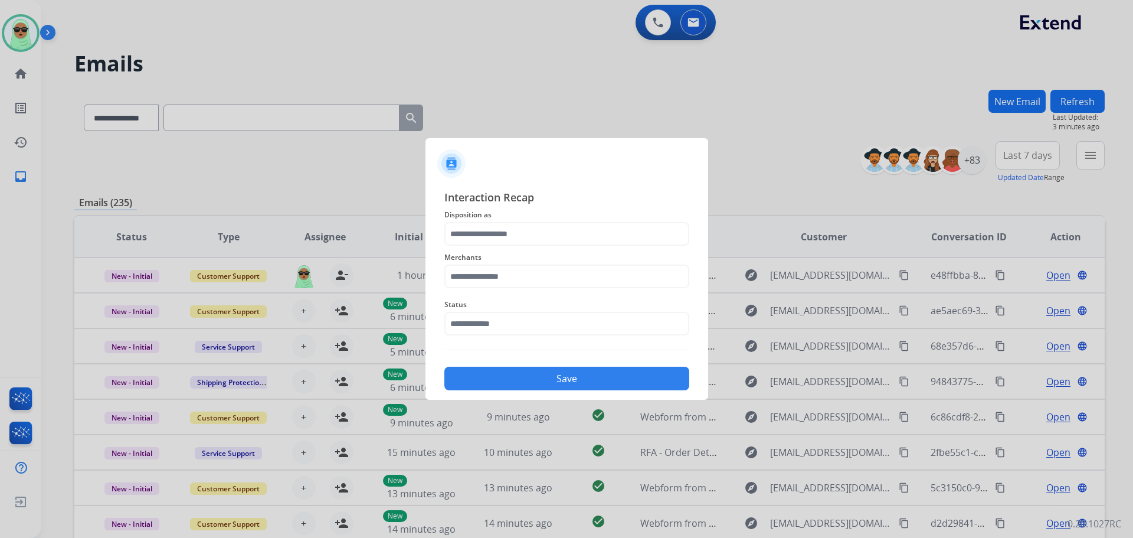
type input "**********"
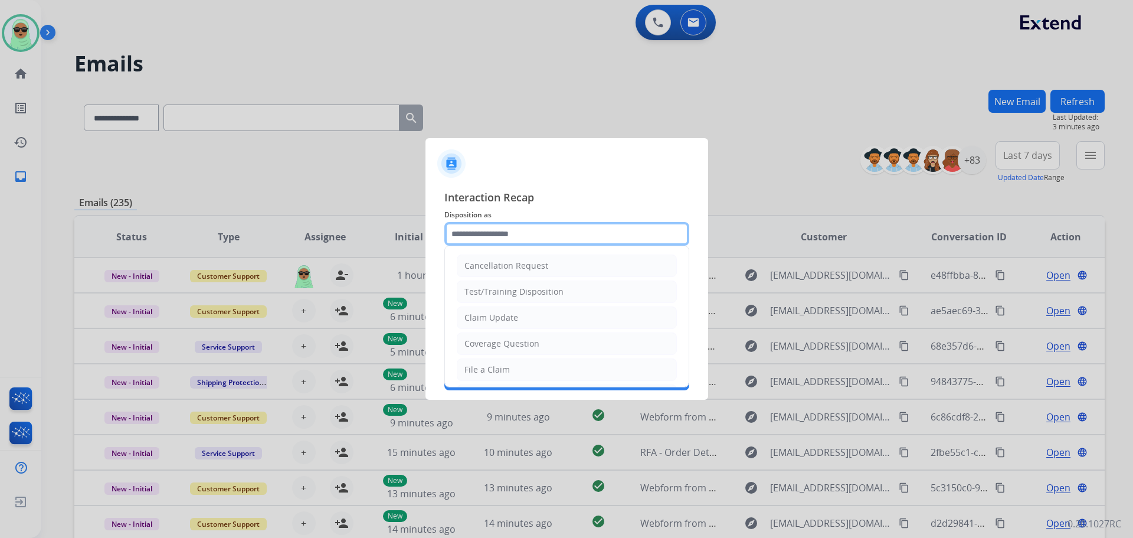
click at [535, 240] on input "text" at bounding box center [566, 234] width 245 height 24
click at [498, 371] on div "File a Claim" at bounding box center [487, 370] width 45 height 12
type input "**********"
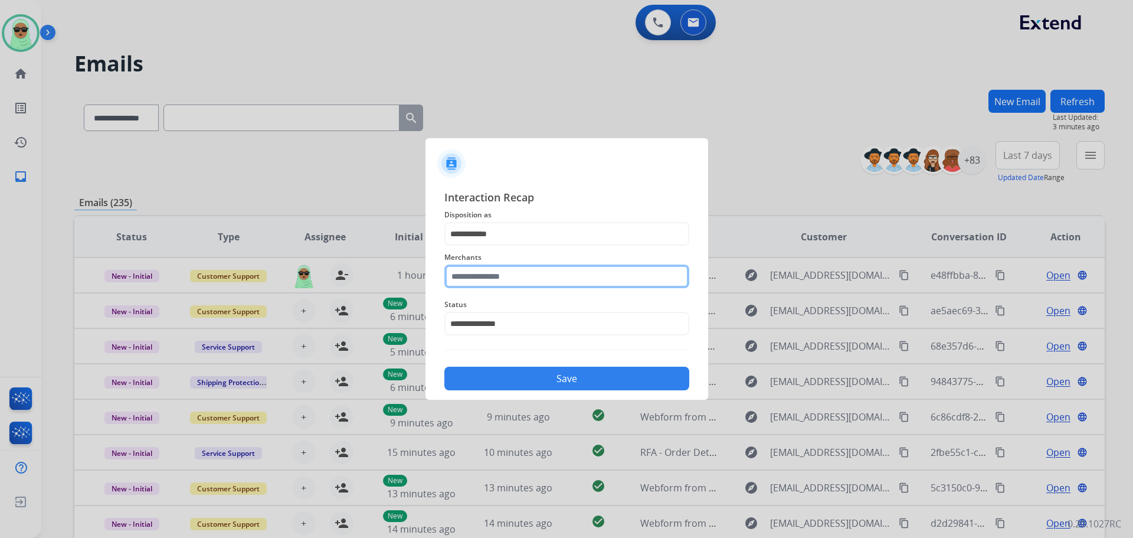
click at [511, 283] on input "text" at bounding box center [566, 276] width 245 height 24
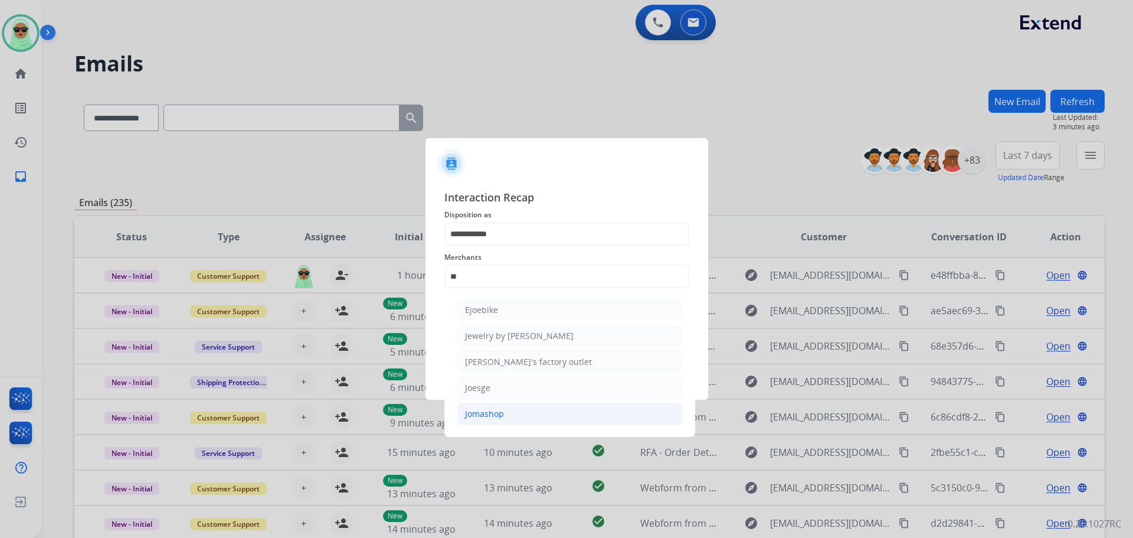
click at [523, 411] on li "Jomashop" at bounding box center [569, 414] width 225 height 22
type input "********"
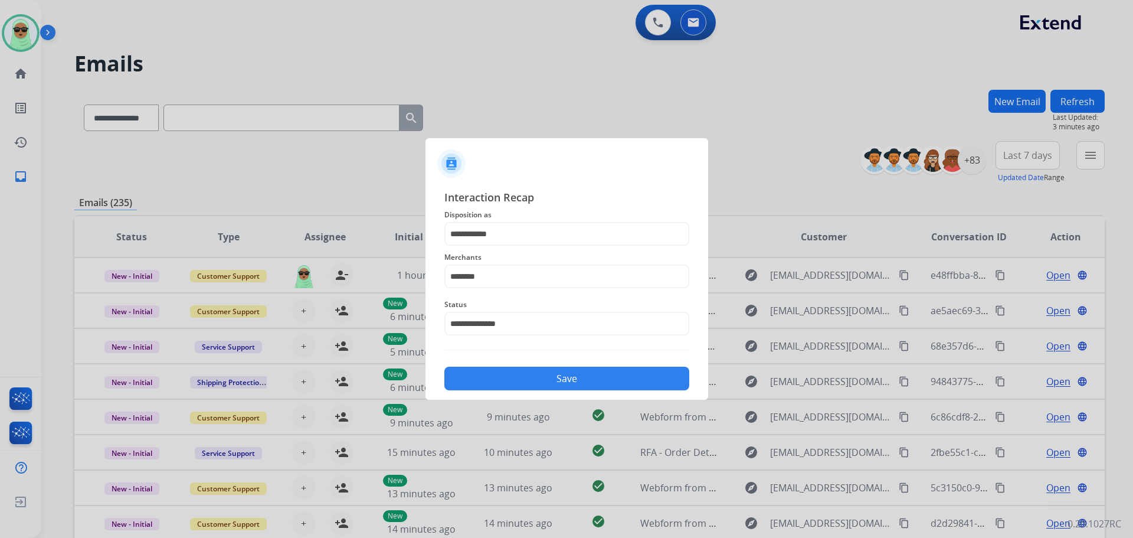
click at [539, 371] on button "Save" at bounding box center [566, 379] width 245 height 24
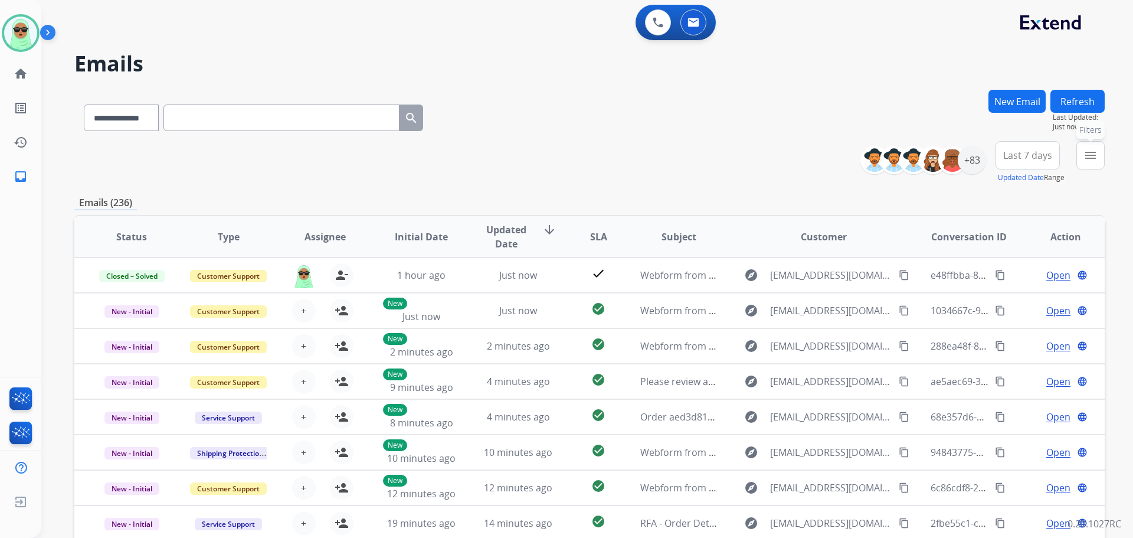
click at [1098, 158] on button "menu Filters" at bounding box center [1091, 155] width 28 height 28
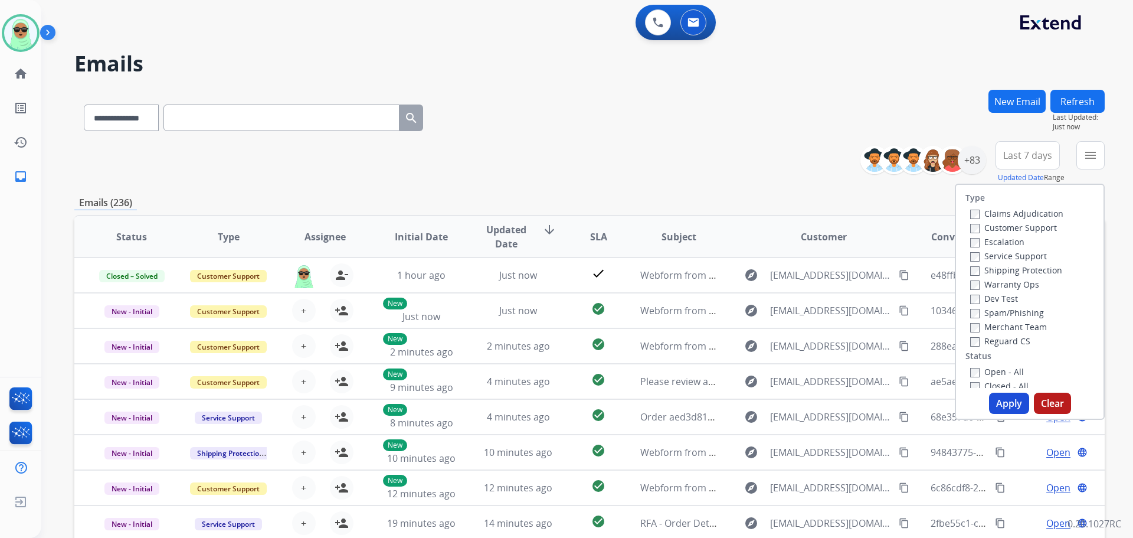
drag, startPoint x: 1000, startPoint y: 226, endPoint x: 1010, endPoint y: 265, distance: 40.2
click at [1002, 226] on label "Customer Support" at bounding box center [1013, 227] width 87 height 11
click at [1012, 266] on label "Shipping Protection" at bounding box center [1016, 269] width 92 height 11
drag, startPoint x: 982, startPoint y: 338, endPoint x: 983, endPoint y: 344, distance: 6.0
click at [983, 339] on label "Reguard CS" at bounding box center [1000, 340] width 60 height 11
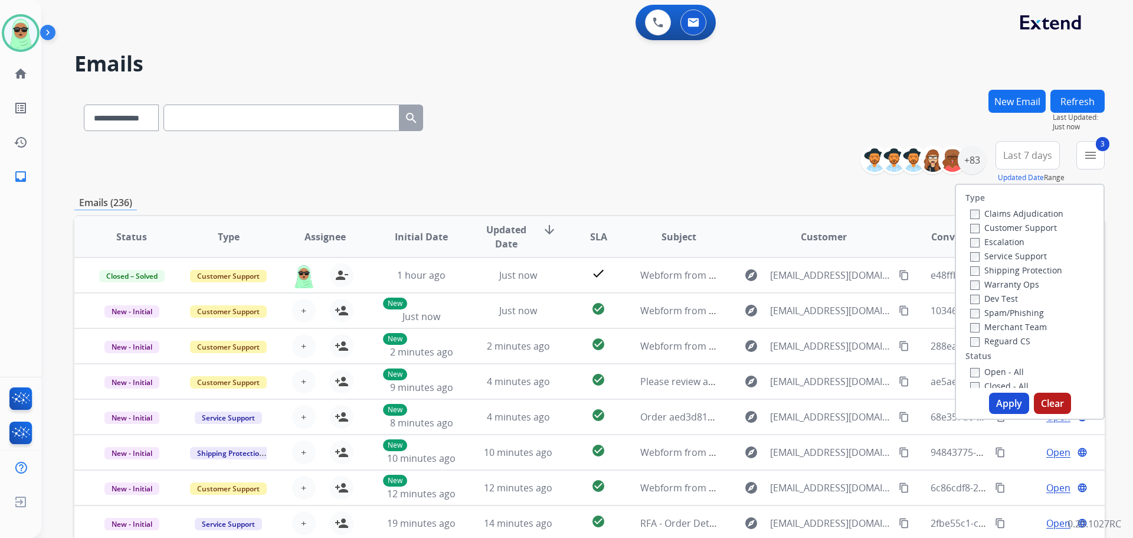
click at [991, 372] on label "Open - All" at bounding box center [997, 371] width 54 height 11
drag, startPoint x: 1012, startPoint y: 401, endPoint x: 1008, endPoint y: 388, distance: 13.5
click at [1012, 400] on button "Apply" at bounding box center [1009, 403] width 40 height 21
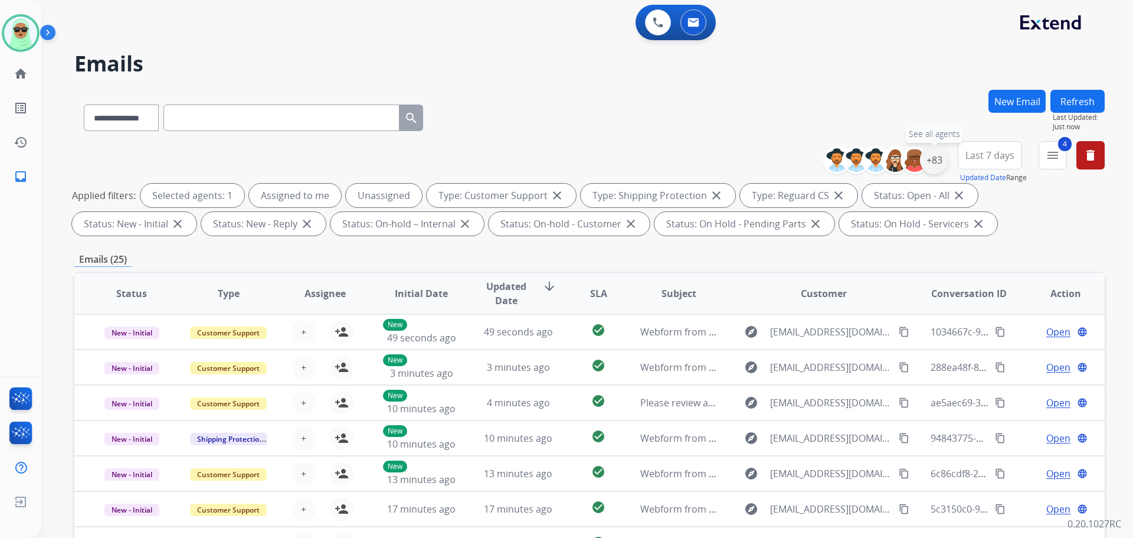
click at [941, 158] on div "+83" at bounding box center [934, 160] width 28 height 28
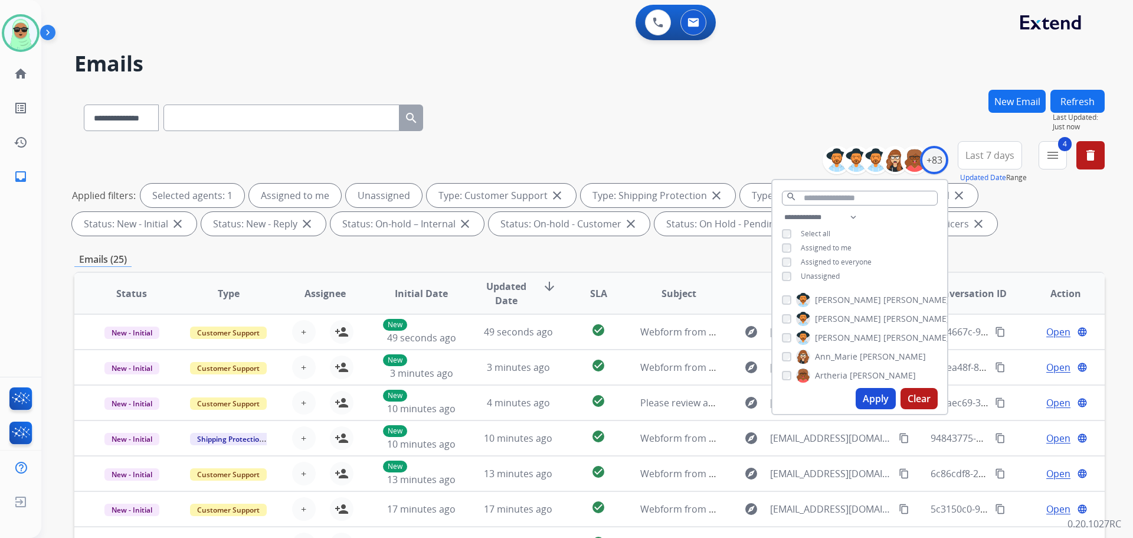
click at [831, 271] on span "Unassigned" at bounding box center [820, 276] width 39 height 10
click at [872, 392] on button "Apply" at bounding box center [876, 398] width 40 height 21
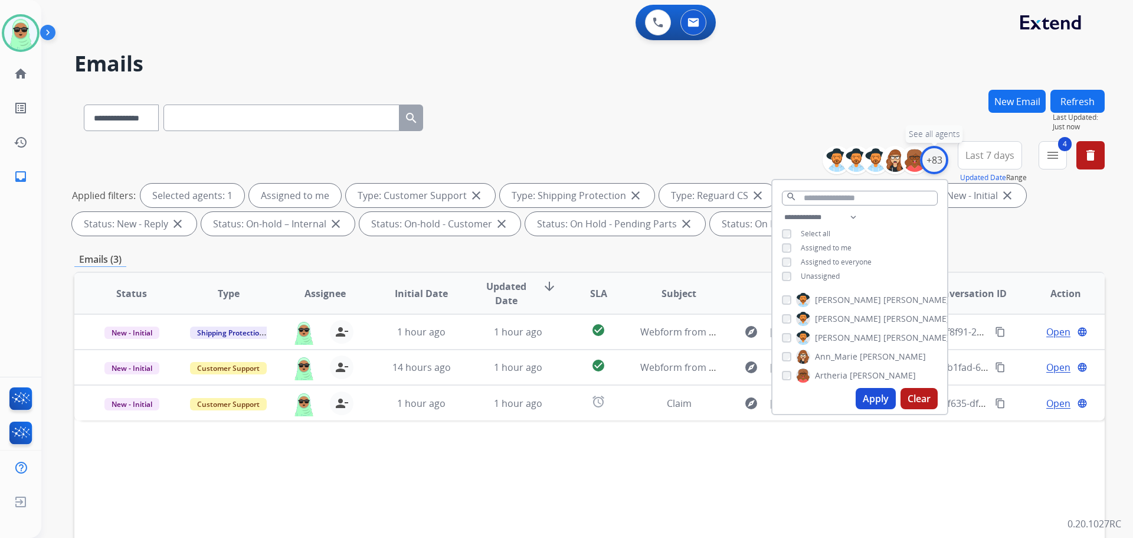
click at [941, 159] on div "+83" at bounding box center [934, 160] width 28 height 28
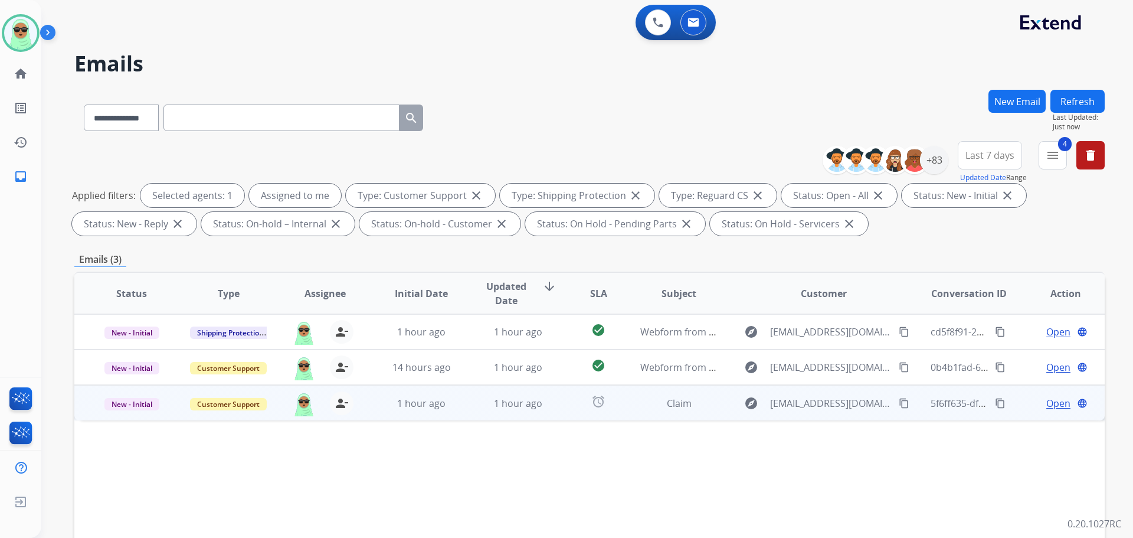
click at [899, 407] on mat-icon "content_copy" at bounding box center [904, 403] width 11 height 11
click at [1054, 407] on span "Open" at bounding box center [1058, 403] width 24 height 14
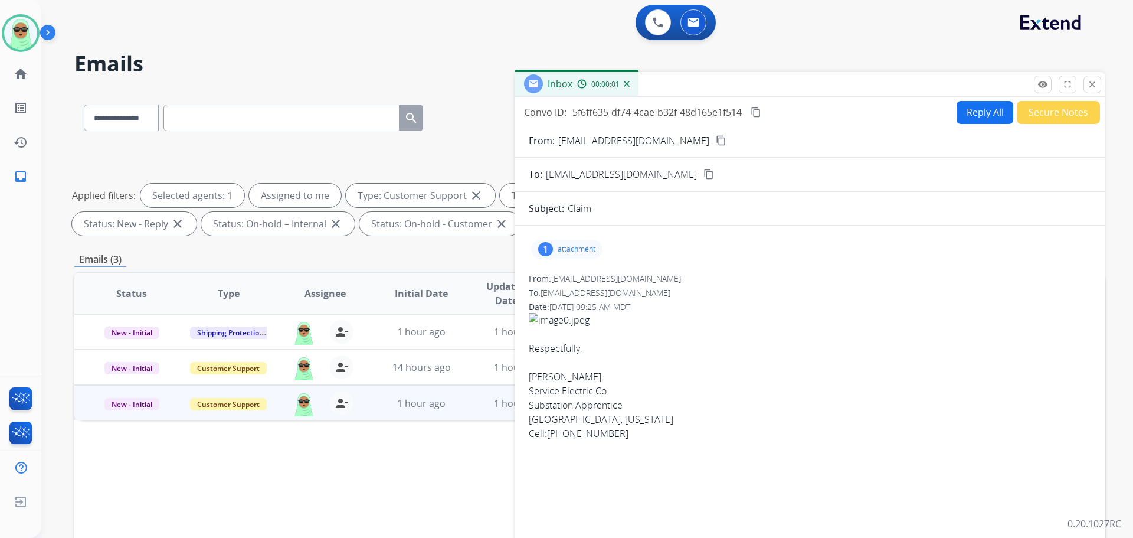
click at [566, 254] on div "1 attachment" at bounding box center [566, 249] width 71 height 19
click at [564, 283] on div at bounding box center [570, 279] width 59 height 41
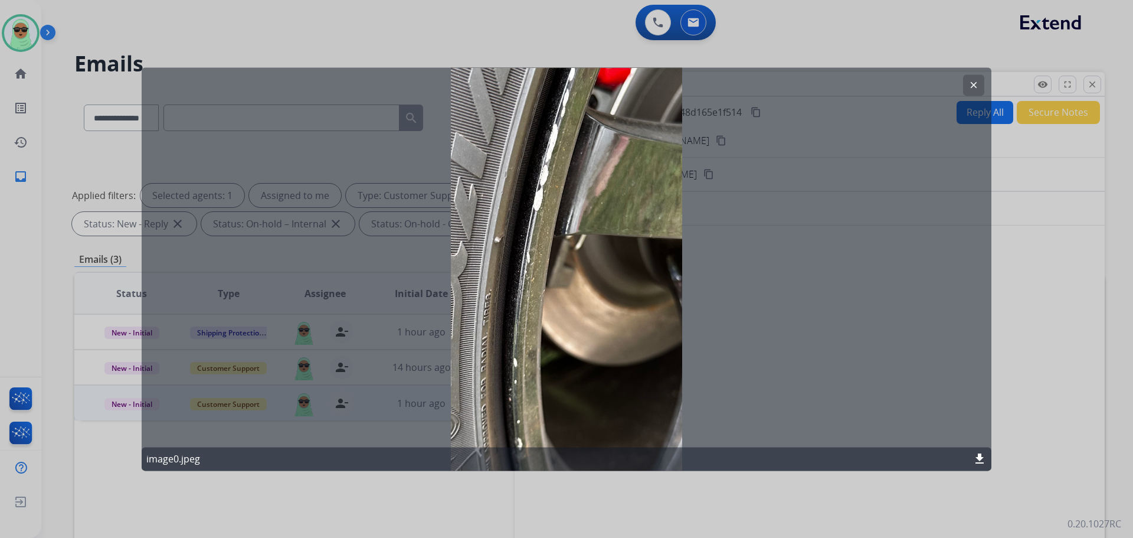
drag, startPoint x: 975, startPoint y: 84, endPoint x: 924, endPoint y: 97, distance: 52.8
click at [975, 84] on mat-icon "clear" at bounding box center [974, 85] width 11 height 11
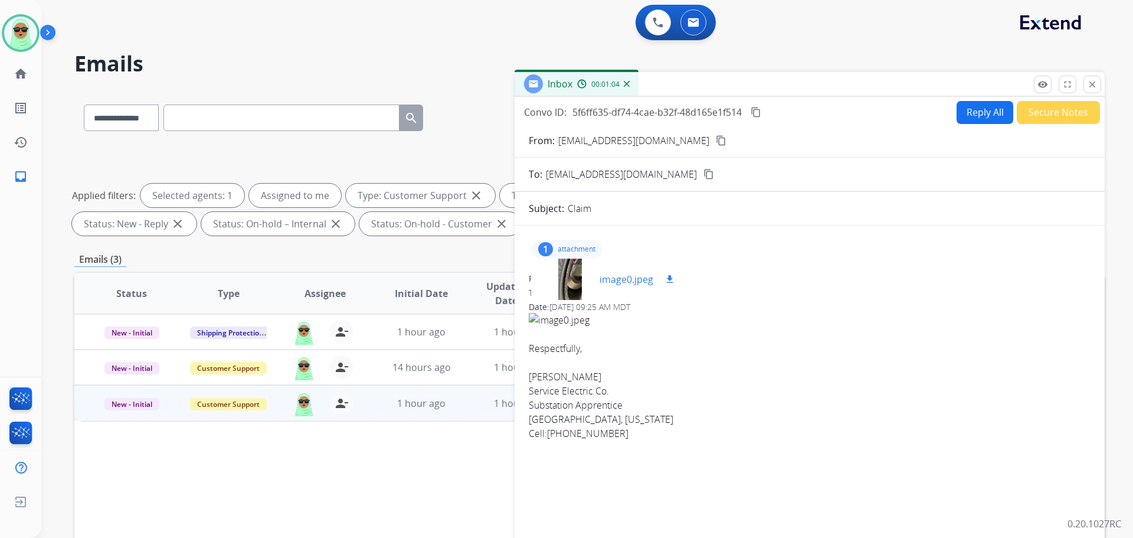
click at [566, 282] on div at bounding box center [570, 279] width 59 height 41
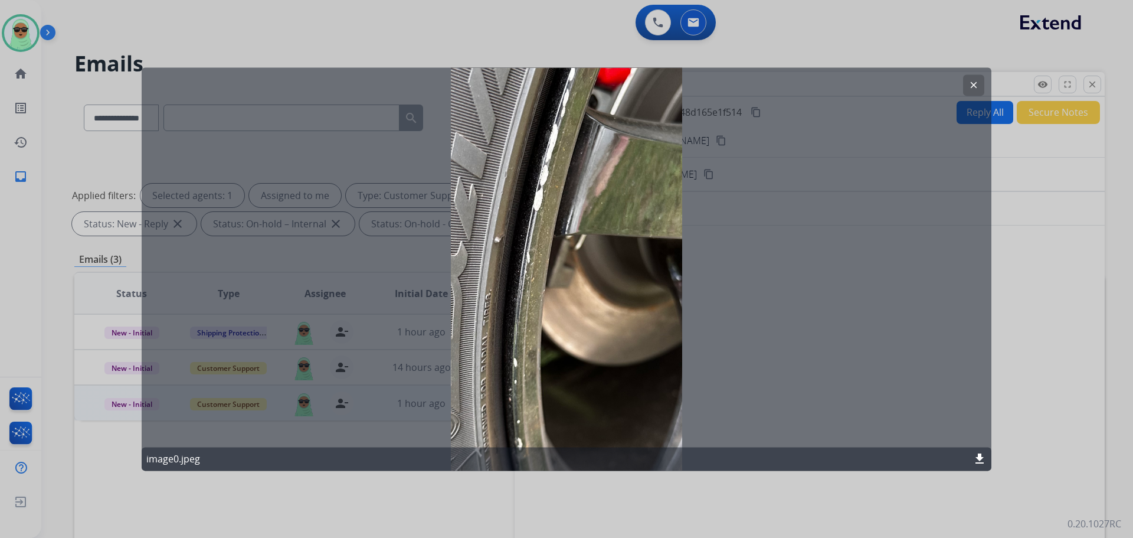
click at [967, 93] on button "clear" at bounding box center [973, 84] width 21 height 21
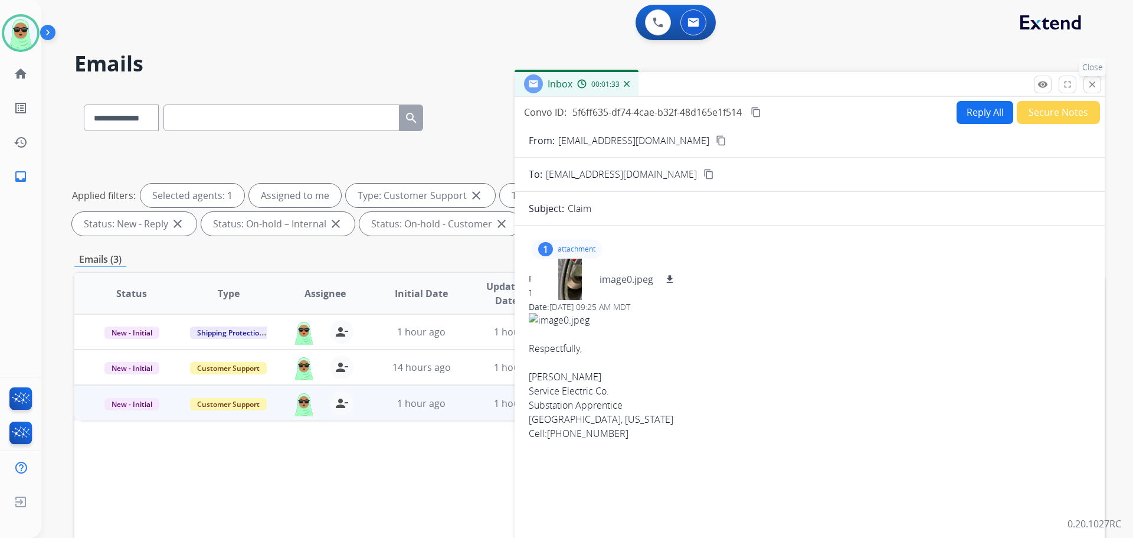
click at [1101, 89] on div "Inbox 00:01:33" at bounding box center [810, 84] width 590 height 25
click at [1094, 90] on button "close Close" at bounding box center [1093, 85] width 18 height 18
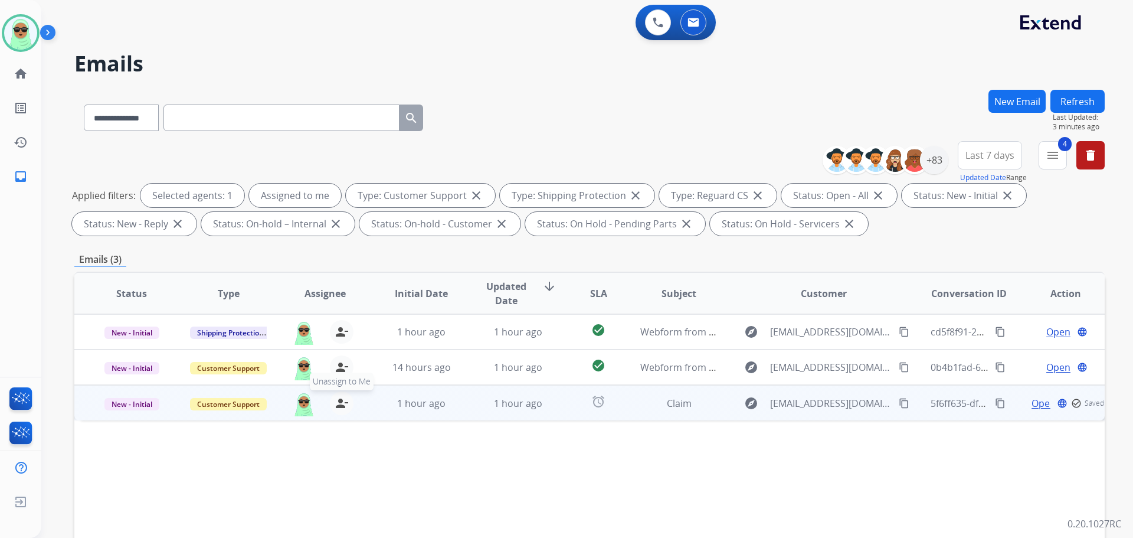
click at [346, 403] on mat-icon "person_remove" at bounding box center [342, 403] width 14 height 14
click at [344, 403] on mat-icon "person_add" at bounding box center [342, 403] width 14 height 14
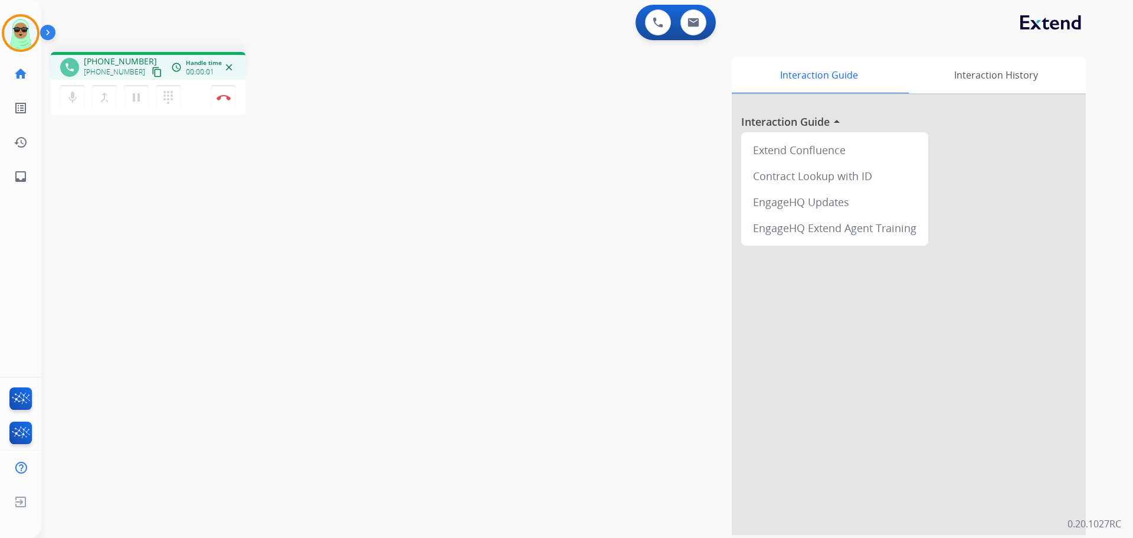
click at [152, 70] on mat-icon "content_copy" at bounding box center [157, 72] width 11 height 11
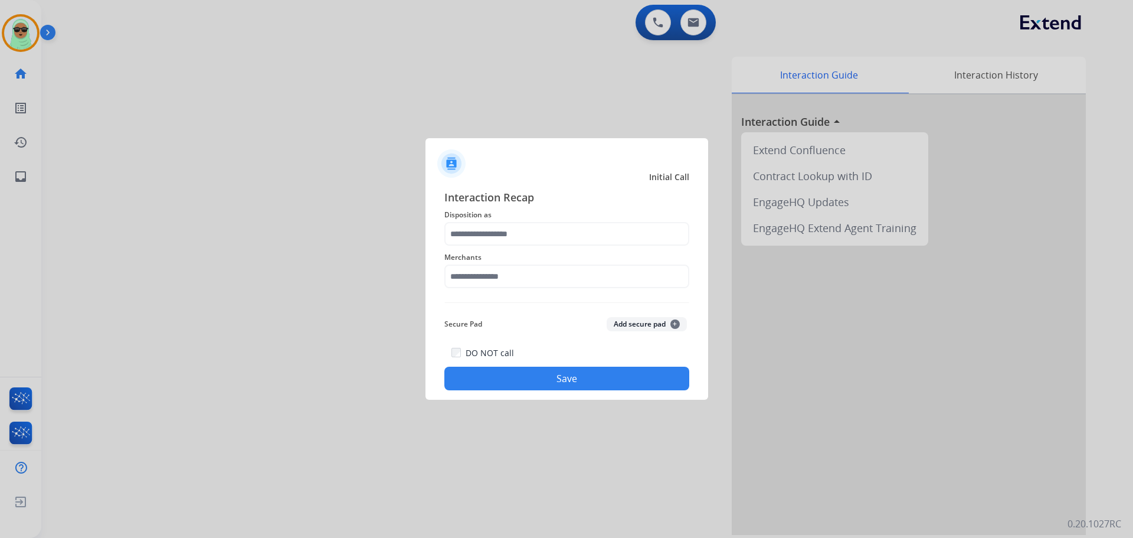
click at [493, 261] on span "Merchants" at bounding box center [566, 257] width 245 height 14
click at [492, 270] on input "text" at bounding box center [566, 276] width 245 height 24
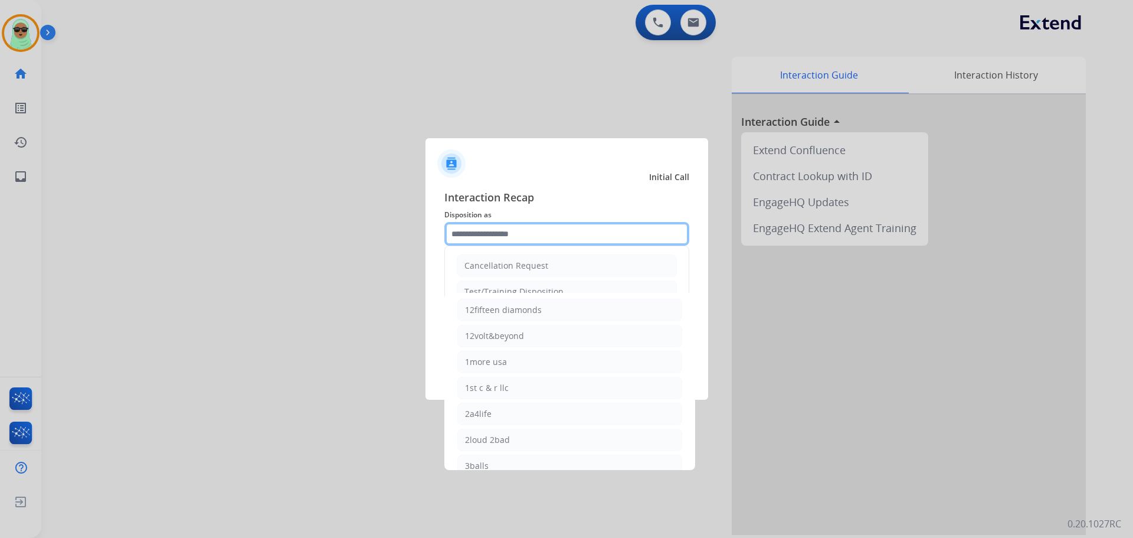
click at [536, 233] on input "text" at bounding box center [566, 234] width 245 height 24
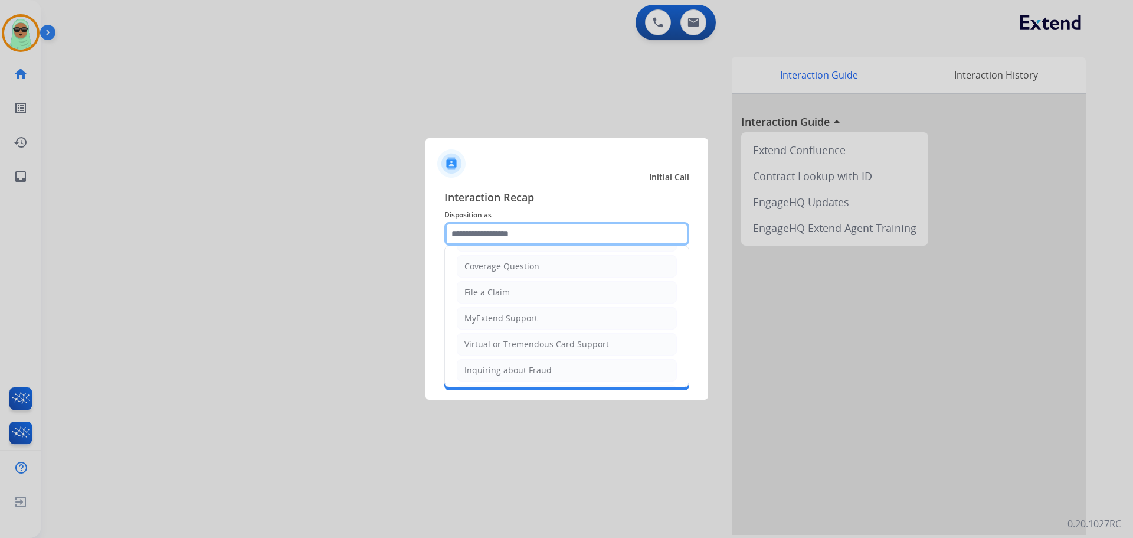
scroll to position [184, 0]
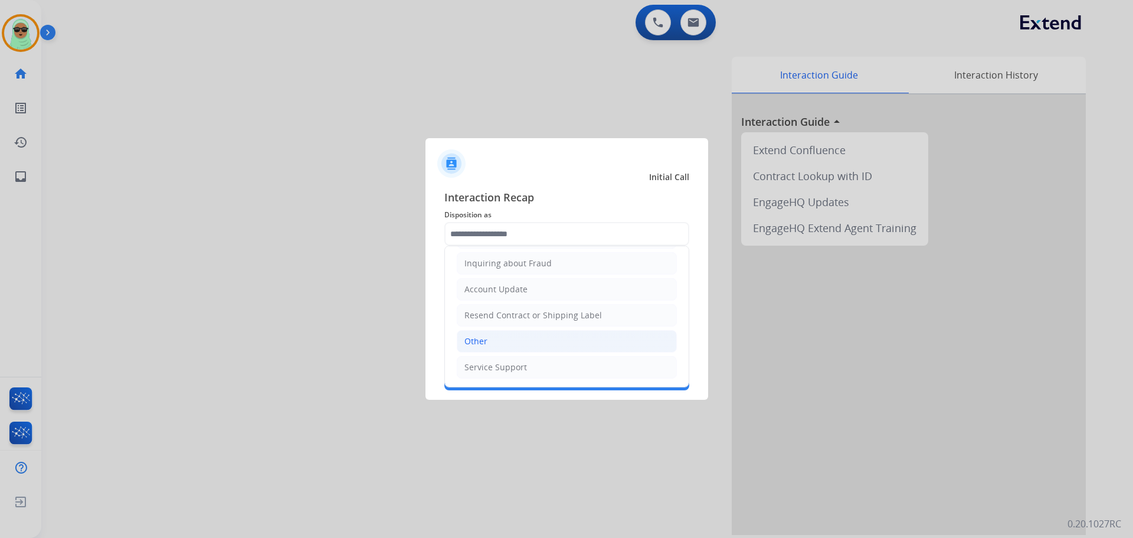
click at [551, 348] on li "Other" at bounding box center [567, 341] width 220 height 22
type input "*****"
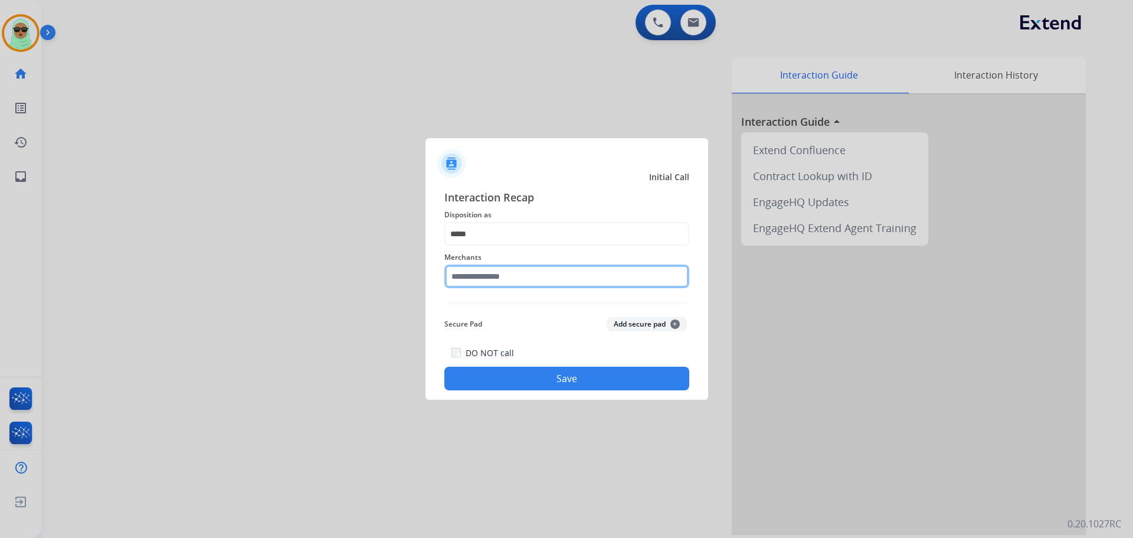
click at [522, 277] on input "text" at bounding box center [566, 276] width 245 height 24
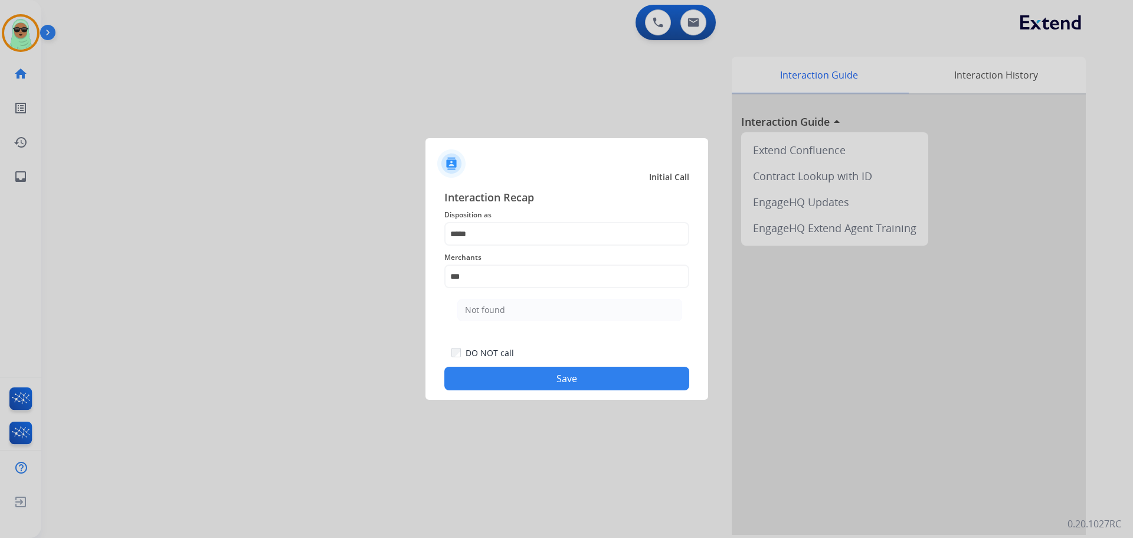
drag, startPoint x: 518, startPoint y: 308, endPoint x: 540, endPoint y: 357, distance: 54.4
click at [518, 308] on li "Not found" at bounding box center [569, 310] width 225 height 22
type input "*********"
click at [589, 391] on div "Interaction Recap Disposition as ***** Merchants ********* Secure Pad Add secur…" at bounding box center [567, 289] width 283 height 220
click at [602, 391] on div "Interaction Recap Disposition as ***** Merchants ********* Secure Pad Add secur…" at bounding box center [567, 289] width 283 height 220
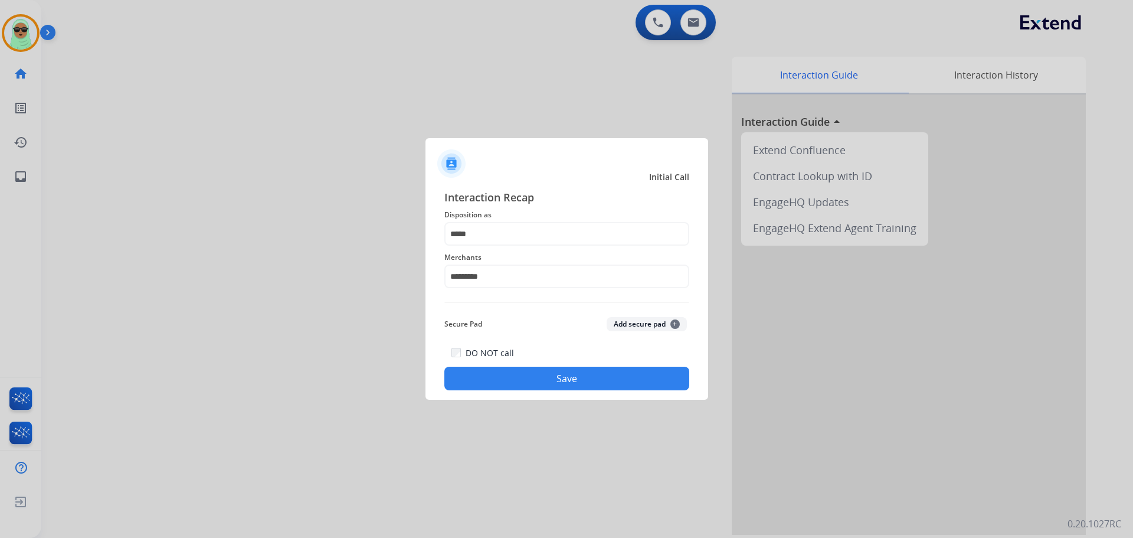
click at [617, 380] on button "Save" at bounding box center [566, 379] width 245 height 24
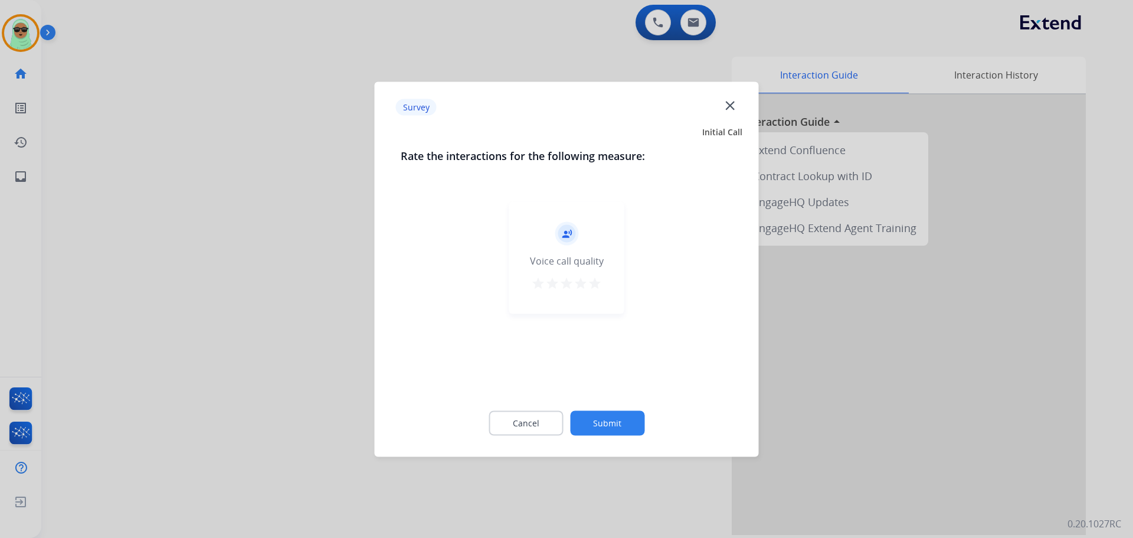
click at [624, 414] on button "Submit" at bounding box center [607, 422] width 74 height 25
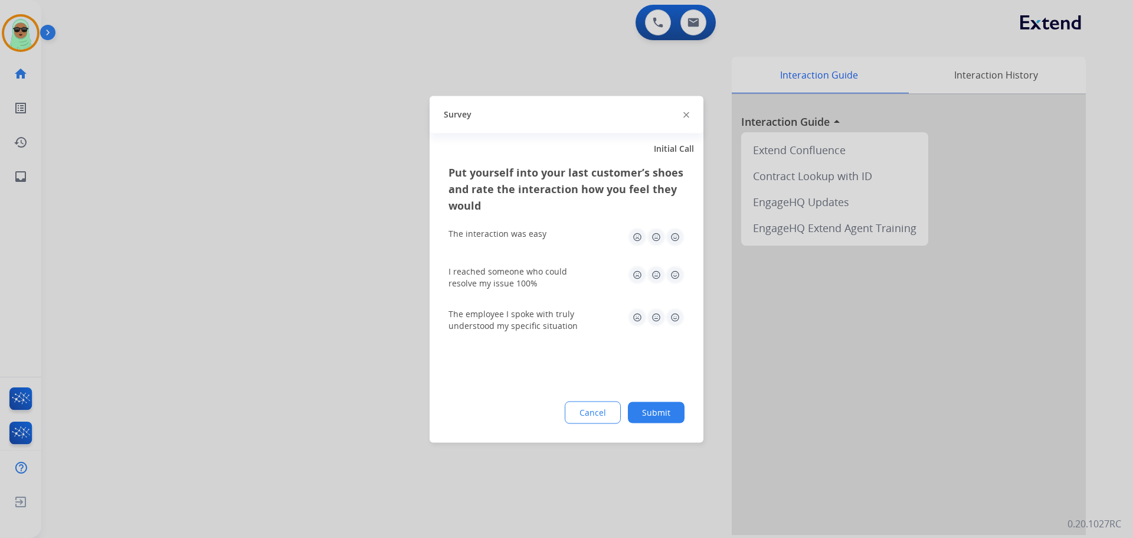
click at [668, 412] on button "Submit" at bounding box center [656, 411] width 57 height 21
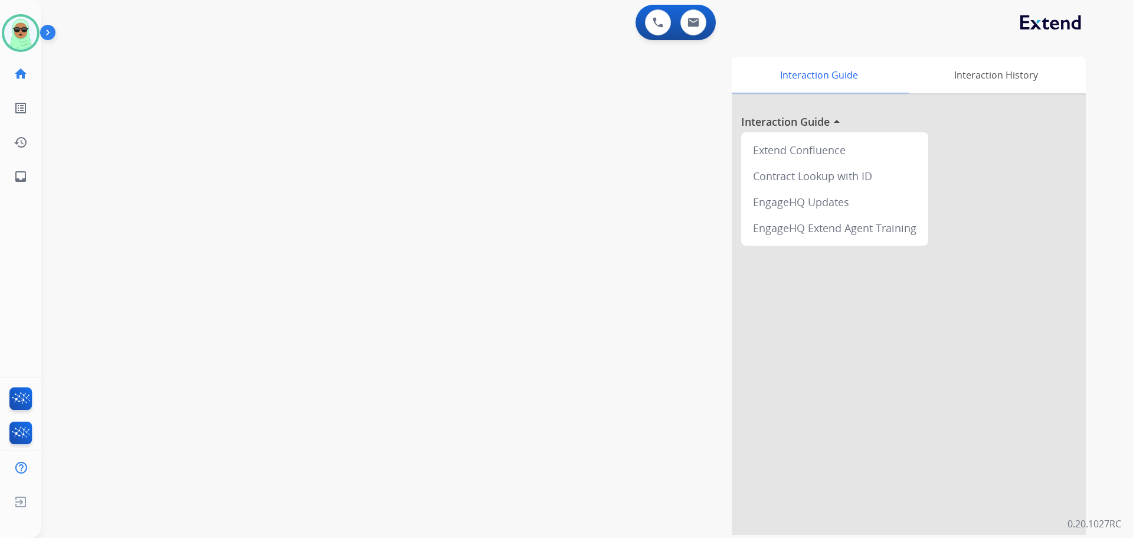
drag, startPoint x: 160, startPoint y: 131, endPoint x: 181, endPoint y: 130, distance: 21.3
click at [162, 130] on div "swap_horiz Break voice bridge close_fullscreen Connect 3-Way Call merge_type Se…" at bounding box center [573, 288] width 1064 height 492
click at [690, 27] on button at bounding box center [694, 22] width 26 height 26
select select "**********"
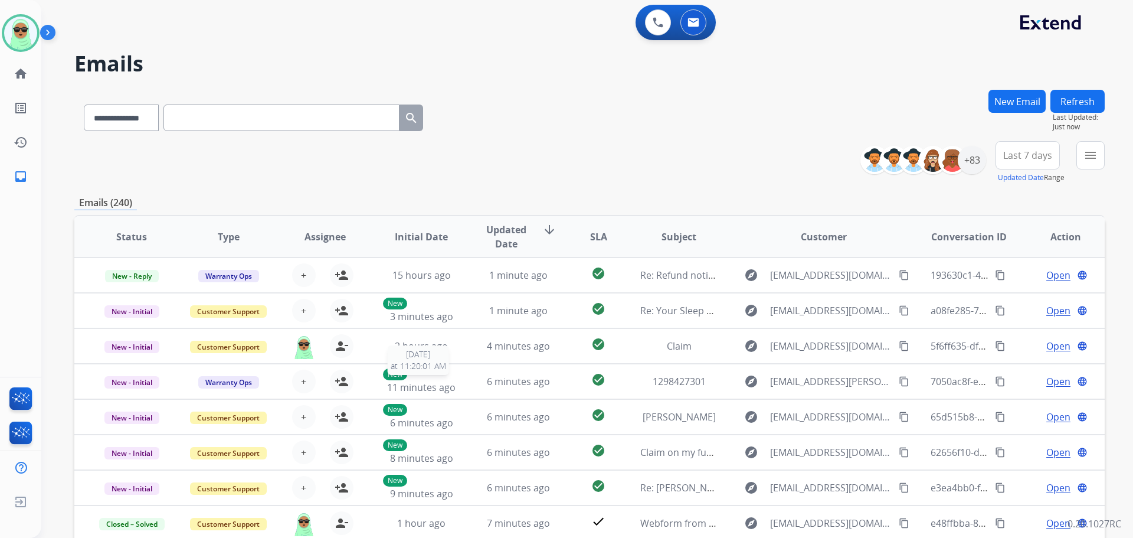
select select "**********"
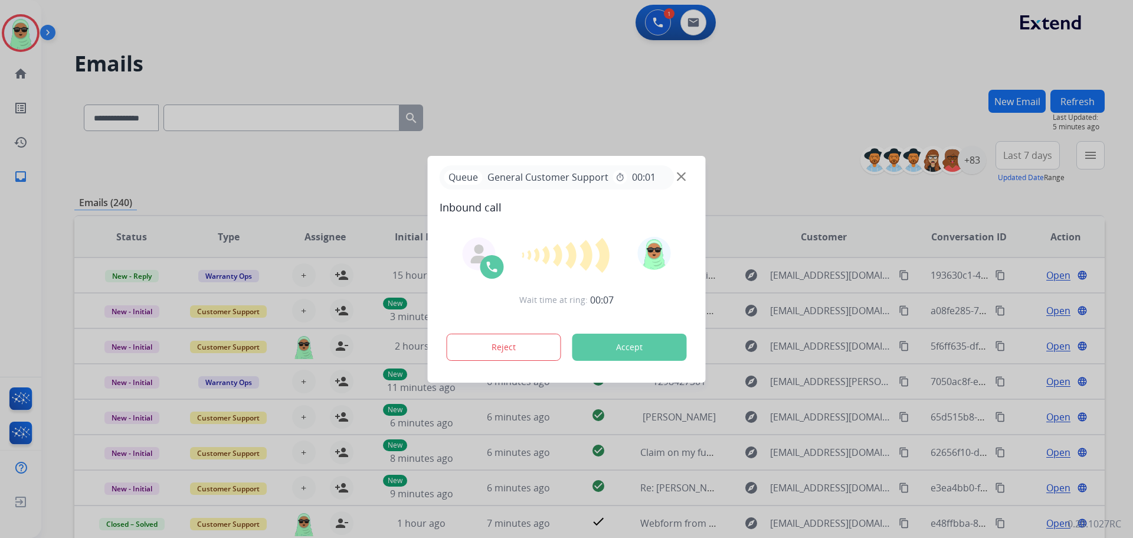
click at [959, 57] on div at bounding box center [566, 269] width 1133 height 538
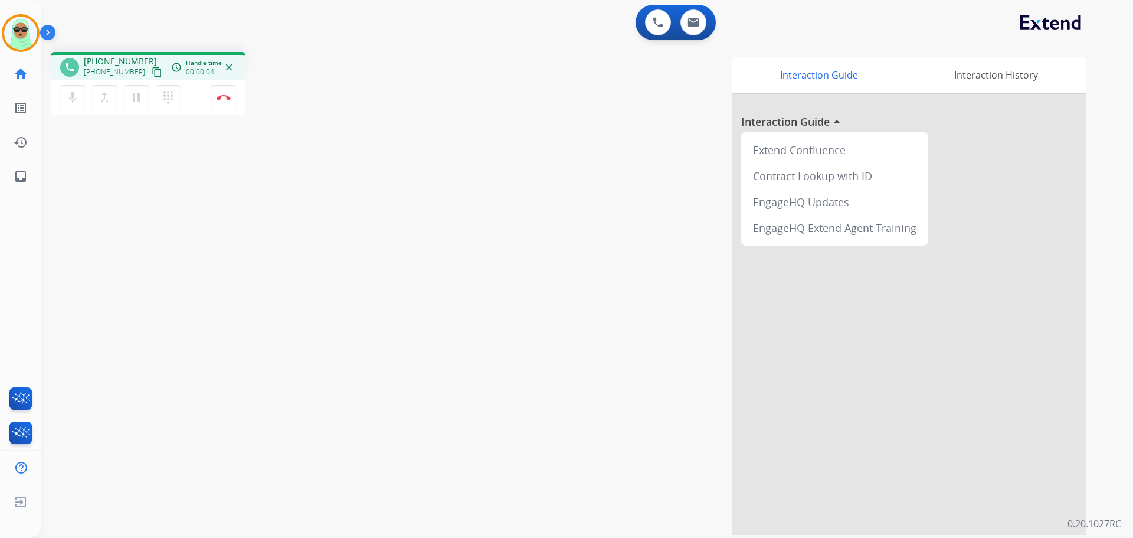
click at [152, 74] on mat-icon "content_copy" at bounding box center [157, 72] width 11 height 11
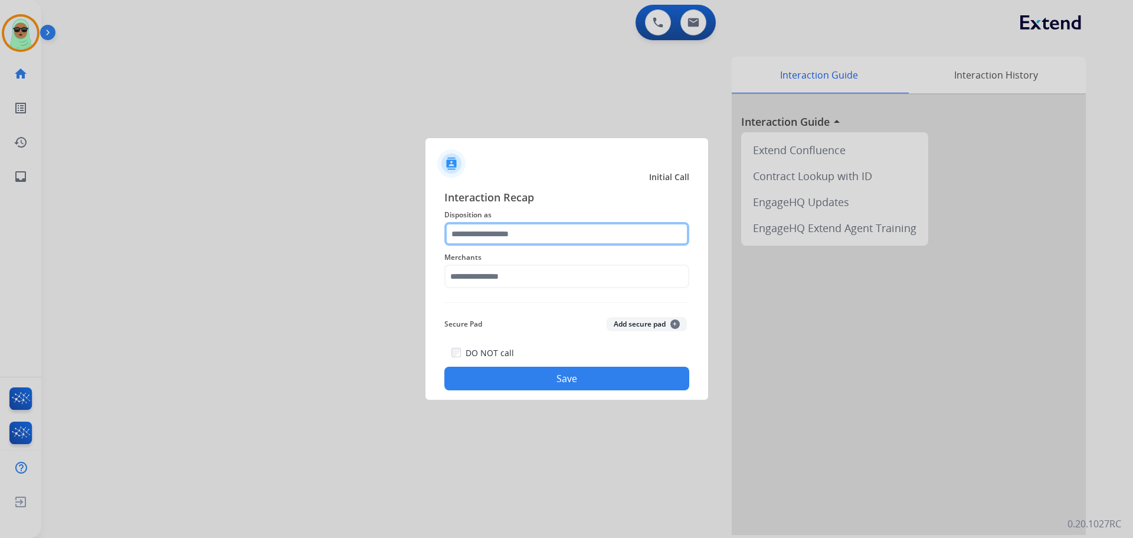
click at [523, 238] on input "text" at bounding box center [566, 234] width 245 height 24
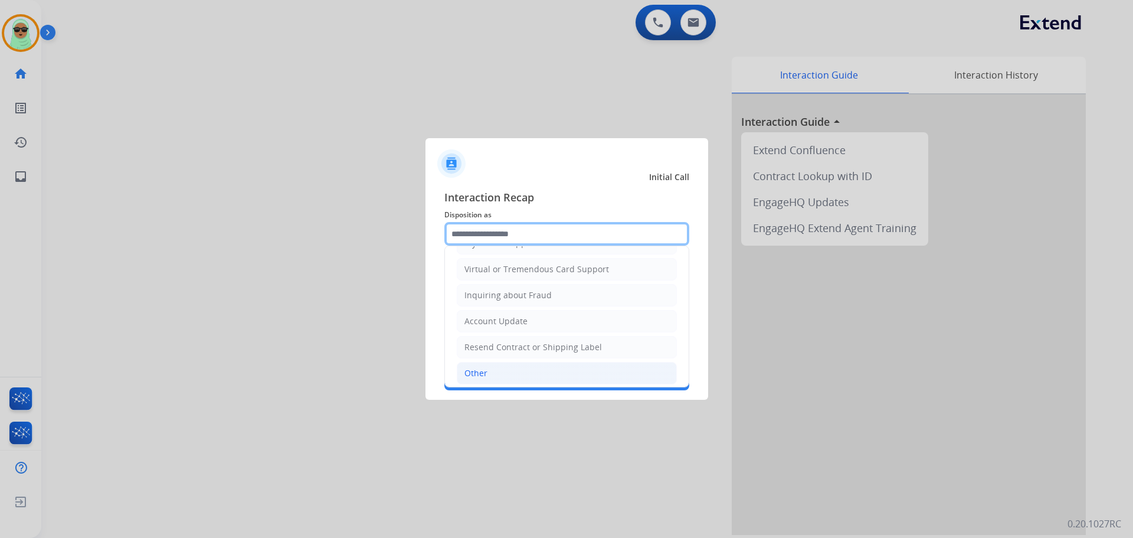
scroll to position [177, 0]
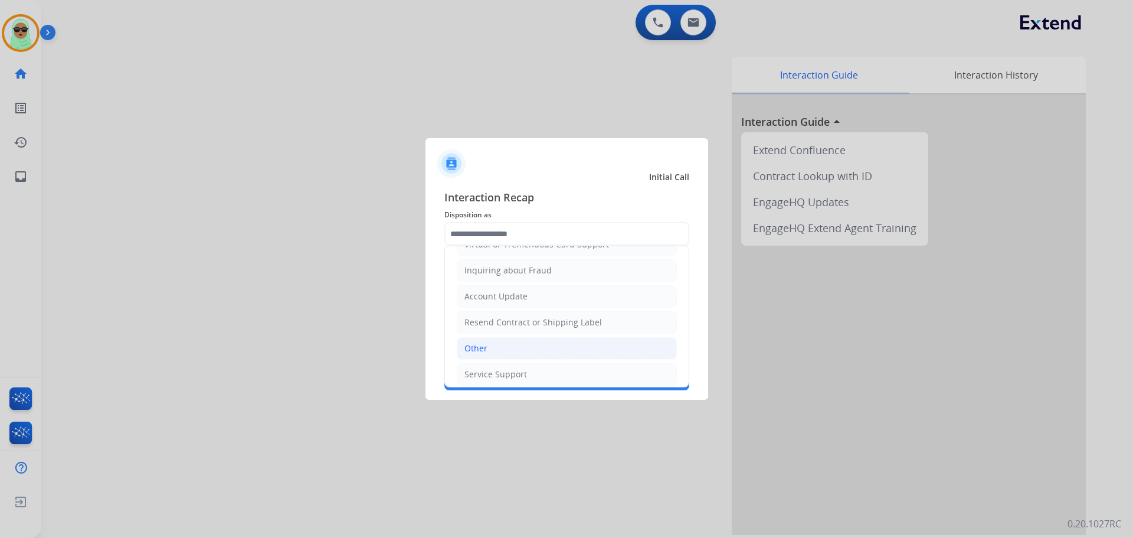
click at [522, 344] on li "Other" at bounding box center [567, 348] width 220 height 22
type input "*****"
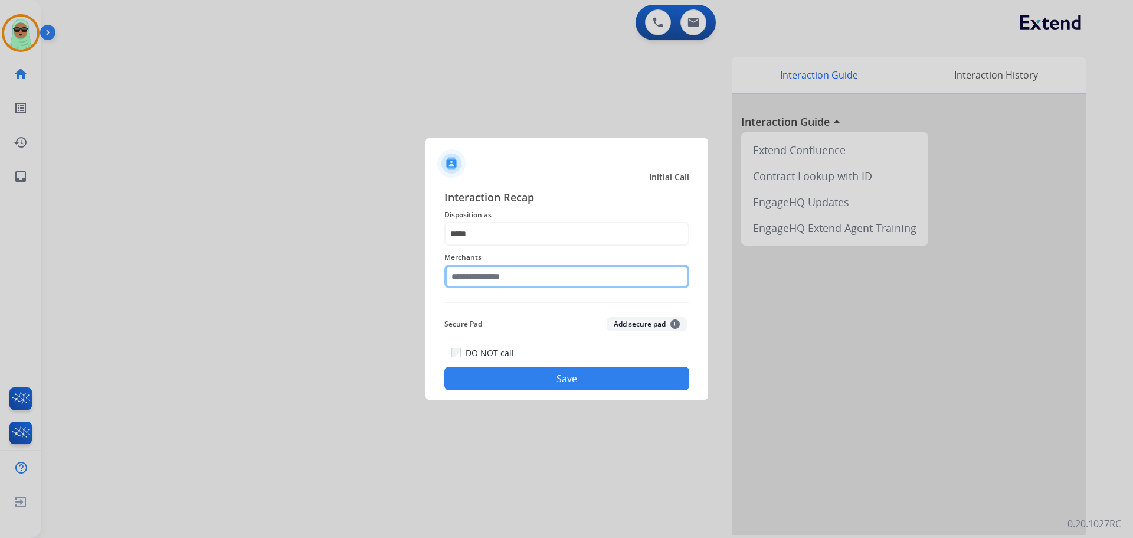
click at [524, 265] on input "text" at bounding box center [566, 276] width 245 height 24
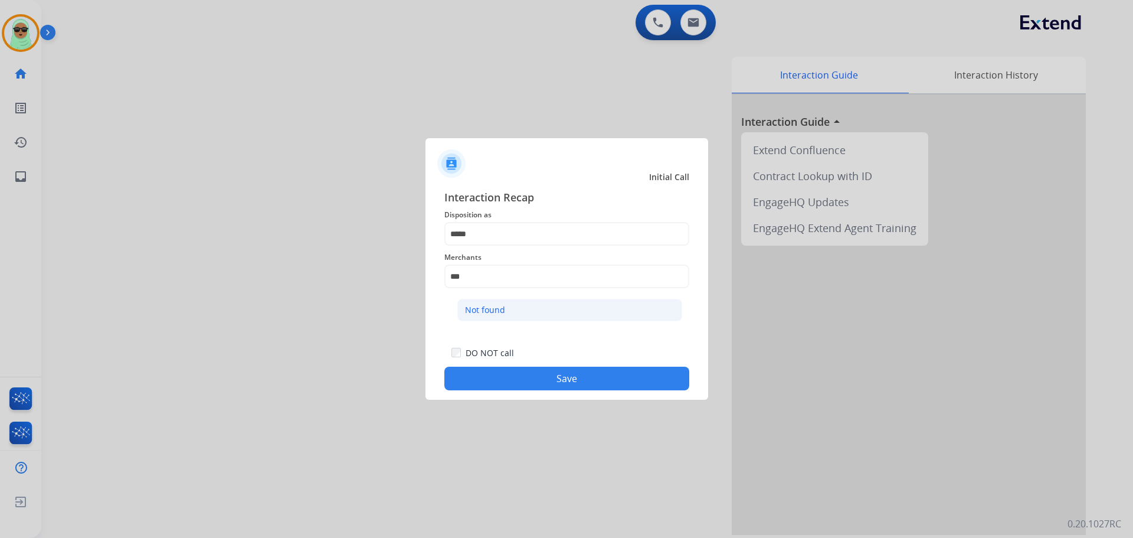
click at [529, 314] on li "Not found" at bounding box center [569, 310] width 225 height 22
type input "*********"
click at [573, 379] on button "Save" at bounding box center [566, 379] width 245 height 24
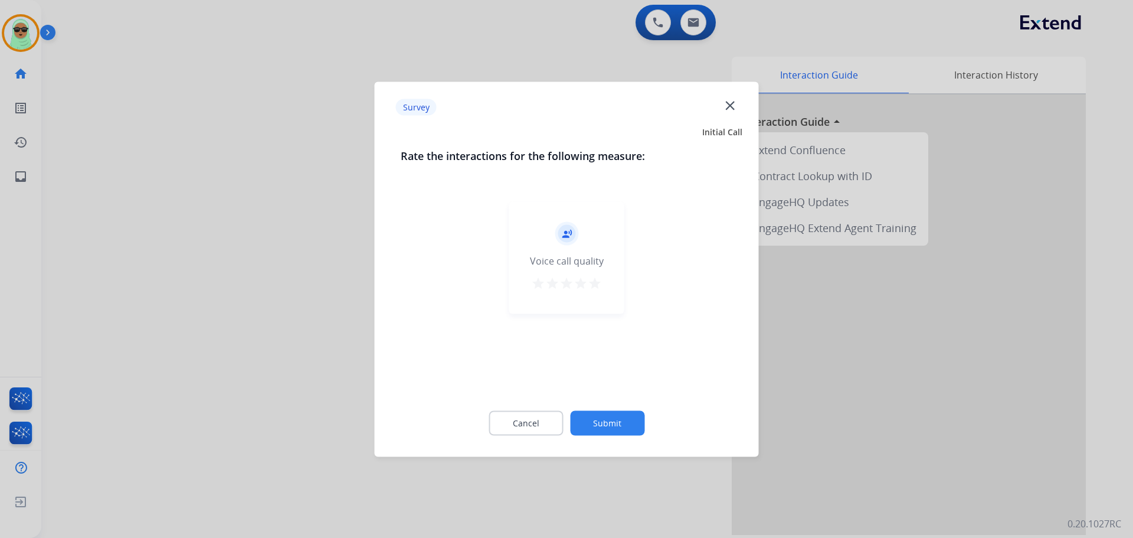
click at [619, 420] on button "Submit" at bounding box center [607, 422] width 74 height 25
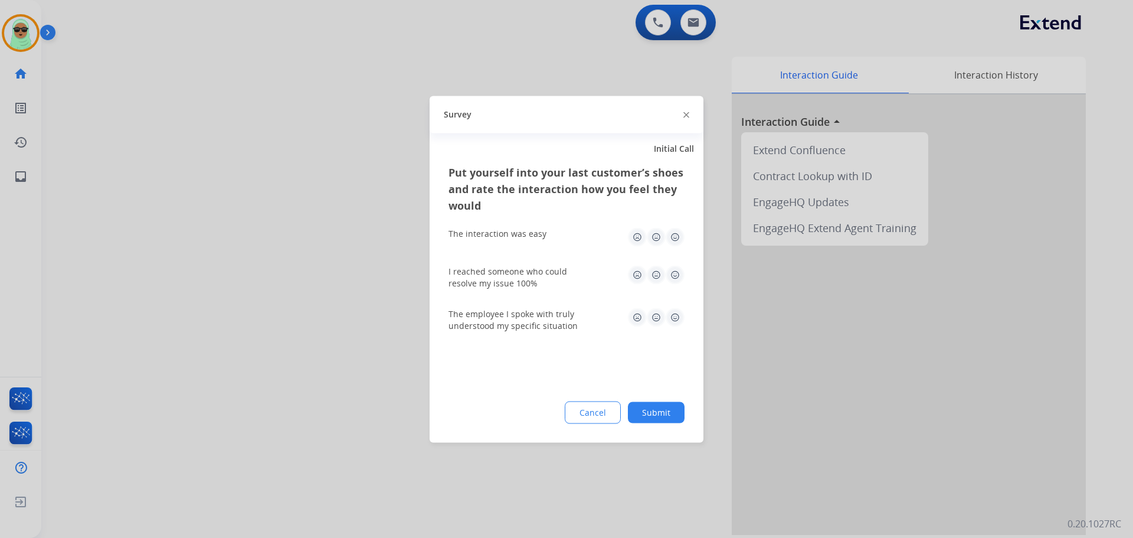
click at [652, 418] on button "Submit" at bounding box center [656, 411] width 57 height 21
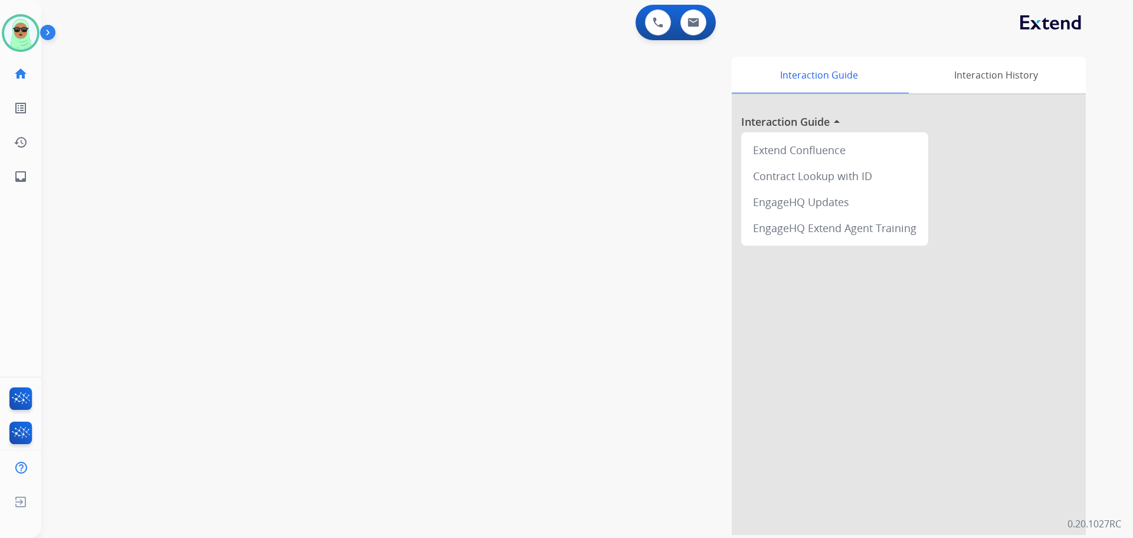
drag, startPoint x: 161, startPoint y: 208, endPoint x: 67, endPoint y: 180, distance: 97.3
click at [159, 208] on div "swap_horiz Break voice bridge close_fullscreen Connect 3-Way Call merge_type Se…" at bounding box center [573, 288] width 1064 height 492
click at [696, 35] on button at bounding box center [694, 22] width 26 height 26
select select "**********"
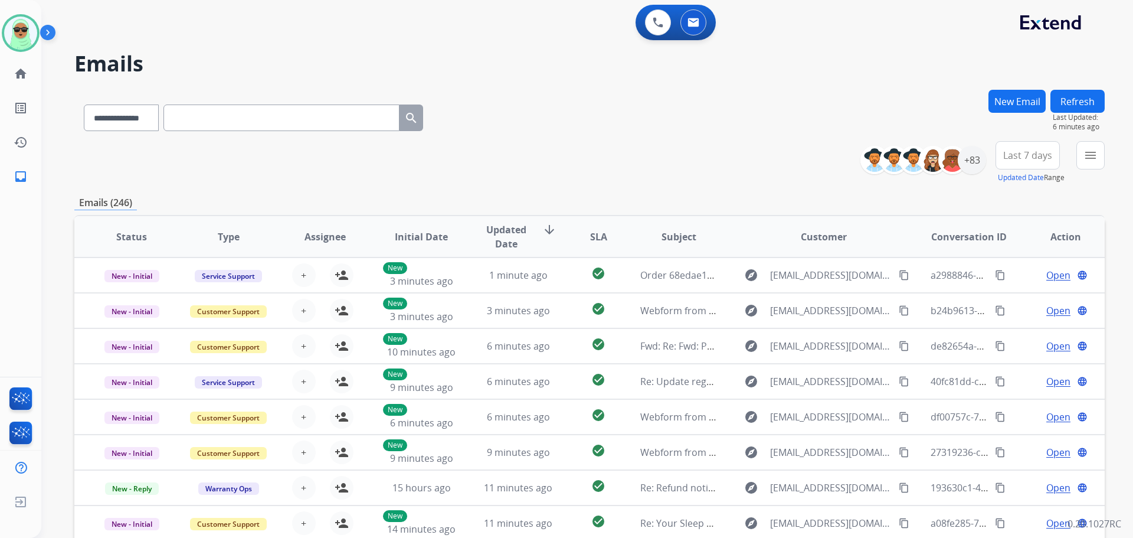
click at [888, 87] on div "**********" at bounding box center [573, 311] width 1064 height 538
click at [1005, 100] on button "New Email" at bounding box center [1017, 101] width 57 height 23
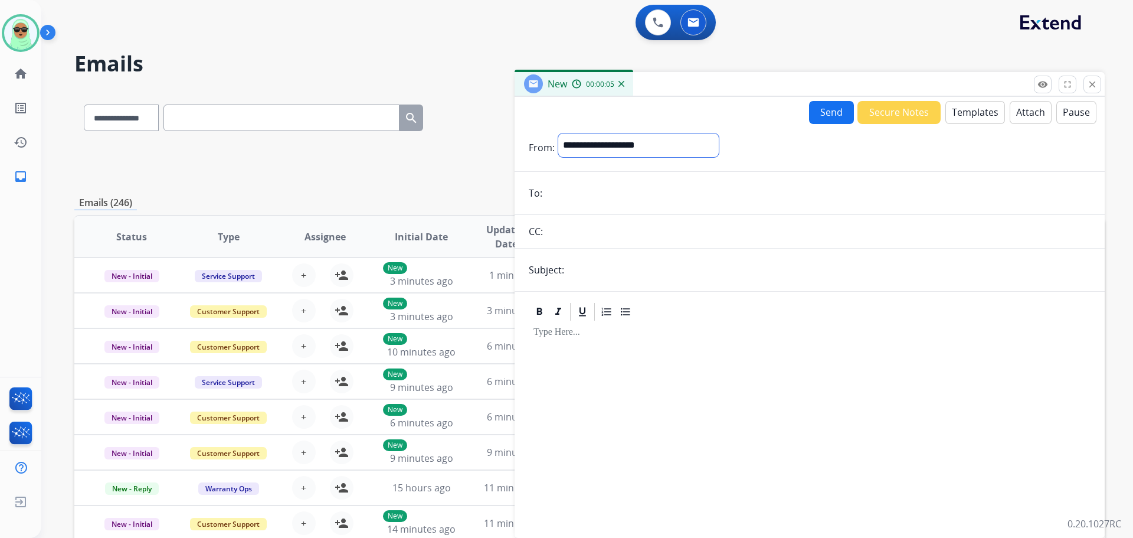
drag, startPoint x: 647, startPoint y: 142, endPoint x: 640, endPoint y: 155, distance: 14.8
click at [647, 143] on select "**********" at bounding box center [638, 145] width 161 height 24
select select "**********"
click at [558, 133] on select "**********" at bounding box center [638, 145] width 161 height 24
drag, startPoint x: 594, startPoint y: 174, endPoint x: 590, endPoint y: 181, distance: 8.5
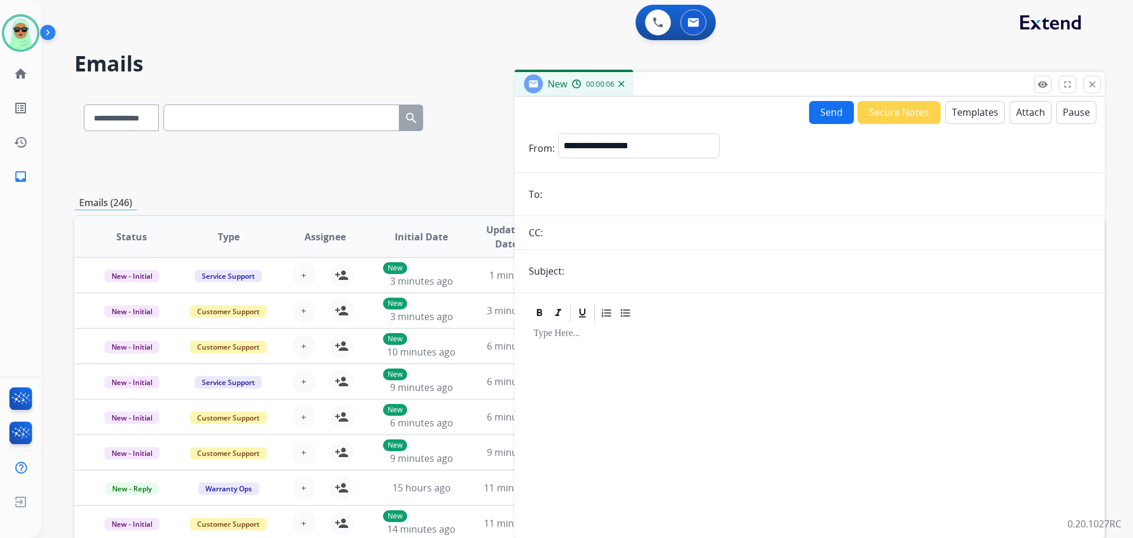
click at [593, 175] on form "**********" at bounding box center [810, 328] width 590 height 409
click at [584, 193] on input "email" at bounding box center [818, 194] width 545 height 24
paste input "**********"
type input "**********"
click at [601, 276] on input "text" at bounding box center [829, 271] width 523 height 24
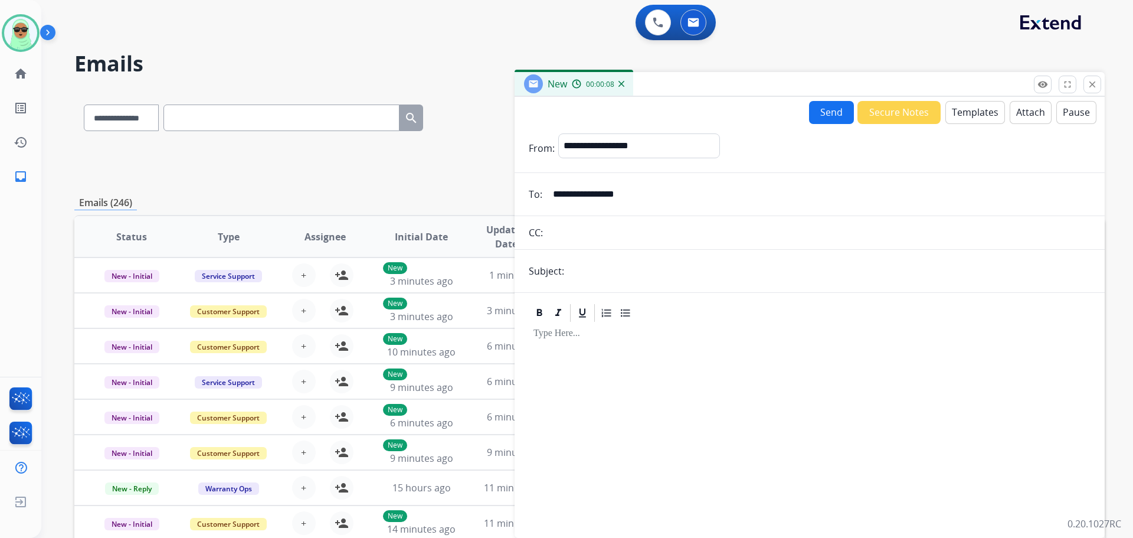
type input "**********"
click at [963, 117] on button "Templates" at bounding box center [976, 112] width 60 height 23
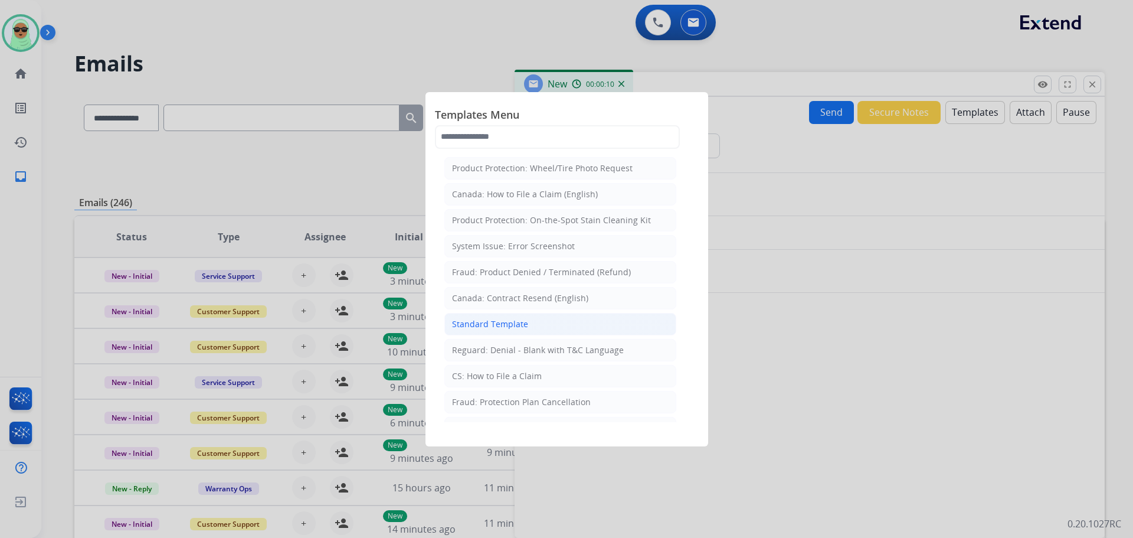
click at [541, 333] on li "Standard Template" at bounding box center [560, 324] width 232 height 22
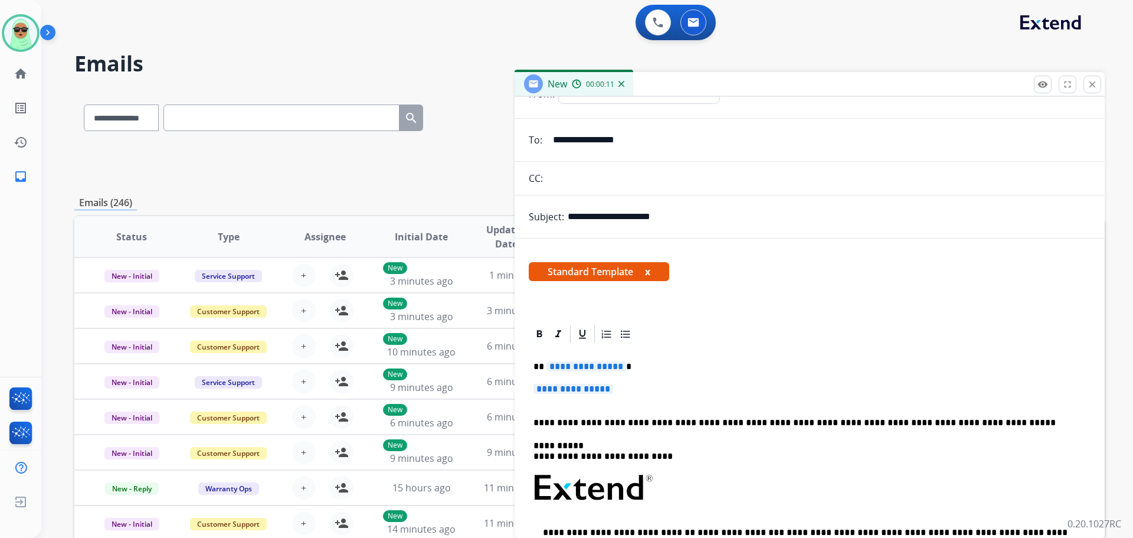
scroll to position [118, 0]
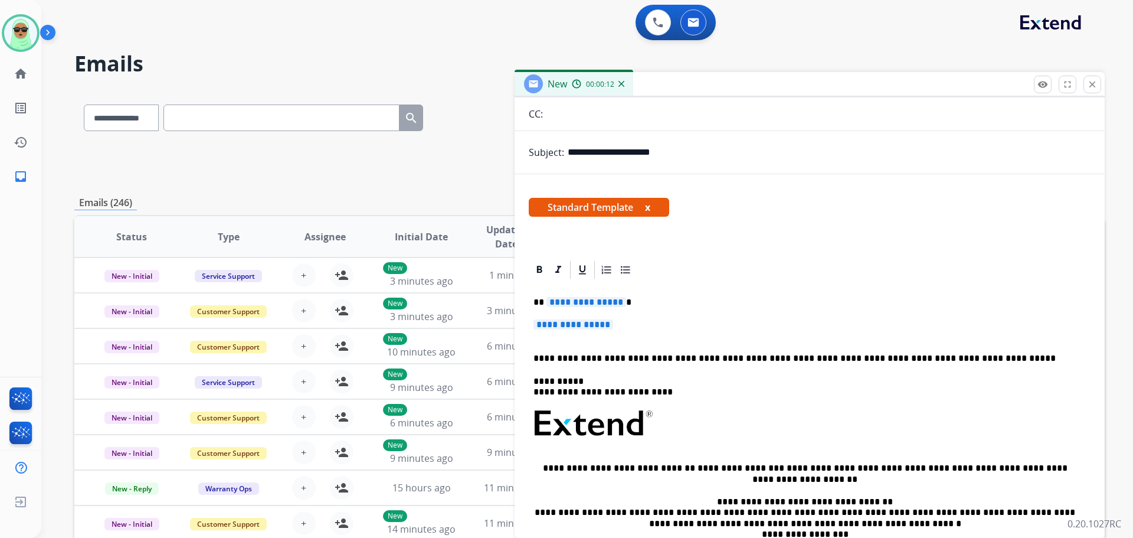
drag, startPoint x: 594, startPoint y: 323, endPoint x: 561, endPoint y: 308, distance: 36.7
click at [560, 308] on div "**********" at bounding box center [810, 451] width 562 height 342
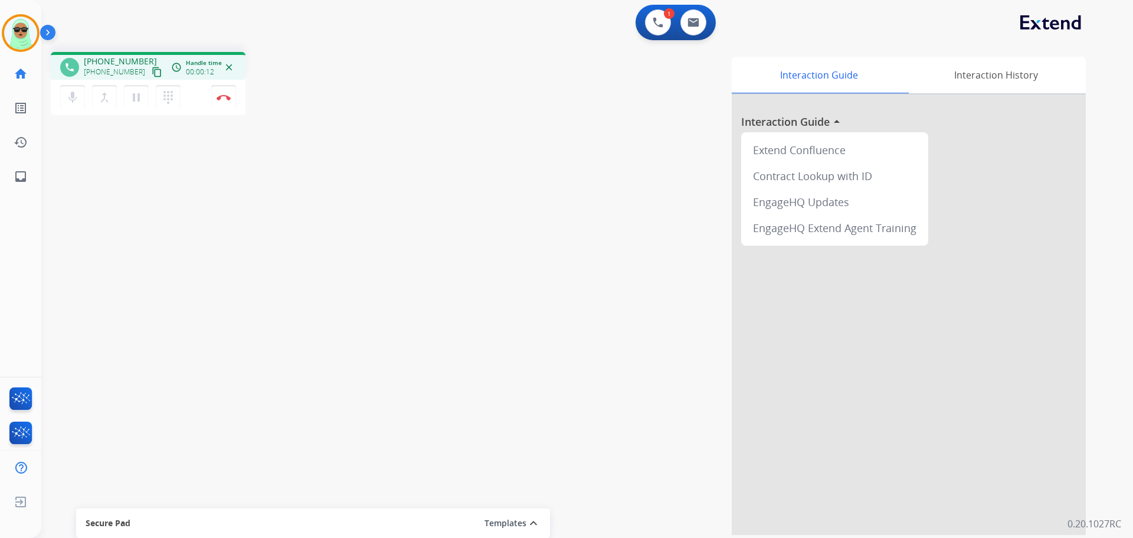
click at [152, 69] on mat-icon "content_copy" at bounding box center [157, 72] width 11 height 11
click at [209, 93] on div "mic Mute merge_type Bridge pause Hold dialpad Dialpad Disconnect" at bounding box center [148, 97] width 195 height 35
drag, startPoint x: 209, startPoint y: 93, endPoint x: 221, endPoint y: 96, distance: 12.2
click at [210, 93] on div "mic Mute merge_type Bridge pause Hold dialpad Dialpad Disconnect" at bounding box center [148, 97] width 195 height 35
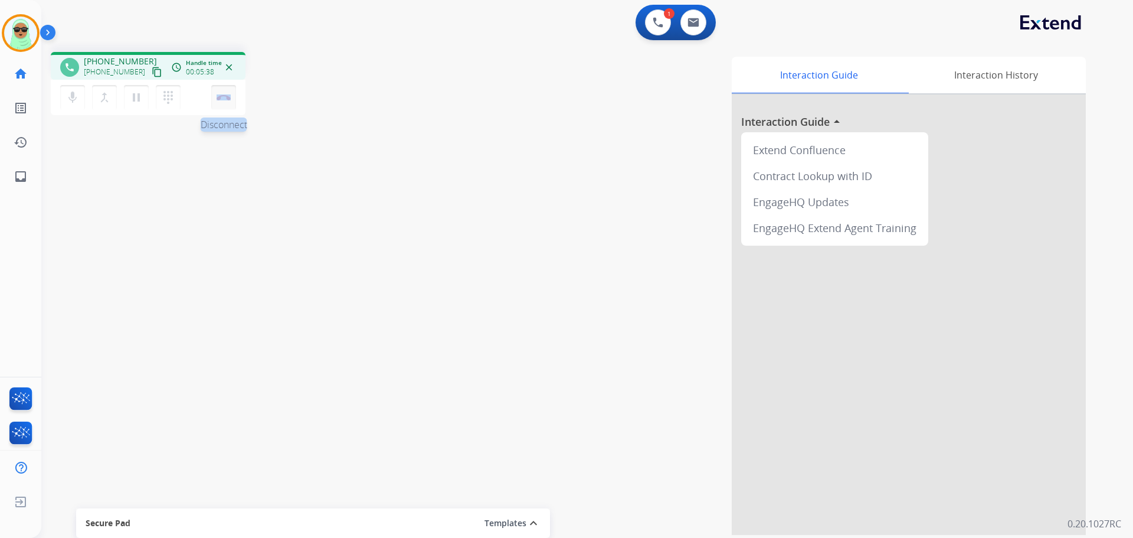
click at [221, 96] on img at bounding box center [224, 97] width 14 height 6
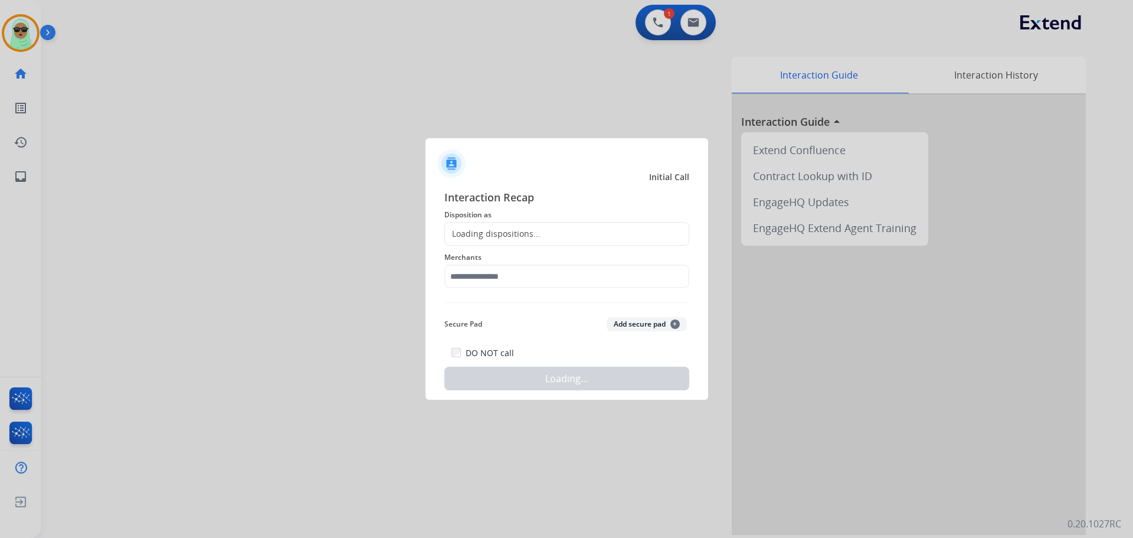
click at [495, 227] on div "Interaction Recap Disposition as Loading dispositions... Merchants Secure Pad A…" at bounding box center [566, 289] width 245 height 201
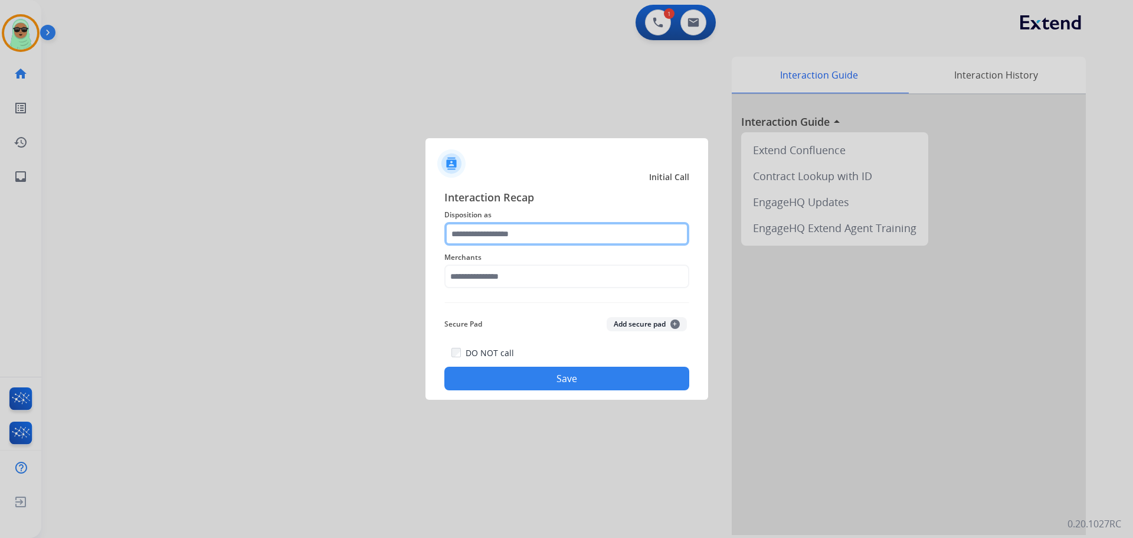
click at [495, 237] on input "text" at bounding box center [566, 234] width 245 height 24
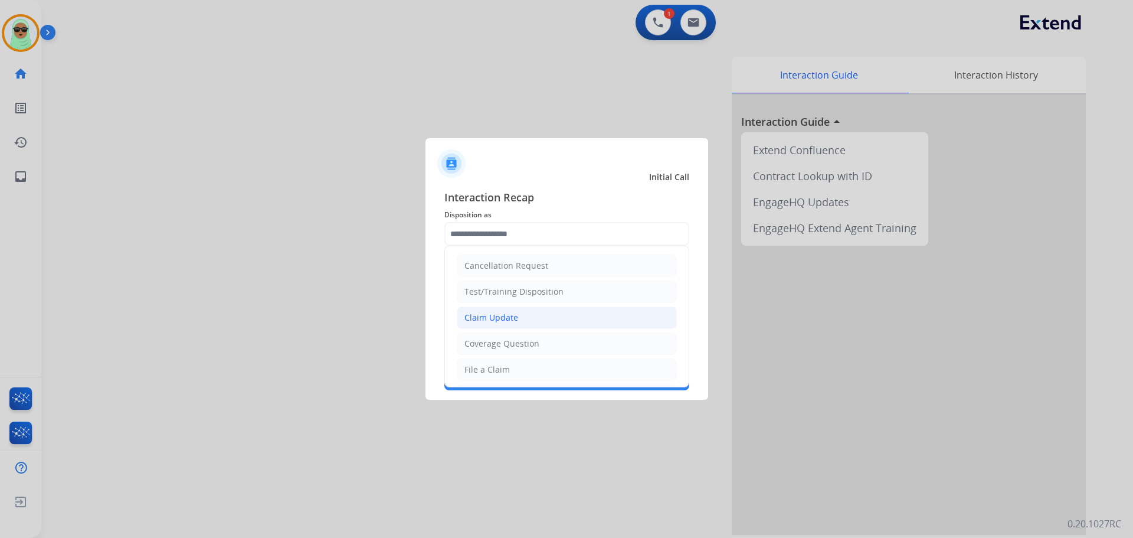
click at [537, 325] on li "Claim Update" at bounding box center [567, 317] width 220 height 22
type input "**********"
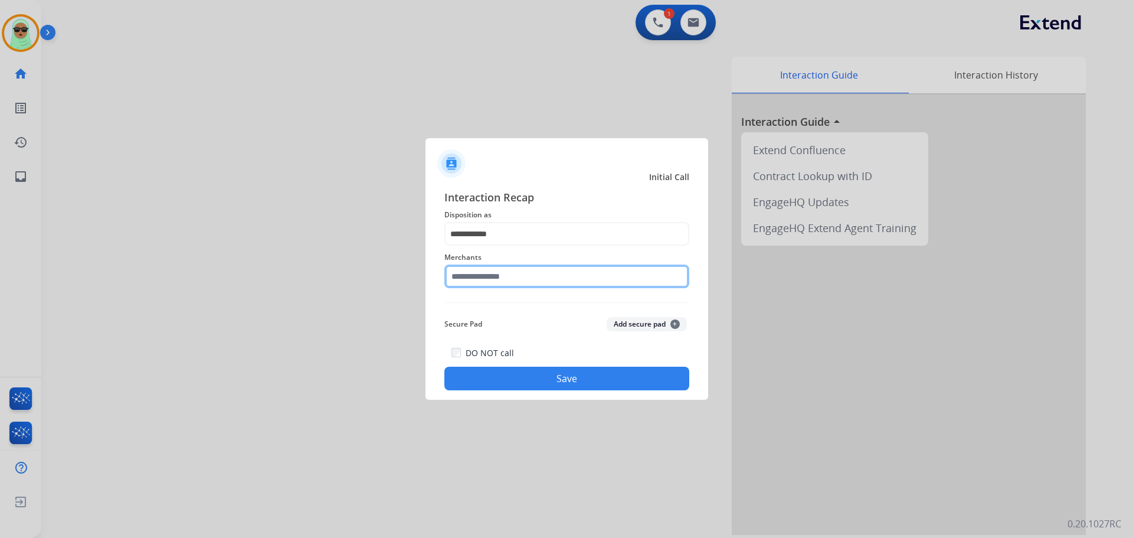
click at [533, 283] on input "text" at bounding box center [566, 276] width 245 height 24
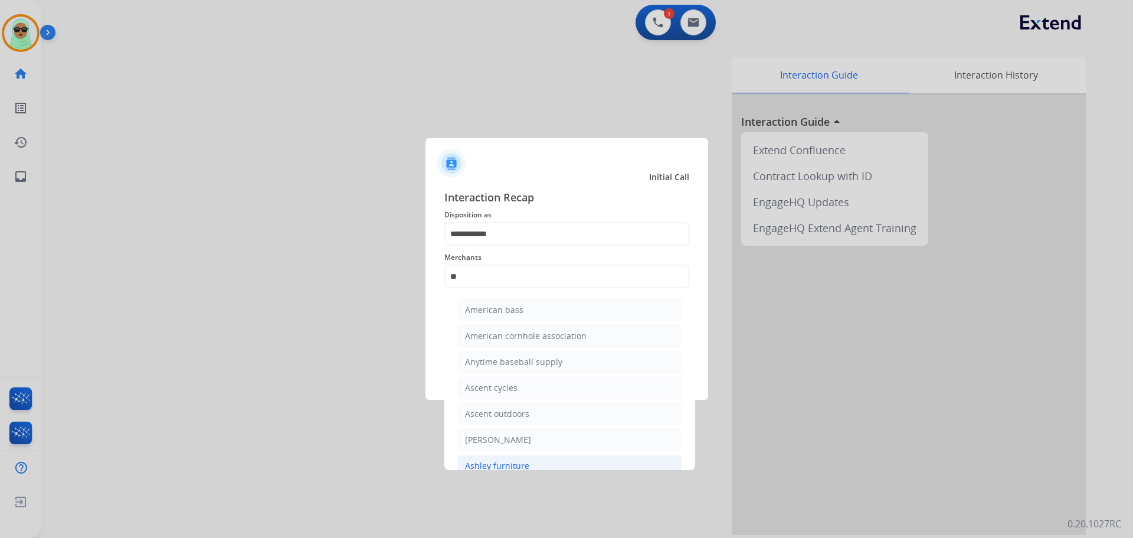
click at [532, 459] on li "Ashley furniture" at bounding box center [569, 465] width 225 height 22
type input "**********"
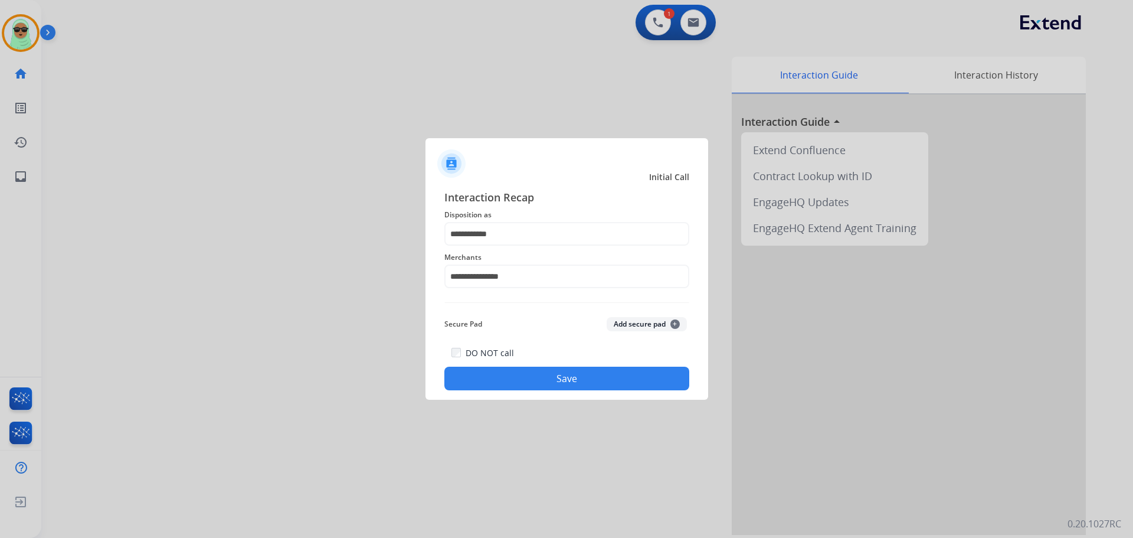
click at [570, 368] on button "Save" at bounding box center [566, 379] width 245 height 24
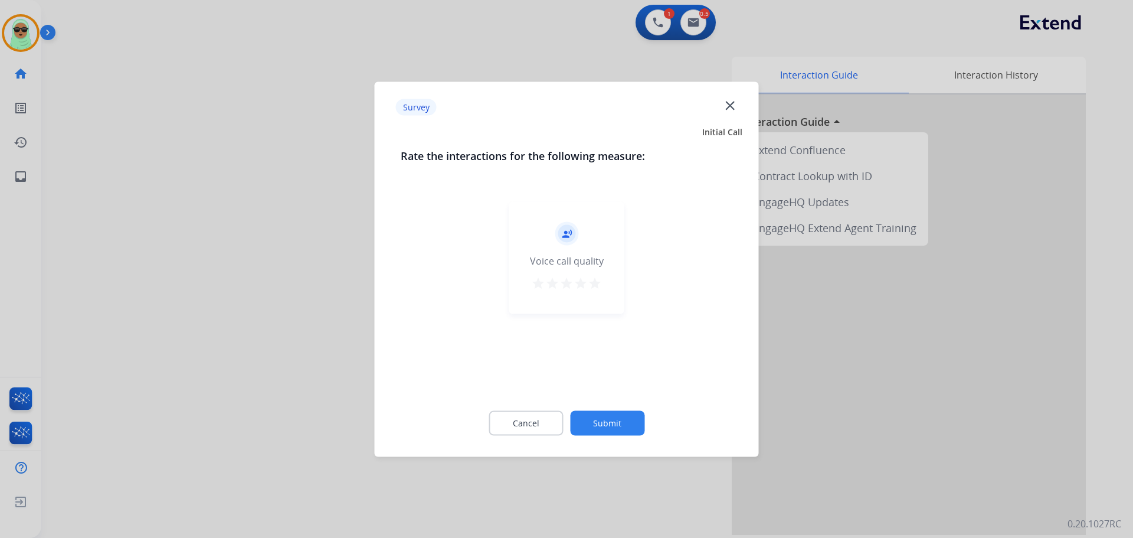
drag, startPoint x: 610, startPoint y: 397, endPoint x: 606, endPoint y: 415, distance: 18.9
click at [607, 405] on div "Cancel Submit" at bounding box center [567, 422] width 332 height 53
click at [606, 415] on button "Submit" at bounding box center [607, 422] width 74 height 25
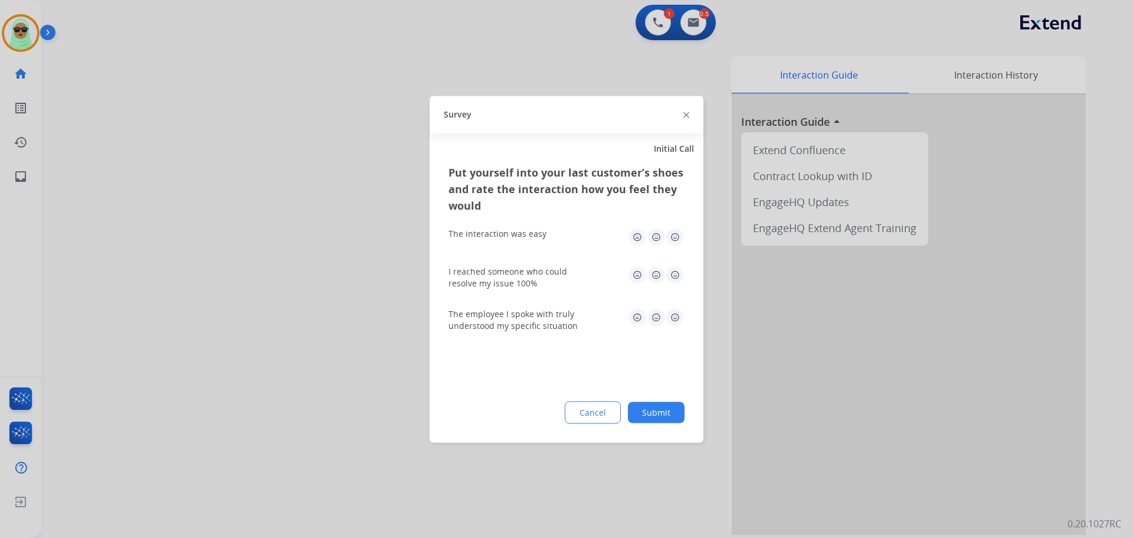
click at [660, 409] on button "Submit" at bounding box center [656, 411] width 57 height 21
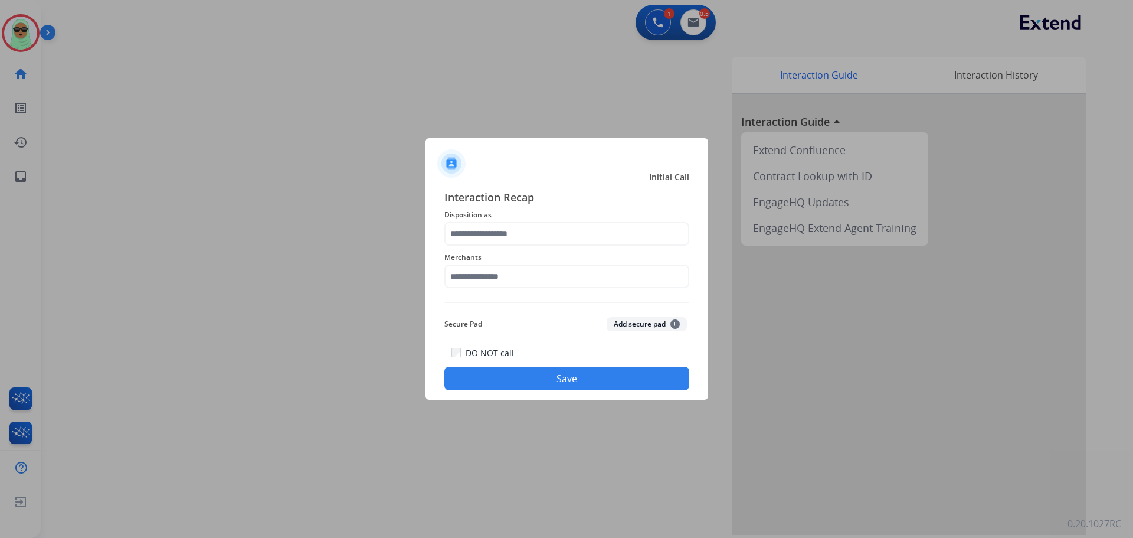
drag, startPoint x: 499, startPoint y: 258, endPoint x: 469, endPoint y: 277, distance: 35.5
click at [483, 267] on div "Merchants" at bounding box center [566, 269] width 245 height 47
click at [469, 277] on input "text" at bounding box center [566, 276] width 245 height 24
click at [509, 285] on input "**" at bounding box center [566, 276] width 245 height 24
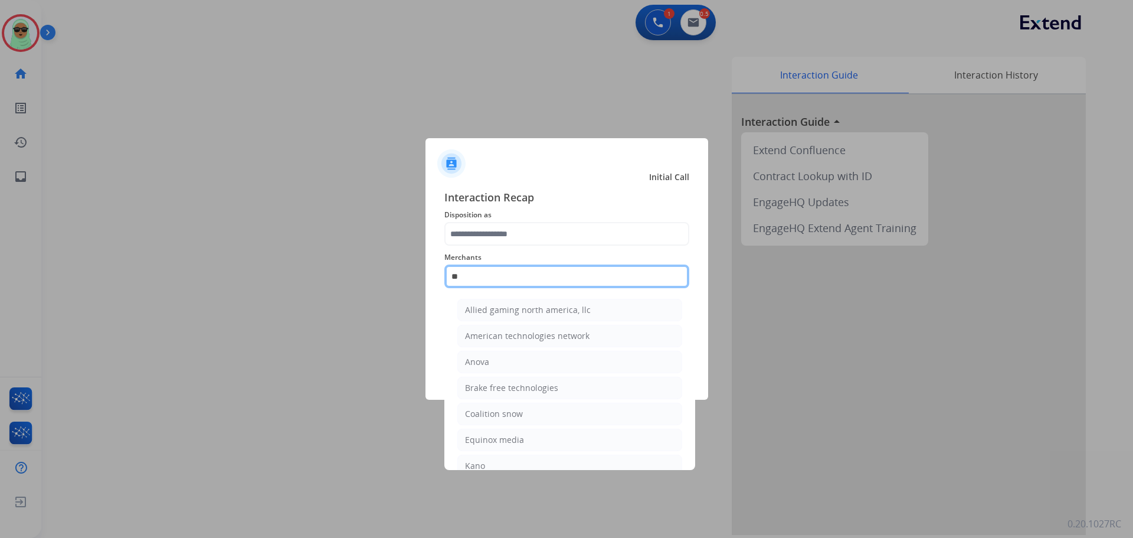
click at [509, 285] on input "**" at bounding box center [566, 276] width 245 height 24
click at [508, 285] on input "**" at bounding box center [566, 276] width 245 height 24
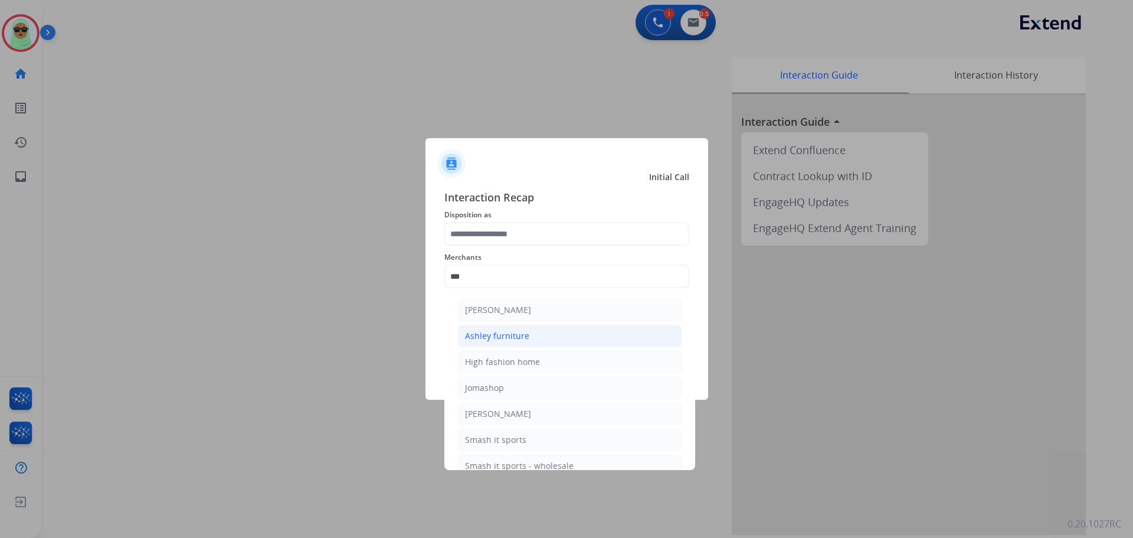
click at [497, 338] on div "Ashley furniture" at bounding box center [497, 336] width 64 height 12
type input "**********"
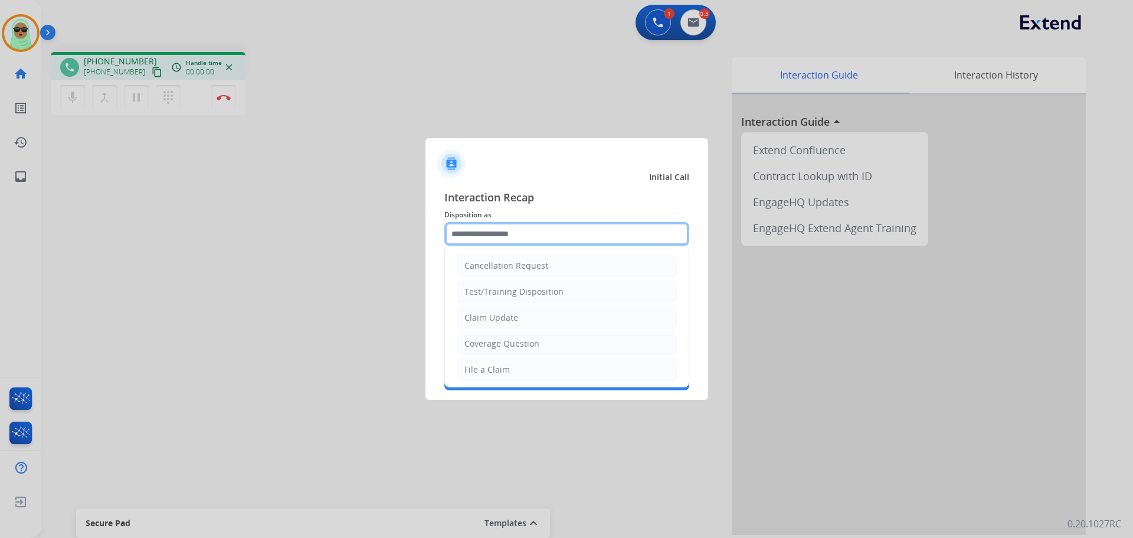
click at [521, 238] on input "text" at bounding box center [566, 234] width 245 height 24
click at [521, 368] on li "File a Claim" at bounding box center [567, 369] width 220 height 22
type input "**********"
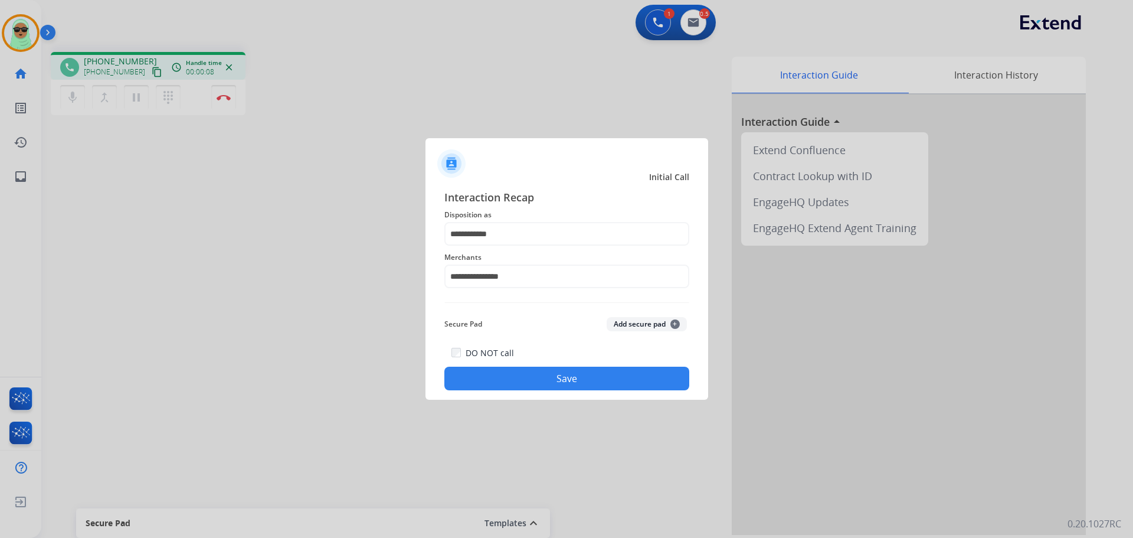
click at [522, 383] on button "Save" at bounding box center [566, 379] width 245 height 24
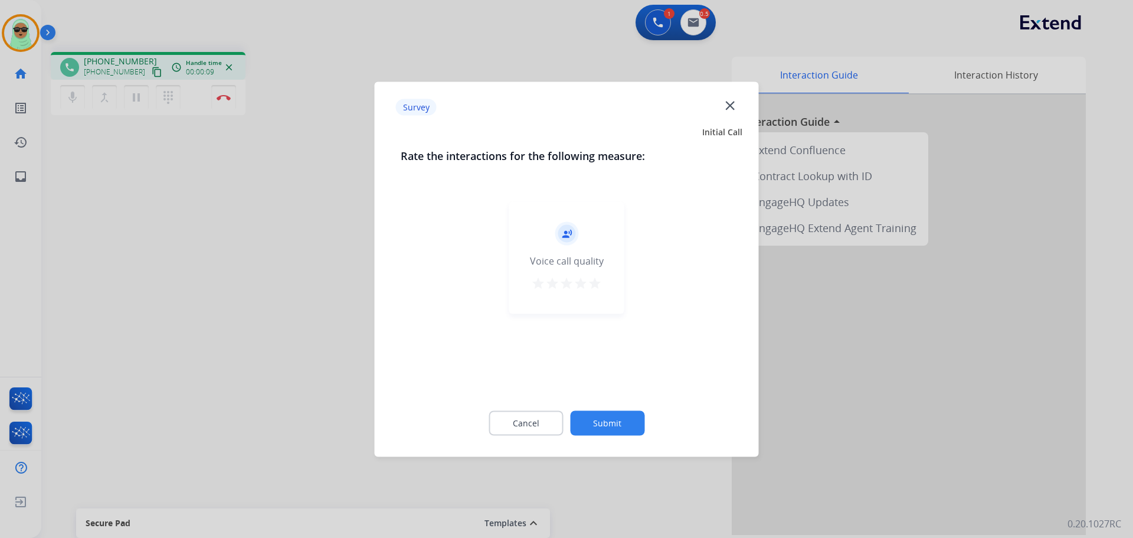
click at [592, 421] on button "Submit" at bounding box center [607, 422] width 74 height 25
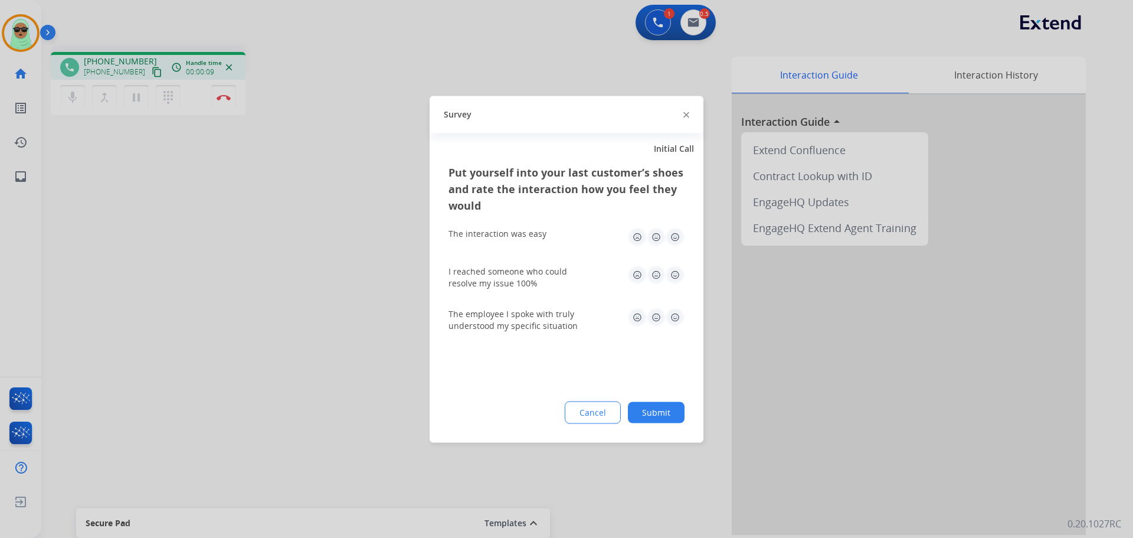
click at [637, 413] on button "Submit" at bounding box center [656, 411] width 57 height 21
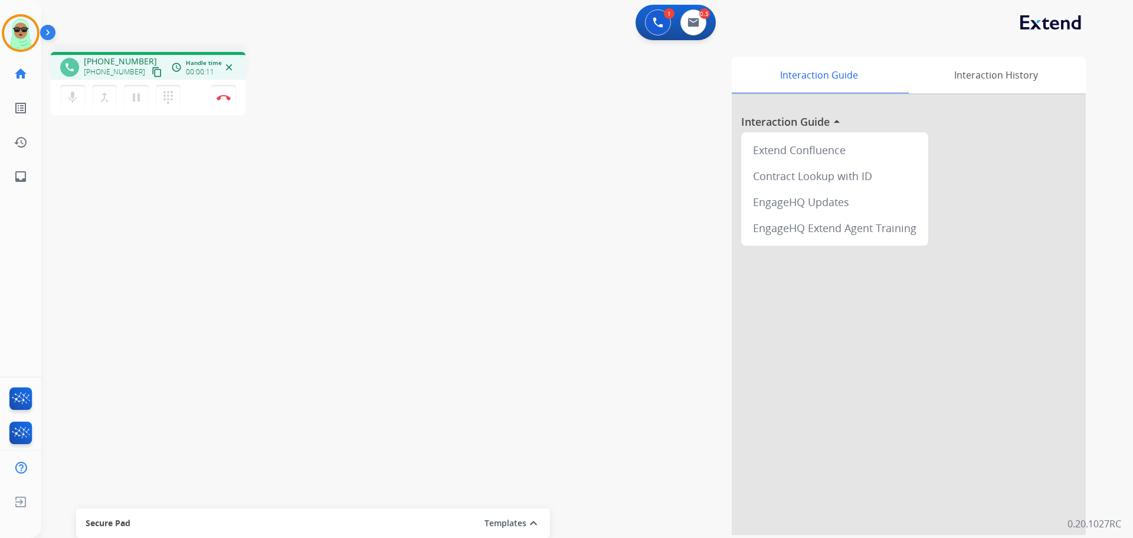
click at [152, 72] on mat-icon "content_copy" at bounding box center [157, 72] width 11 height 11
click at [133, 93] on mat-icon "pause" at bounding box center [136, 97] width 14 height 14
click at [67, 95] on mat-icon "mic" at bounding box center [73, 97] width 14 height 14
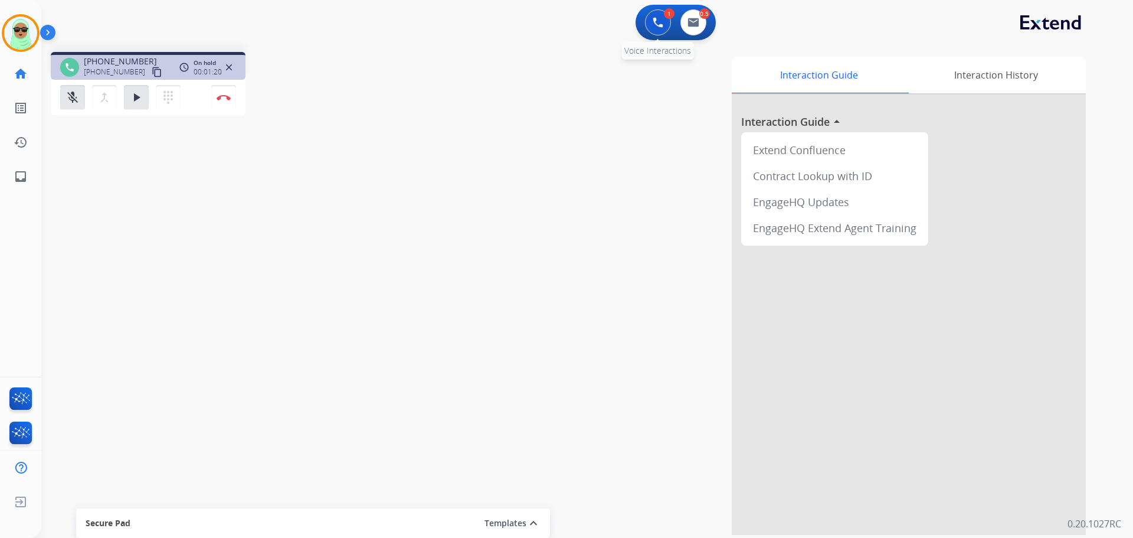
click at [662, 25] on img at bounding box center [658, 22] width 11 height 11
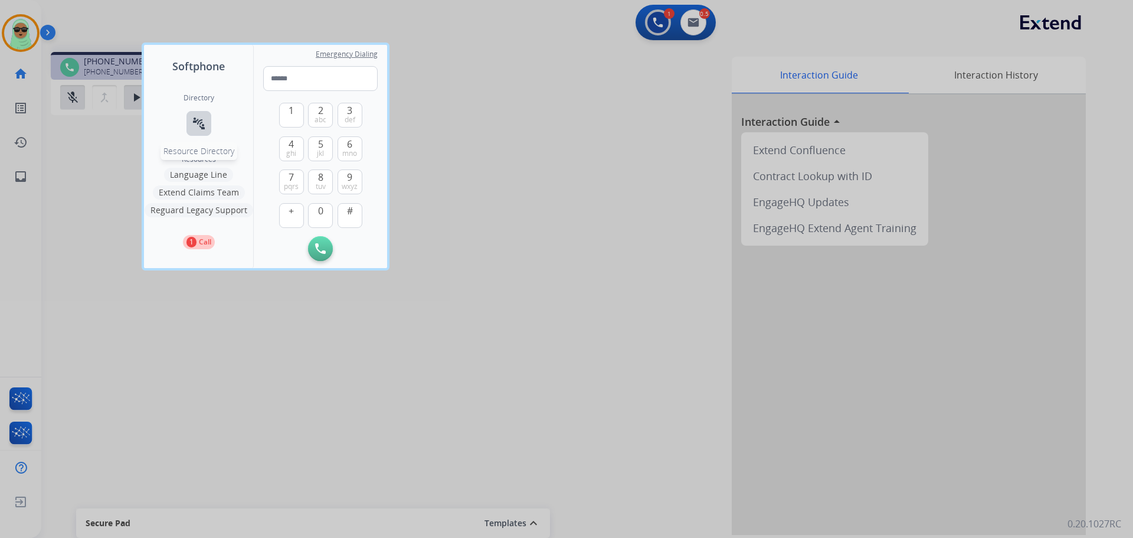
click at [195, 122] on mat-icon "connect_without_contact" at bounding box center [199, 123] width 14 height 14
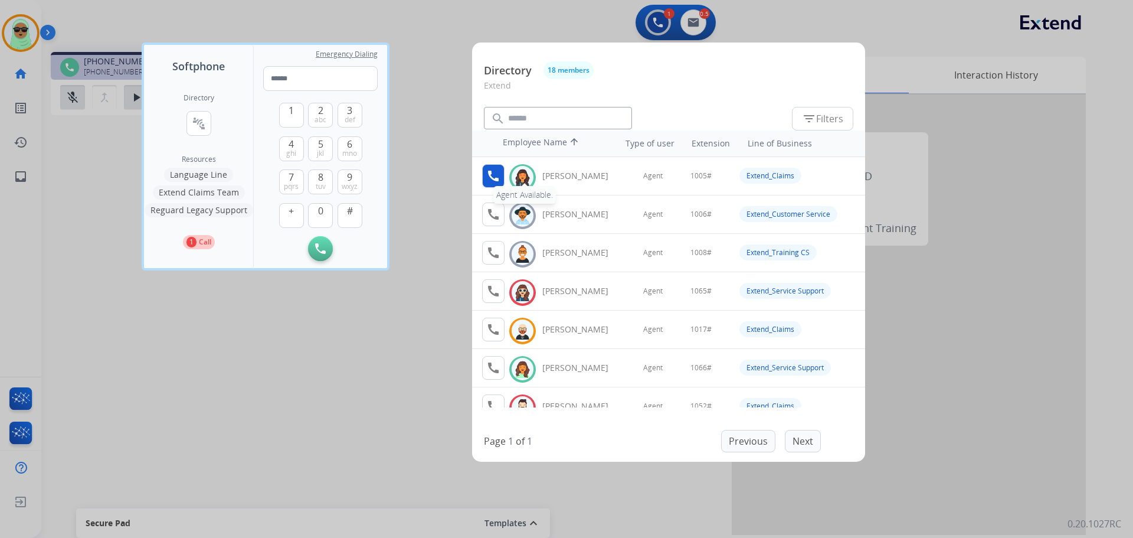
click at [493, 176] on mat-icon "call" at bounding box center [493, 176] width 14 height 14
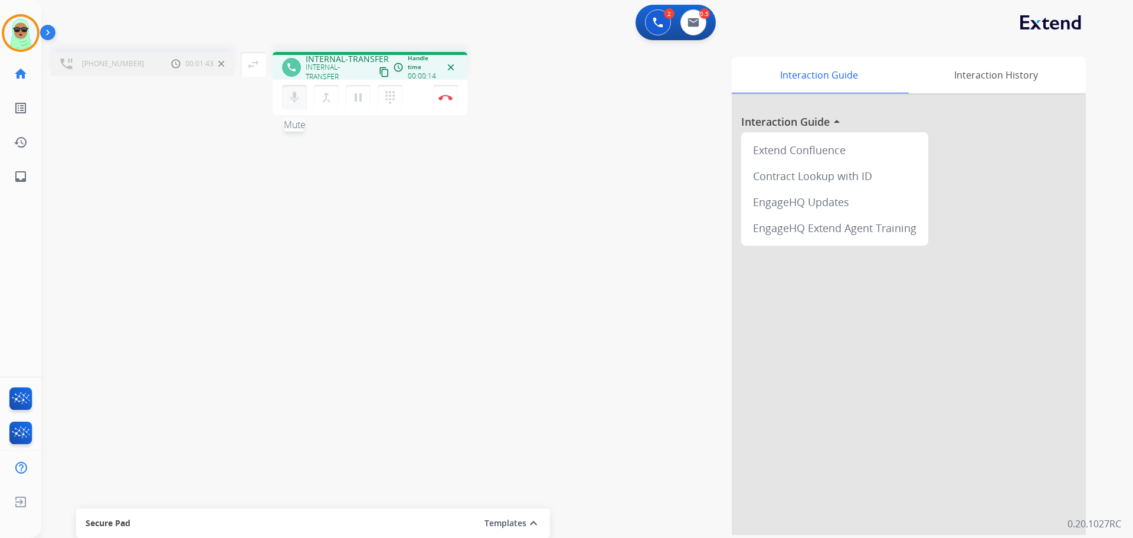
click at [292, 99] on mat-icon "mic" at bounding box center [294, 97] width 14 height 14
click at [293, 95] on mat-icon "mic_off" at bounding box center [294, 97] width 14 height 14
click at [441, 96] on img at bounding box center [446, 97] width 14 height 6
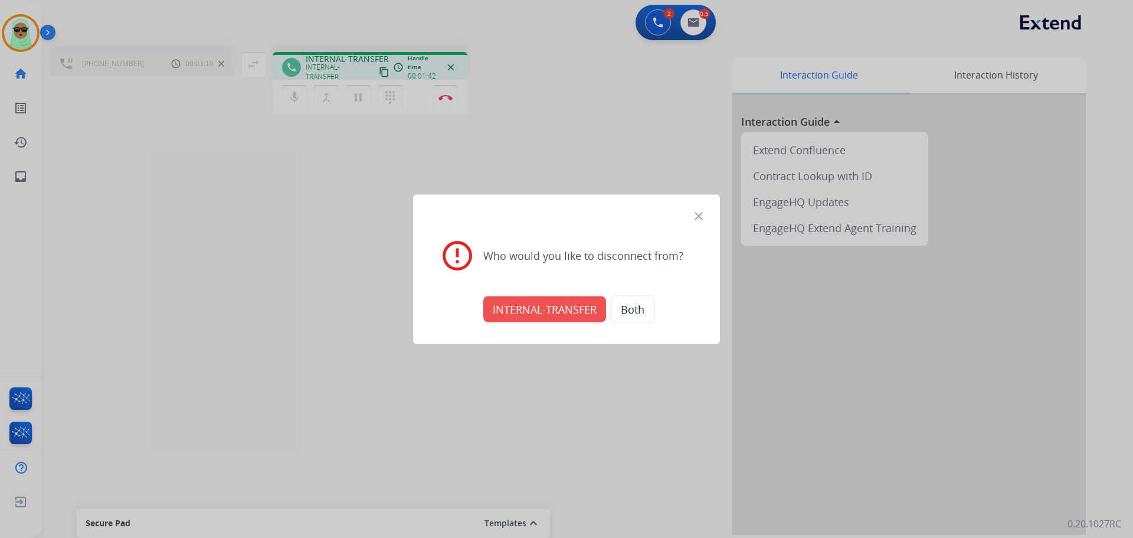
drag, startPoint x: 513, startPoint y: 287, endPoint x: 515, endPoint y: 301, distance: 13.7
click at [514, 292] on div "close error_outline Who would you like to disconnect from? INTERNAL-TRANSFER Bo…" at bounding box center [566, 268] width 307 height 149
click at [515, 301] on button "INTERNAL-TRANSFER" at bounding box center [544, 309] width 123 height 26
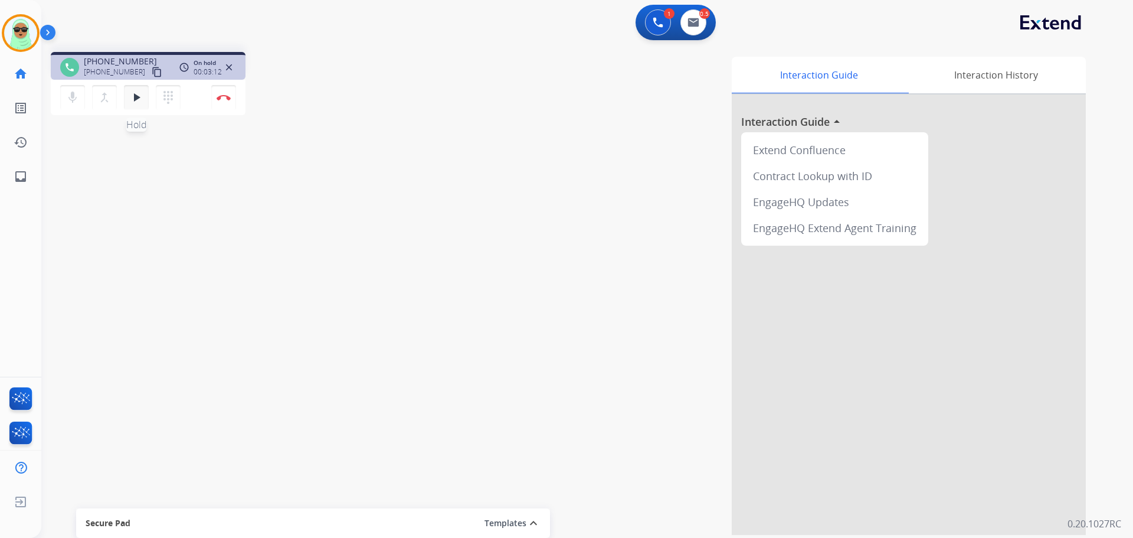
click at [138, 96] on mat-icon "play_arrow" at bounding box center [136, 97] width 14 height 14
click at [226, 101] on button "Disconnect" at bounding box center [223, 97] width 25 height 25
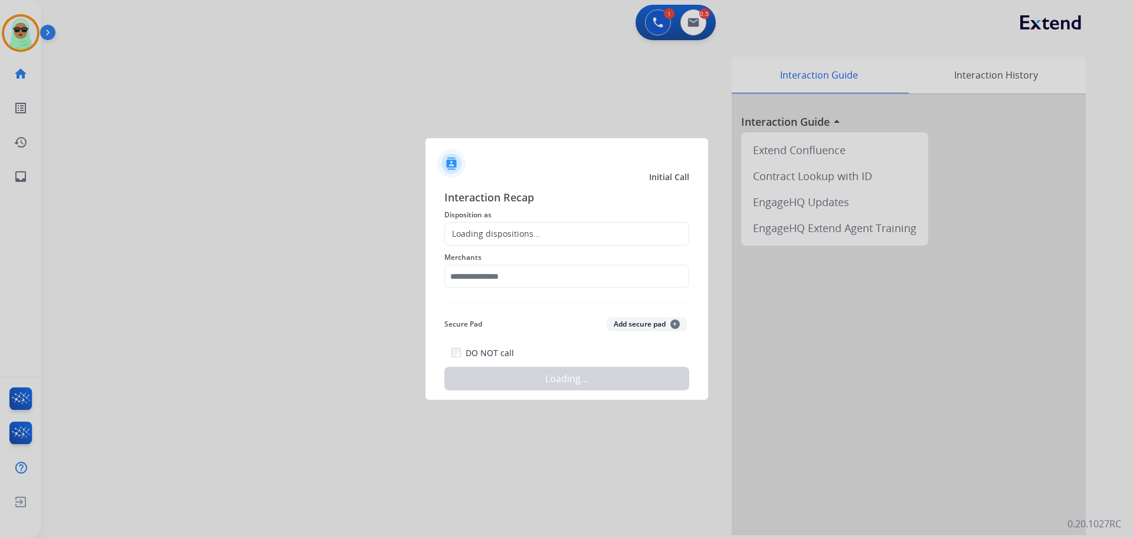
drag, startPoint x: 226, startPoint y: 101, endPoint x: 565, endPoint y: 234, distance: 364.7
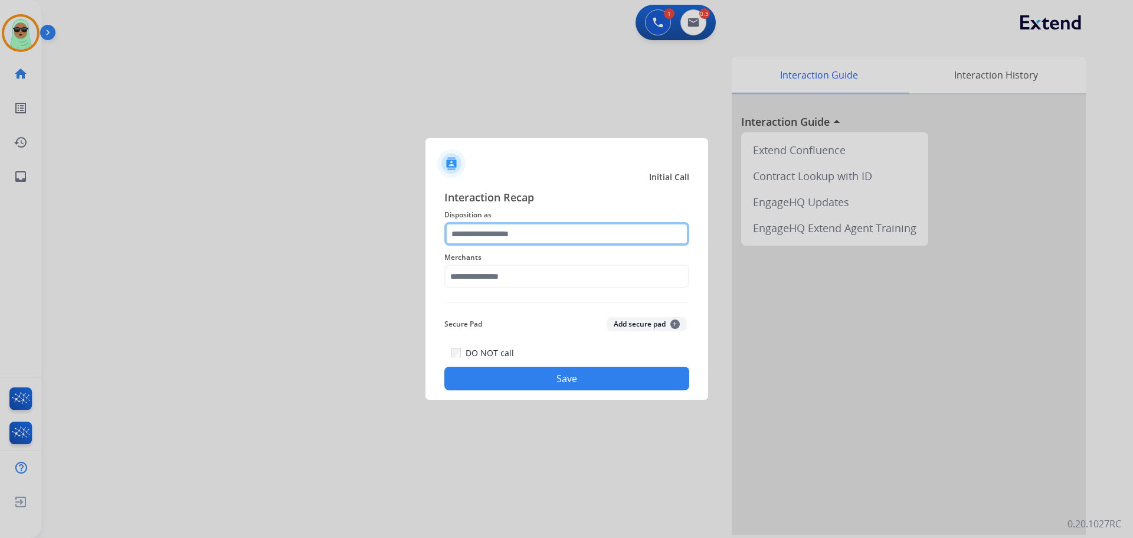
click at [551, 240] on input "text" at bounding box center [566, 234] width 245 height 24
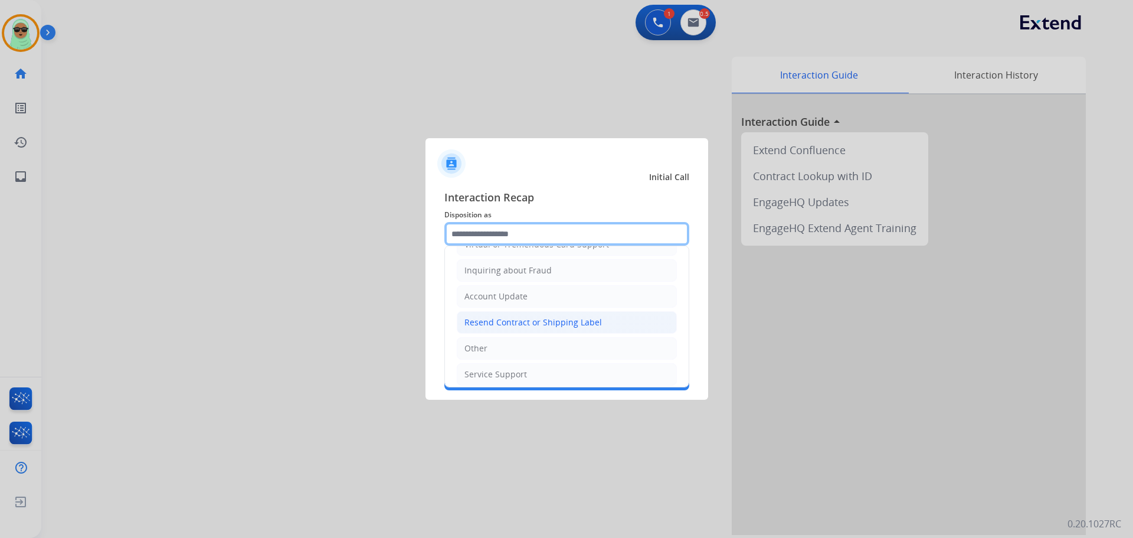
scroll to position [118, 0]
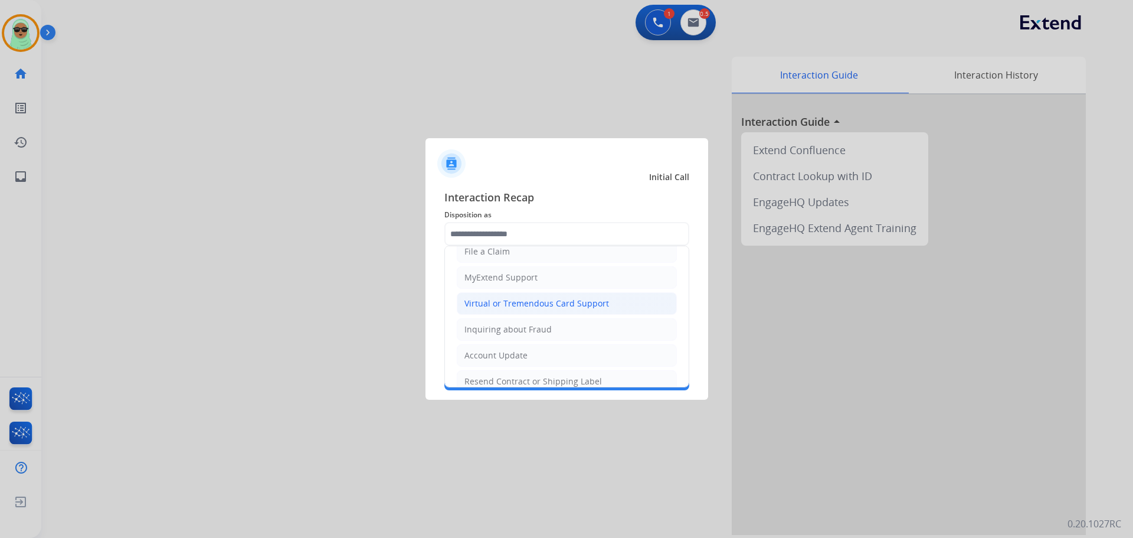
click at [561, 305] on div "Virtual or Tremendous Card Support" at bounding box center [537, 303] width 145 height 12
type input "**********"
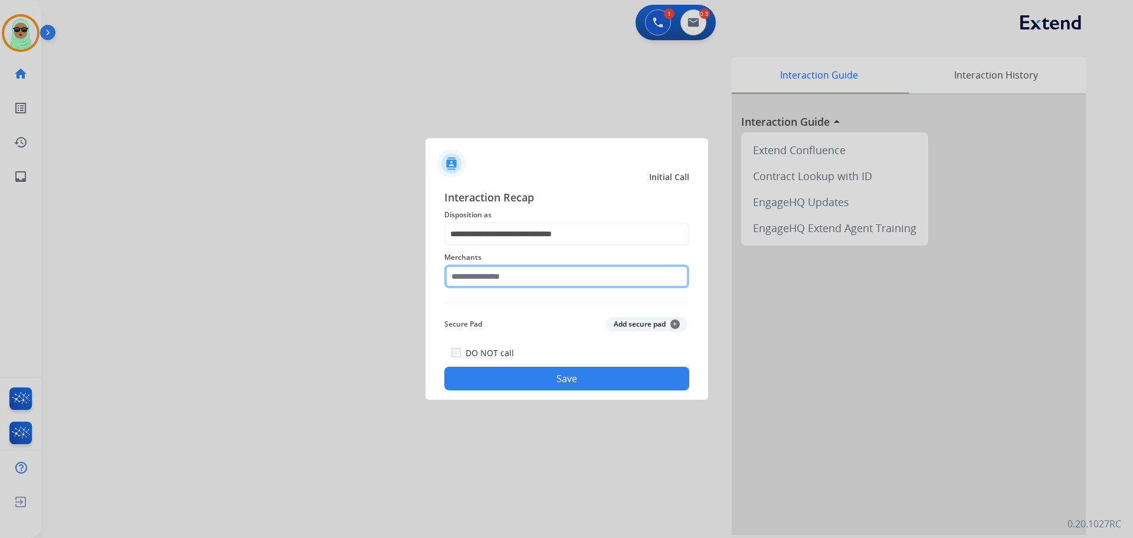
click at [537, 283] on input "text" at bounding box center [566, 276] width 245 height 24
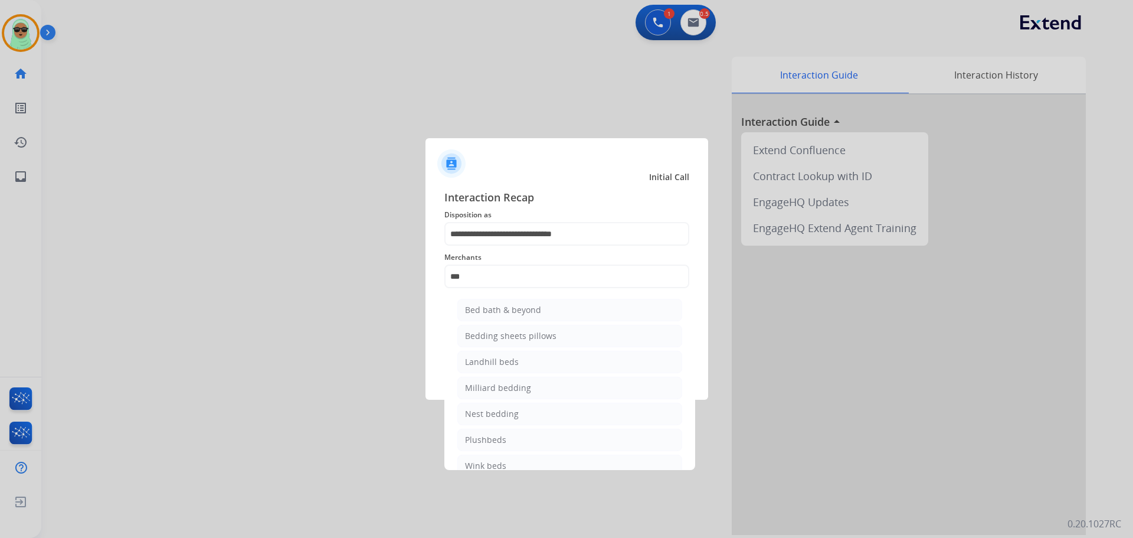
click at [544, 313] on li "Bed bath & beyond" at bounding box center [569, 310] width 225 height 22
type input "**********"
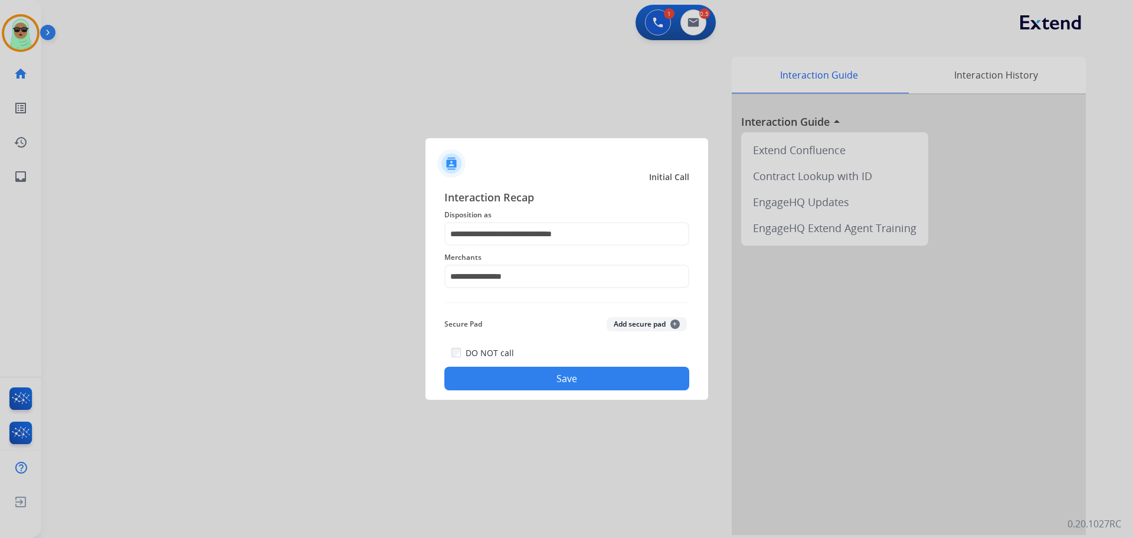
click at [545, 375] on button "Save" at bounding box center [566, 379] width 245 height 24
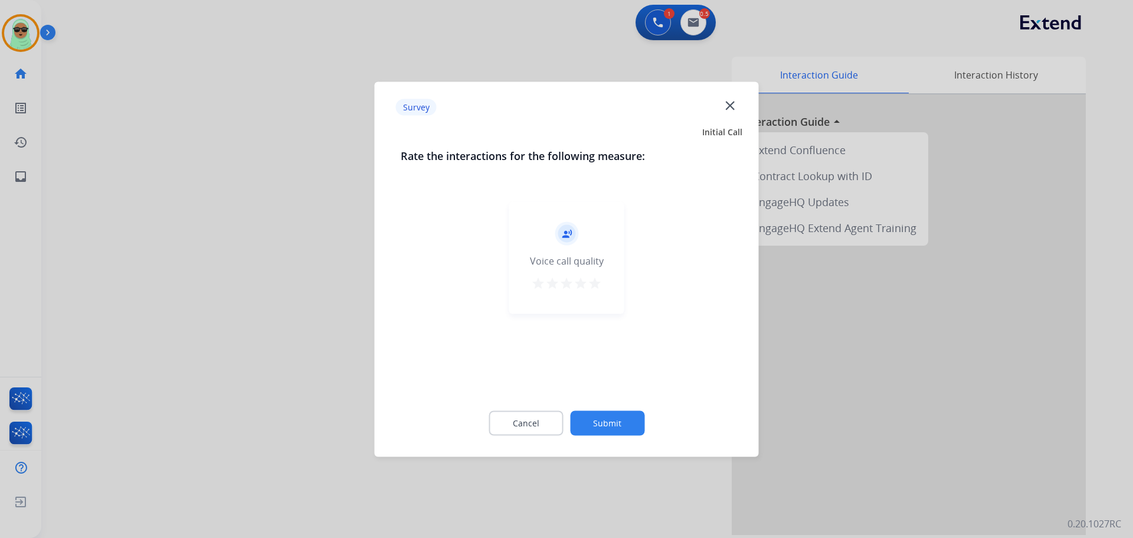
click at [627, 434] on button "Submit" at bounding box center [607, 422] width 74 height 25
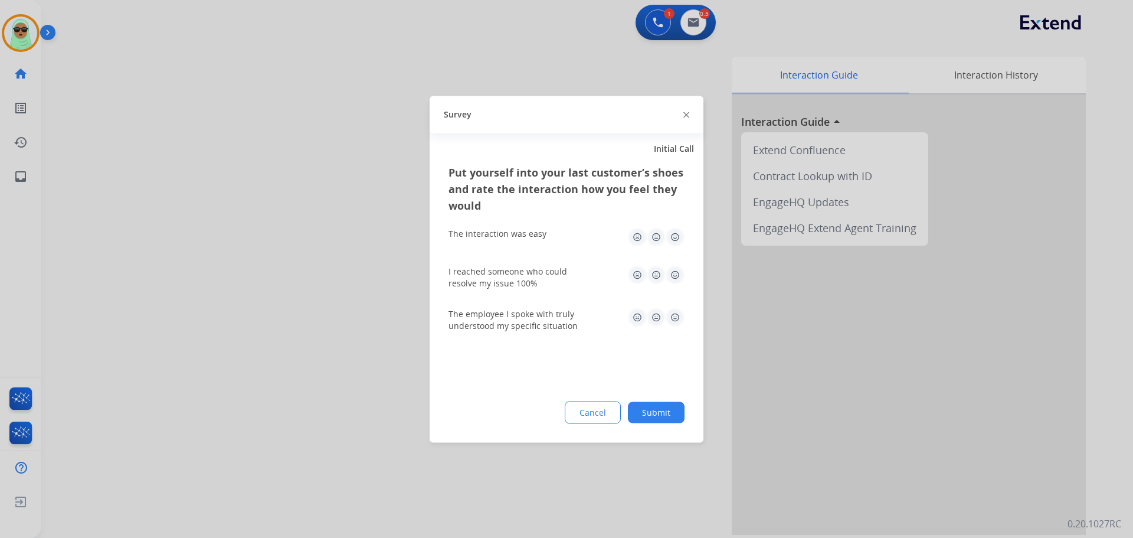
drag, startPoint x: 627, startPoint y: 434, endPoint x: 636, endPoint y: 420, distance: 16.5
click at [629, 427] on div "Put yourself into your last customer’s shoes and rate the interaction how you f…" at bounding box center [567, 302] width 274 height 279
click at [636, 420] on button "Submit" at bounding box center [656, 411] width 57 height 21
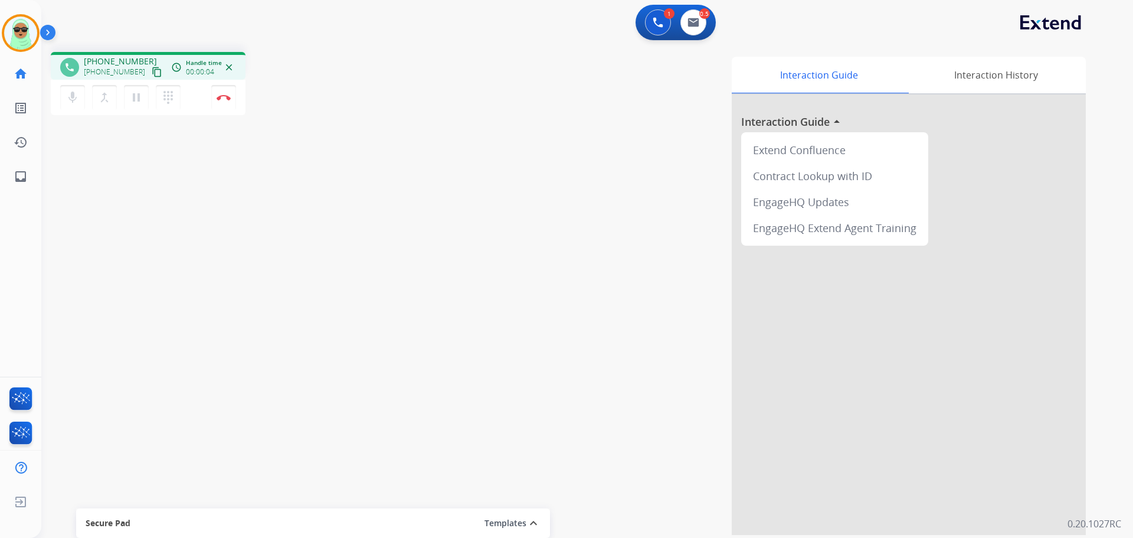
click at [152, 69] on mat-icon "content_copy" at bounding box center [157, 72] width 11 height 11
click at [233, 99] on button "Disconnect" at bounding box center [223, 97] width 25 height 25
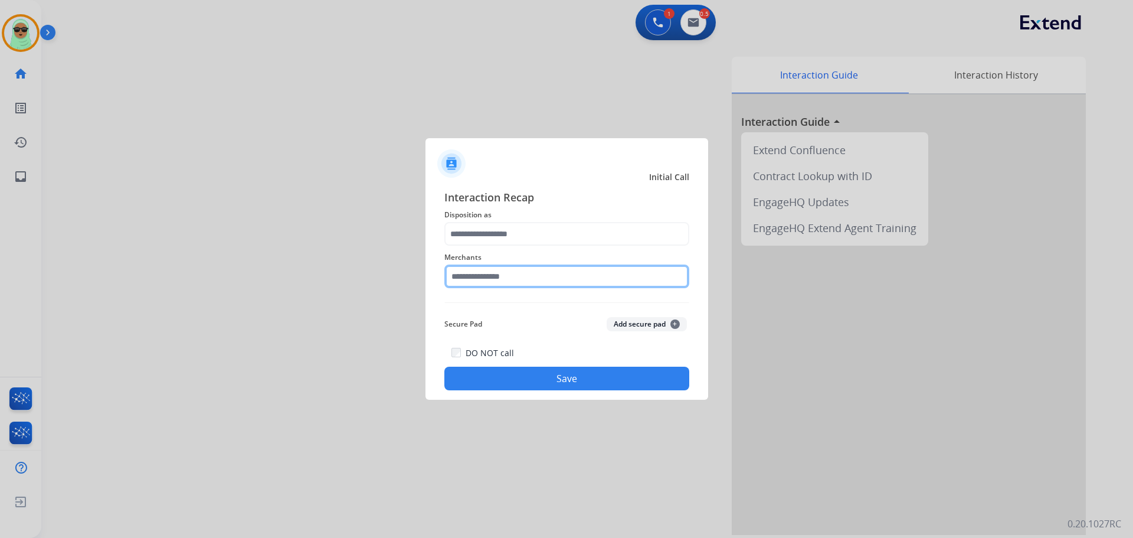
click at [552, 268] on input "text" at bounding box center [566, 276] width 245 height 24
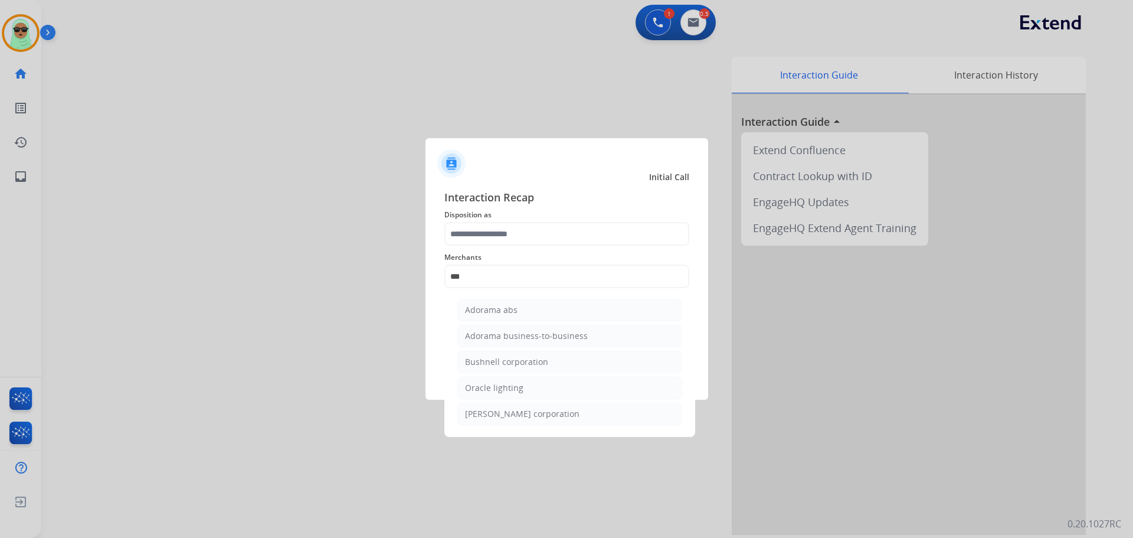
click at [533, 387] on li "Oracle lighting" at bounding box center [569, 388] width 225 height 22
type input "**********"
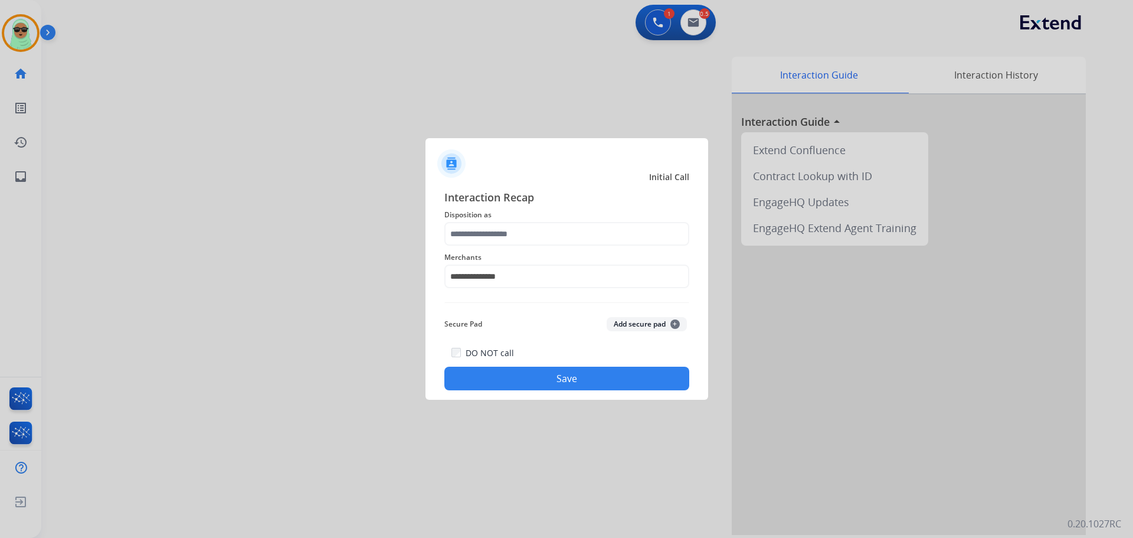
click at [527, 220] on span "Disposition as" at bounding box center [566, 215] width 245 height 14
drag, startPoint x: 523, startPoint y: 228, endPoint x: 521, endPoint y: 241, distance: 13.1
click at [522, 230] on input "text" at bounding box center [566, 234] width 245 height 24
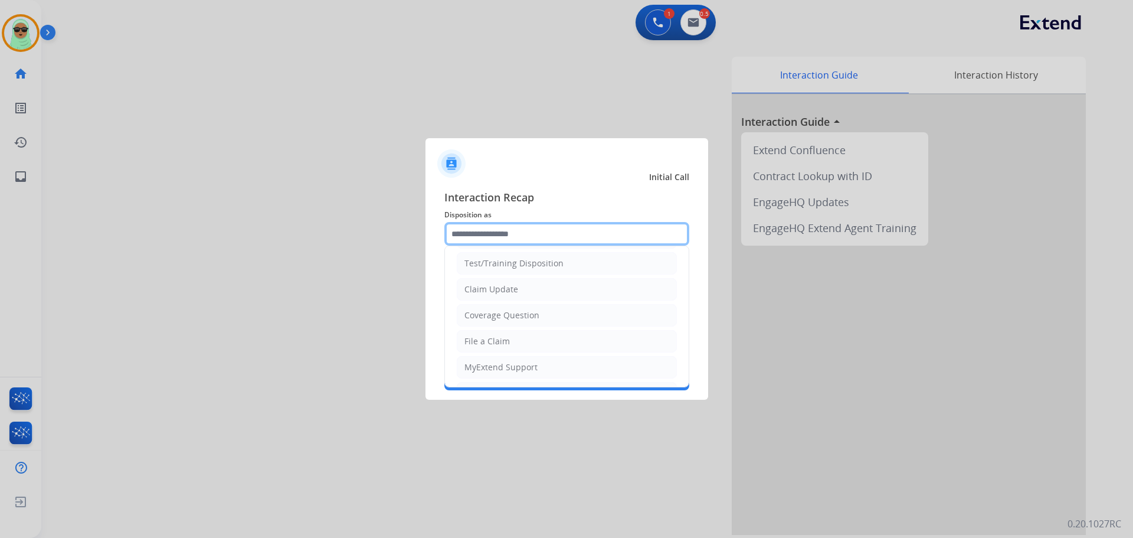
scroll to position [0, 0]
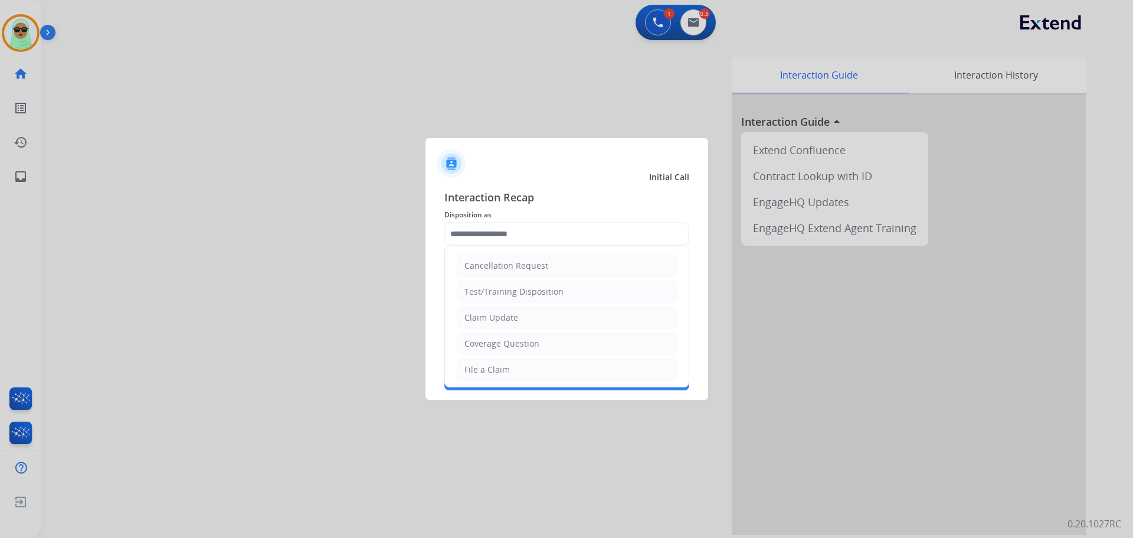
drag, startPoint x: 491, startPoint y: 362, endPoint x: 498, endPoint y: 364, distance: 7.5
click at [490, 362] on li "File a Claim" at bounding box center [567, 369] width 220 height 22
type input "**********"
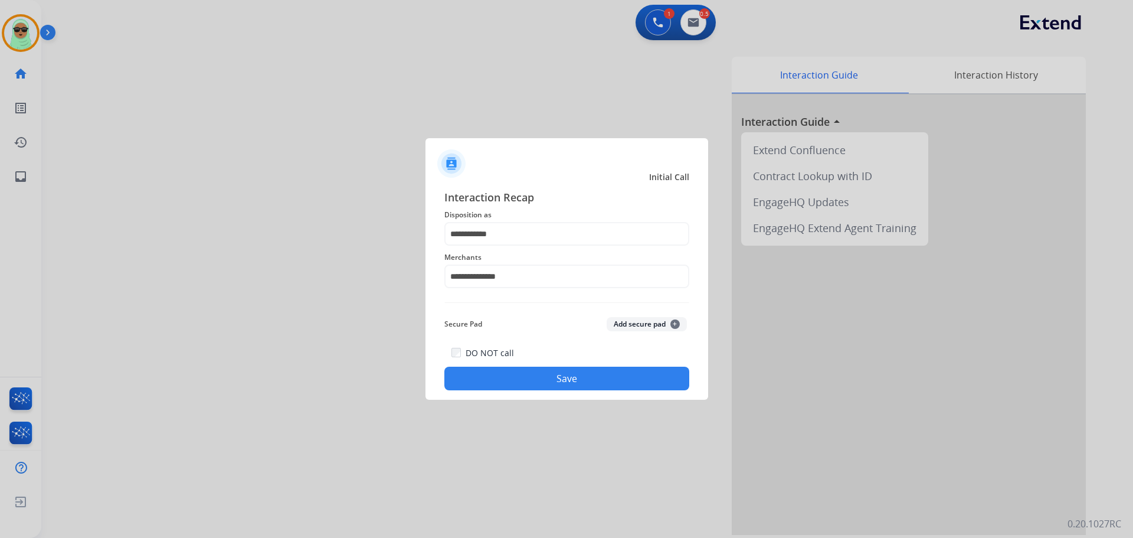
click at [562, 375] on button "Save" at bounding box center [566, 379] width 245 height 24
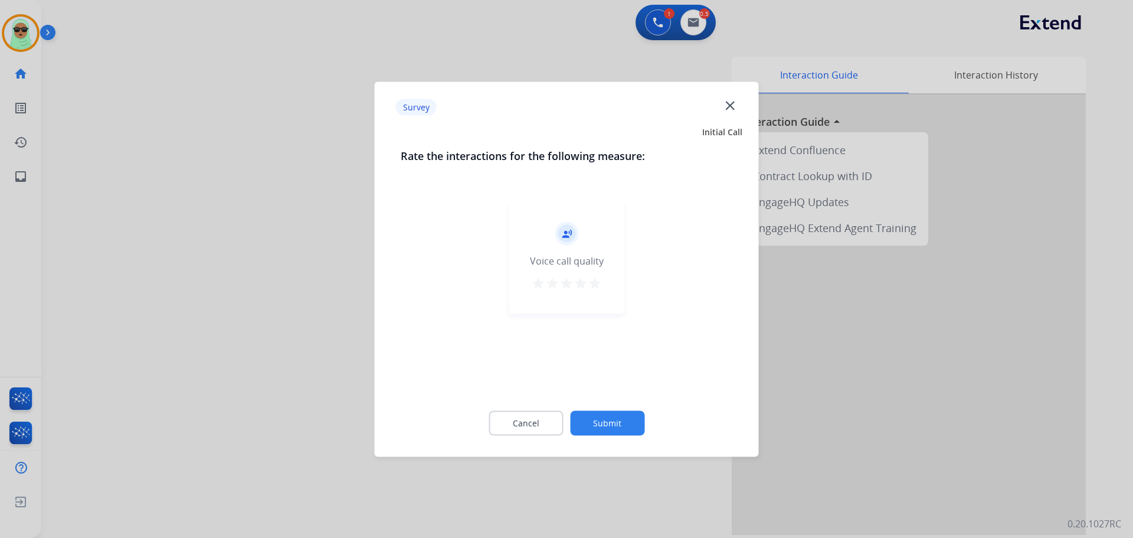
drag, startPoint x: 584, startPoint y: 404, endPoint x: 588, endPoint y: 410, distance: 7.2
click at [585, 404] on div "Cancel Submit" at bounding box center [567, 422] width 332 height 53
click at [604, 421] on button "Submit" at bounding box center [607, 422] width 74 height 25
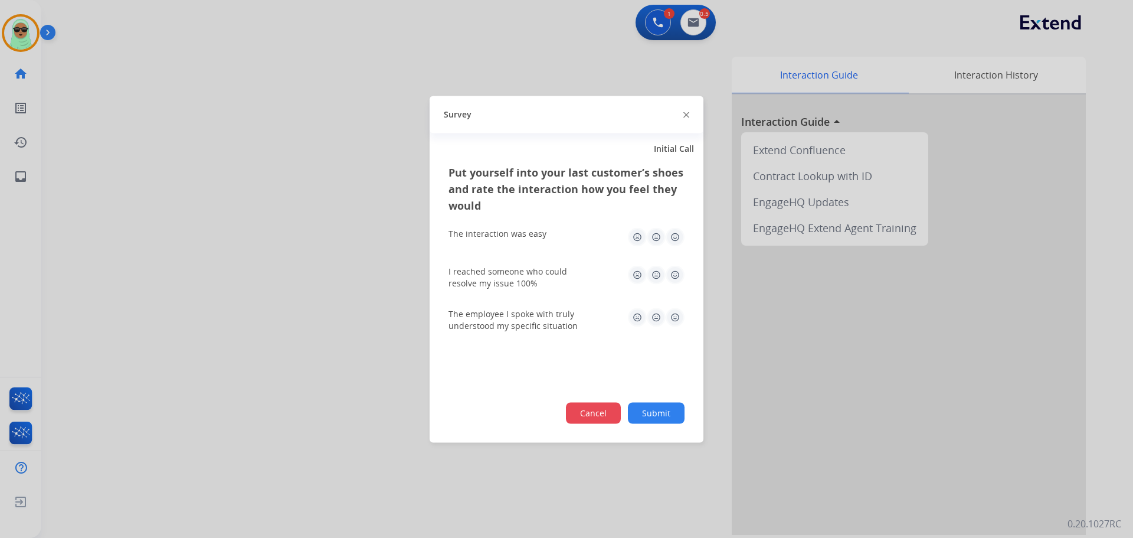
click at [620, 412] on div "Cancel Submit" at bounding box center [567, 412] width 236 height 21
click at [621, 410] on div "Cancel Submit" at bounding box center [567, 412] width 236 height 21
click at [611, 410] on button "Cancel" at bounding box center [593, 412] width 55 height 21
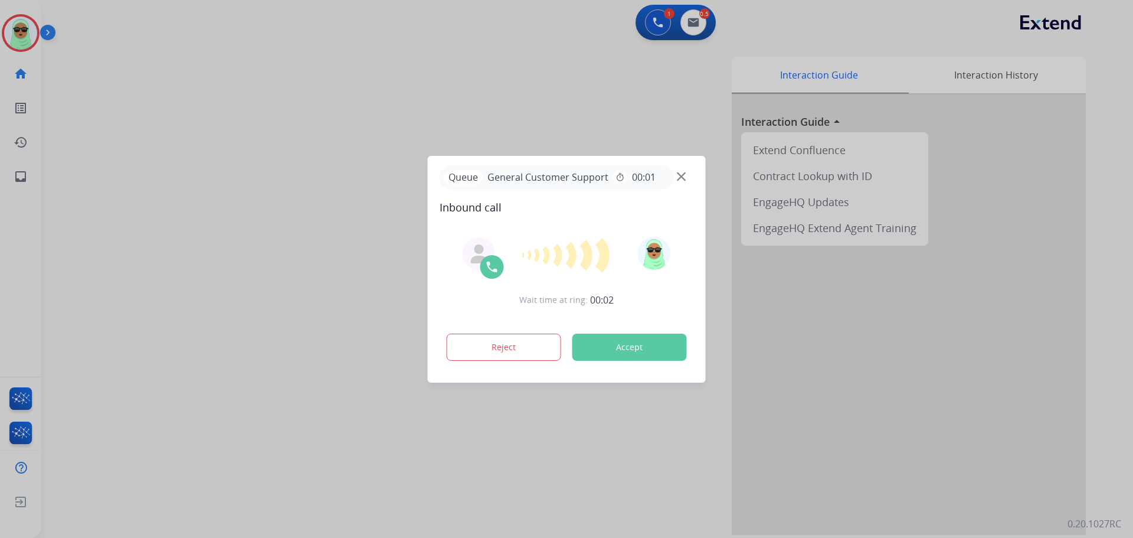
click at [915, 117] on div at bounding box center [566, 269] width 1133 height 538
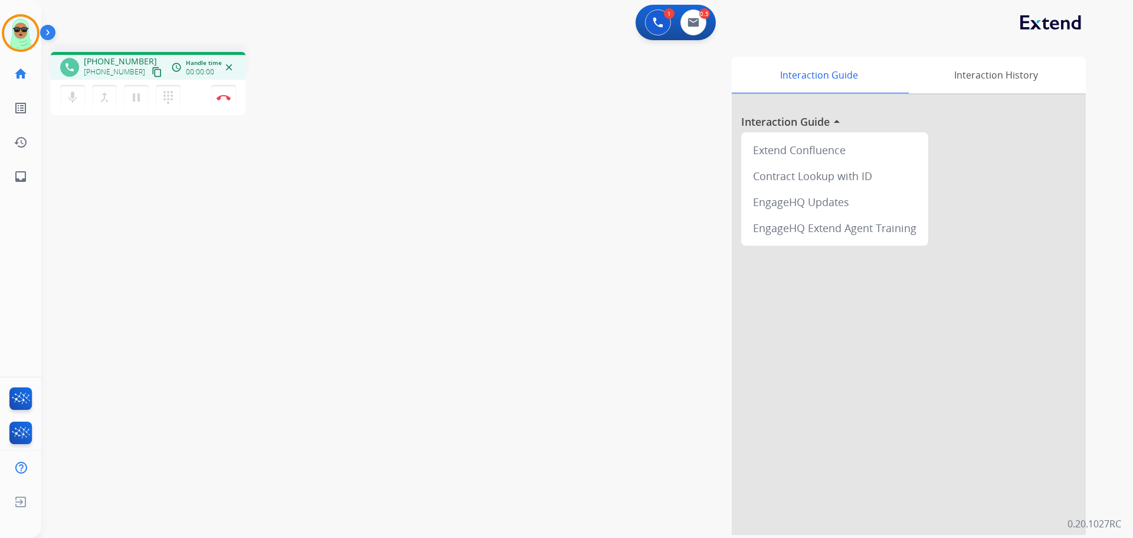
click at [152, 70] on mat-icon "content_copy" at bounding box center [157, 72] width 11 height 11
click at [227, 104] on button "Disconnect" at bounding box center [223, 97] width 25 height 25
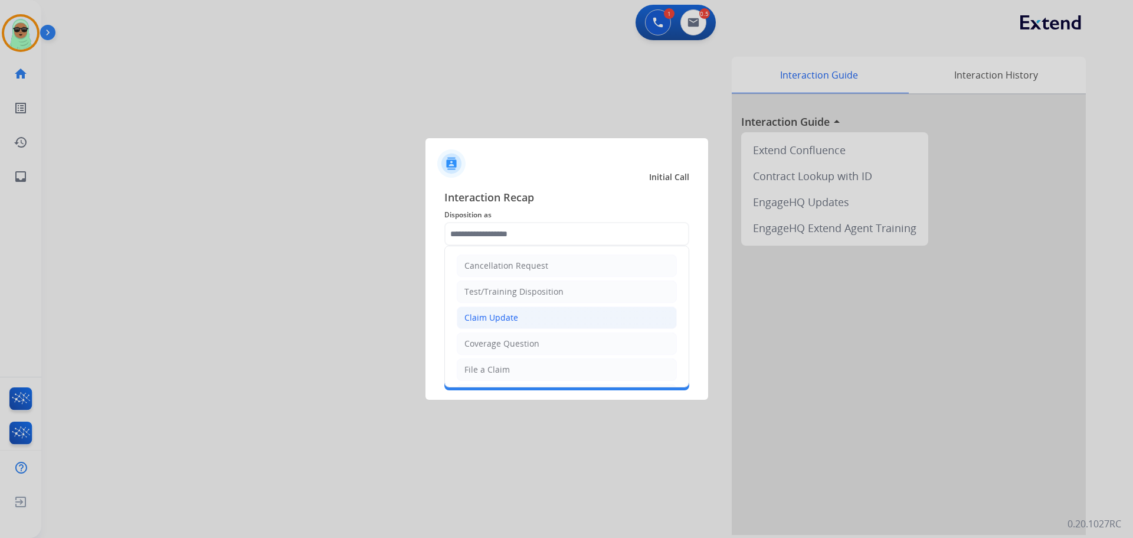
click at [526, 316] on li "Claim Update" at bounding box center [567, 317] width 220 height 22
type input "**********"
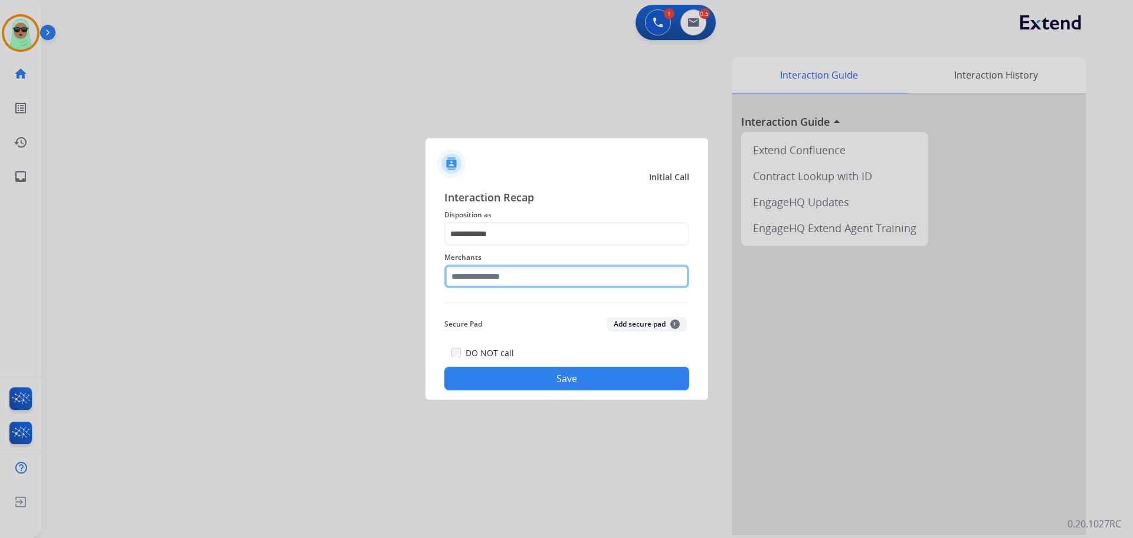
click at [516, 281] on input "text" at bounding box center [566, 276] width 245 height 24
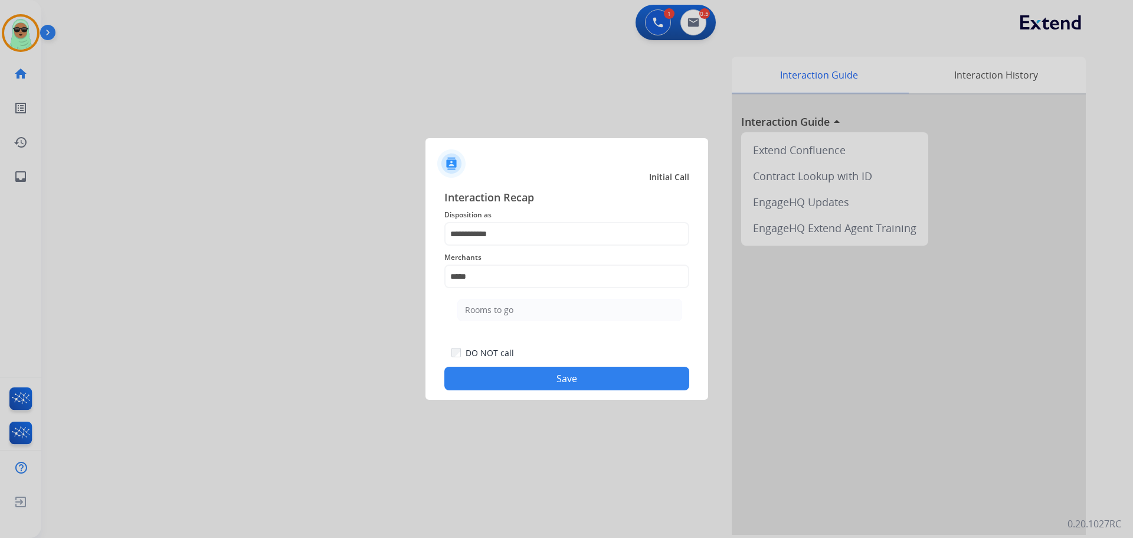
drag, startPoint x: 533, startPoint y: 320, endPoint x: 539, endPoint y: 296, distance: 25.5
click at [536, 319] on li "Rooms to go" at bounding box center [569, 310] width 225 height 22
type input "**********"
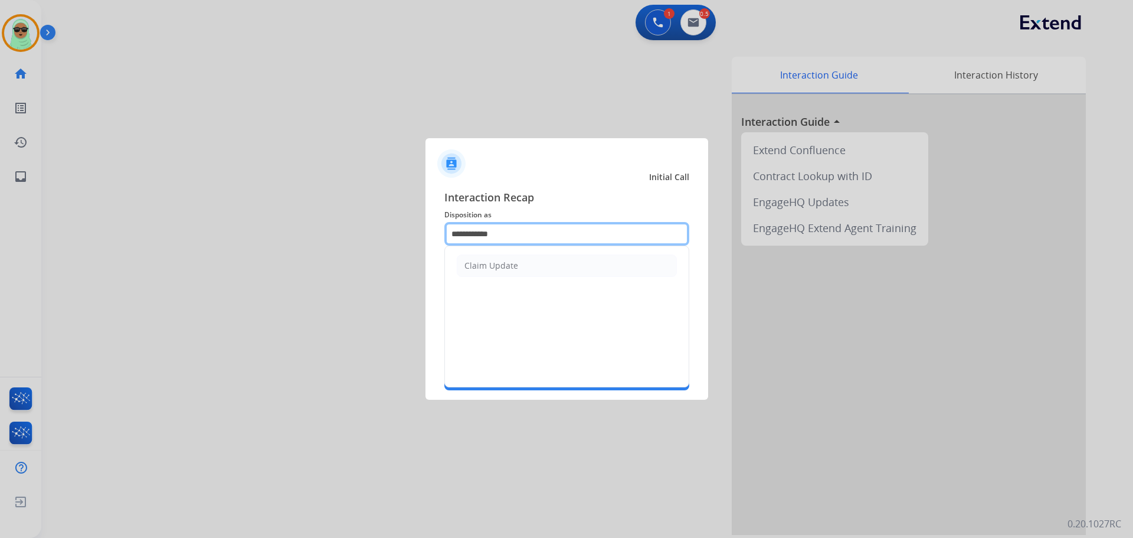
click at [529, 238] on input "**********" at bounding box center [566, 234] width 245 height 24
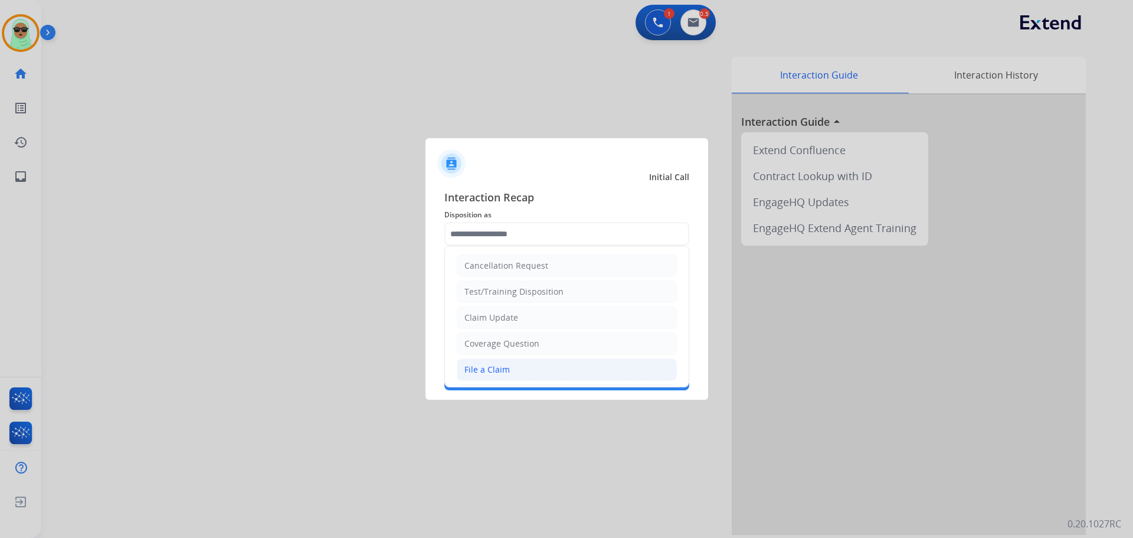
click at [510, 362] on li "File a Claim" at bounding box center [567, 369] width 220 height 22
type input "**********"
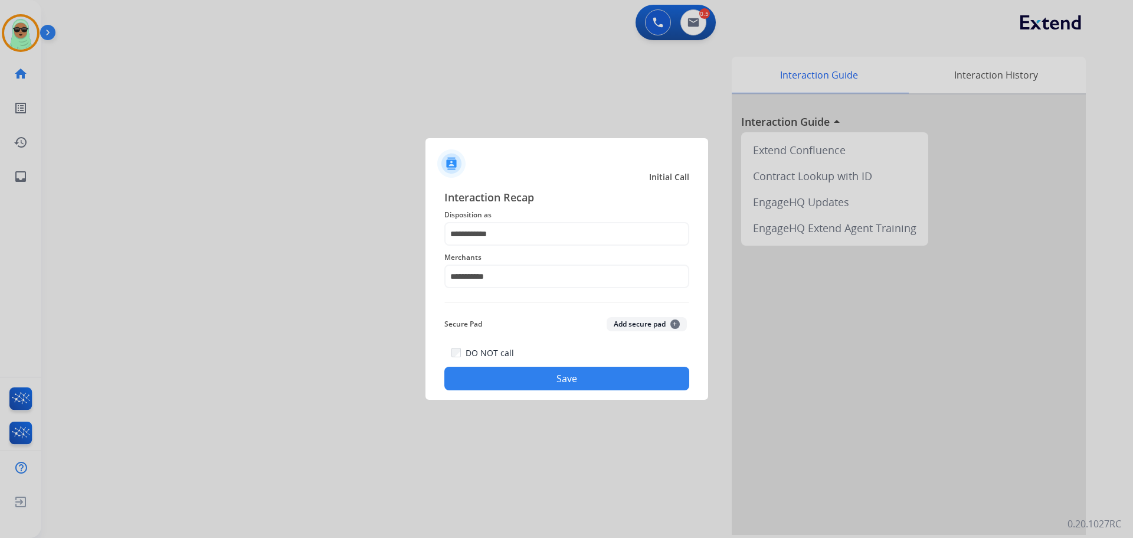
click at [555, 367] on div "DO NOT call Save" at bounding box center [566, 367] width 245 height 45
click at [558, 375] on button "Save" at bounding box center [566, 379] width 245 height 24
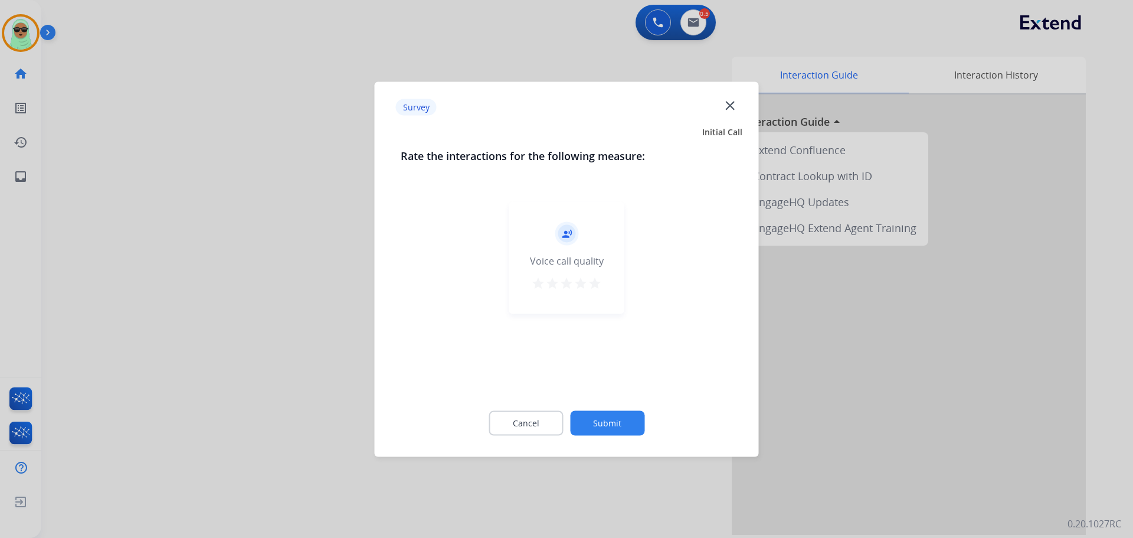
click at [609, 423] on button "Submit" at bounding box center [607, 422] width 74 height 25
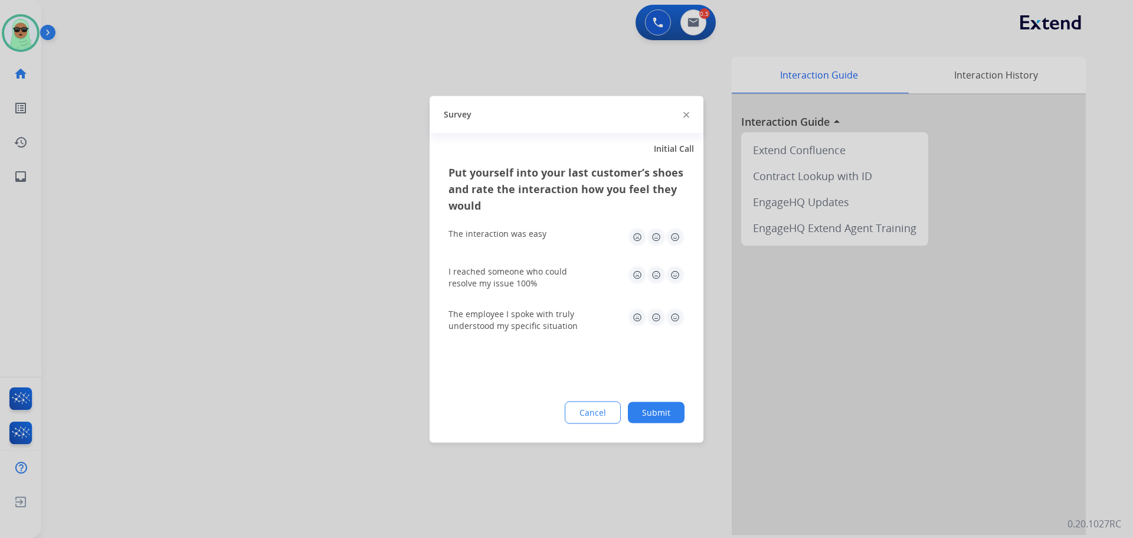
click at [655, 427] on div "Put yourself into your last customer’s shoes and rate the interaction how you f…" at bounding box center [567, 302] width 274 height 279
click at [654, 424] on div "Put yourself into your last customer’s shoes and rate the interaction how you f…" at bounding box center [567, 302] width 274 height 279
click at [650, 414] on button "Submit" at bounding box center [656, 411] width 57 height 21
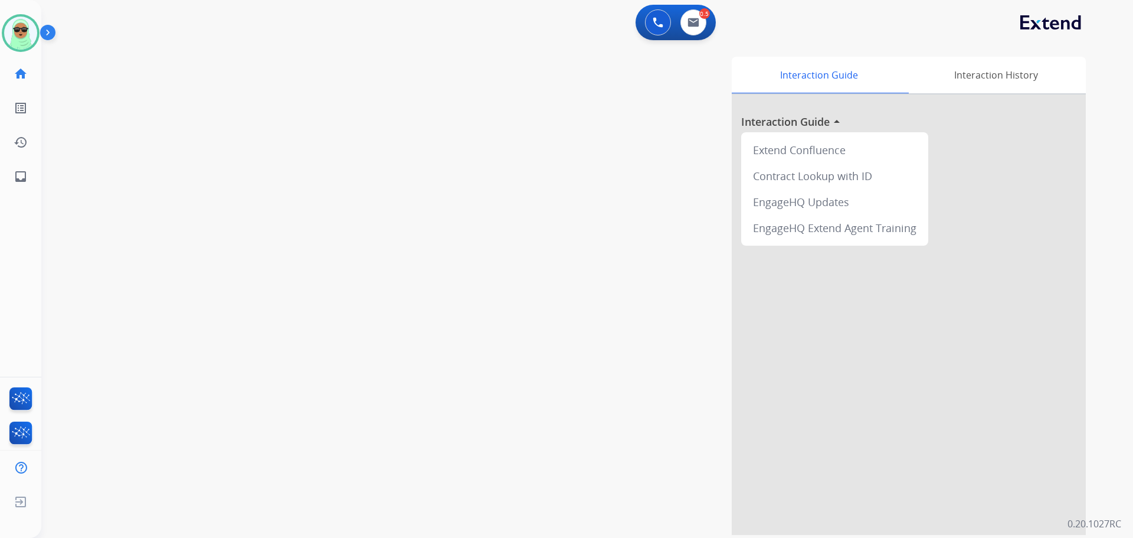
click at [650, 413] on div "Interaction Guide Interaction History Interaction Guide arrow_drop_up Extend Co…" at bounding box center [738, 296] width 695 height 478
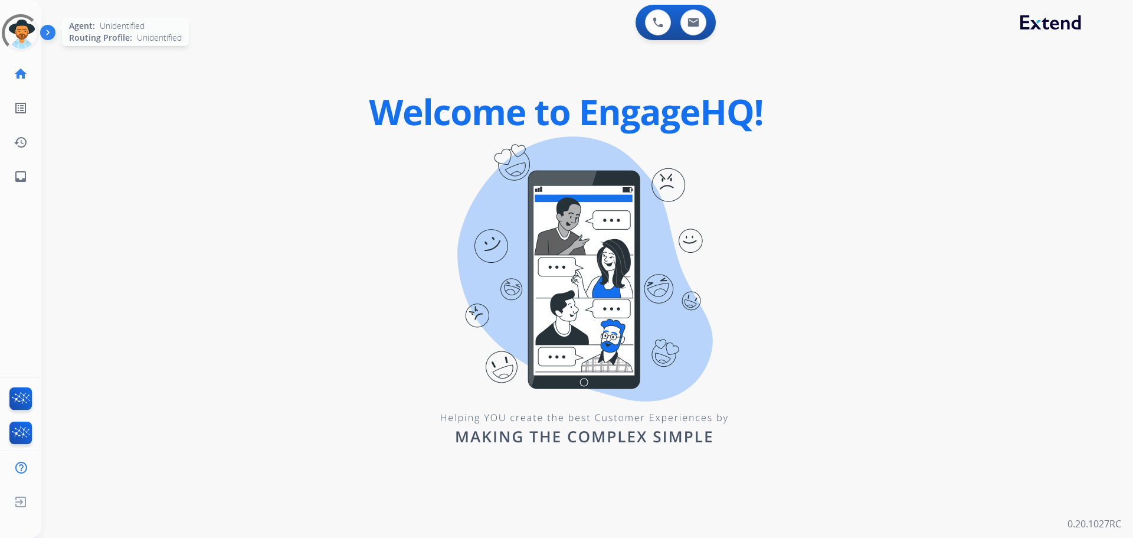
click at [32, 42] on div at bounding box center [20, 33] width 42 height 42
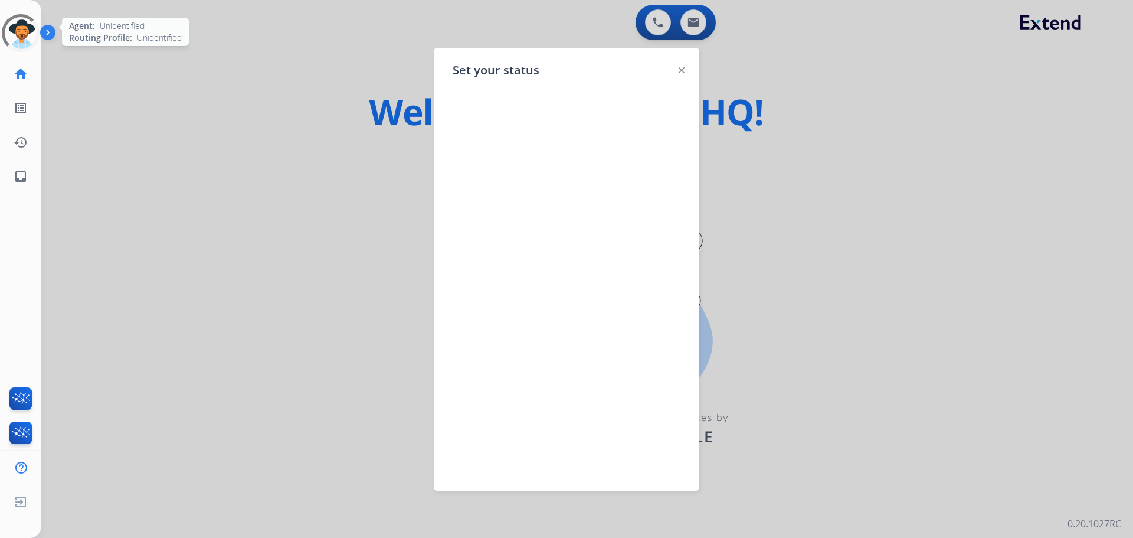
click at [30, 42] on div at bounding box center [21, 33] width 38 height 38
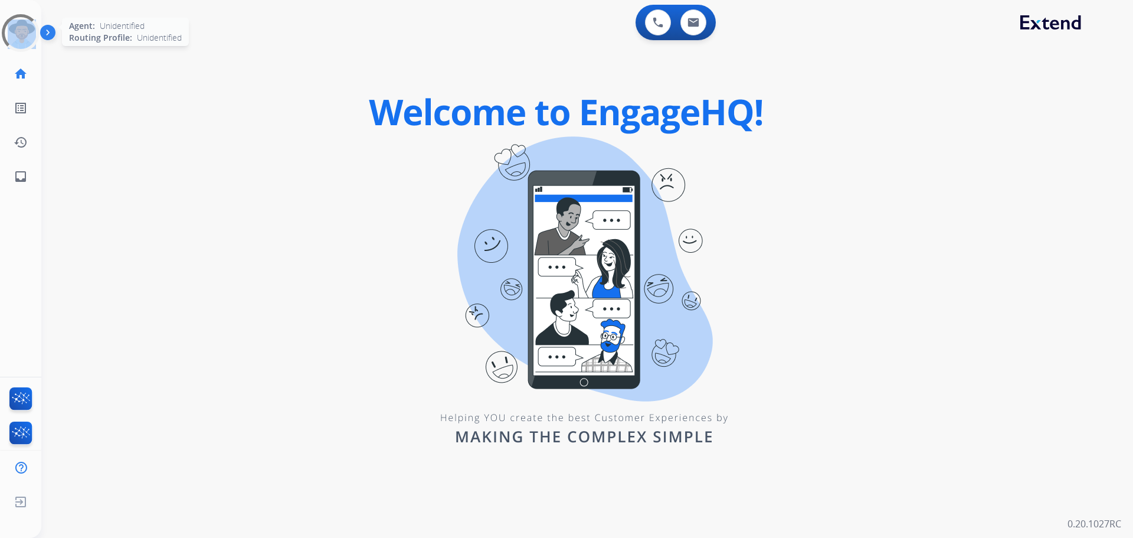
click at [30, 41] on div at bounding box center [21, 33] width 38 height 38
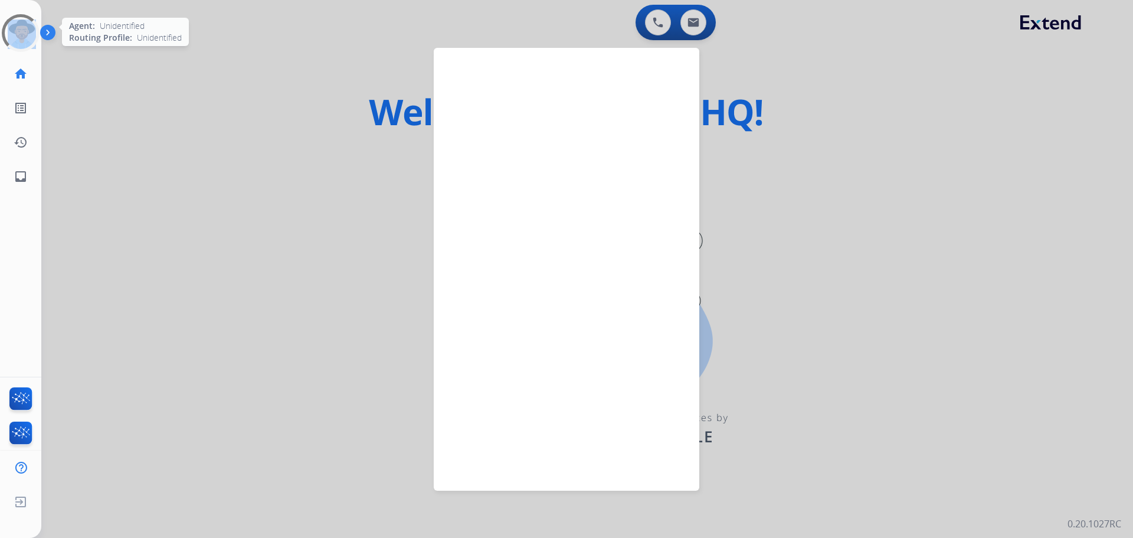
click at [29, 40] on div at bounding box center [21, 33] width 38 height 38
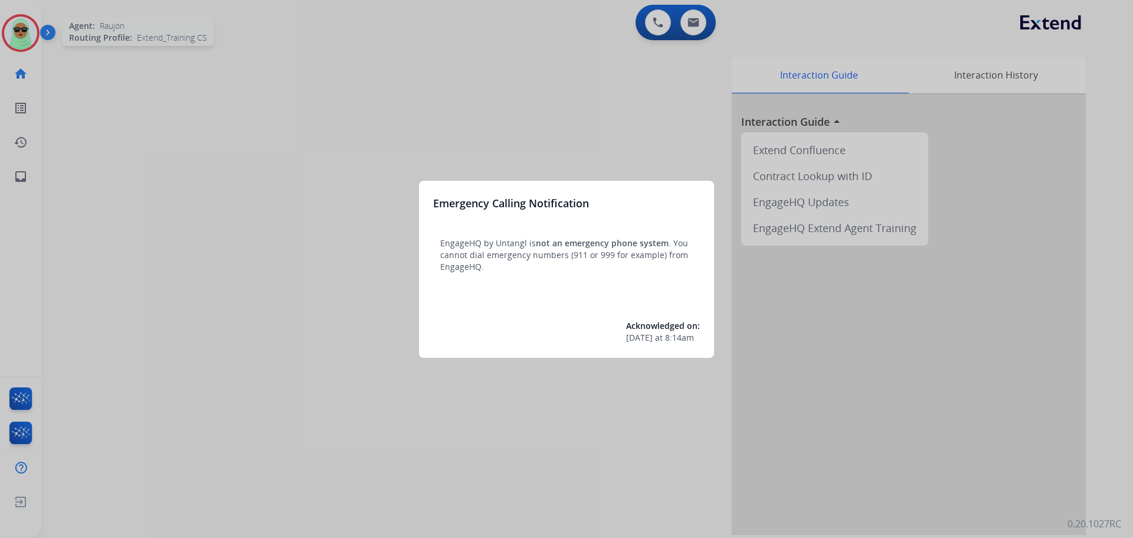
click at [29, 40] on div at bounding box center [566, 269] width 1133 height 538
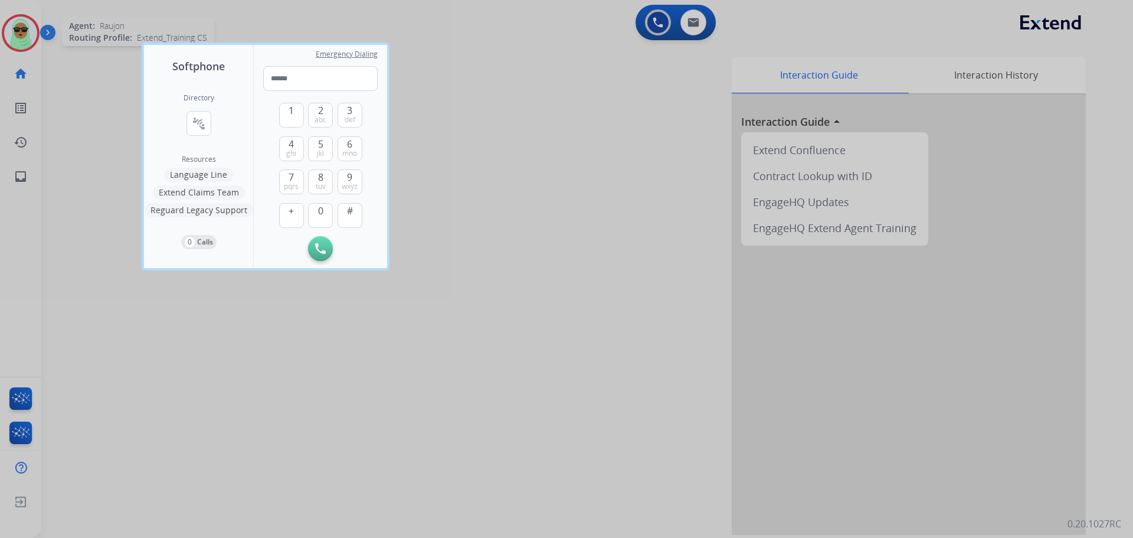
click at [28, 40] on div at bounding box center [566, 269] width 1133 height 538
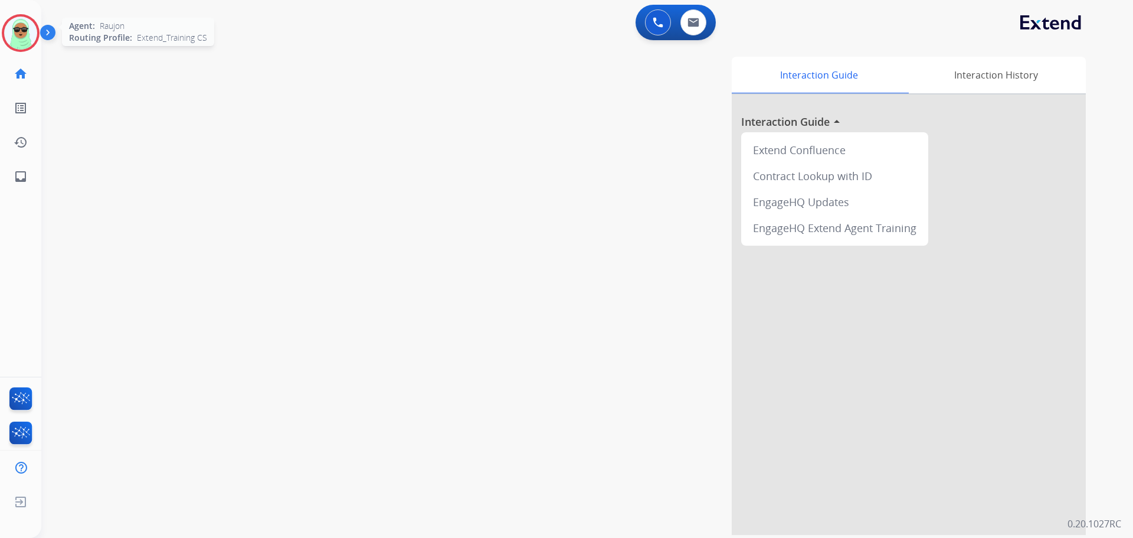
drag, startPoint x: 28, startPoint y: 40, endPoint x: 62, endPoint y: 46, distance: 34.3
click at [29, 40] on img at bounding box center [20, 33] width 33 height 33
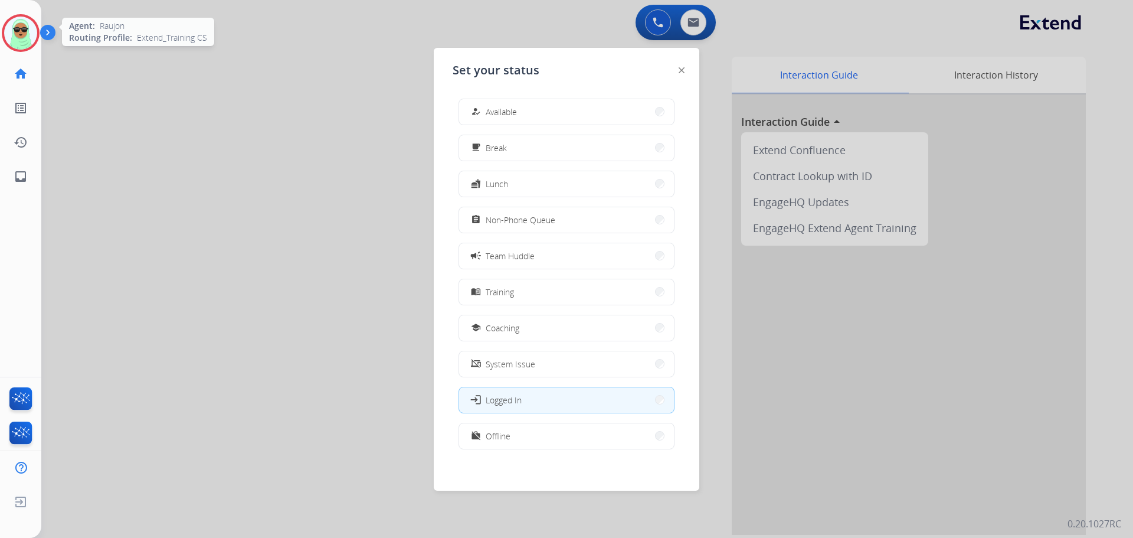
drag, startPoint x: 620, startPoint y: 115, endPoint x: 629, endPoint y: 111, distance: 10.3
click at [624, 108] on button "how_to_reg Available" at bounding box center [566, 111] width 215 height 25
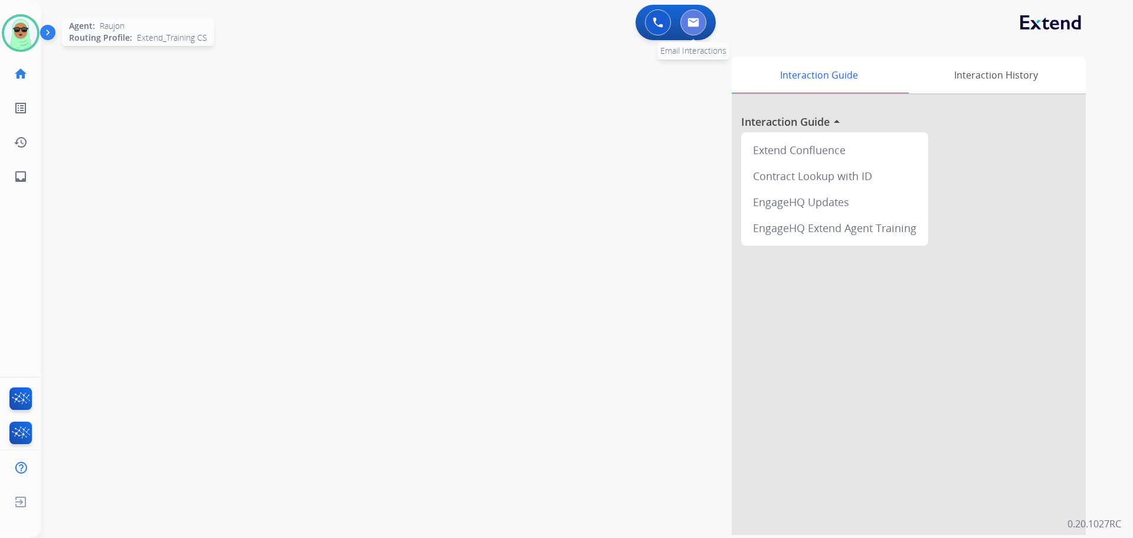
click at [702, 22] on button at bounding box center [694, 22] width 26 height 26
select select "**********"
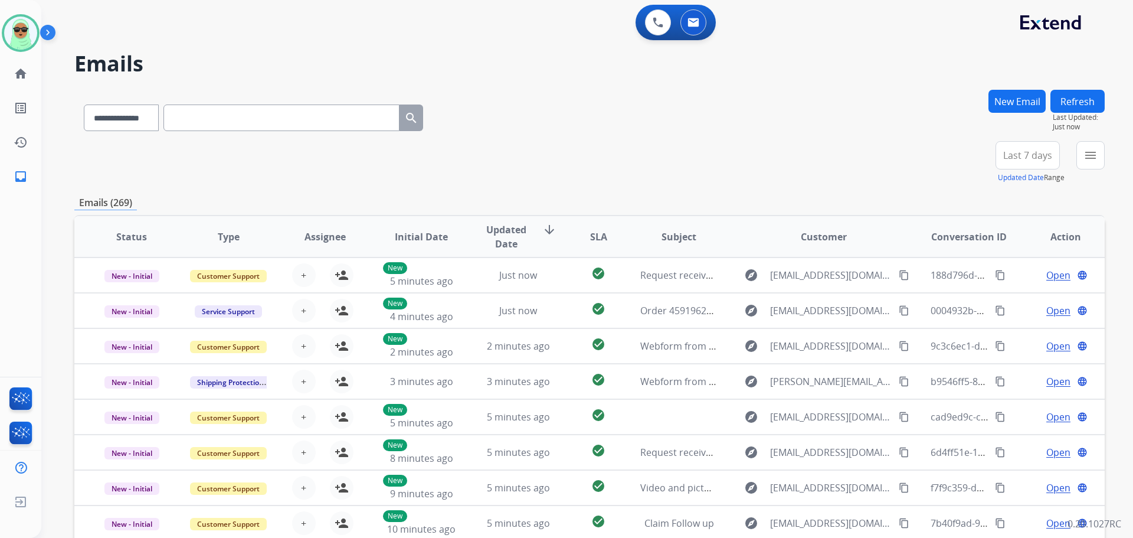
click at [1082, 174] on div "menu Type Claims Adjudication Customer Support Escalation Service Support Shipp…" at bounding box center [1091, 162] width 28 height 42
click at [1087, 168] on button "menu Filters" at bounding box center [1091, 155] width 28 height 28
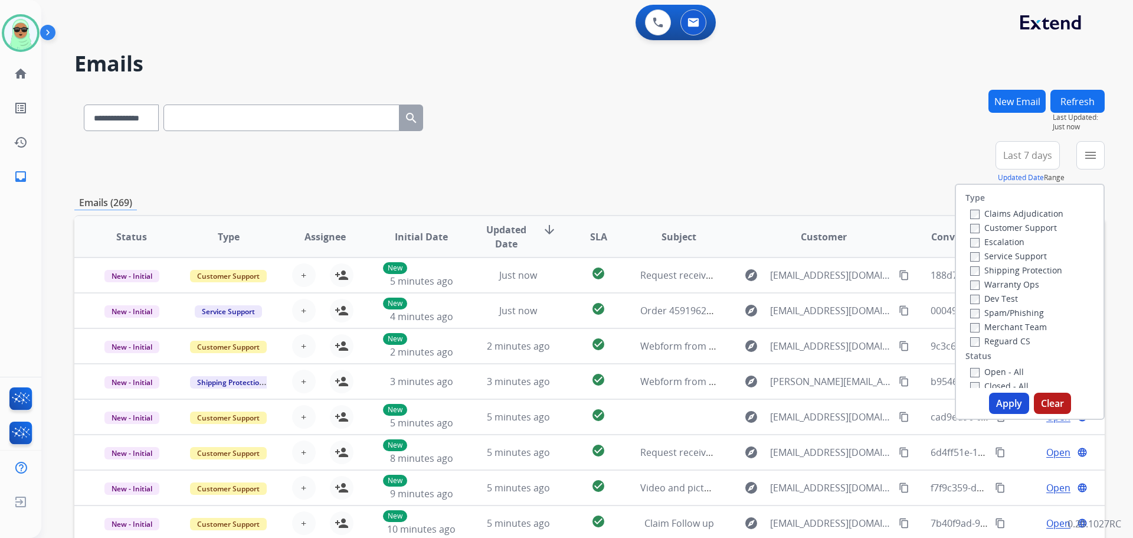
click at [990, 229] on label "Customer Support" at bounding box center [1013, 227] width 87 height 11
click at [991, 267] on label "Shipping Protection" at bounding box center [1016, 269] width 92 height 11
click at [991, 336] on label "Reguard CS" at bounding box center [1000, 340] width 60 height 11
click at [997, 380] on div "Closed - All" at bounding box center [1032, 385] width 124 height 14
drag, startPoint x: 997, startPoint y: 372, endPoint x: 998, endPoint y: 391, distance: 18.9
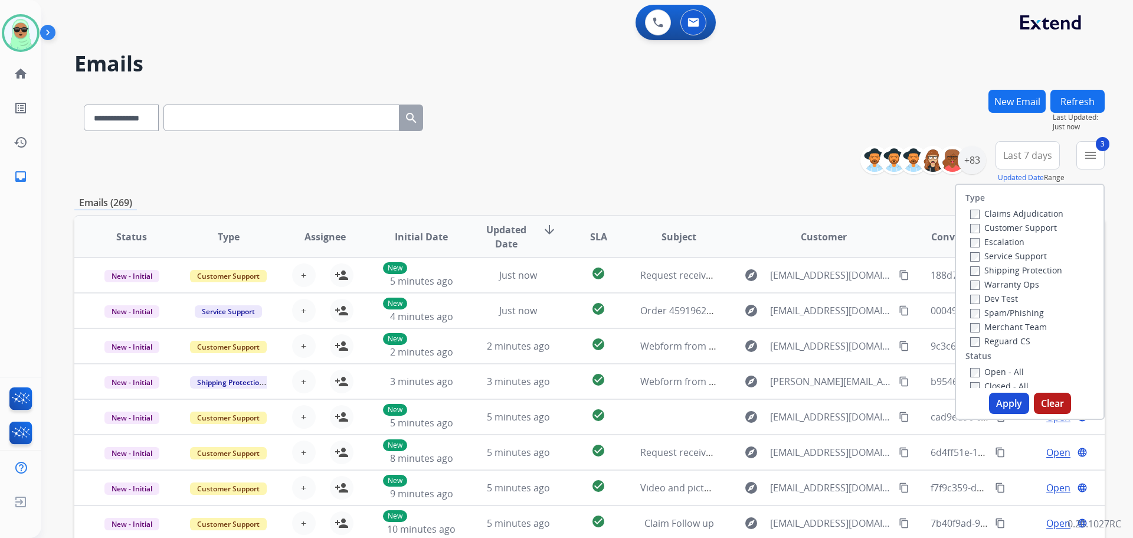
click at [997, 371] on label "Open - All" at bounding box center [997, 371] width 54 height 11
click at [1000, 395] on button "Apply" at bounding box center [1009, 403] width 40 height 21
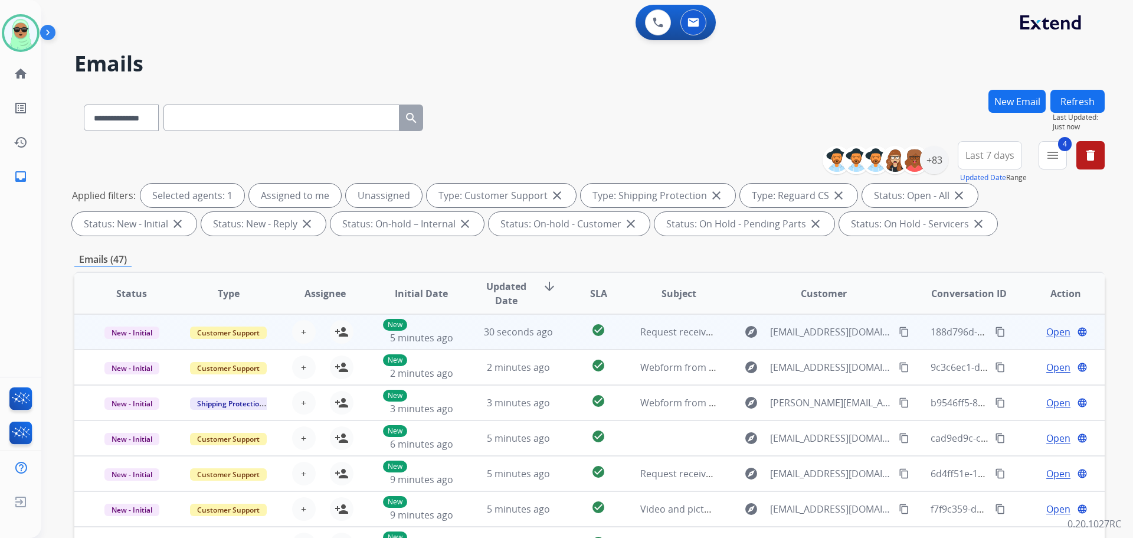
scroll to position [1, 0]
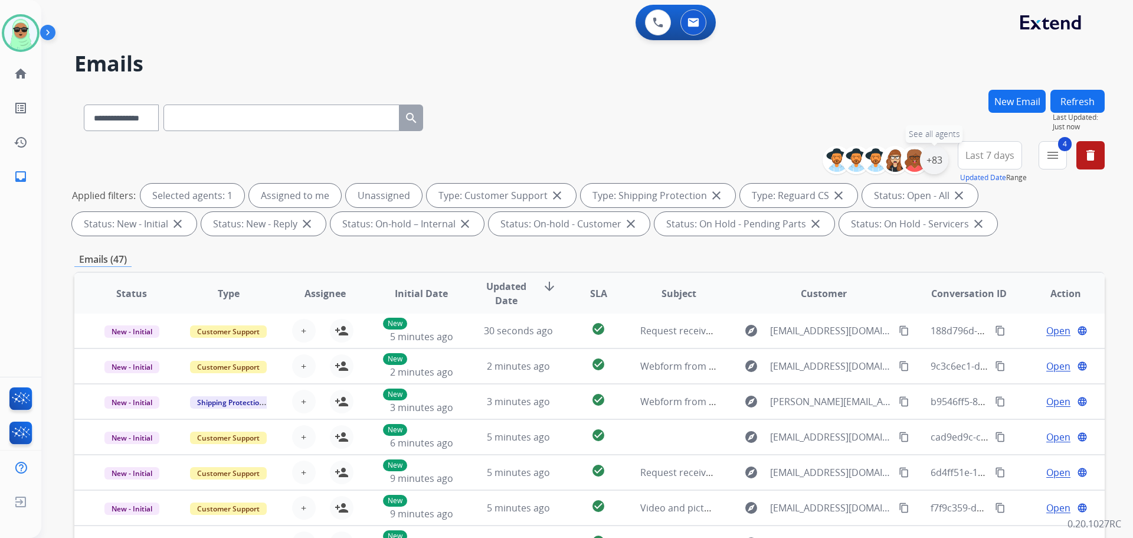
click at [943, 165] on div "+83" at bounding box center [934, 160] width 28 height 28
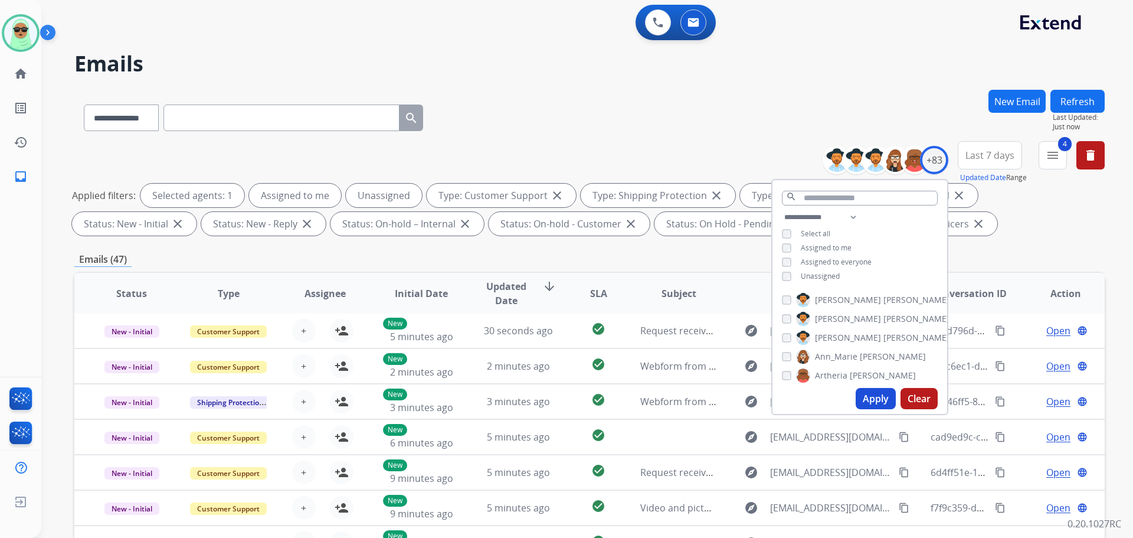
click at [817, 276] on span "Unassigned" at bounding box center [820, 276] width 39 height 10
click at [883, 398] on button "Apply" at bounding box center [876, 398] width 40 height 21
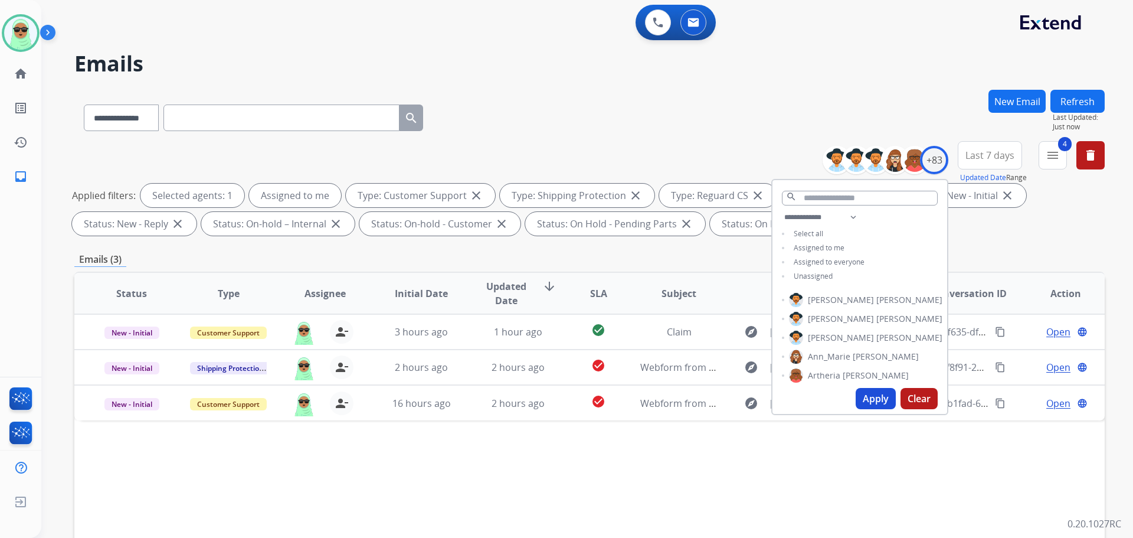
scroll to position [0, 0]
click at [515, 453] on div "Status Type Assignee Initial Date Updated Date arrow_downward SLA Subject Custo…" at bounding box center [589, 469] width 1031 height 395
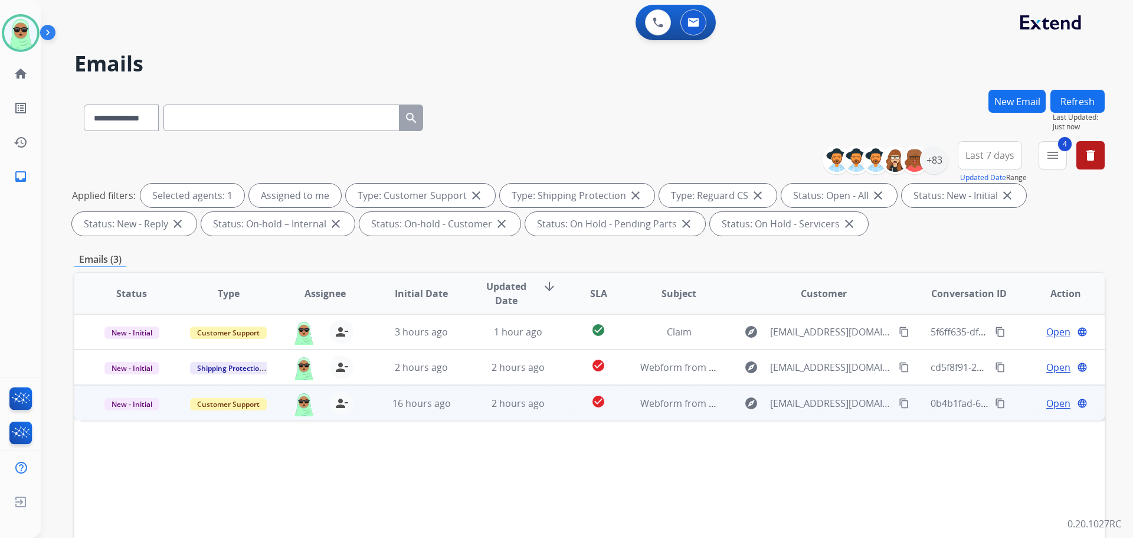
click at [899, 404] on mat-icon "content_copy" at bounding box center [904, 403] width 11 height 11
click at [1046, 397] on span "Open" at bounding box center [1058, 403] width 24 height 14
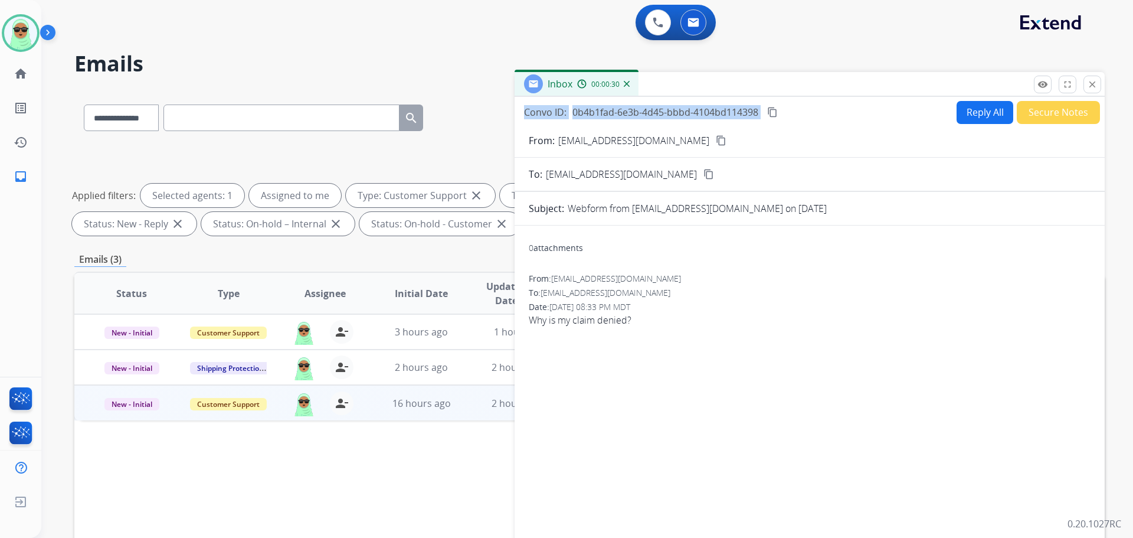
click at [994, 96] on div "Inbox 00:00:31 Convo ID: 0b4b1fad-6e3b-4d45-bbbd-4104bd114398 content_copy Repl…" at bounding box center [810, 327] width 590 height 511
click at [980, 106] on button "Reply All" at bounding box center [985, 112] width 57 height 23
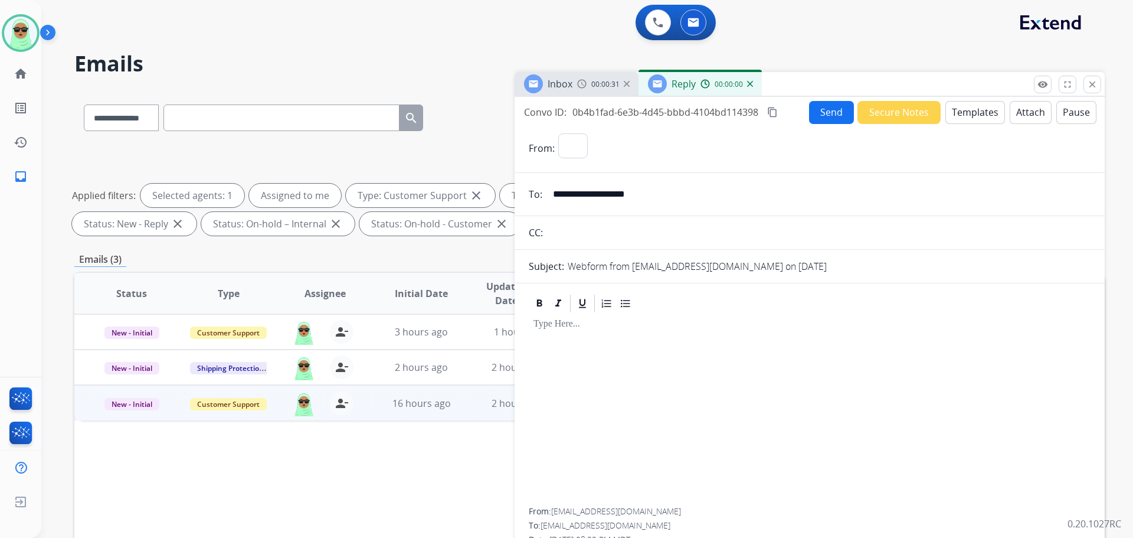
select select "**********"
click at [962, 110] on button "Templates" at bounding box center [976, 112] width 60 height 23
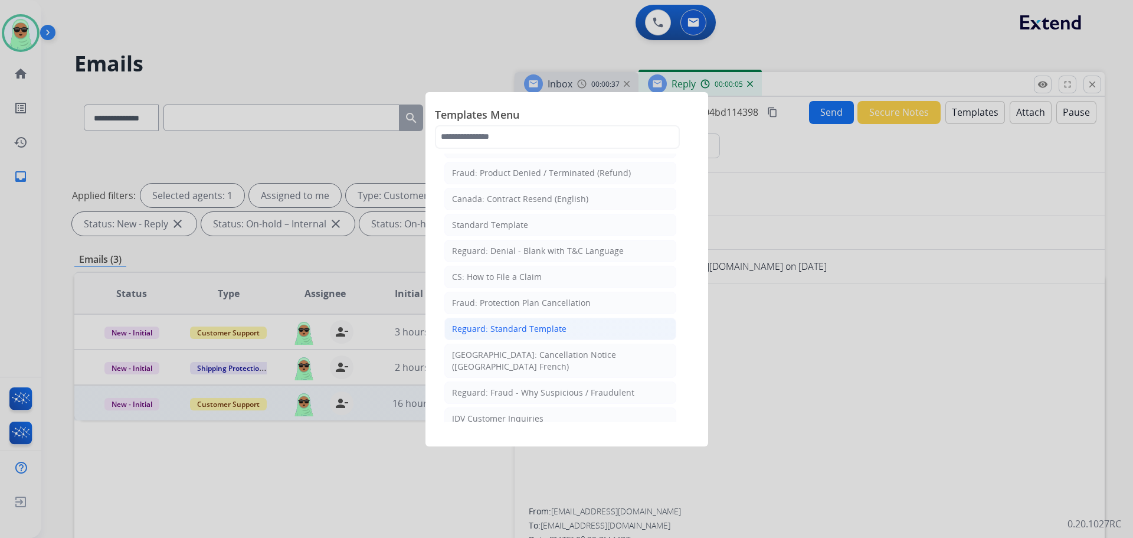
scroll to position [118, 0]
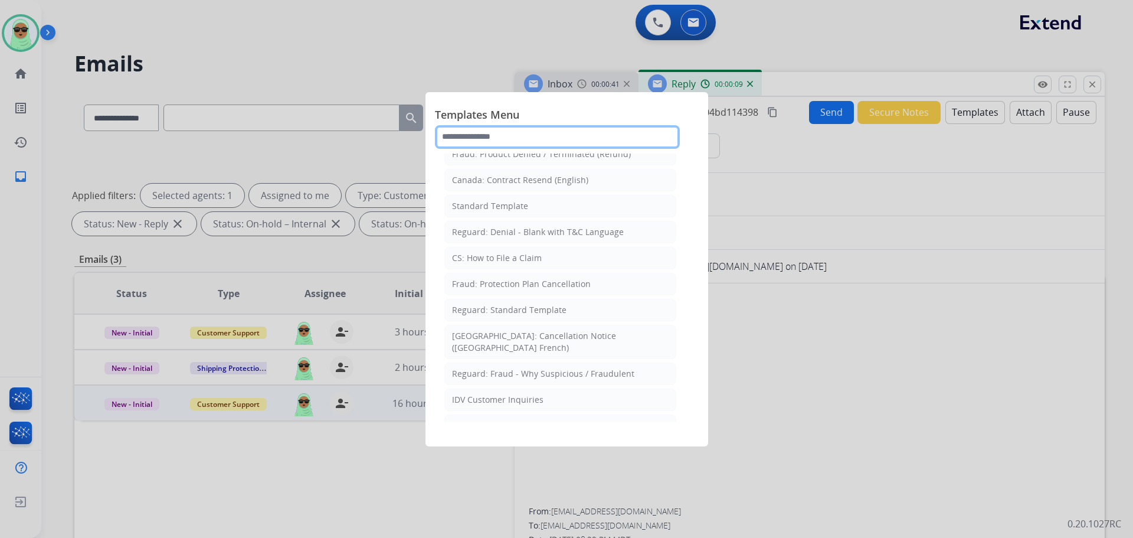
click at [583, 145] on input "text" at bounding box center [557, 137] width 245 height 24
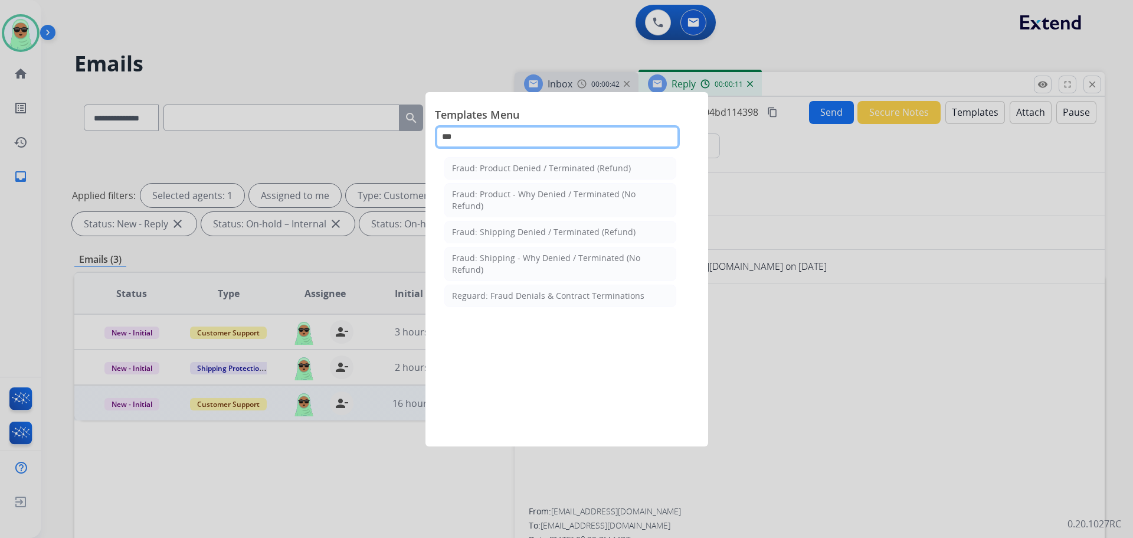
scroll to position [0, 0]
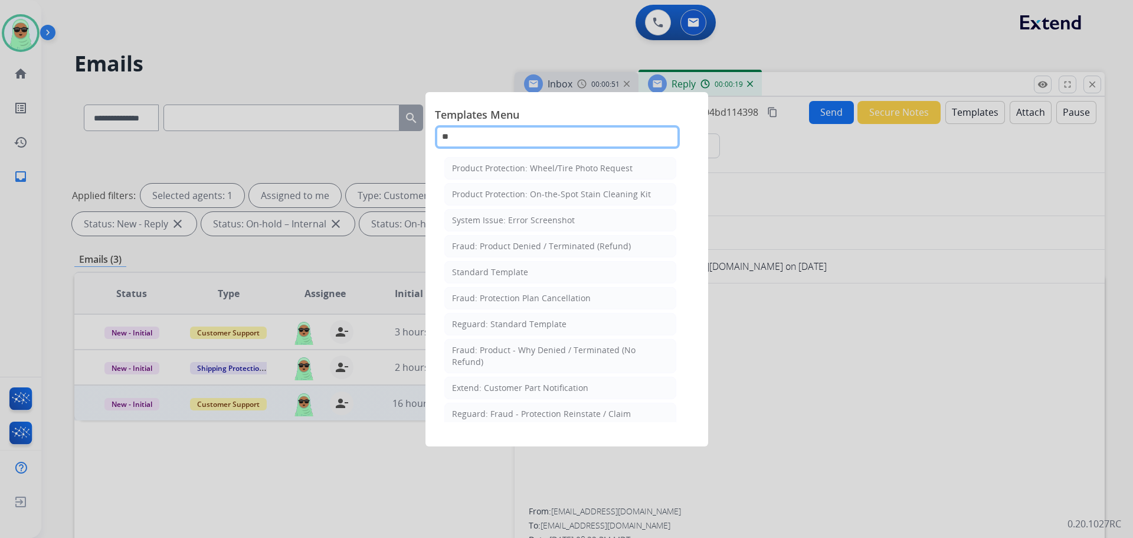
type input "*"
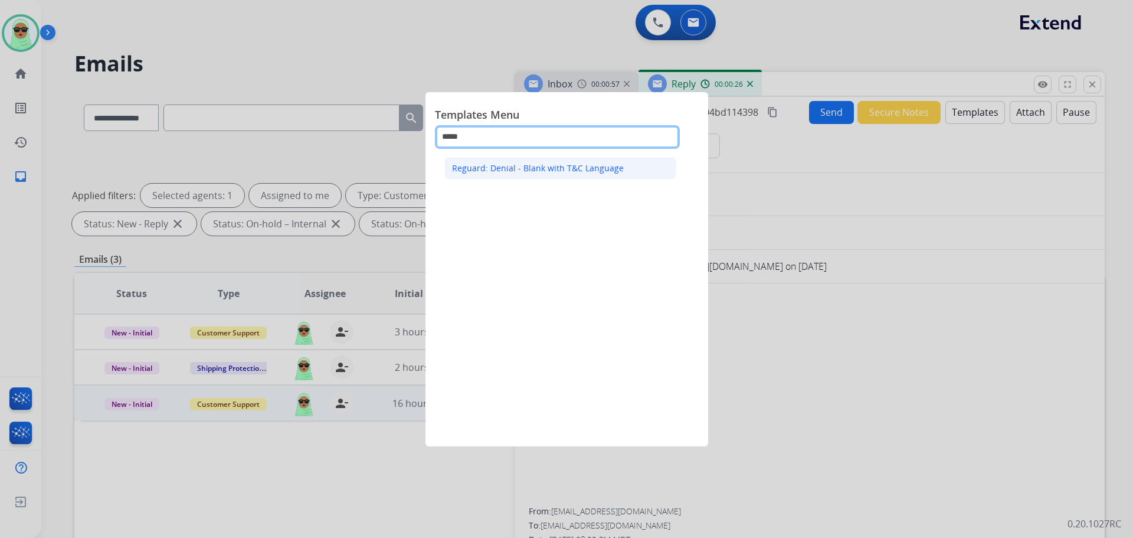
type input "*****"
click at [600, 159] on li "Reguard: Denial - Blank with T&C Language" at bounding box center [560, 168] width 232 height 22
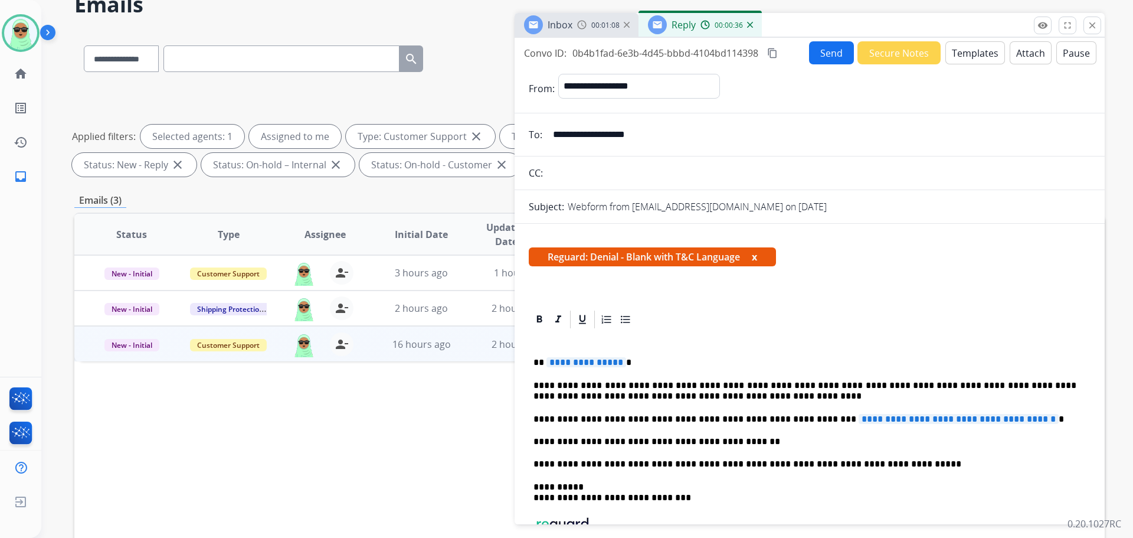
click at [757, 30] on div "Reply 00:00:36" at bounding box center [700, 25] width 123 height 24
click at [754, 30] on div "Reply 00:00:37" at bounding box center [700, 25] width 123 height 24
click at [744, 21] on div "00:00:37" at bounding box center [727, 24] width 52 height 11
click at [754, 25] on div "Reply 00:00:38" at bounding box center [700, 25] width 123 height 24
click at [750, 22] on img at bounding box center [750, 25] width 6 height 6
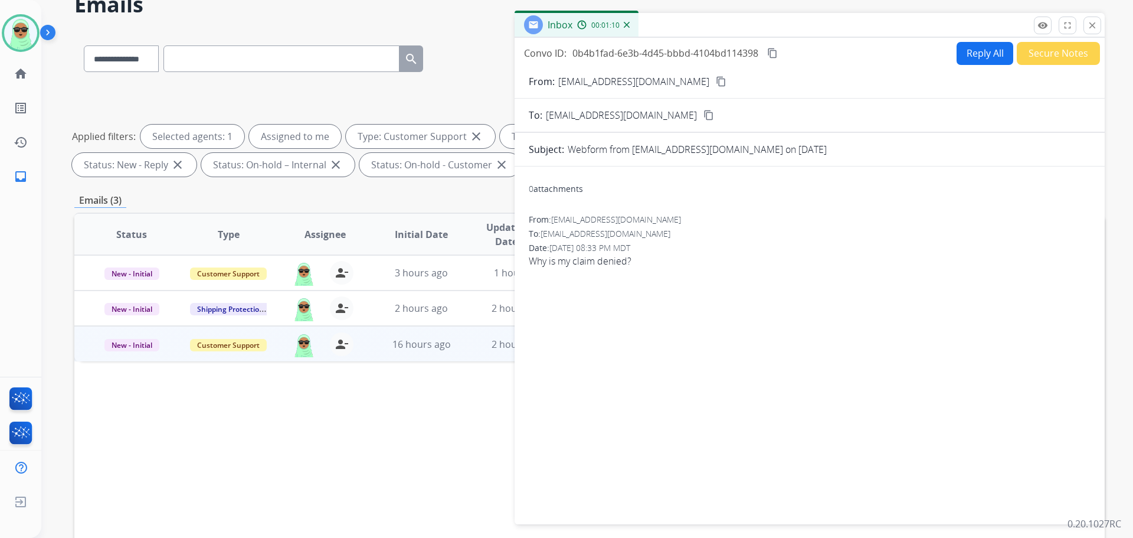
click at [966, 58] on button "Reply All" at bounding box center [985, 53] width 57 height 23
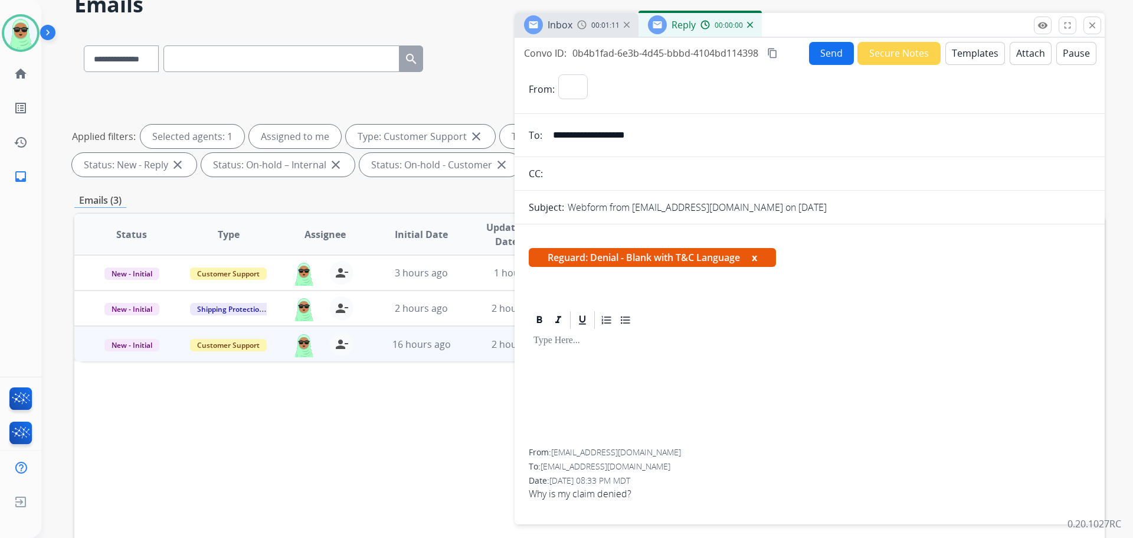
select select "**********"
click at [960, 52] on button "Templates" at bounding box center [976, 53] width 60 height 23
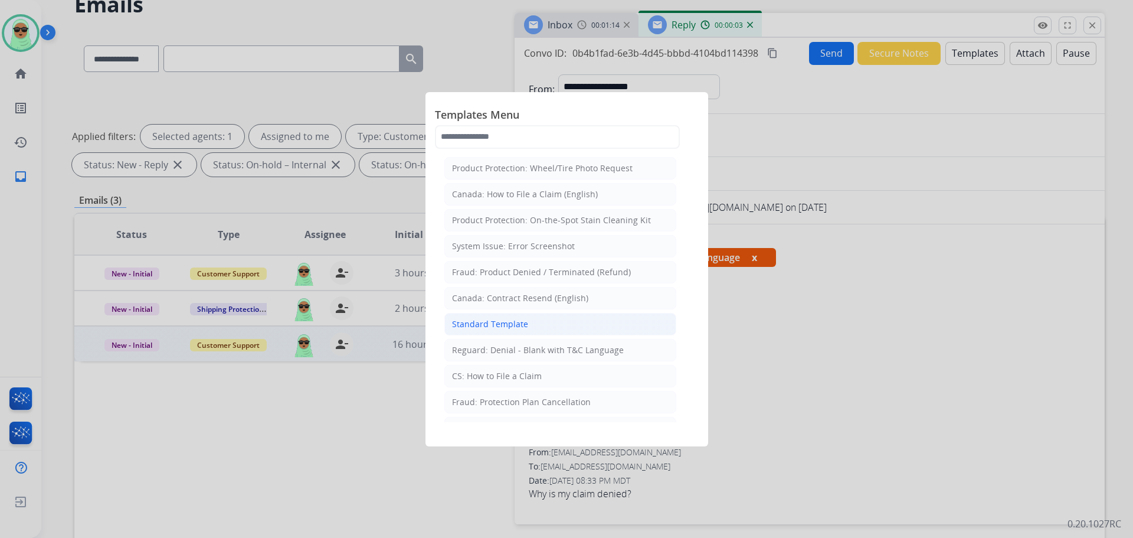
click at [554, 322] on li "Standard Template" at bounding box center [560, 324] width 232 height 22
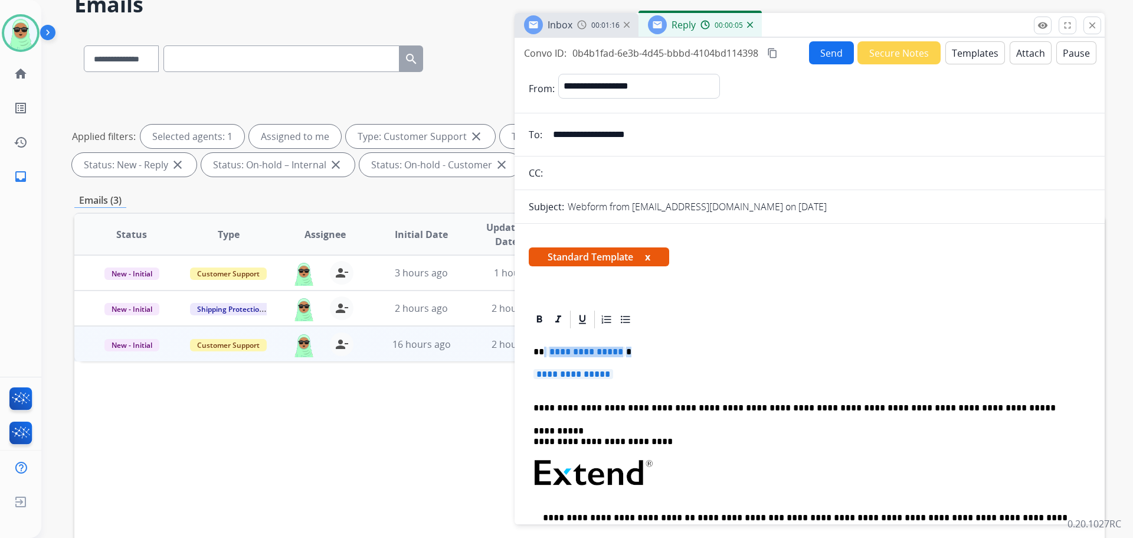
drag, startPoint x: 615, startPoint y: 381, endPoint x: 556, endPoint y: 332, distance: 76.3
click at [542, 337] on div "**********" at bounding box center [810, 501] width 562 height 342
drag, startPoint x: 620, startPoint y: 380, endPoint x: 570, endPoint y: 354, distance: 56.0
click at [570, 354] on div "**********" at bounding box center [810, 501] width 562 height 342
click at [613, 363] on div "**********" at bounding box center [810, 501] width 562 height 342
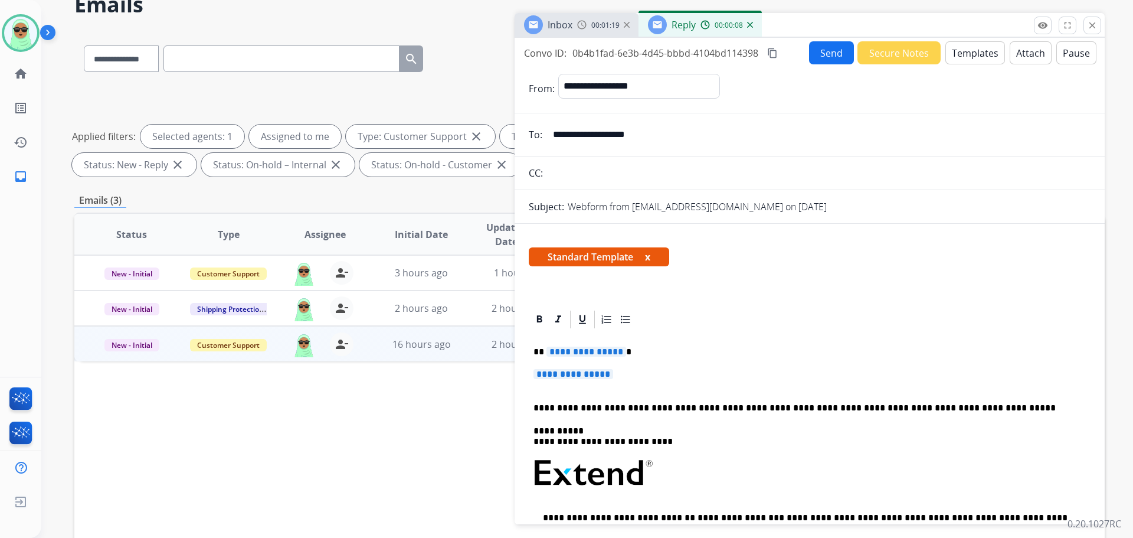
click at [610, 369] on span "**********" at bounding box center [574, 374] width 80 height 10
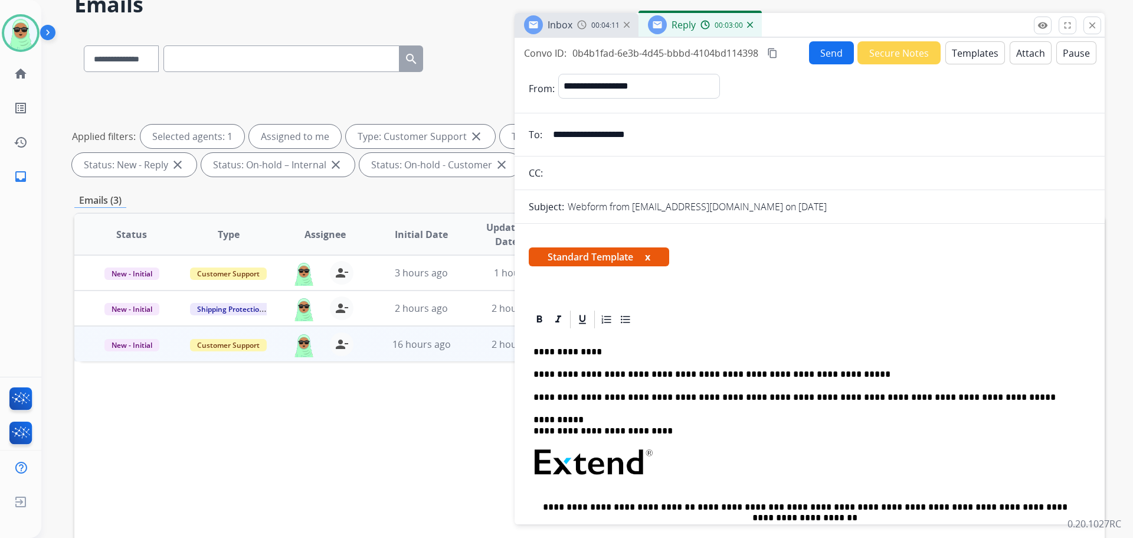
click at [876, 361] on div "**********" at bounding box center [810, 495] width 562 height 331
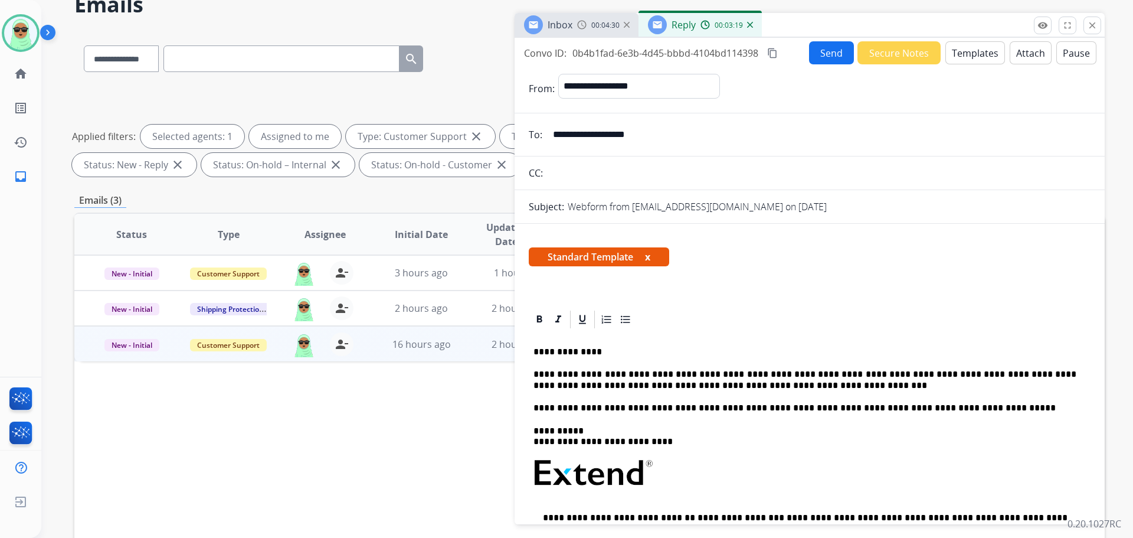
click at [825, 374] on p "**********" at bounding box center [805, 380] width 543 height 22
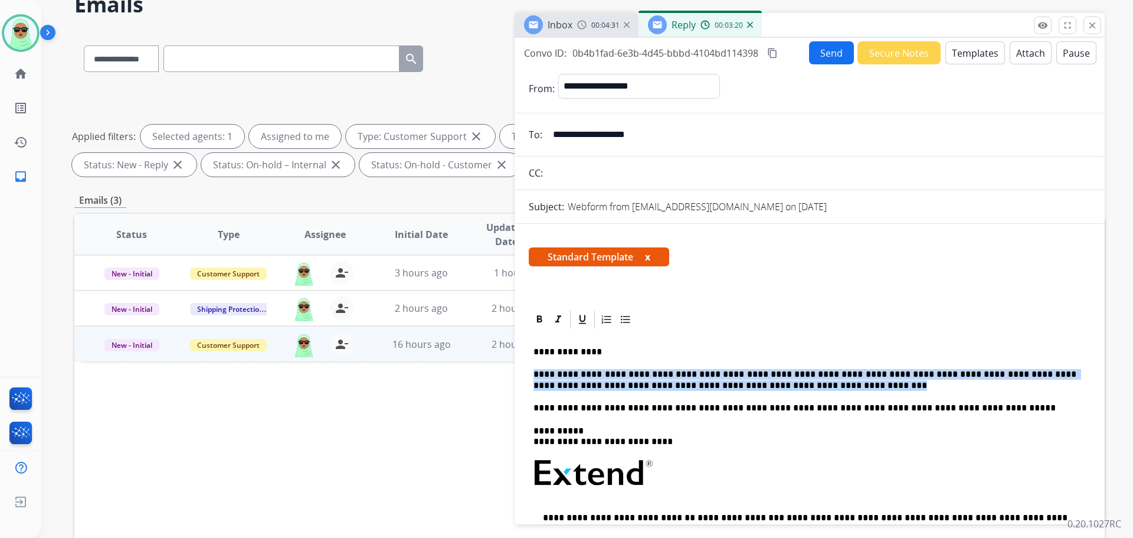
click at [825, 374] on p "**********" at bounding box center [805, 380] width 543 height 22
copy p "**********"
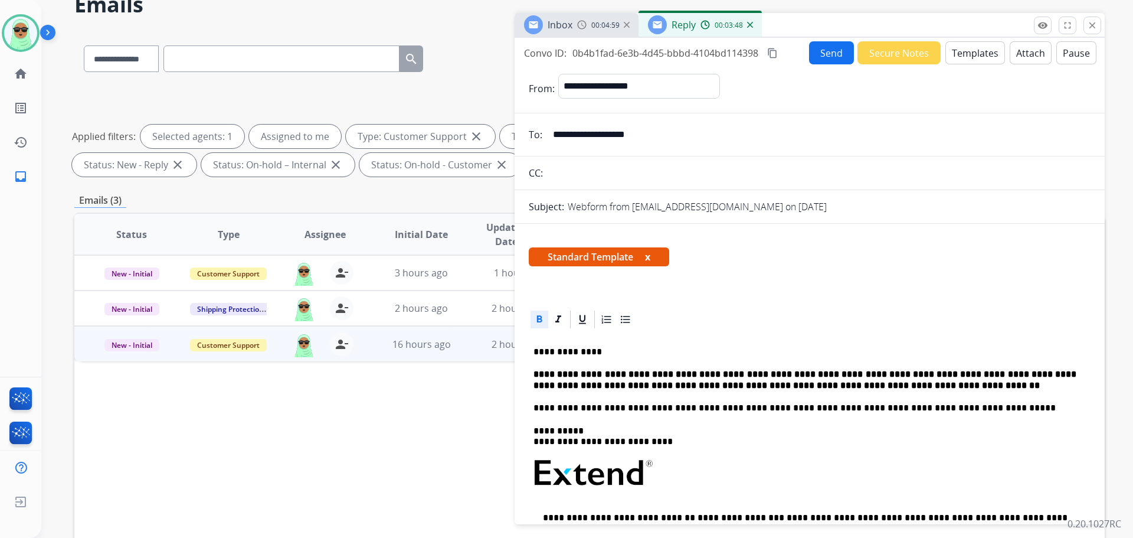
click at [721, 380] on strong "**********" at bounding box center [806, 378] width 545 height 19
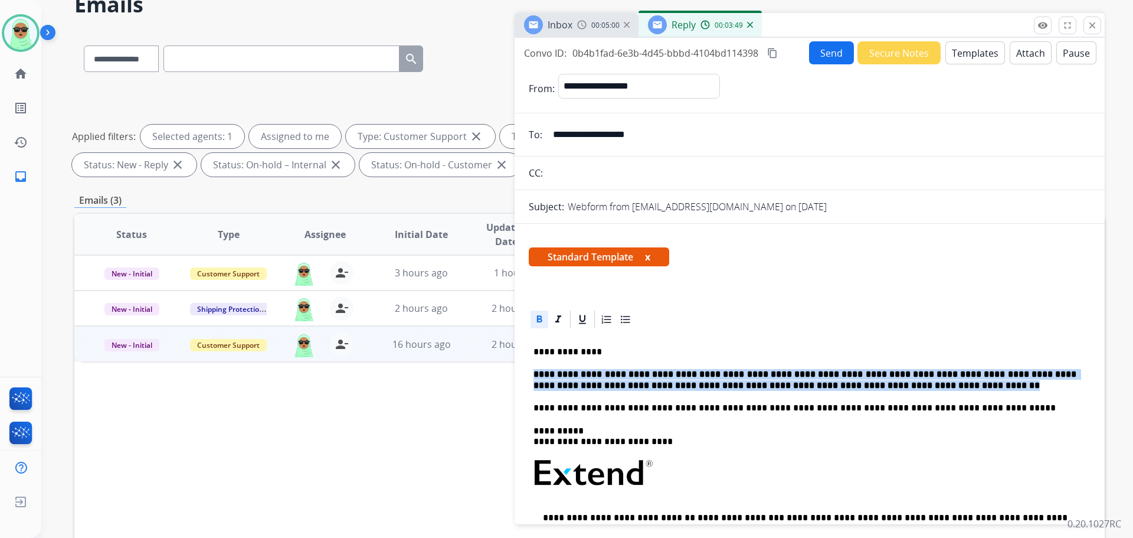
click at [721, 380] on strong "**********" at bounding box center [806, 378] width 545 height 19
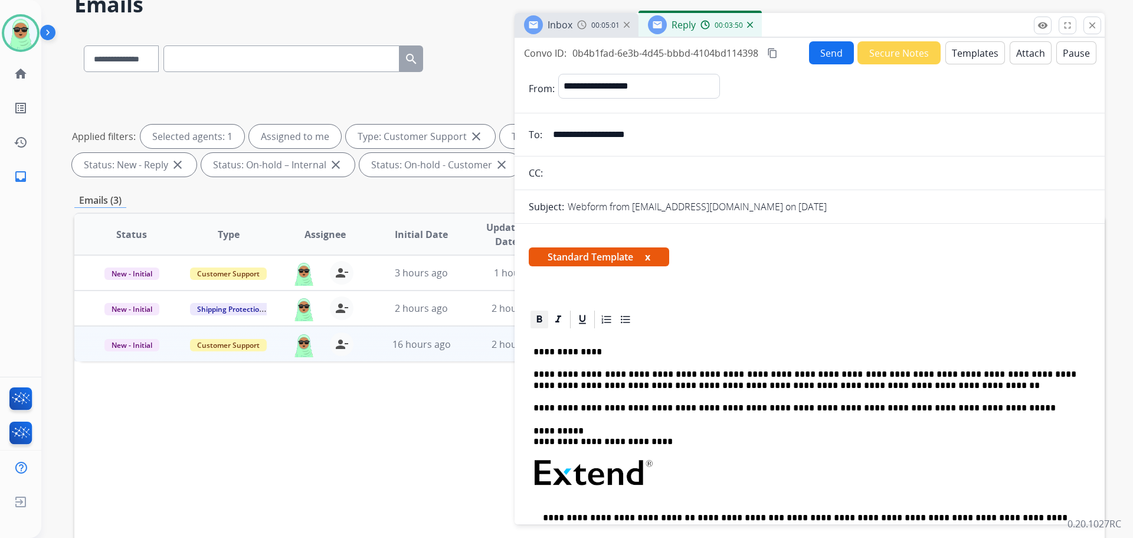
click at [539, 319] on icon at bounding box center [539, 318] width 5 height 7
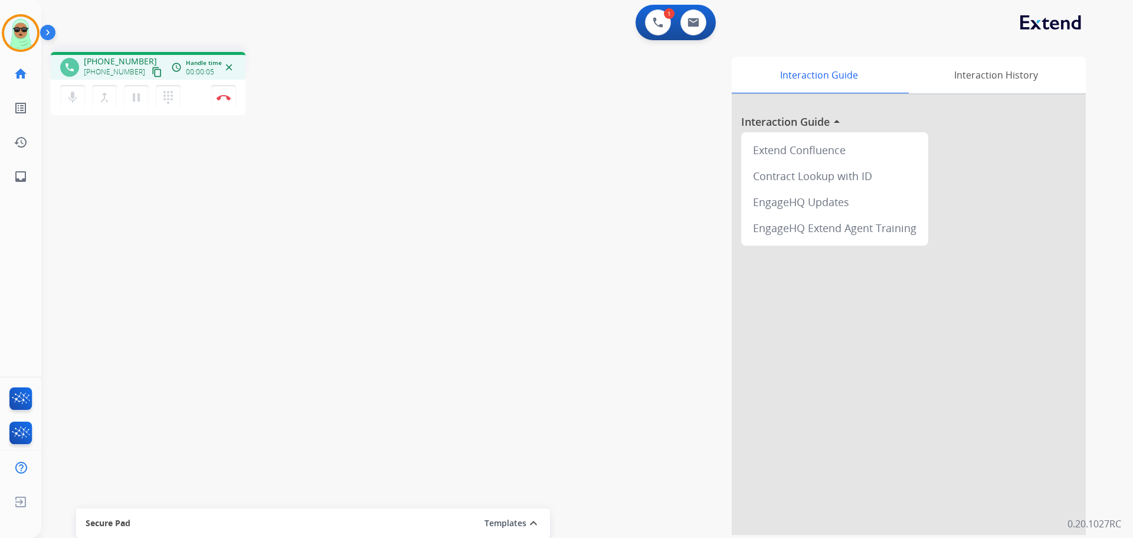
click at [152, 71] on mat-icon "content_copy" at bounding box center [157, 72] width 11 height 11
click at [230, 97] on img at bounding box center [224, 97] width 14 height 6
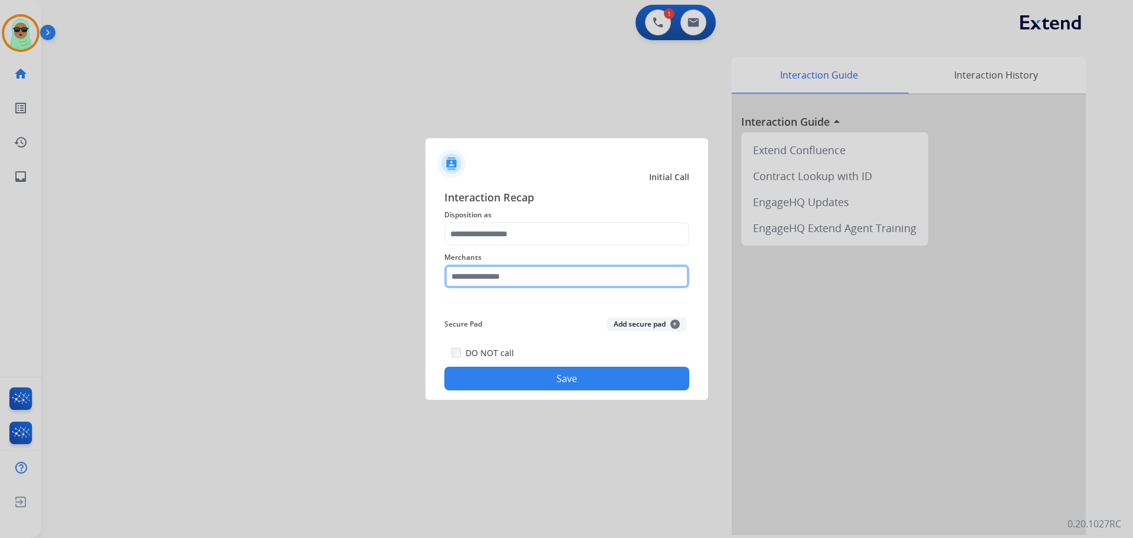
click at [575, 272] on input "text" at bounding box center [566, 276] width 245 height 24
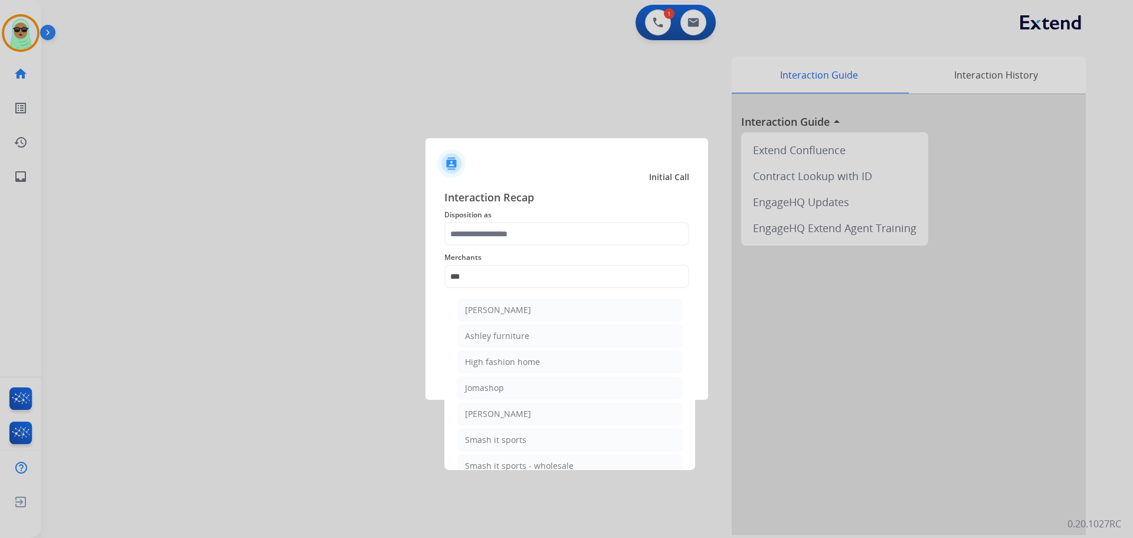
click at [528, 306] on li "[PERSON_NAME]" at bounding box center [569, 310] width 225 height 22
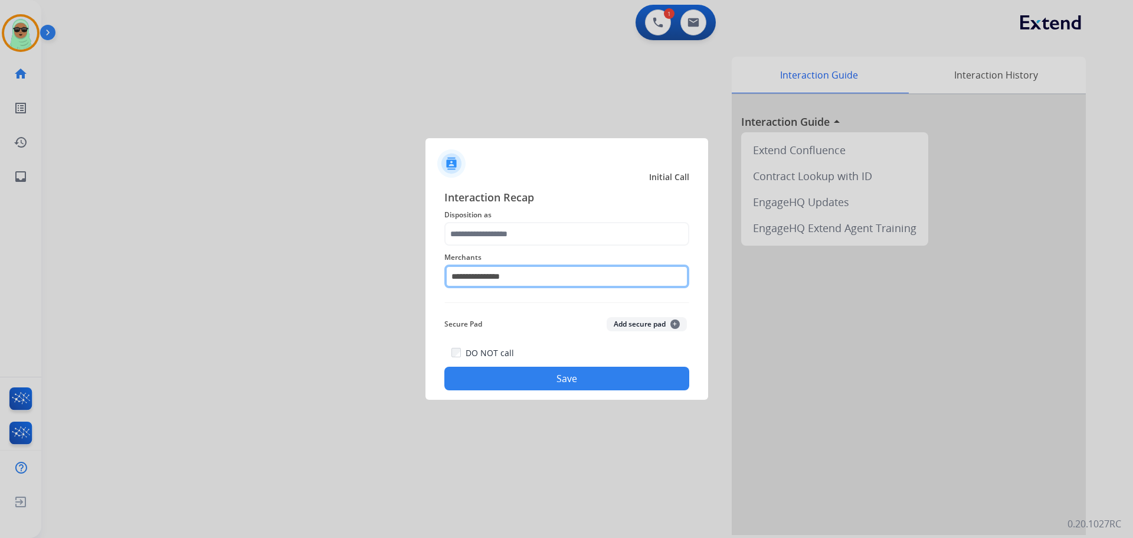
click at [533, 283] on input "**********" at bounding box center [566, 276] width 245 height 24
click at [534, 283] on input "**********" at bounding box center [566, 276] width 245 height 24
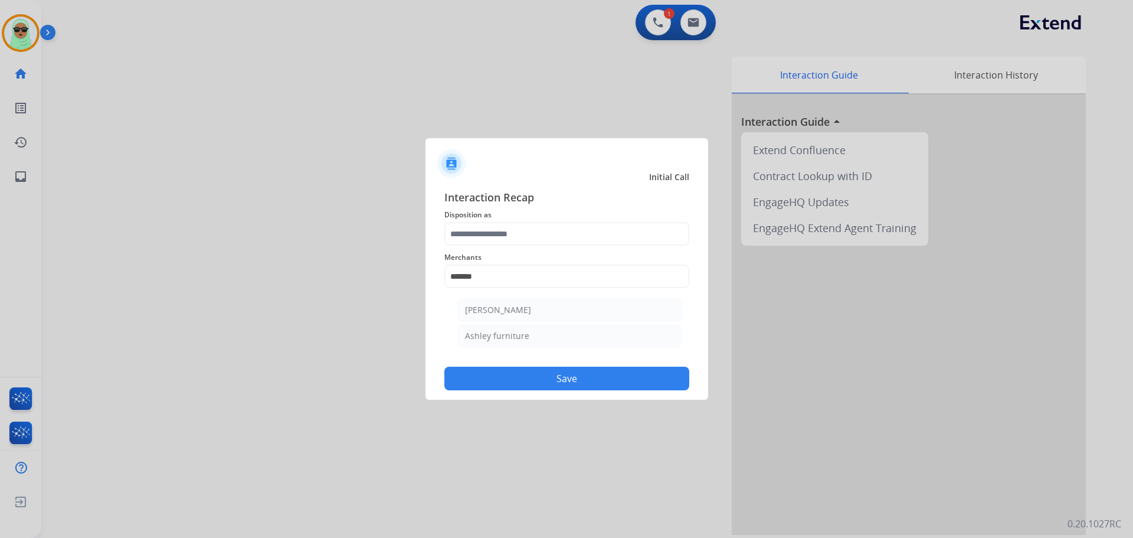
click at [525, 337] on div "Ashley furniture" at bounding box center [497, 336] width 64 height 12
type input "**********"
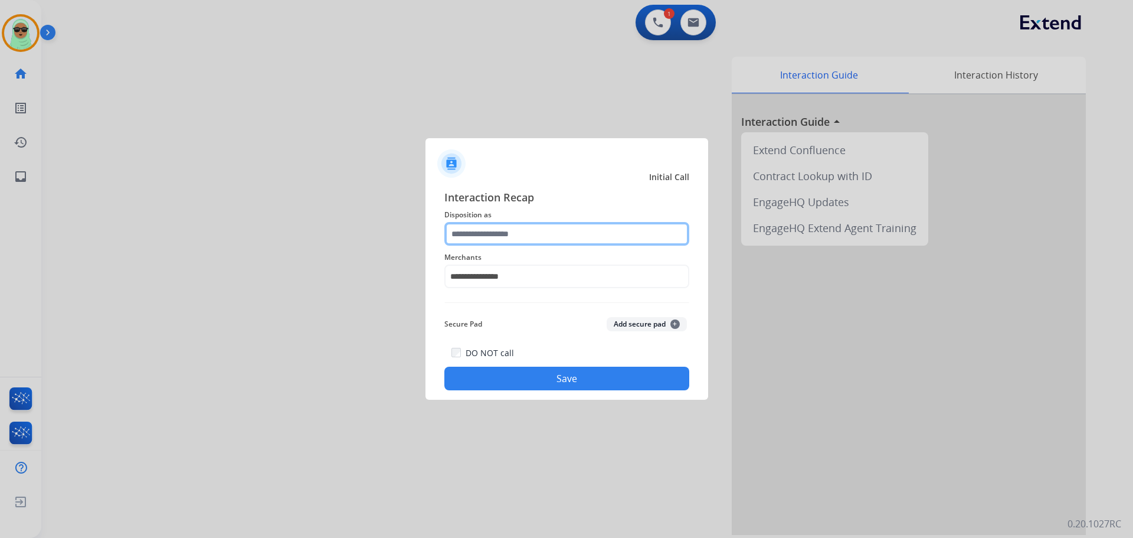
drag, startPoint x: 541, startPoint y: 236, endPoint x: 549, endPoint y: 244, distance: 11.7
click at [544, 239] on input "text" at bounding box center [566, 234] width 245 height 24
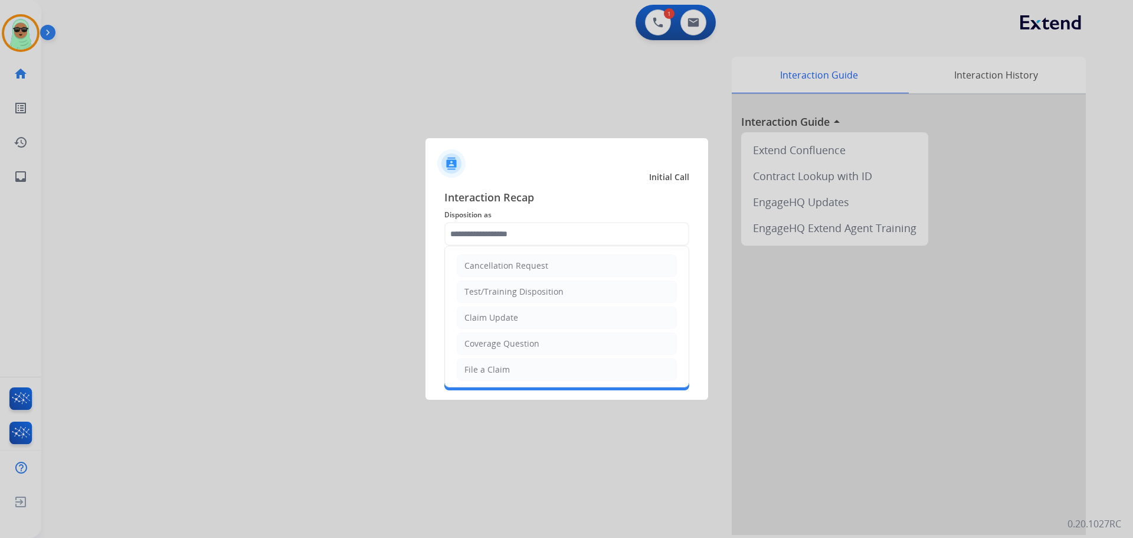
click at [550, 316] on li "Claim Update" at bounding box center [567, 317] width 220 height 22
type input "**********"
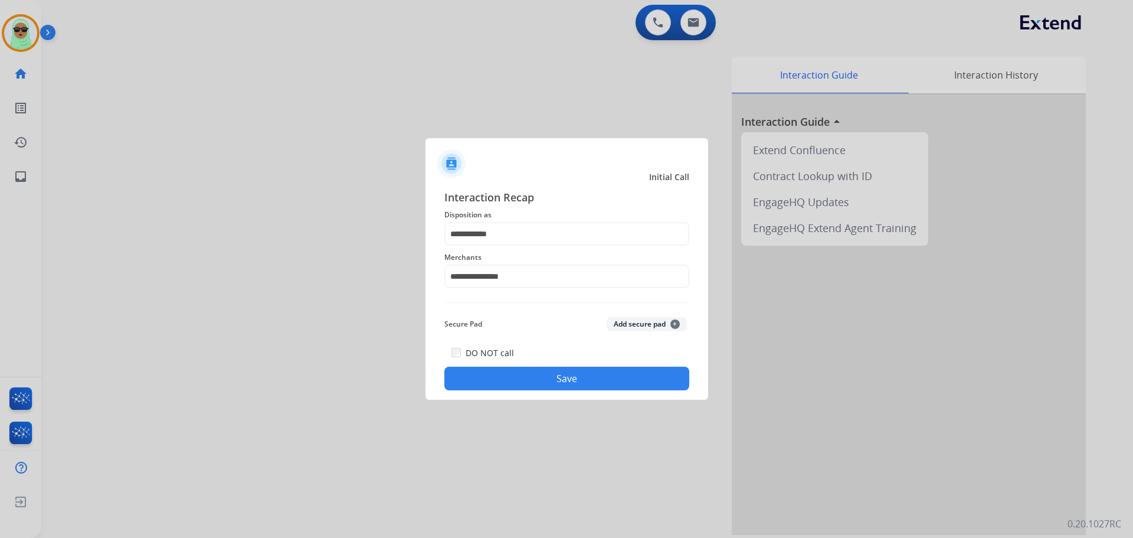
click at [568, 389] on button "Save" at bounding box center [566, 379] width 245 height 24
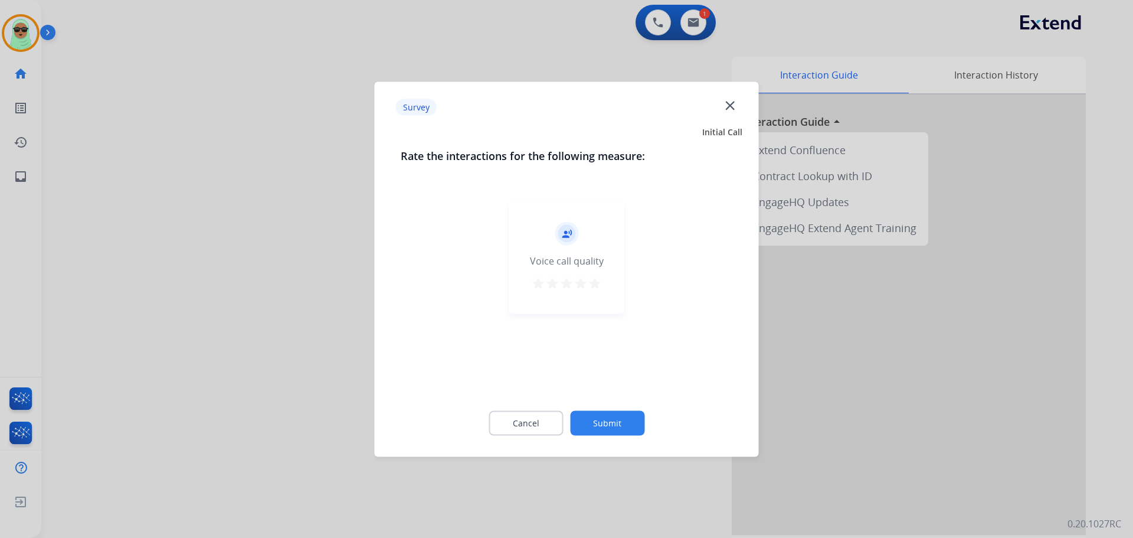
click at [611, 426] on button "Submit" at bounding box center [607, 422] width 74 height 25
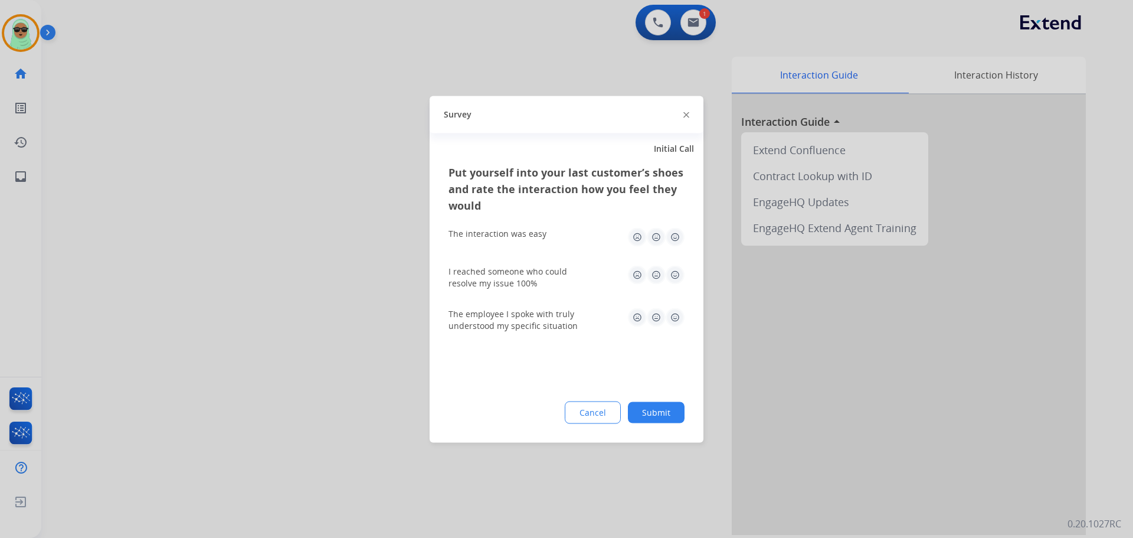
click at [637, 412] on button "Submit" at bounding box center [656, 411] width 57 height 21
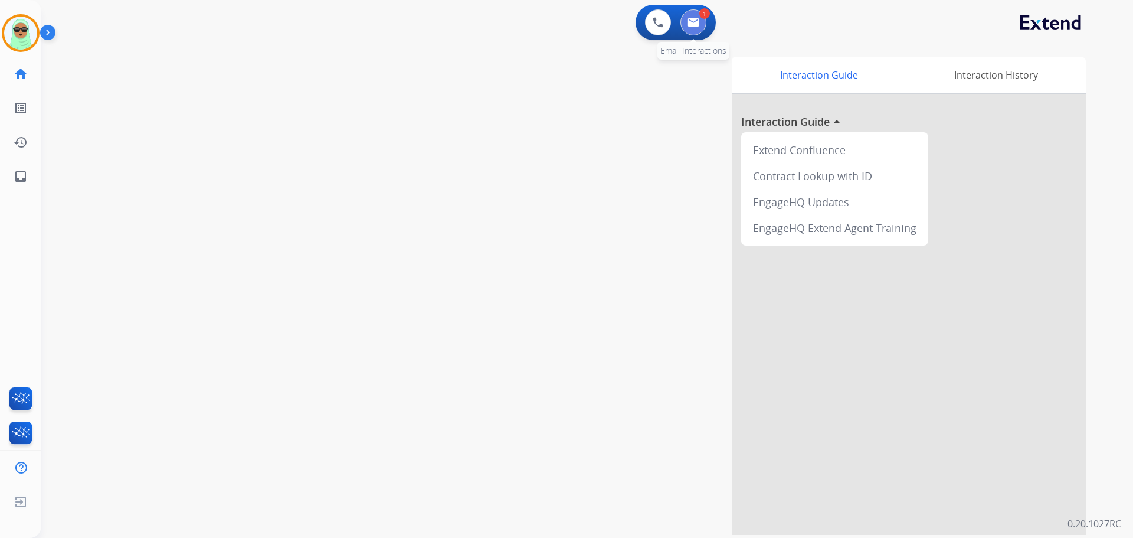
click at [697, 21] on img at bounding box center [694, 22] width 12 height 9
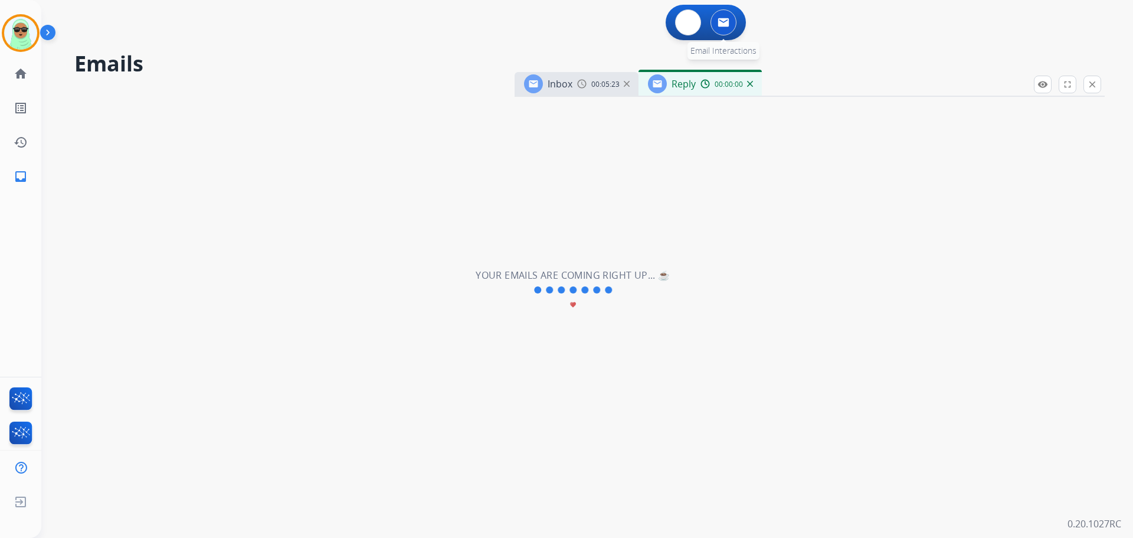
select select "**********"
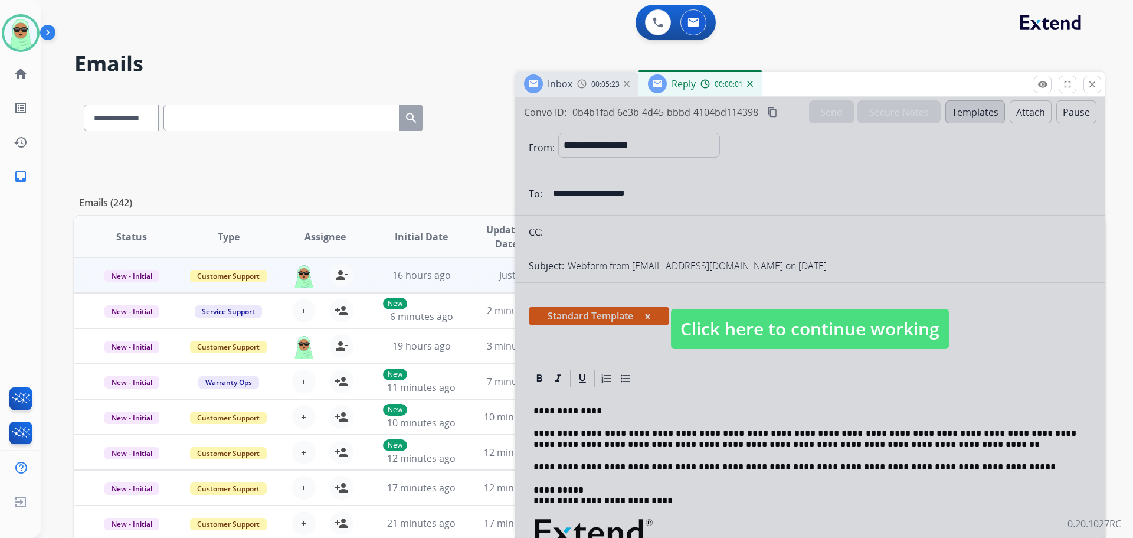
click at [781, 323] on span "Click here to continue working" at bounding box center [810, 329] width 278 height 40
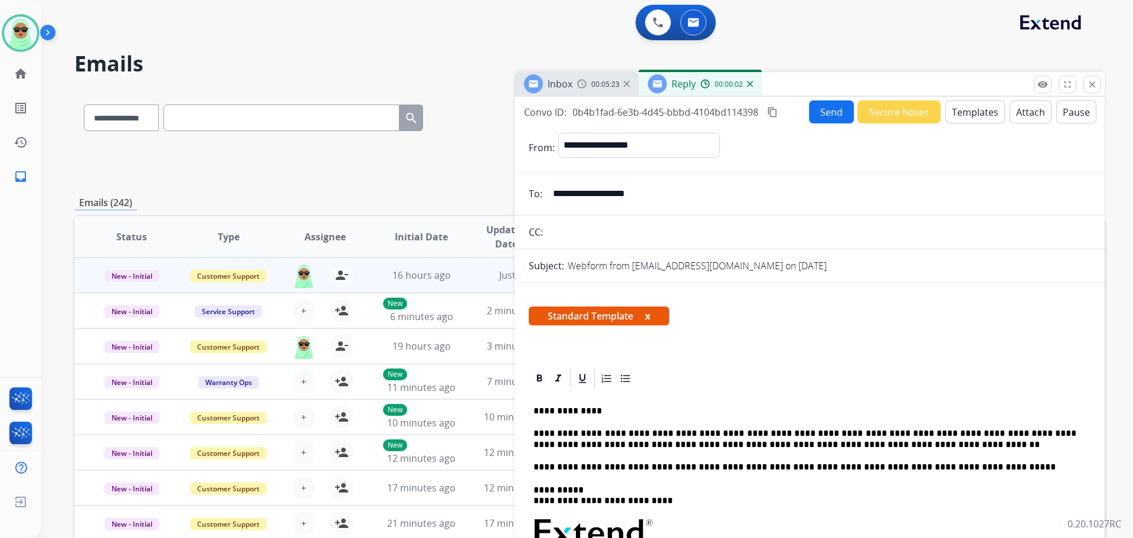
click at [822, 99] on div "**********" at bounding box center [810, 315] width 590 height 436
click at [832, 123] on div "**********" at bounding box center [810, 315] width 590 height 436
click at [833, 107] on button "Send" at bounding box center [831, 111] width 45 height 23
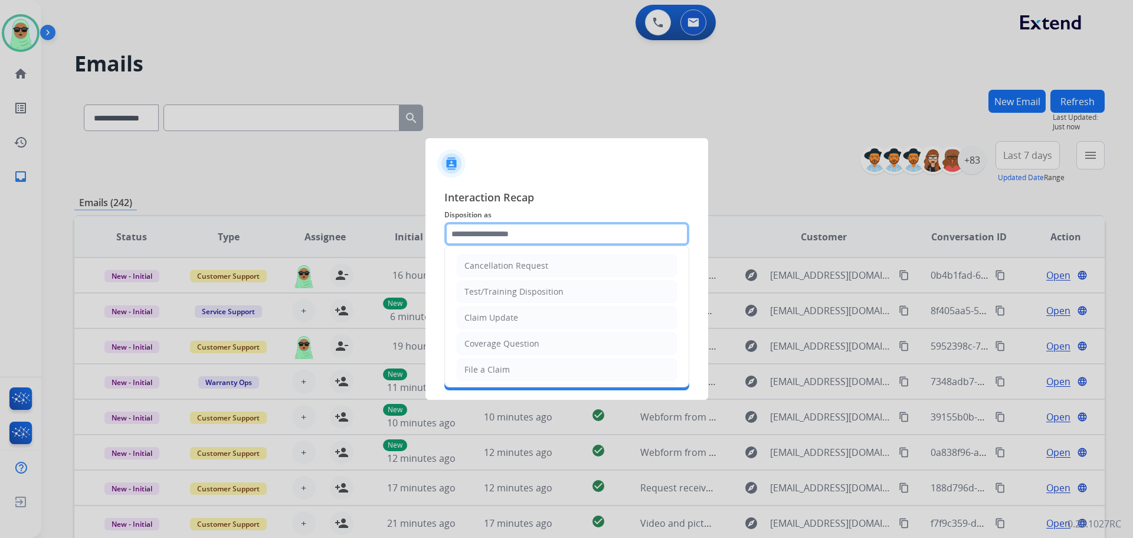
click at [576, 239] on input "text" at bounding box center [566, 234] width 245 height 24
type input "*"
click at [550, 318] on li "Claim Update" at bounding box center [567, 317] width 220 height 22
type input "**********"
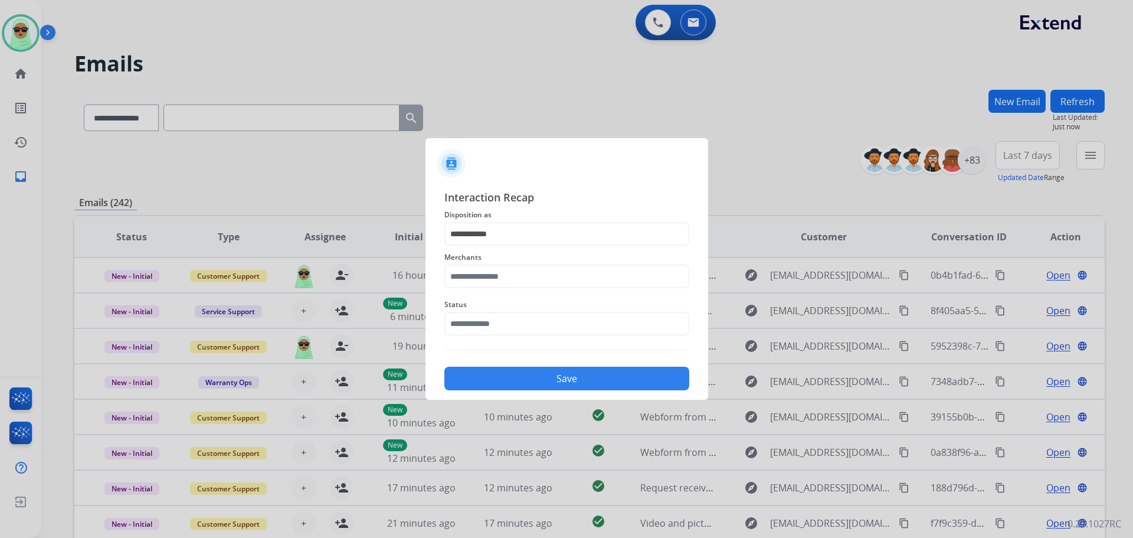
click at [539, 256] on span "Merchants" at bounding box center [566, 257] width 245 height 14
click at [535, 279] on input "text" at bounding box center [566, 276] width 245 height 24
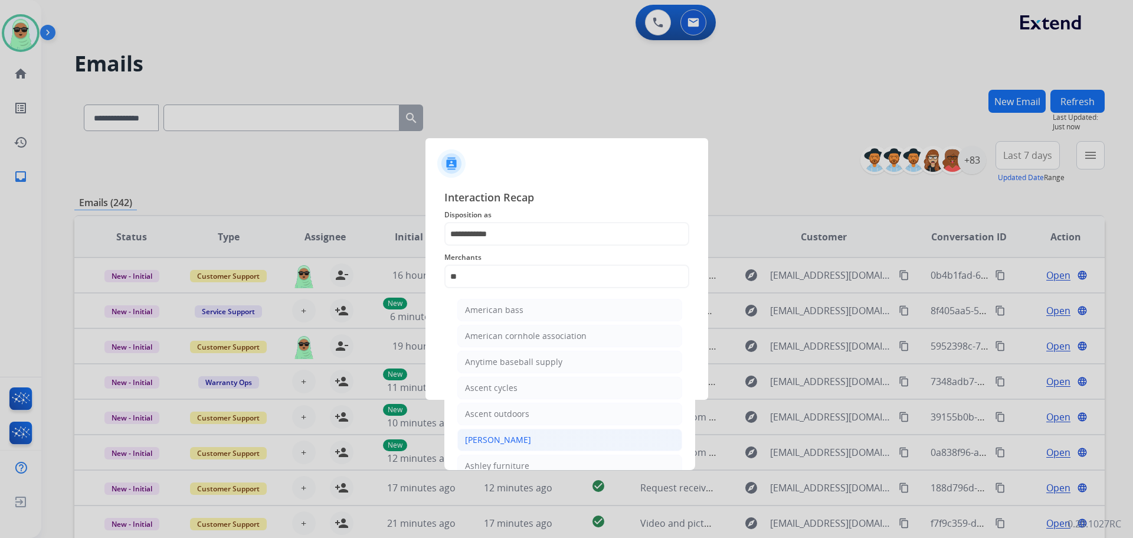
click at [529, 431] on li "[PERSON_NAME]" at bounding box center [569, 440] width 225 height 22
type input "**********"
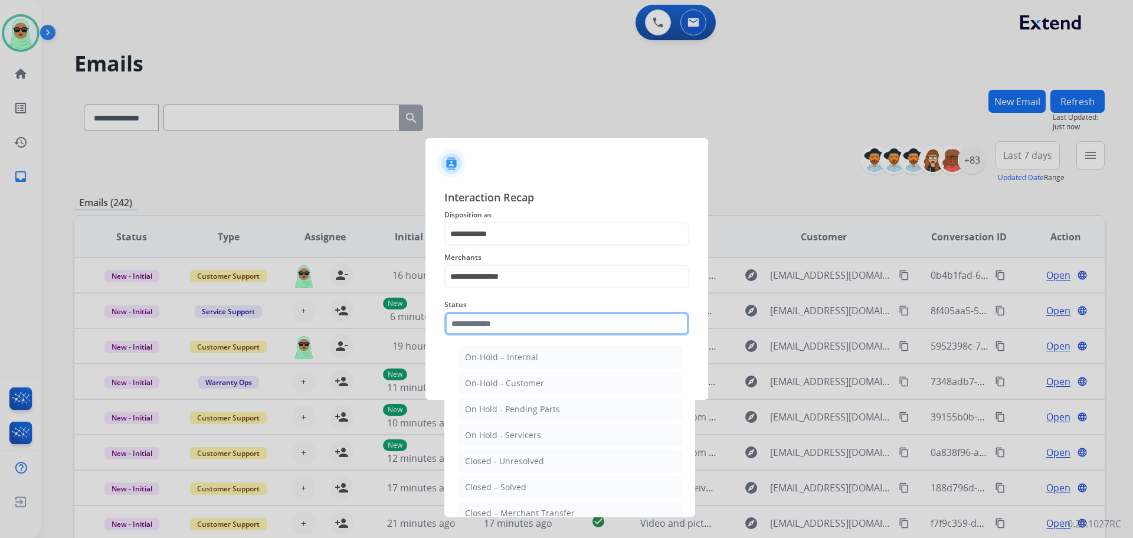
click at [507, 318] on input "text" at bounding box center [566, 324] width 245 height 24
drag, startPoint x: 529, startPoint y: 483, endPoint x: 543, endPoint y: 459, distance: 27.2
click at [532, 480] on li "Closed – Solved" at bounding box center [569, 487] width 225 height 22
type input "**********"
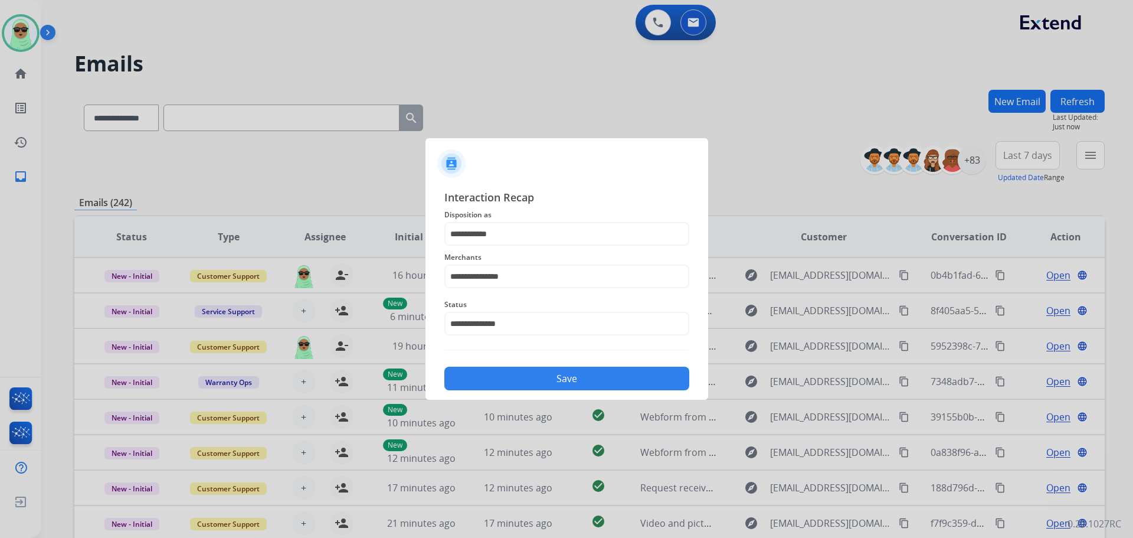
click at [573, 384] on button "Save" at bounding box center [566, 379] width 245 height 24
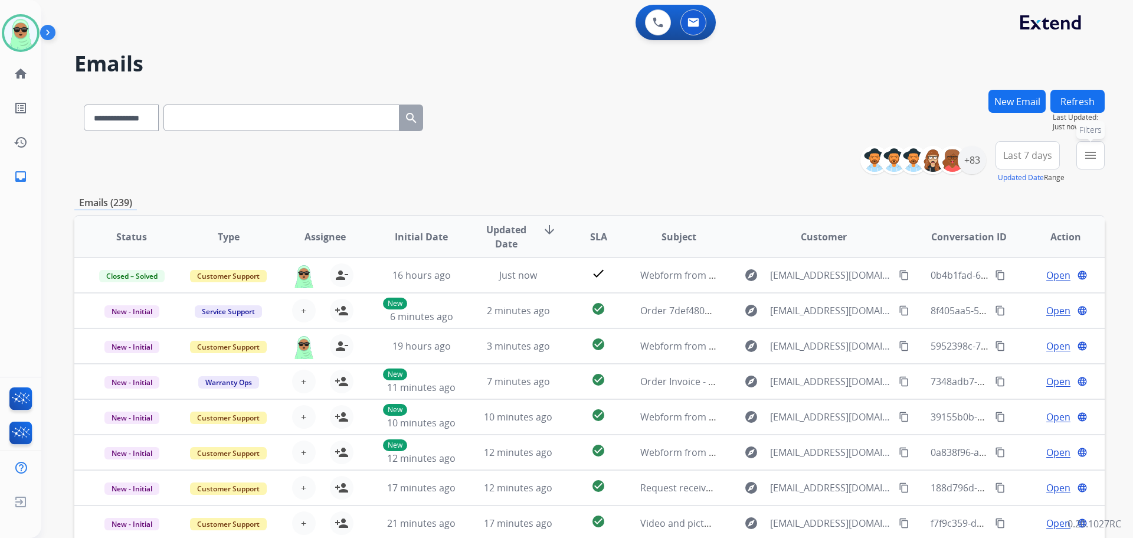
click at [1088, 162] on mat-icon "menu" at bounding box center [1091, 155] width 14 height 14
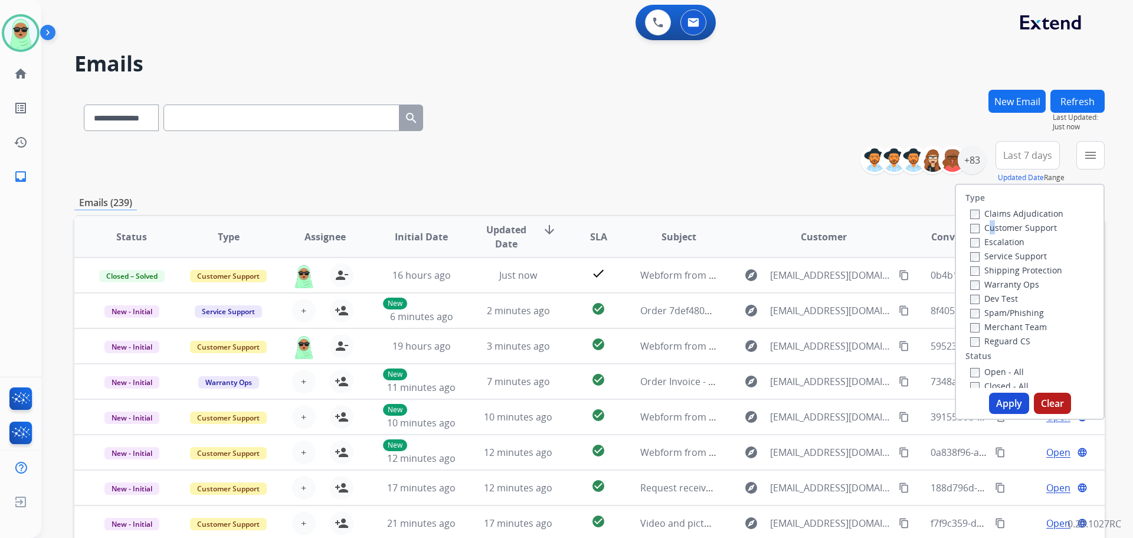
click at [980, 224] on div "Customer Support" at bounding box center [1016, 227] width 93 height 14
click at [980, 224] on label "Customer Support" at bounding box center [1013, 227] width 87 height 11
click at [996, 274] on label "Shipping Protection" at bounding box center [1016, 269] width 92 height 11
click at [995, 342] on label "Reguard CS" at bounding box center [1000, 340] width 60 height 11
click at [996, 365] on div "Open - All" at bounding box center [1032, 371] width 124 height 14
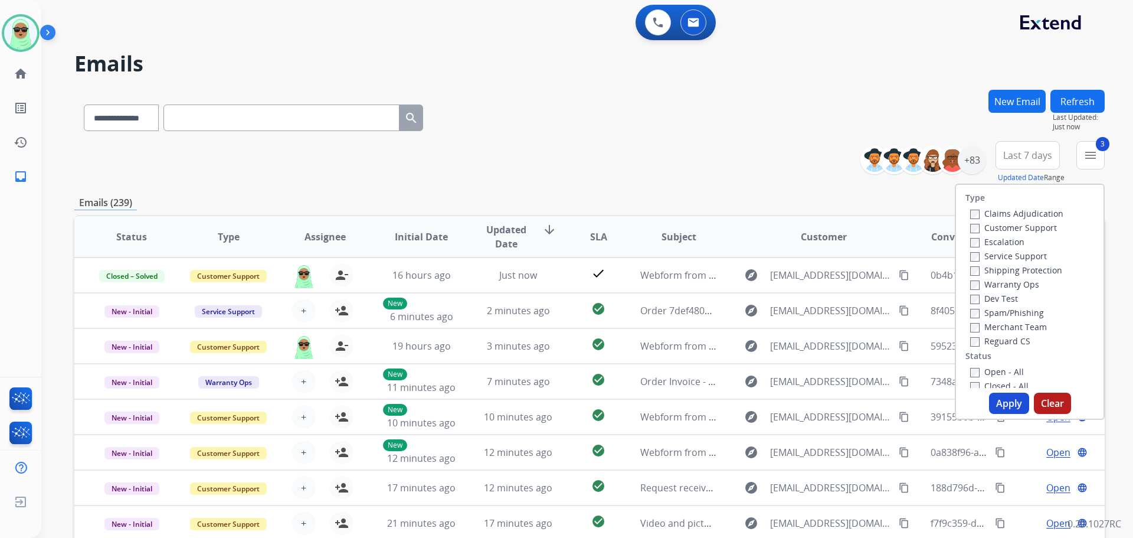
click at [997, 373] on label "Open - All" at bounding box center [997, 371] width 54 height 11
click at [1007, 402] on button "Apply" at bounding box center [1009, 403] width 40 height 21
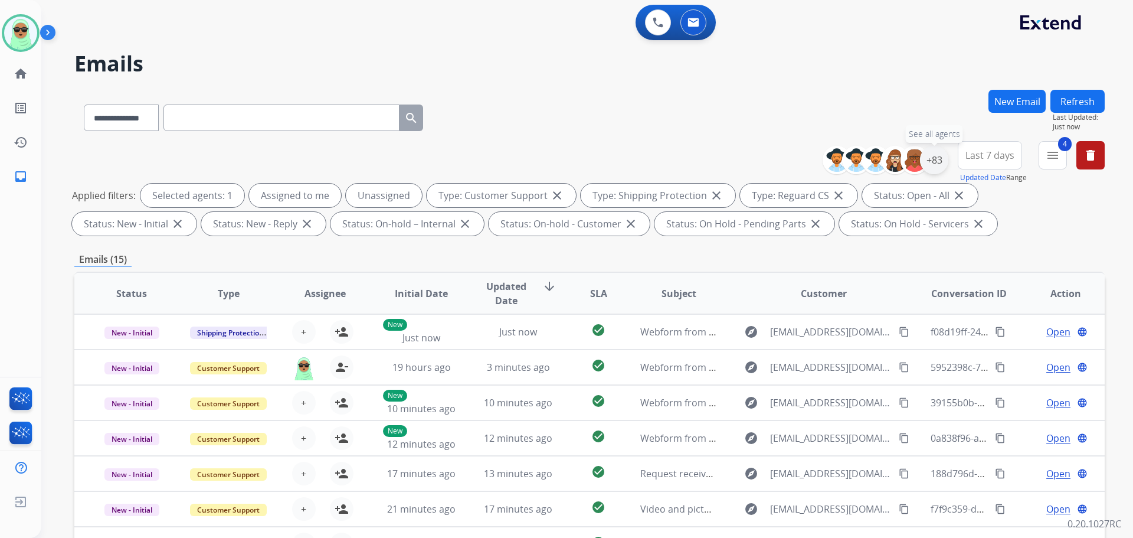
click at [931, 166] on div "+83" at bounding box center [934, 160] width 28 height 28
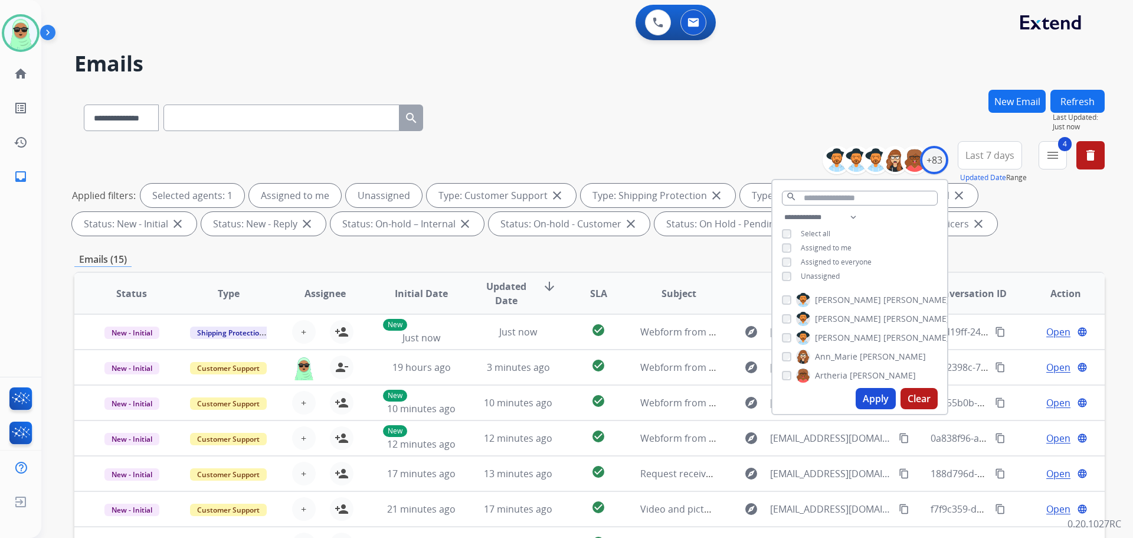
click at [795, 274] on div "Unassigned" at bounding box center [811, 276] width 58 height 9
drag, startPoint x: 820, startPoint y: 274, endPoint x: 822, endPoint y: 282, distance: 7.2
click at [820, 274] on span "Unassigned" at bounding box center [820, 276] width 39 height 10
click at [872, 404] on button "Apply" at bounding box center [876, 398] width 40 height 21
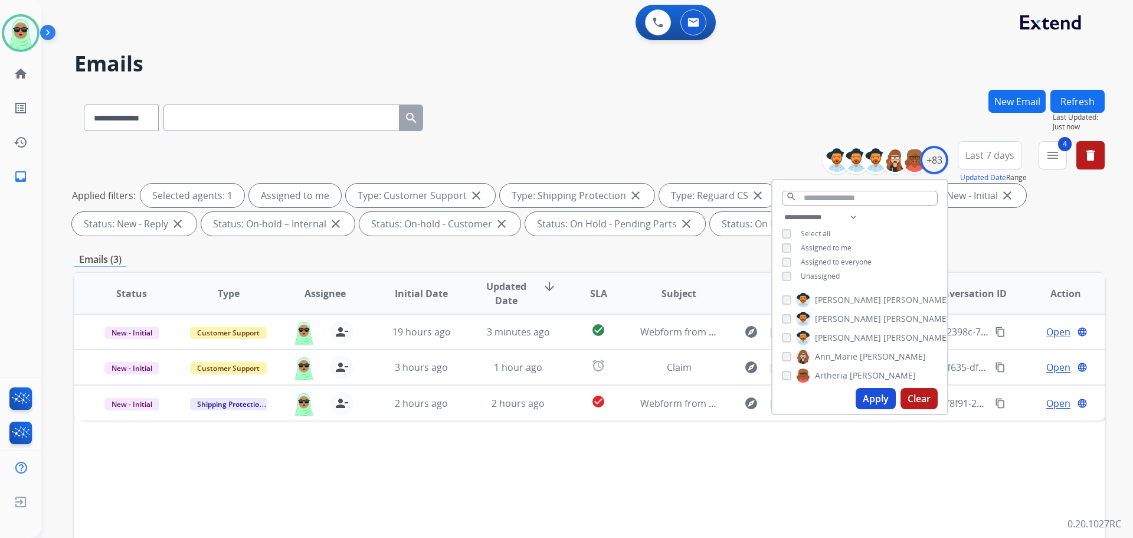
click at [822, 484] on div "Status Type Assignee Initial Date Updated Date arrow_downward SLA Subject Custo…" at bounding box center [589, 469] width 1031 height 395
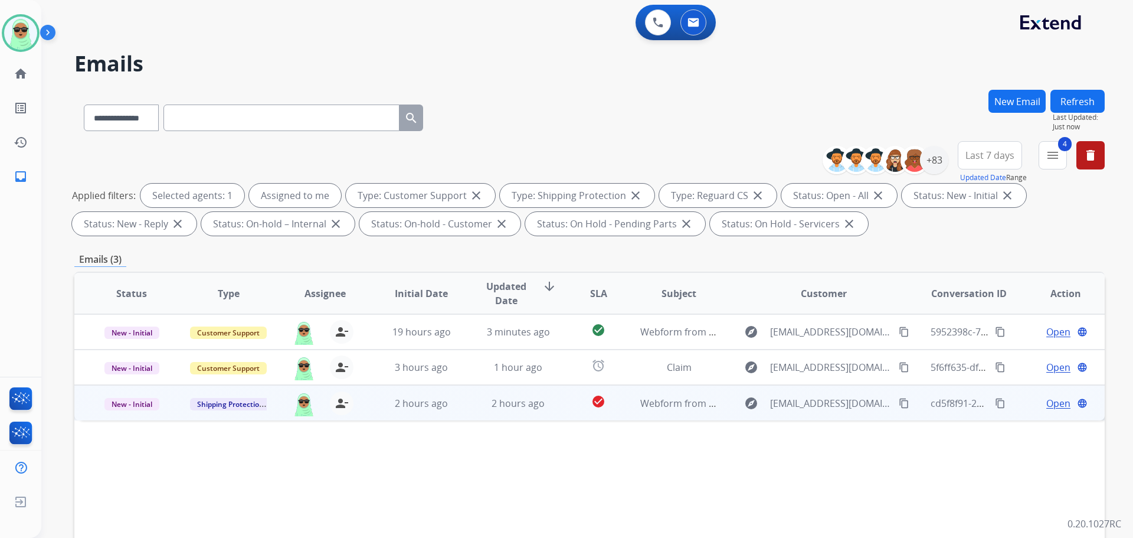
click at [1054, 402] on span "Open" at bounding box center [1058, 403] width 24 height 14
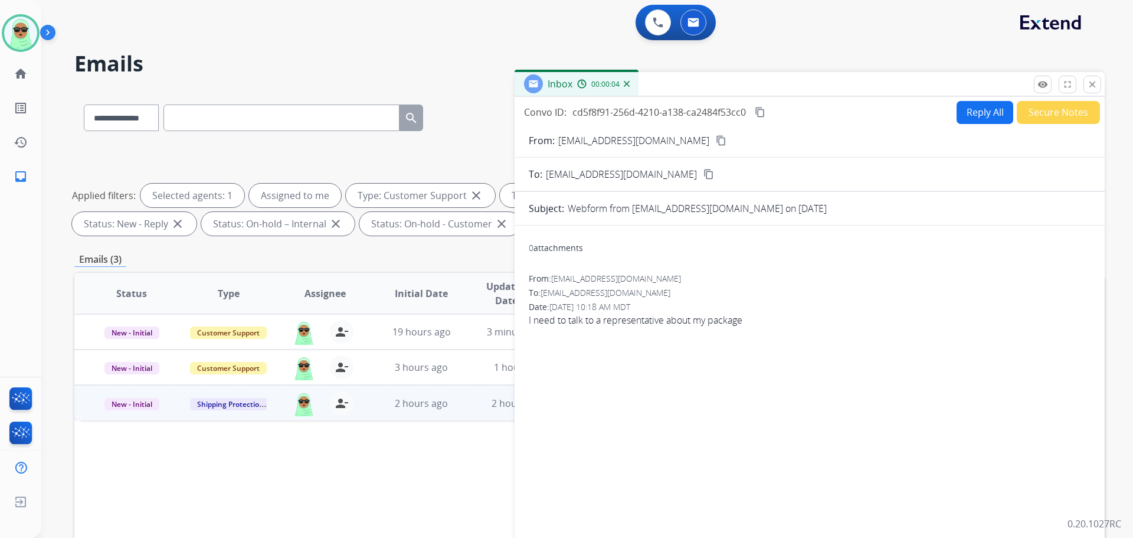
click at [716, 139] on mat-icon "content_copy" at bounding box center [721, 140] width 11 height 11
click at [966, 122] on button "Reply All" at bounding box center [985, 112] width 57 height 23
select select "**********"
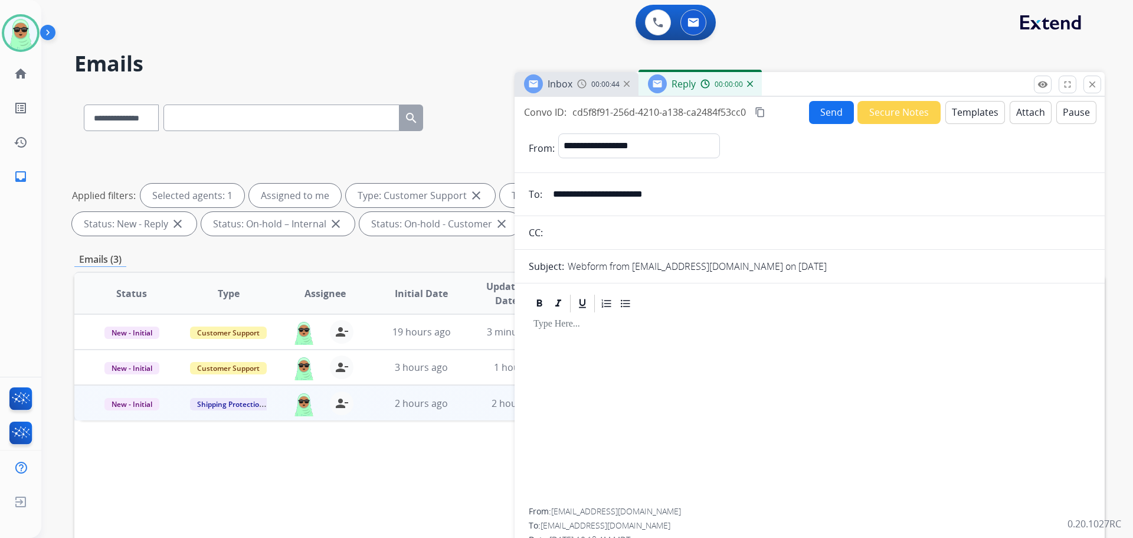
click at [974, 109] on button "Templates" at bounding box center [976, 112] width 60 height 23
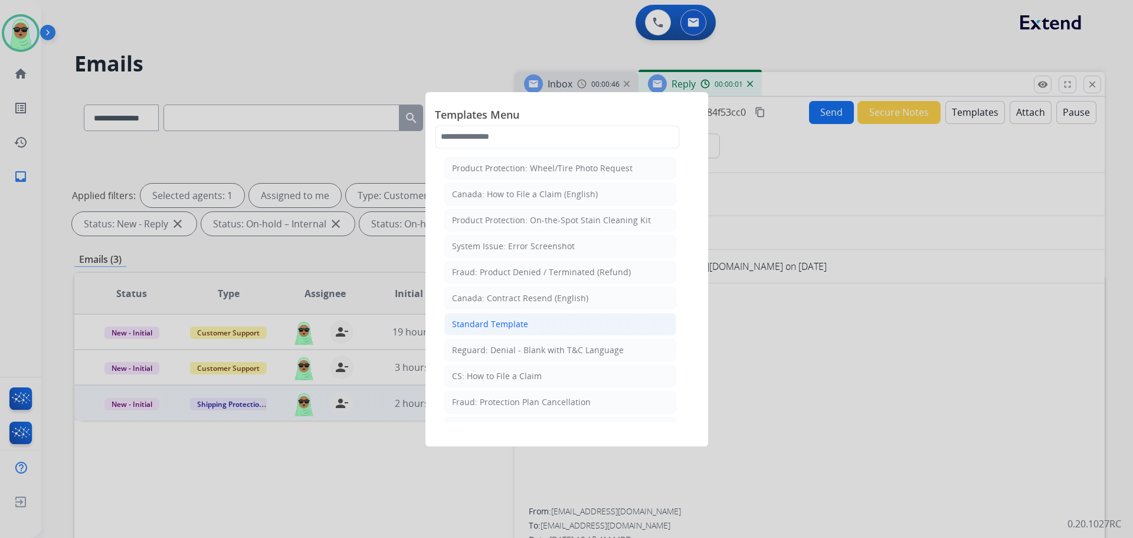
click at [577, 325] on li "Standard Template" at bounding box center [560, 324] width 232 height 22
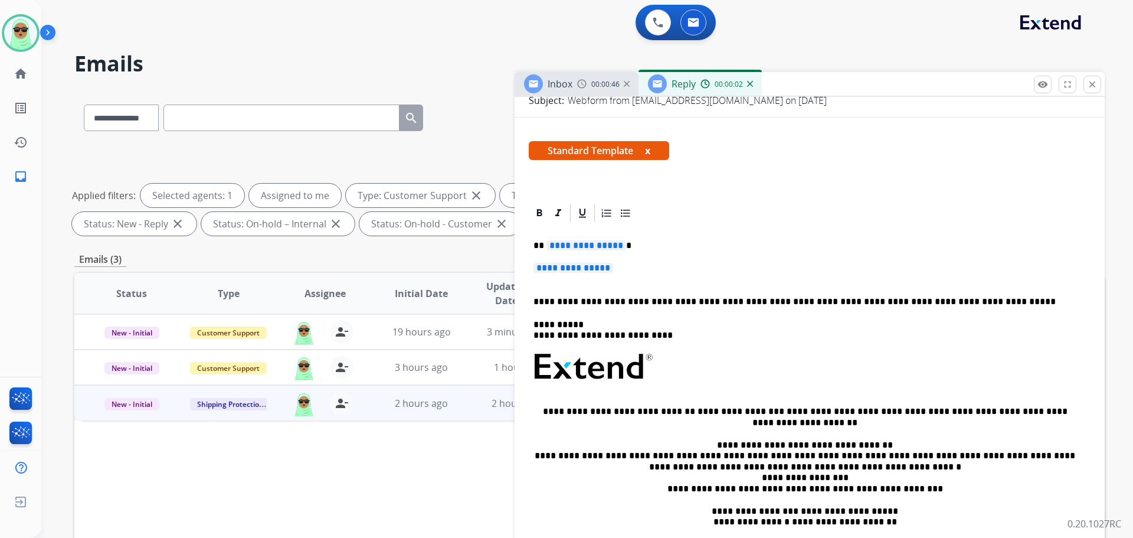
scroll to position [177, 0]
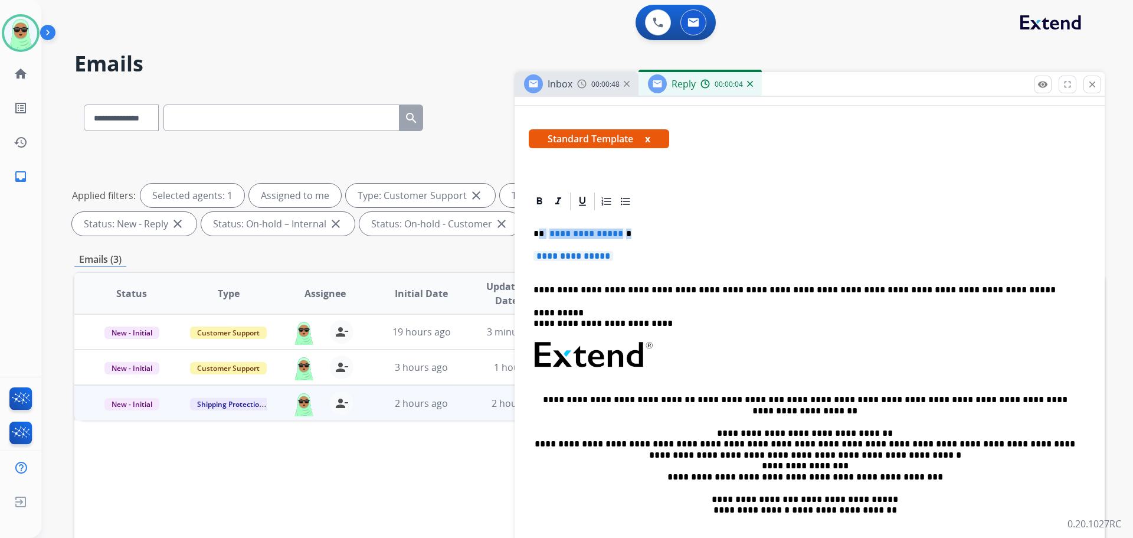
drag, startPoint x: 626, startPoint y: 253, endPoint x: 538, endPoint y: 227, distance: 92.1
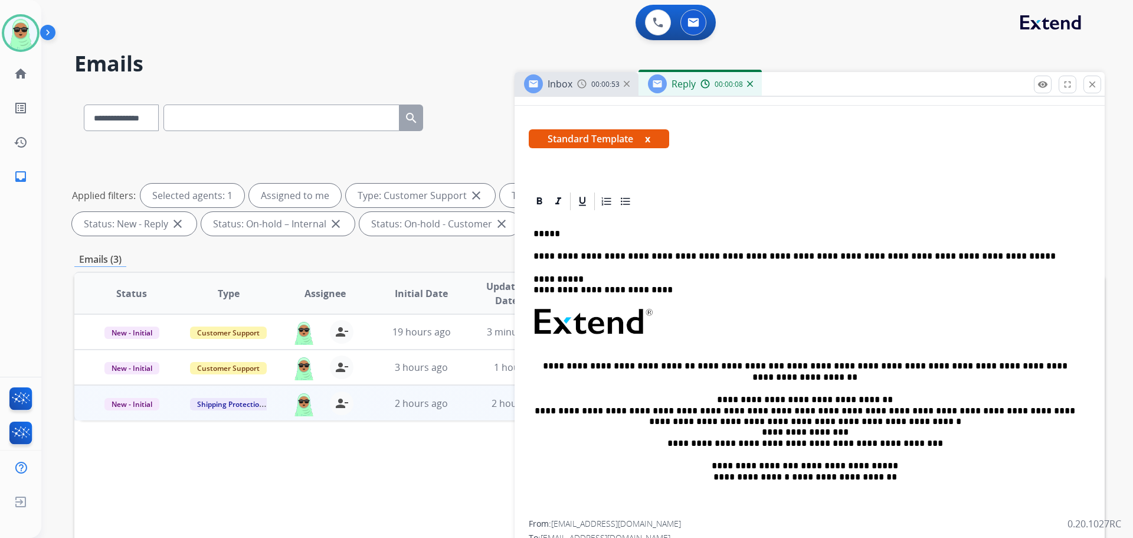
click at [672, 233] on p "*****" at bounding box center [805, 233] width 543 height 11
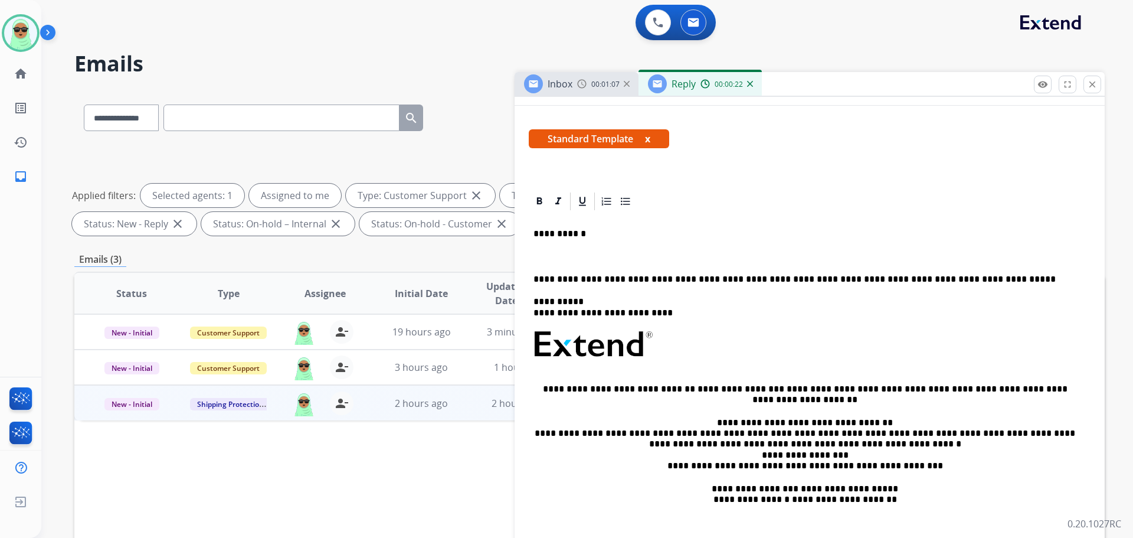
click at [681, 256] on p at bounding box center [810, 256] width 552 height 11
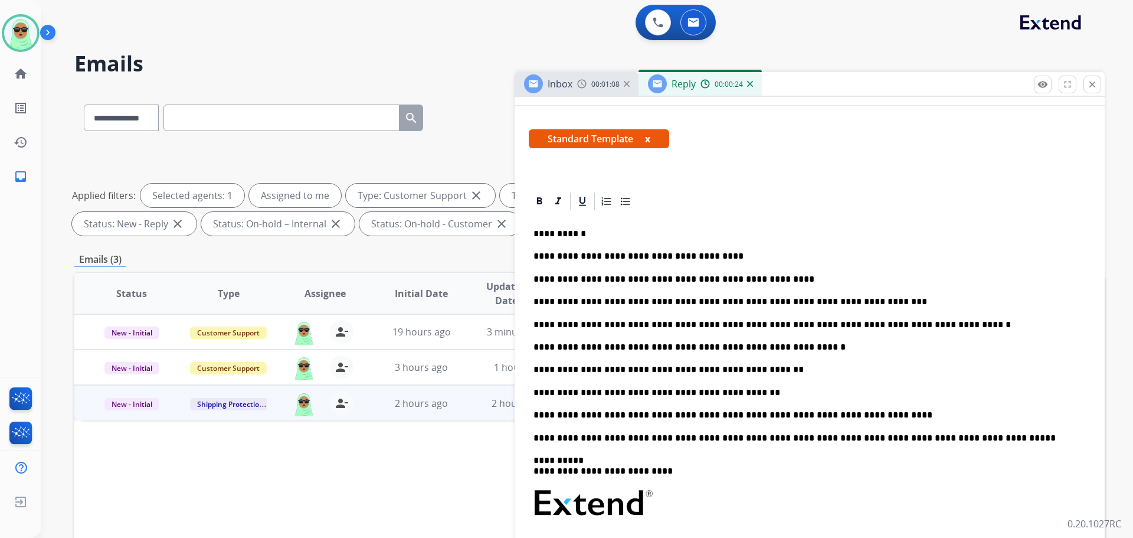
drag, startPoint x: 755, startPoint y: 367, endPoint x: 760, endPoint y: 371, distance: 6.7
click at [755, 367] on p "**********" at bounding box center [805, 369] width 543 height 11
drag, startPoint x: 663, startPoint y: 391, endPoint x: 676, endPoint y: 387, distance: 14.0
click at [663, 391] on p "**********" at bounding box center [805, 392] width 543 height 11
click at [670, 395] on p "**********" at bounding box center [805, 392] width 543 height 11
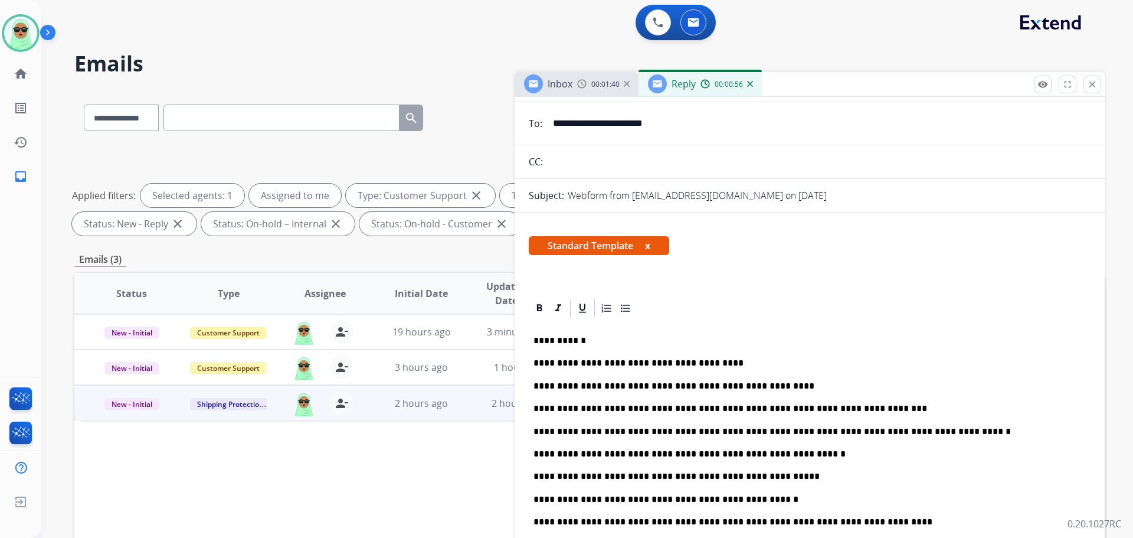
scroll to position [0, 0]
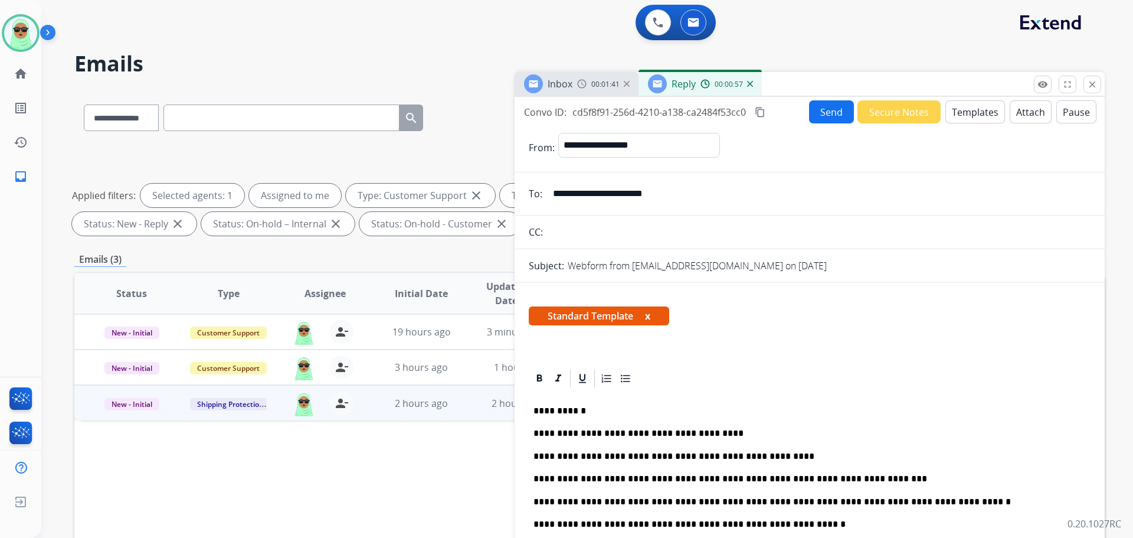
click at [809, 113] on button "Send" at bounding box center [831, 111] width 45 height 23
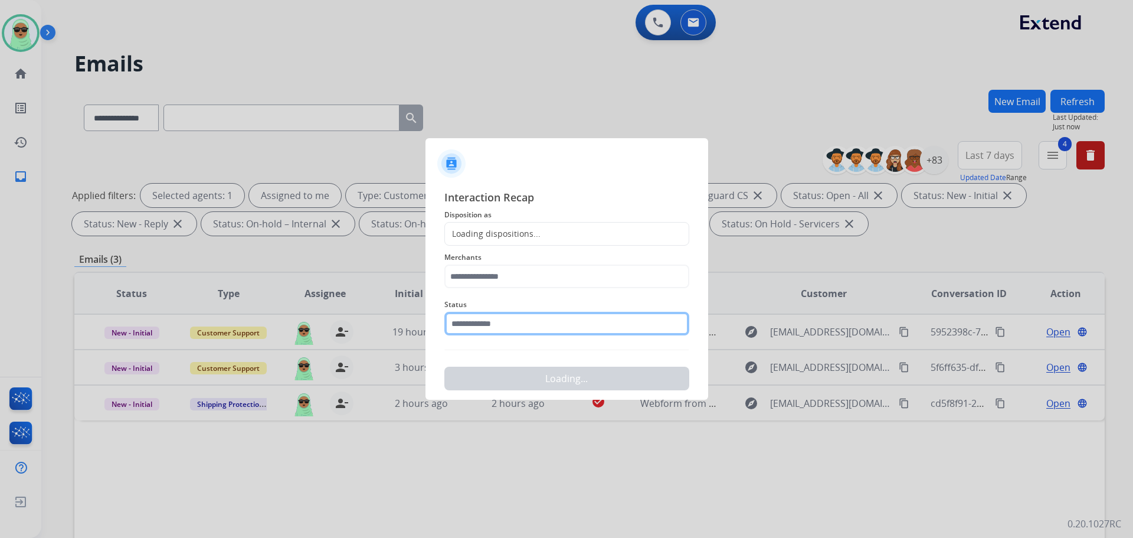
click at [531, 319] on input "text" at bounding box center [566, 324] width 245 height 24
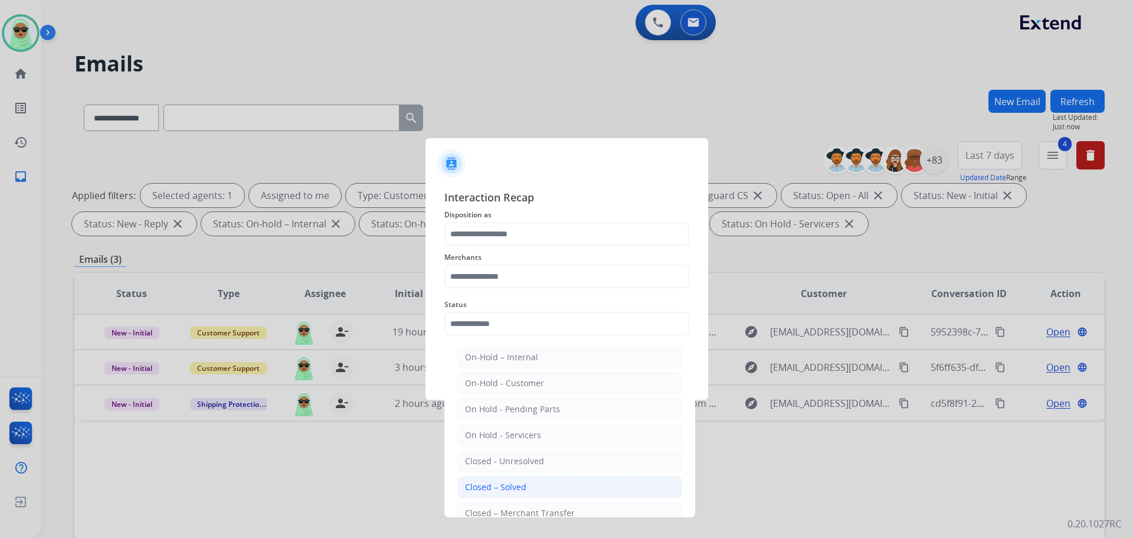
click at [513, 484] on div "Closed – Solved" at bounding box center [495, 487] width 61 height 12
type input "**********"
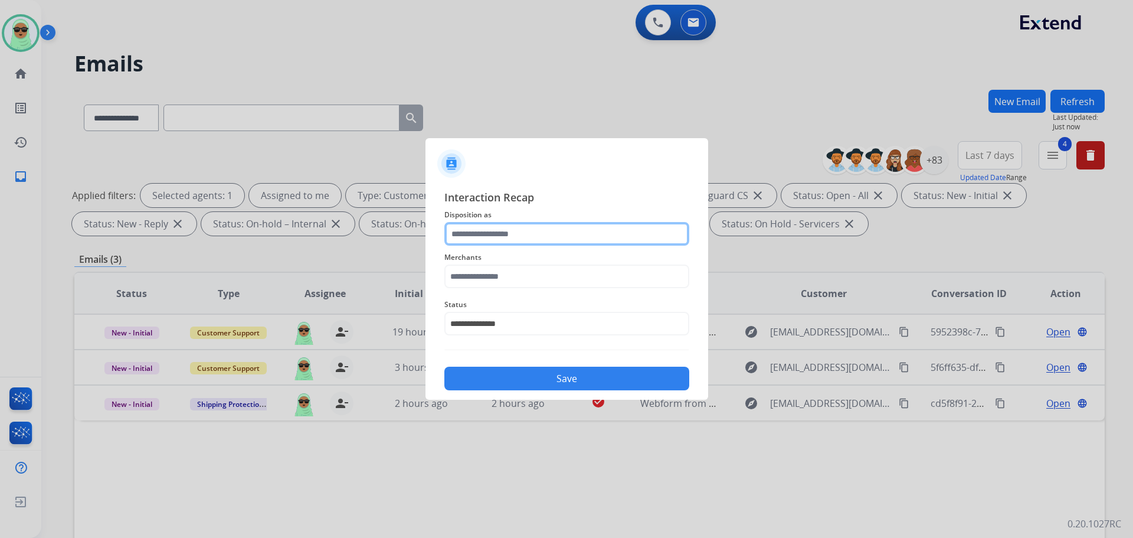
click at [522, 228] on input "text" at bounding box center [566, 234] width 245 height 24
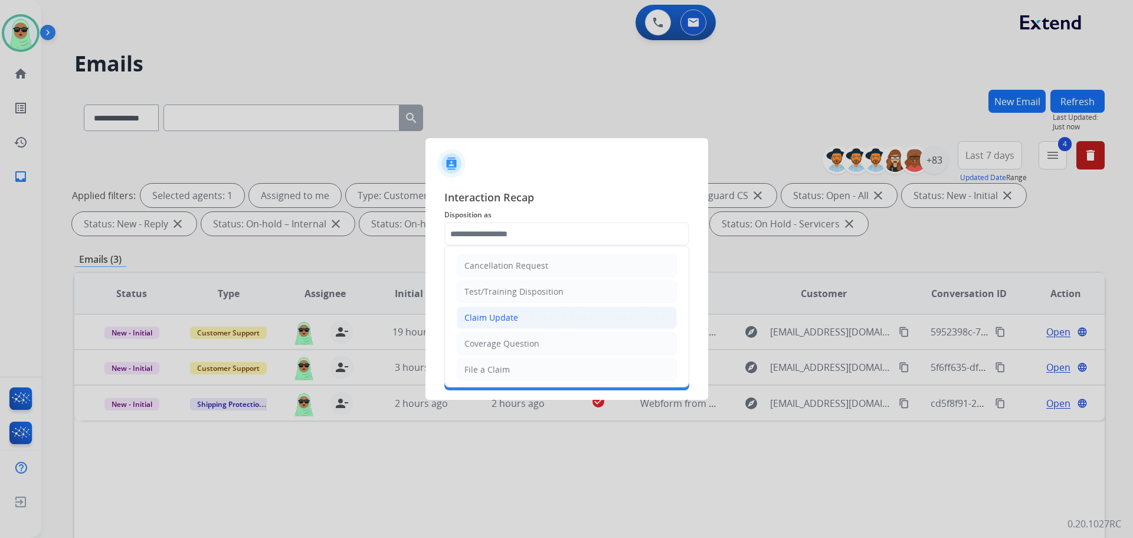
click at [514, 313] on div "Claim Update" at bounding box center [492, 318] width 54 height 12
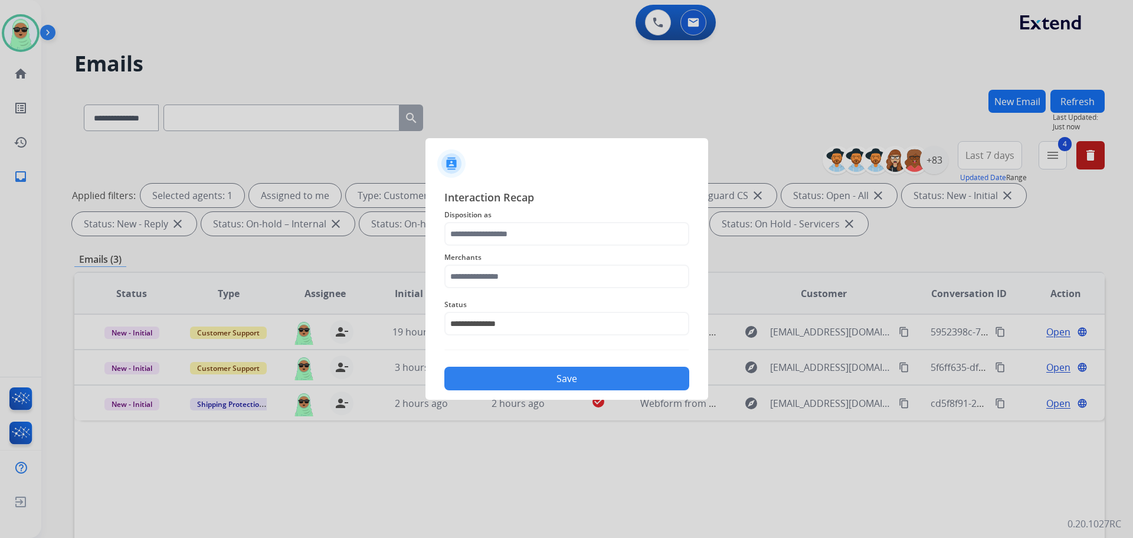
type input "**********"
click at [506, 274] on input "text" at bounding box center [566, 276] width 245 height 24
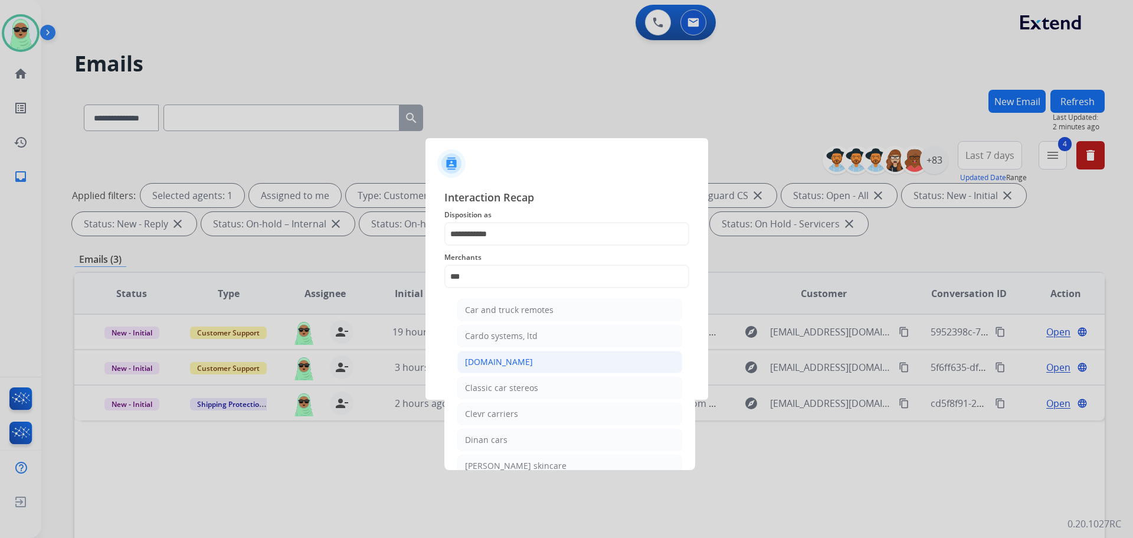
click at [532, 362] on li "[DOMAIN_NAME]" at bounding box center [569, 362] width 225 height 22
type input "**********"
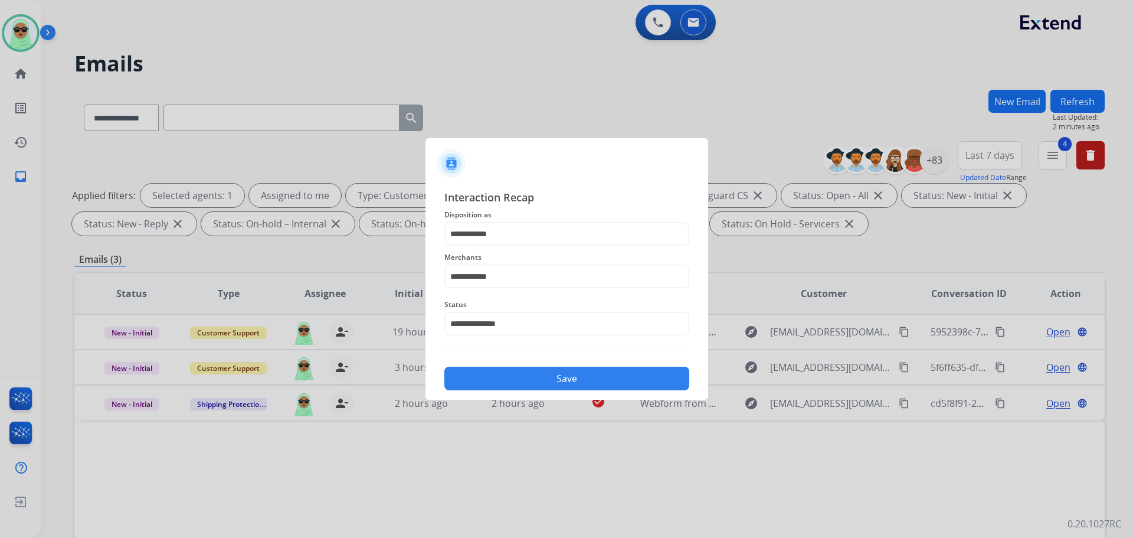
click at [531, 387] on button "Save" at bounding box center [566, 379] width 245 height 24
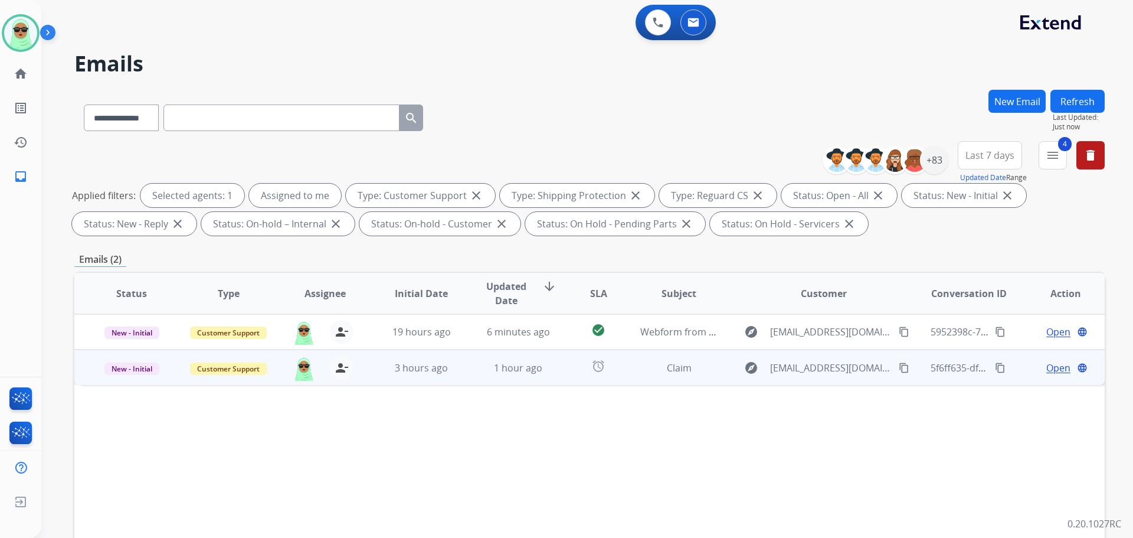
click at [897, 363] on button "content_copy" at bounding box center [904, 368] width 14 height 14
click at [1036, 368] on div "Open language" at bounding box center [1065, 368] width 77 height 14
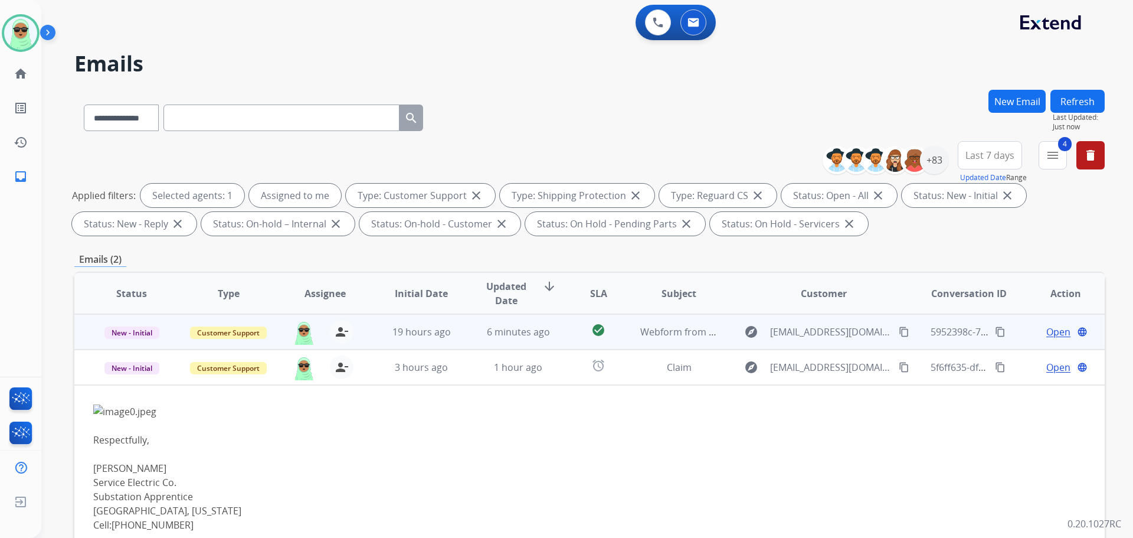
click at [1052, 332] on span "Open" at bounding box center [1058, 332] width 24 height 14
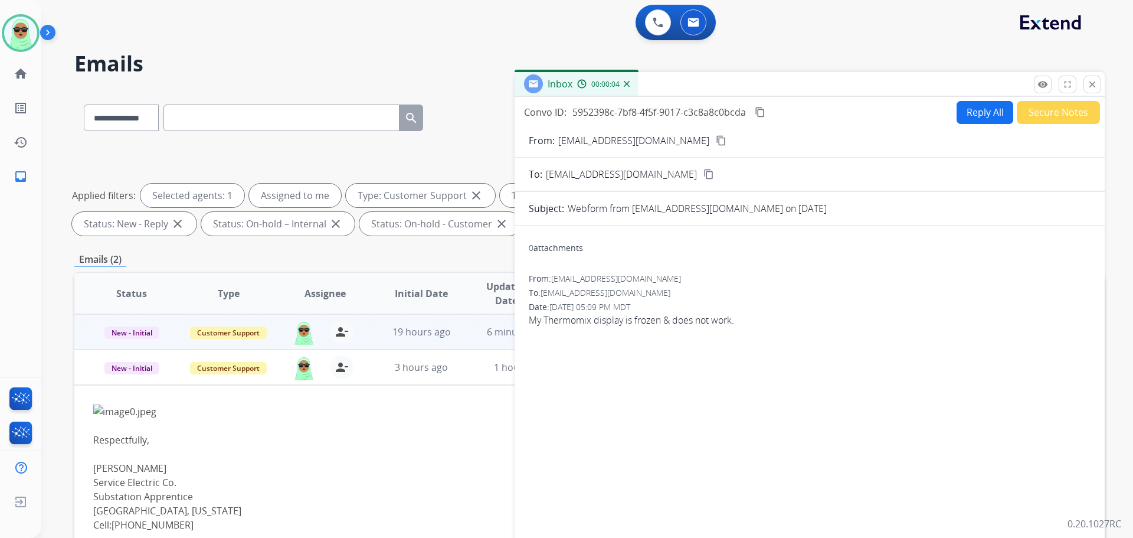
click at [716, 144] on mat-icon "content_copy" at bounding box center [721, 140] width 11 height 11
click at [940, 117] on div "Convo ID: 5952398c-7bf8-4f5f-9017-c3c8a8c0bcda content_copy Reply All Secure No…" at bounding box center [810, 112] width 590 height 24
click at [964, 111] on button "Reply All" at bounding box center [985, 112] width 57 height 23
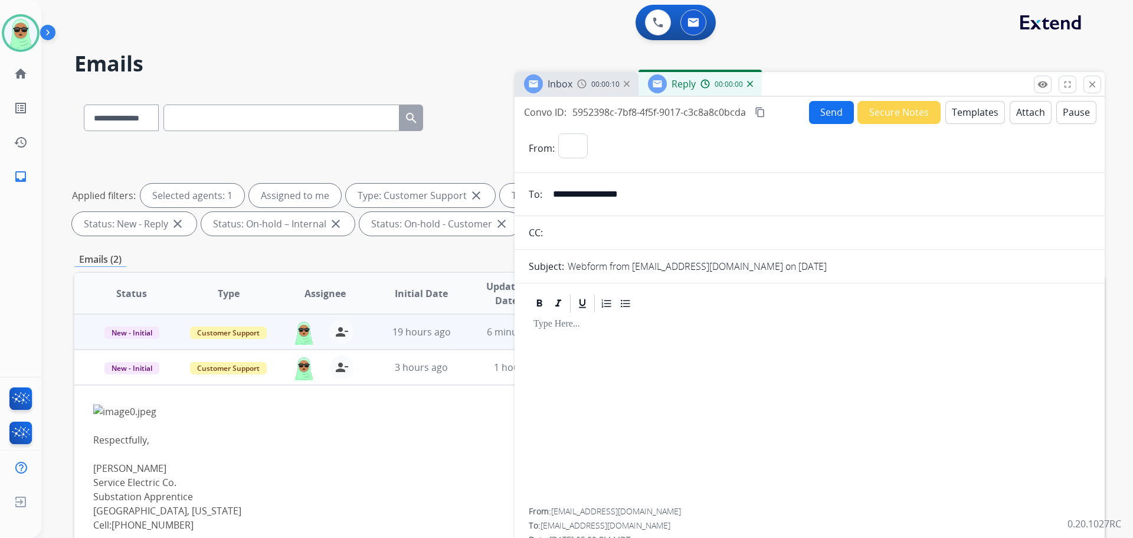
select select "**********"
click at [962, 107] on button "Templates" at bounding box center [976, 112] width 60 height 23
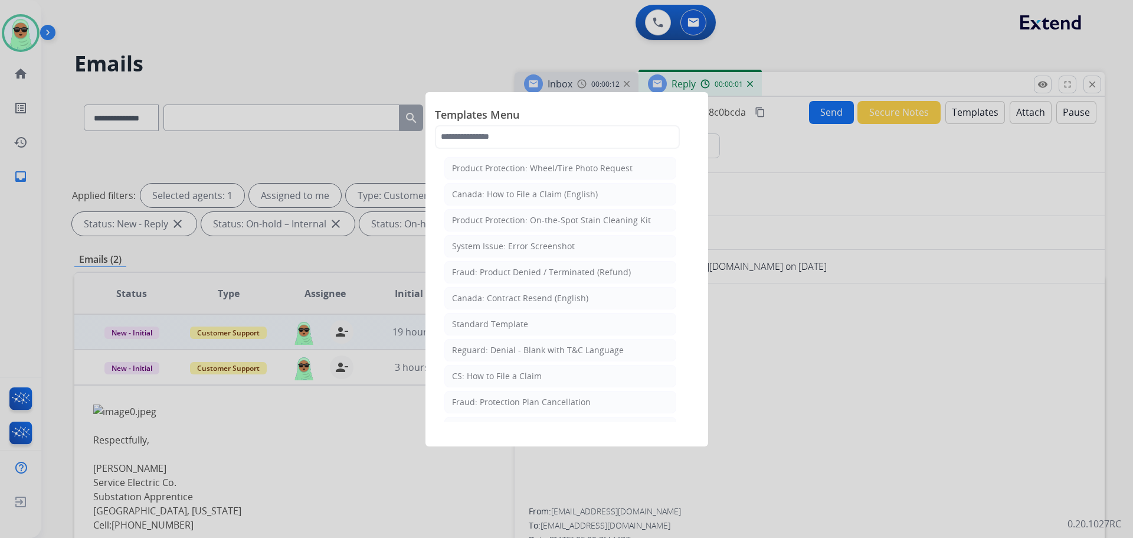
drag, startPoint x: 558, startPoint y: 380, endPoint x: 553, endPoint y: 375, distance: 6.7
click at [557, 380] on li "CS: How to File a Claim" at bounding box center [560, 376] width 232 height 22
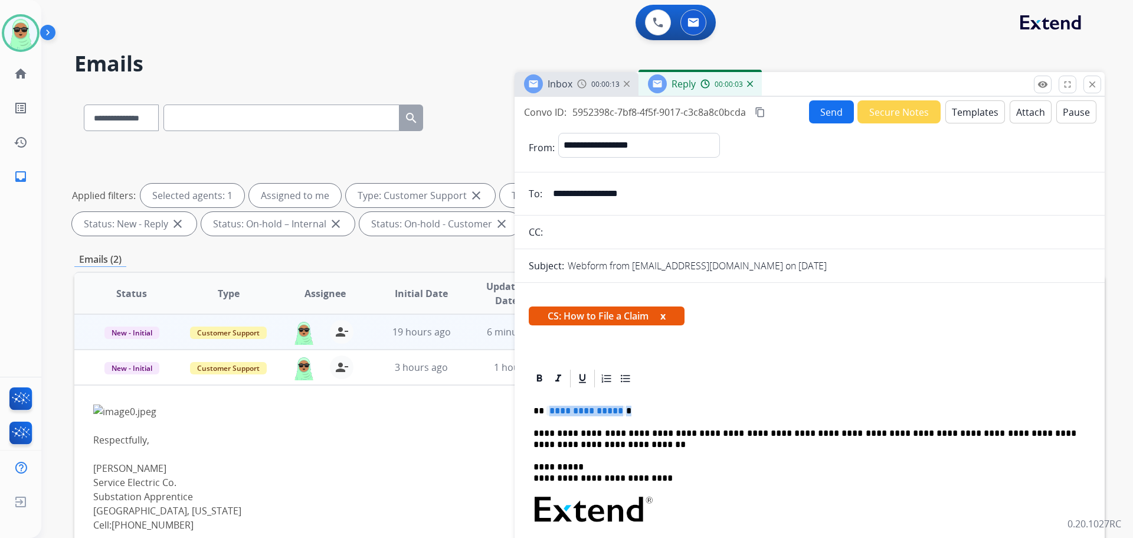
drag, startPoint x: 578, startPoint y: 404, endPoint x: 550, endPoint y: 408, distance: 29.3
click at [550, 408] on p "**********" at bounding box center [805, 410] width 543 height 11
click at [653, 407] on p "*****" at bounding box center [805, 410] width 543 height 11
click at [819, 110] on button "Send" at bounding box center [831, 111] width 45 height 23
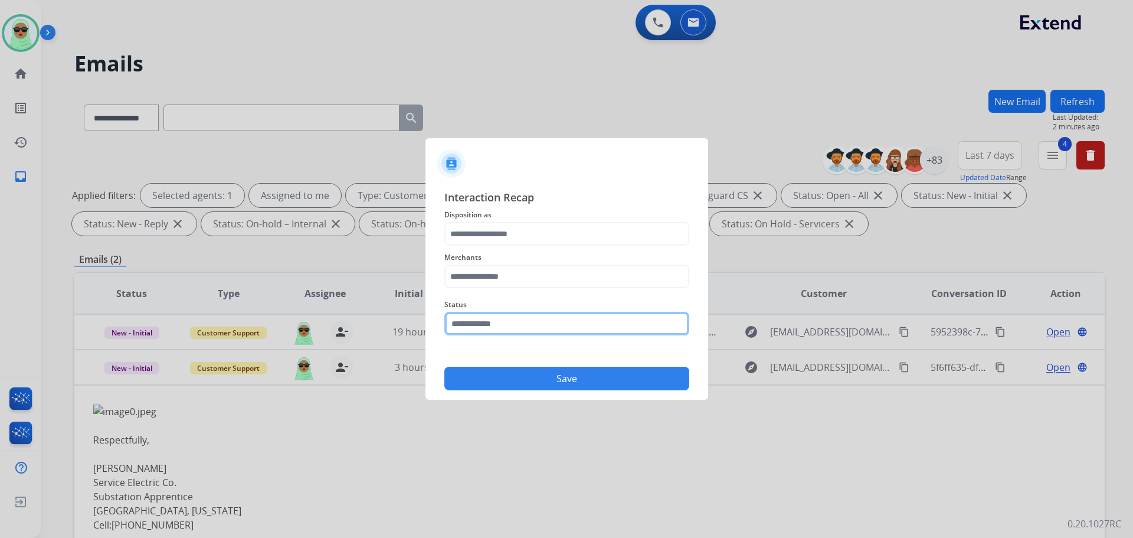
click at [511, 319] on input "text" at bounding box center [566, 324] width 245 height 24
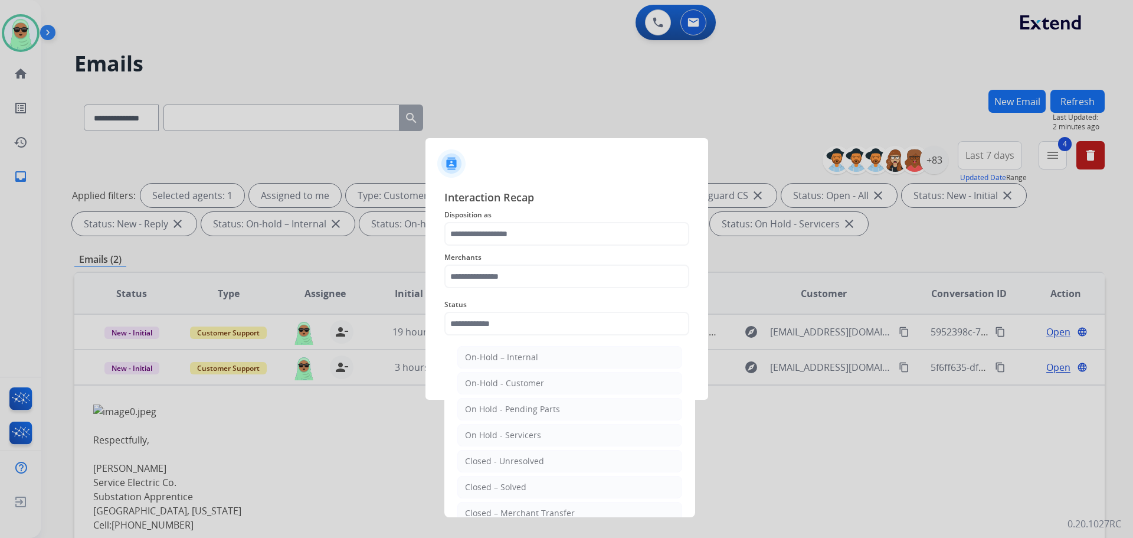
drag, startPoint x: 517, startPoint y: 488, endPoint x: 512, endPoint y: 475, distance: 13.3
click at [516, 483] on div "Closed – Solved" at bounding box center [495, 487] width 61 height 12
type input "**********"
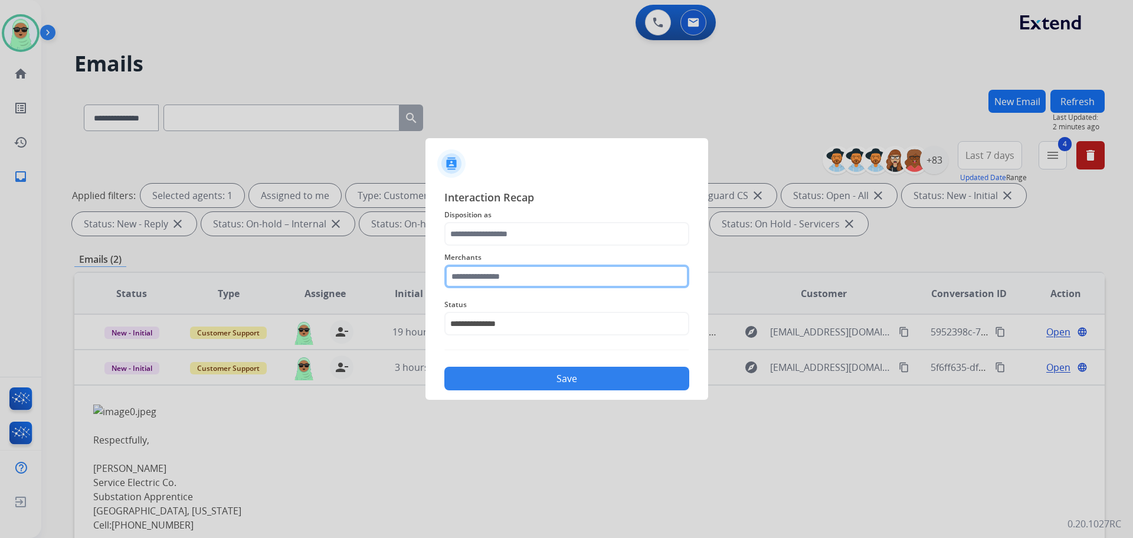
click at [502, 272] on input "text" at bounding box center [566, 276] width 245 height 24
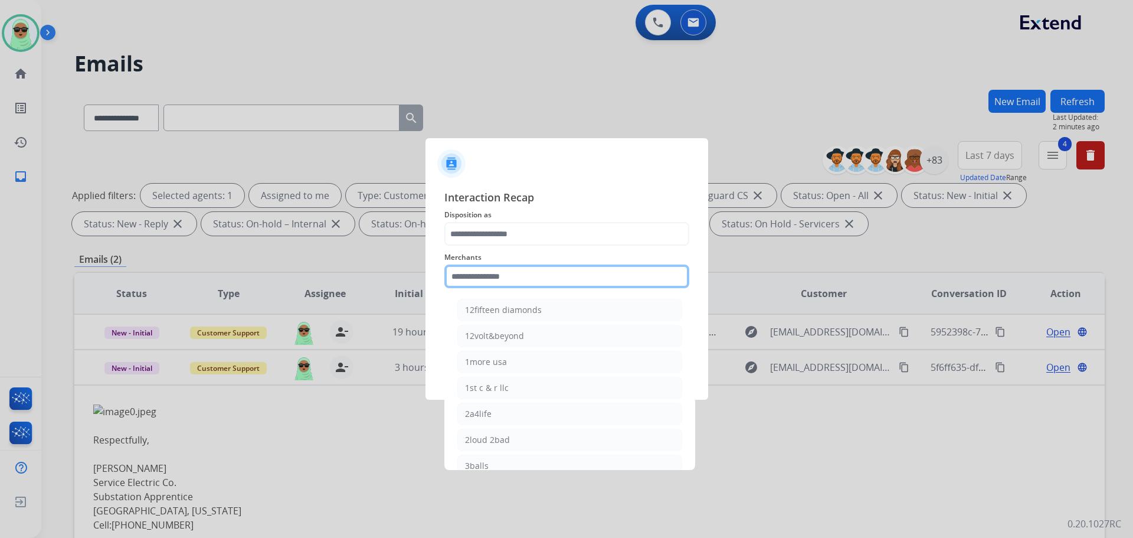
paste input "*********"
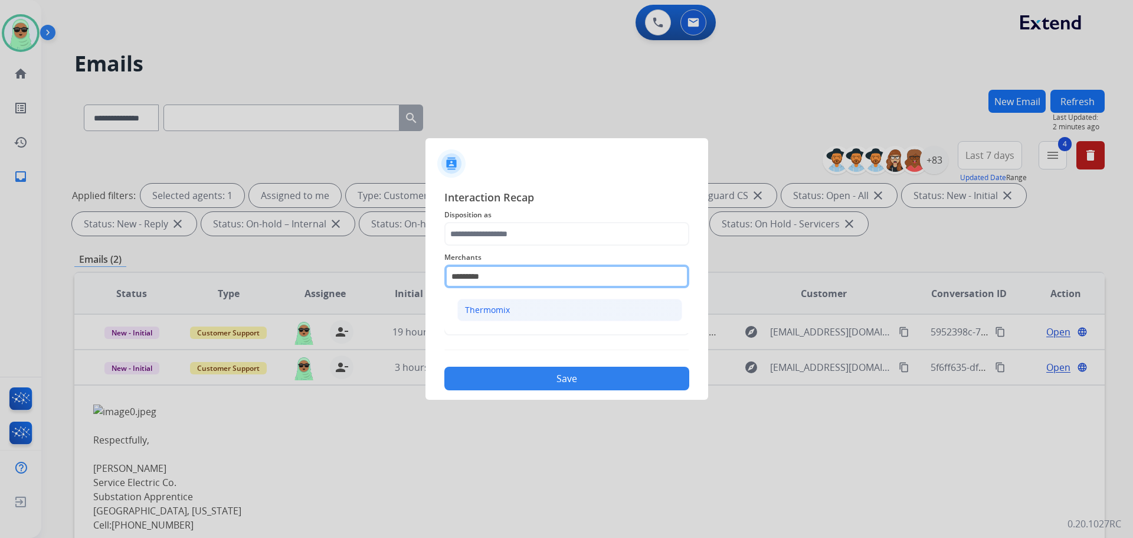
type input "*********"
click at [522, 314] on li "Thermomix" at bounding box center [569, 310] width 225 height 22
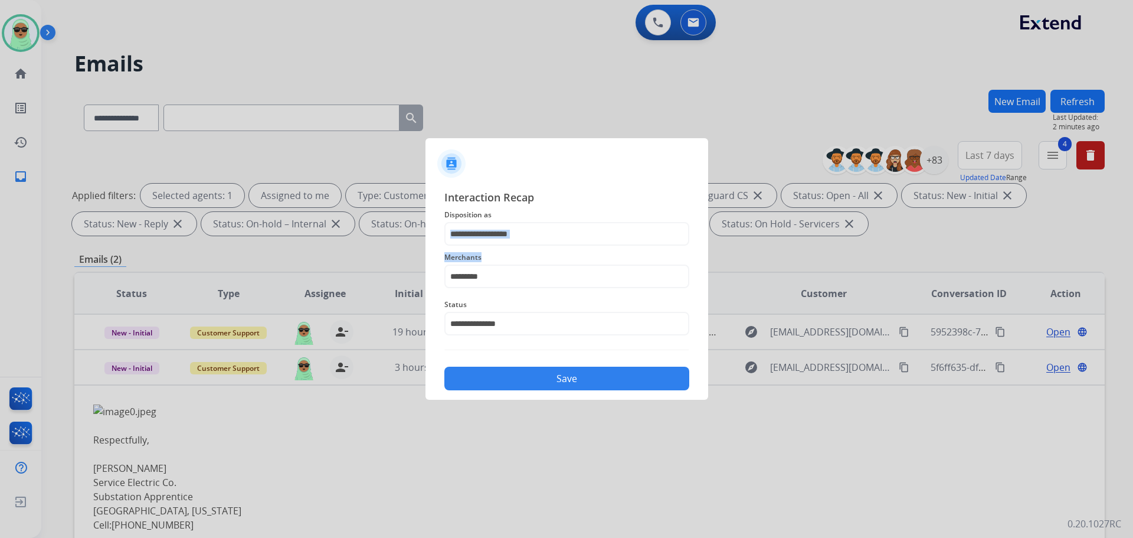
click at [545, 238] on div "**********" at bounding box center [566, 289] width 245 height 201
click at [545, 236] on input "text" at bounding box center [566, 234] width 245 height 24
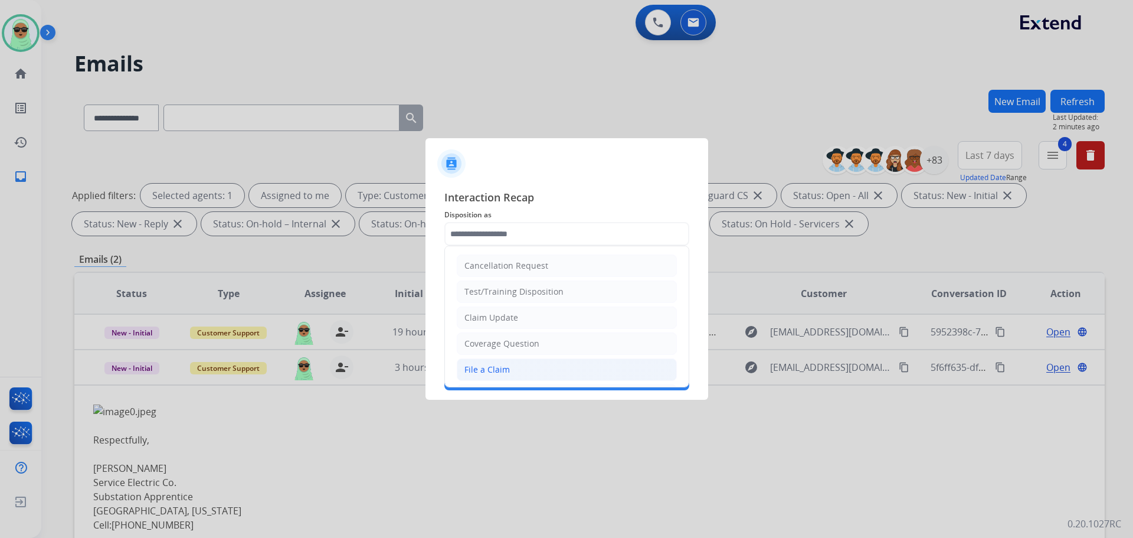
click at [509, 371] on li "File a Claim" at bounding box center [567, 369] width 220 height 22
type input "**********"
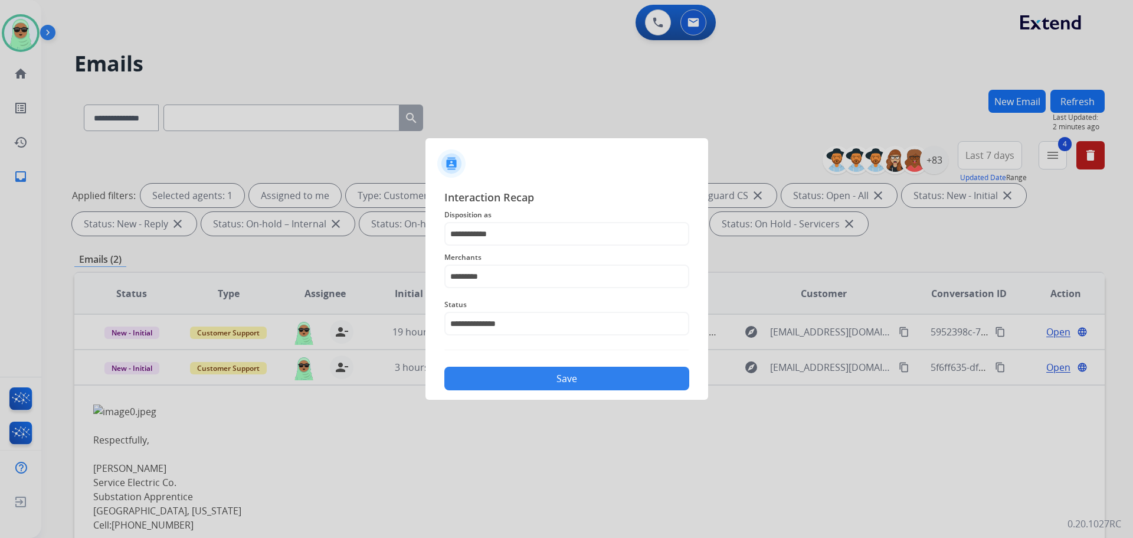
click at [558, 351] on div "**********" at bounding box center [566, 289] width 245 height 201
drag, startPoint x: 547, startPoint y: 363, endPoint x: 544, endPoint y: 370, distance: 7.7
click at [546, 364] on div "Save" at bounding box center [566, 374] width 245 height 31
drag, startPoint x: 547, startPoint y: 375, endPoint x: 539, endPoint y: 352, distance: 24.1
click at [541, 356] on div "**********" at bounding box center [566, 289] width 245 height 201
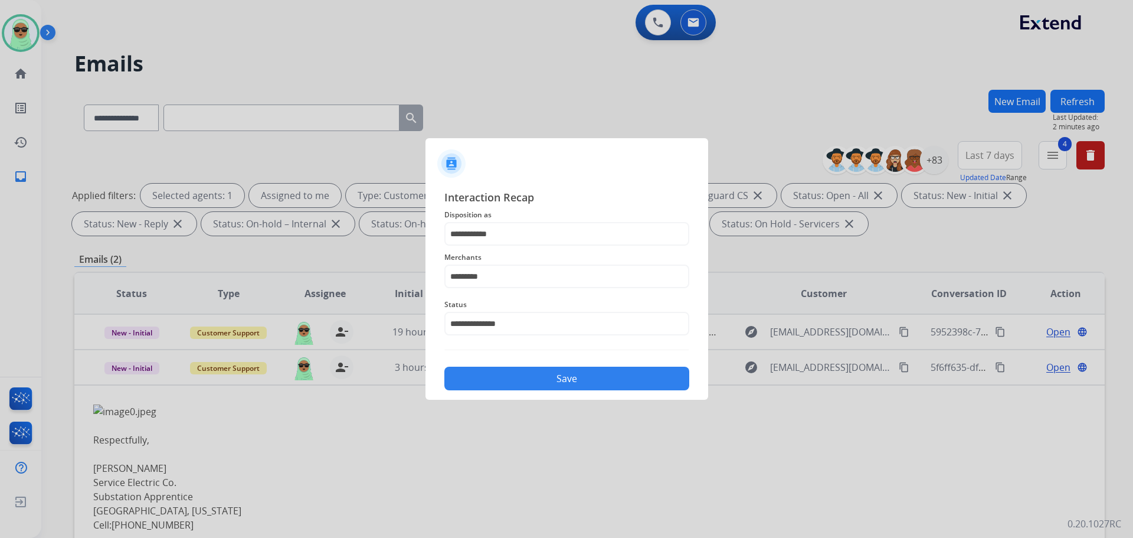
click at [583, 395] on div "**********" at bounding box center [567, 289] width 283 height 220
click at [583, 374] on button "Save" at bounding box center [566, 379] width 245 height 24
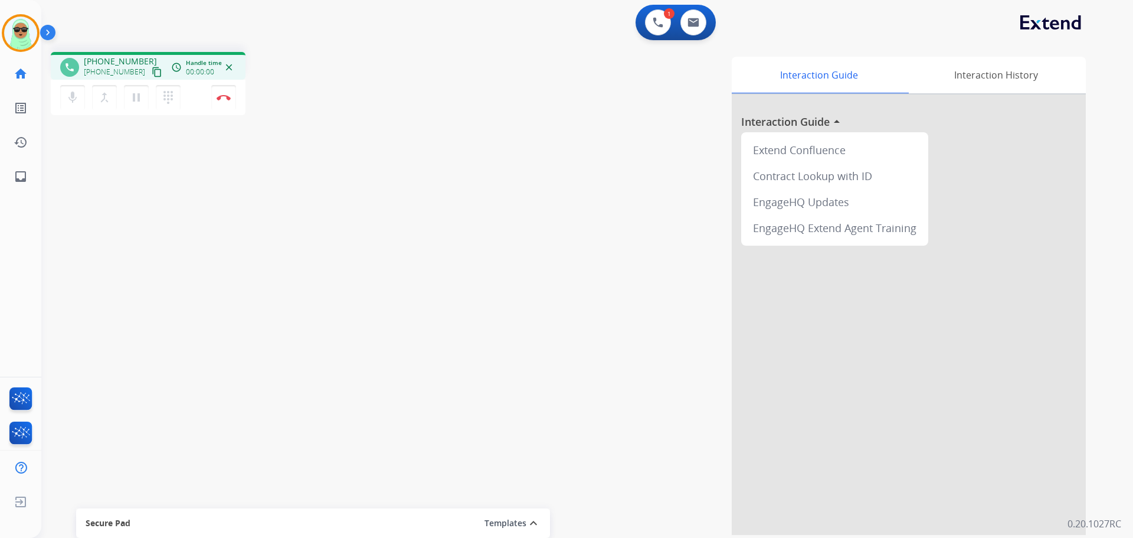
click at [152, 75] on mat-icon "content_copy" at bounding box center [157, 72] width 11 height 11
click at [222, 97] on img at bounding box center [224, 97] width 14 height 6
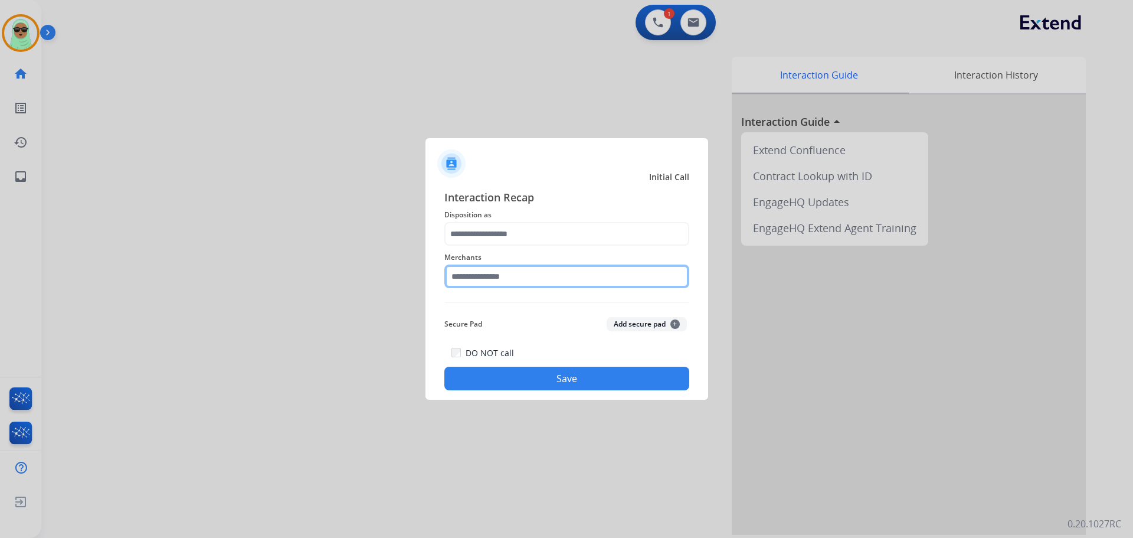
drag, startPoint x: 565, startPoint y: 283, endPoint x: 552, endPoint y: 283, distance: 13.0
click at [565, 279] on input "text" at bounding box center [566, 276] width 245 height 24
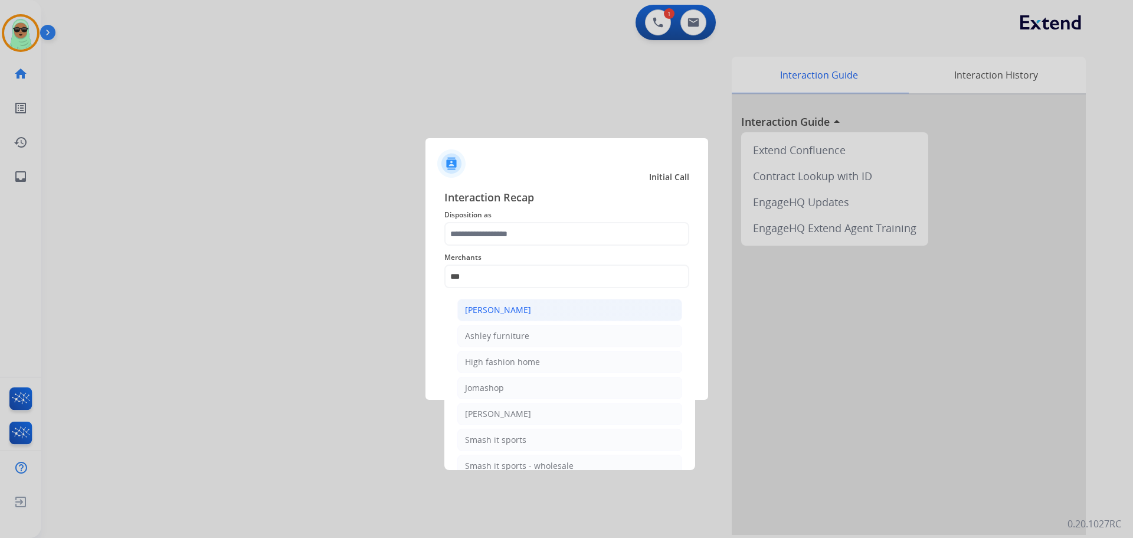
click at [516, 317] on li "[PERSON_NAME]" at bounding box center [569, 310] width 225 height 22
type input "**********"
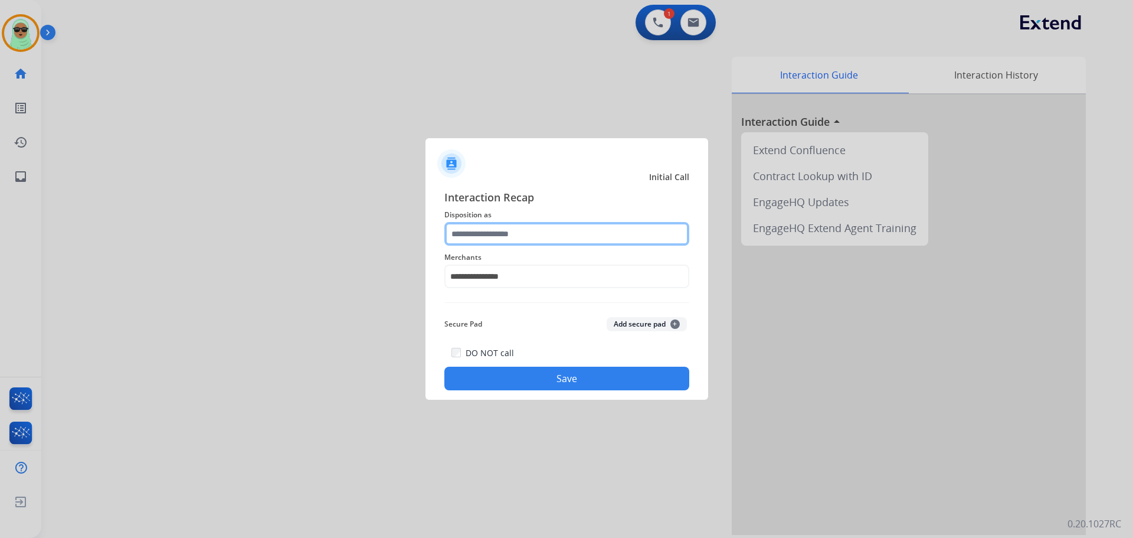
drag, startPoint x: 519, startPoint y: 236, endPoint x: 515, endPoint y: 241, distance: 6.4
click at [518, 235] on input "text" at bounding box center [566, 234] width 245 height 24
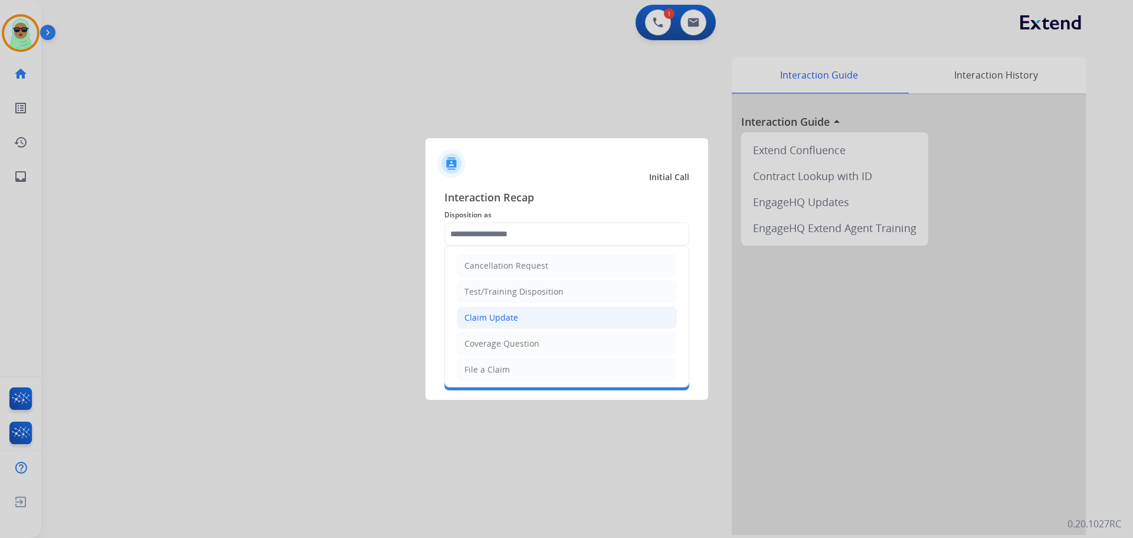
click at [515, 322] on div "Claim Update" at bounding box center [492, 318] width 54 height 12
type input "**********"
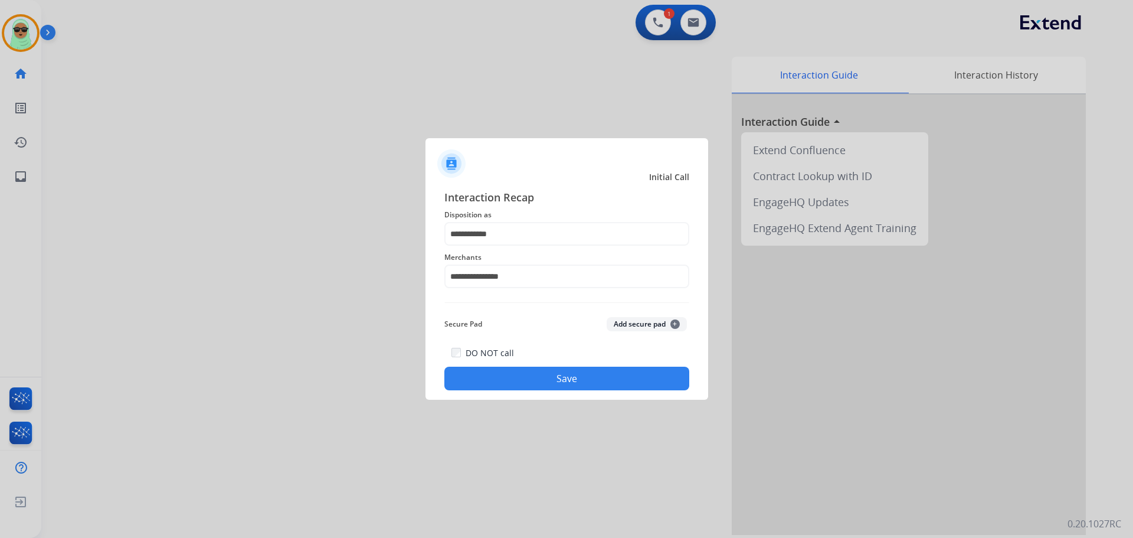
click at [508, 363] on div "DO NOT call Save" at bounding box center [566, 367] width 245 height 45
click at [512, 381] on button "Save" at bounding box center [566, 379] width 245 height 24
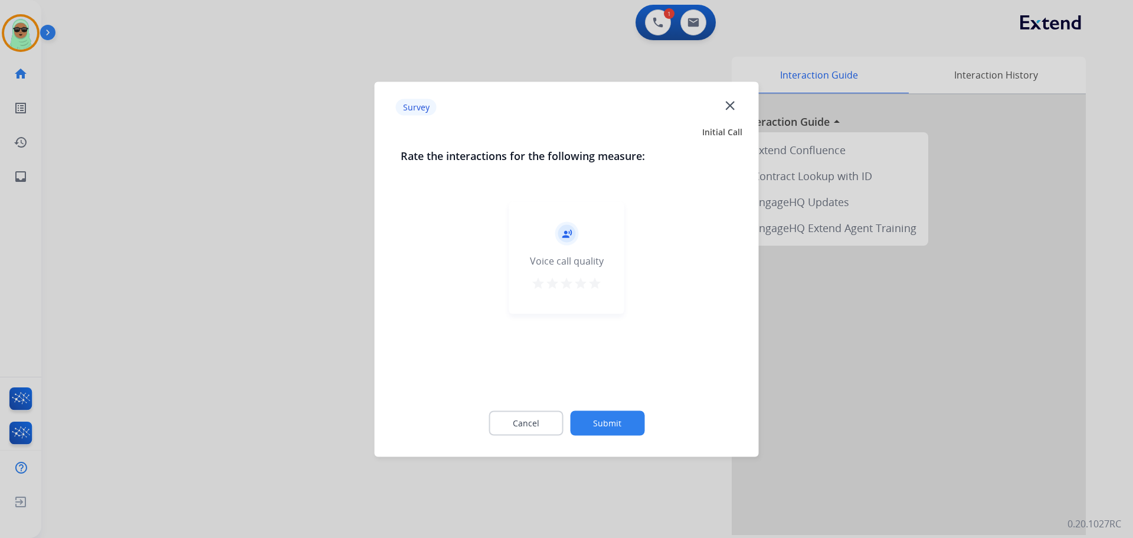
click at [573, 417] on button "Submit" at bounding box center [607, 422] width 74 height 25
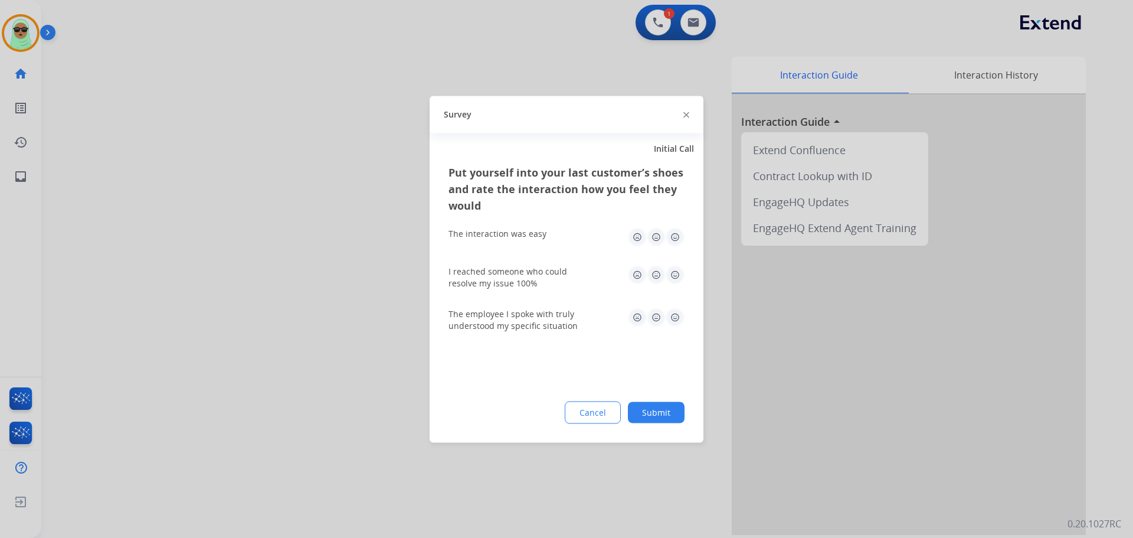
click at [616, 430] on div "Put yourself into your last customer’s shoes and rate the interaction how you f…" at bounding box center [567, 302] width 274 height 279
click at [611, 410] on button "Cancel" at bounding box center [593, 412] width 55 height 21
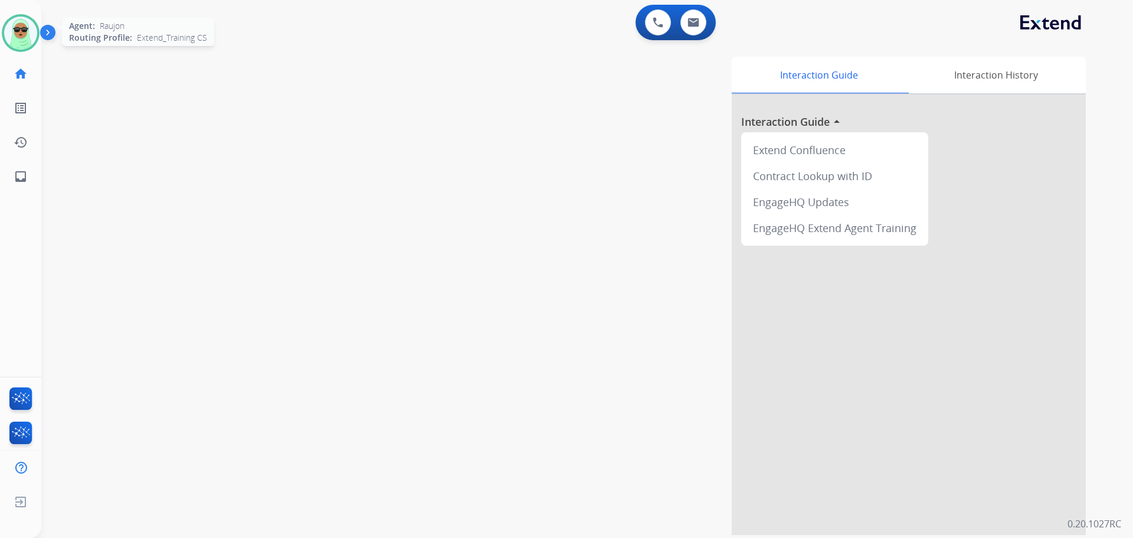
click at [24, 31] on img at bounding box center [20, 33] width 33 height 33
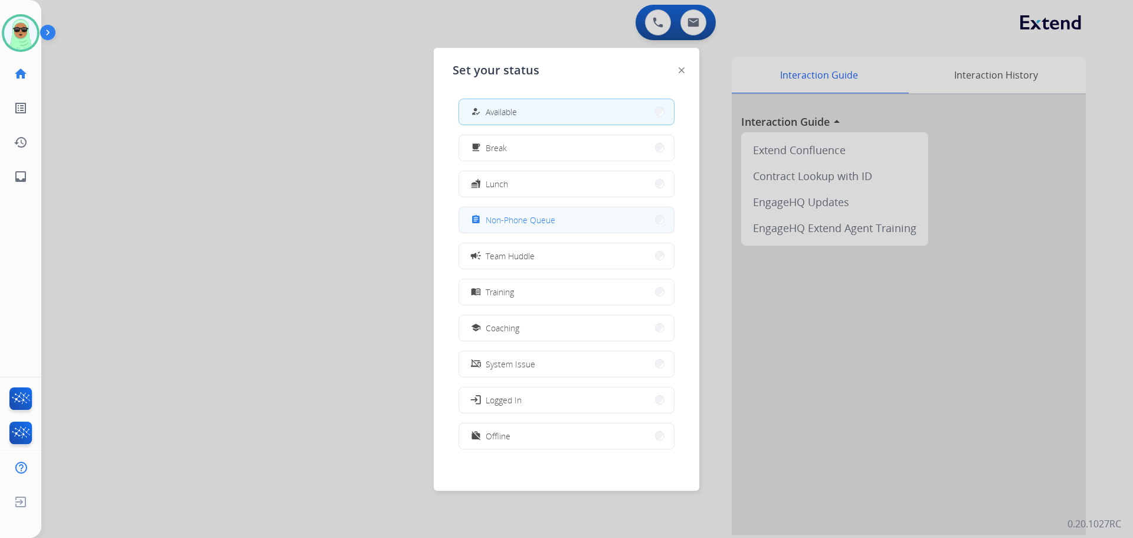
click at [552, 225] on span "Non-Phone Queue" at bounding box center [521, 220] width 70 height 12
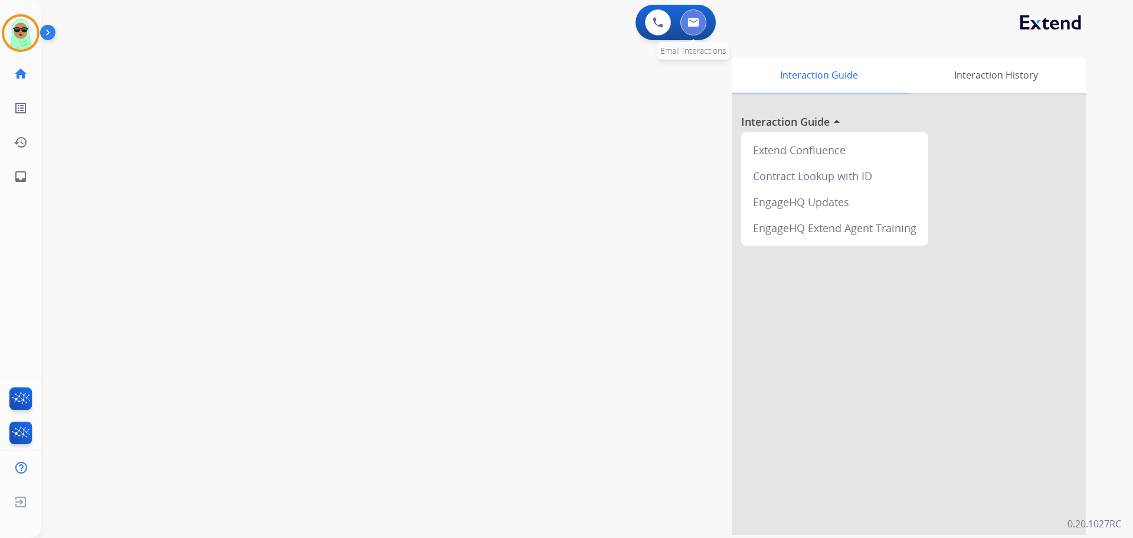
click at [700, 26] on button at bounding box center [694, 22] width 26 height 26
select select "**********"
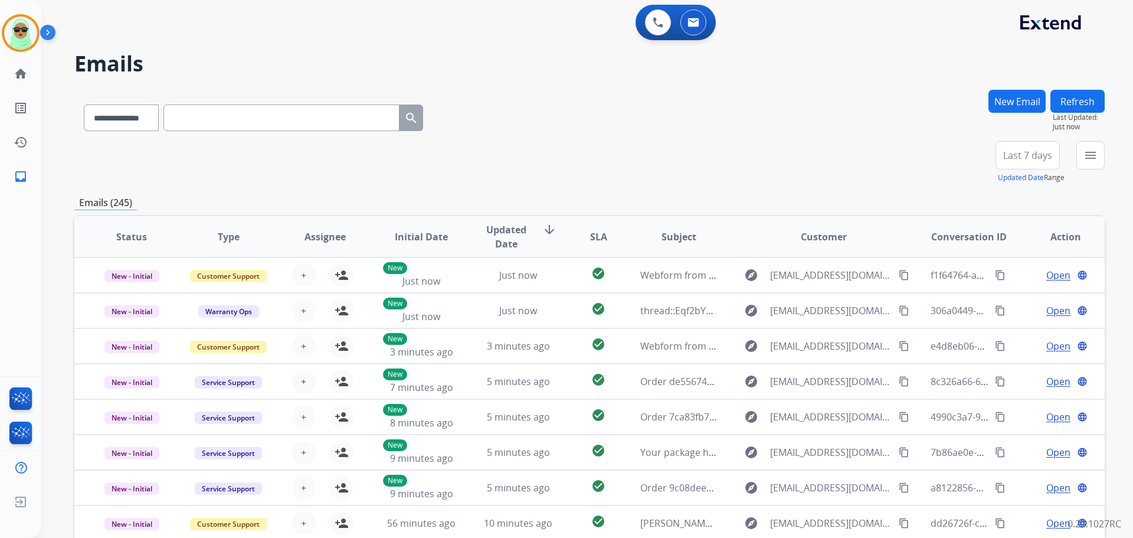
drag, startPoint x: 329, startPoint y: 135, endPoint x: 319, endPoint y: 113, distance: 24.3
click at [328, 135] on div "**********" at bounding box center [253, 115] width 358 height 41
click at [318, 114] on input "text" at bounding box center [281, 117] width 236 height 27
paste input "**********"
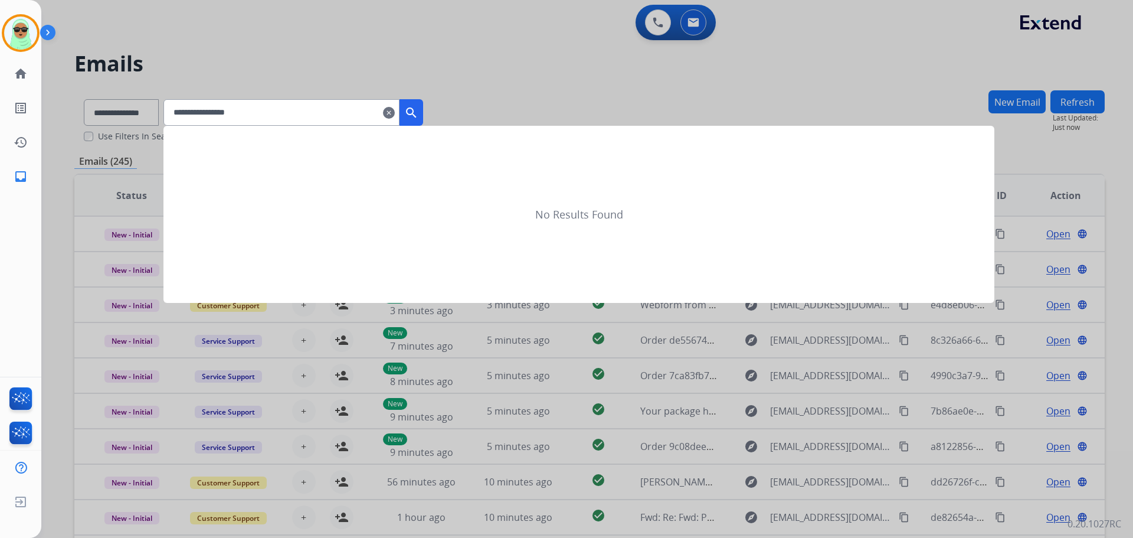
type input "**********"
click at [133, 119] on div at bounding box center [566, 269] width 1133 height 538
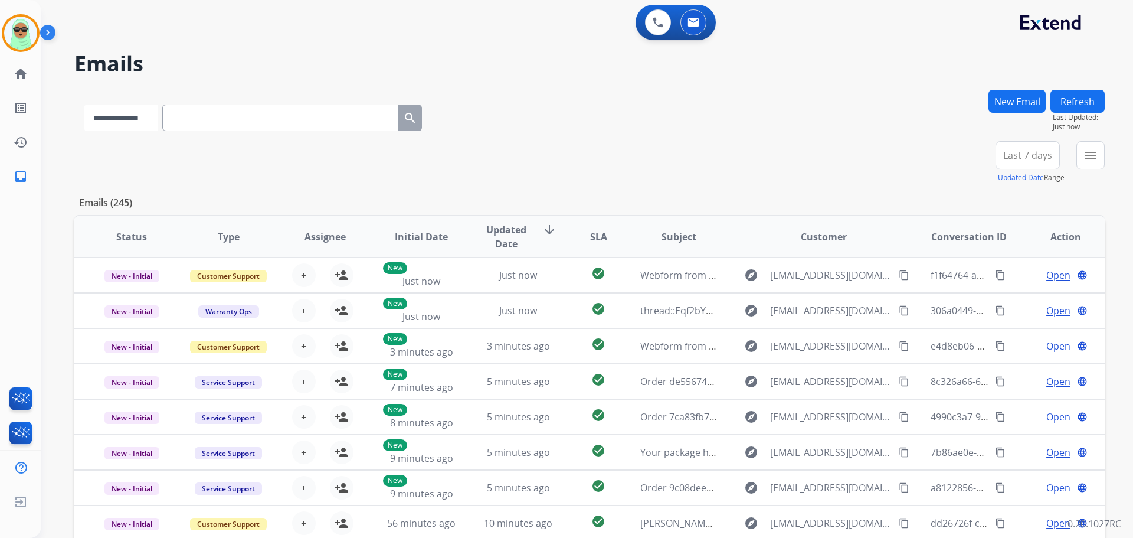
click at [139, 112] on select "**********" at bounding box center [121, 117] width 74 height 27
select select "**********"
click at [84, 104] on select "**********" at bounding box center [121, 117] width 74 height 27
click at [243, 125] on input "text" at bounding box center [281, 117] width 236 height 27
paste input "**********"
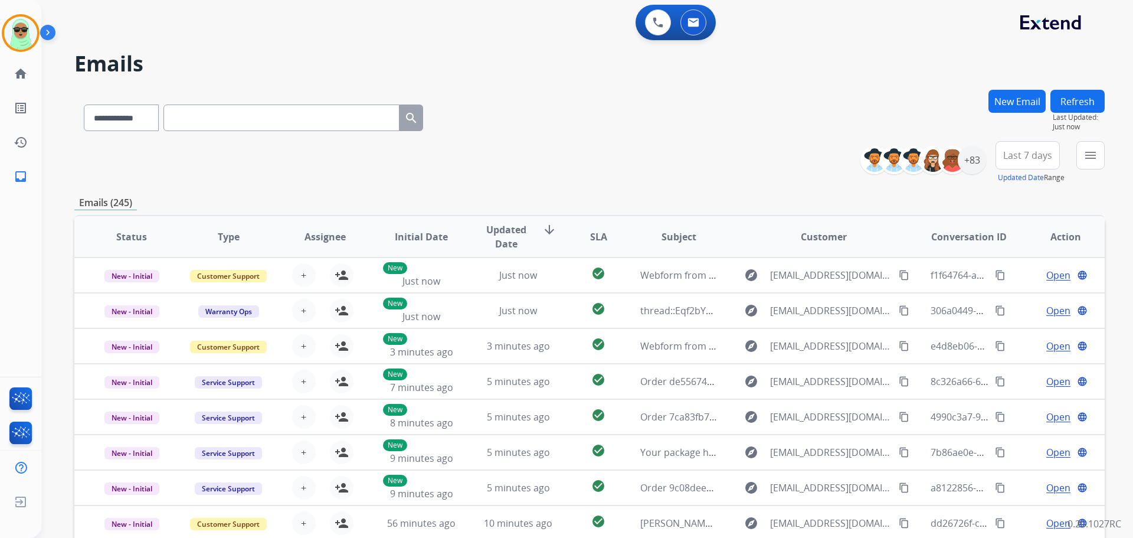
type input "**********"
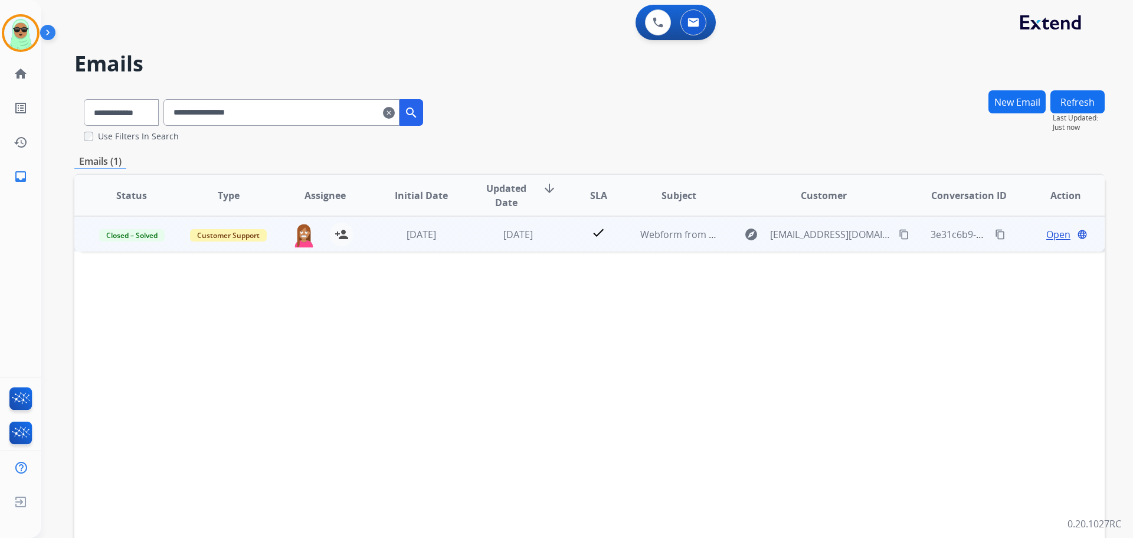
click at [1046, 231] on span "Open" at bounding box center [1058, 234] width 24 height 14
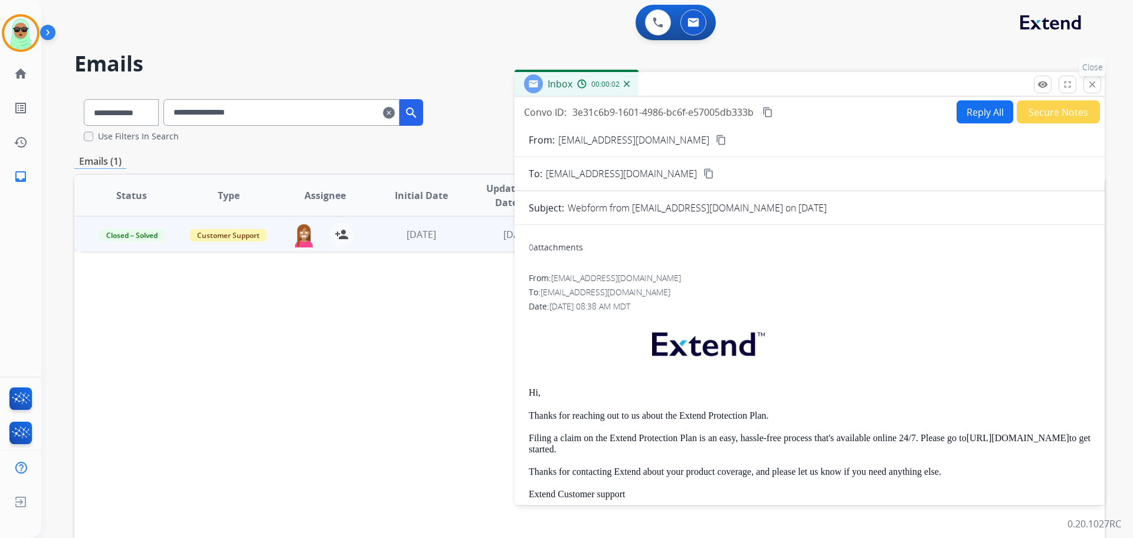
click at [1091, 83] on mat-icon "close" at bounding box center [1092, 84] width 11 height 11
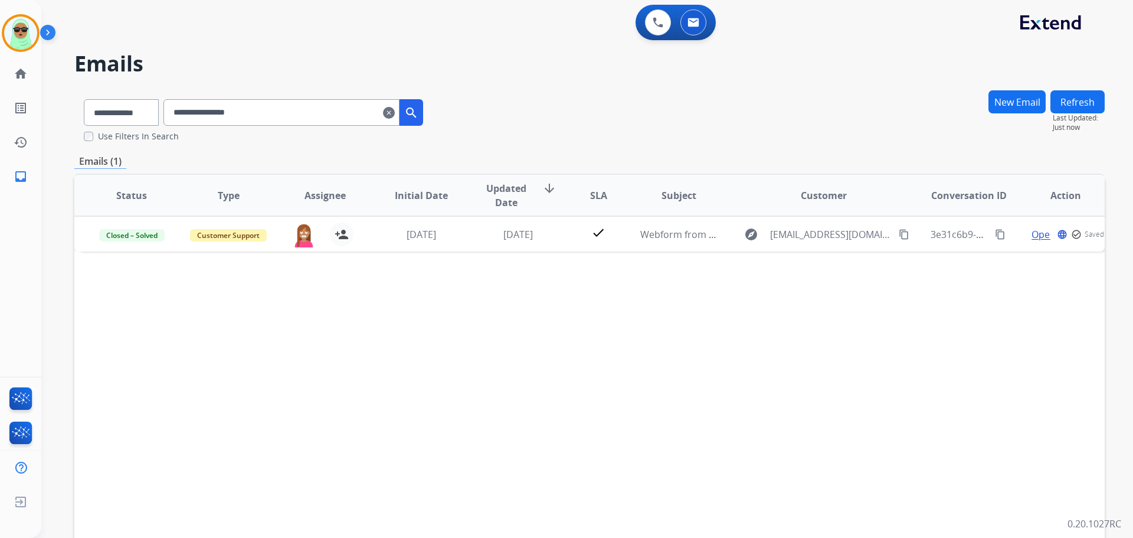
click at [395, 115] on mat-icon "clear" at bounding box center [389, 113] width 12 height 14
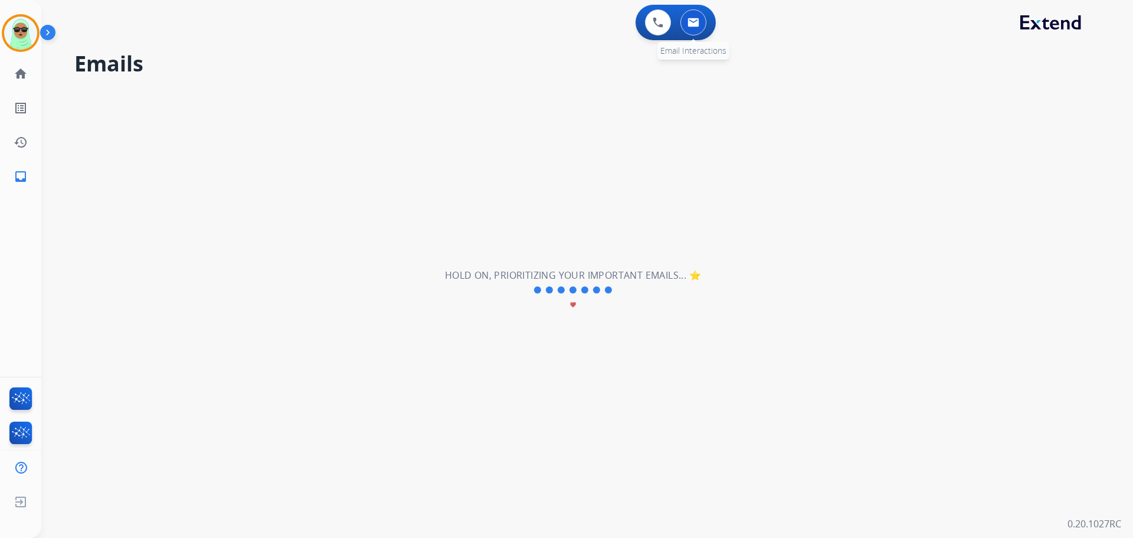
select select "**********"
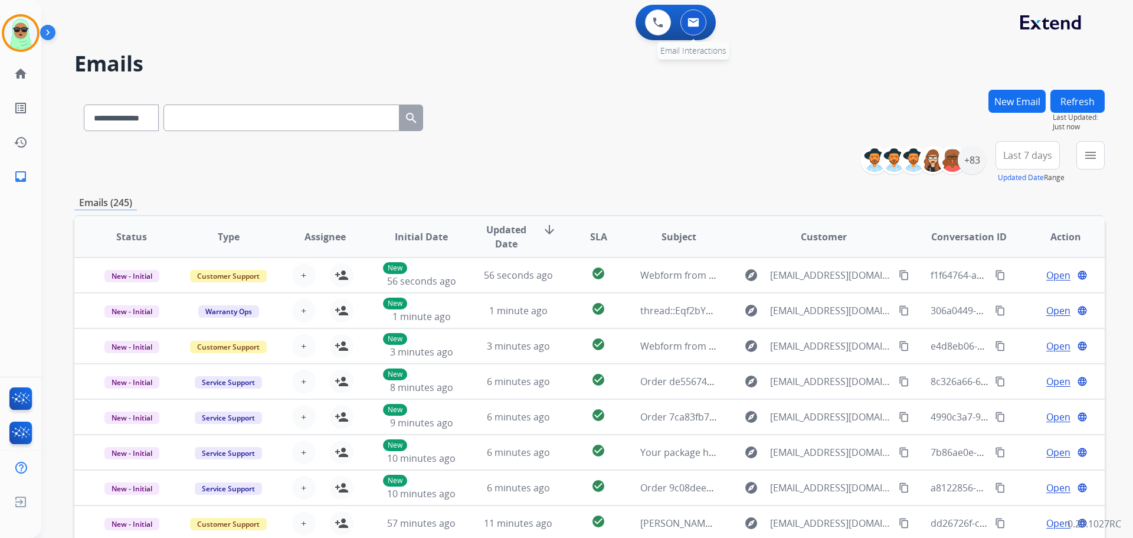
click at [692, 10] on button at bounding box center [694, 22] width 26 height 26
click at [699, 15] on button at bounding box center [694, 22] width 26 height 26
click at [1082, 157] on button "menu Filters" at bounding box center [1091, 155] width 28 height 28
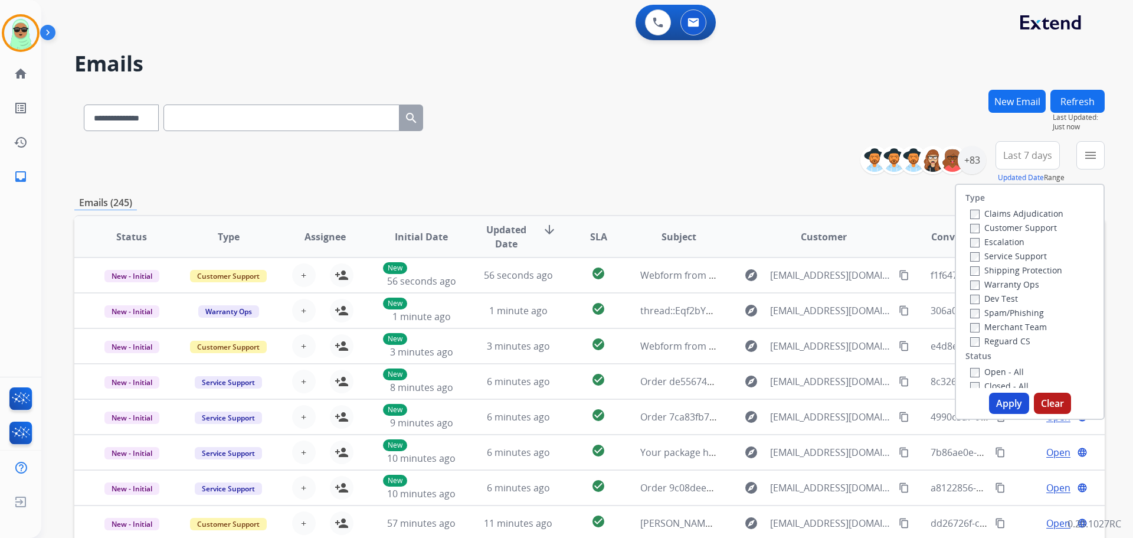
click at [1004, 223] on label "Customer Support" at bounding box center [1013, 227] width 87 height 11
drag, startPoint x: 1007, startPoint y: 271, endPoint x: 1005, endPoint y: 290, distance: 19.6
click at [1007, 272] on label "Shipping Protection" at bounding box center [1016, 269] width 92 height 11
click at [1002, 342] on label "Reguard CS" at bounding box center [1000, 340] width 60 height 11
drag, startPoint x: 999, startPoint y: 375, endPoint x: 1002, endPoint y: 401, distance: 25.6
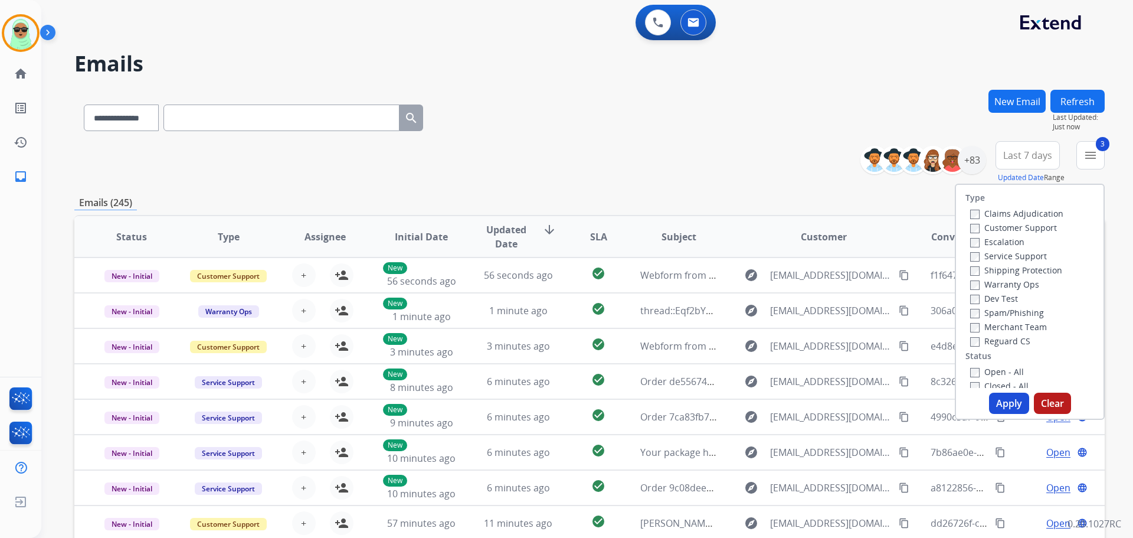
click at [998, 375] on label "Open - All" at bounding box center [997, 371] width 54 height 11
click at [1003, 403] on button "Apply" at bounding box center [1009, 403] width 40 height 21
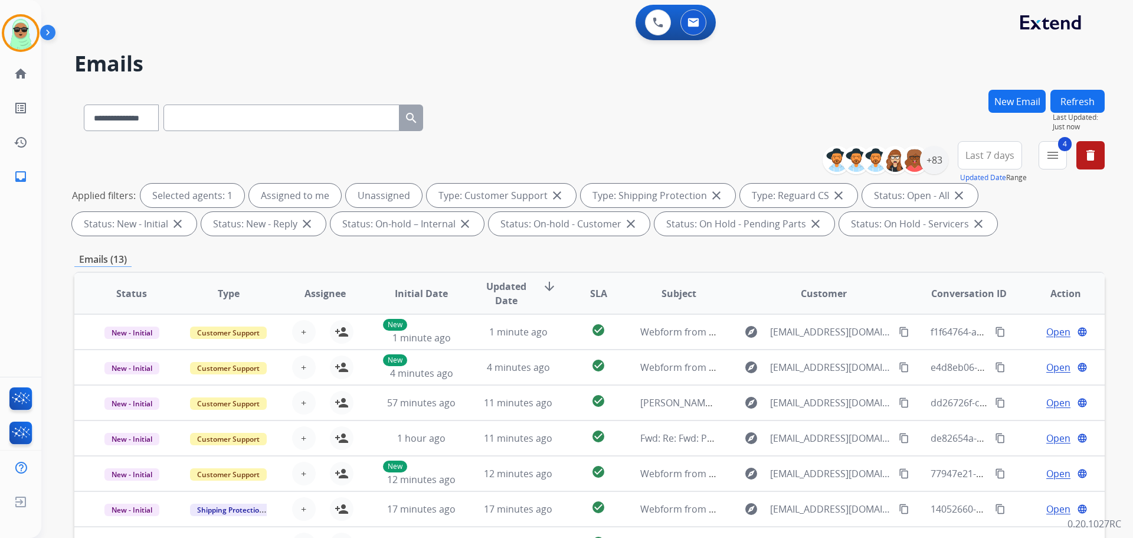
click at [999, 105] on button "New Email" at bounding box center [1017, 101] width 57 height 23
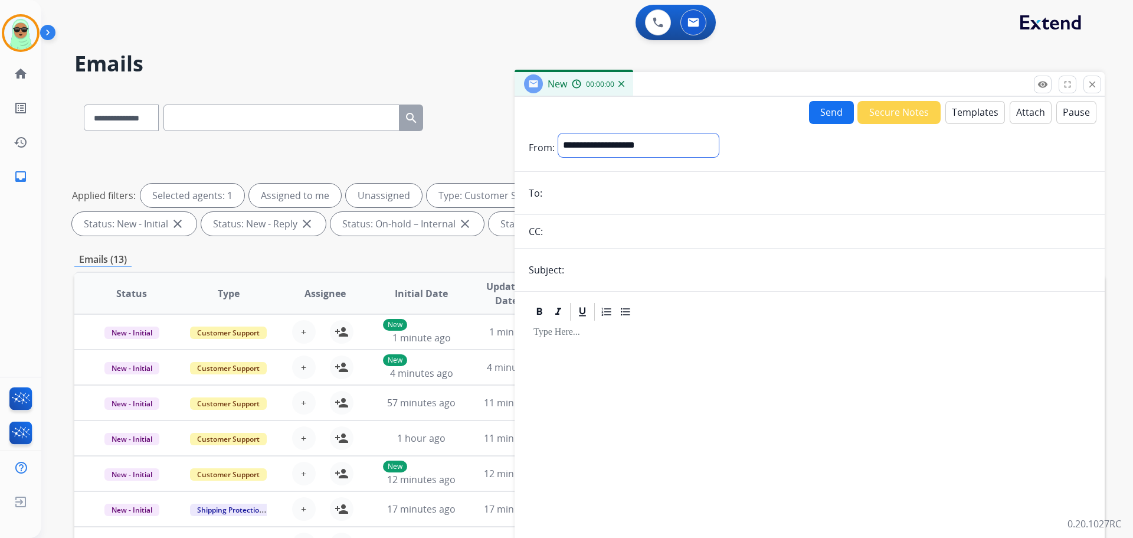
click at [685, 145] on select "**********" at bounding box center [638, 145] width 161 height 24
select select "**********"
click at [558, 133] on select "**********" at bounding box center [638, 145] width 161 height 24
click at [642, 192] on input "email" at bounding box center [818, 194] width 545 height 24
paste input "**********"
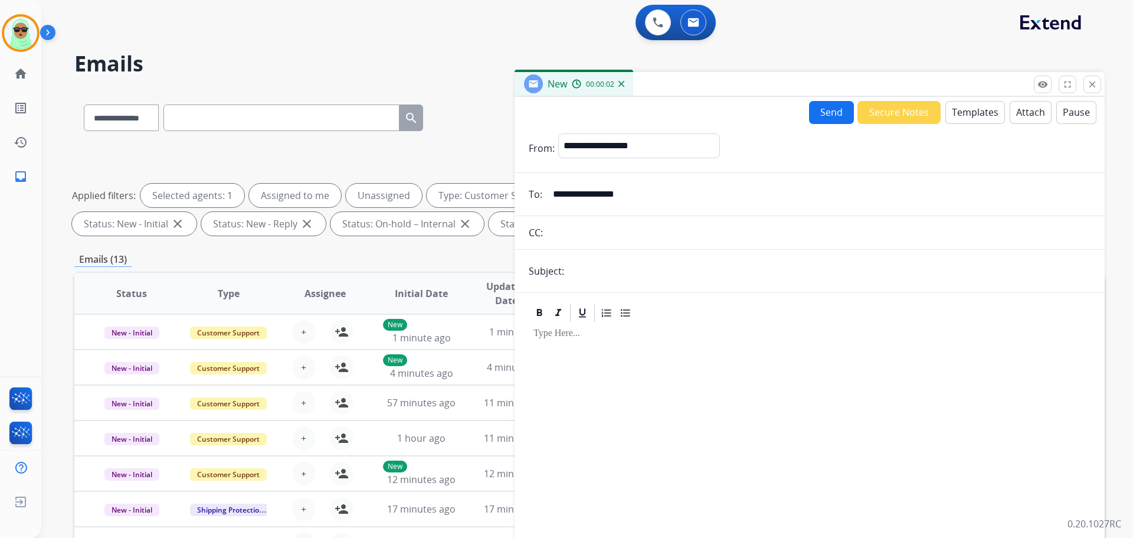
type input "**********"
click at [647, 270] on input "text" at bounding box center [829, 271] width 523 height 24
type input "**********"
click at [946, 110] on button "Templates" at bounding box center [976, 112] width 60 height 23
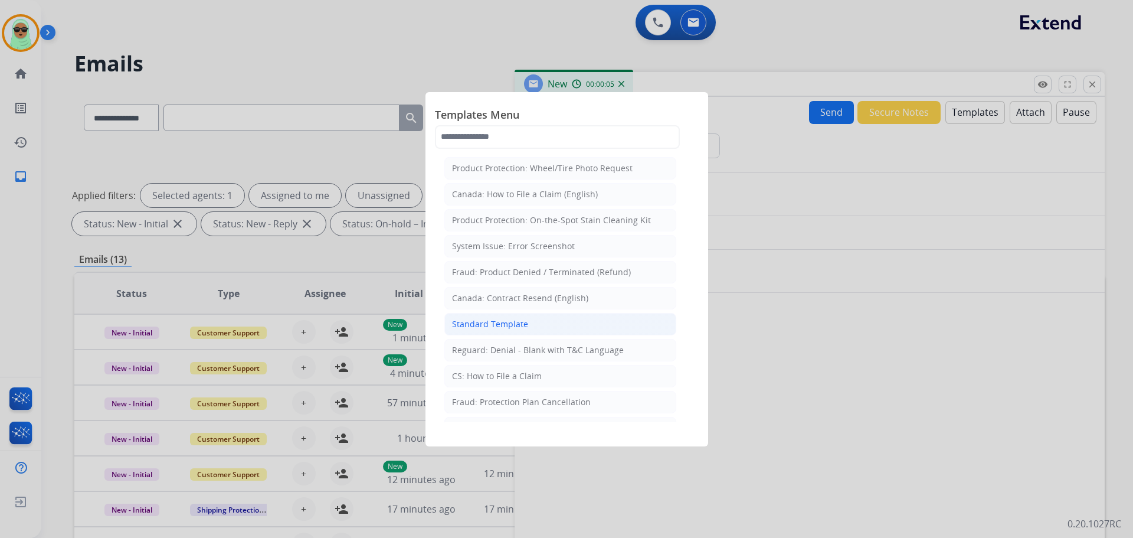
click at [518, 328] on div "Standard Template" at bounding box center [490, 324] width 76 height 12
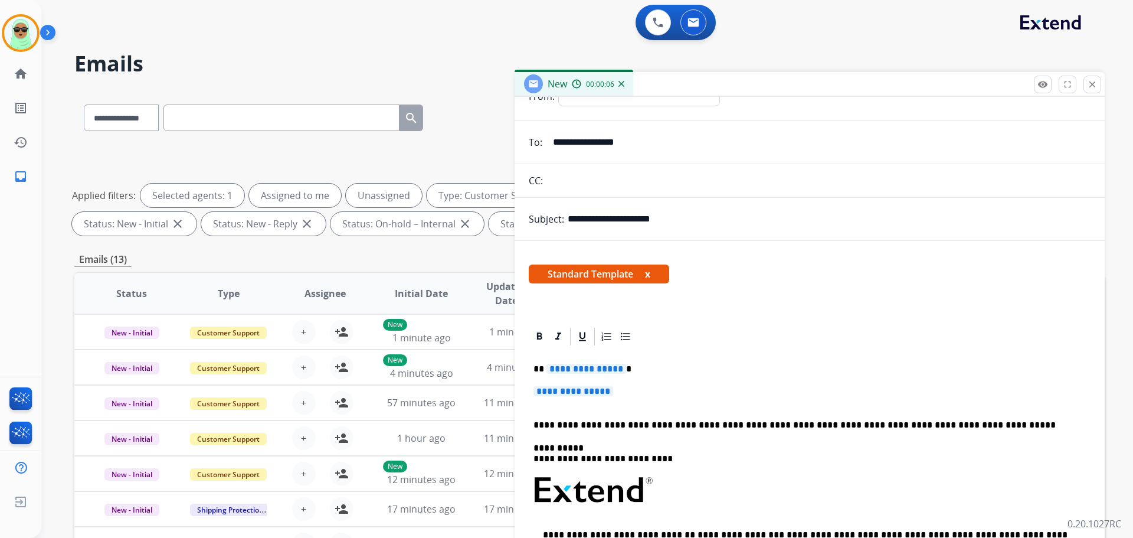
scroll to position [118, 0]
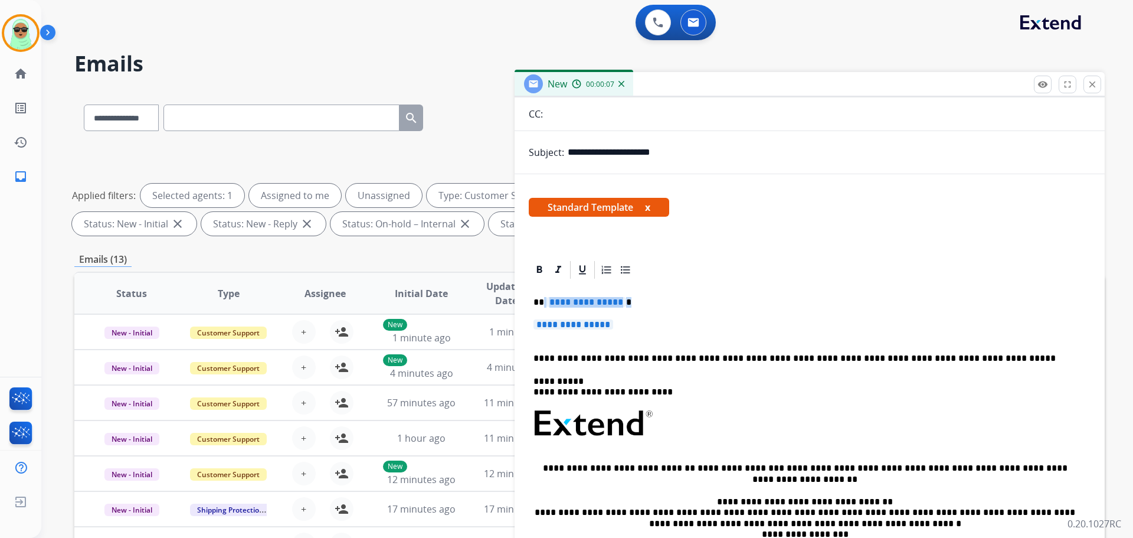
drag, startPoint x: 626, startPoint y: 326, endPoint x: 542, endPoint y: 295, distance: 89.3
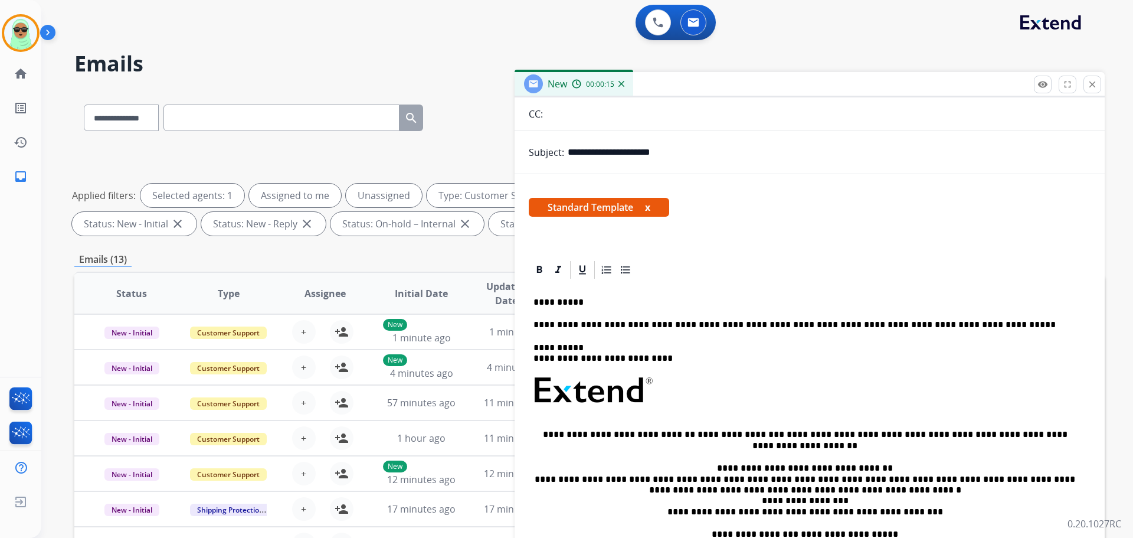
drag, startPoint x: 716, startPoint y: 265, endPoint x: 679, endPoint y: 291, distance: 44.9
click at [708, 272] on div at bounding box center [810, 269] width 562 height 21
drag, startPoint x: 675, startPoint y: 292, endPoint x: 668, endPoint y: 296, distance: 7.9
click at [675, 292] on div "**********" at bounding box center [810, 434] width 562 height 308
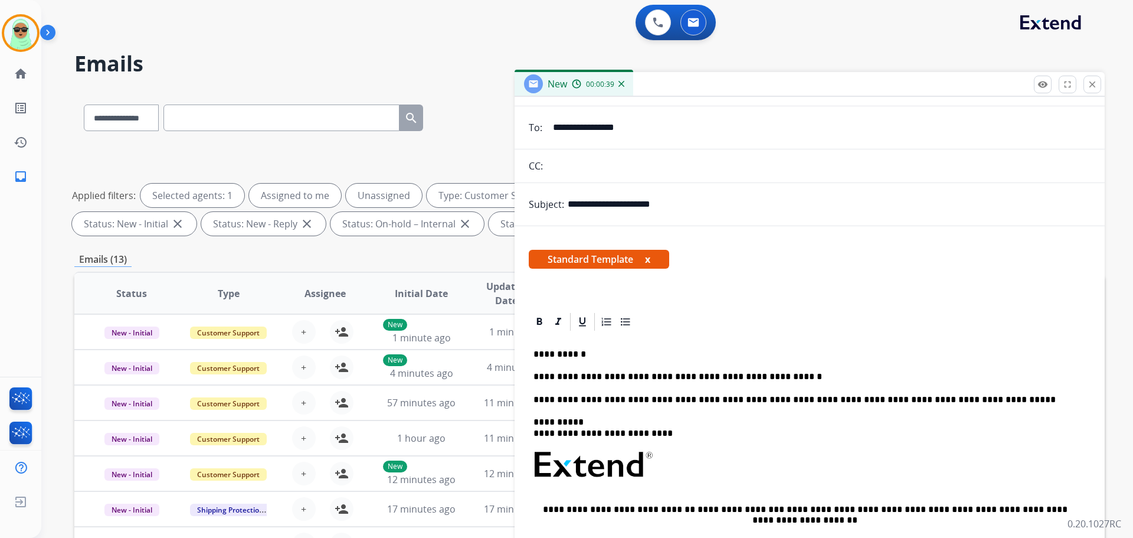
scroll to position [0, 0]
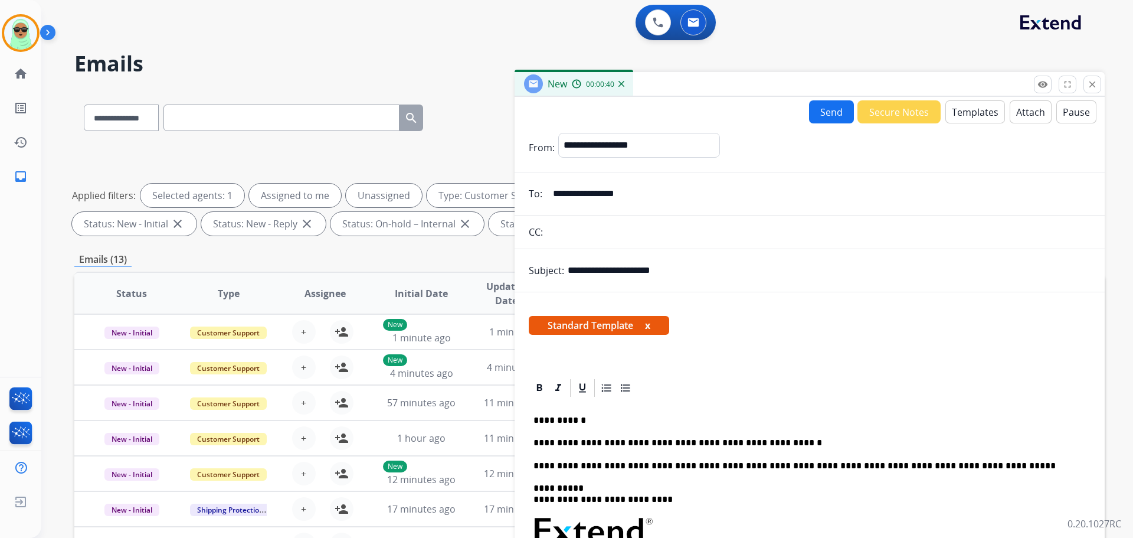
click at [815, 110] on button "Send" at bounding box center [831, 111] width 45 height 23
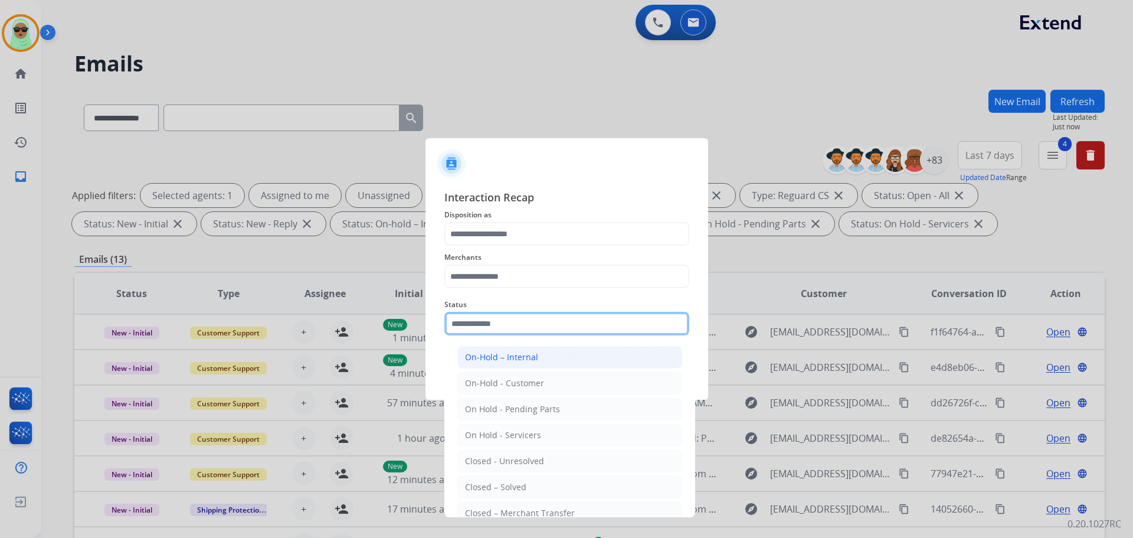
drag, startPoint x: 526, startPoint y: 328, endPoint x: 513, endPoint y: 361, distance: 35.0
click at [526, 328] on input "text" at bounding box center [566, 324] width 245 height 24
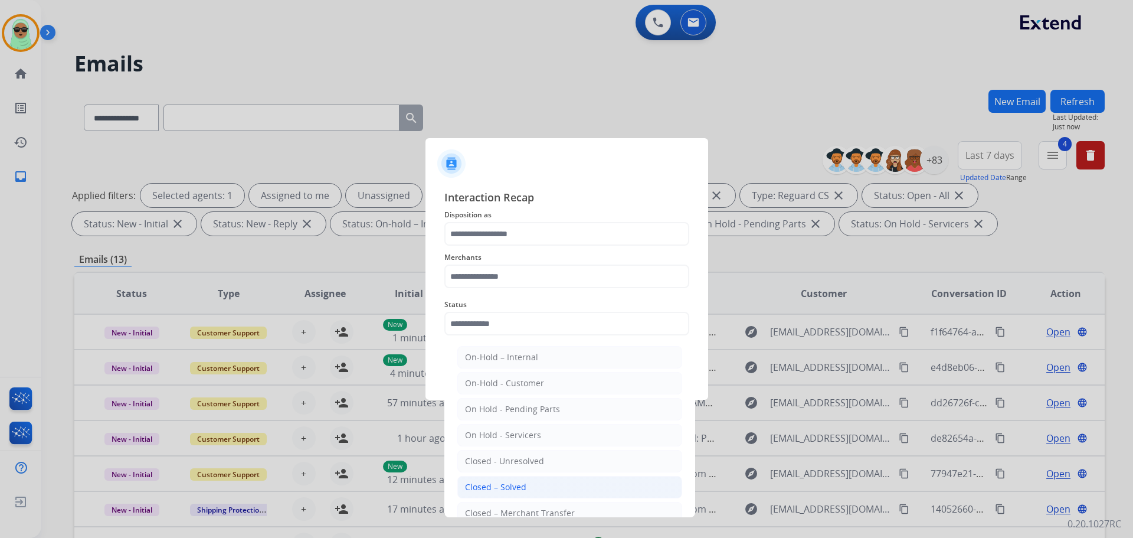
click at [551, 484] on li "Closed – Solved" at bounding box center [569, 487] width 225 height 22
type input "**********"
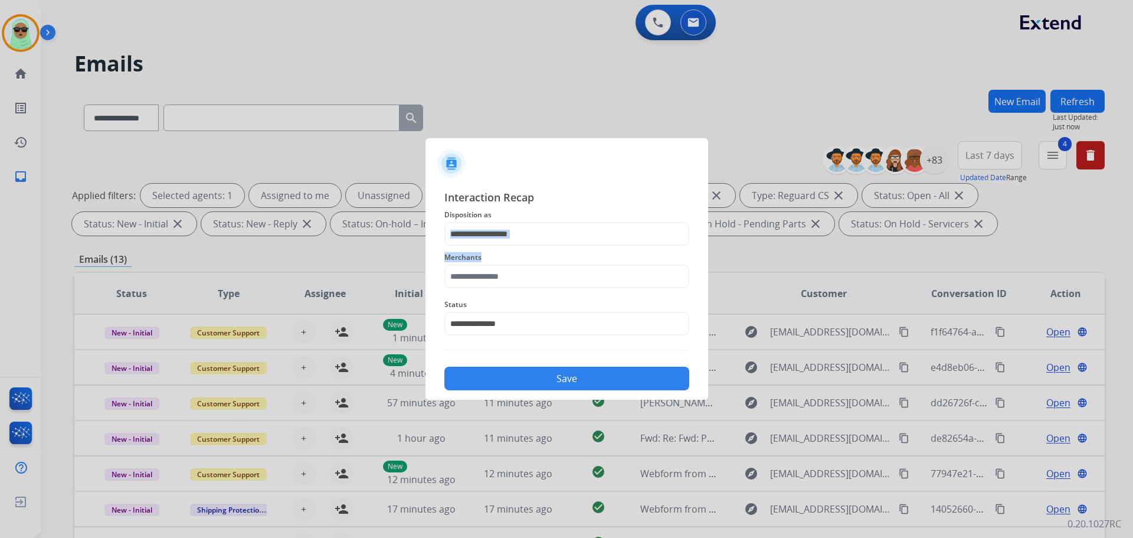
click at [517, 243] on div "**********" at bounding box center [566, 289] width 245 height 201
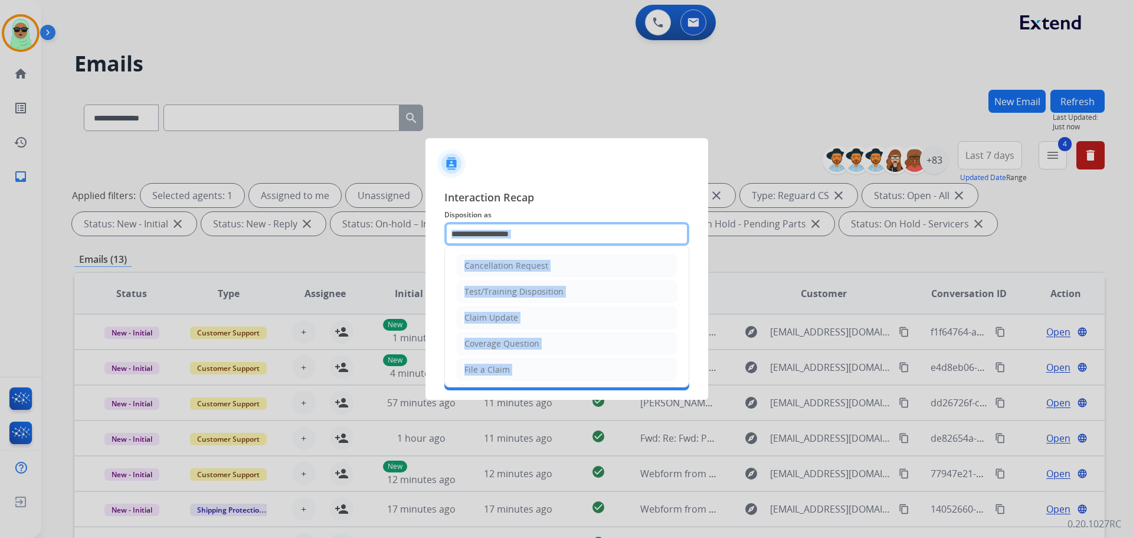
drag, startPoint x: 519, startPoint y: 241, endPoint x: 510, endPoint y: 252, distance: 13.8
click at [518, 241] on input "text" at bounding box center [566, 234] width 245 height 24
drag, startPoint x: 500, startPoint y: 322, endPoint x: 494, endPoint y: 304, distance: 19.2
click at [499, 321] on div "Claim Update" at bounding box center [492, 318] width 54 height 12
type input "**********"
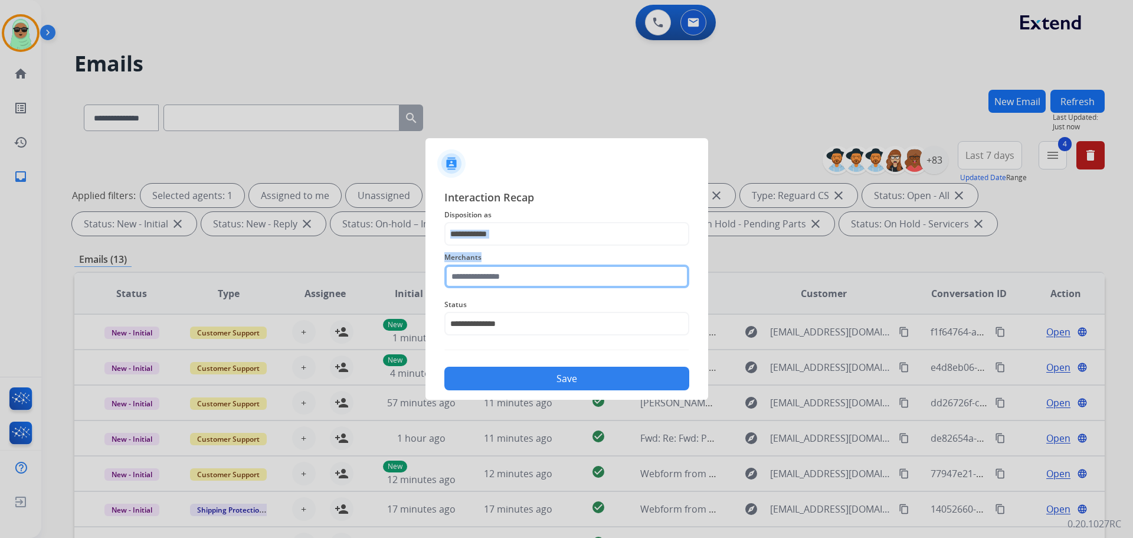
click at [468, 265] on input "text" at bounding box center [566, 276] width 245 height 24
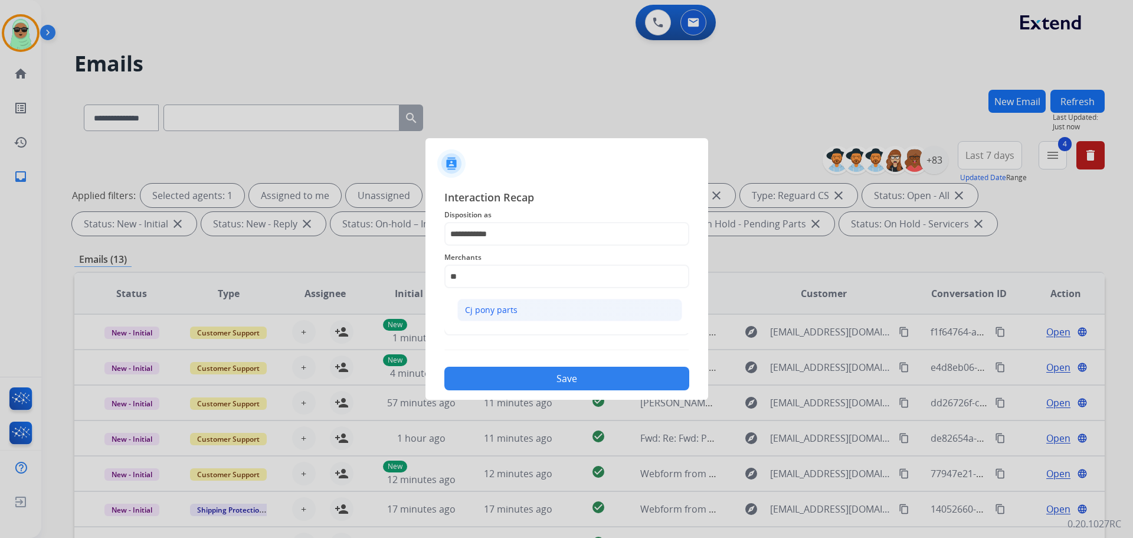
click at [483, 300] on li "Cj pony parts" at bounding box center [569, 310] width 225 height 22
type input "**********"
click at [548, 372] on button "Save" at bounding box center [566, 379] width 245 height 24
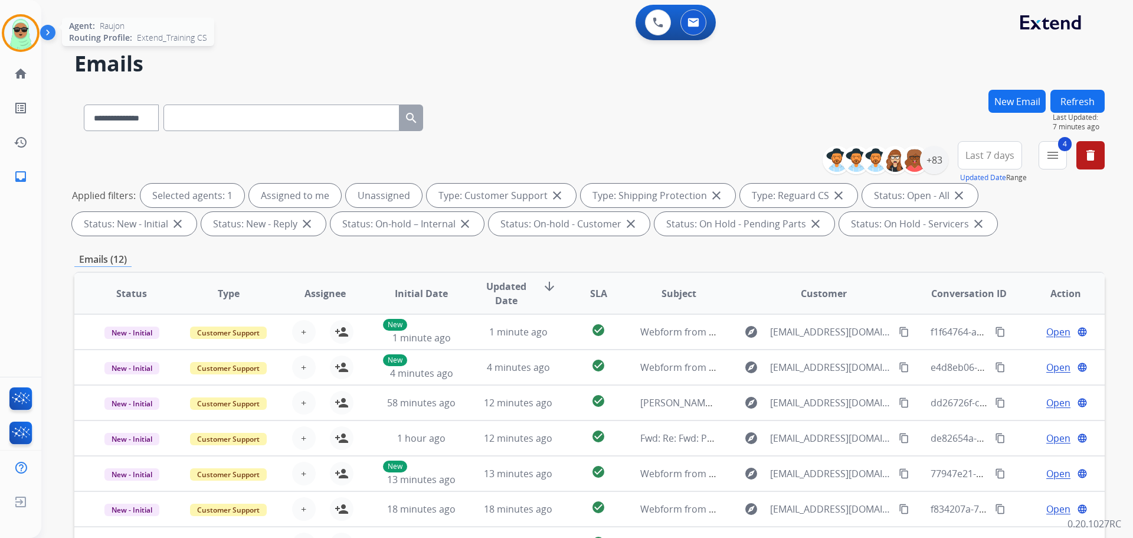
click at [28, 37] on img at bounding box center [20, 33] width 33 height 33
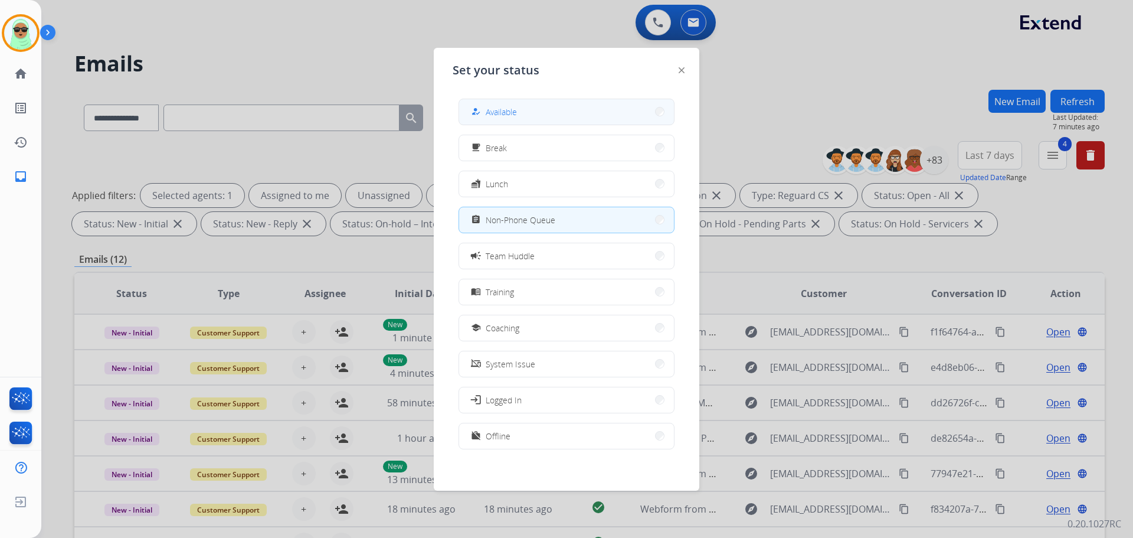
click at [575, 117] on button "how_to_reg Available" at bounding box center [566, 111] width 215 height 25
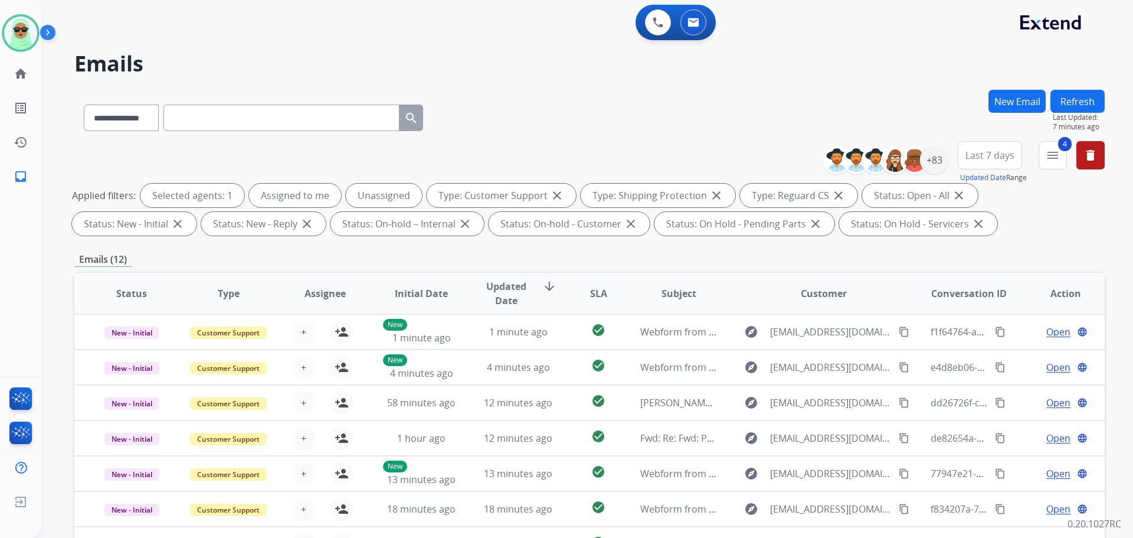
click at [166, 53] on h2 "Emails" at bounding box center [589, 64] width 1031 height 24
click at [15, 21] on img at bounding box center [20, 33] width 33 height 33
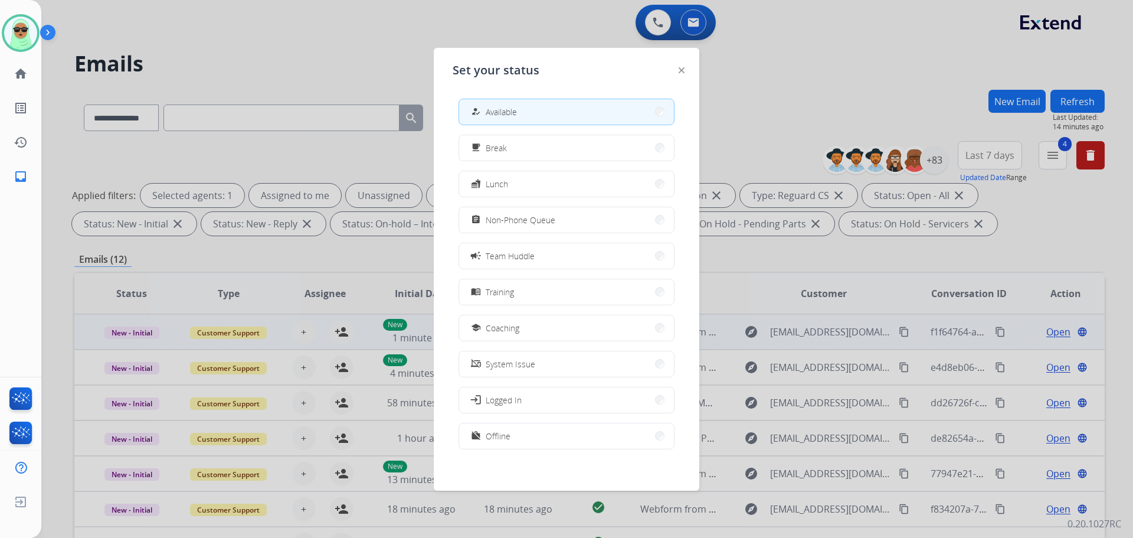
click at [551, 330] on button "school Coaching" at bounding box center [566, 327] width 215 height 25
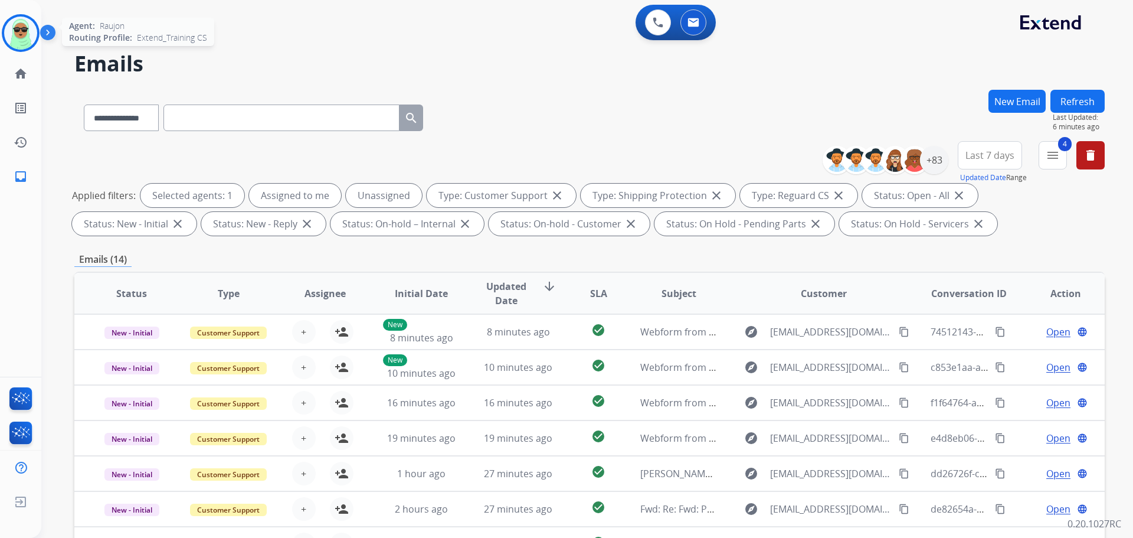
click at [12, 35] on img at bounding box center [20, 33] width 33 height 33
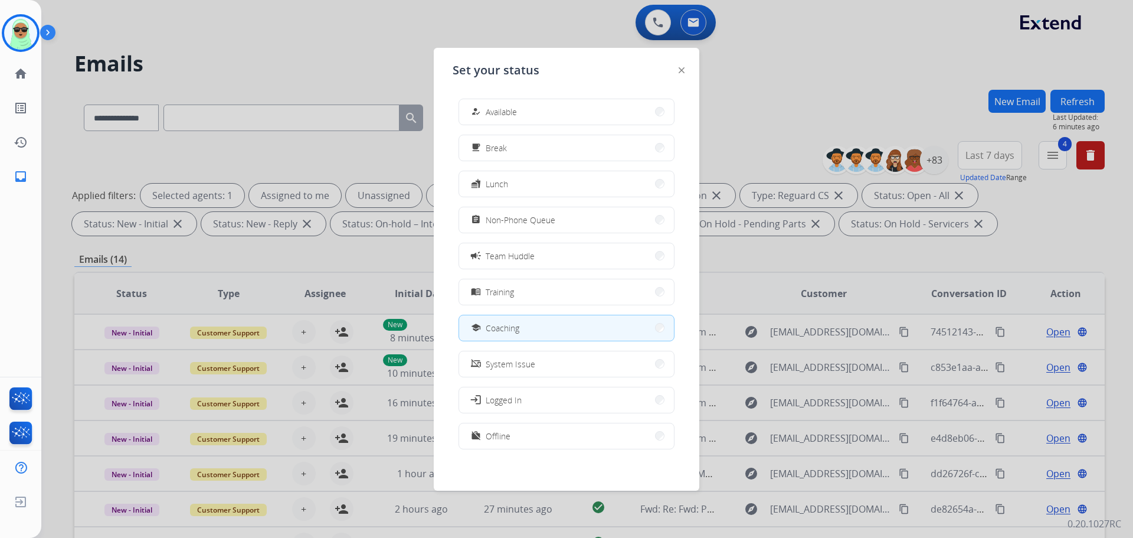
click at [595, 104] on button "how_to_reg Available" at bounding box center [566, 111] width 215 height 25
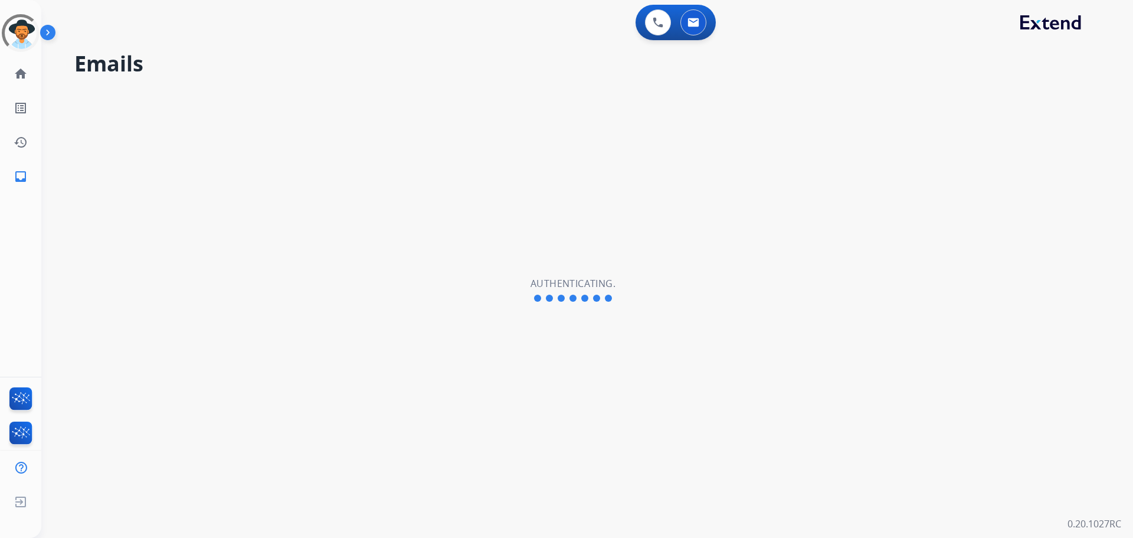
select select "**********"
click at [20, 29] on img at bounding box center [20, 33] width 33 height 33
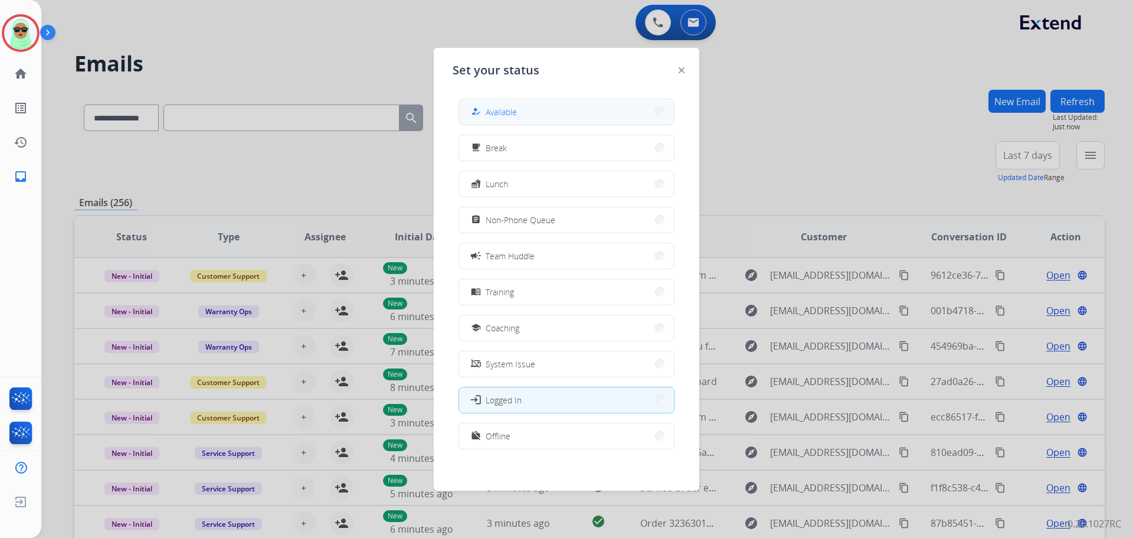
click at [534, 99] on div "how_to_reg Available" at bounding box center [567, 112] width 216 height 27
click at [529, 117] on button "how_to_reg Available" at bounding box center [566, 111] width 215 height 25
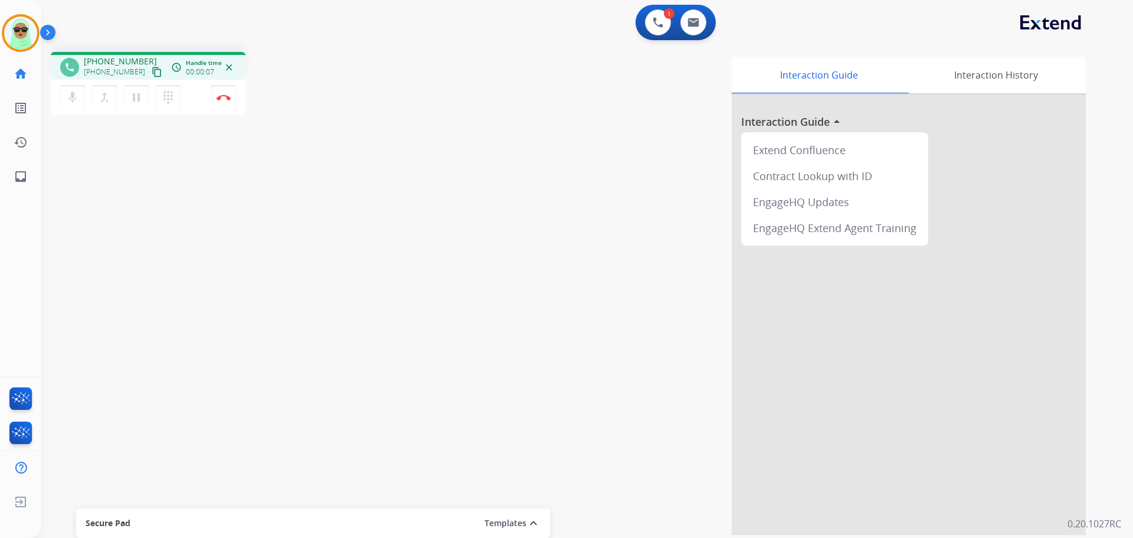
click at [152, 73] on mat-icon "content_copy" at bounding box center [157, 72] width 11 height 11
click at [220, 102] on button "Disconnect" at bounding box center [223, 97] width 25 height 25
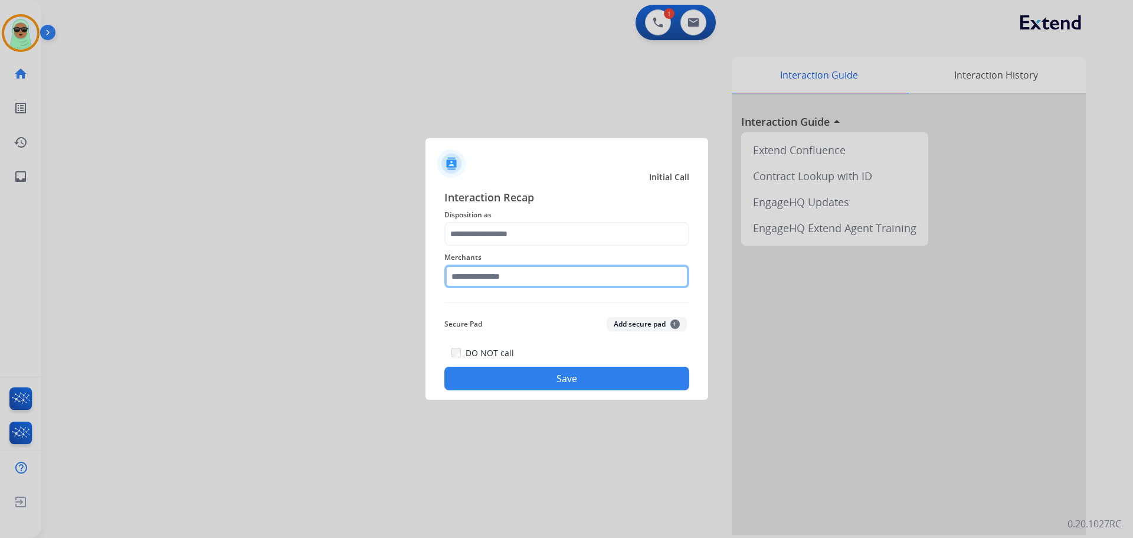
click at [512, 274] on input "text" at bounding box center [566, 276] width 245 height 24
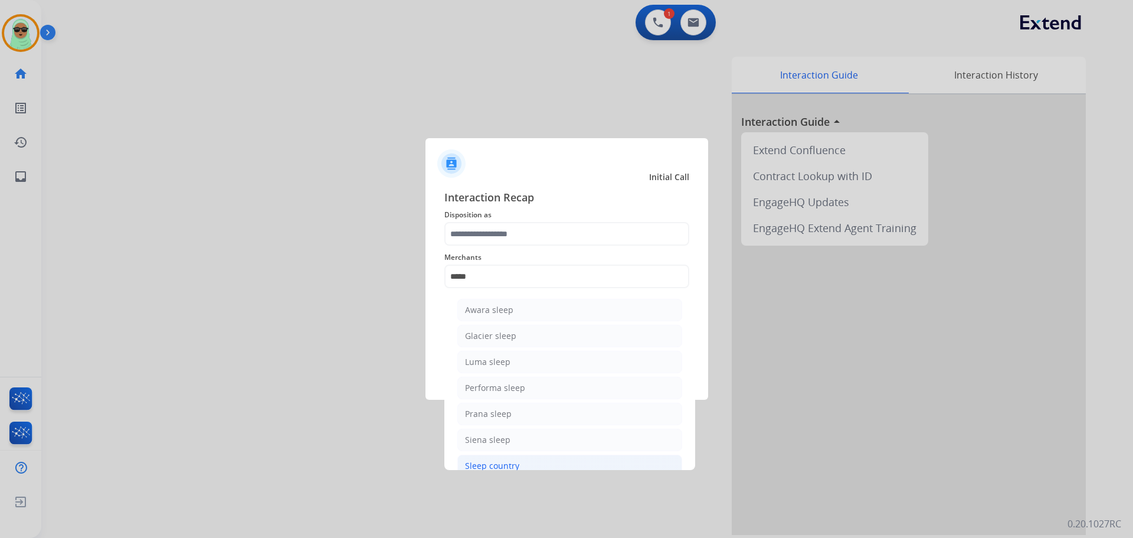
click at [539, 466] on li "Sleep country" at bounding box center [569, 465] width 225 height 22
type input "**********"
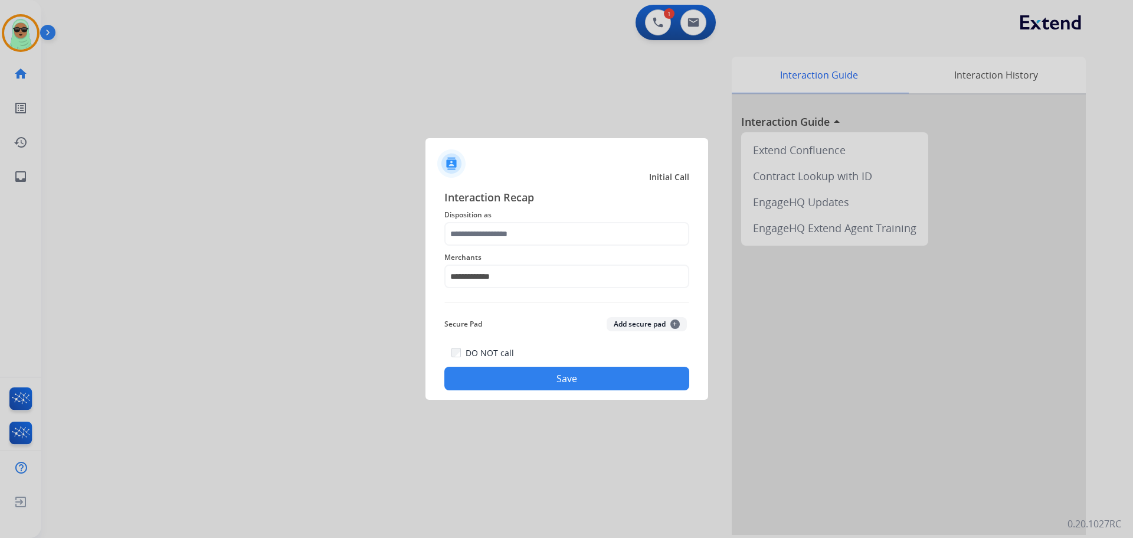
click at [529, 214] on div "**********" at bounding box center [566, 289] width 245 height 201
click at [524, 243] on input "text" at bounding box center [566, 234] width 245 height 24
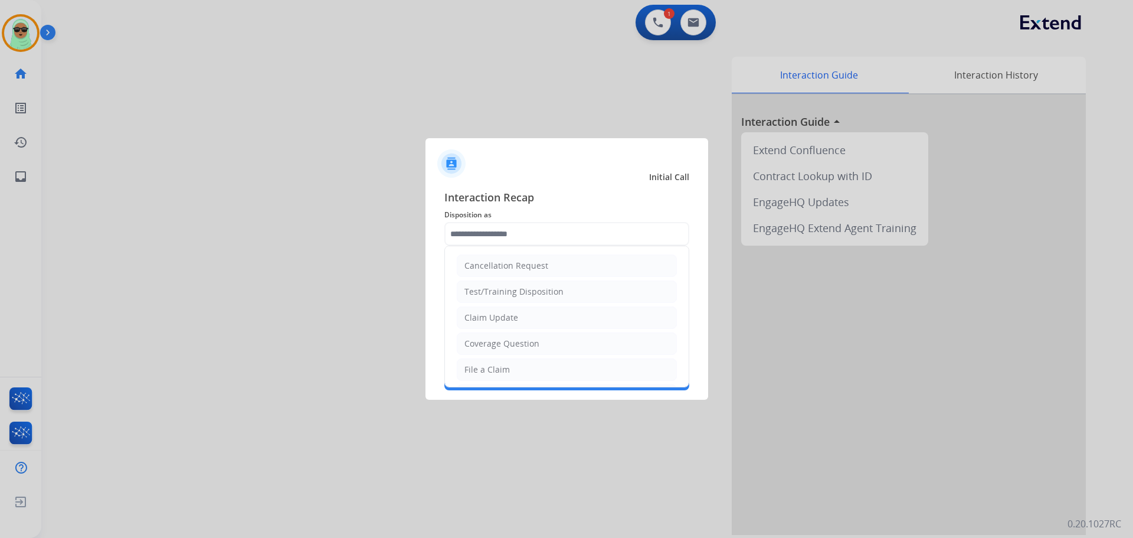
click at [526, 349] on li "Coverage Question" at bounding box center [567, 343] width 220 height 22
type input "**********"
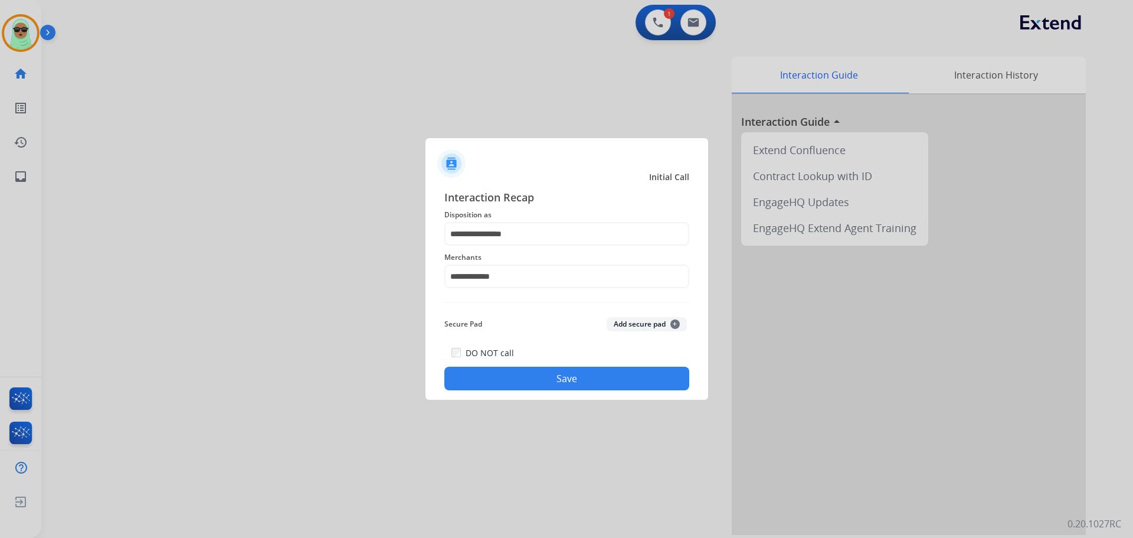
click at [582, 381] on button "Save" at bounding box center [566, 379] width 245 height 24
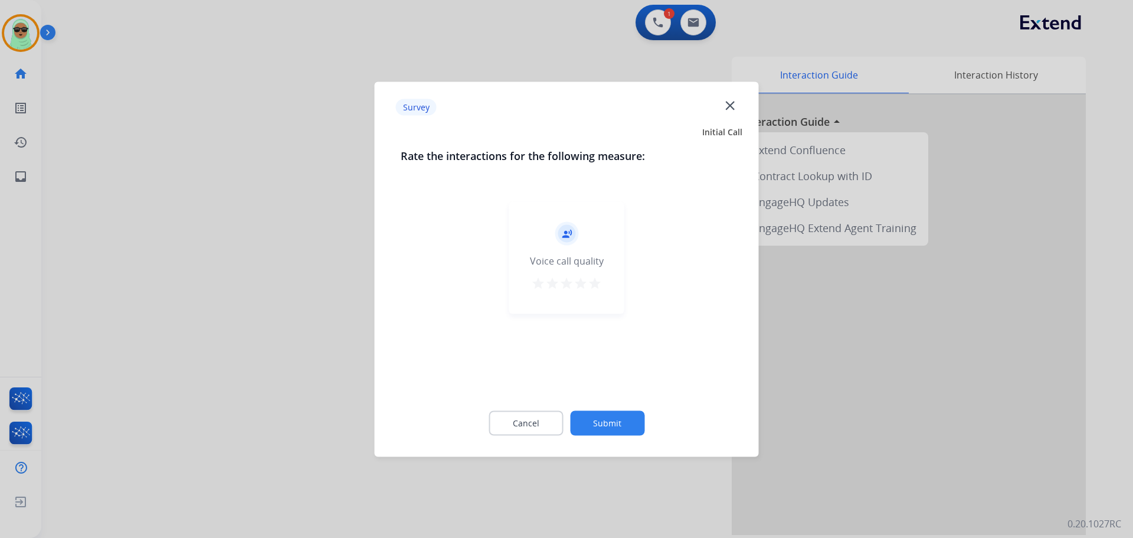
click at [582, 374] on div "record_voice_over Voice call quality star star star star star" at bounding box center [567, 294] width 332 height 204
click at [600, 421] on button "Submit" at bounding box center [607, 422] width 74 height 25
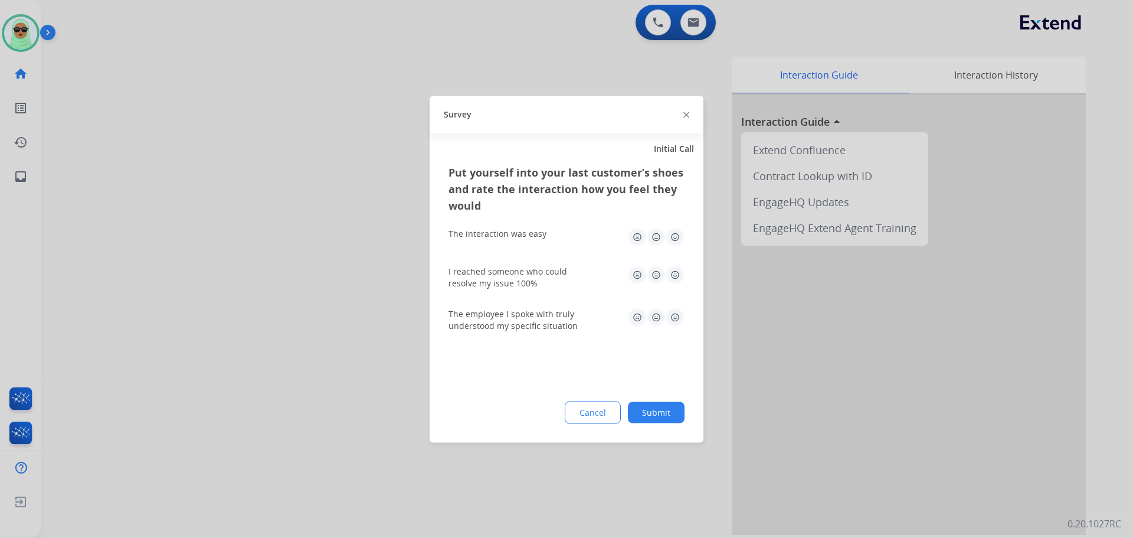
drag, startPoint x: 630, startPoint y: 409, endPoint x: 637, endPoint y: 408, distance: 7.1
click at [632, 408] on button "Submit" at bounding box center [656, 411] width 57 height 21
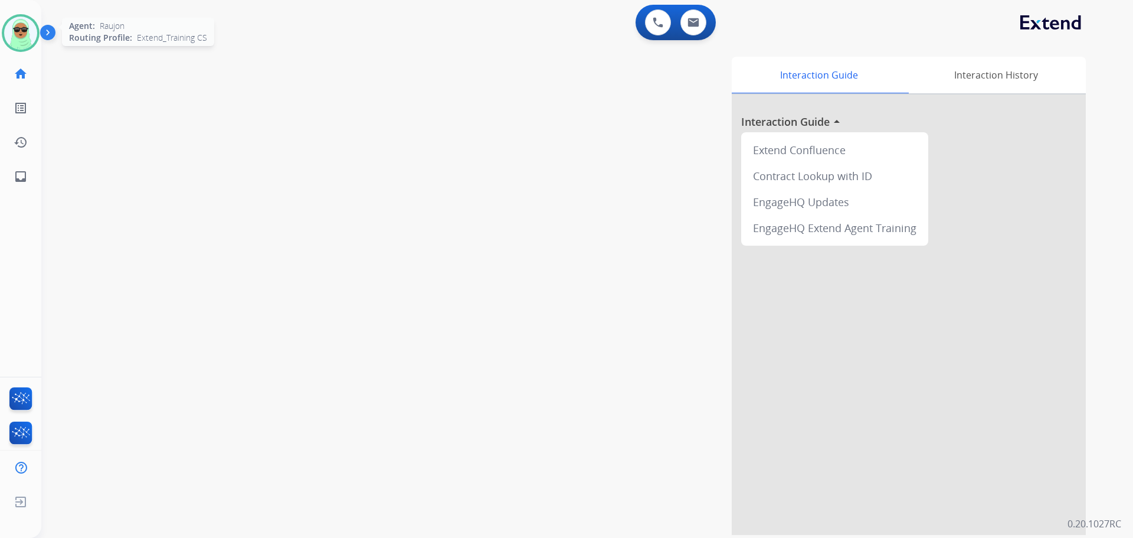
click at [32, 34] on img at bounding box center [20, 33] width 33 height 33
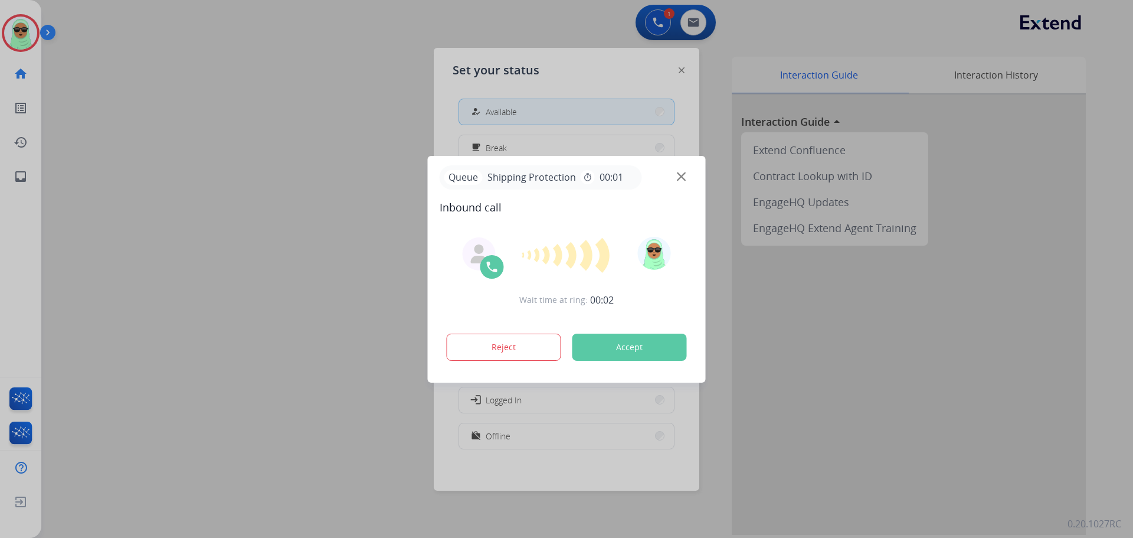
drag, startPoint x: 728, startPoint y: 182, endPoint x: 708, endPoint y: 172, distance: 21.6
click at [721, 177] on div at bounding box center [566, 269] width 1133 height 538
drag, startPoint x: 704, startPoint y: 177, endPoint x: 683, endPoint y: 178, distance: 20.1
click at [685, 178] on div "Queue Shipping Protection timer 00:01 Inbound call Wait time at ring: 00:02 Rej…" at bounding box center [567, 269] width 278 height 227
click at [682, 178] on img at bounding box center [681, 176] width 9 height 9
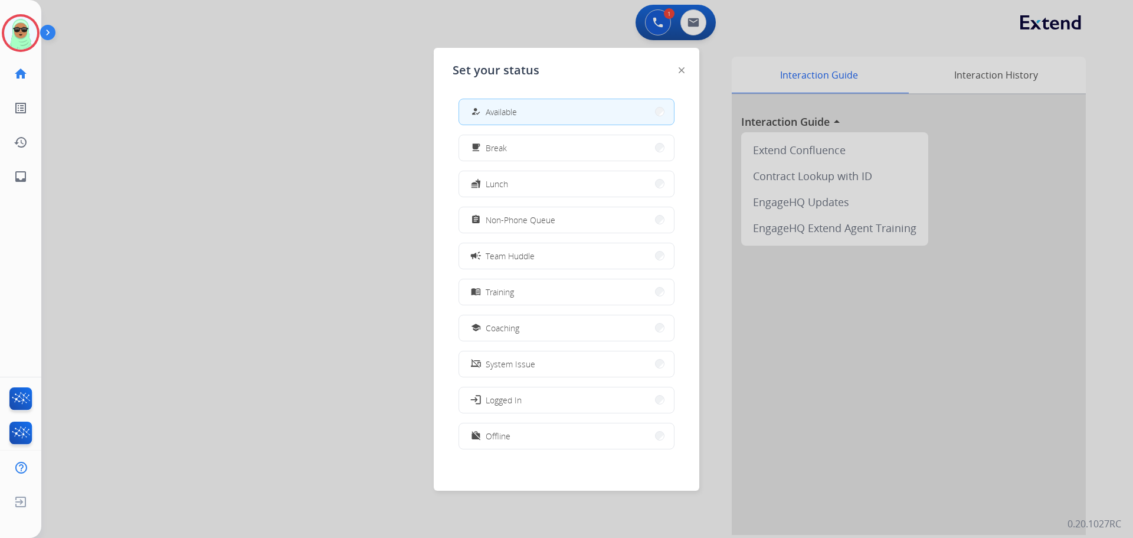
click at [532, 109] on button "how_to_reg Available" at bounding box center [566, 111] width 215 height 25
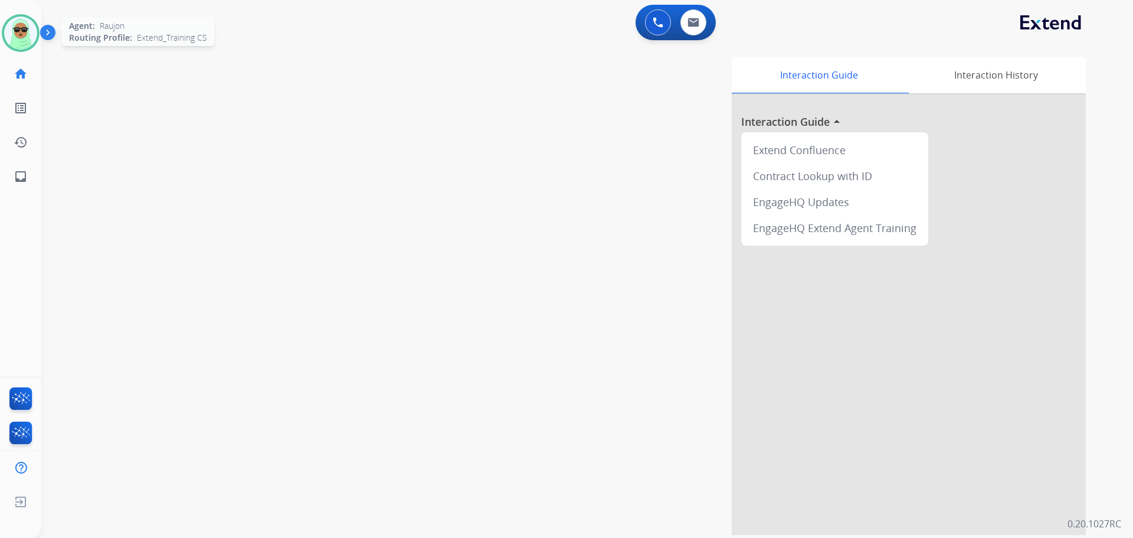
click at [35, 35] on img at bounding box center [20, 33] width 33 height 33
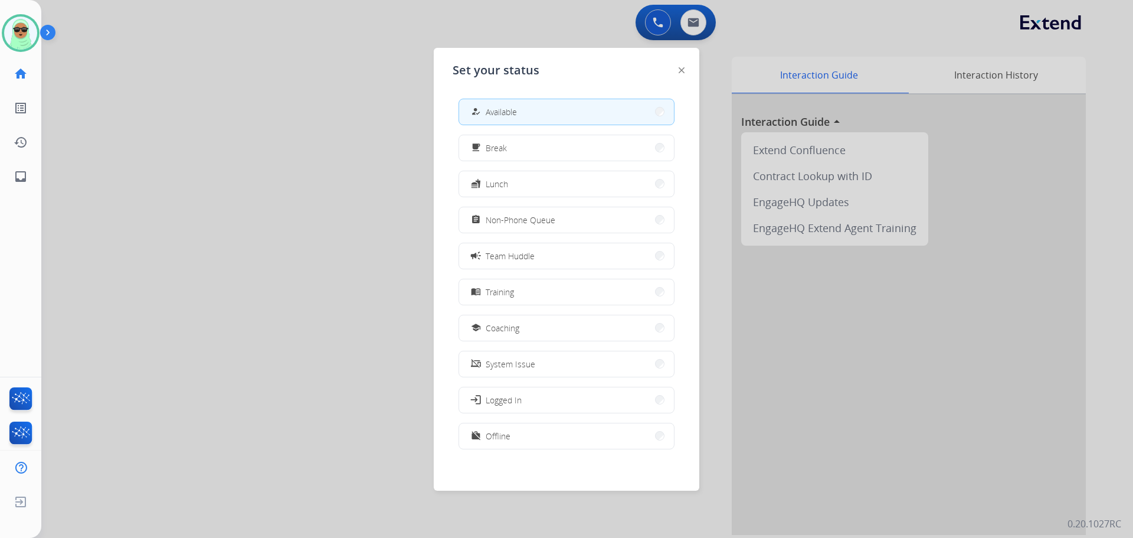
drag, startPoint x: 341, startPoint y: 214, endPoint x: 318, endPoint y: 220, distance: 23.0
click at [340, 214] on div at bounding box center [566, 269] width 1133 height 538
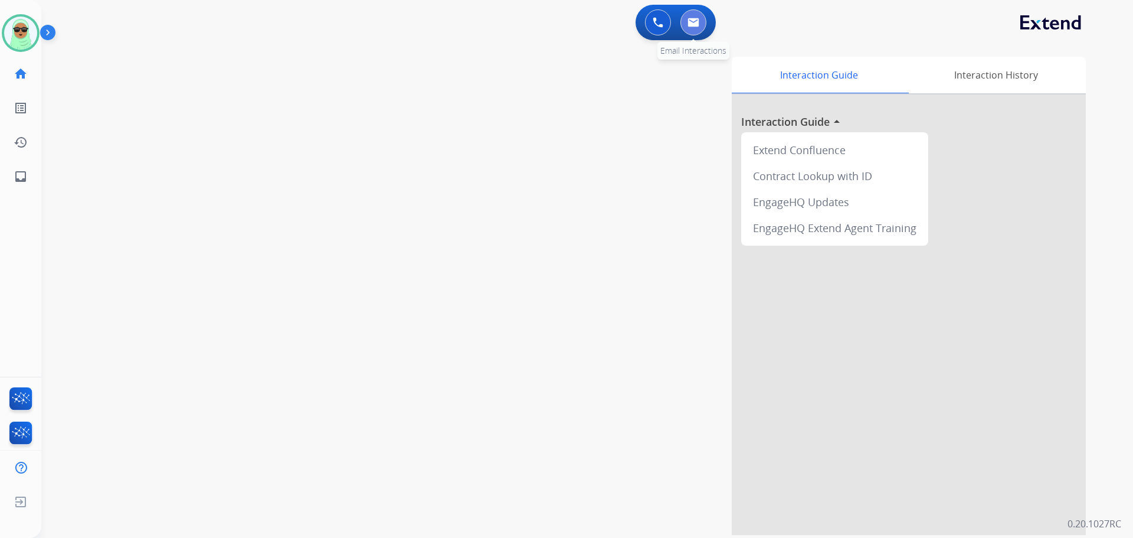
click at [705, 19] on button at bounding box center [694, 22] width 26 height 26
select select "**********"
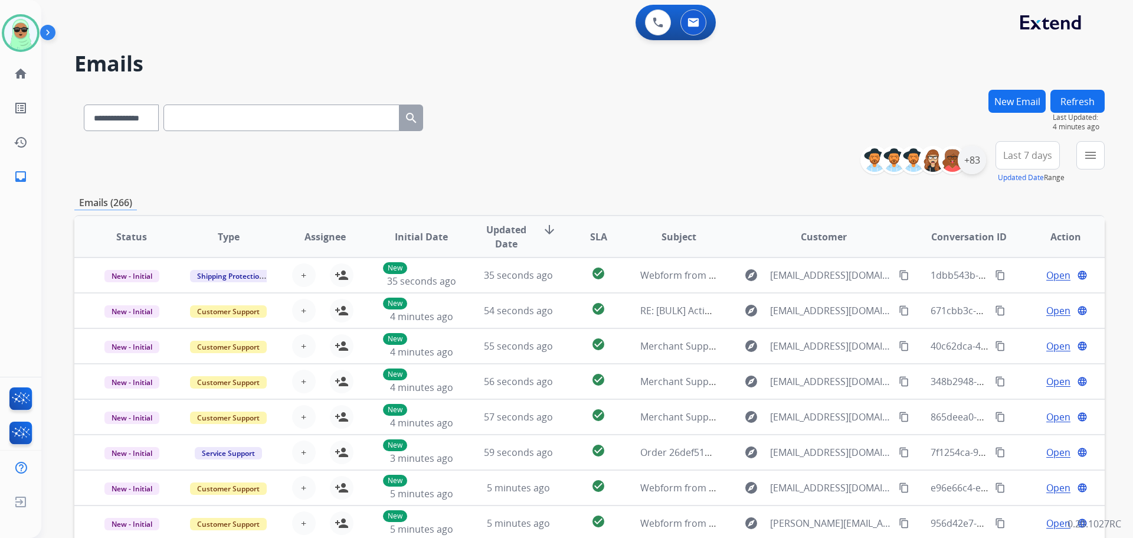
click at [980, 163] on div "+83" at bounding box center [972, 160] width 28 height 28
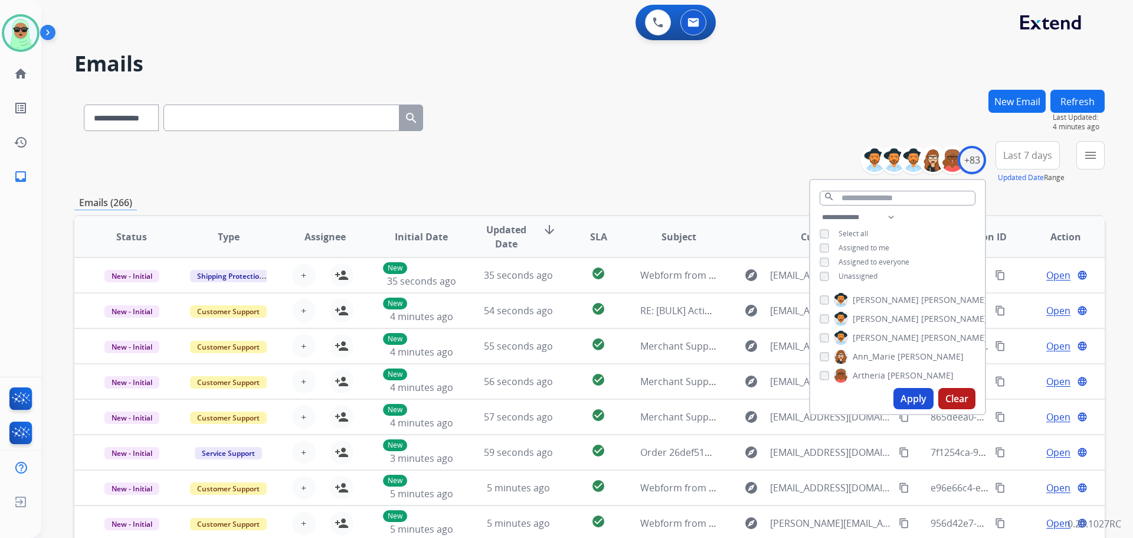
click at [856, 280] on div "**********" at bounding box center [897, 248] width 175 height 76
click at [861, 273] on span "Unassigned" at bounding box center [858, 276] width 39 height 10
click at [1086, 155] on mat-icon "menu" at bounding box center [1091, 155] width 14 height 14
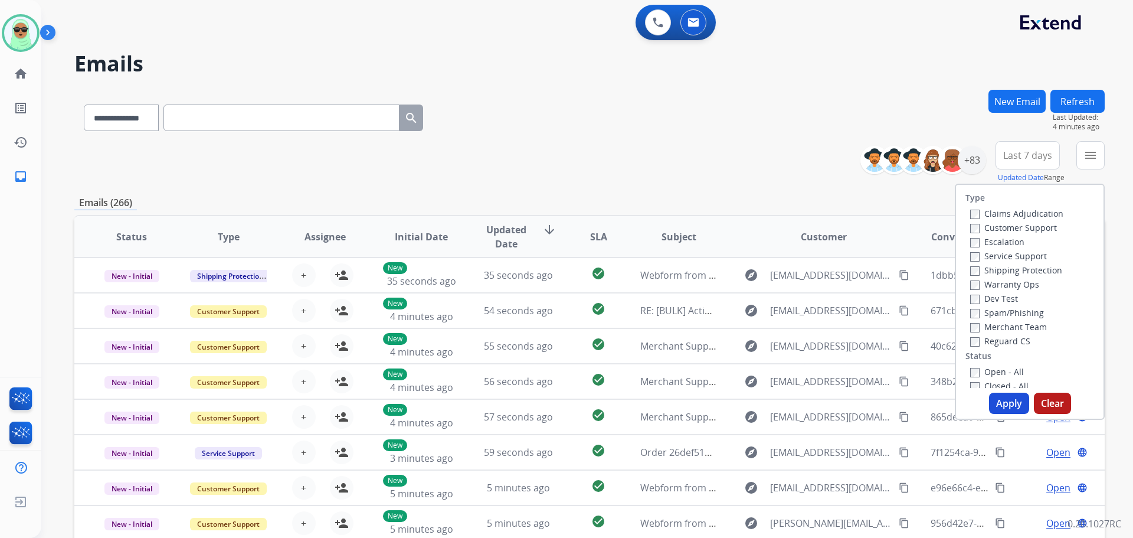
click at [1015, 223] on label "Customer Support" at bounding box center [1013, 227] width 87 height 11
click at [1021, 269] on label "Shipping Protection" at bounding box center [1016, 269] width 92 height 11
click at [1015, 337] on label "Reguard CS" at bounding box center [1000, 340] width 60 height 11
click at [1006, 375] on label "Open - All" at bounding box center [997, 371] width 54 height 11
click at [1002, 404] on button "Apply" at bounding box center [1009, 403] width 40 height 21
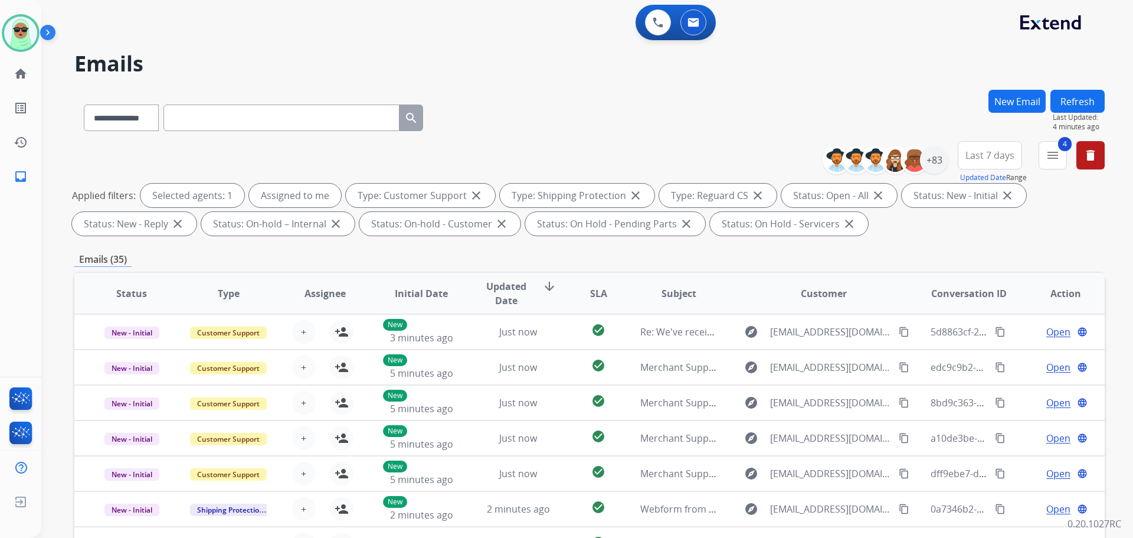
click at [1080, 108] on button "Refresh" at bounding box center [1078, 101] width 54 height 23
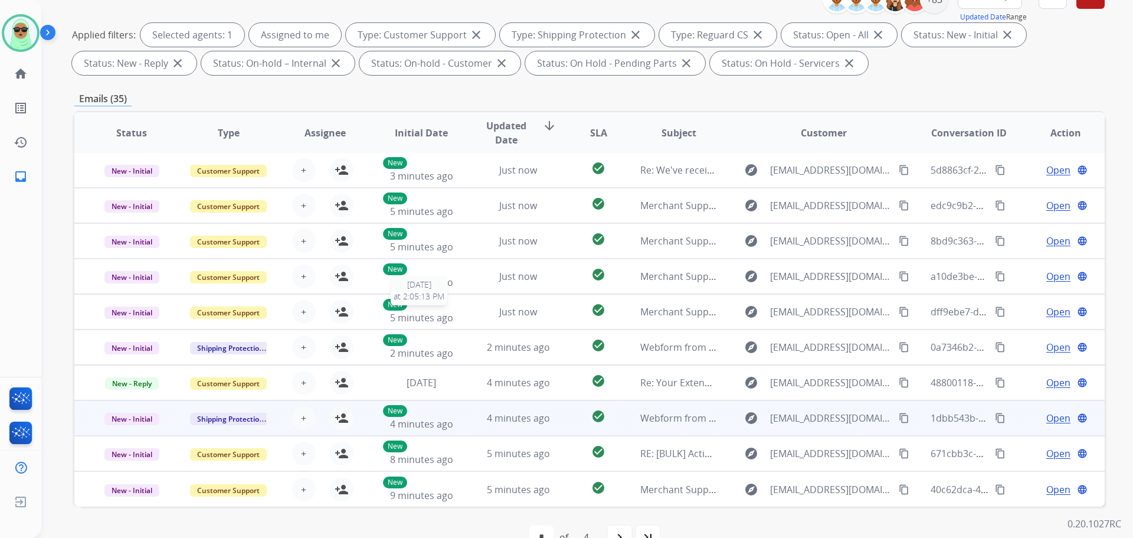
scroll to position [191, 0]
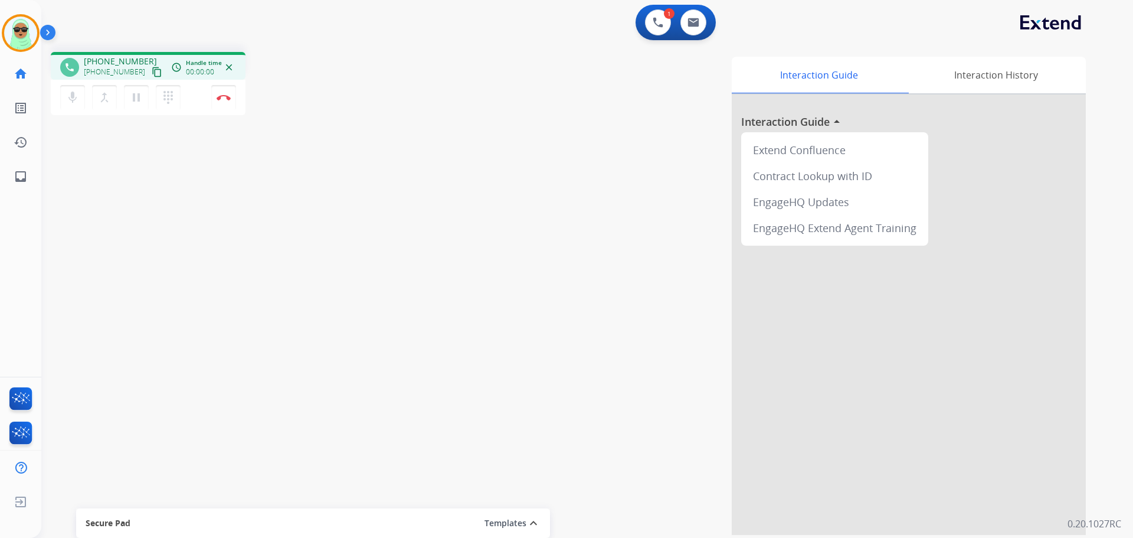
click at [150, 74] on button "content_copy" at bounding box center [157, 72] width 14 height 14
click at [152, 73] on mat-icon "content_copy" at bounding box center [157, 72] width 11 height 11
click at [152, 71] on mat-icon "content_copy" at bounding box center [157, 72] width 11 height 11
click at [152, 70] on mat-icon "content_copy" at bounding box center [157, 72] width 11 height 11
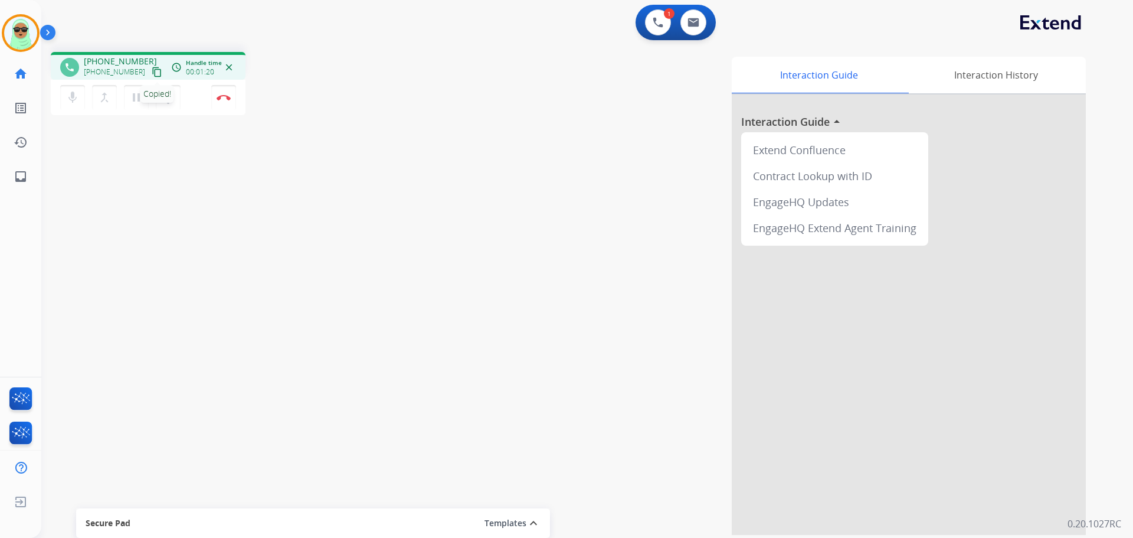
click at [152, 70] on mat-icon "content_copy" at bounding box center [157, 72] width 11 height 11
click at [150, 76] on button "content_copy" at bounding box center [157, 72] width 14 height 14
click at [221, 104] on button "Disconnect" at bounding box center [223, 97] width 25 height 25
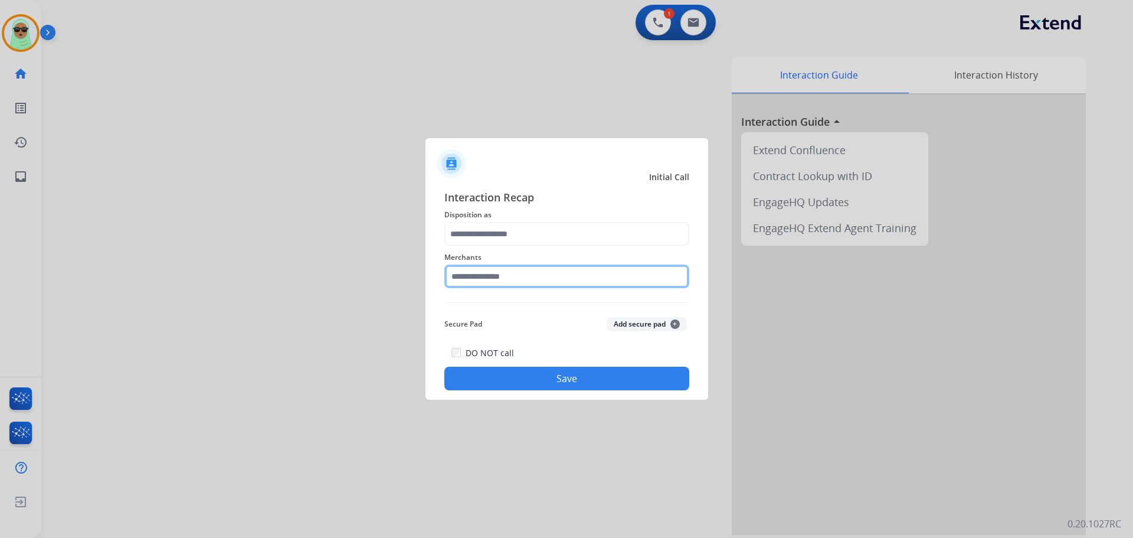
click at [538, 282] on input "text" at bounding box center [566, 276] width 245 height 24
drag, startPoint x: 493, startPoint y: 255, endPoint x: 490, endPoint y: 273, distance: 17.9
click at [492, 260] on span "Merchants" at bounding box center [566, 257] width 245 height 14
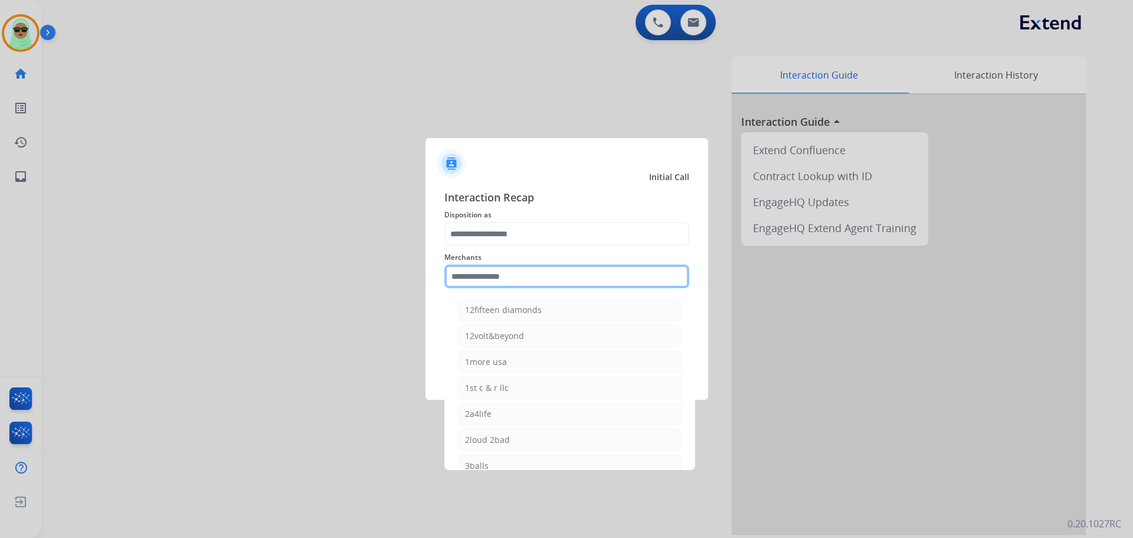
click at [490, 276] on input "text" at bounding box center [566, 276] width 245 height 24
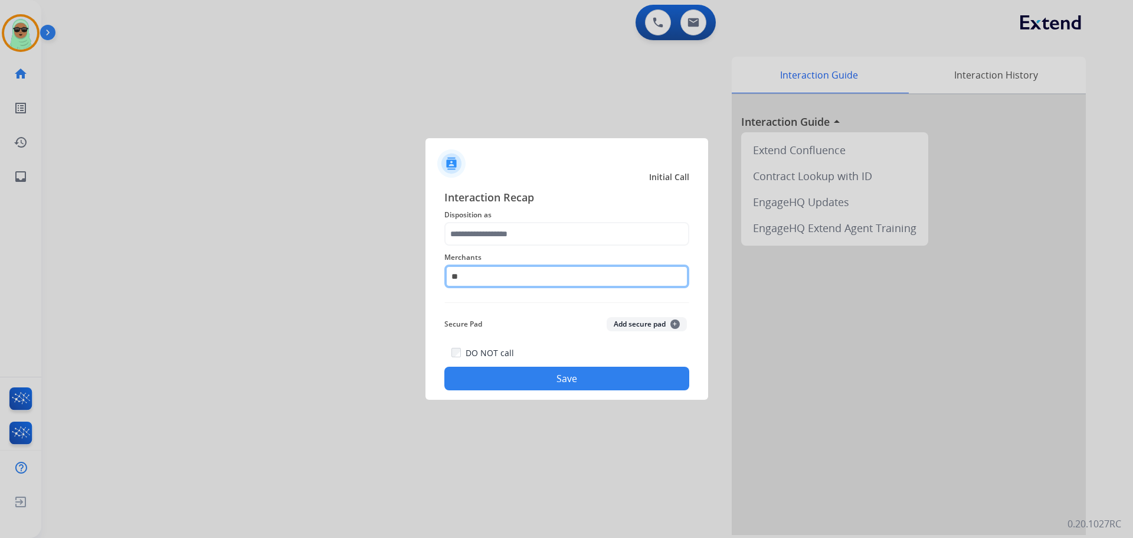
click at [504, 283] on input "**" at bounding box center [566, 276] width 245 height 24
type input "*"
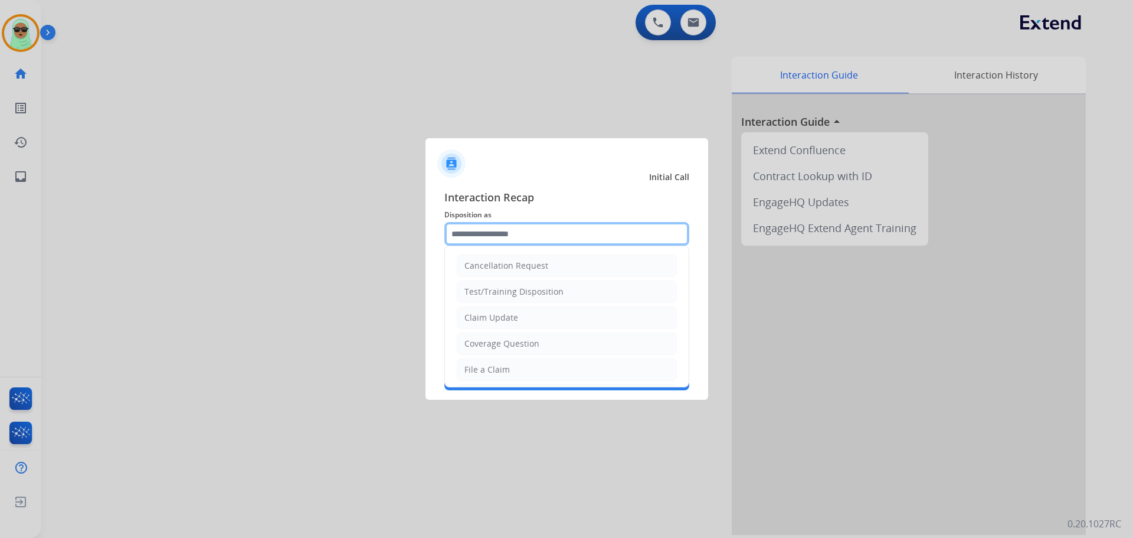
click at [541, 239] on input "text" at bounding box center [566, 234] width 245 height 24
click at [515, 345] on div "Coverage Question" at bounding box center [502, 344] width 75 height 12
type input "**********"
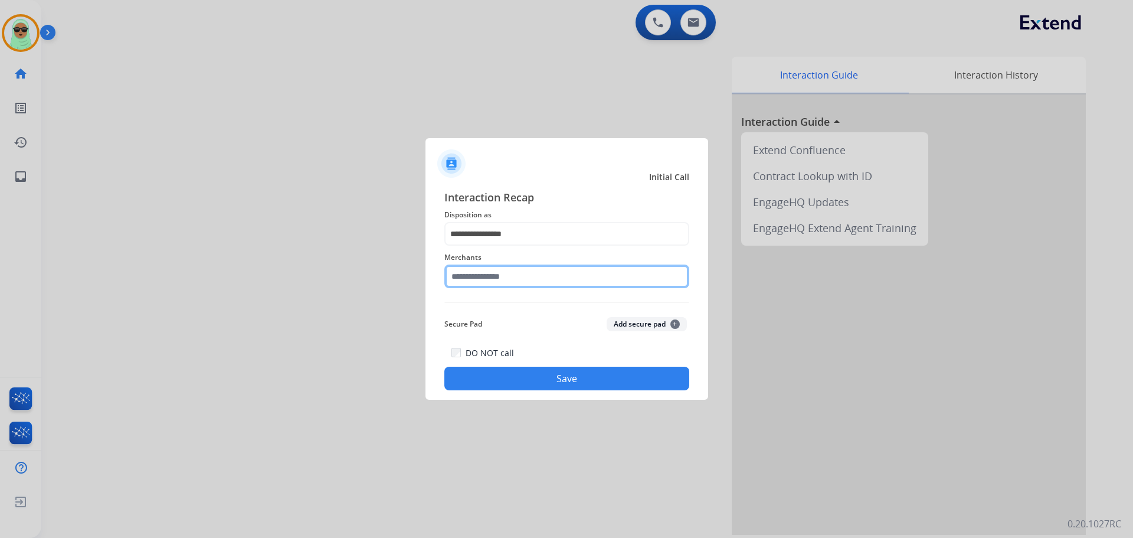
click at [505, 264] on input "text" at bounding box center [566, 276] width 245 height 24
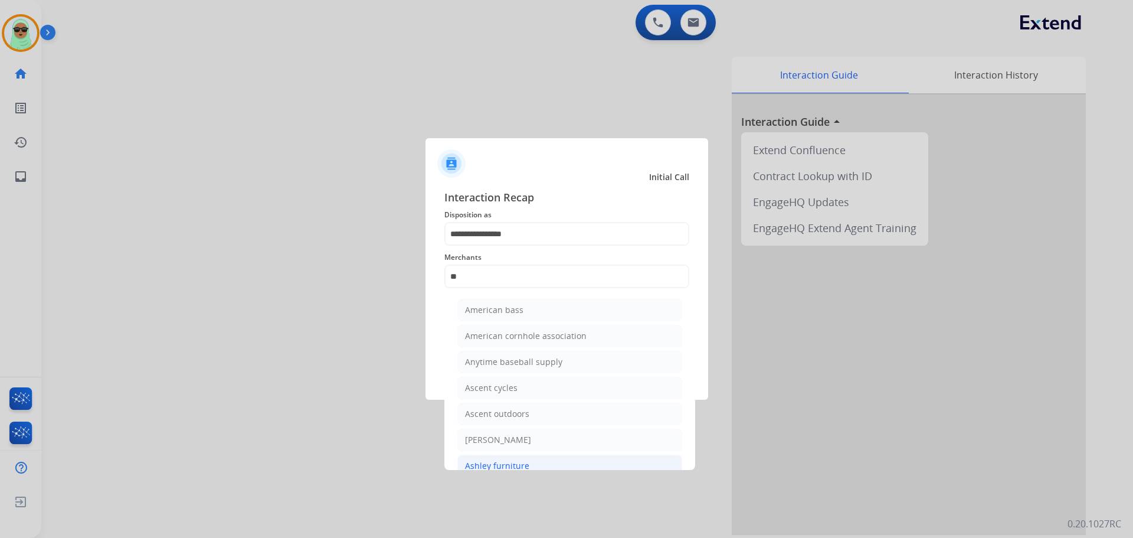
click at [536, 461] on li "Ashley furniture" at bounding box center [569, 465] width 225 height 22
type input "**********"
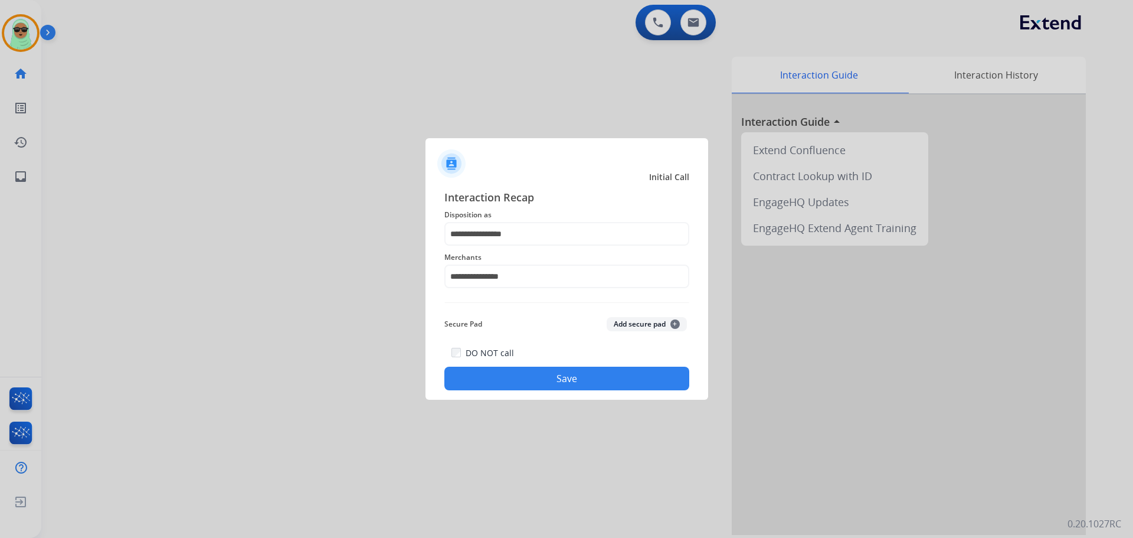
click at [537, 391] on div "**********" at bounding box center [567, 289] width 283 height 220
click at [542, 380] on button "Save" at bounding box center [566, 379] width 245 height 24
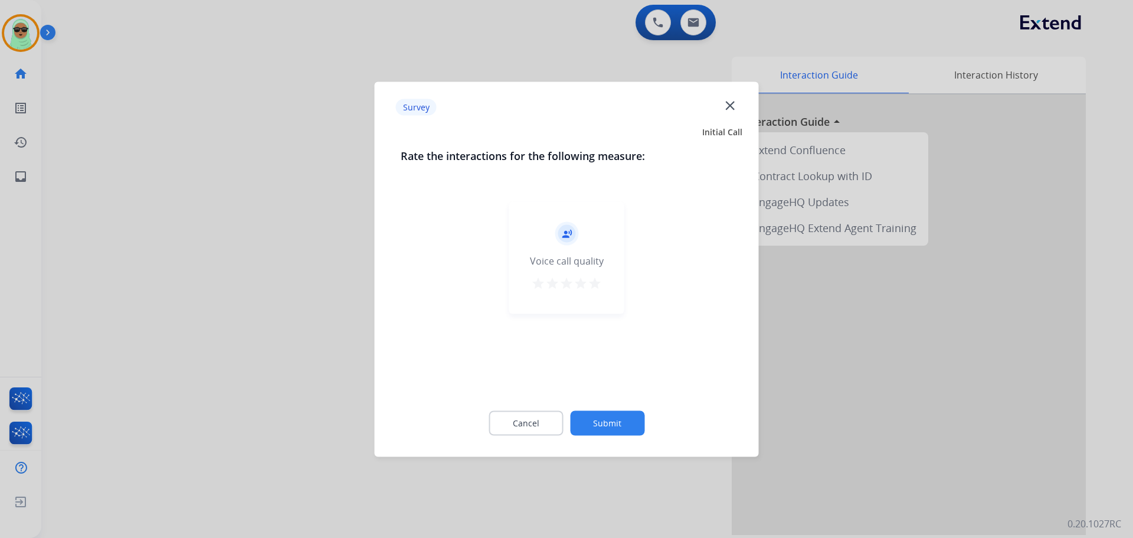
drag, startPoint x: 620, startPoint y: 400, endPoint x: 616, endPoint y: 412, distance: 12.3
click at [618, 409] on div "Cancel Submit" at bounding box center [567, 422] width 332 height 53
click at [612, 424] on button "Submit" at bounding box center [607, 422] width 74 height 25
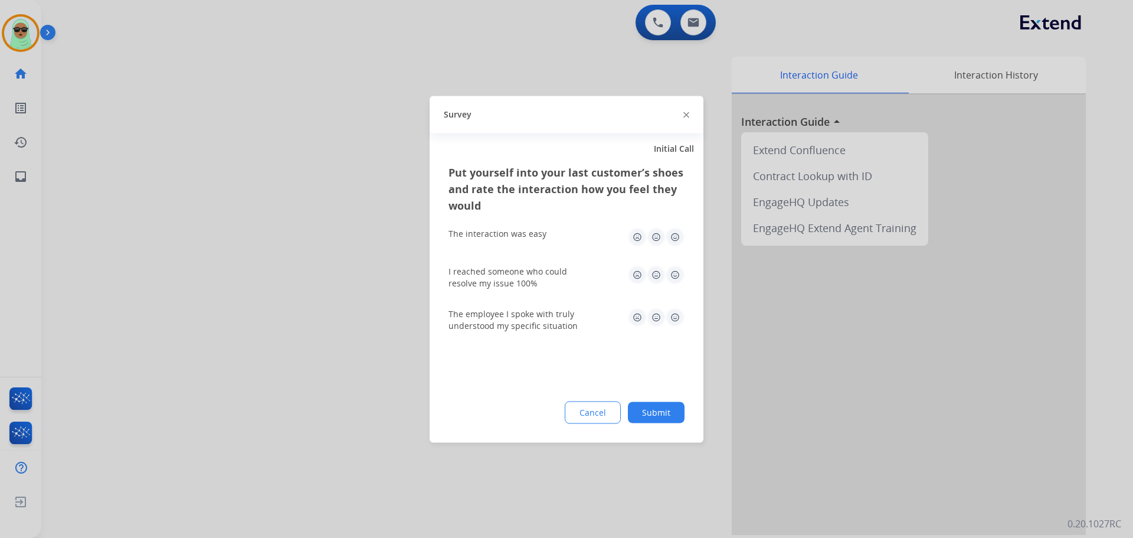
click at [671, 415] on button "Submit" at bounding box center [656, 411] width 57 height 21
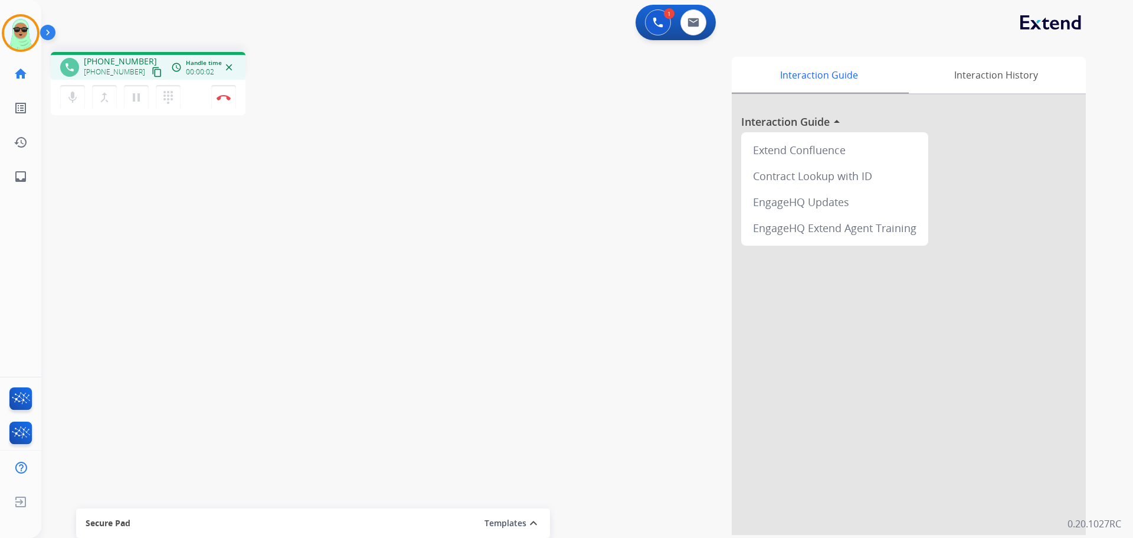
click at [152, 74] on mat-icon "content_copy" at bounding box center [157, 72] width 11 height 11
click at [222, 96] on img at bounding box center [224, 97] width 14 height 6
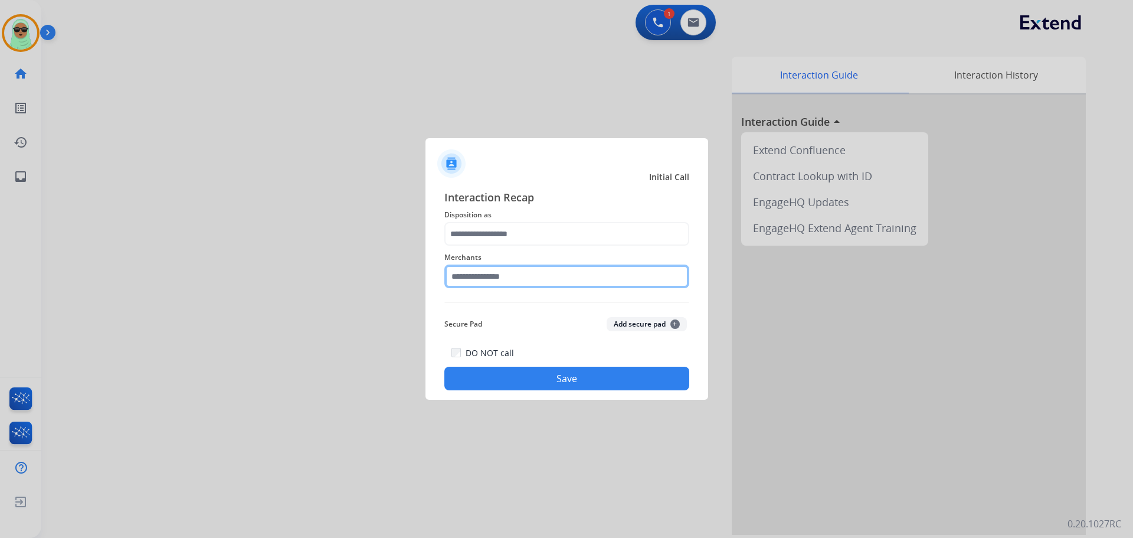
click at [581, 283] on input "text" at bounding box center [566, 276] width 245 height 24
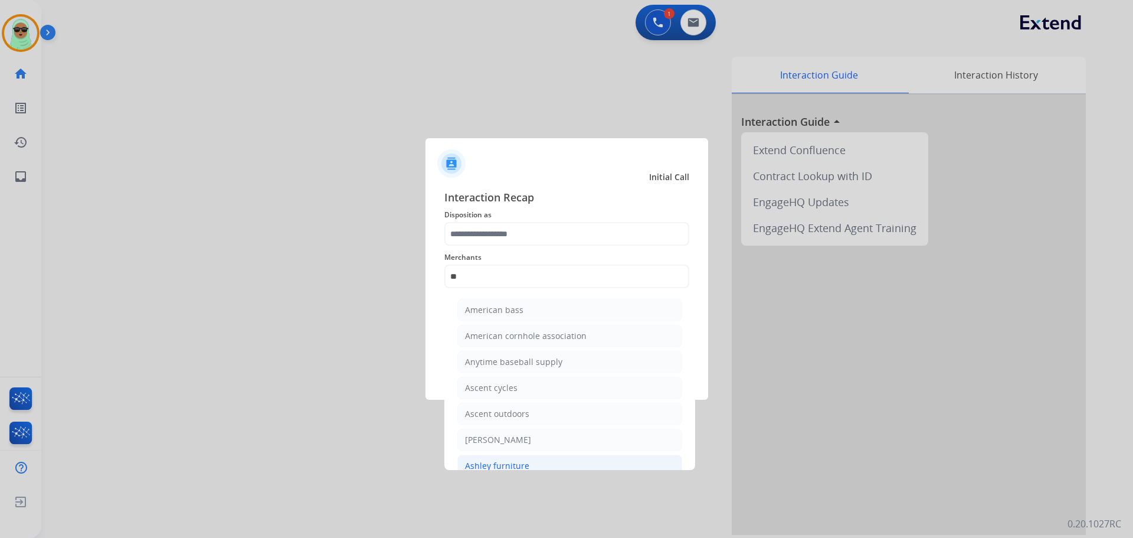
click at [539, 458] on li "Ashley furniture" at bounding box center [569, 465] width 225 height 22
type input "**********"
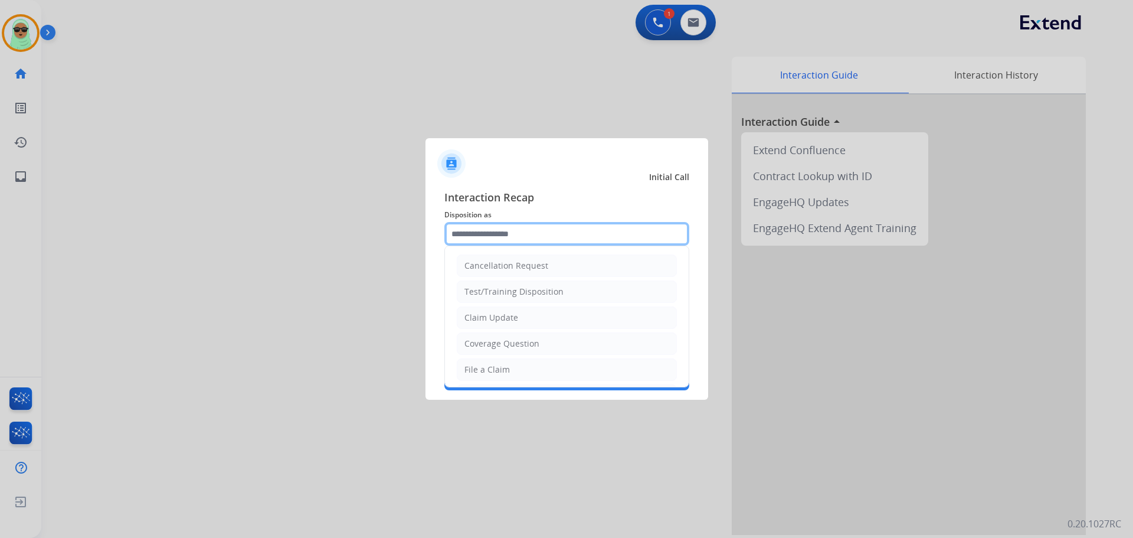
click at [529, 236] on input "text" at bounding box center [566, 234] width 245 height 24
click at [531, 315] on li "Claim Update" at bounding box center [567, 317] width 220 height 22
type input "**********"
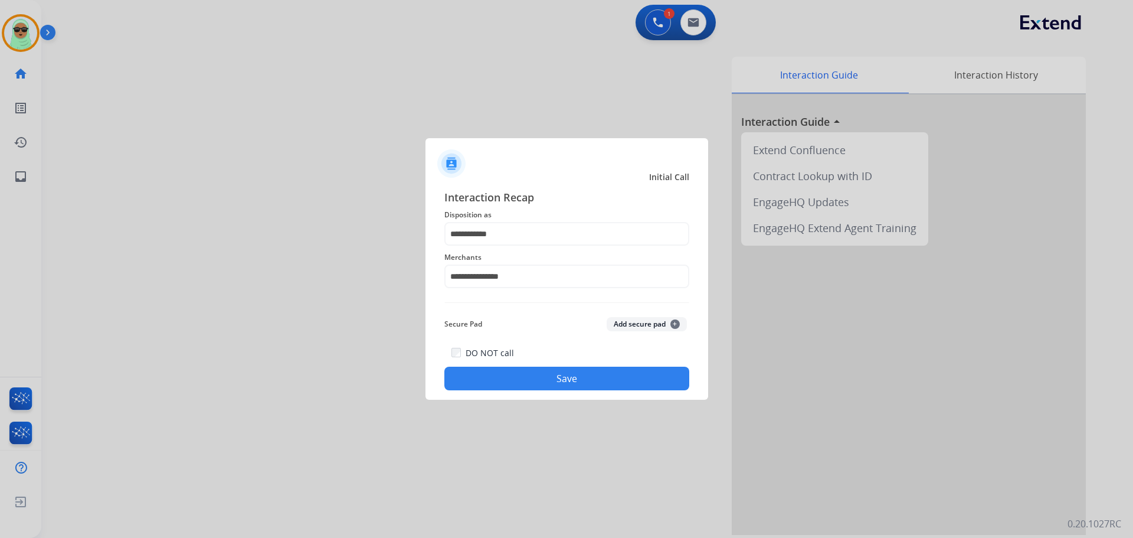
click at [596, 369] on button "Save" at bounding box center [566, 379] width 245 height 24
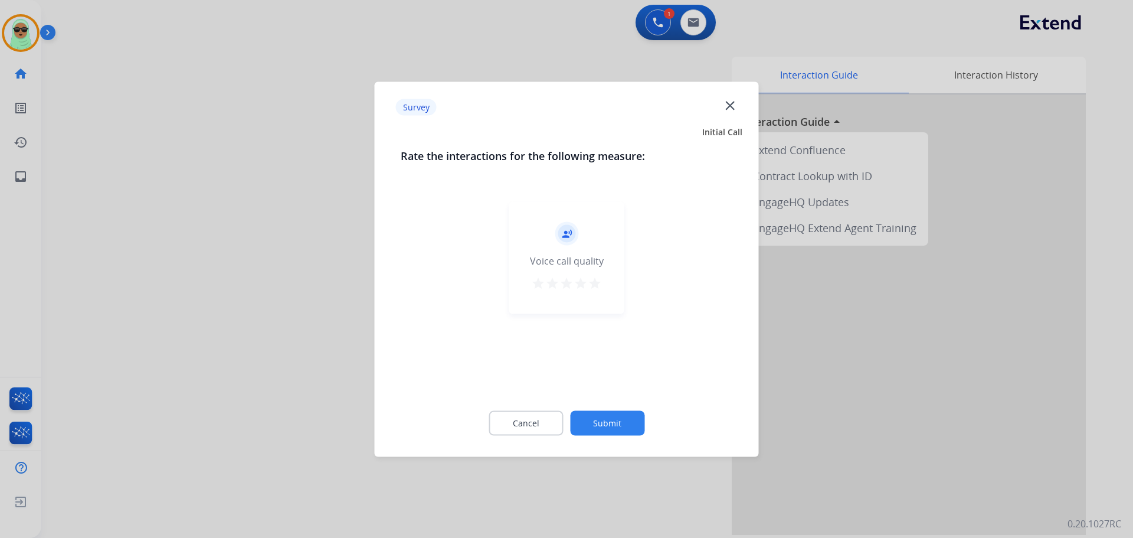
click at [601, 383] on div "record_voice_over Voice call quality star star star star star" at bounding box center [567, 294] width 332 height 204
click at [633, 422] on button "Submit" at bounding box center [607, 422] width 74 height 25
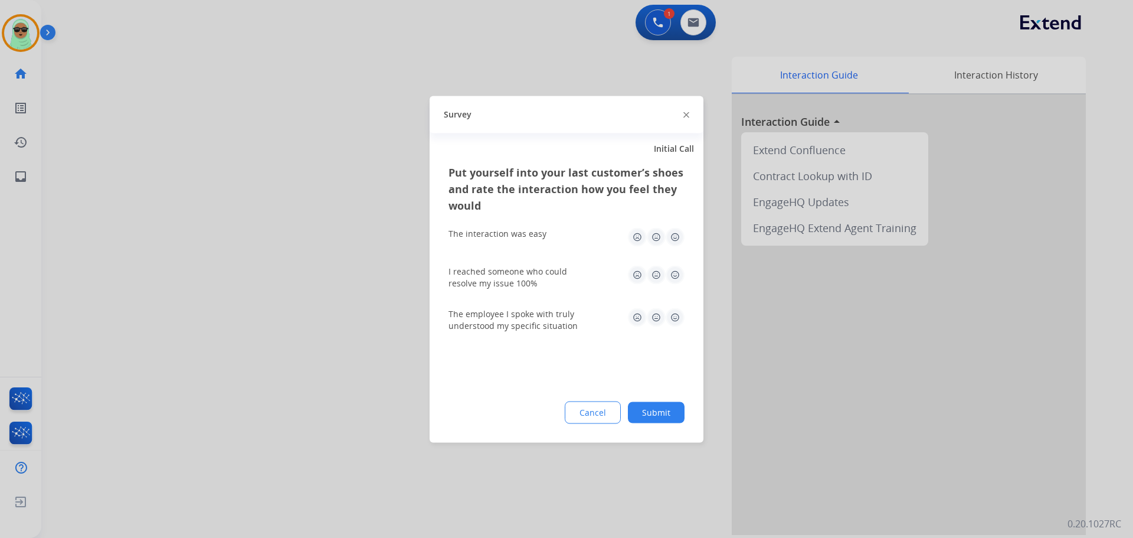
click at [643, 419] on div "Put yourself into your last customer’s shoes and rate the interaction how you f…" at bounding box center [567, 302] width 274 height 279
click at [651, 413] on button "Submit" at bounding box center [656, 411] width 57 height 21
click at [650, 413] on div "Interaction Guide Interaction History Interaction Guide arrow_drop_up Extend Co…" at bounding box center [738, 296] width 695 height 478
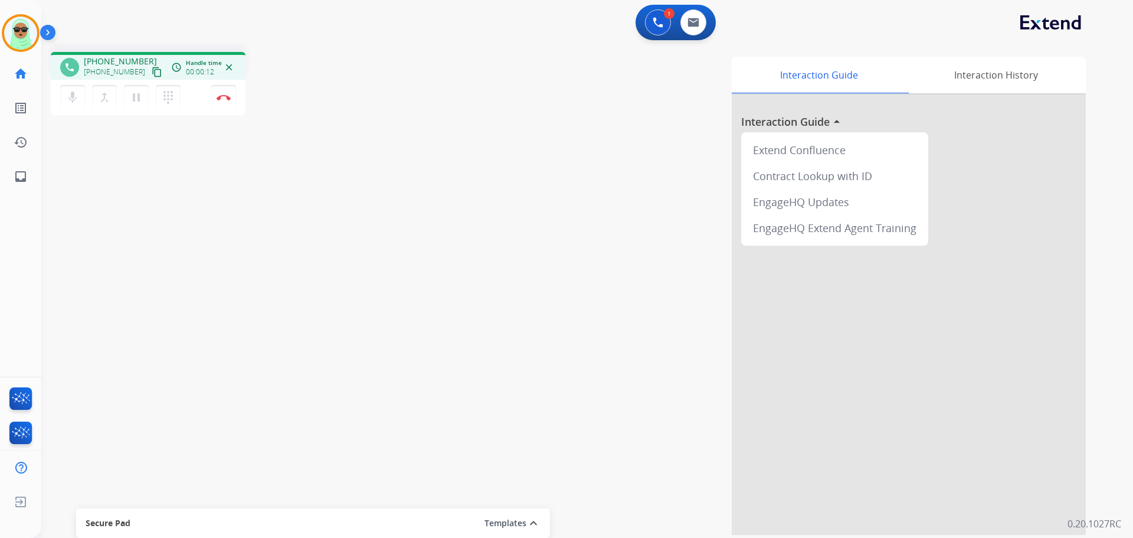
drag, startPoint x: 159, startPoint y: 263, endPoint x: 174, endPoint y: 237, distance: 30.4
click at [160, 262] on div "phone +15165100223 +15165100223 content_copy access_time Call metrics Queue 00:…" at bounding box center [573, 288] width 1064 height 492
click at [152, 75] on mat-icon "content_copy" at bounding box center [157, 72] width 11 height 11
click at [650, 18] on button at bounding box center [658, 22] width 26 height 26
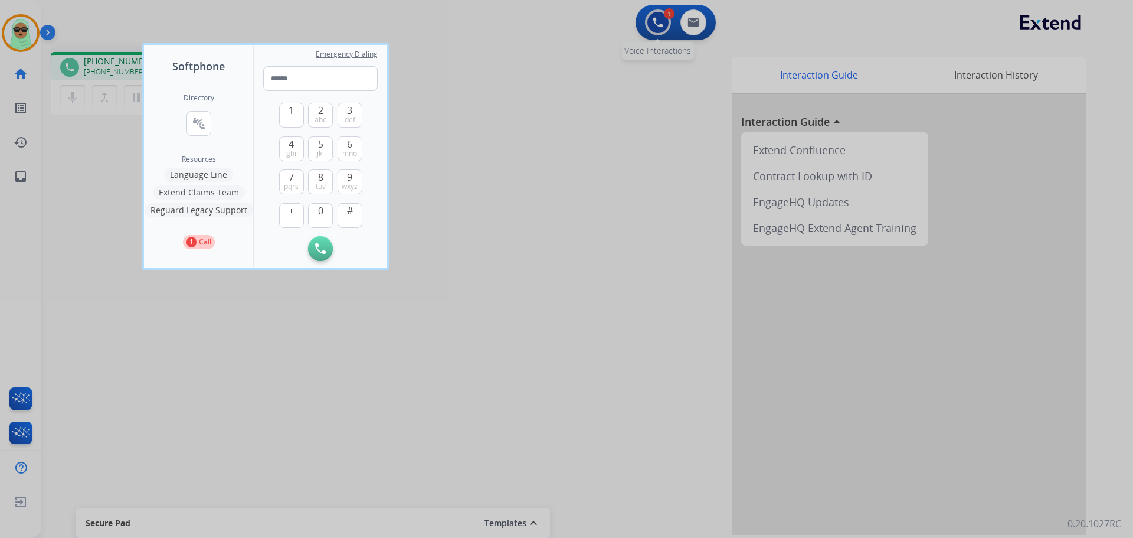
click at [650, 19] on div at bounding box center [566, 269] width 1133 height 538
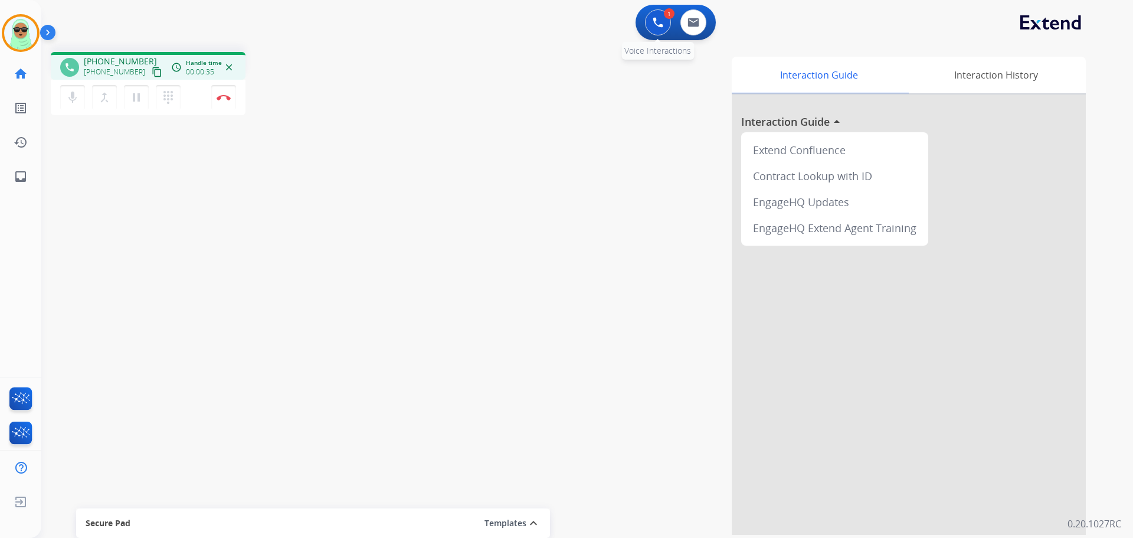
click at [663, 27] on button at bounding box center [658, 22] width 26 height 26
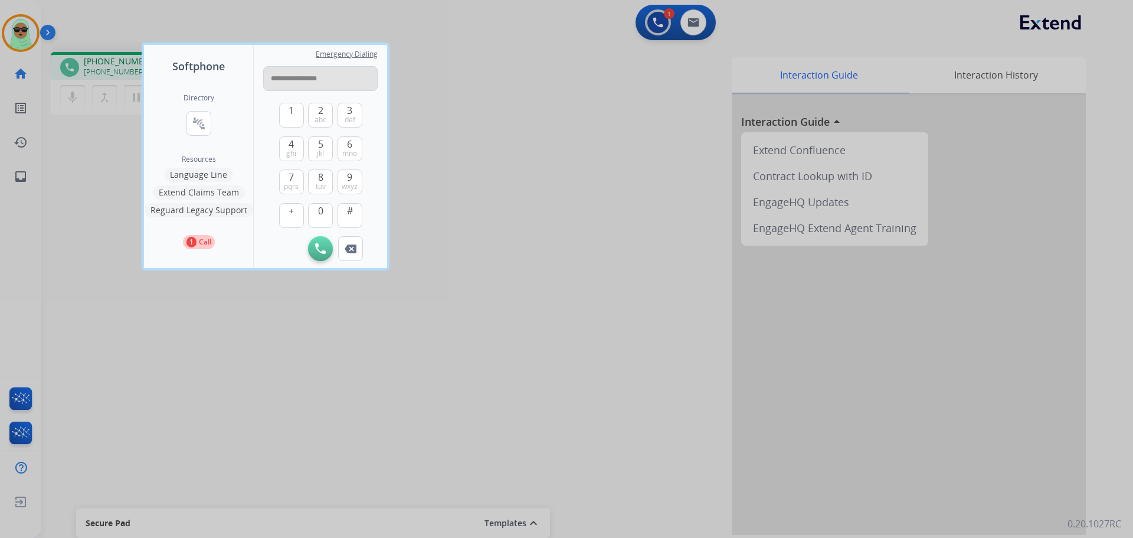
click at [310, 78] on input "**********" at bounding box center [320, 78] width 115 height 25
type input "**********"
click at [322, 254] on button "Initiate Call" at bounding box center [320, 248] width 25 height 25
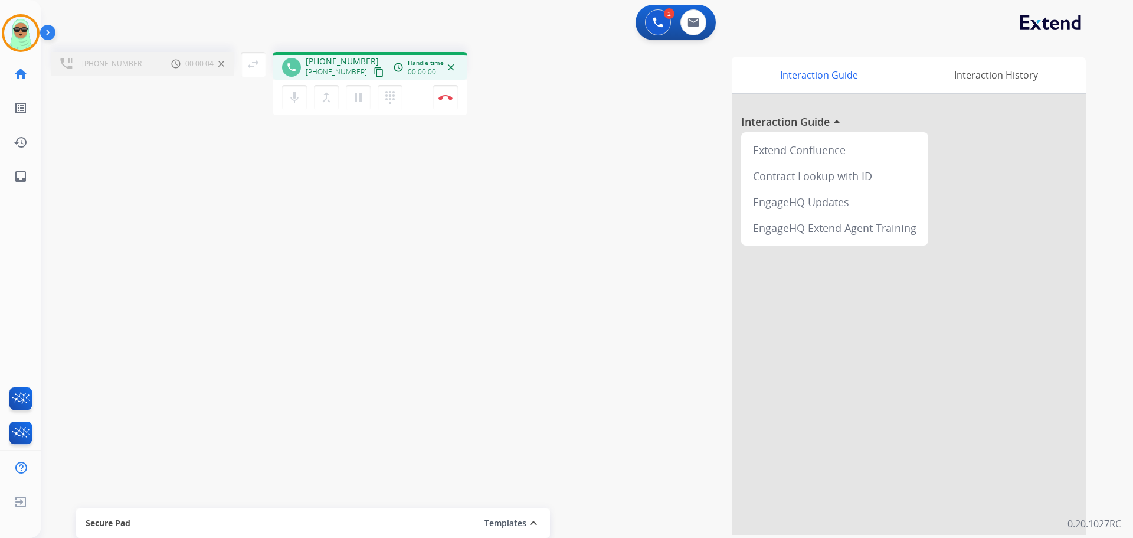
click at [344, 95] on div "merge_type Bridge" at bounding box center [330, 97] width 32 height 25
click at [334, 99] on button "merge_type Bridge" at bounding box center [326, 97] width 25 height 25
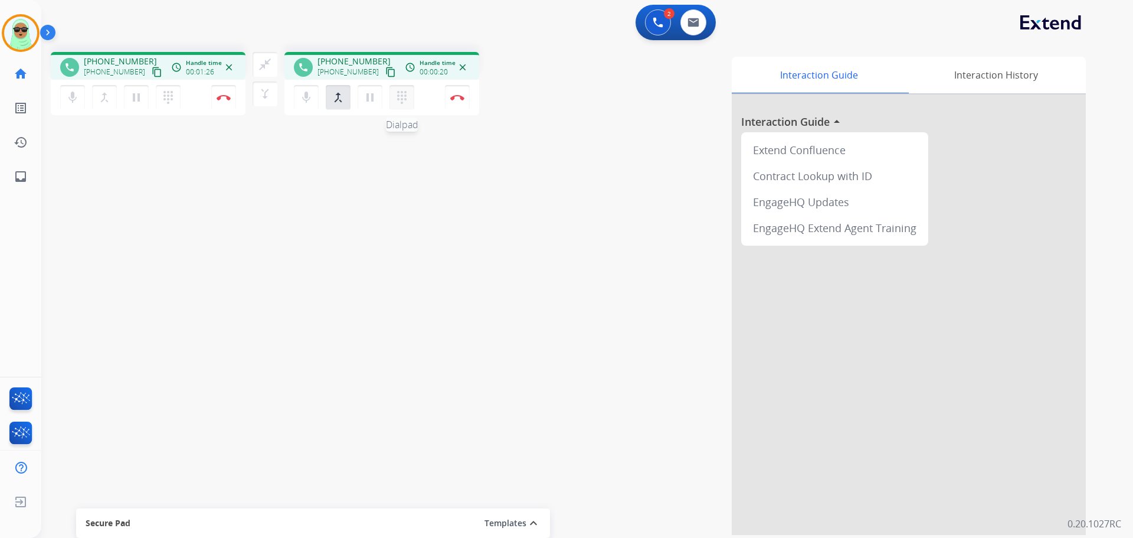
click at [393, 102] on button "dialpad Dialpad" at bounding box center [402, 97] width 25 height 25
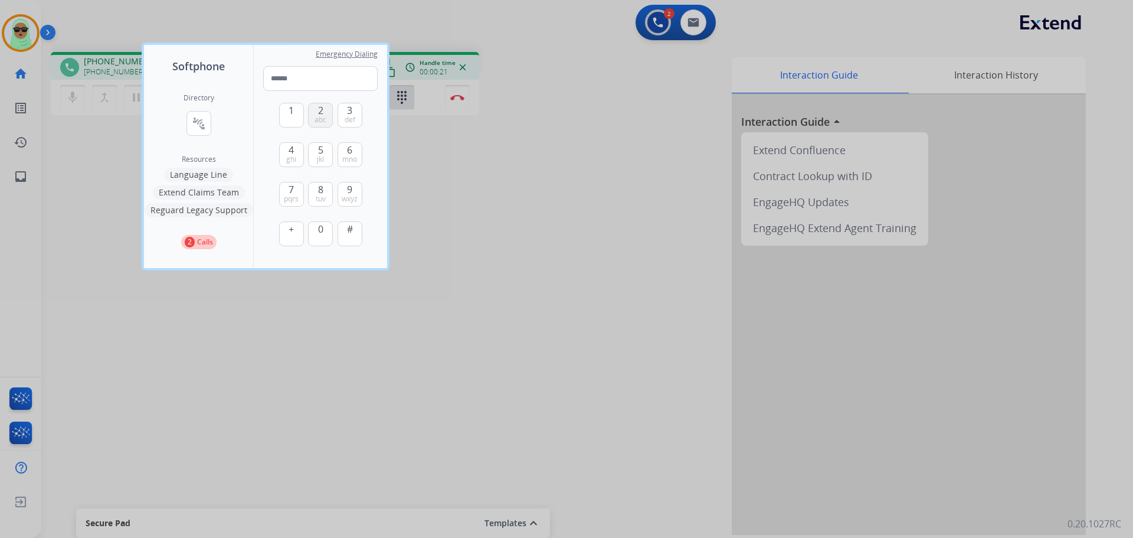
drag, startPoint x: 320, startPoint y: 115, endPoint x: 316, endPoint y: 87, distance: 28.0
click at [319, 115] on span "abc" at bounding box center [321, 119] width 12 height 9
click at [316, 84] on input "*" at bounding box center [320, 78] width 115 height 25
click at [321, 79] on input "*" at bounding box center [320, 78] width 115 height 25
click at [325, 163] on button "5 jkl" at bounding box center [320, 154] width 25 height 25
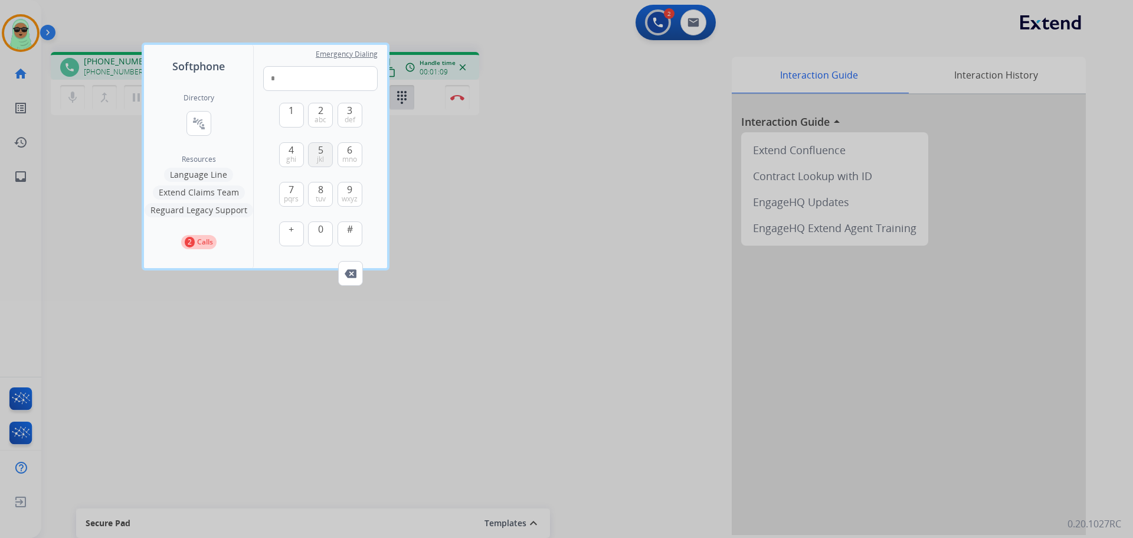
type input "**"
click at [475, 201] on div at bounding box center [566, 269] width 1133 height 538
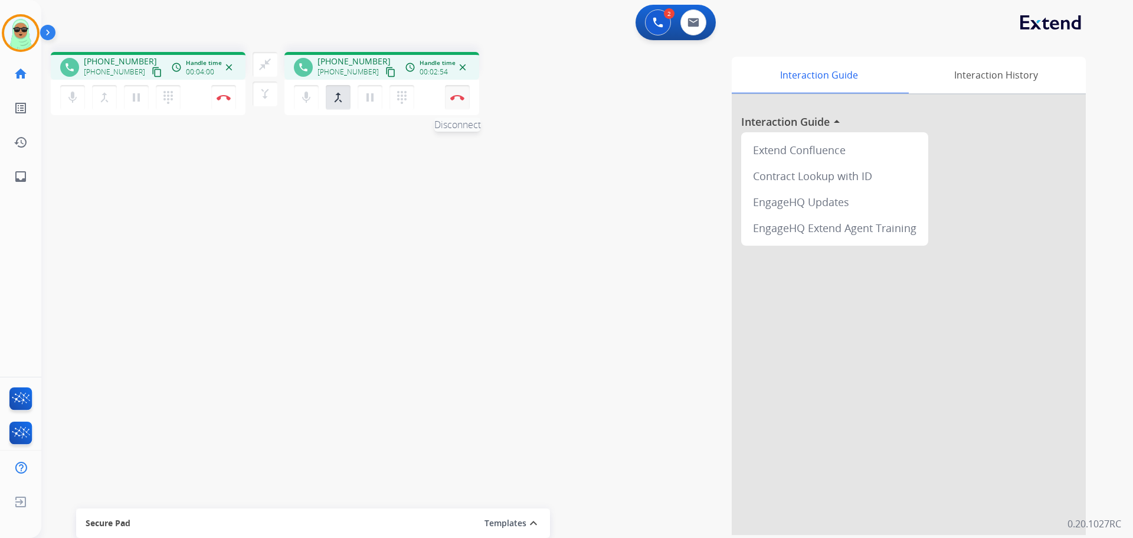
click at [464, 88] on button "Disconnect" at bounding box center [457, 97] width 25 height 25
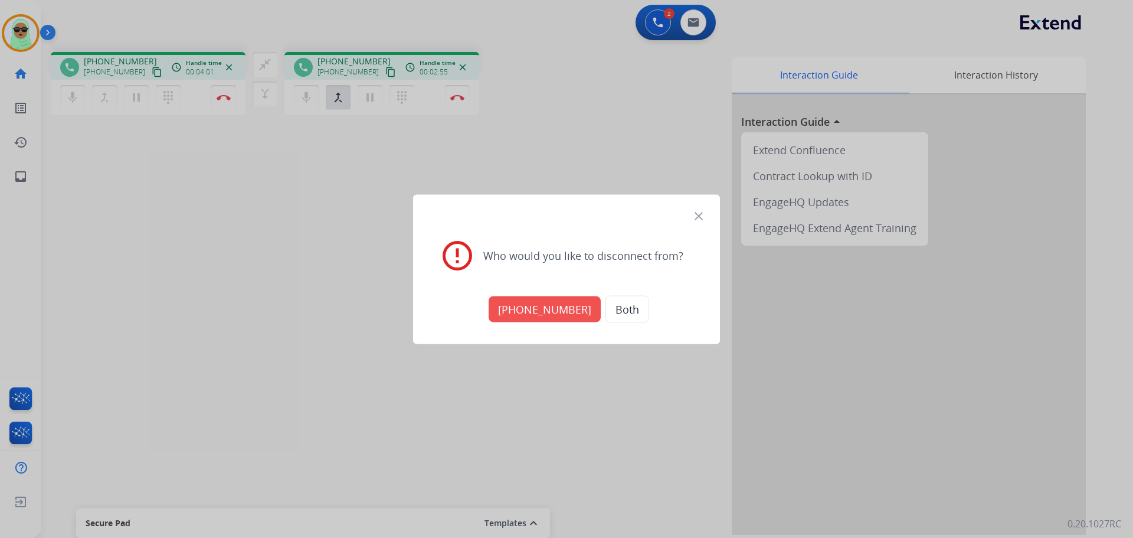
click at [554, 312] on button "[PHONE_NUMBER]" at bounding box center [545, 309] width 112 height 26
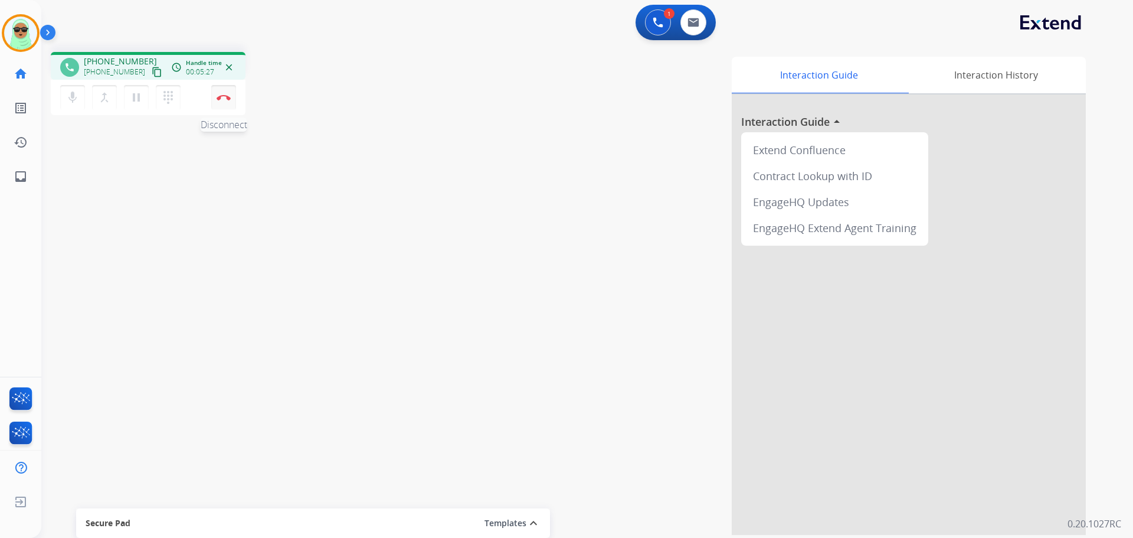
click at [221, 103] on button "Disconnect" at bounding box center [223, 97] width 25 height 25
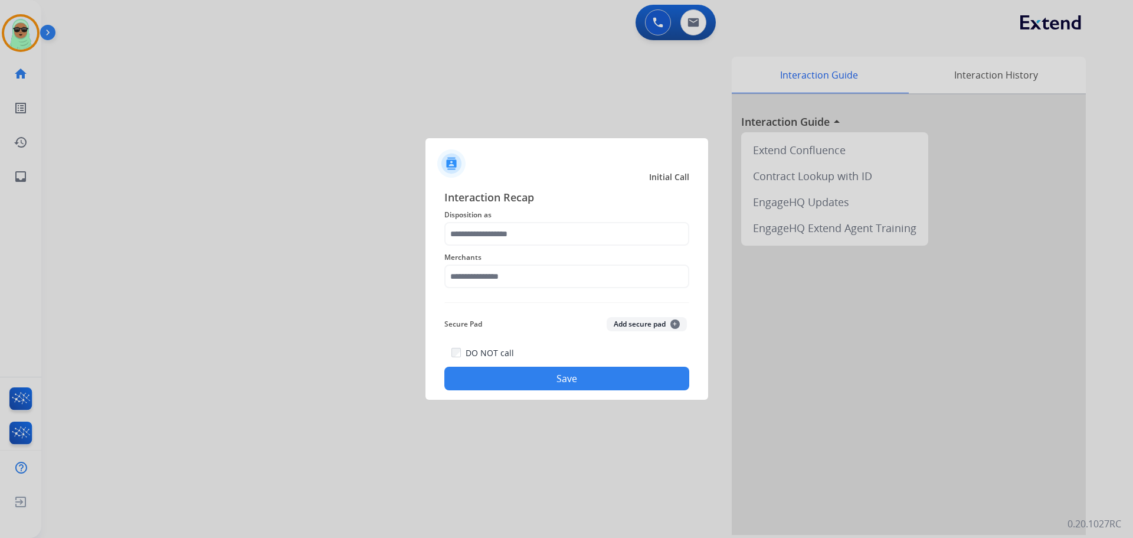
click at [550, 291] on div "Merchants" at bounding box center [566, 269] width 245 height 47
click at [547, 304] on div "Interaction Recap Disposition as Merchants Secure Pad Add secure pad + DO NOT c…" at bounding box center [566, 289] width 245 height 201
click at [531, 270] on input "text" at bounding box center [566, 276] width 245 height 24
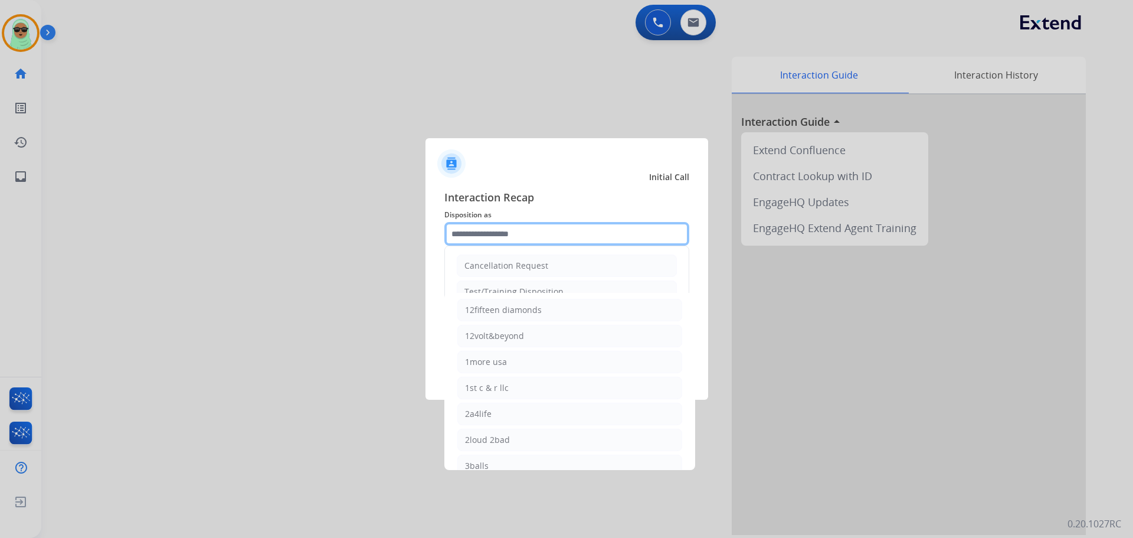
click at [519, 222] on input "text" at bounding box center [566, 234] width 245 height 24
click at [523, 227] on input "text" at bounding box center [566, 234] width 245 height 24
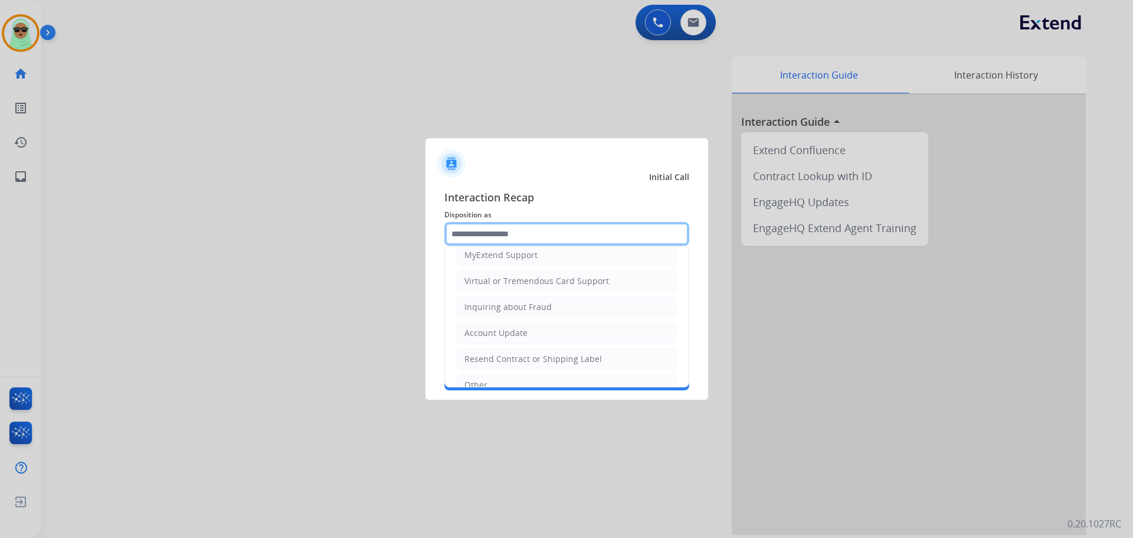
scroll to position [177, 0]
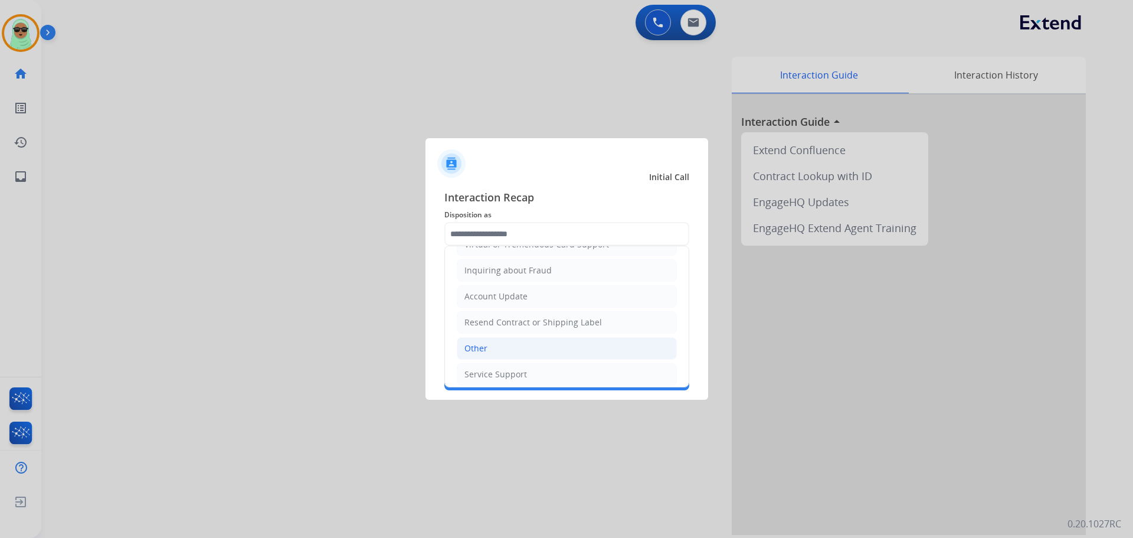
click at [530, 355] on li "Other" at bounding box center [567, 348] width 220 height 22
type input "*****"
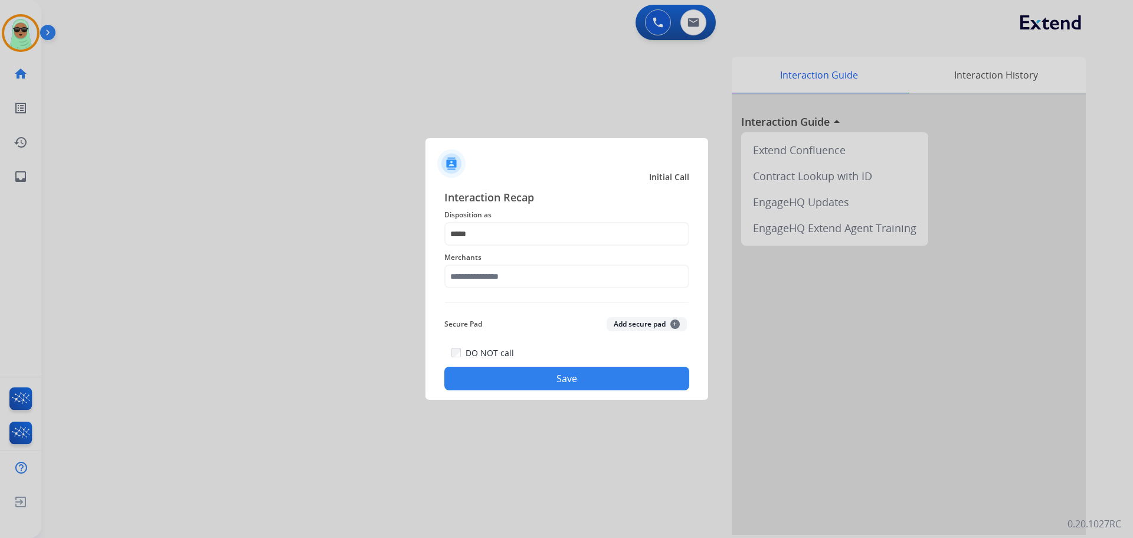
drag, startPoint x: 531, startPoint y: 291, endPoint x: 527, endPoint y: 279, distance: 12.3
click at [528, 284] on div "Merchants" at bounding box center [566, 269] width 245 height 47
click at [526, 278] on input "text" at bounding box center [566, 276] width 245 height 24
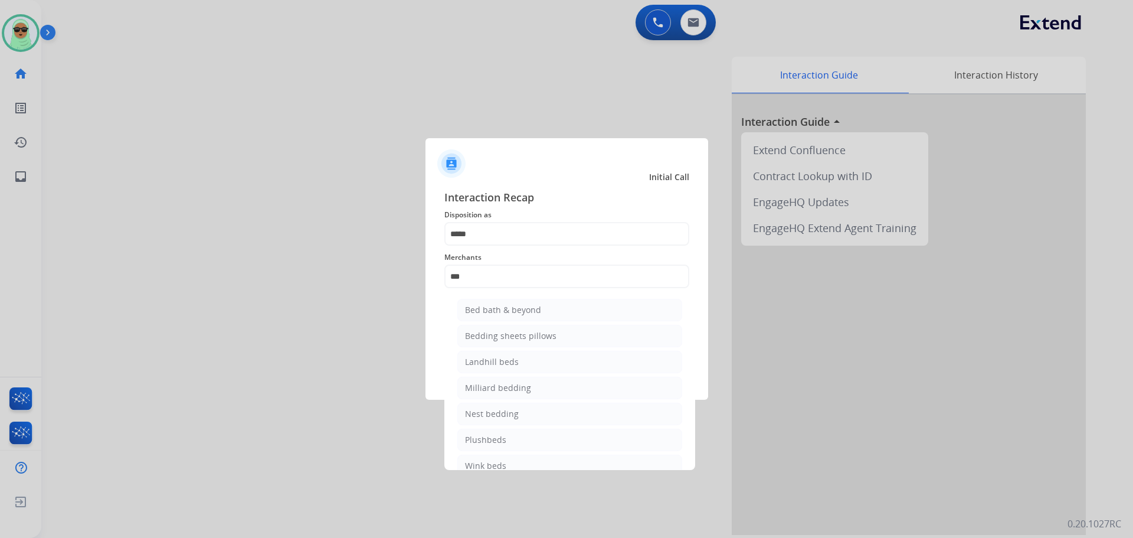
click at [529, 313] on div "Bed bath & beyond" at bounding box center [503, 310] width 76 height 12
type input "**********"
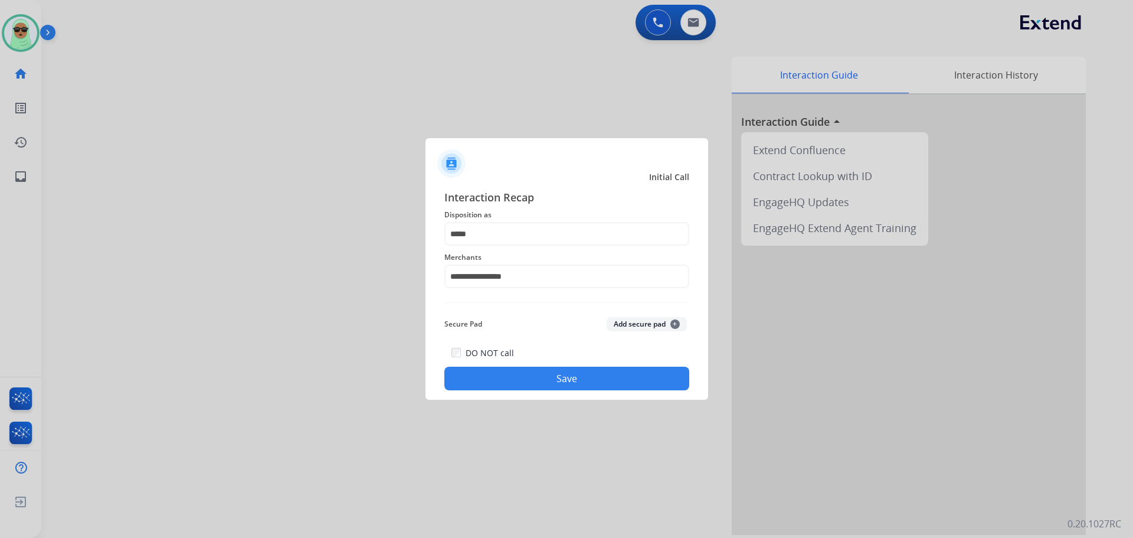
click at [563, 379] on button "Save" at bounding box center [566, 379] width 245 height 24
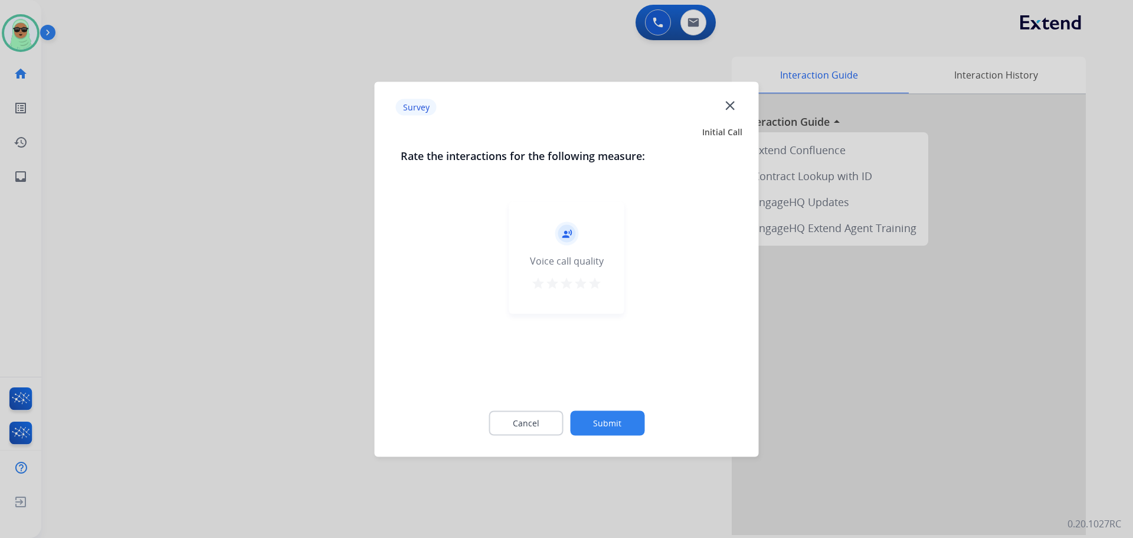
click at [601, 430] on button "Submit" at bounding box center [607, 422] width 74 height 25
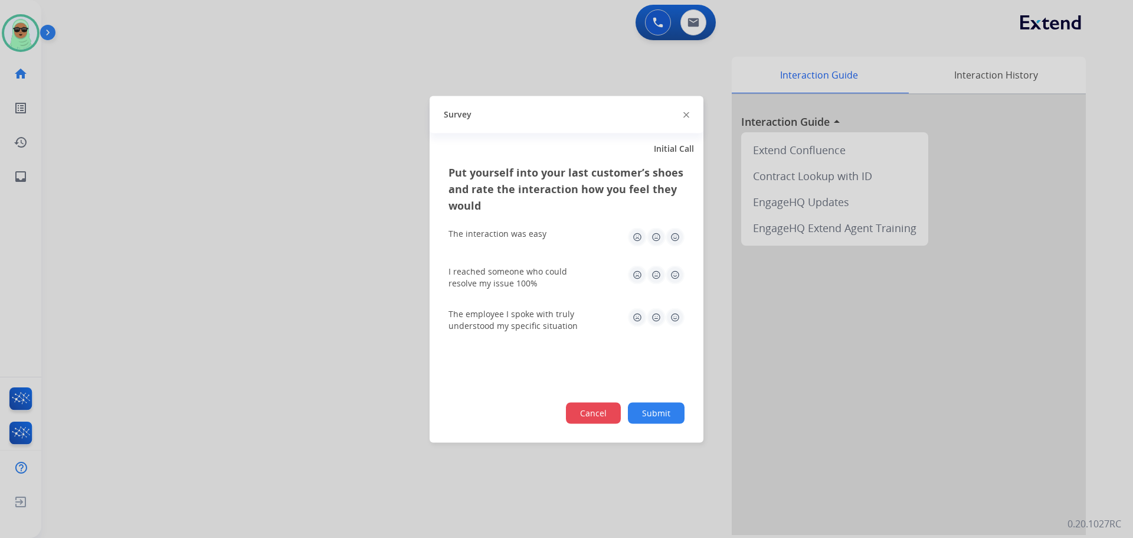
click at [611, 421] on button "Cancel" at bounding box center [593, 412] width 55 height 21
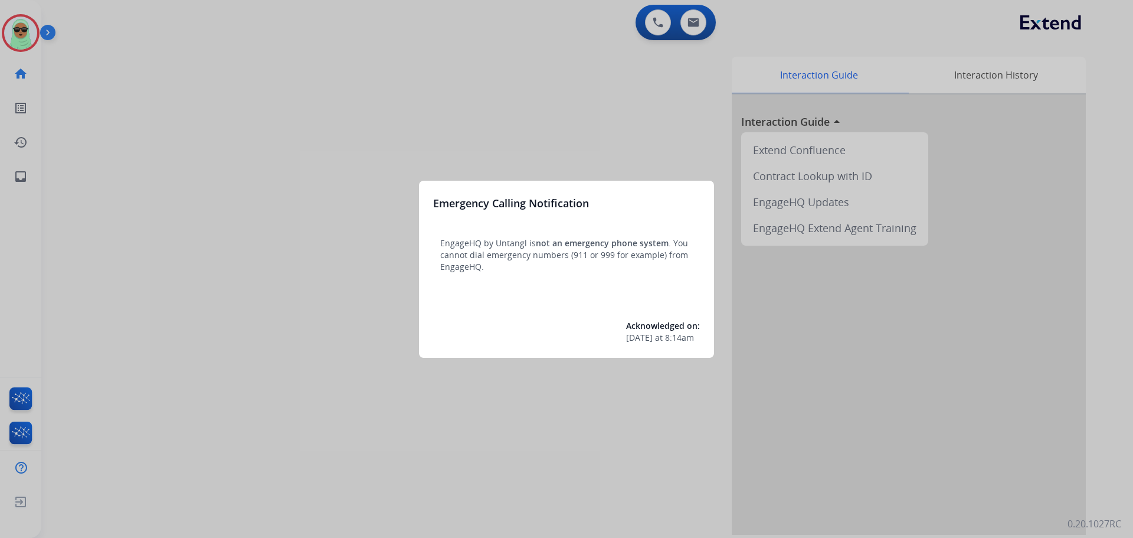
click at [25, 42] on div at bounding box center [566, 269] width 1133 height 538
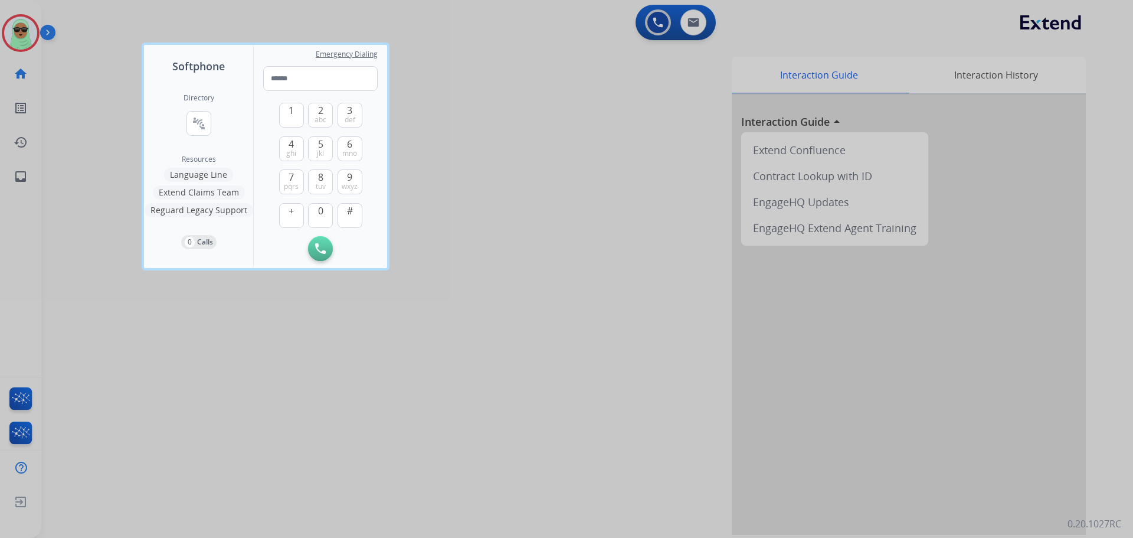
click at [26, 42] on div at bounding box center [566, 269] width 1133 height 538
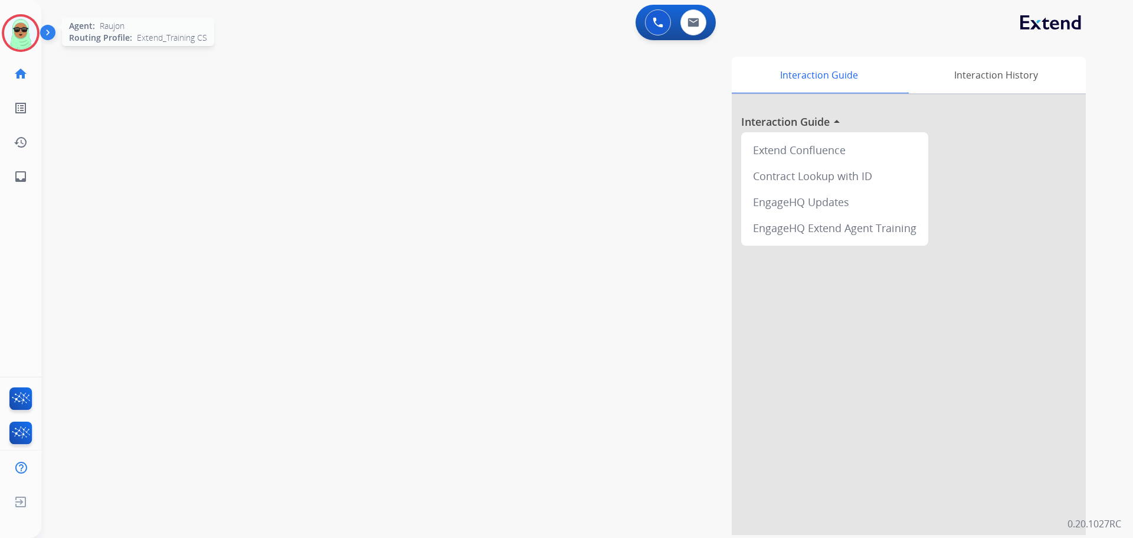
click at [27, 42] on img at bounding box center [20, 33] width 33 height 33
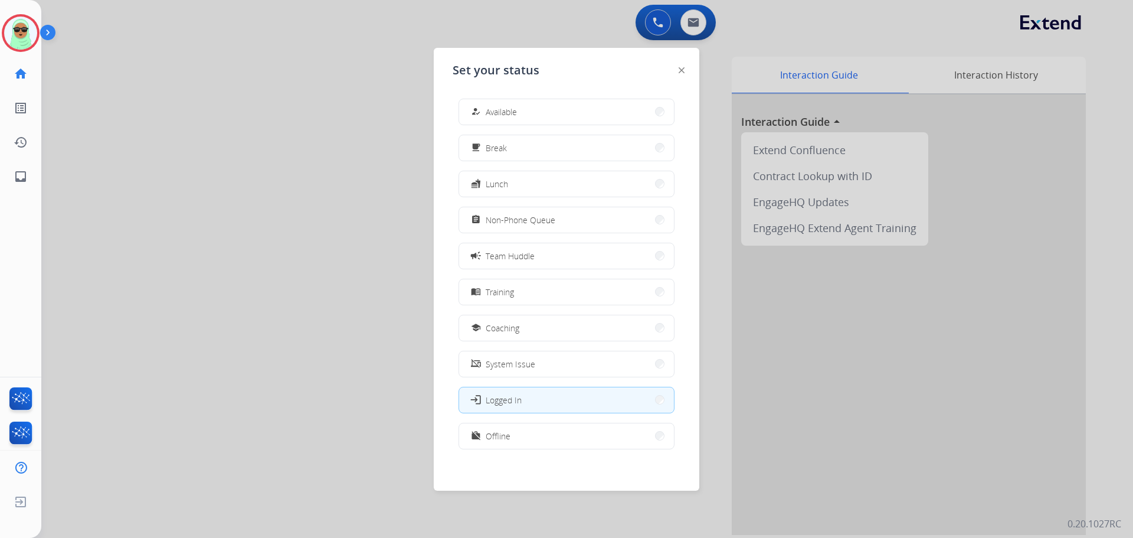
click at [568, 114] on button "how_to_reg Available" at bounding box center [566, 111] width 215 height 25
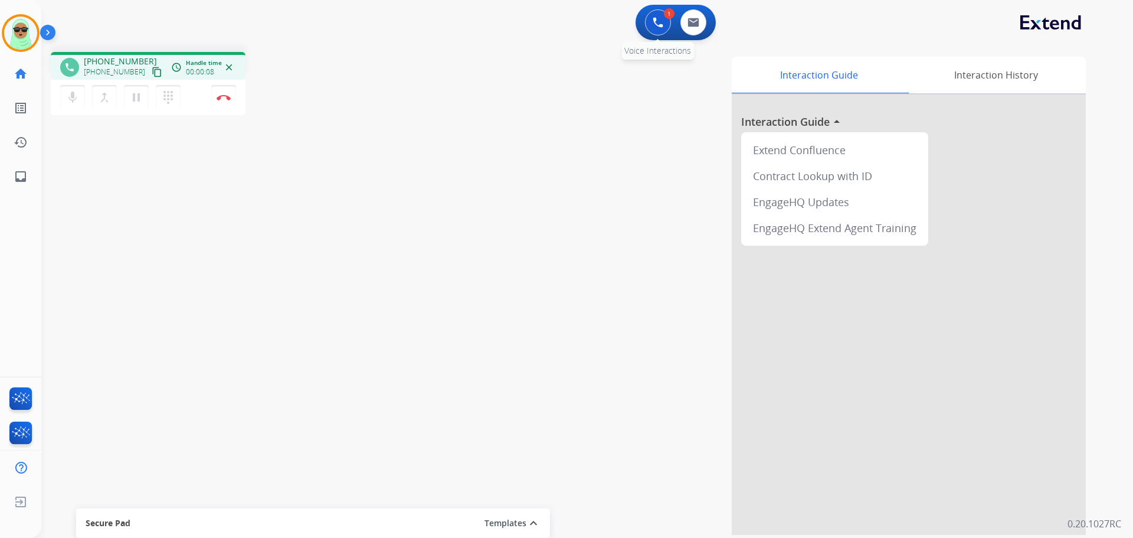
click at [642, 14] on div "1 Voice Interactions" at bounding box center [657, 22] width 35 height 26
click at [653, 24] on img at bounding box center [658, 22] width 11 height 11
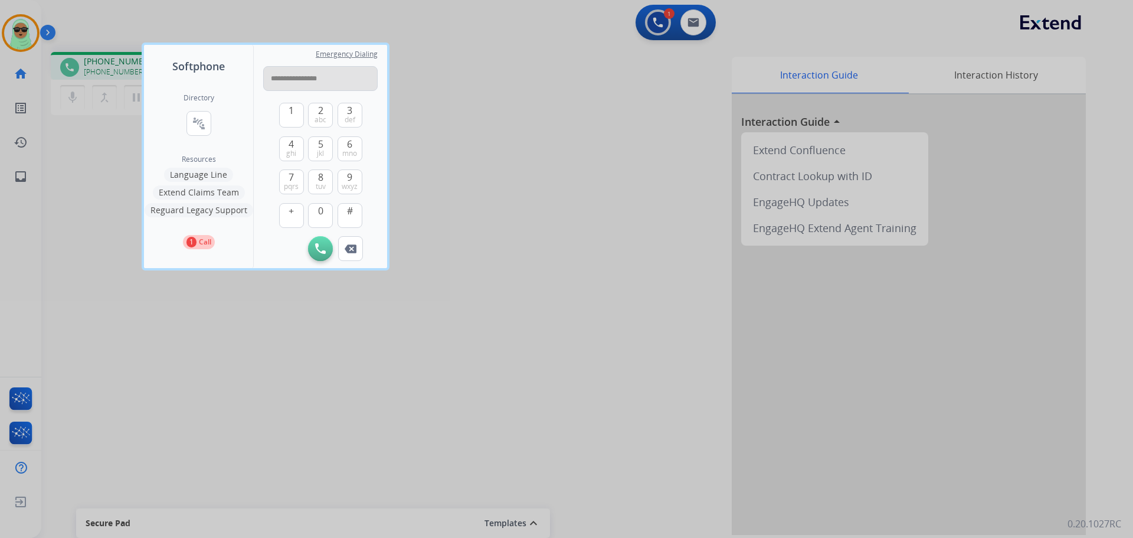
click at [308, 79] on input "**********" at bounding box center [320, 78] width 115 height 25
type input "**********"
drag, startPoint x: 514, startPoint y: 135, endPoint x: 301, endPoint y: 94, distance: 216.8
click at [511, 133] on div at bounding box center [566, 269] width 1133 height 538
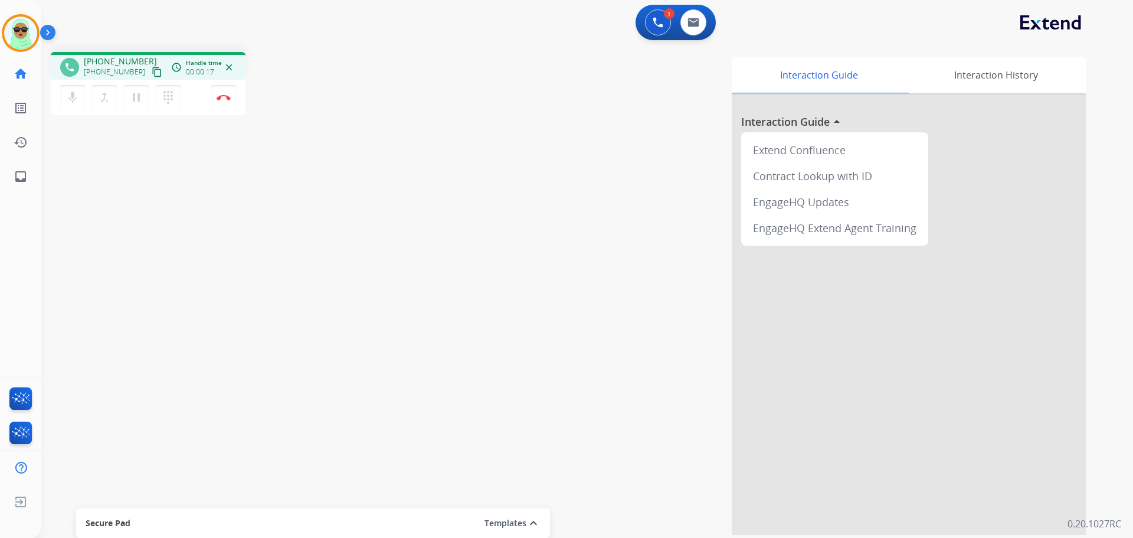
click at [152, 74] on mat-icon "content_copy" at bounding box center [157, 72] width 11 height 11
click at [152, 76] on mat-icon "content_copy" at bounding box center [157, 72] width 11 height 11
drag, startPoint x: 226, startPoint y: 99, endPoint x: 217, endPoint y: 96, distance: 9.3
click at [226, 99] on img at bounding box center [224, 97] width 14 height 6
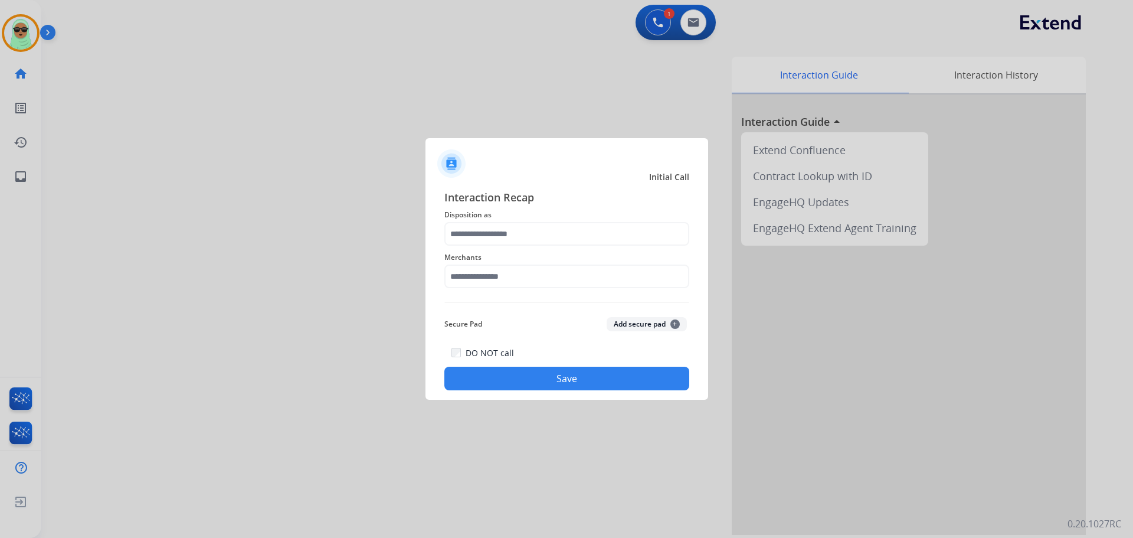
click at [499, 218] on span "Disposition as" at bounding box center [566, 215] width 245 height 14
drag, startPoint x: 480, startPoint y: 313, endPoint x: 482, endPoint y: 270, distance: 43.1
click at [478, 302] on div "Interaction Recap Disposition as Merchants Secure Pad Add secure pad + DO NOT c…" at bounding box center [566, 289] width 245 height 201
click at [482, 270] on input "text" at bounding box center [566, 276] width 245 height 24
click at [519, 280] on input "text" at bounding box center [566, 276] width 245 height 24
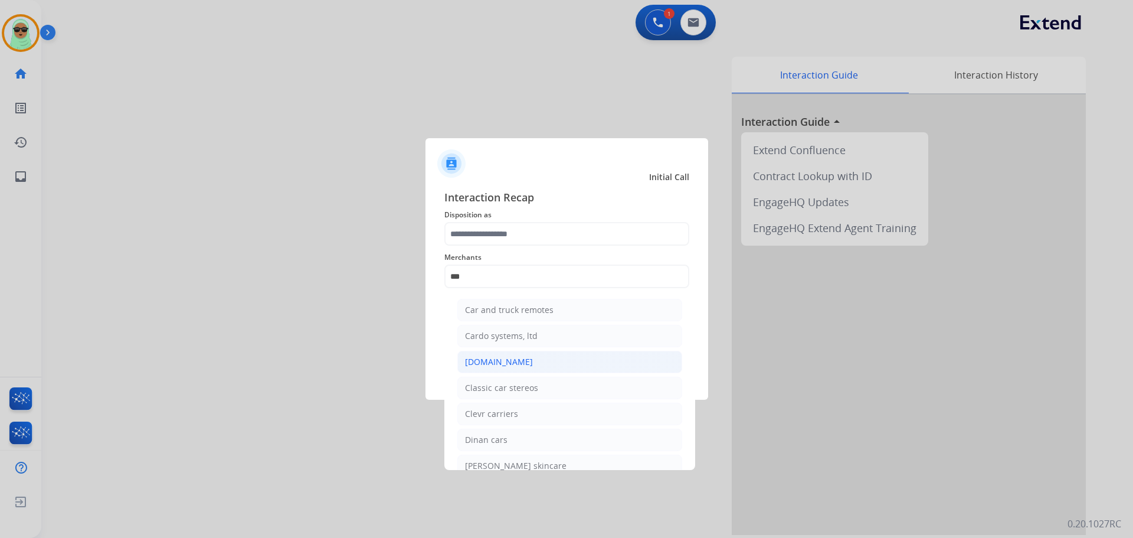
click at [577, 371] on li "[DOMAIN_NAME]" at bounding box center [569, 362] width 225 height 22
type input "**********"
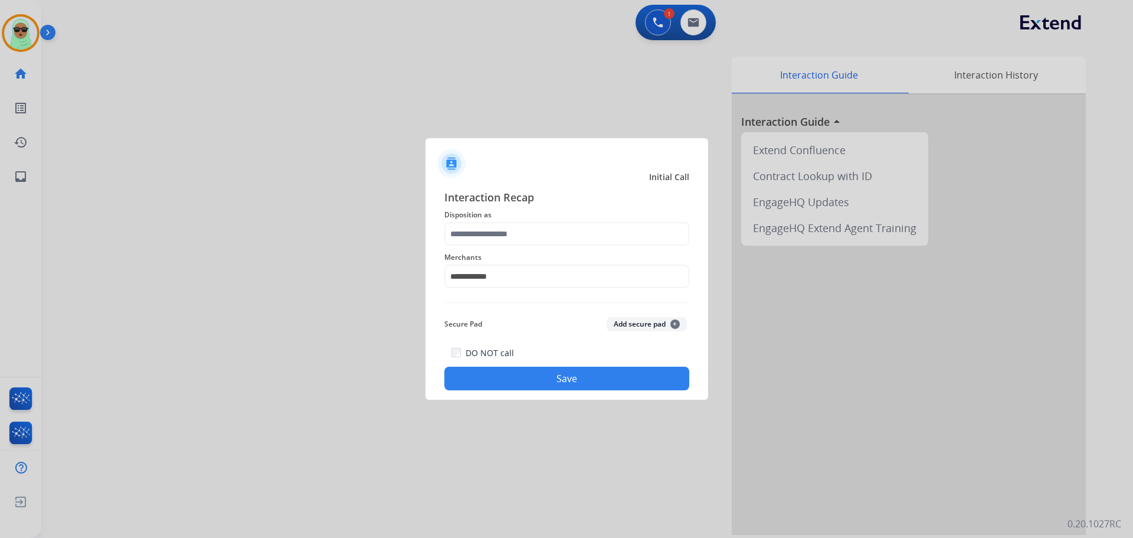
drag, startPoint x: 512, startPoint y: 207, endPoint x: 508, endPoint y: 214, distance: 8.2
click at [512, 210] on div "**********" at bounding box center [566, 289] width 245 height 201
click at [502, 233] on input "text" at bounding box center [566, 234] width 245 height 24
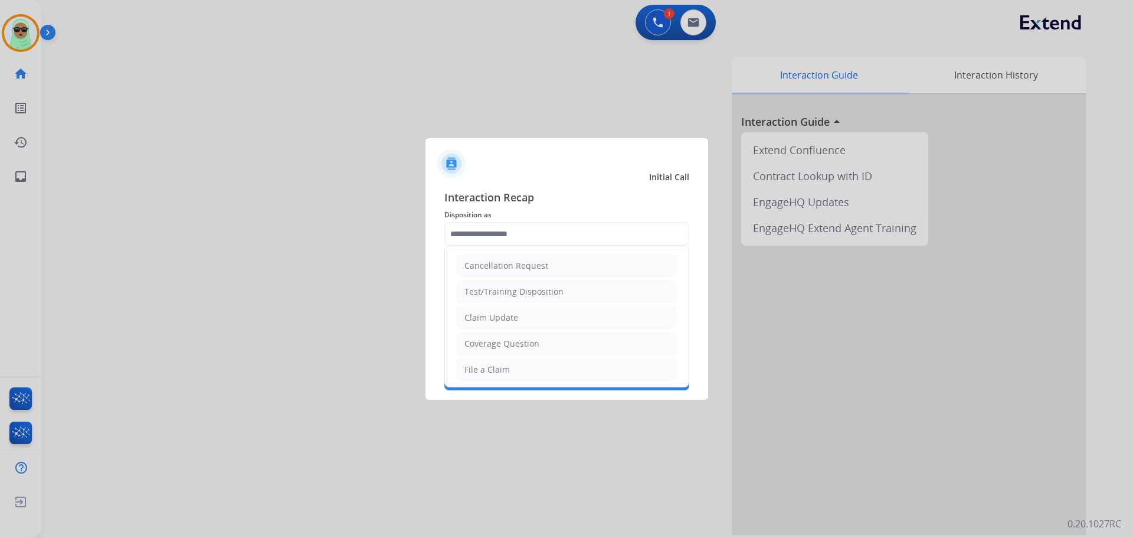
click at [526, 320] on li "Claim Update" at bounding box center [567, 317] width 220 height 22
type input "**********"
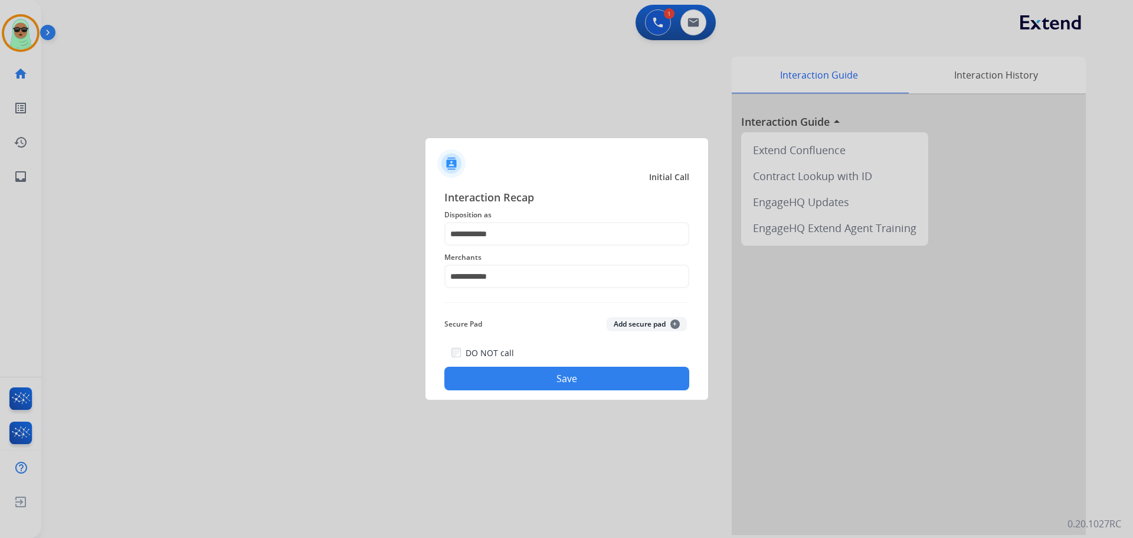
click at [553, 394] on div "**********" at bounding box center [567, 289] width 283 height 220
drag, startPoint x: 627, startPoint y: 390, endPoint x: 631, endPoint y: 382, distance: 9.0
click at [629, 384] on div "**********" at bounding box center [567, 289] width 283 height 220
click at [632, 379] on button "Save" at bounding box center [566, 379] width 245 height 24
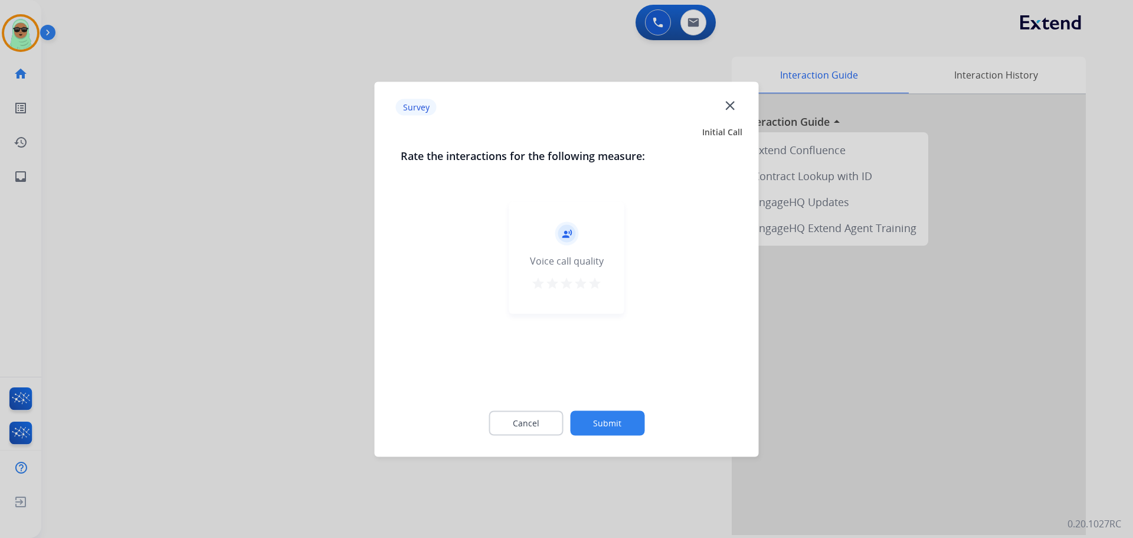
click at [637, 422] on button "Submit" at bounding box center [607, 422] width 74 height 25
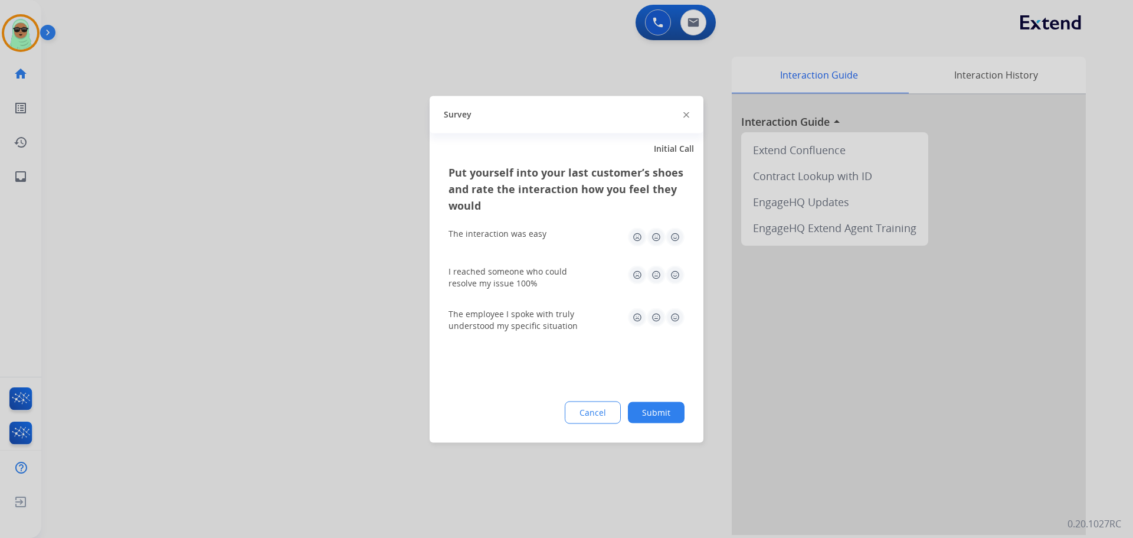
click at [666, 412] on button "Submit" at bounding box center [656, 411] width 57 height 21
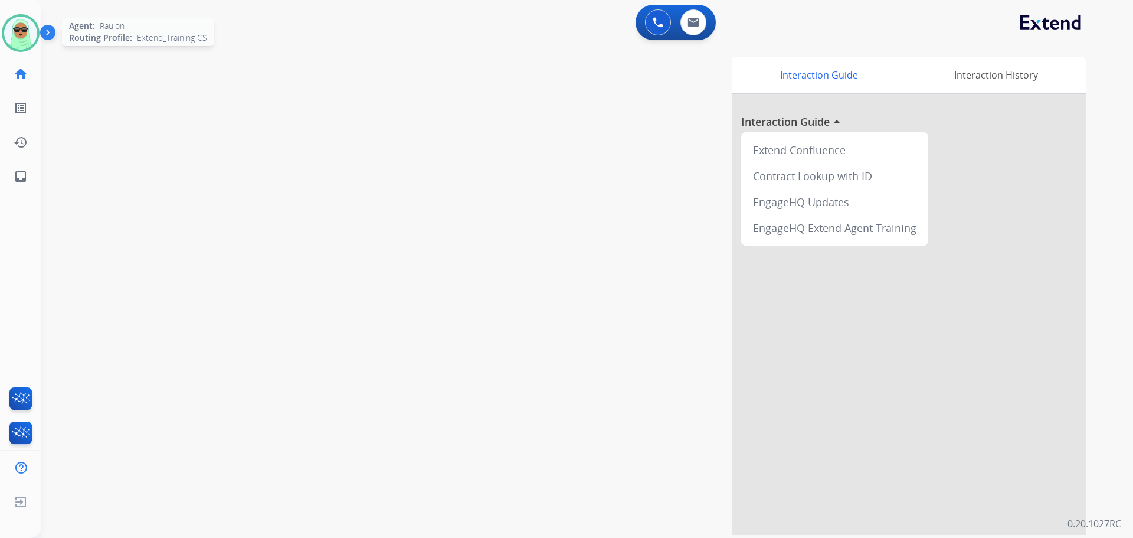
click at [7, 27] on img at bounding box center [20, 33] width 33 height 33
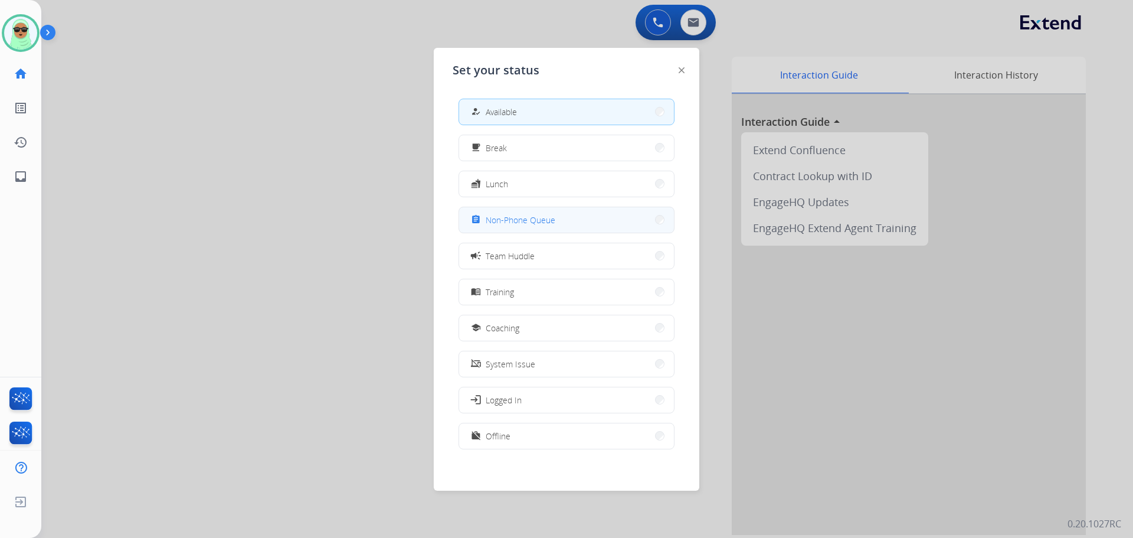
click at [535, 223] on span "Non-Phone Queue" at bounding box center [521, 220] width 70 height 12
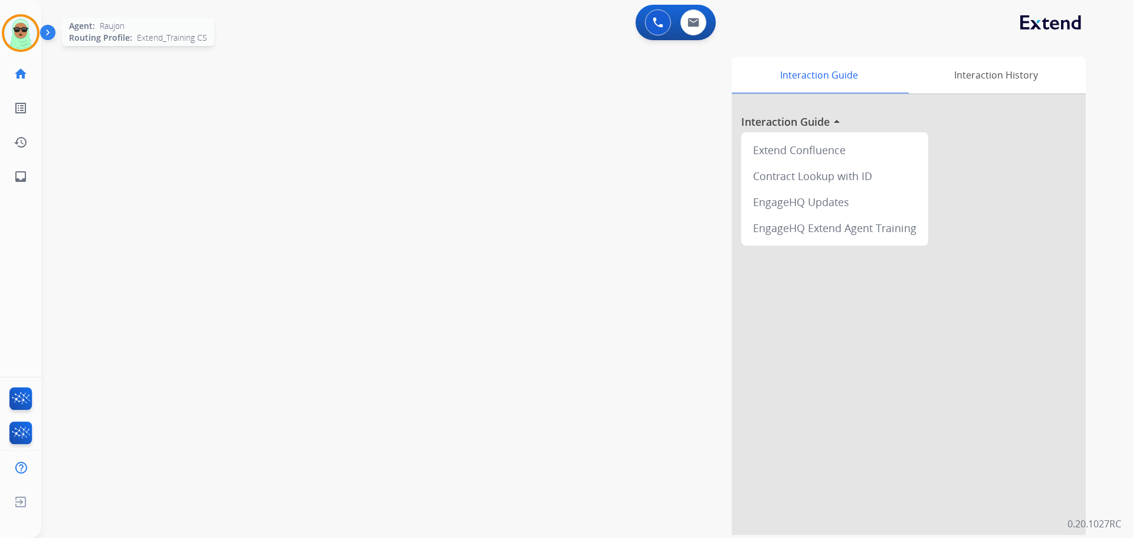
click at [27, 22] on img at bounding box center [20, 33] width 33 height 33
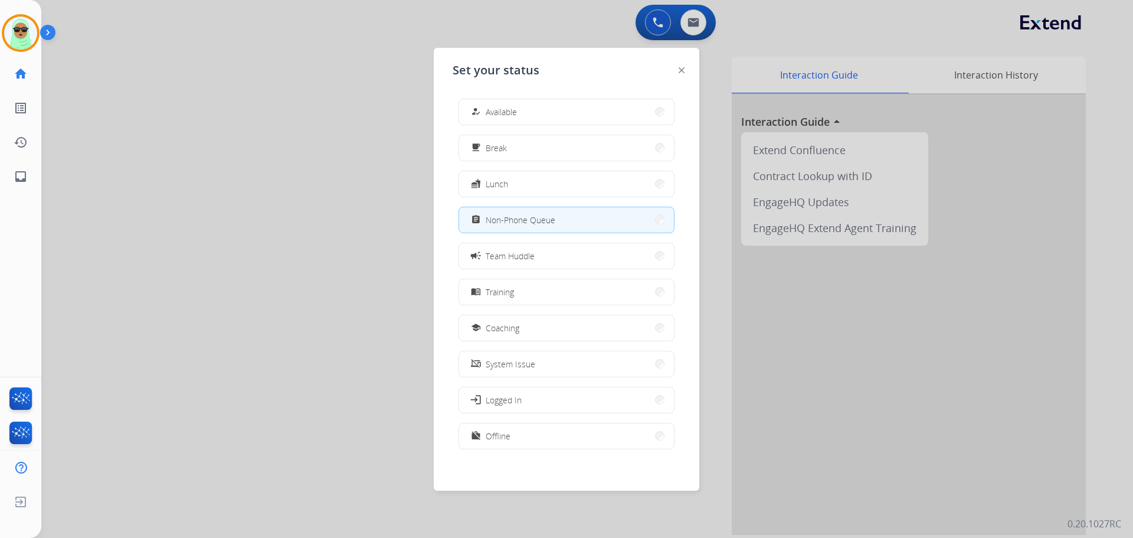
click at [547, 113] on button "how_to_reg Available" at bounding box center [566, 111] width 215 height 25
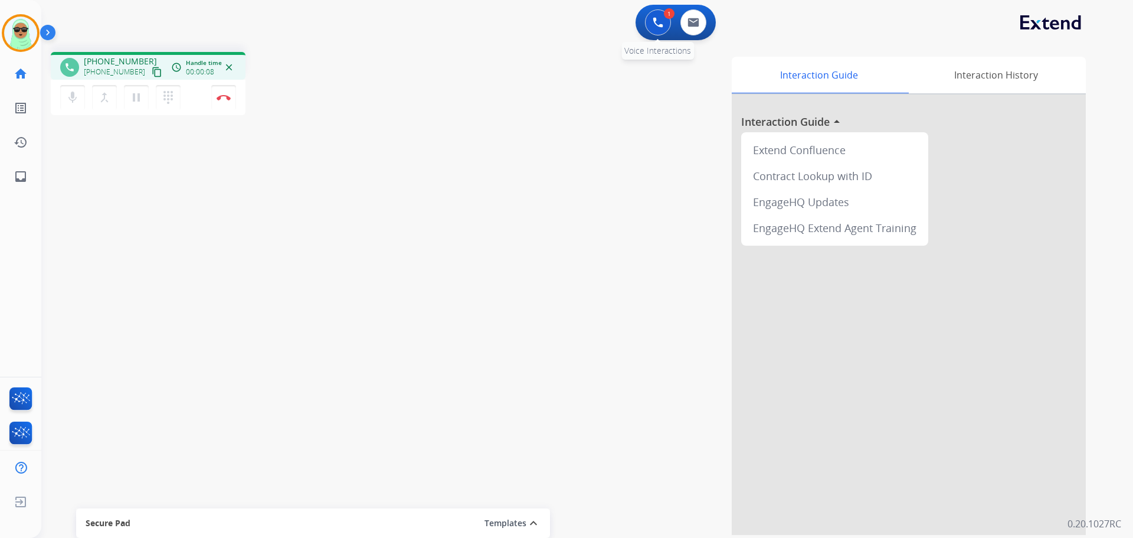
click at [659, 13] on button at bounding box center [658, 22] width 26 height 26
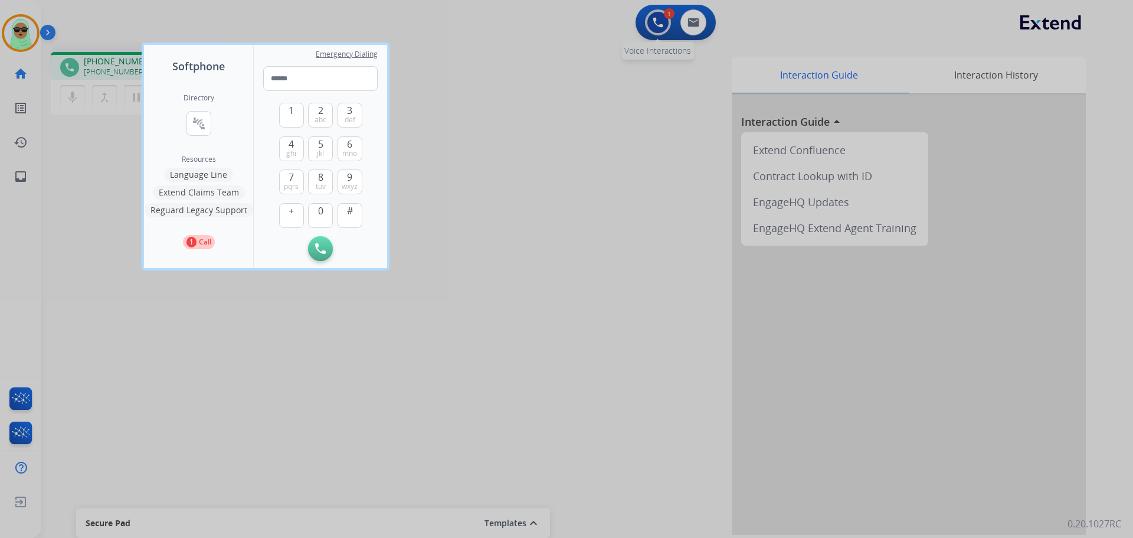
click at [659, 13] on div "Softphone Directory connect_without_contact Resource Directory Resources Langua…" at bounding box center [566, 269] width 1133 height 538
type input "**********"
drag, startPoint x: 319, startPoint y: 249, endPoint x: 310, endPoint y: 243, distance: 11.1
click at [319, 248] on img at bounding box center [320, 248] width 11 height 11
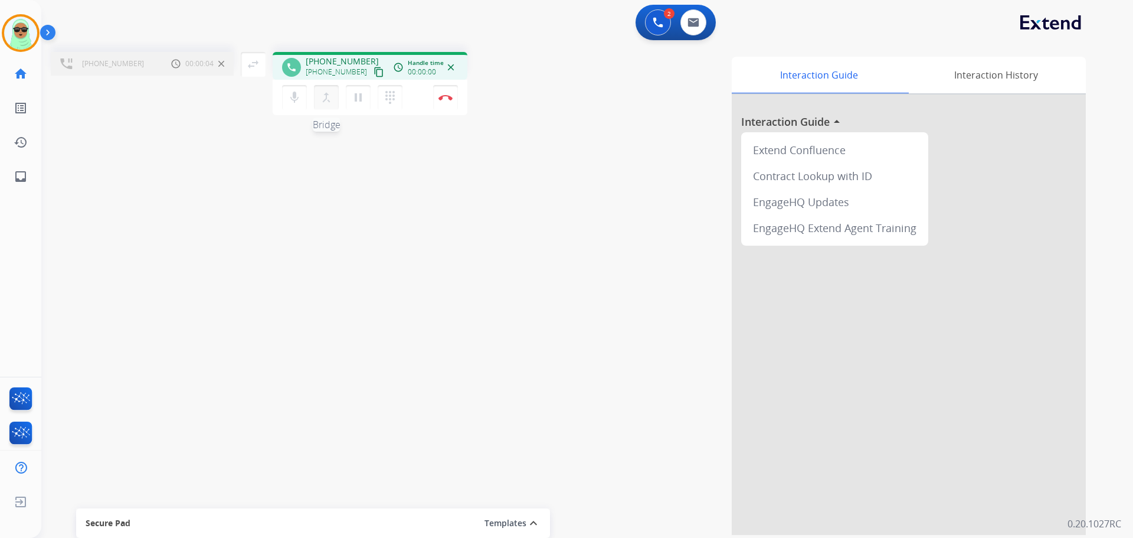
click at [320, 99] on mat-icon "merge_type" at bounding box center [326, 97] width 14 height 14
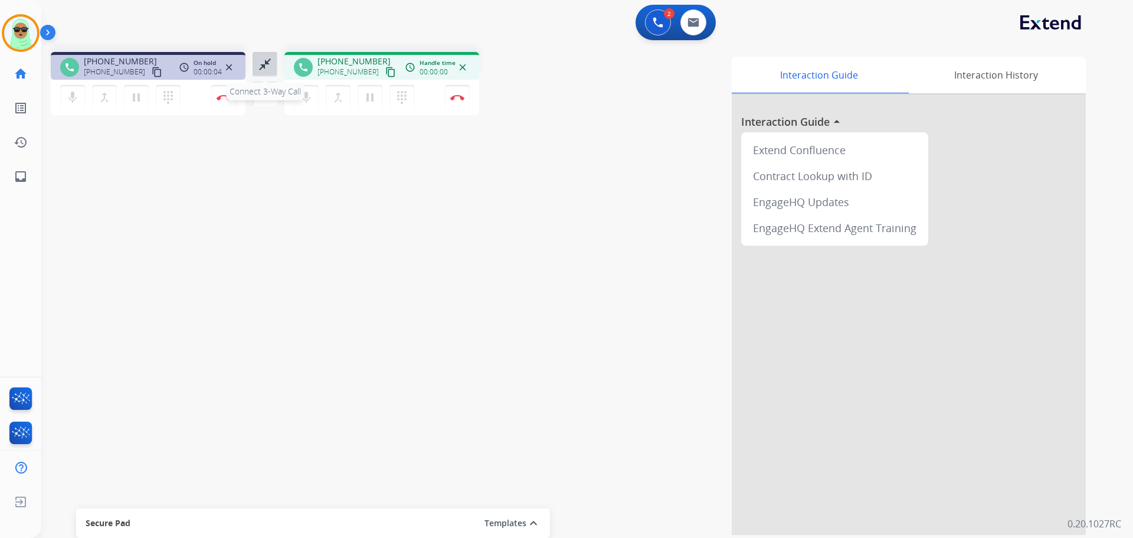
click at [269, 68] on mat-icon "close_fullscreen" at bounding box center [265, 64] width 14 height 14
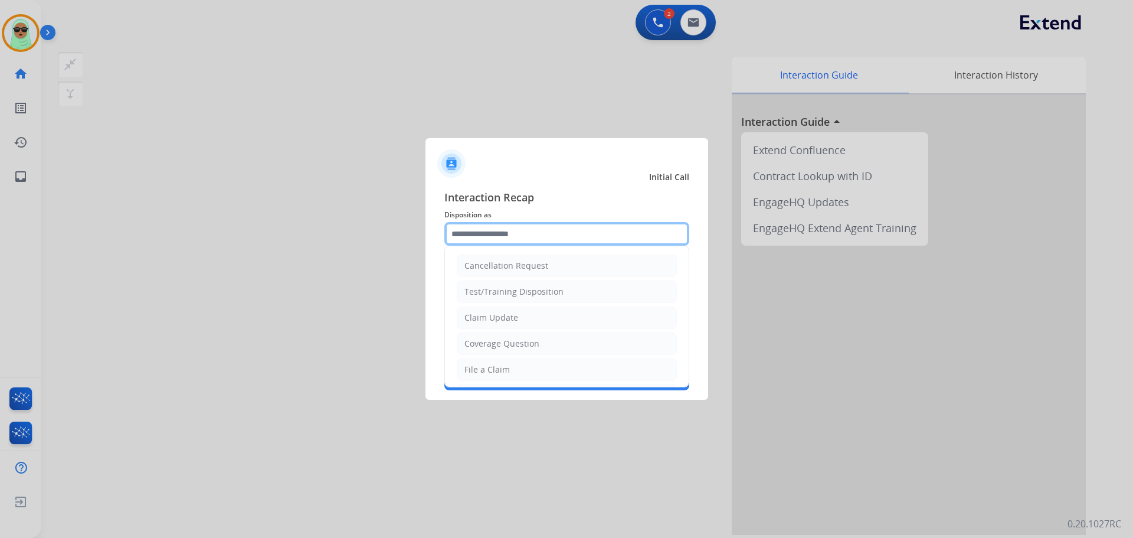
click at [495, 246] on div "Cancellation Request Test/Training Disposition Claim Update Coverage Question F…" at bounding box center [566, 234] width 245 height 24
drag, startPoint x: 512, startPoint y: 295, endPoint x: 506, endPoint y: 313, distance: 19.4
click at [512, 295] on div "Test/Training Disposition" at bounding box center [514, 292] width 99 height 12
type input "**********"
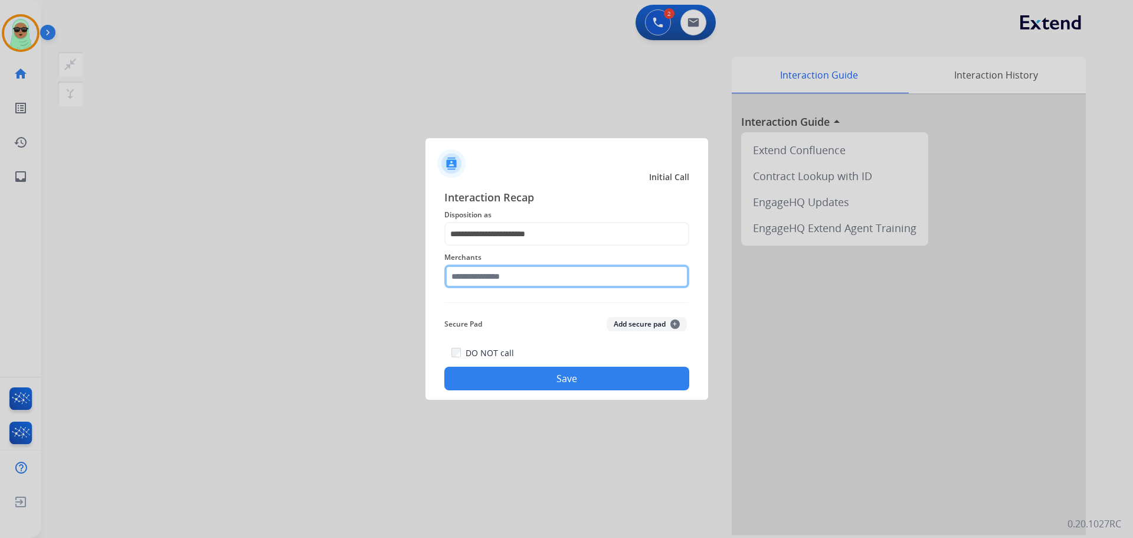
click at [502, 277] on input "text" at bounding box center [566, 276] width 245 height 24
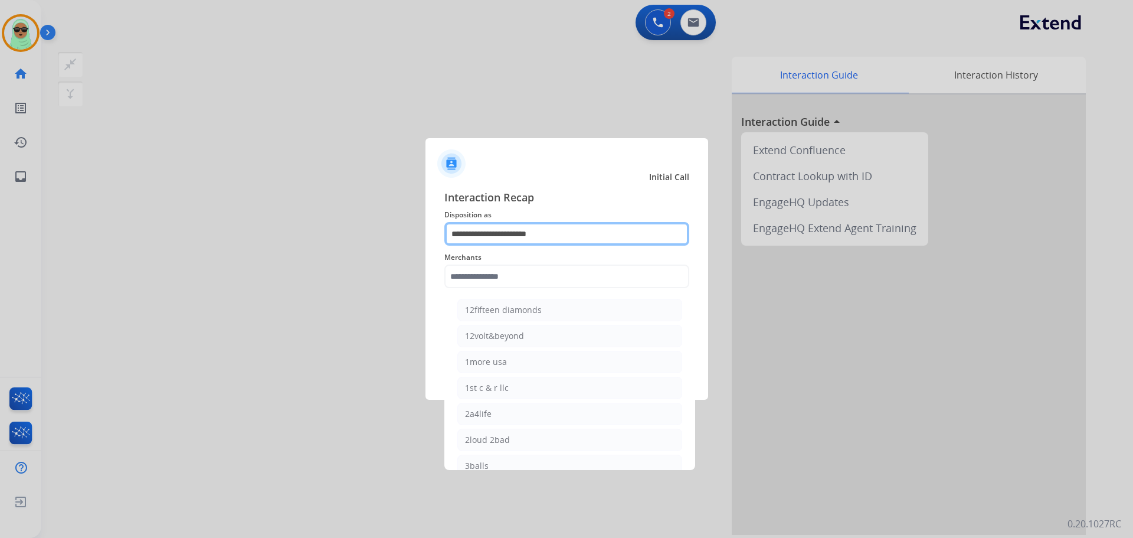
click at [567, 229] on input "**********" at bounding box center [566, 234] width 245 height 24
click at [567, 228] on input "**********" at bounding box center [566, 234] width 245 height 24
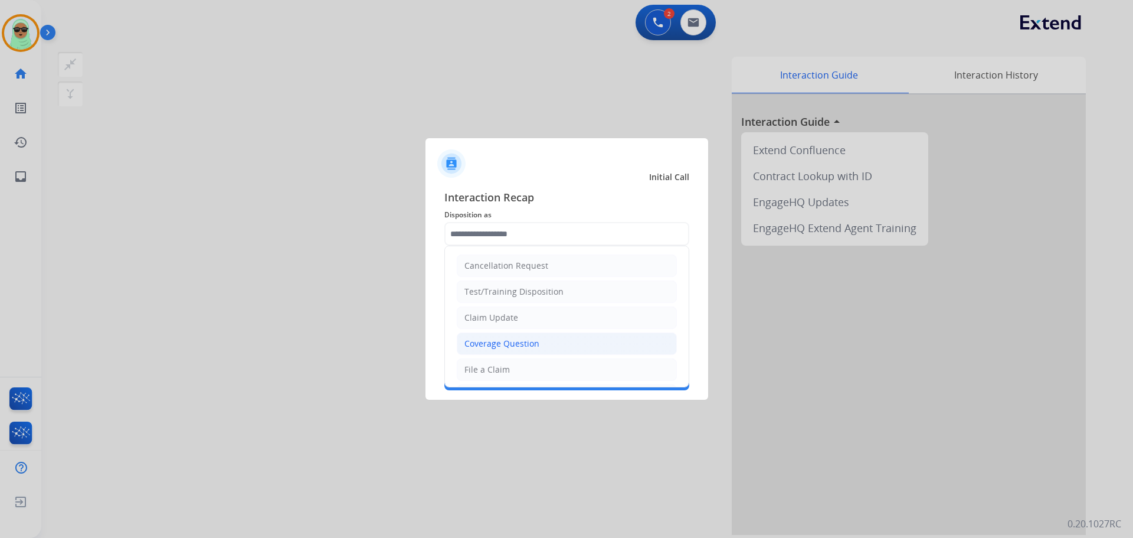
click at [516, 339] on div "Coverage Question" at bounding box center [502, 344] width 75 height 12
type input "**********"
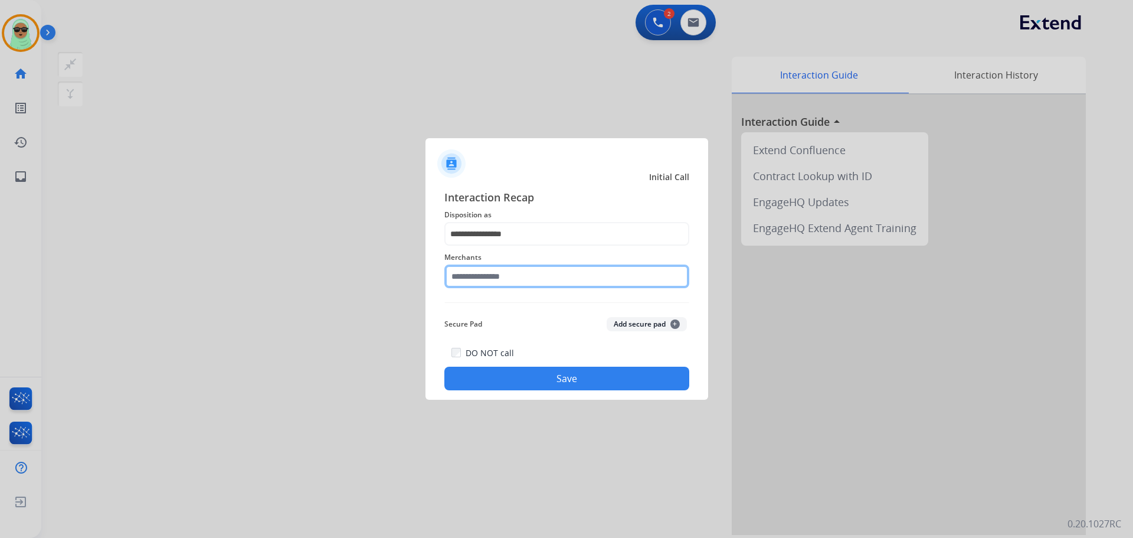
click at [496, 270] on input "text" at bounding box center [566, 276] width 245 height 24
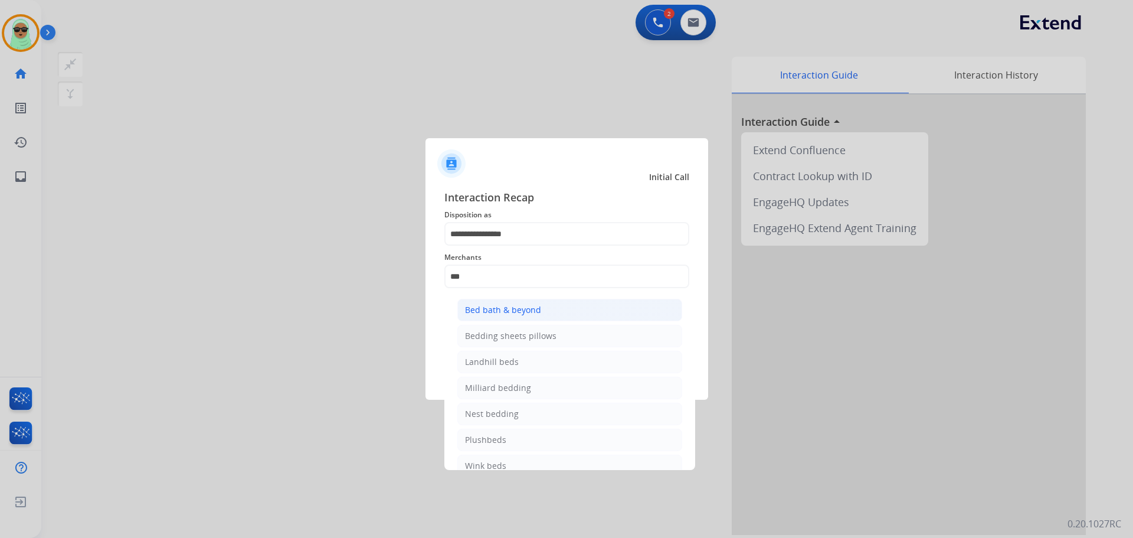
click at [547, 311] on li "Bed bath & beyond" at bounding box center [569, 310] width 225 height 22
type input "**********"
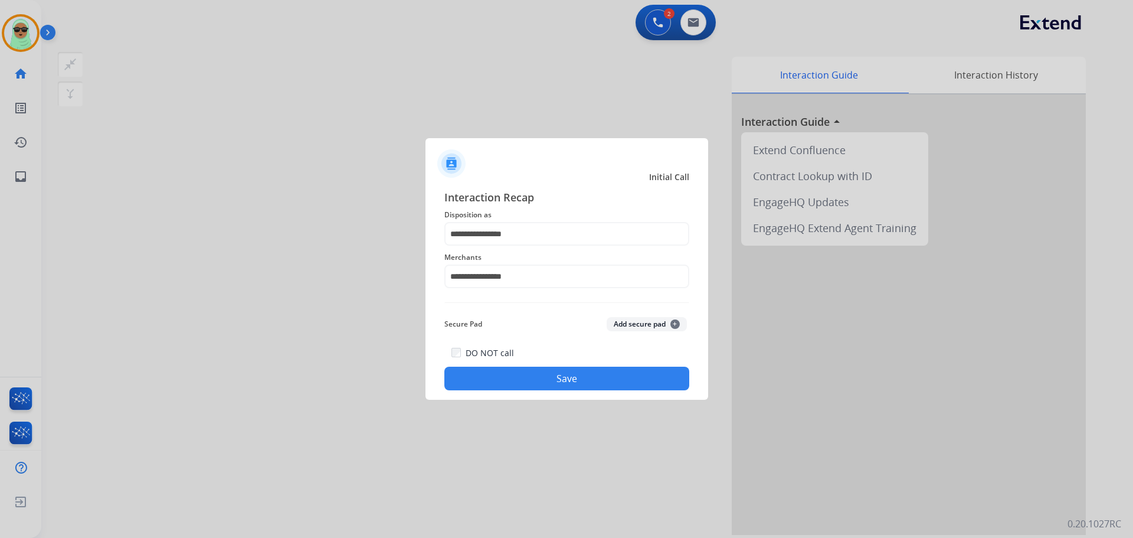
click at [564, 388] on button "Save" at bounding box center [566, 379] width 245 height 24
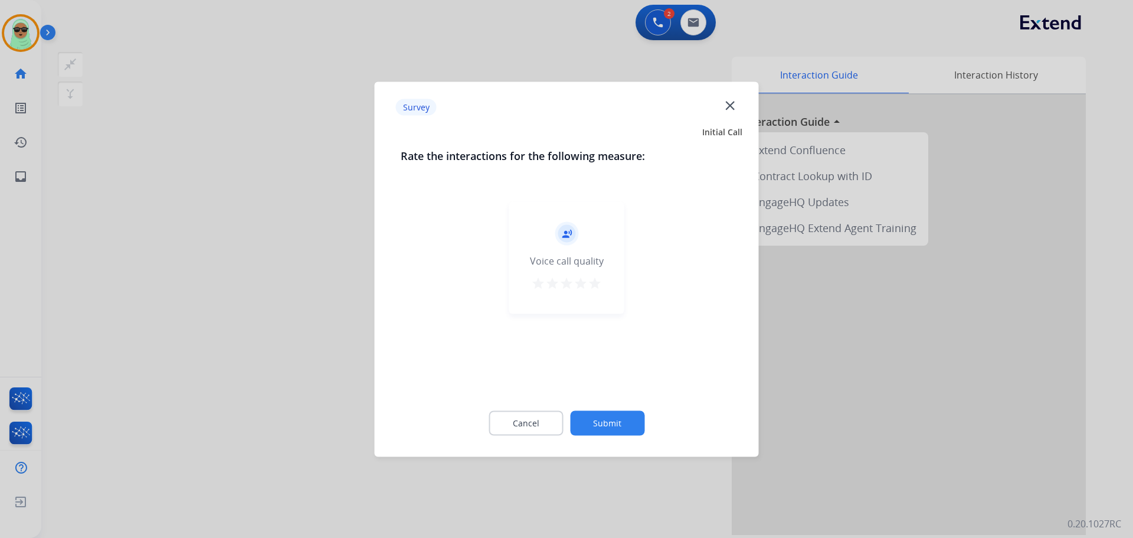
click at [611, 431] on button "Submit" at bounding box center [607, 422] width 74 height 25
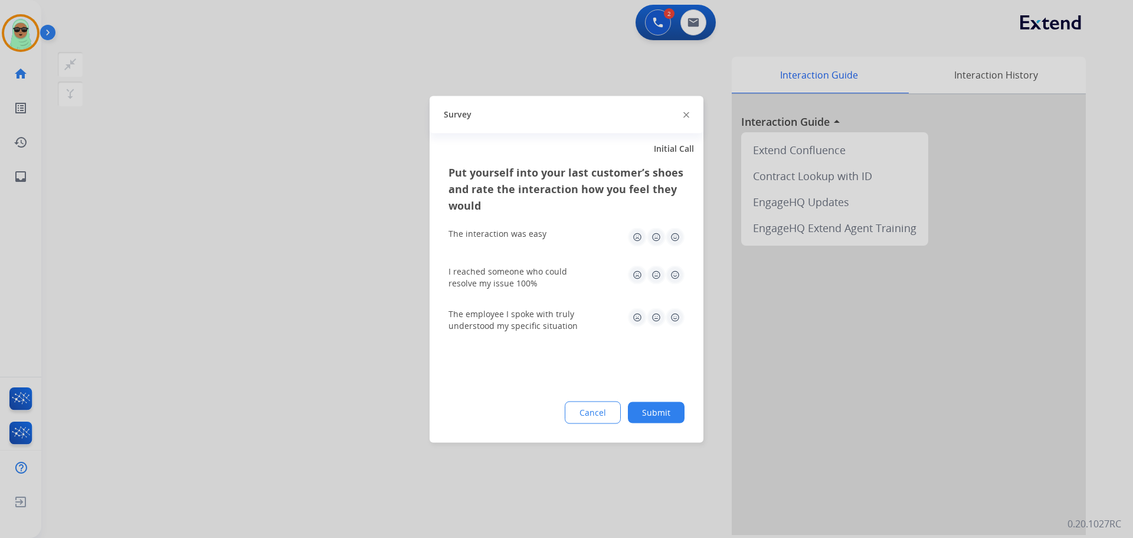
click at [645, 408] on button "Submit" at bounding box center [656, 411] width 57 height 21
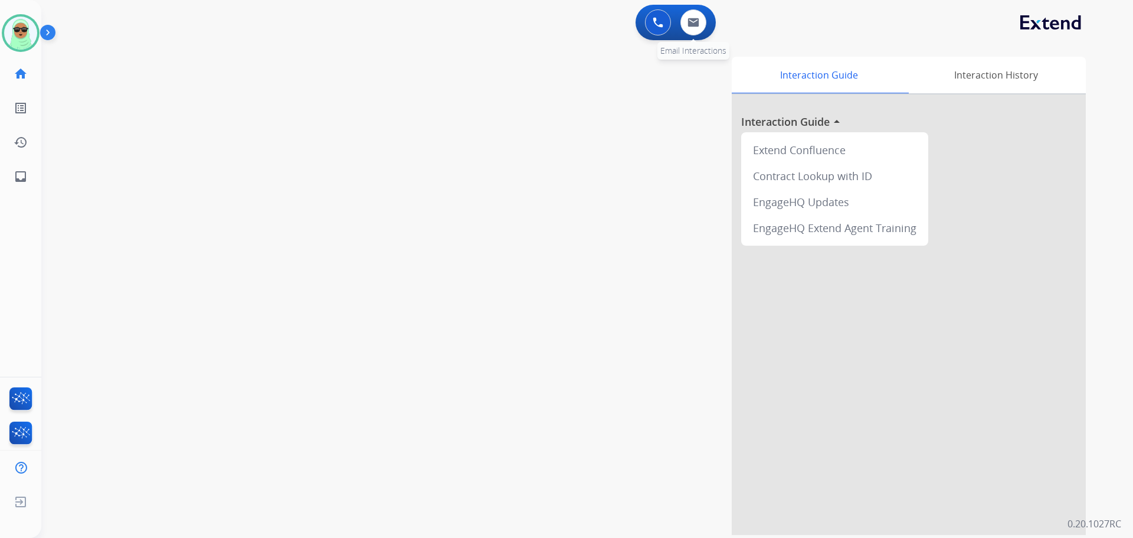
click at [705, 16] on div "0 Email Interactions" at bounding box center [693, 22] width 35 height 26
click at [707, 17] on div "0 Email Interactions" at bounding box center [693, 22] width 35 height 26
click at [703, 22] on button at bounding box center [694, 22] width 26 height 26
select select "**********"
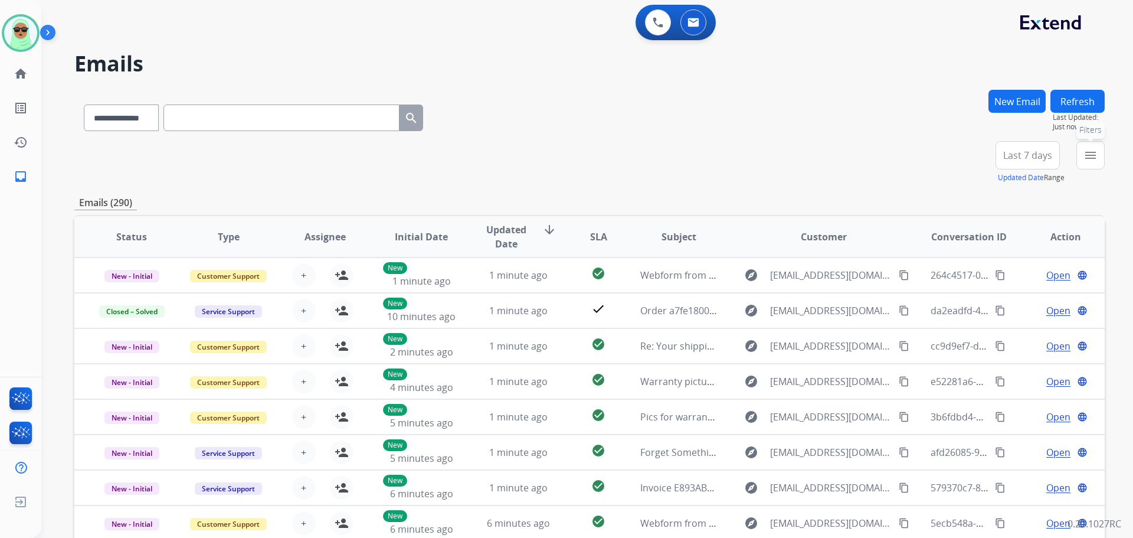
click at [1087, 155] on mat-icon "menu" at bounding box center [1091, 155] width 14 height 14
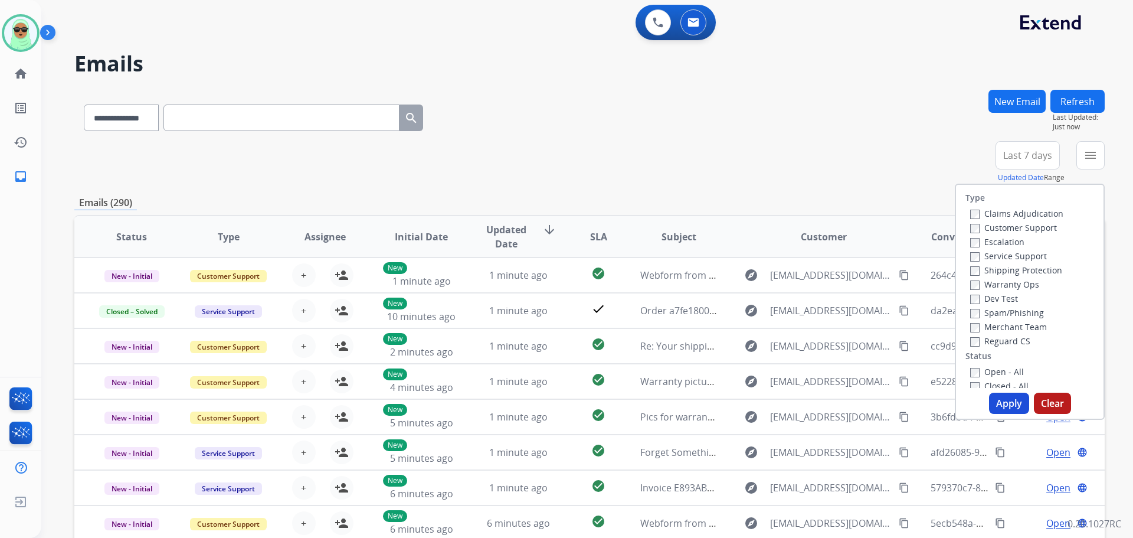
click at [1029, 226] on label "Customer Support" at bounding box center [1013, 227] width 87 height 11
click at [1027, 274] on label "Shipping Protection" at bounding box center [1016, 269] width 92 height 11
click at [1009, 339] on label "Reguard CS" at bounding box center [1000, 340] width 60 height 11
click at [1000, 367] on label "Open - All" at bounding box center [997, 371] width 54 height 11
click at [999, 403] on button "Apply" at bounding box center [1009, 403] width 40 height 21
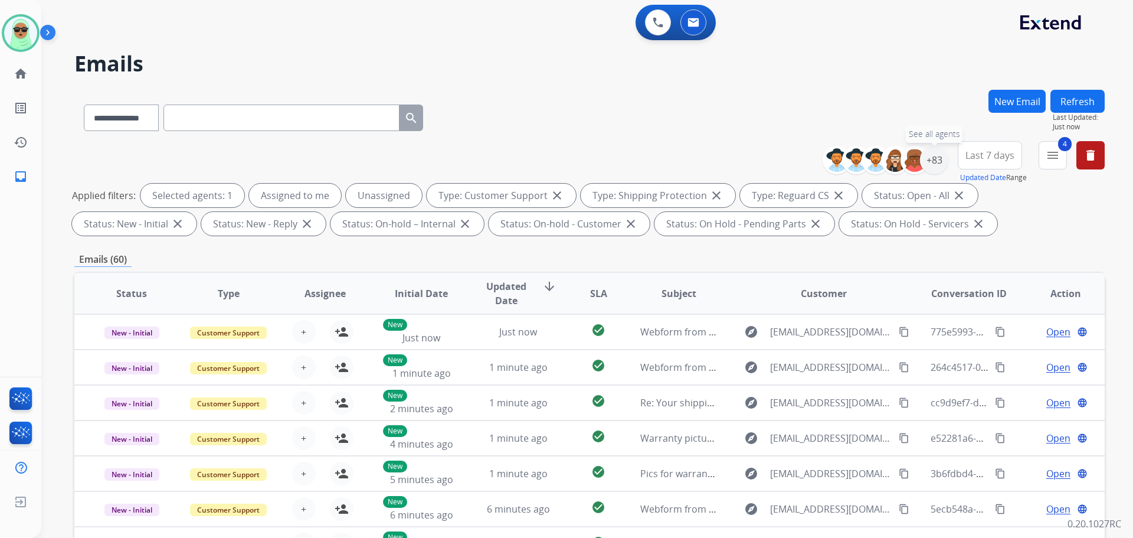
click at [940, 173] on div "+83 See all agents" at bounding box center [890, 160] width 117 height 28
click at [938, 159] on div "+83" at bounding box center [934, 160] width 28 height 28
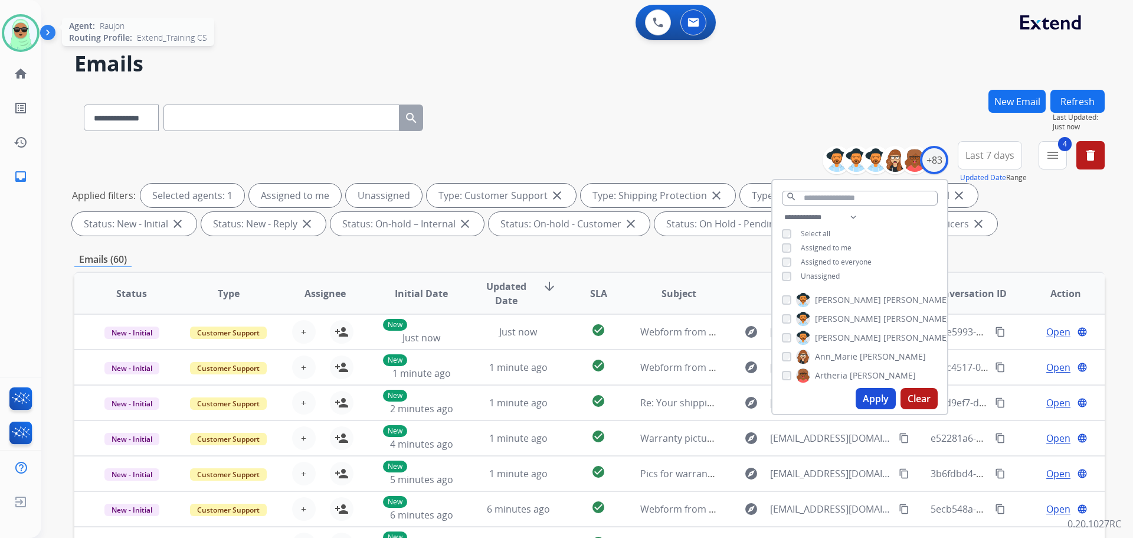
click at [27, 32] on img at bounding box center [20, 33] width 33 height 33
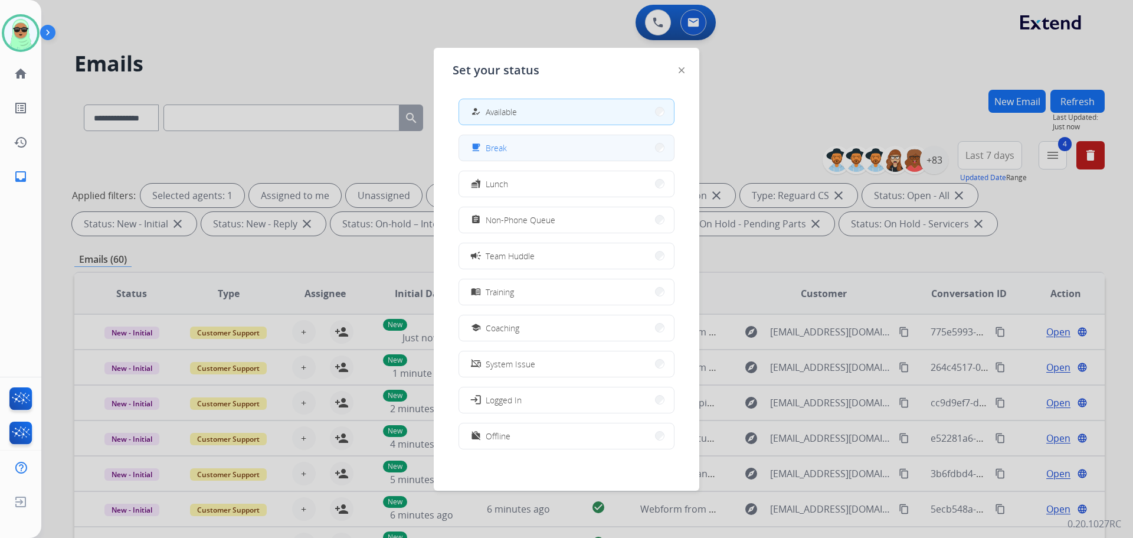
click at [540, 152] on button "free_breakfast Break" at bounding box center [566, 147] width 215 height 25
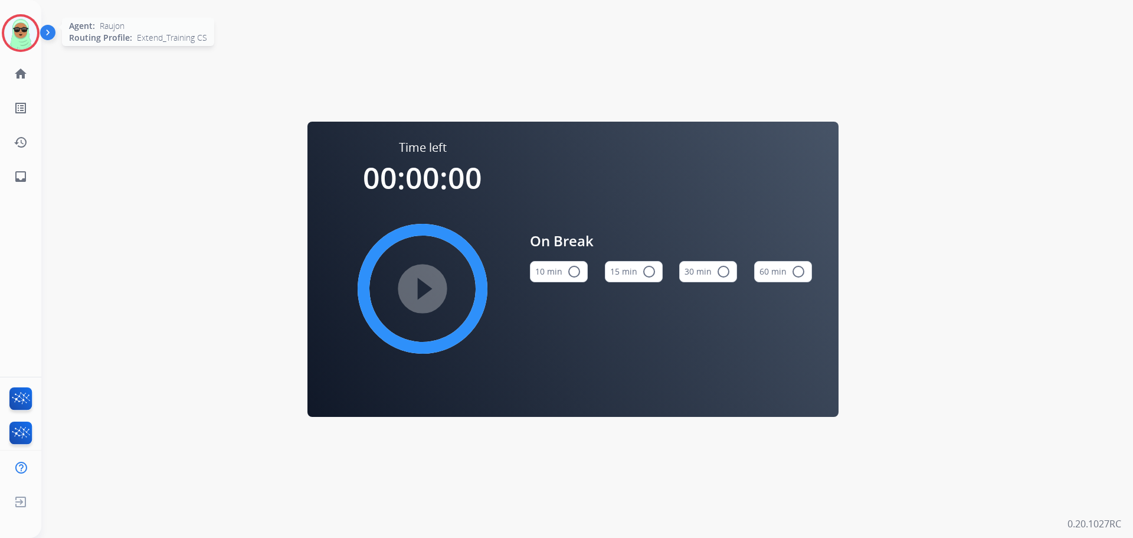
click at [17, 35] on img at bounding box center [20, 33] width 33 height 33
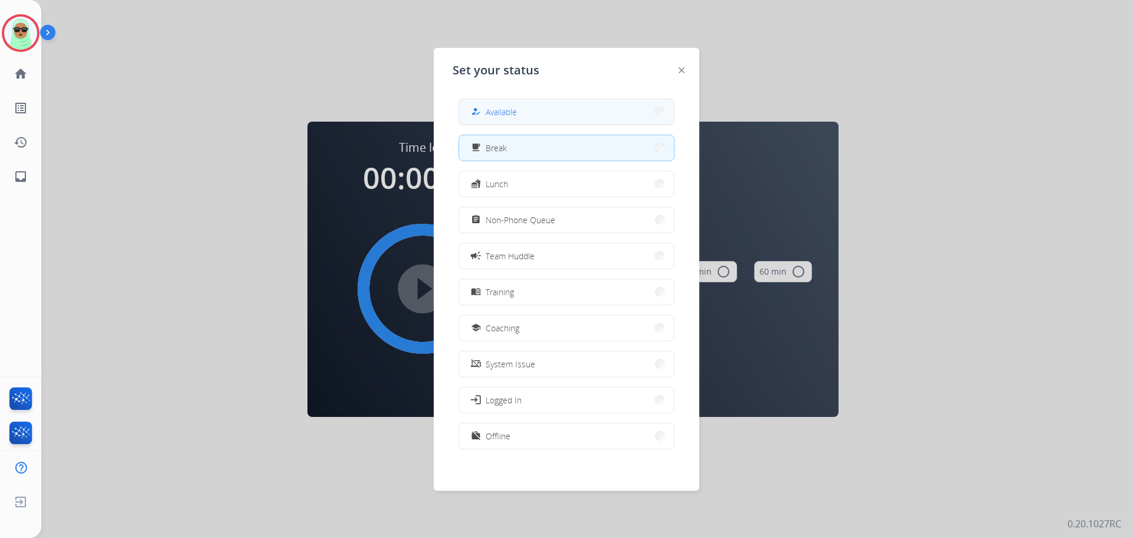
click at [581, 123] on button "how_to_reg Available" at bounding box center [566, 111] width 215 height 25
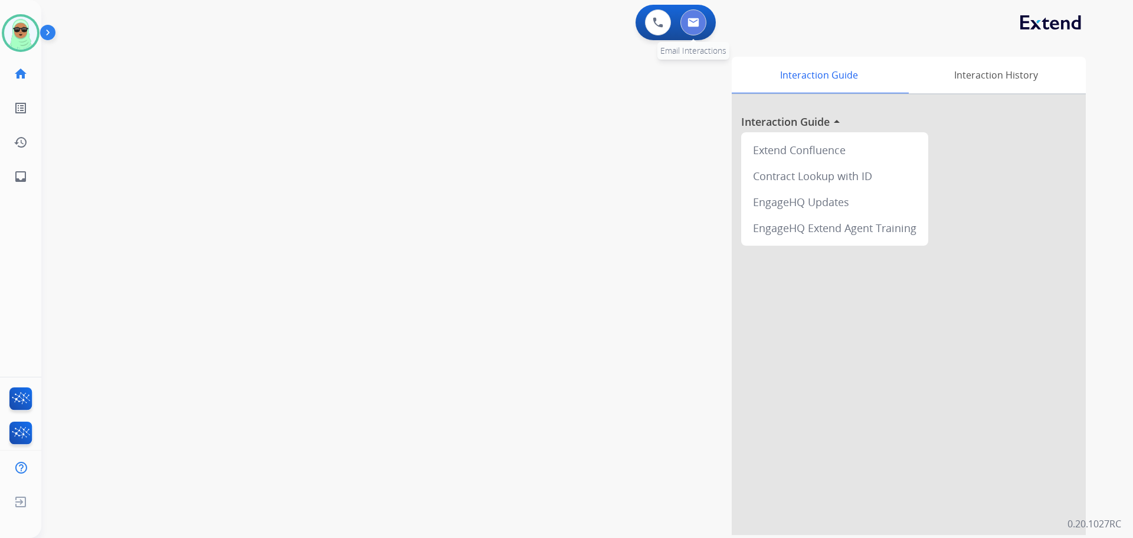
click at [699, 25] on button at bounding box center [694, 22] width 26 height 26
select select "**********"
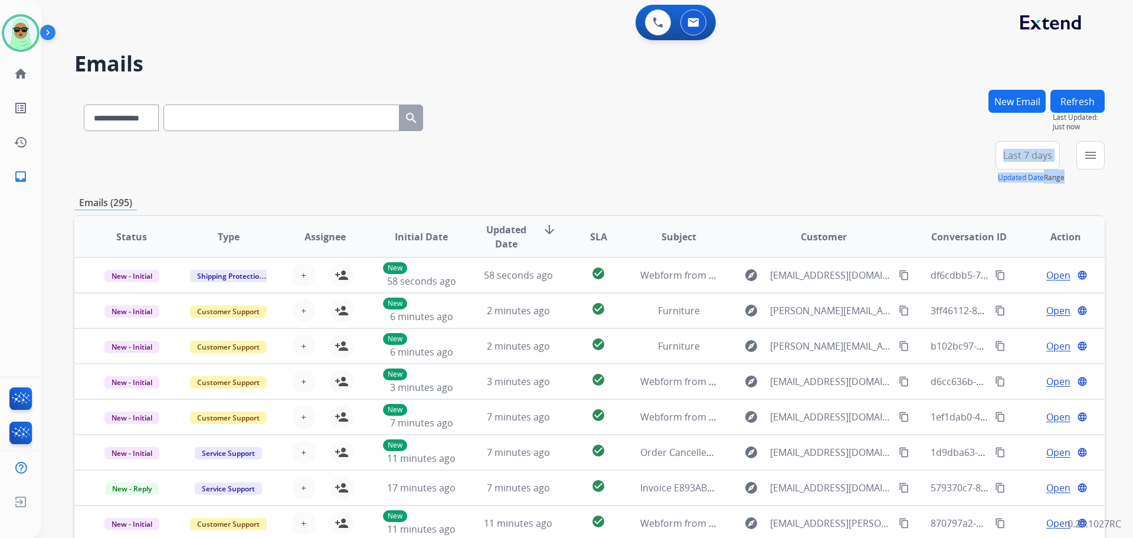
drag, startPoint x: 1104, startPoint y: 136, endPoint x: 1103, endPoint y: 163, distance: 26.6
click at [1104, 155] on div "**********" at bounding box center [589, 381] width 1031 height 582
click at [1103, 163] on button "menu Filters" at bounding box center [1091, 155] width 28 height 28
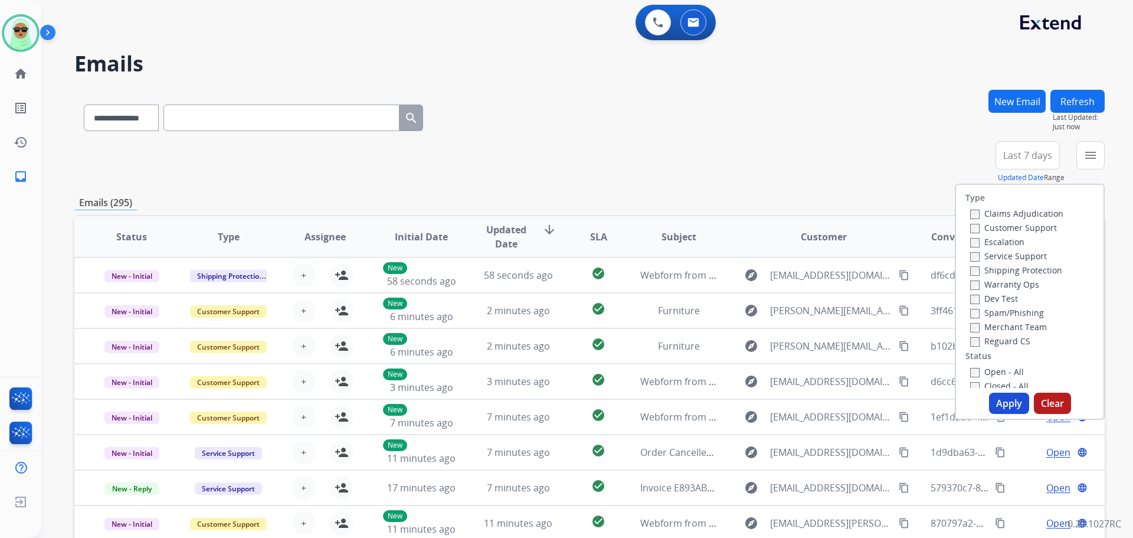
click at [1017, 227] on label "Customer Support" at bounding box center [1013, 227] width 87 height 11
click at [1022, 266] on label "Shipping Protection" at bounding box center [1016, 269] width 92 height 11
click at [1012, 344] on label "Reguard CS" at bounding box center [1000, 340] width 60 height 11
click at [1016, 379] on div "Closed - All" at bounding box center [1032, 385] width 124 height 14
click at [1012, 371] on label "Open - All" at bounding box center [997, 371] width 54 height 11
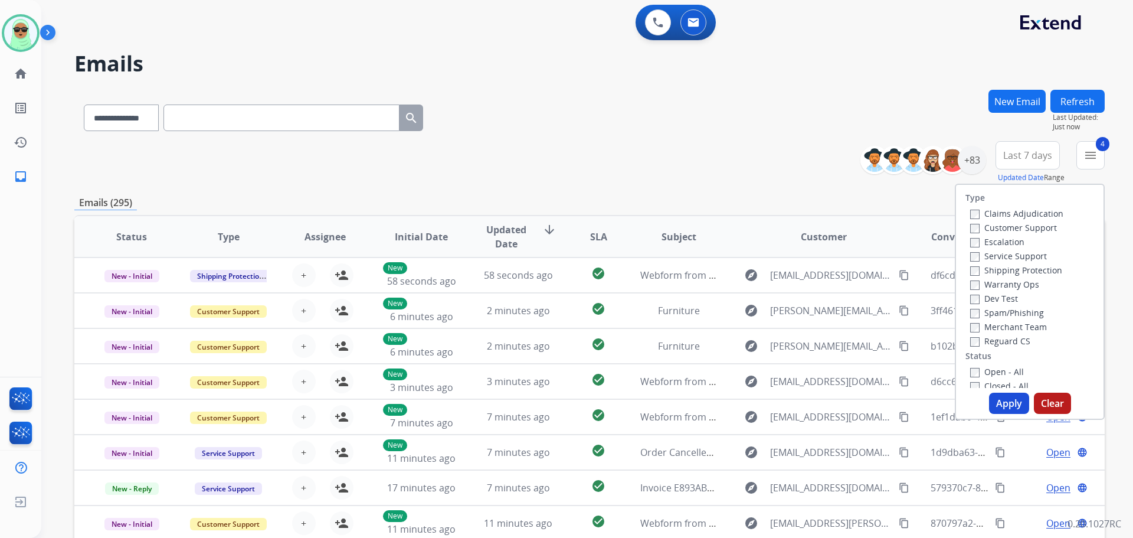
click at [1006, 397] on button "Apply" at bounding box center [1009, 403] width 40 height 21
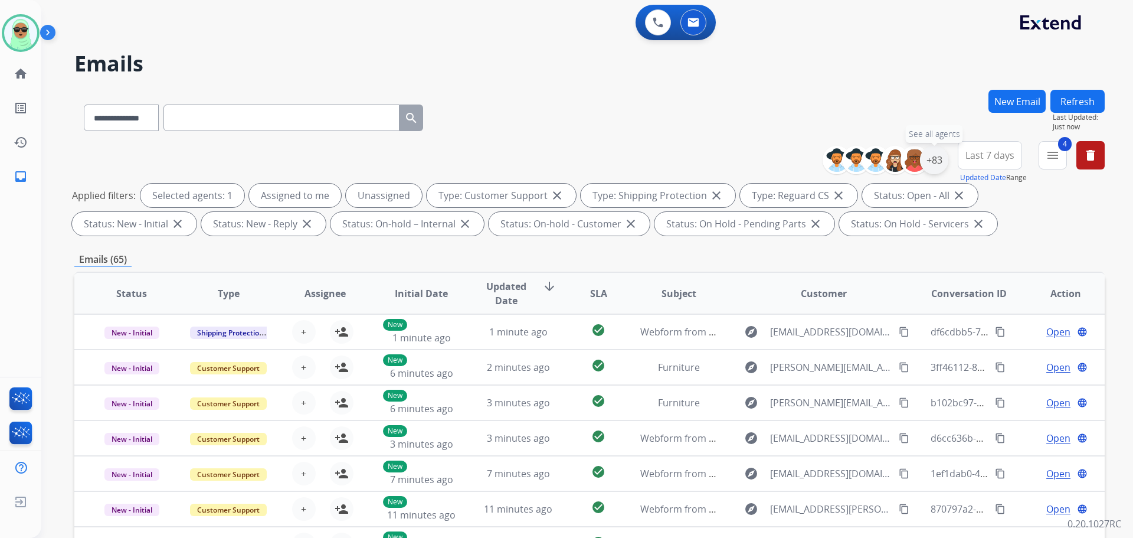
drag, startPoint x: 943, startPoint y: 162, endPoint x: 936, endPoint y: 165, distance: 7.7
click at [941, 164] on div "+83" at bounding box center [934, 160] width 28 height 28
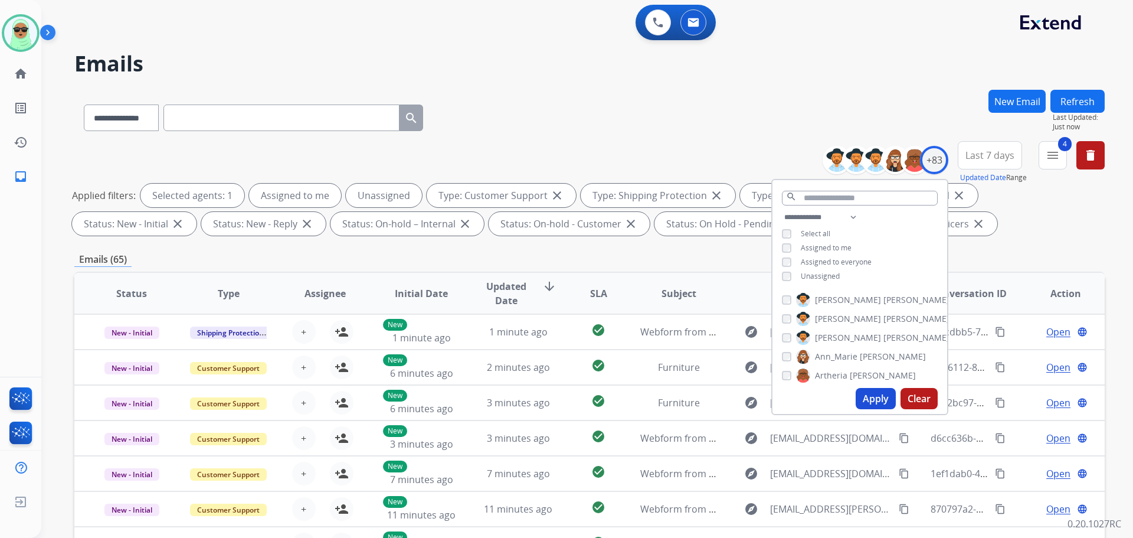
click at [809, 274] on span "Unassigned" at bounding box center [820, 276] width 39 height 10
click at [878, 404] on button "Apply" at bounding box center [876, 398] width 40 height 21
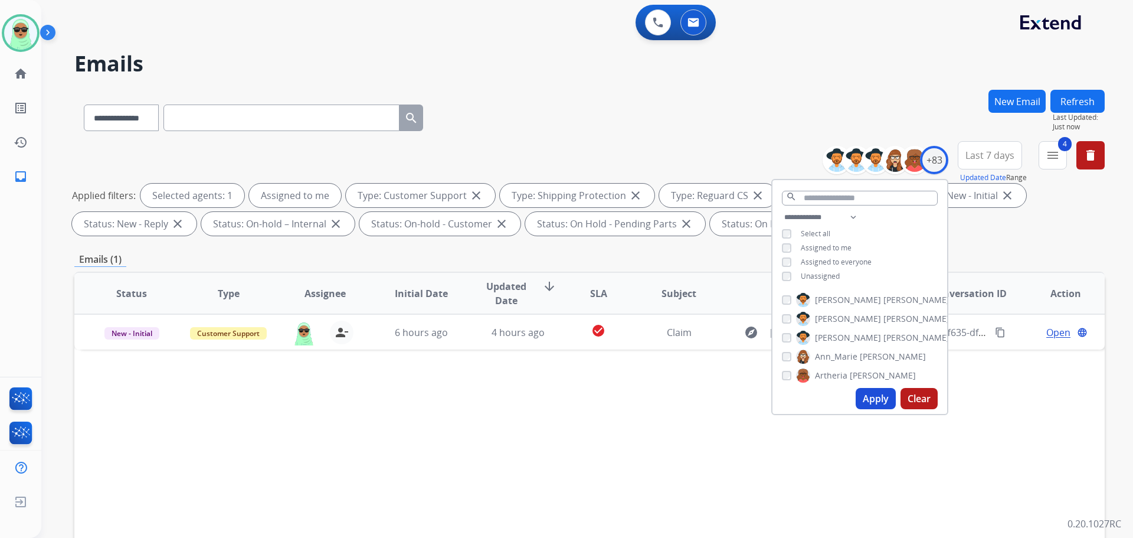
click at [588, 411] on div "Status Type Assignee Initial Date Updated Date arrow_downward SLA Subject Custo…" at bounding box center [589, 469] width 1031 height 395
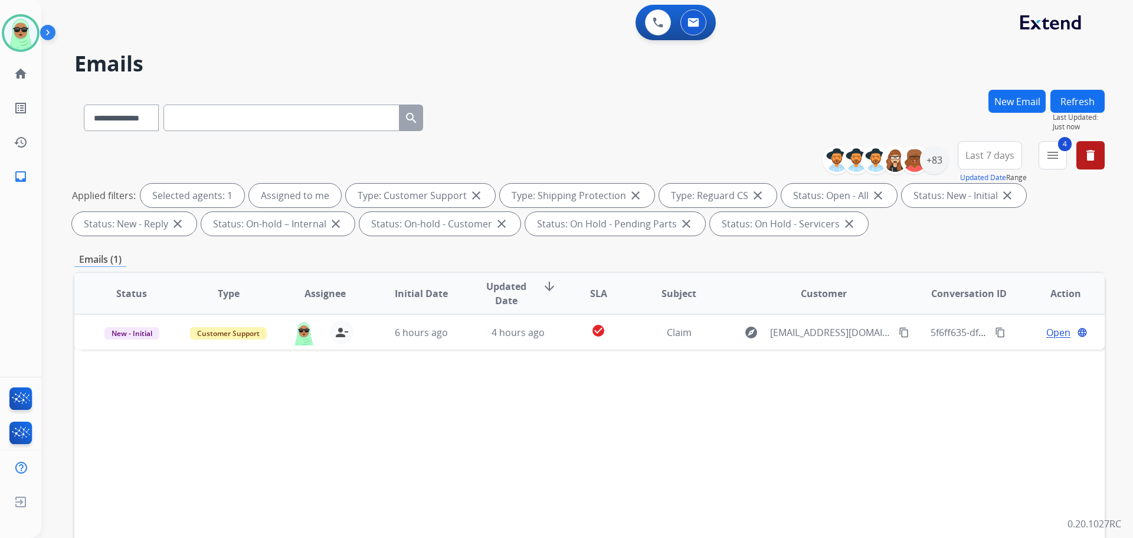
click at [1009, 104] on button "New Email" at bounding box center [1017, 101] width 57 height 23
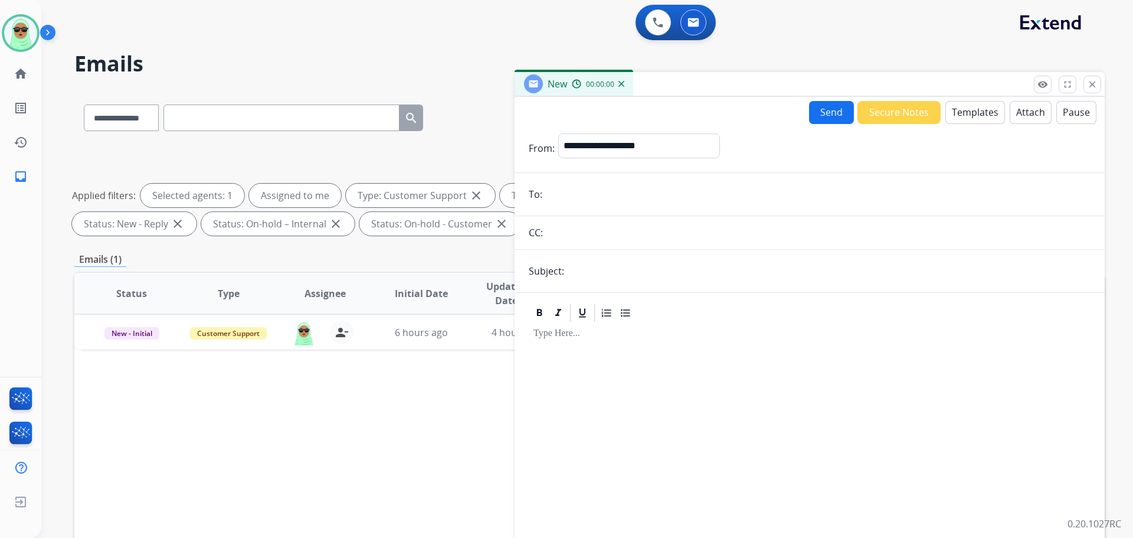
click at [623, 181] on form "**********" at bounding box center [810, 351] width 590 height 454
click at [634, 146] on select "**********" at bounding box center [638, 145] width 161 height 24
select select "**********"
click at [558, 133] on select "**********" at bounding box center [638, 145] width 161 height 24
click at [632, 200] on input "email" at bounding box center [818, 194] width 545 height 24
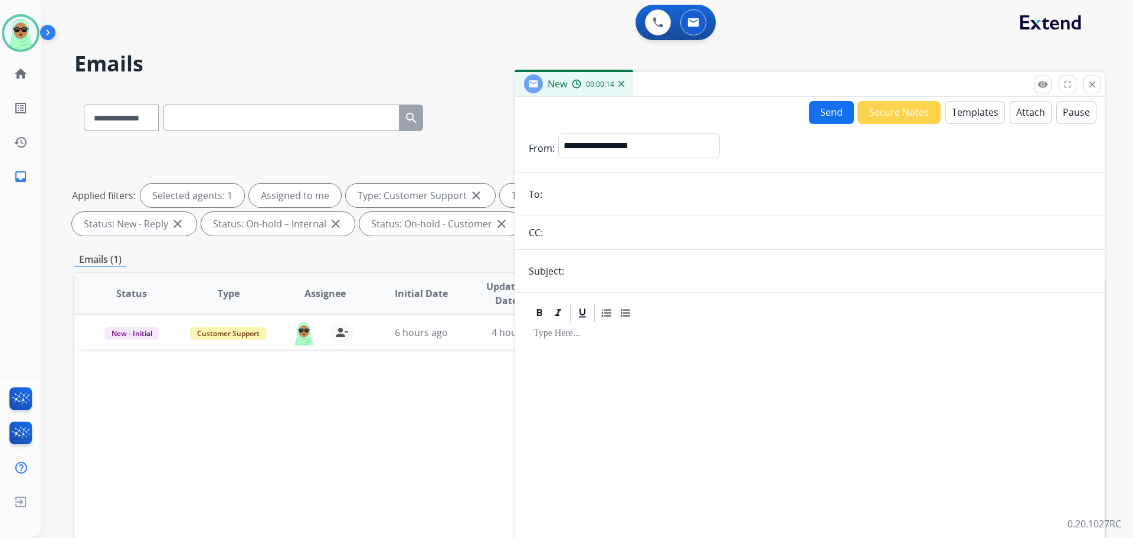
paste input "**********"
type input "**********"
click at [603, 281] on input "text" at bounding box center [829, 271] width 523 height 24
type input "**********"
click at [958, 116] on button "Templates" at bounding box center [976, 112] width 60 height 23
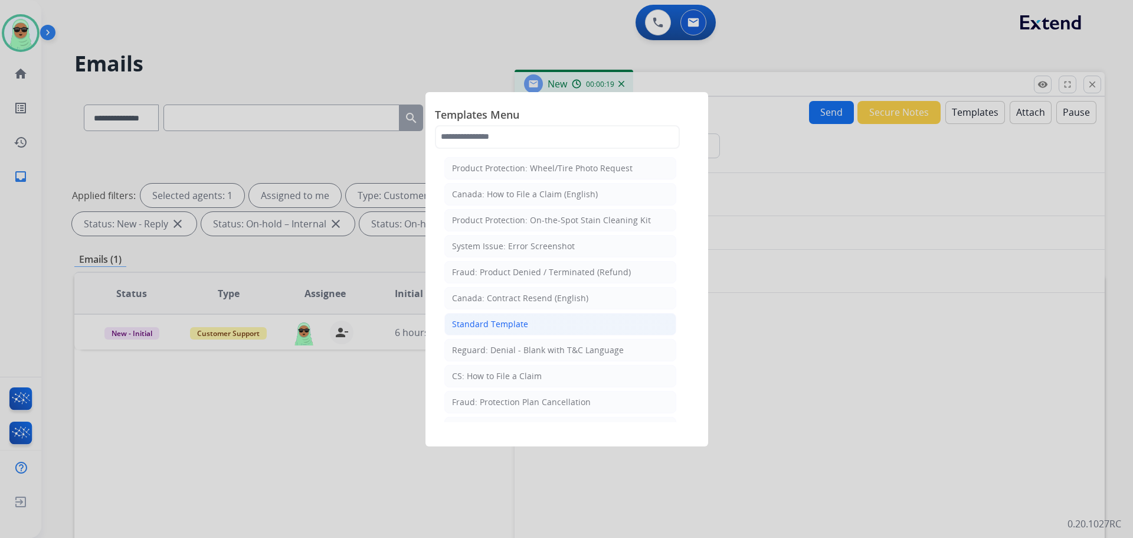
click at [602, 332] on li "Standard Template" at bounding box center [560, 324] width 232 height 22
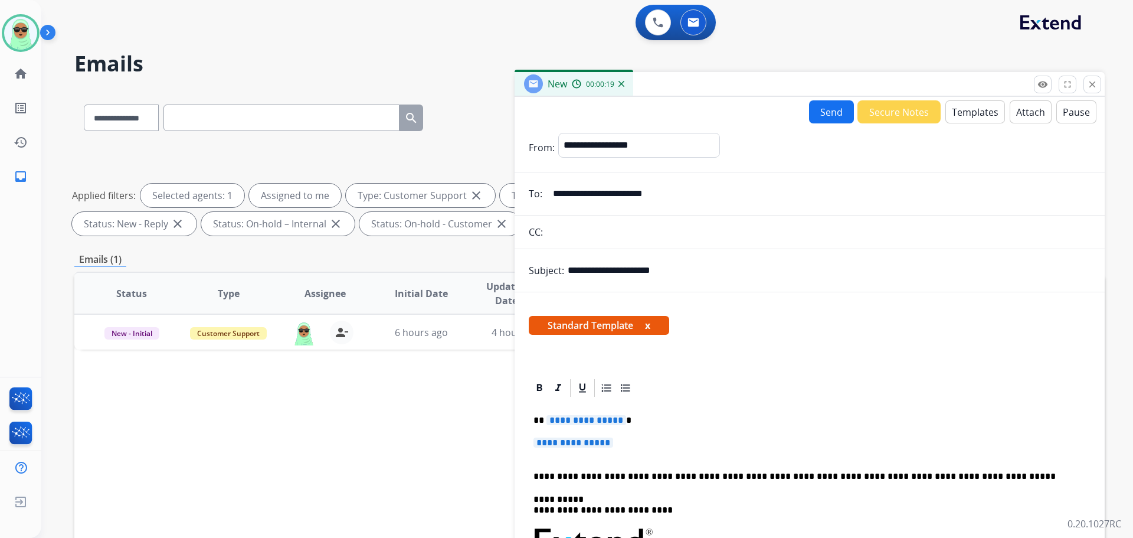
scroll to position [118, 0]
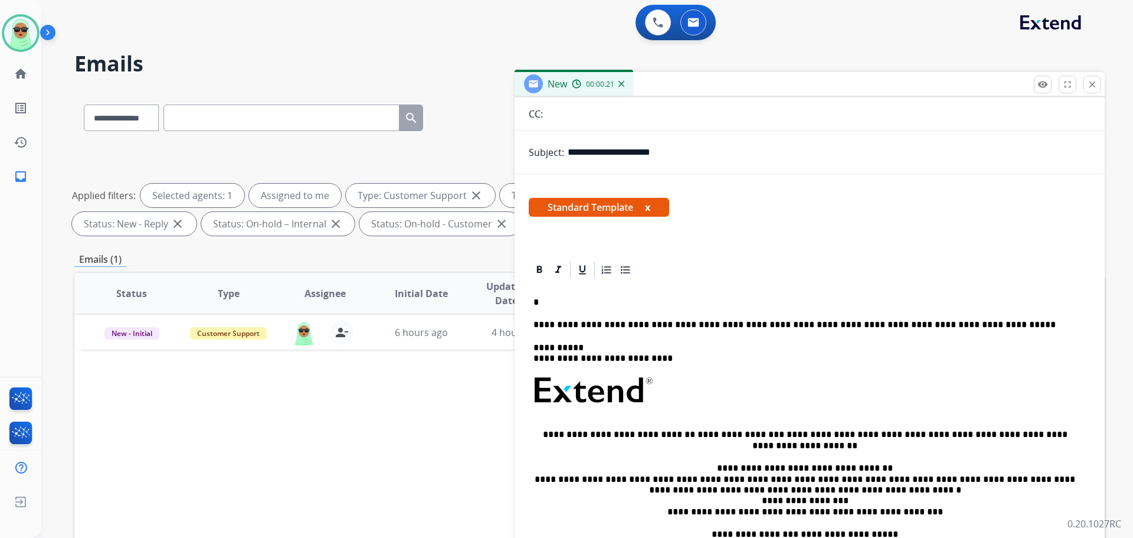
drag, startPoint x: 604, startPoint y: 319, endPoint x: 538, endPoint y: 300, distance: 69.2
click at [659, 306] on p "**********" at bounding box center [805, 302] width 543 height 11
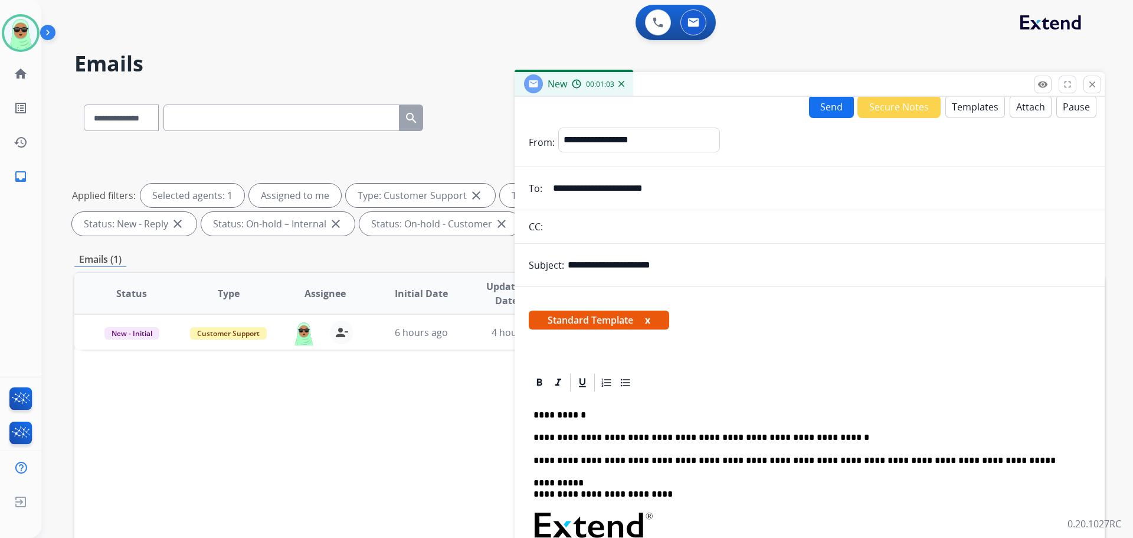
scroll to position [0, 0]
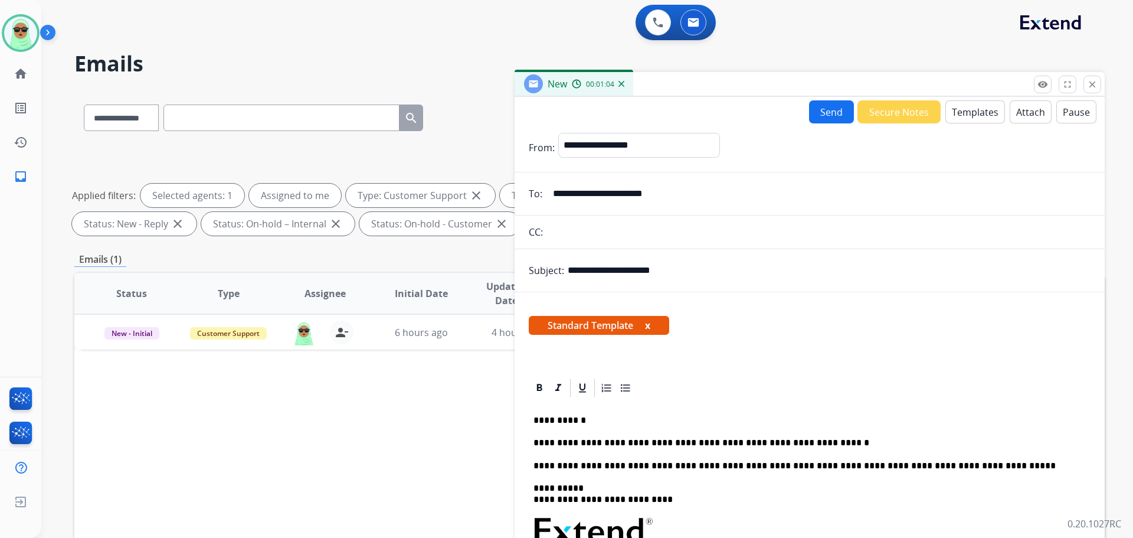
click at [845, 119] on button "Send" at bounding box center [831, 111] width 45 height 23
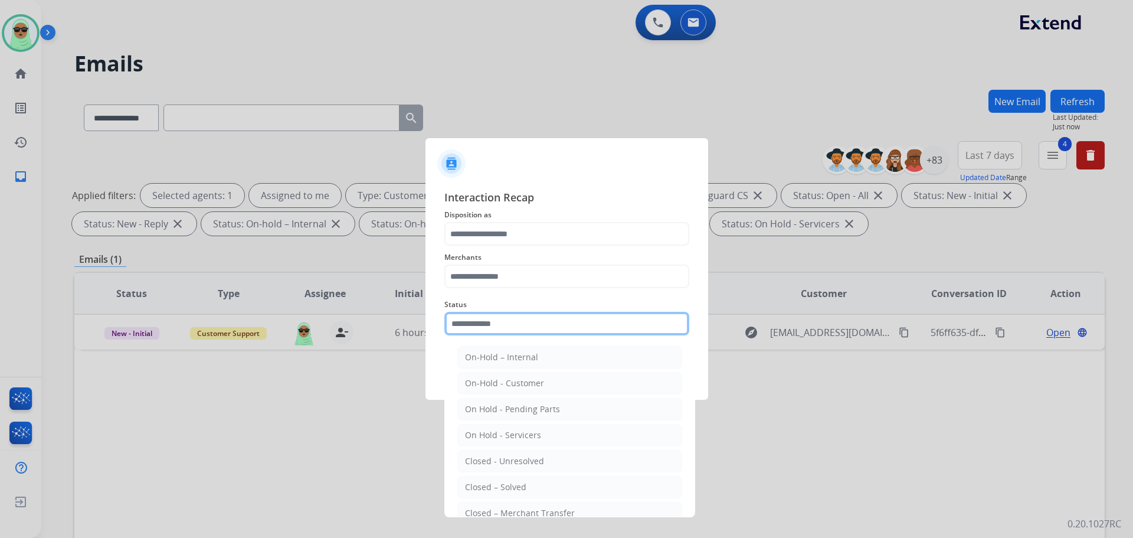
click at [576, 327] on input "text" at bounding box center [566, 324] width 245 height 24
drag, startPoint x: 541, startPoint y: 490, endPoint x: 559, endPoint y: 416, distance: 77.0
click at [541, 489] on li "Closed – Solved" at bounding box center [569, 487] width 225 height 22
type input "**********"
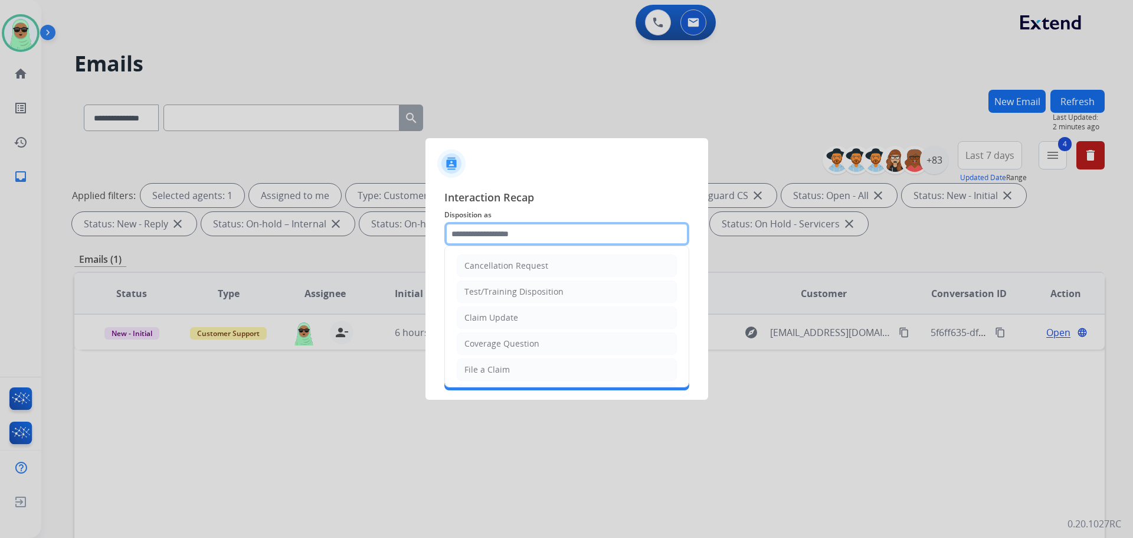
click at [545, 232] on input "text" at bounding box center [566, 234] width 245 height 24
click at [519, 319] on li "Claim Update" at bounding box center [567, 317] width 220 height 22
type input "**********"
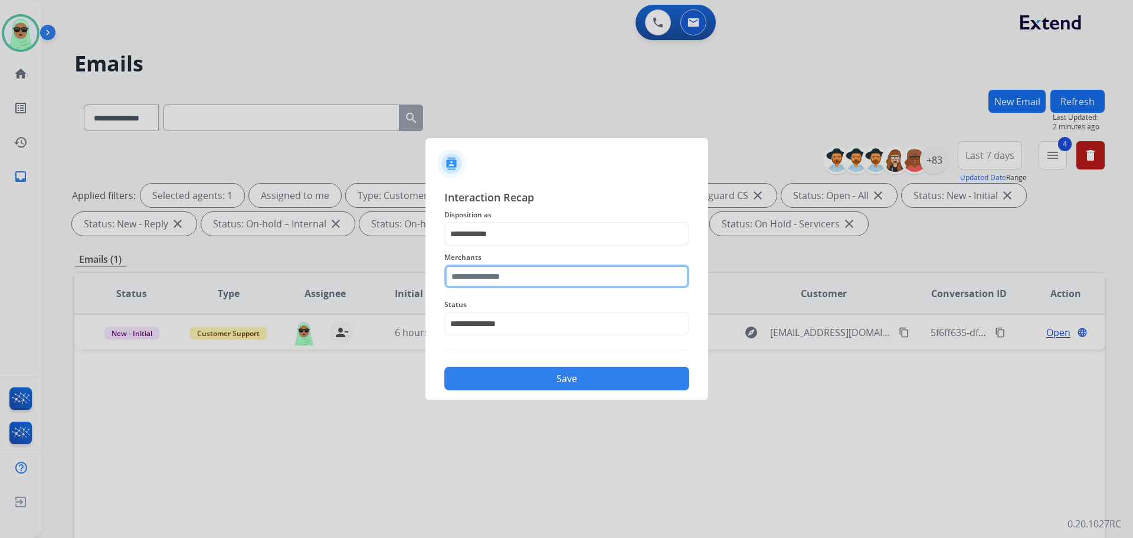
click at [606, 277] on input "text" at bounding box center [566, 276] width 245 height 24
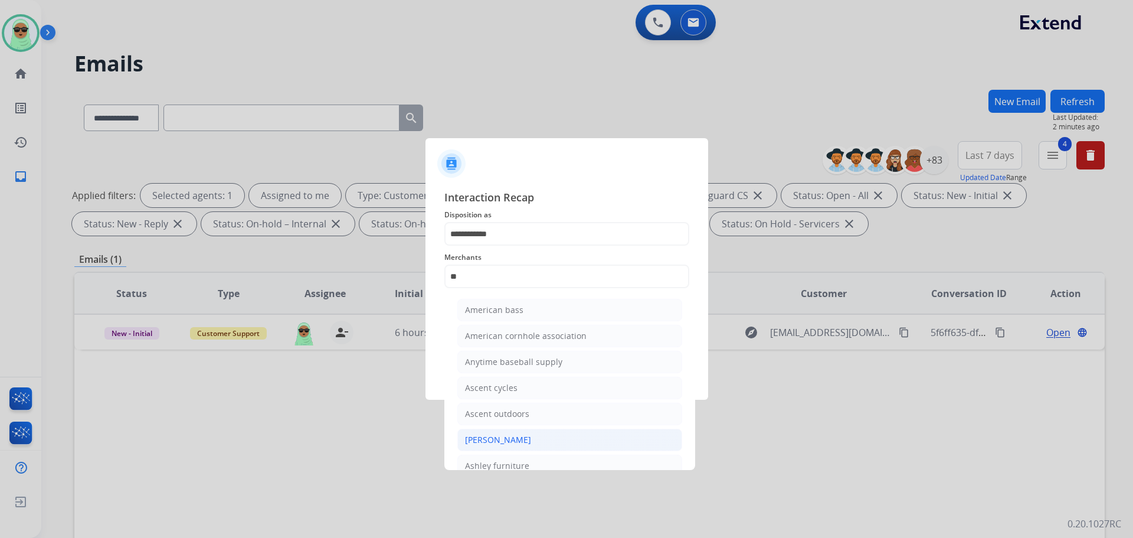
click at [553, 442] on li "[PERSON_NAME]" at bounding box center [569, 440] width 225 height 22
type input "**********"
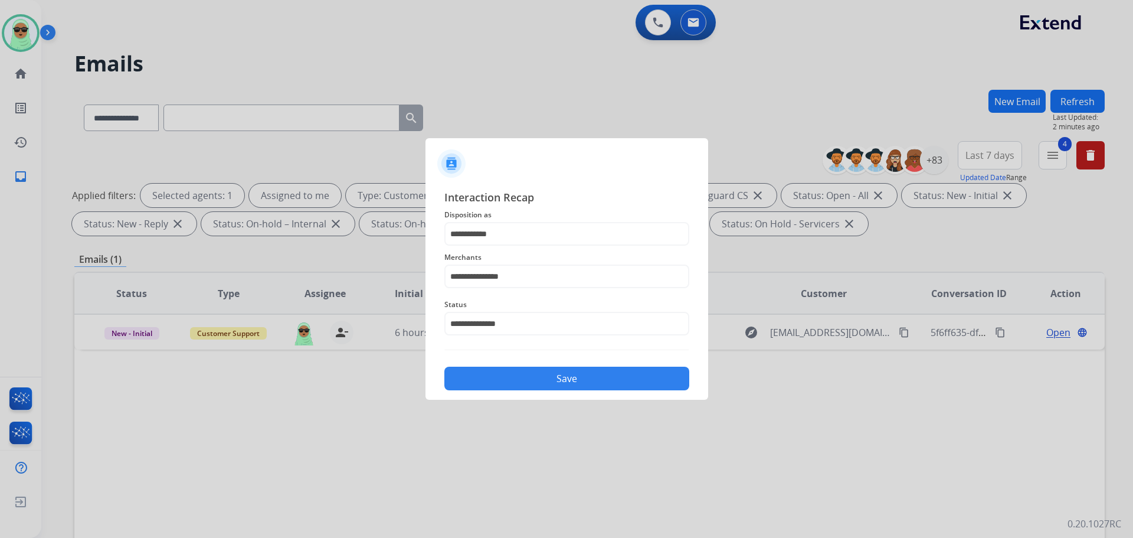
click at [601, 382] on button "Save" at bounding box center [566, 379] width 245 height 24
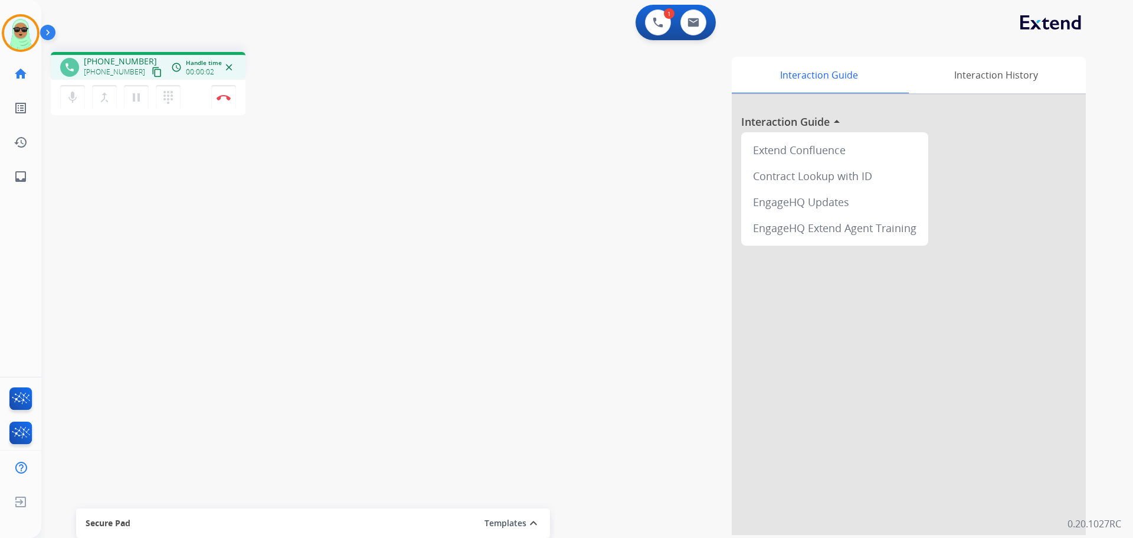
click at [135, 70] on div "[PHONE_NUMBER] content_copy" at bounding box center [124, 72] width 80 height 14
click at [152, 73] on mat-icon "content_copy" at bounding box center [157, 72] width 11 height 11
click at [73, 106] on button "mic Mute" at bounding box center [72, 97] width 25 height 25
click at [151, 97] on div "mic_off Mute merge_type Bridge pause Hold dialpad Dialpad" at bounding box center [123, 97] width 127 height 25
click at [138, 99] on mat-icon "pause" at bounding box center [136, 97] width 14 height 14
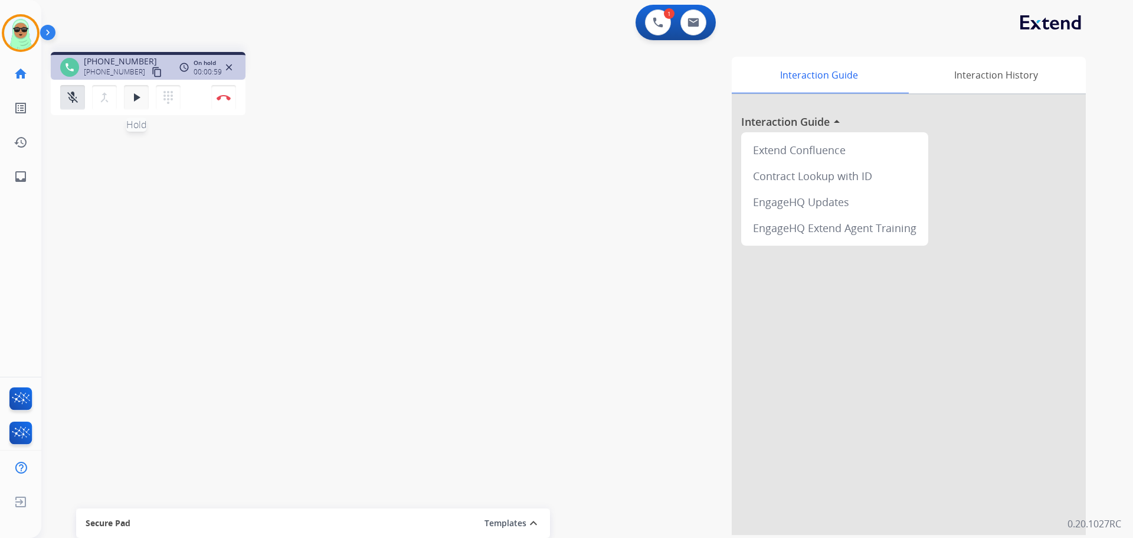
click at [126, 99] on button "play_arrow Hold" at bounding box center [136, 97] width 25 height 25
click at [80, 99] on button "mic_off Mute" at bounding box center [72, 97] width 25 height 25
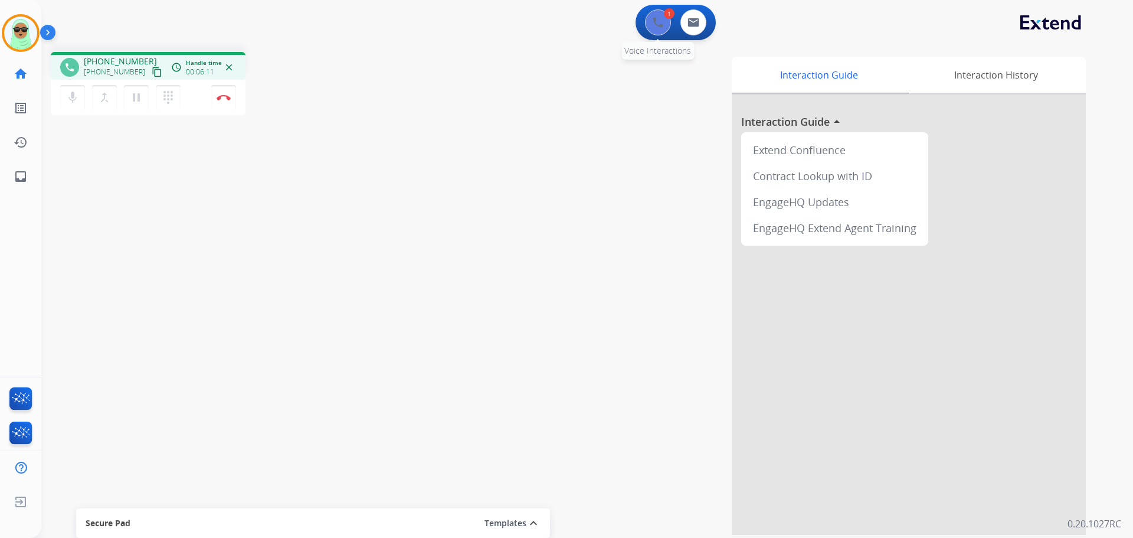
click at [640, 26] on div "1 Voice Interactions 0 Email Interactions" at bounding box center [579, 24] width 1049 height 38
click at [649, 27] on button at bounding box center [658, 22] width 26 height 26
click at [663, 21] on img at bounding box center [658, 22] width 11 height 11
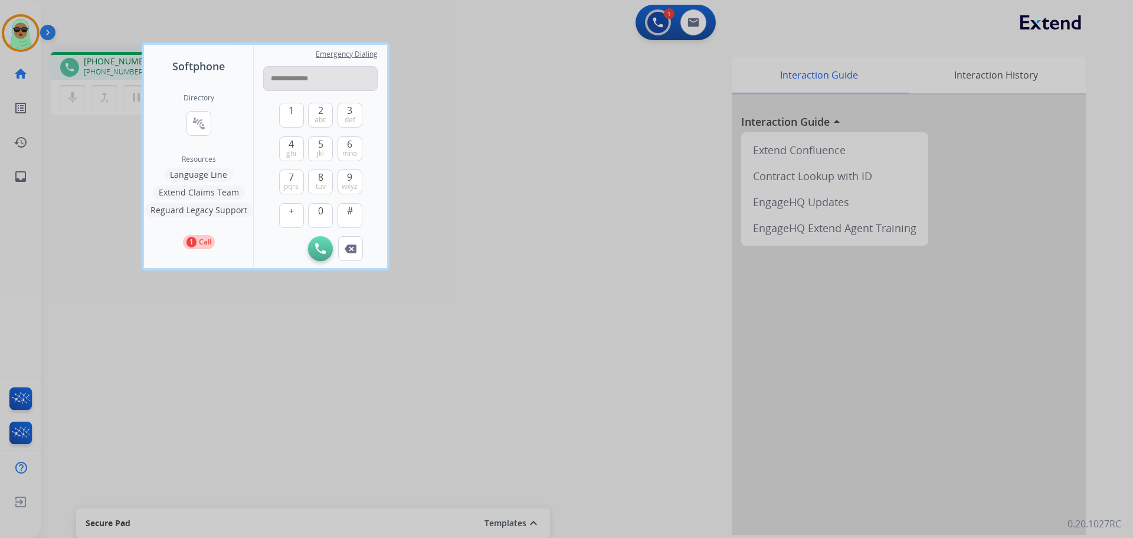
click at [305, 80] on input "**********" at bounding box center [320, 78] width 115 height 25
type input "**********"
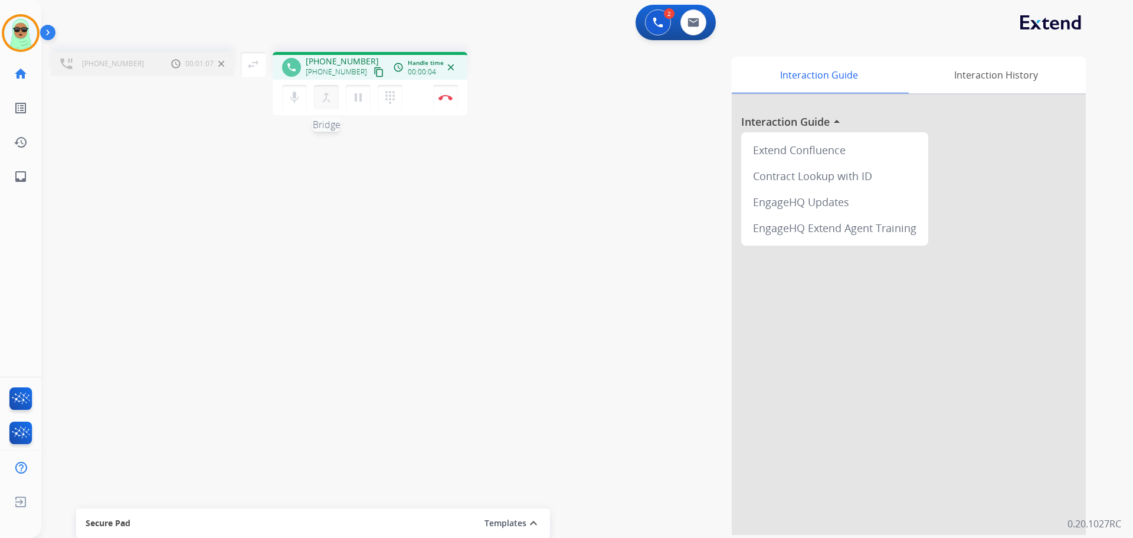
click at [336, 105] on button "merge_type Bridge" at bounding box center [326, 97] width 25 height 25
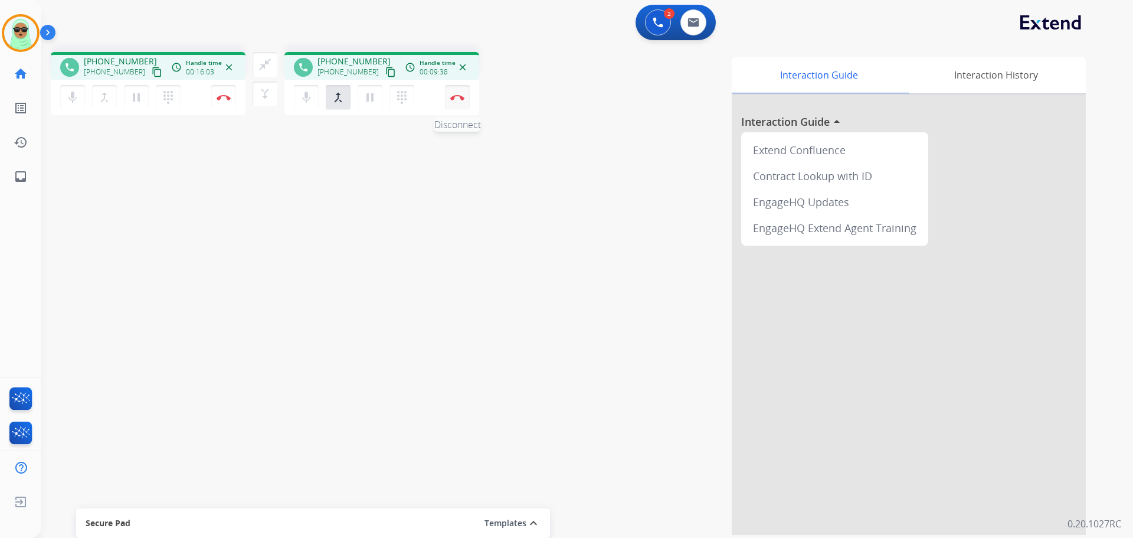
click at [459, 99] on img at bounding box center [457, 97] width 14 height 6
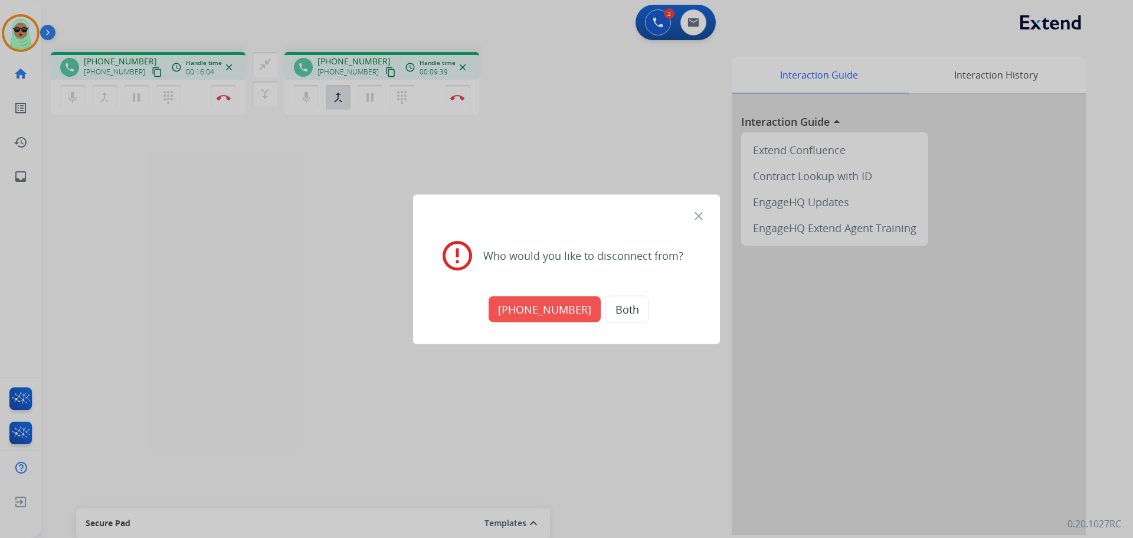
click at [538, 308] on button "[PHONE_NUMBER]" at bounding box center [545, 309] width 112 height 26
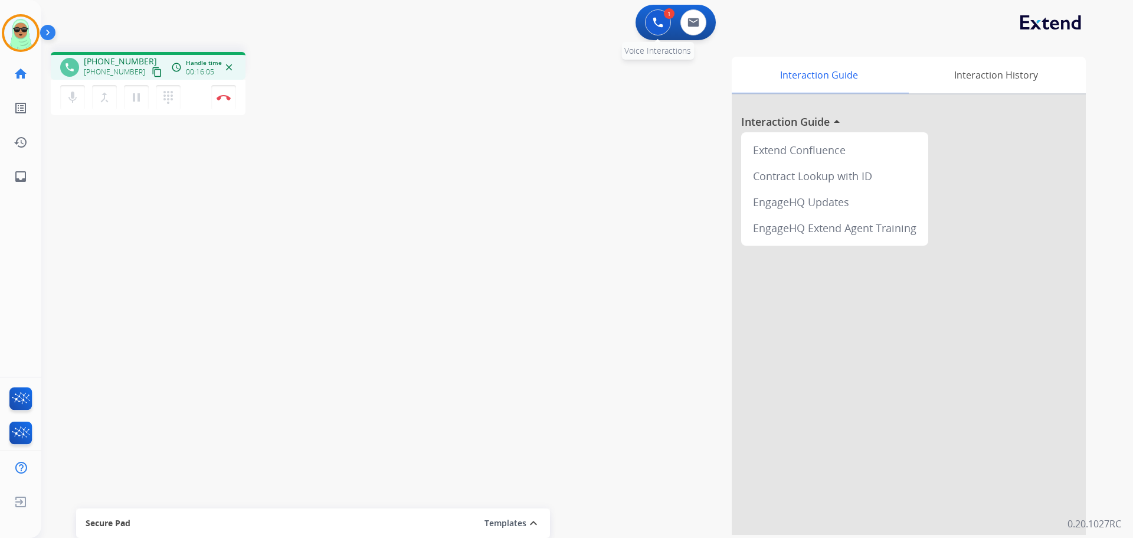
click at [660, 29] on button at bounding box center [658, 22] width 26 height 26
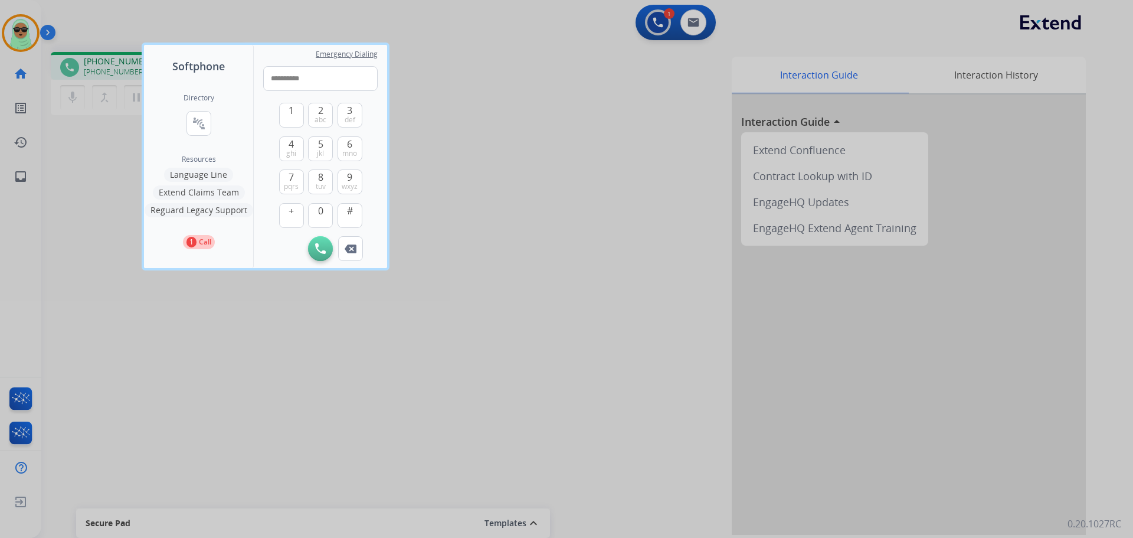
type input "**********"
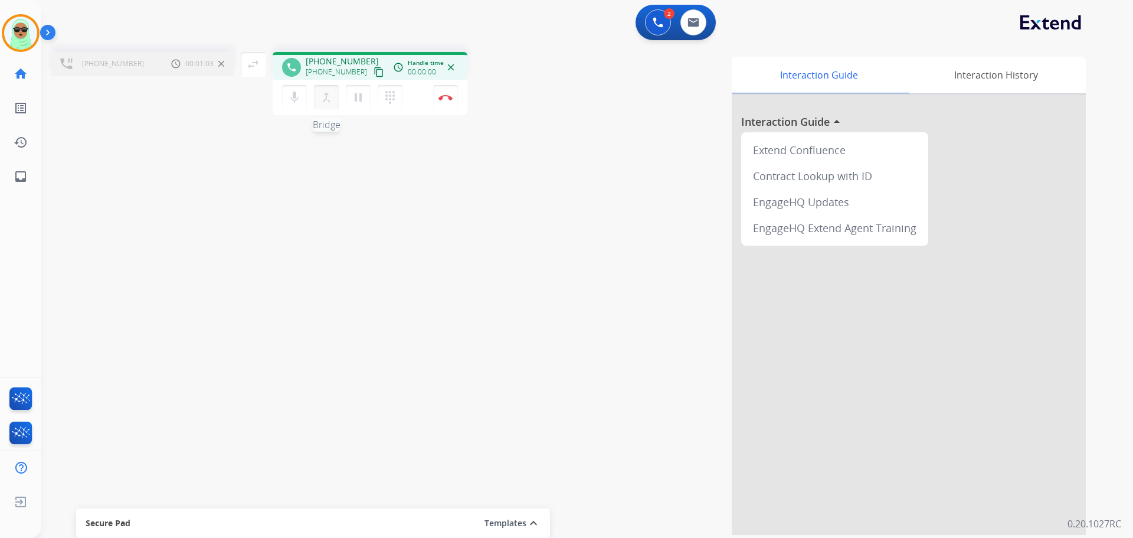
click at [331, 98] on mat-icon "merge_type" at bounding box center [326, 97] width 14 height 14
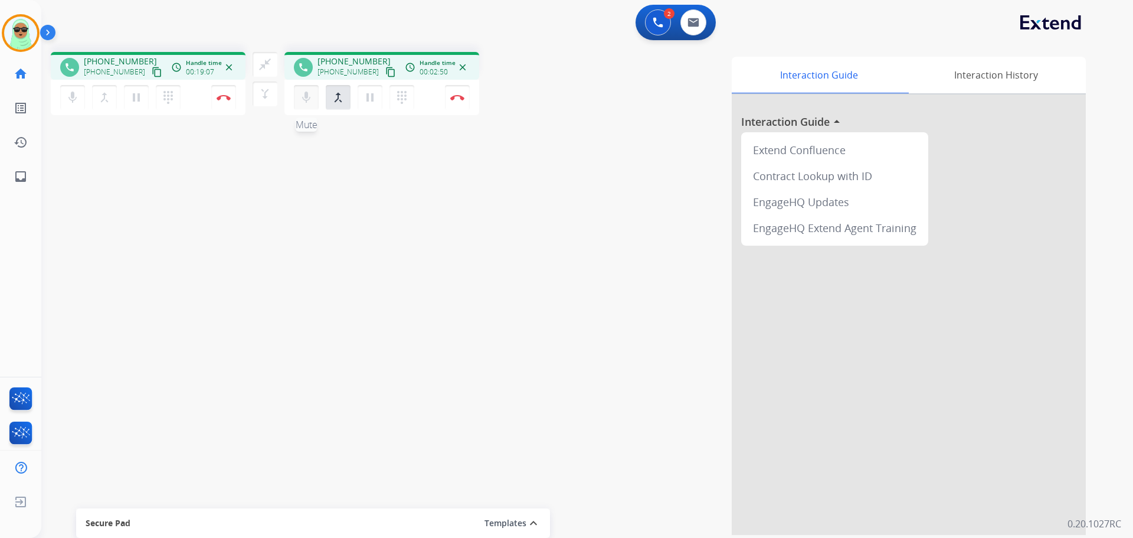
click at [316, 106] on button "mic Mute" at bounding box center [306, 97] width 25 height 25
click at [316, 106] on button "mic_off Mute" at bounding box center [306, 97] width 25 height 25
click at [303, 96] on mat-icon "mic_off" at bounding box center [306, 97] width 14 height 14
click at [454, 96] on img at bounding box center [457, 97] width 14 height 6
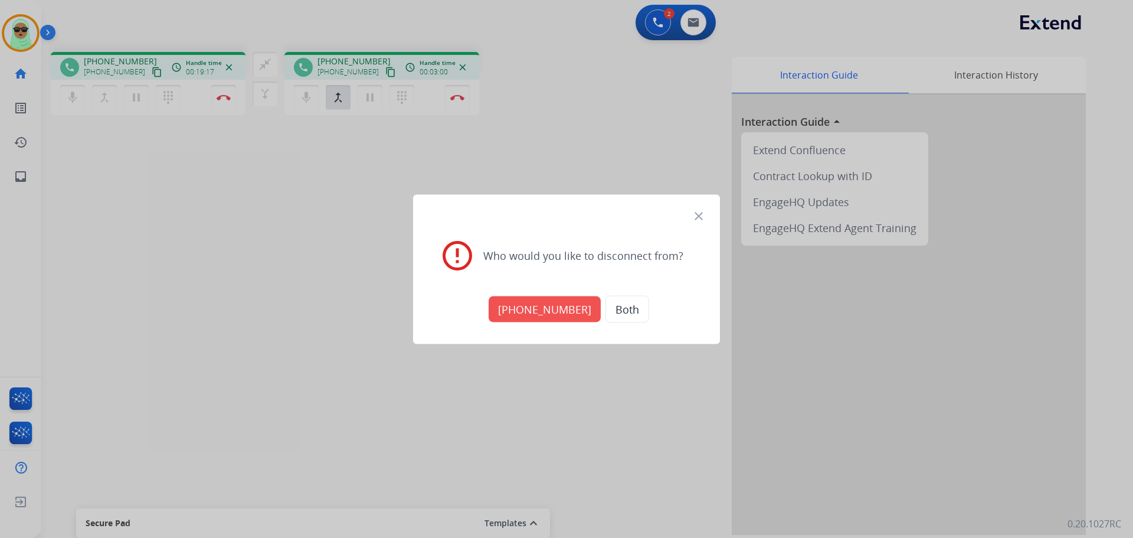
click at [564, 302] on button "[PHONE_NUMBER]" at bounding box center [545, 309] width 112 height 26
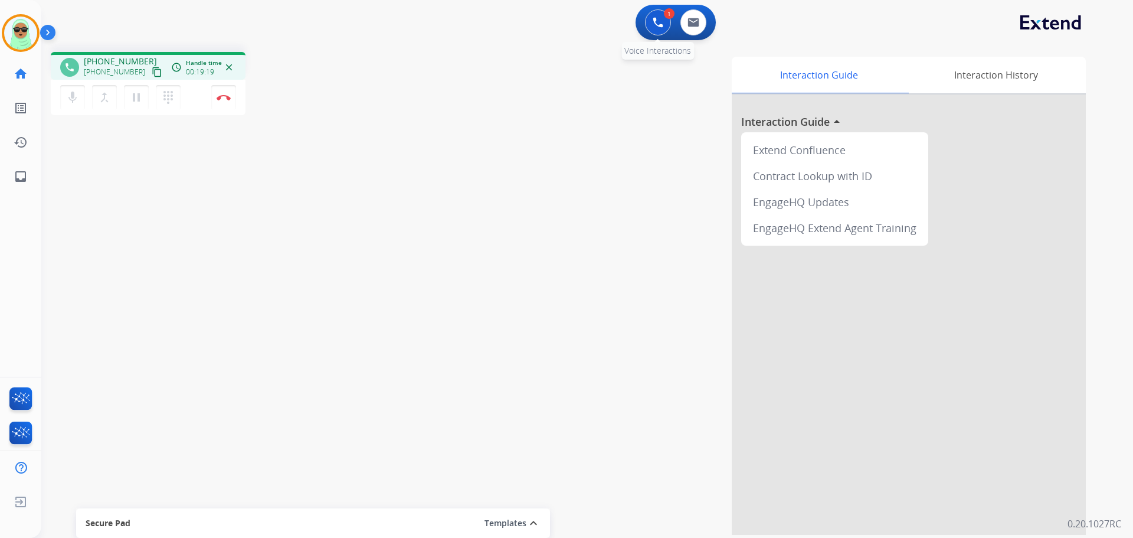
click at [650, 15] on button at bounding box center [658, 22] width 26 height 26
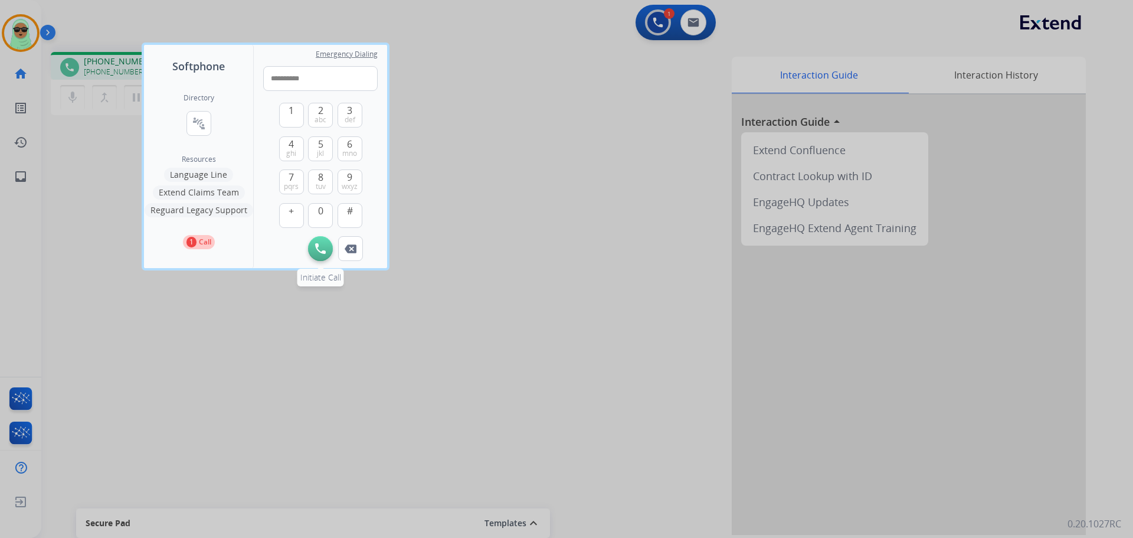
type input "**********"
click at [314, 256] on button "Initiate Call" at bounding box center [320, 248] width 25 height 25
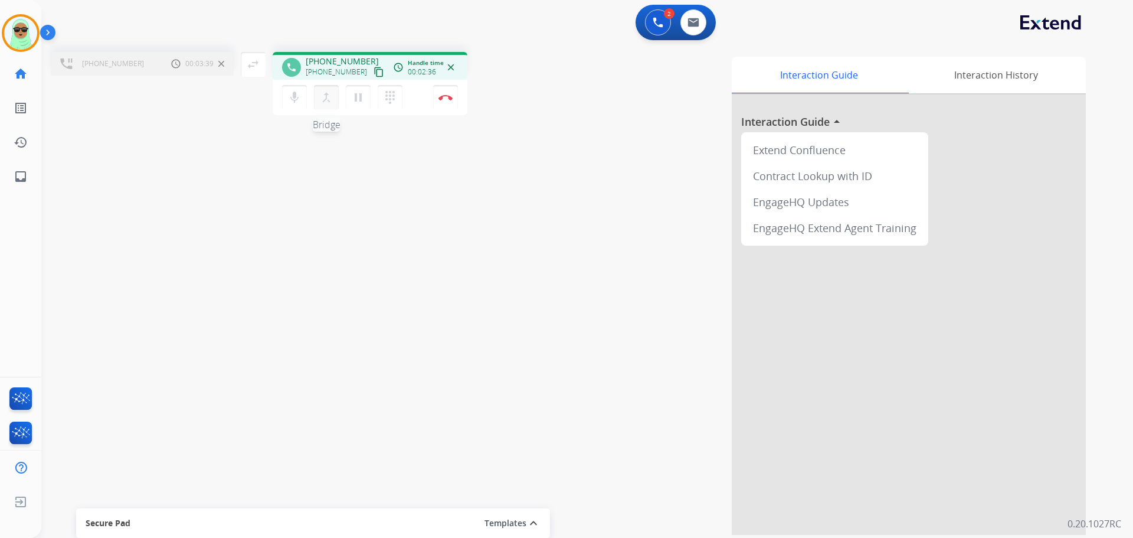
click at [324, 103] on mat-icon "merge_type" at bounding box center [326, 97] width 14 height 14
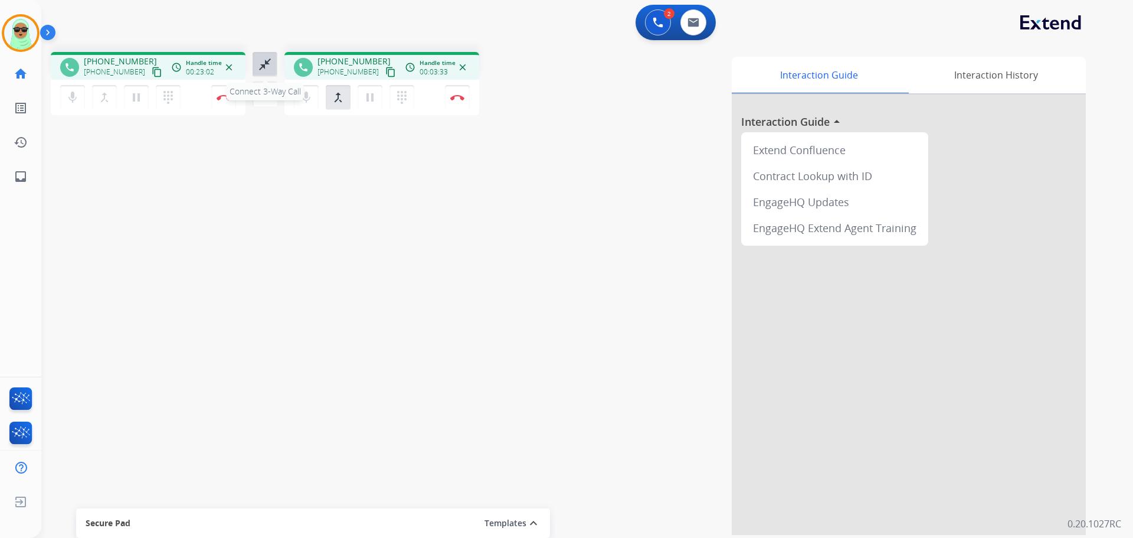
click at [265, 76] on button "close_fullscreen Connect 3-Way Call" at bounding box center [265, 64] width 25 height 25
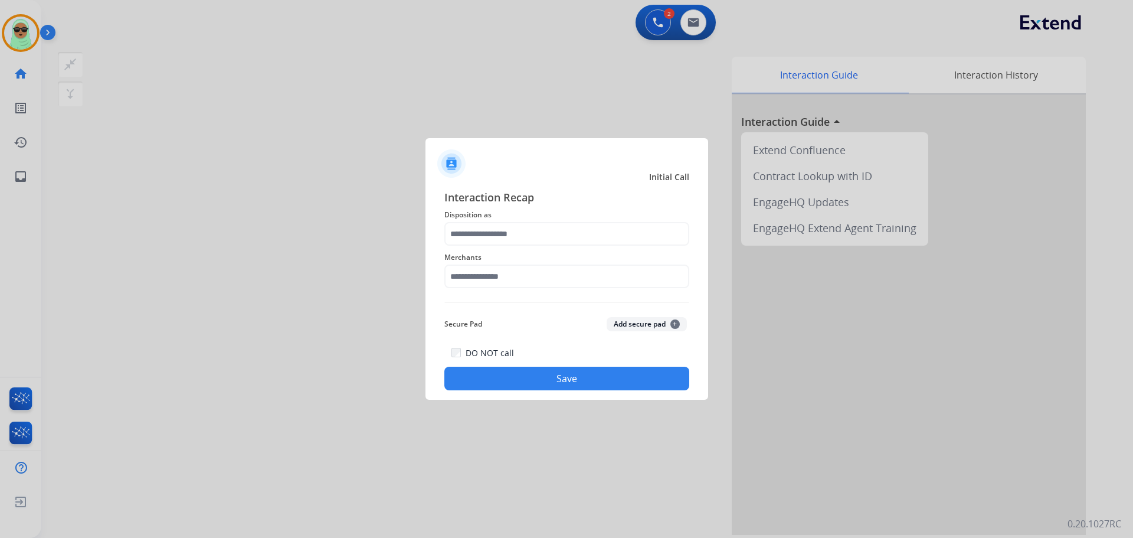
click at [543, 216] on span "Disposition as" at bounding box center [566, 215] width 245 height 14
click at [538, 230] on input "text" at bounding box center [566, 234] width 245 height 24
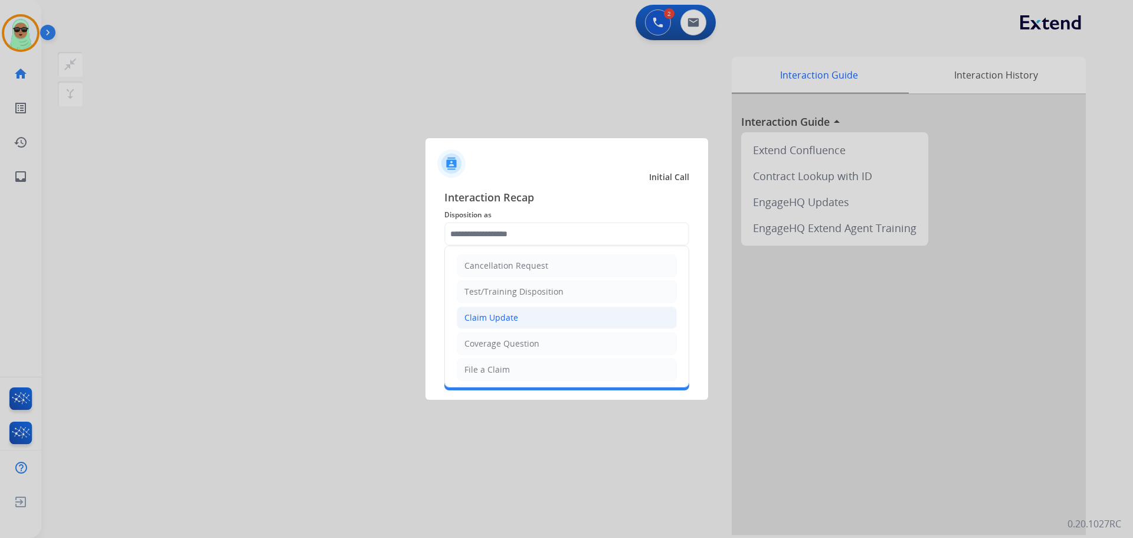
click at [529, 323] on li "Claim Update" at bounding box center [567, 317] width 220 height 22
type input "**********"
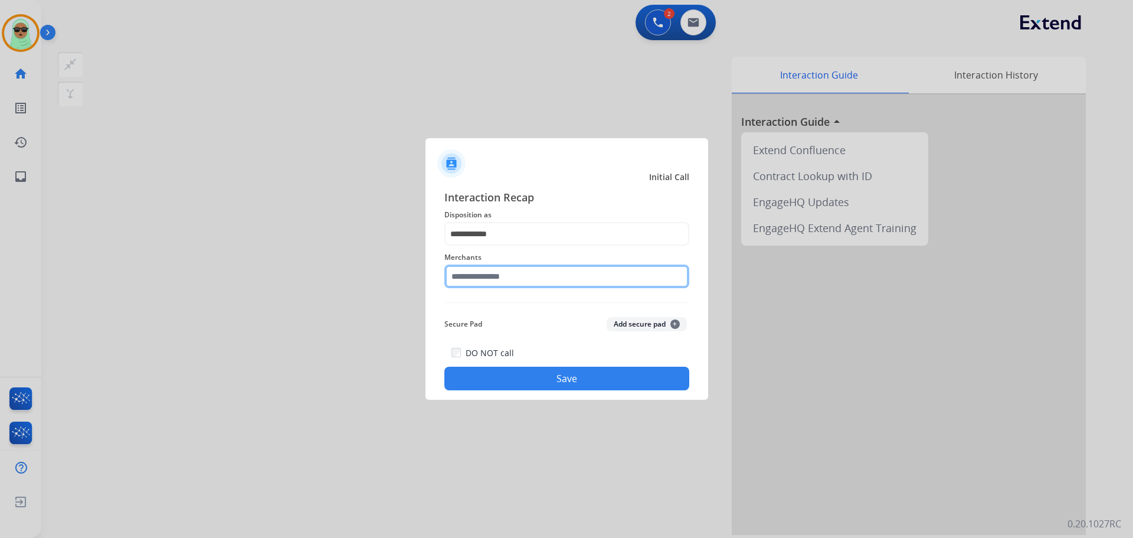
click at [537, 280] on input "text" at bounding box center [566, 276] width 245 height 24
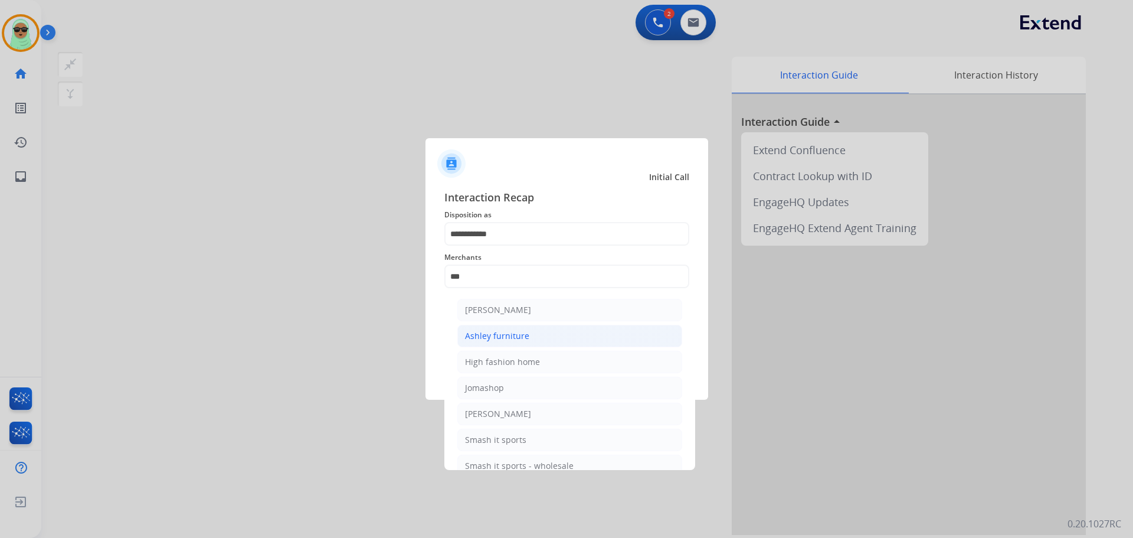
click at [540, 347] on li "Ashley furniture" at bounding box center [569, 336] width 225 height 22
type input "**********"
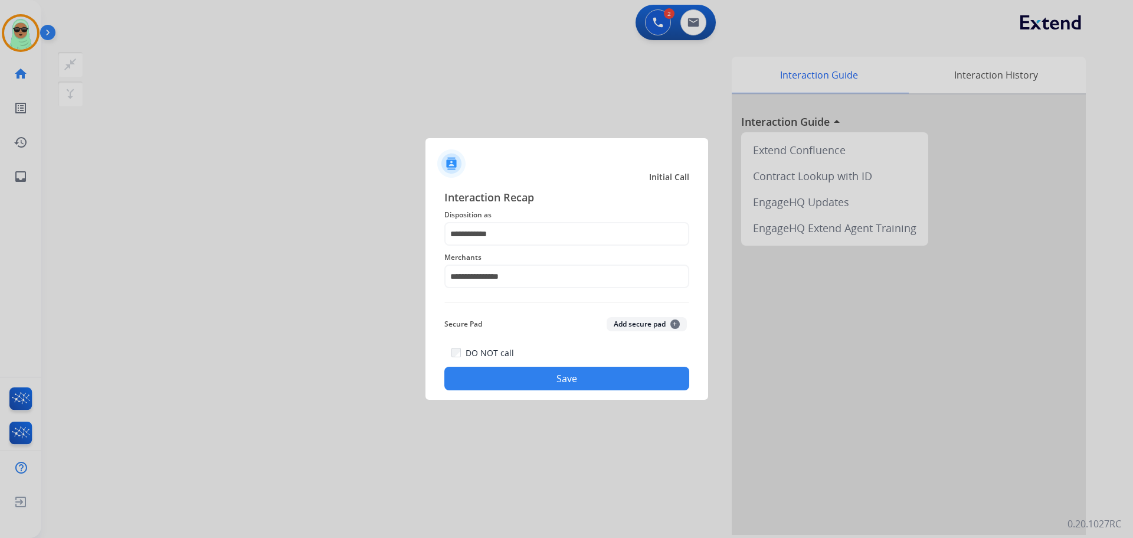
drag, startPoint x: 595, startPoint y: 394, endPoint x: 604, endPoint y: 380, distance: 16.7
click at [596, 395] on div "**********" at bounding box center [567, 289] width 283 height 220
click at [605, 378] on button "Save" at bounding box center [566, 379] width 245 height 24
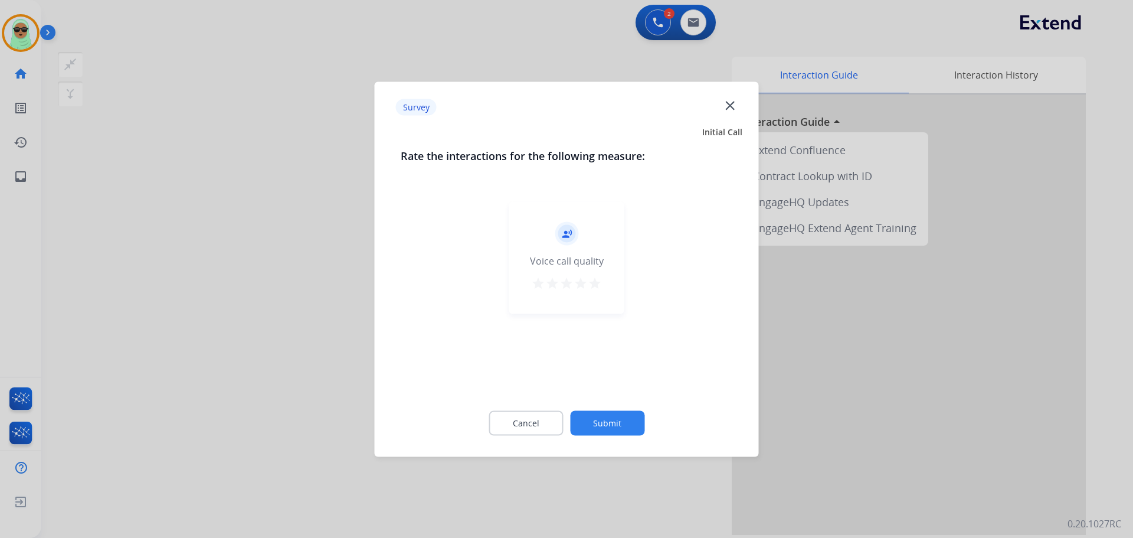
click at [626, 397] on div "Cancel Submit" at bounding box center [567, 422] width 332 height 53
click at [629, 437] on div "Cancel Submit" at bounding box center [567, 422] width 332 height 53
click at [634, 429] on button "Submit" at bounding box center [607, 422] width 74 height 25
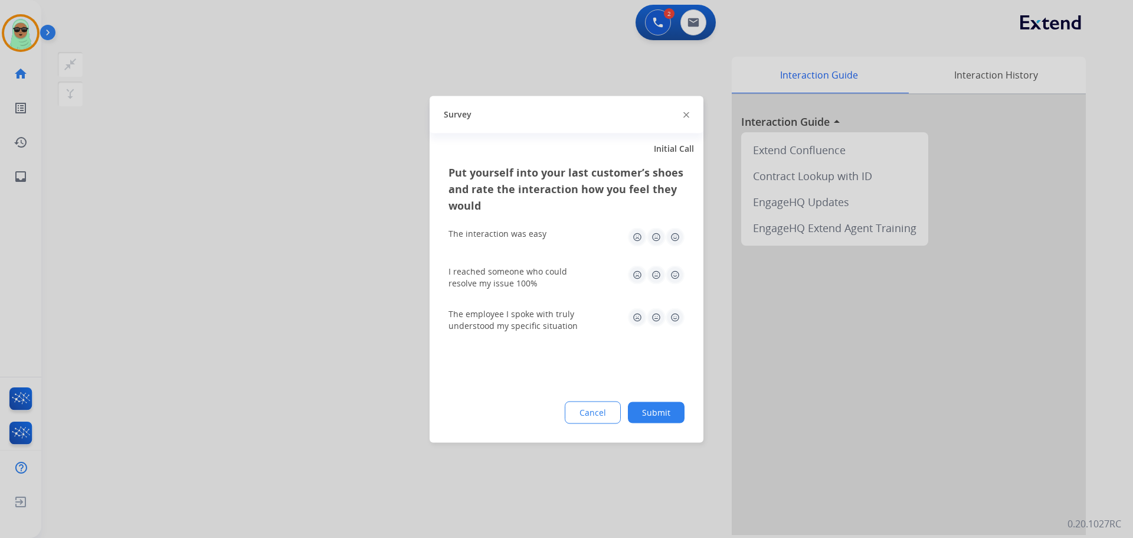
click at [640, 424] on div "Put yourself into your last customer’s shoes and rate the interaction how you f…" at bounding box center [567, 302] width 274 height 279
click at [659, 414] on button "Submit" at bounding box center [656, 411] width 57 height 21
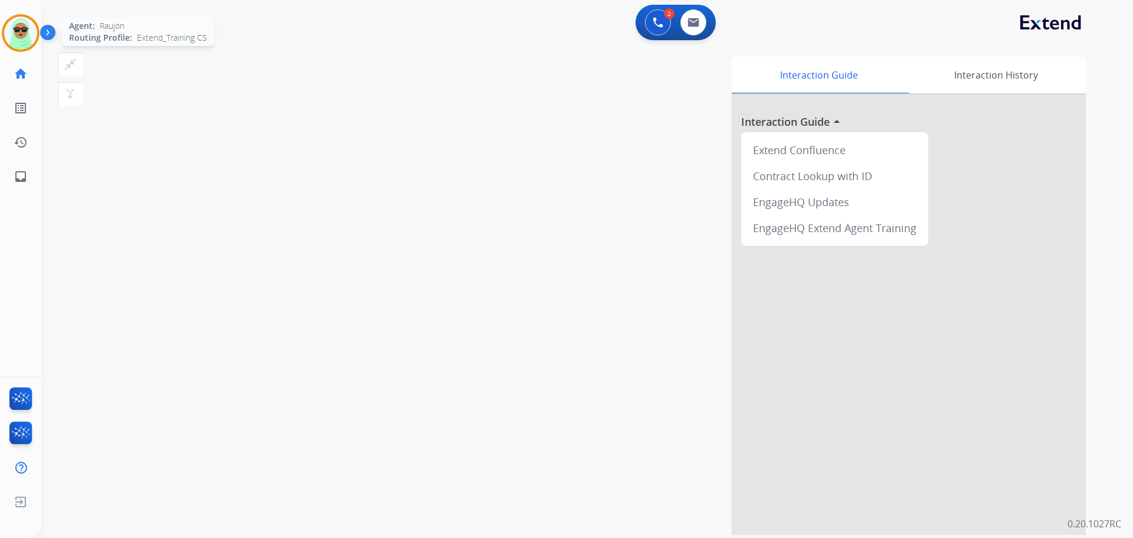
click at [14, 40] on img at bounding box center [20, 33] width 33 height 33
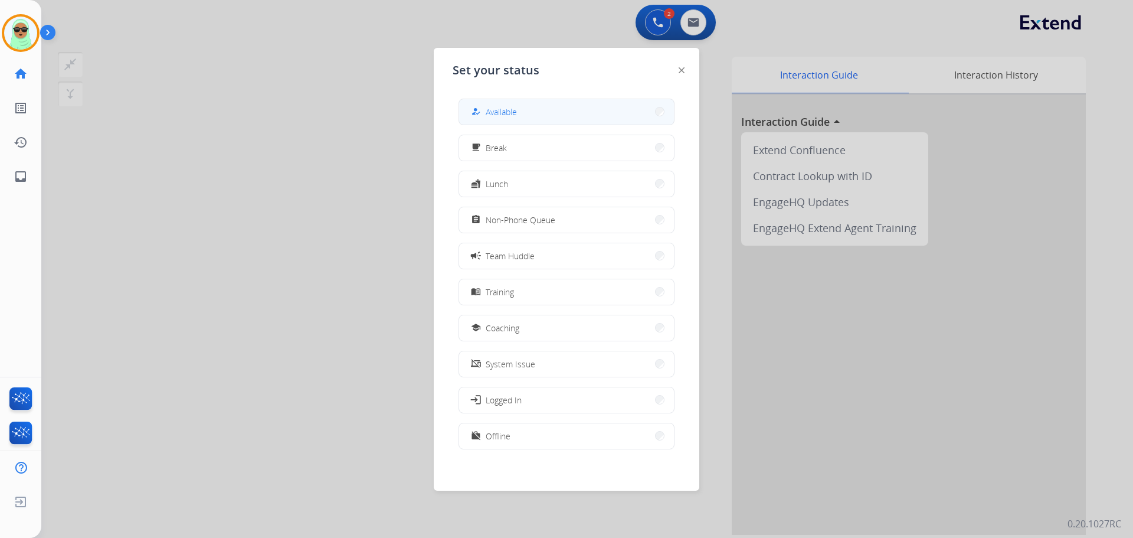
click at [616, 99] on div "how_to_reg Available" at bounding box center [567, 112] width 216 height 27
click at [615, 99] on div "how_to_reg Available" at bounding box center [567, 112] width 216 height 27
click at [609, 123] on button "how_to_reg Available" at bounding box center [566, 111] width 215 height 25
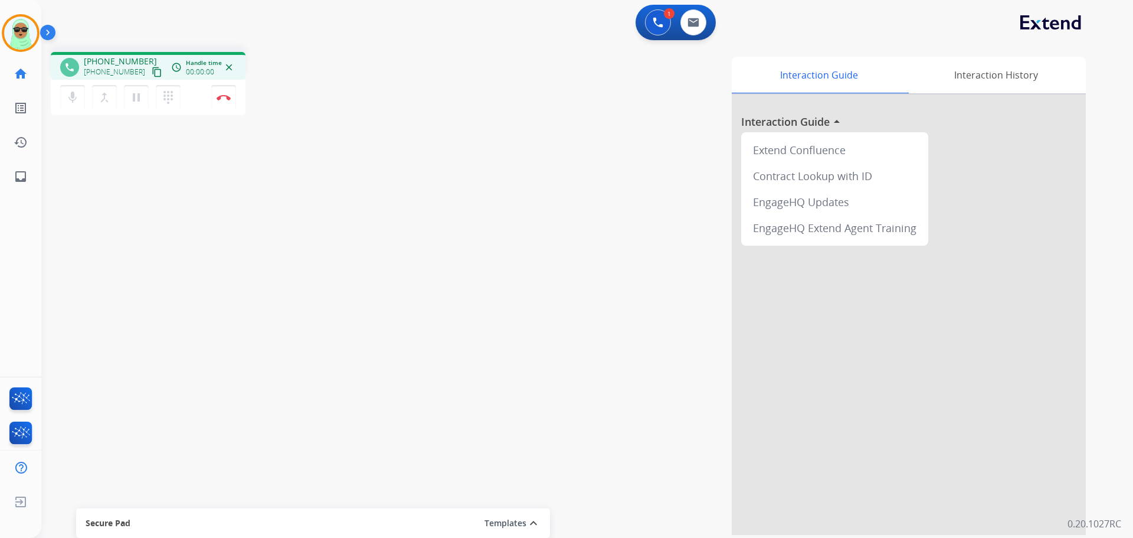
click at [152, 73] on mat-icon "content_copy" at bounding box center [157, 72] width 11 height 11
click at [230, 91] on button "Disconnect" at bounding box center [223, 97] width 25 height 25
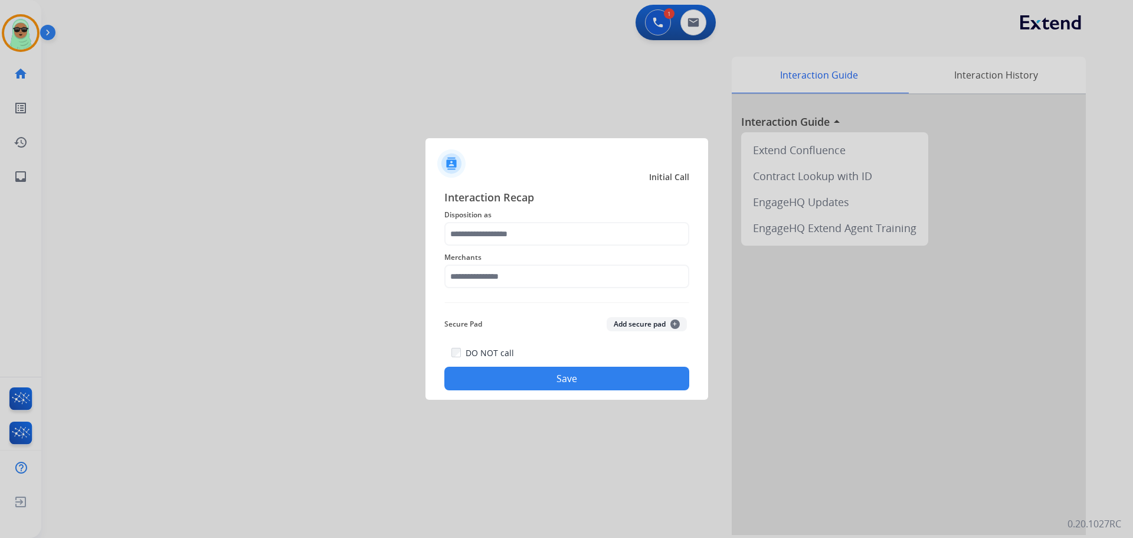
click at [517, 245] on div "Interaction Recap Disposition as Merchants Secure Pad Add secure pad + DO NOT c…" at bounding box center [566, 289] width 245 height 201
click at [519, 239] on input "text" at bounding box center [566, 234] width 245 height 24
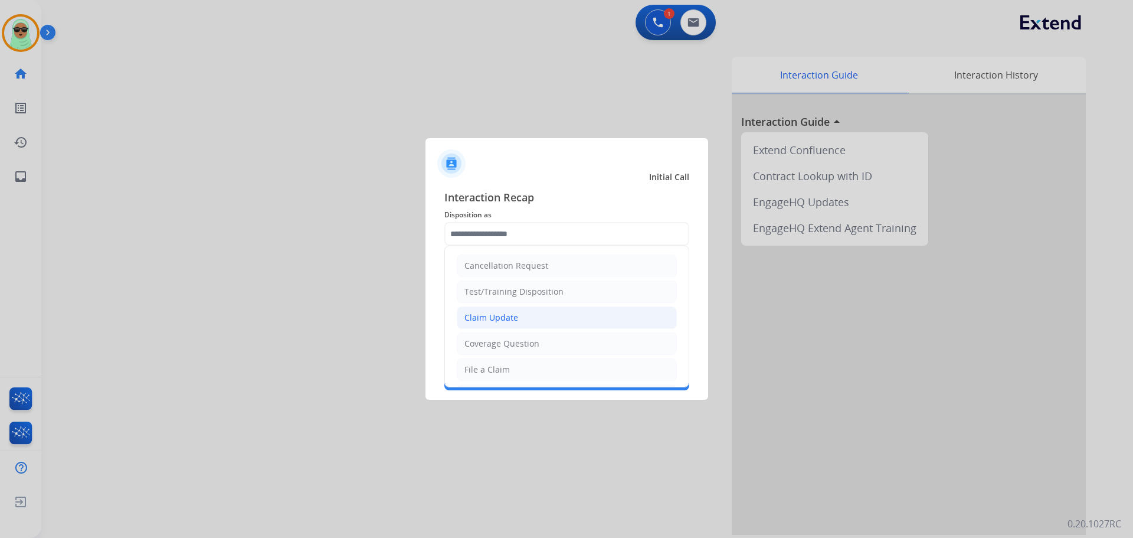
click at [529, 320] on li "Claim Update" at bounding box center [567, 317] width 220 height 22
type input "**********"
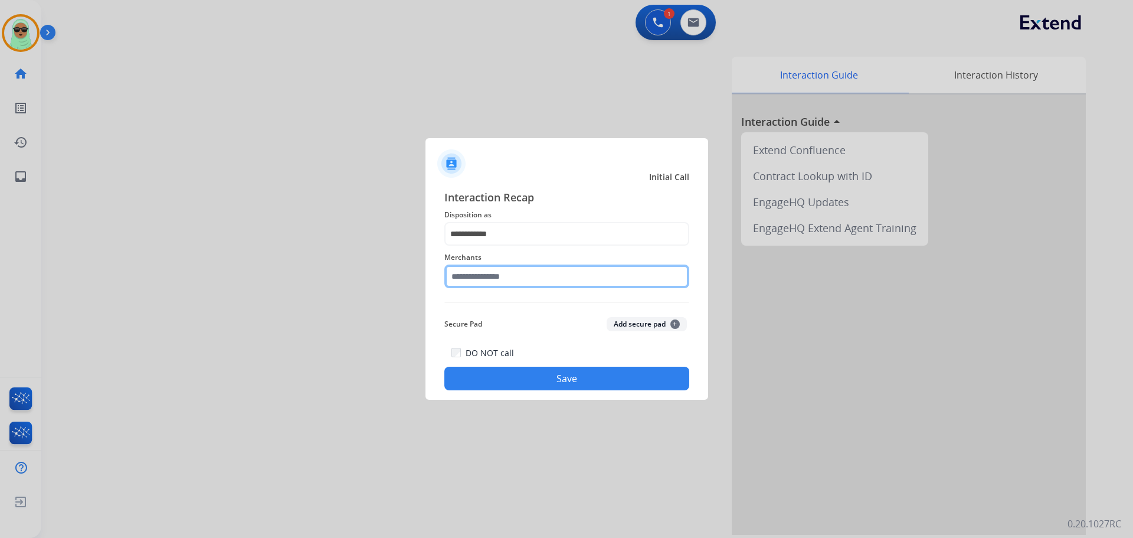
click at [522, 284] on input "text" at bounding box center [566, 276] width 245 height 24
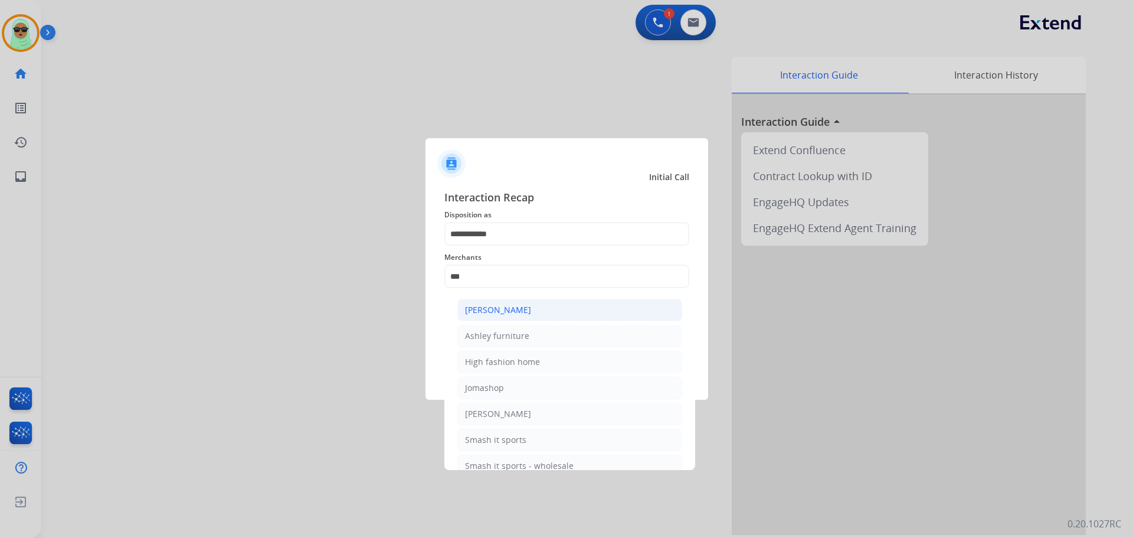
click at [559, 308] on li "[PERSON_NAME]" at bounding box center [569, 310] width 225 height 22
type input "**********"
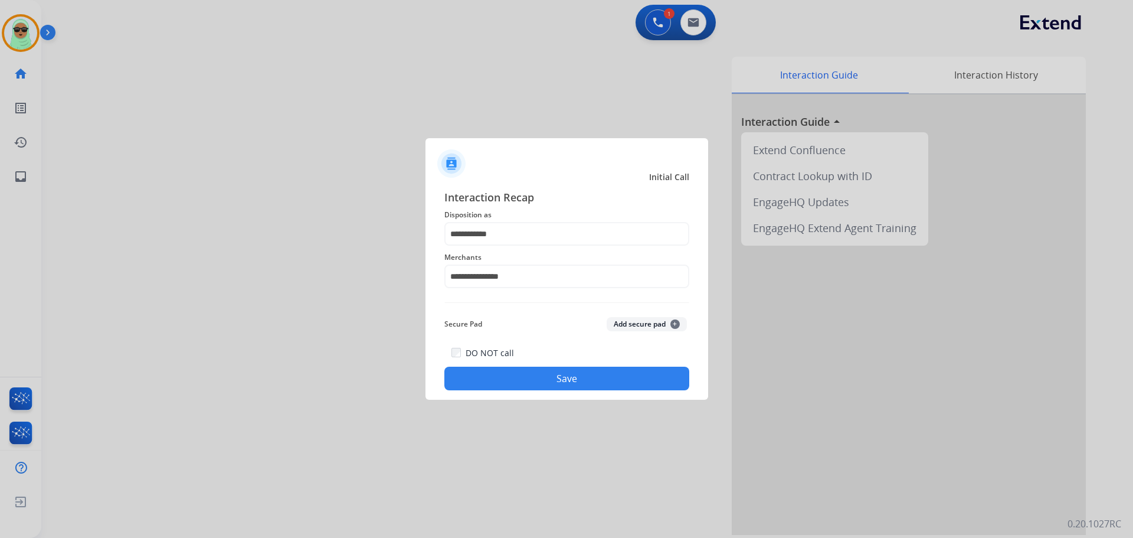
click at [555, 366] on div "DO NOT call Save" at bounding box center [566, 367] width 245 height 45
drag, startPoint x: 577, startPoint y: 394, endPoint x: 581, endPoint y: 380, distance: 14.8
click at [577, 386] on div "**********" at bounding box center [567, 289] width 283 height 220
click at [581, 380] on button "Save" at bounding box center [566, 379] width 245 height 24
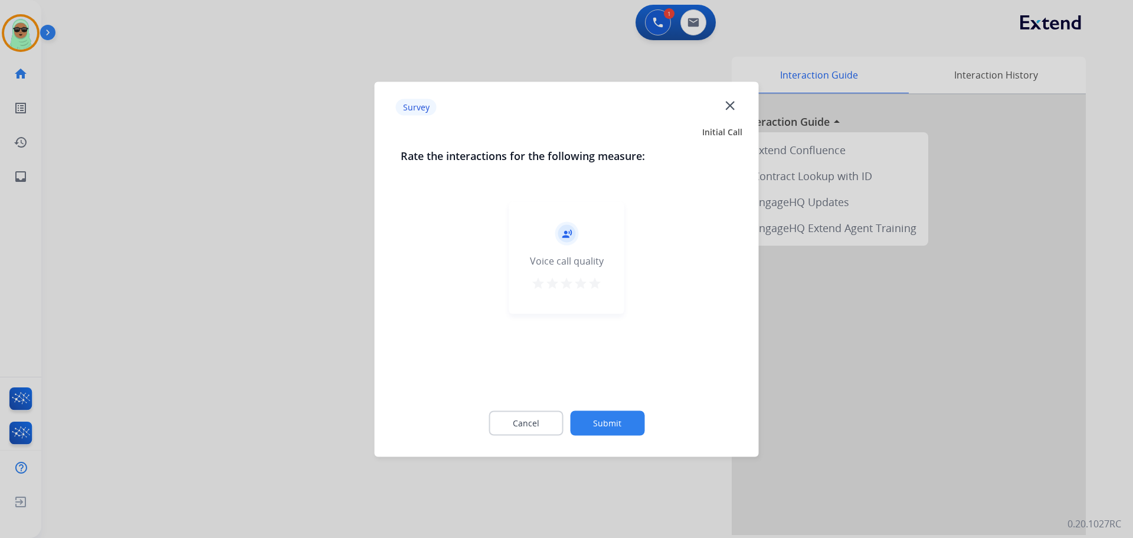
click at [650, 413] on div "Cancel Submit" at bounding box center [567, 422] width 332 height 53
click at [633, 418] on button "Submit" at bounding box center [607, 422] width 74 height 25
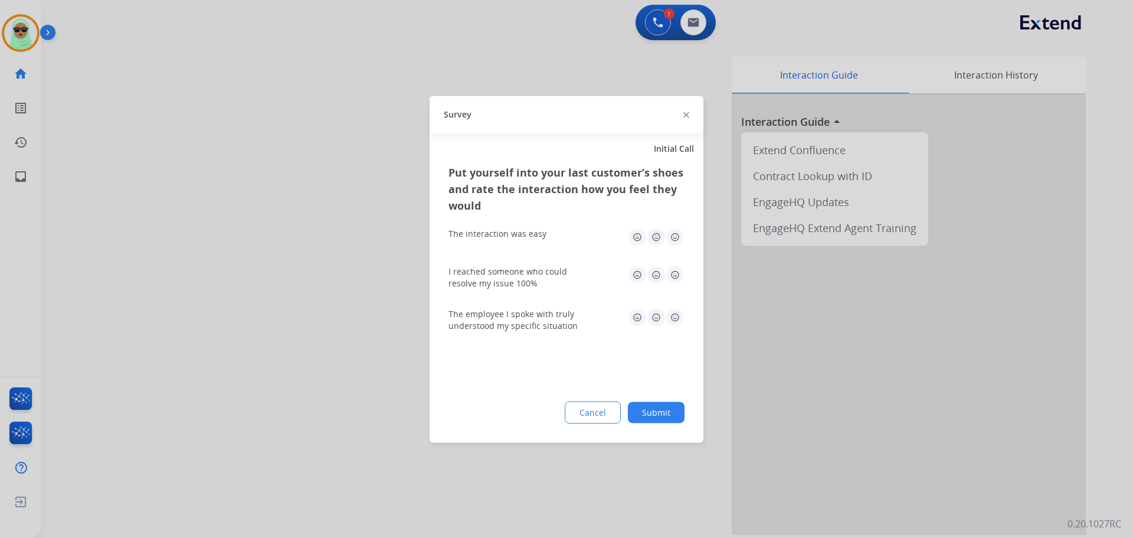
click at [646, 407] on button "Submit" at bounding box center [656, 411] width 57 height 21
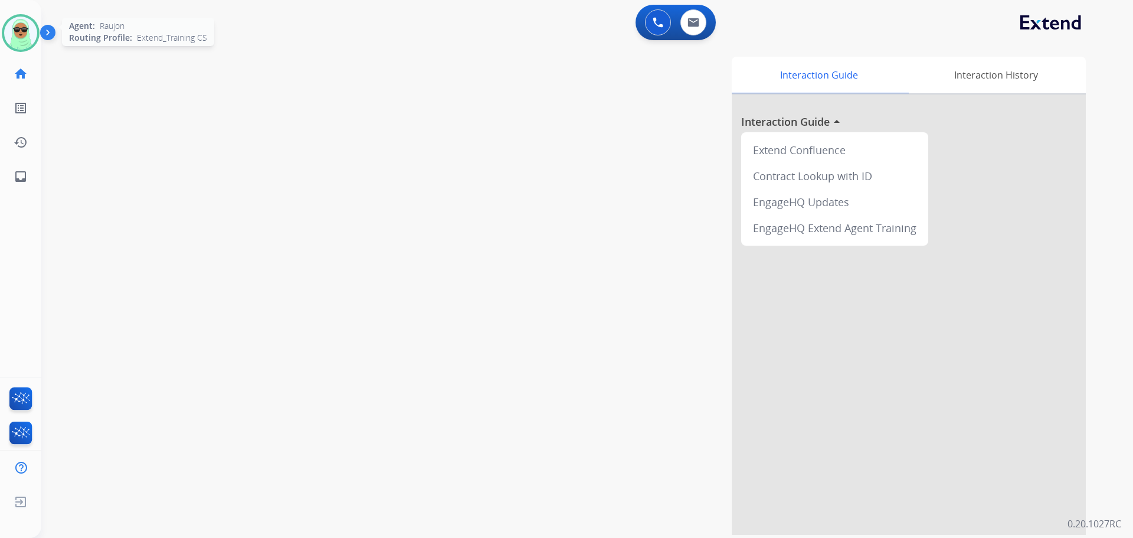
click at [27, 41] on img at bounding box center [20, 33] width 33 height 33
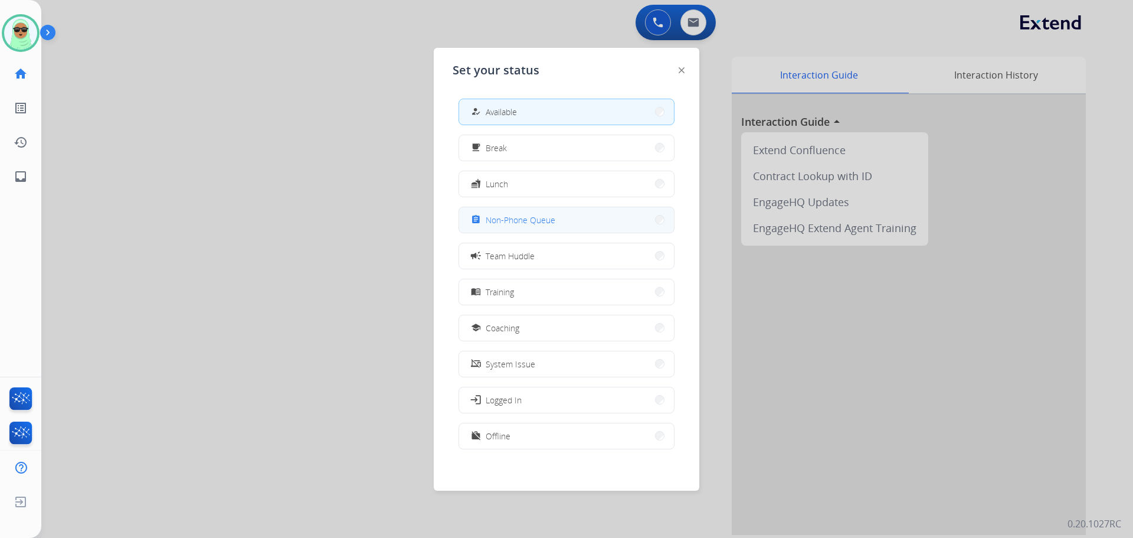
click at [516, 227] on button "assignment Non-Phone Queue" at bounding box center [566, 219] width 215 height 25
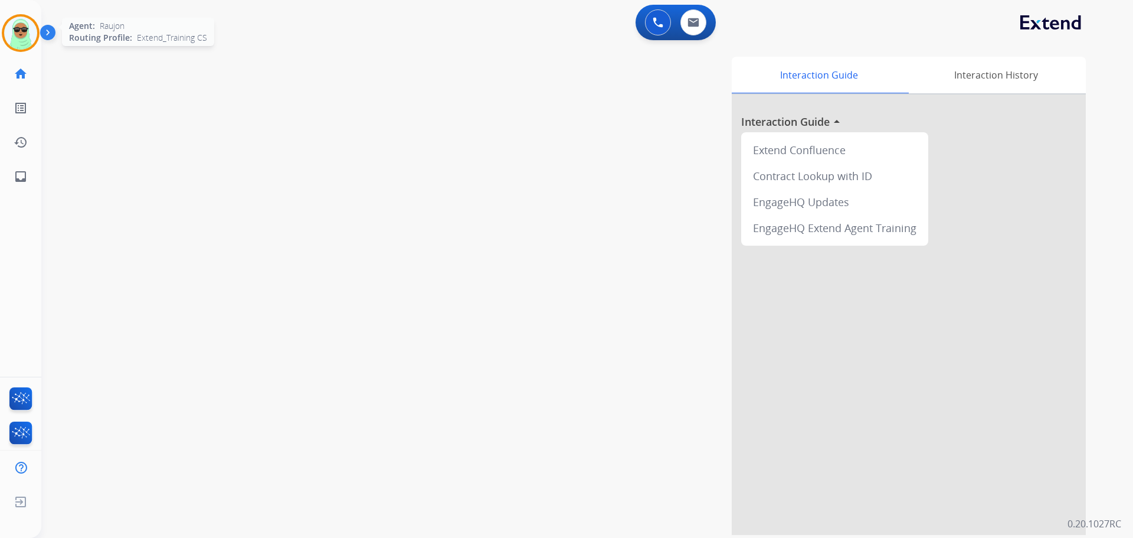
click at [28, 41] on img at bounding box center [20, 33] width 33 height 33
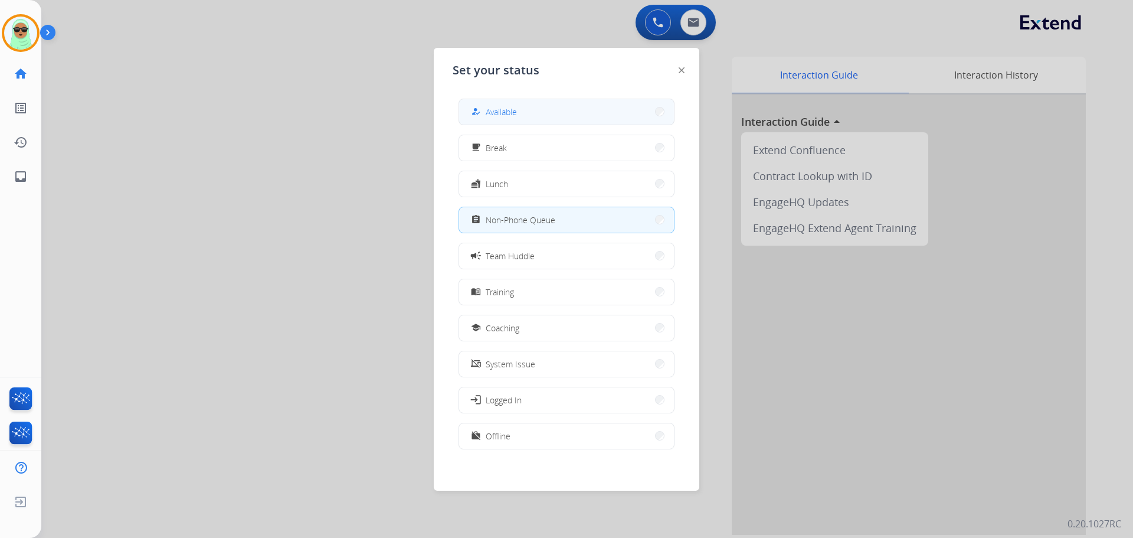
click at [577, 109] on button "how_to_reg Available" at bounding box center [566, 111] width 215 height 25
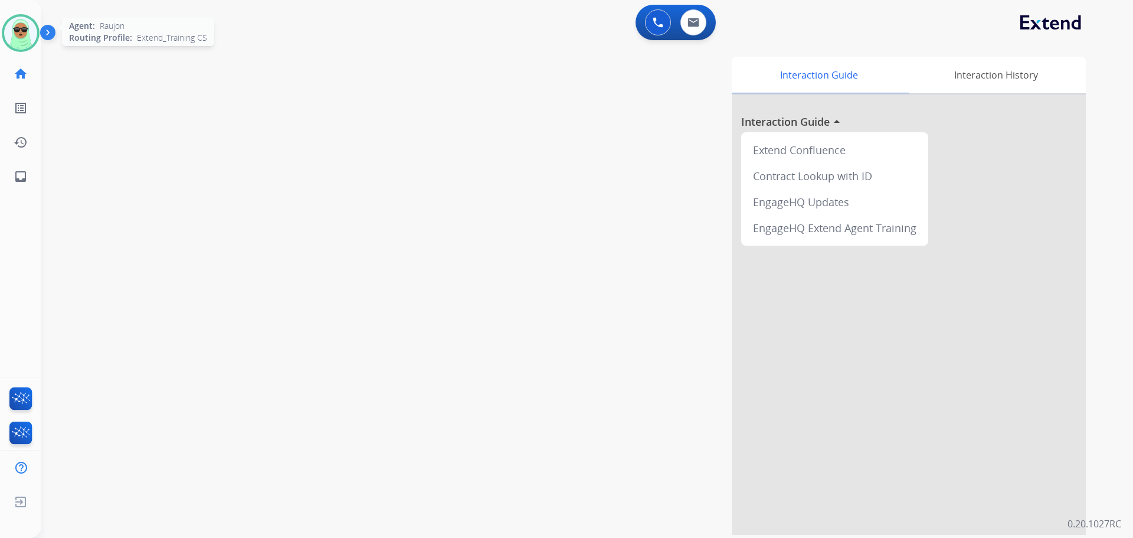
click at [35, 31] on img at bounding box center [20, 33] width 33 height 33
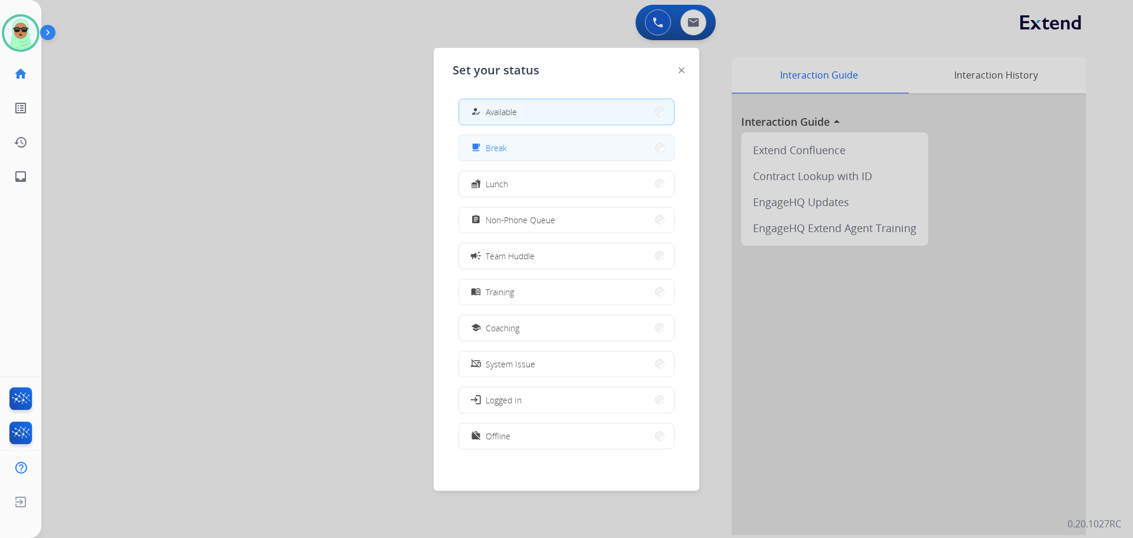
click at [562, 158] on button "free_breakfast Break" at bounding box center [566, 147] width 215 height 25
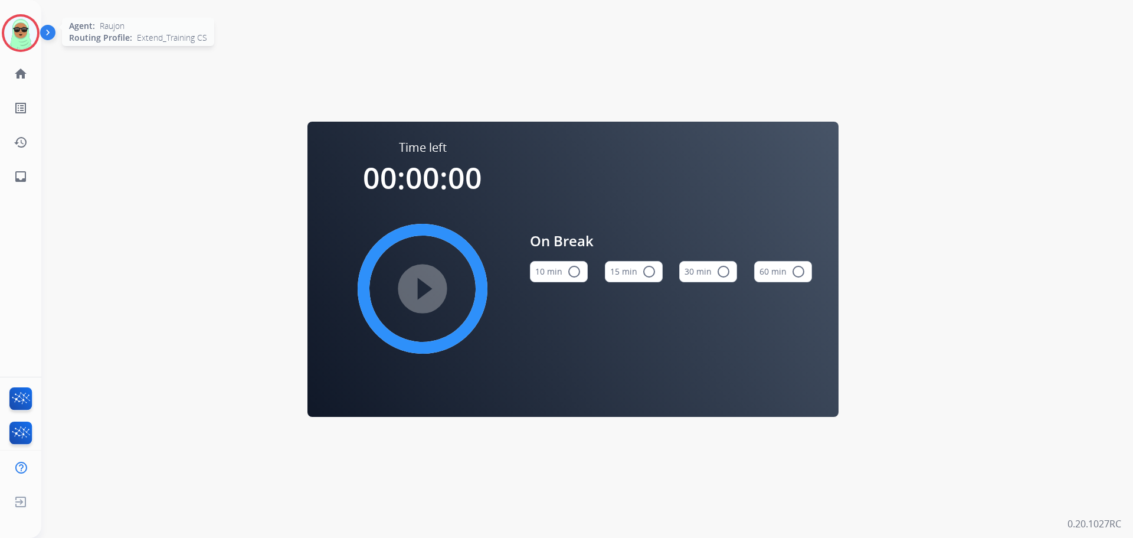
click at [34, 43] on div at bounding box center [21, 33] width 38 height 38
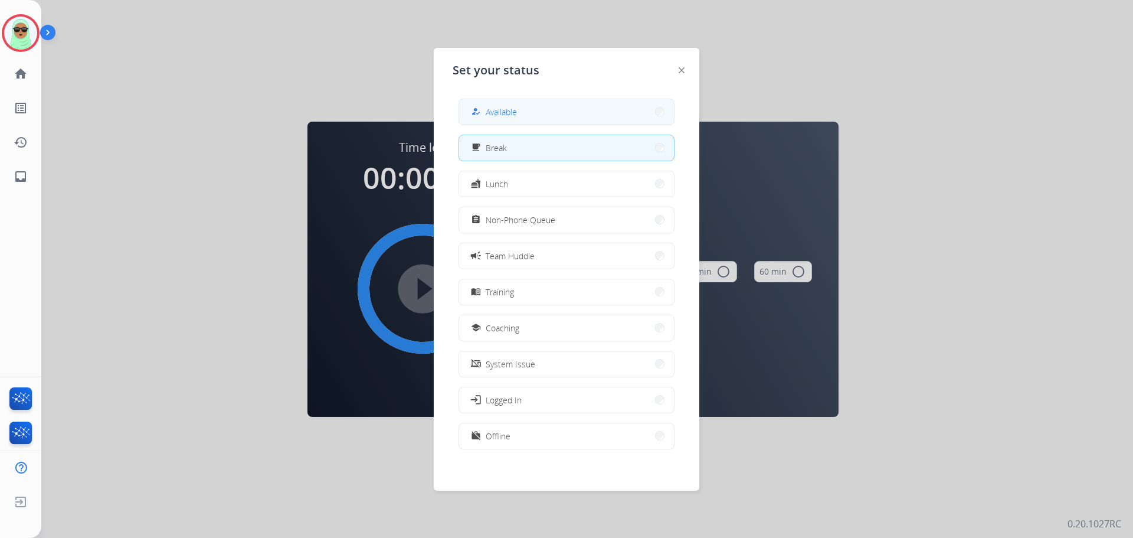
click at [544, 112] on button "how_to_reg Available" at bounding box center [566, 111] width 215 height 25
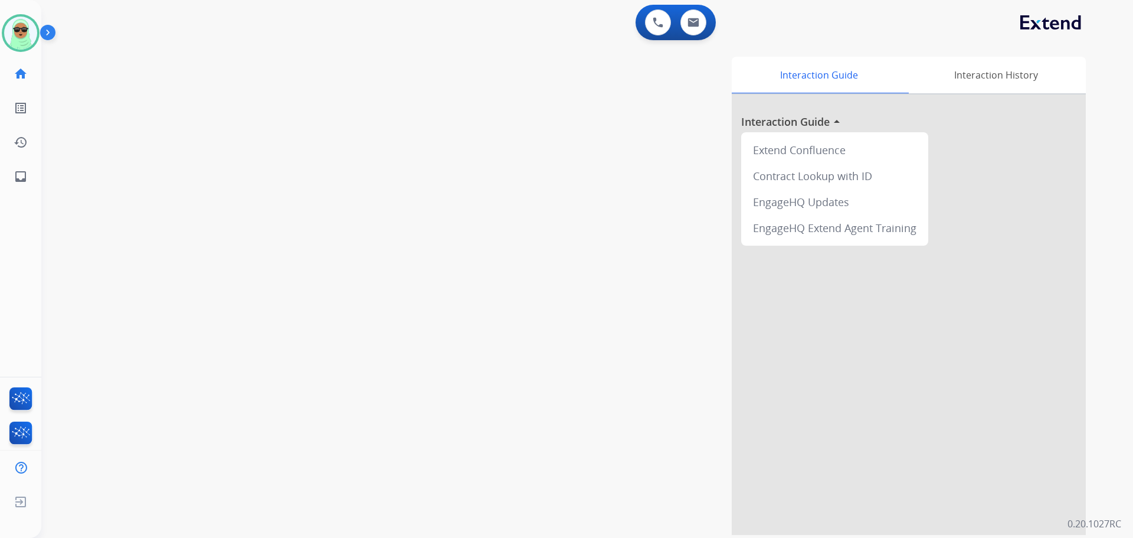
drag, startPoint x: 1, startPoint y: 34, endPoint x: 43, endPoint y: 30, distance: 42.2
click at [4, 32] on div "Raujon Available Edit Avatar Agent: Raujon Routing Profile: Extend_Training CS" at bounding box center [20, 33] width 41 height 38
click at [43, 30] on img at bounding box center [50, 35] width 20 height 22
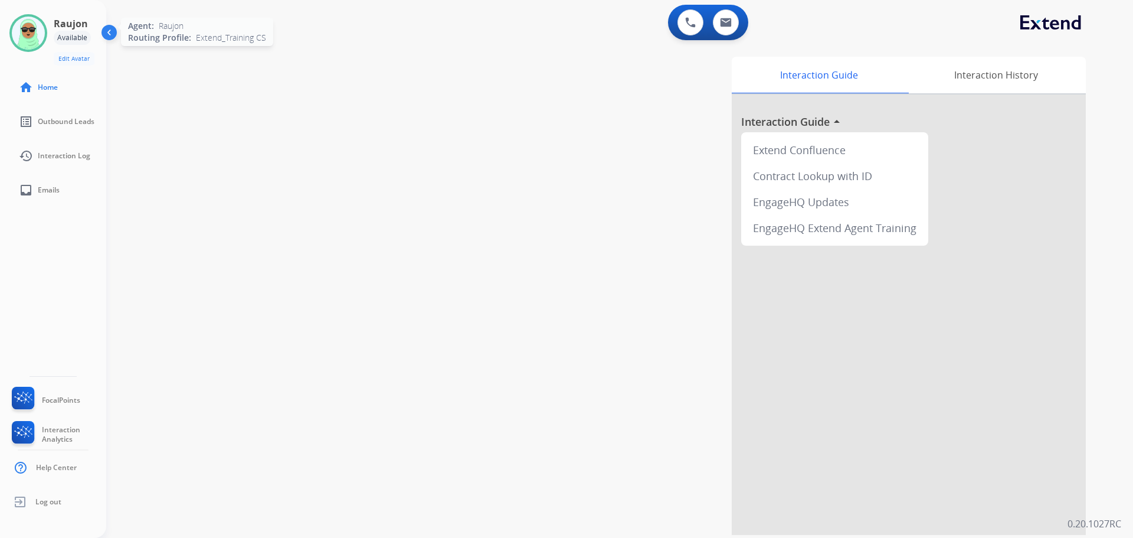
click at [32, 26] on img at bounding box center [28, 33] width 33 height 33
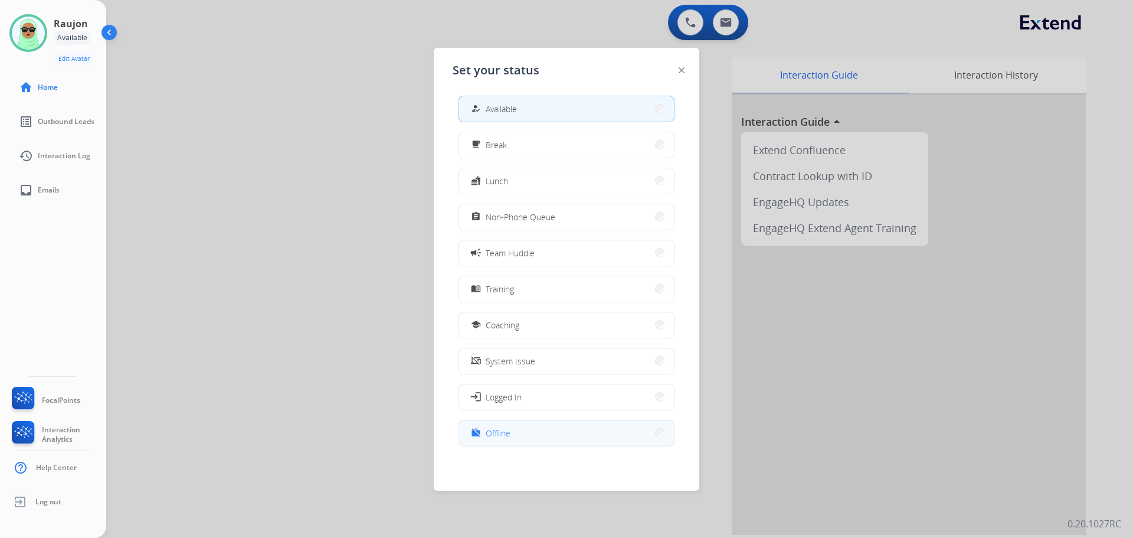
scroll to position [4, 0]
click at [506, 426] on span "Offline" at bounding box center [498, 432] width 25 height 12
